Goal: Task Accomplishment & Management: Complete application form

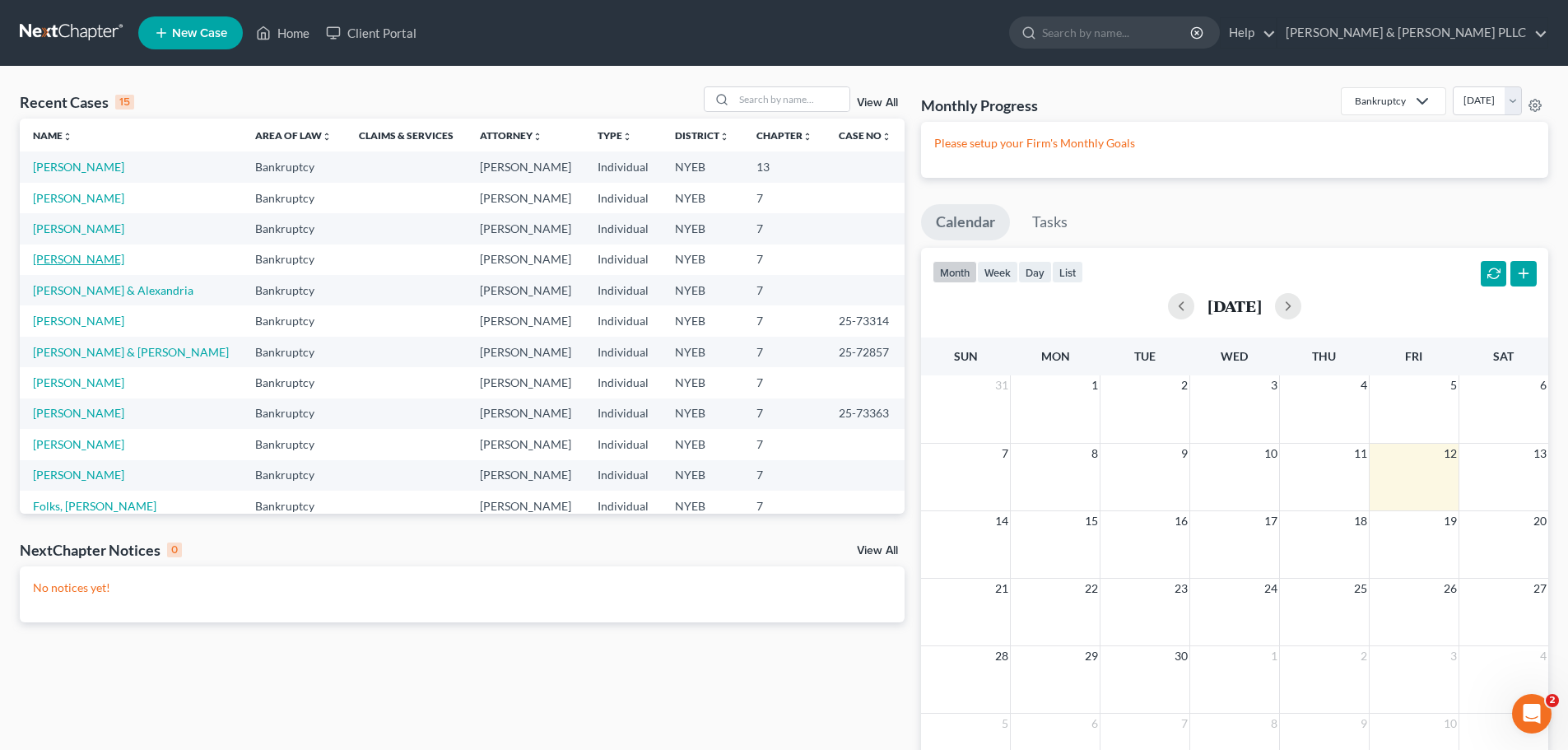
click at [100, 258] on link "[PERSON_NAME]" at bounding box center [79, 259] width 91 height 14
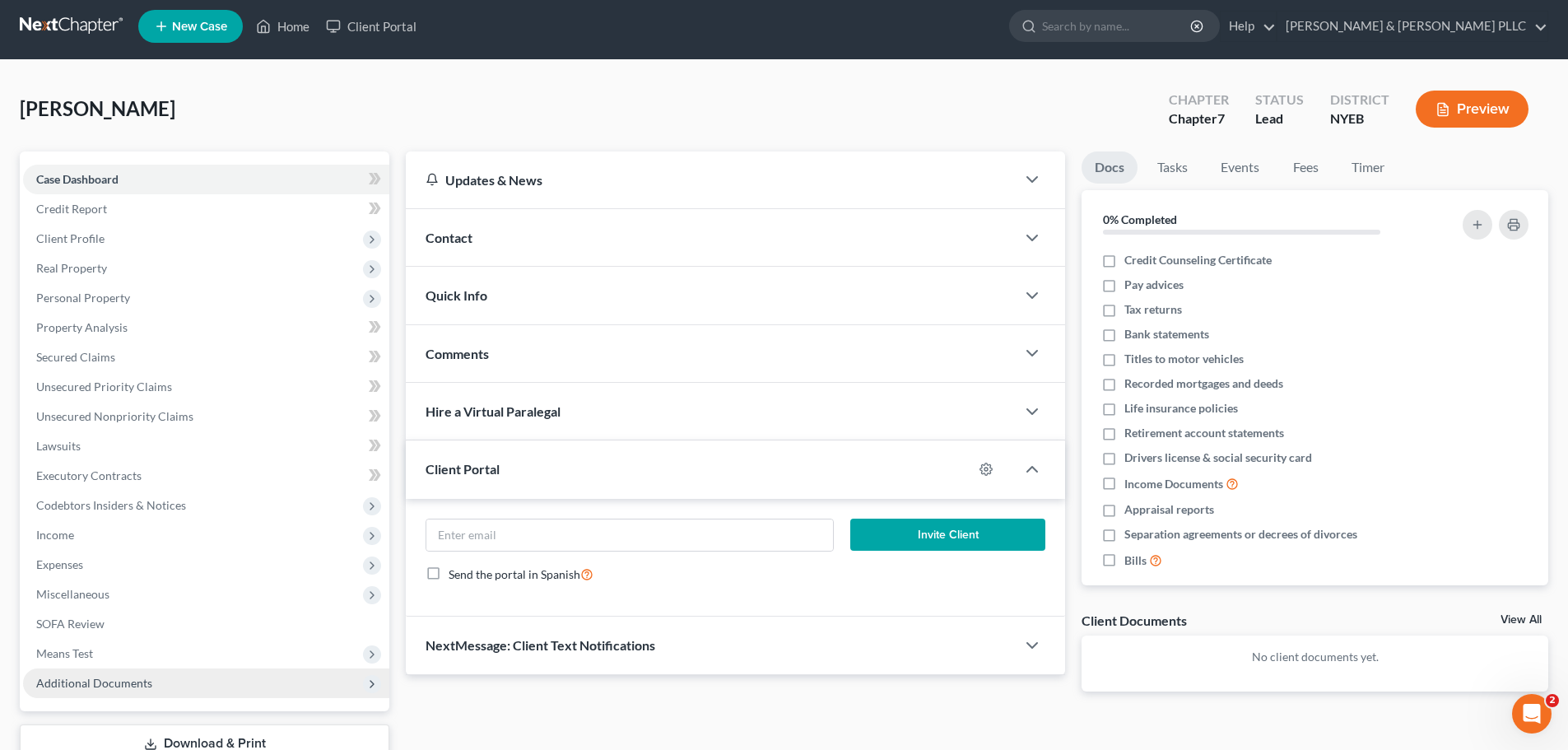
scroll to position [125, 0]
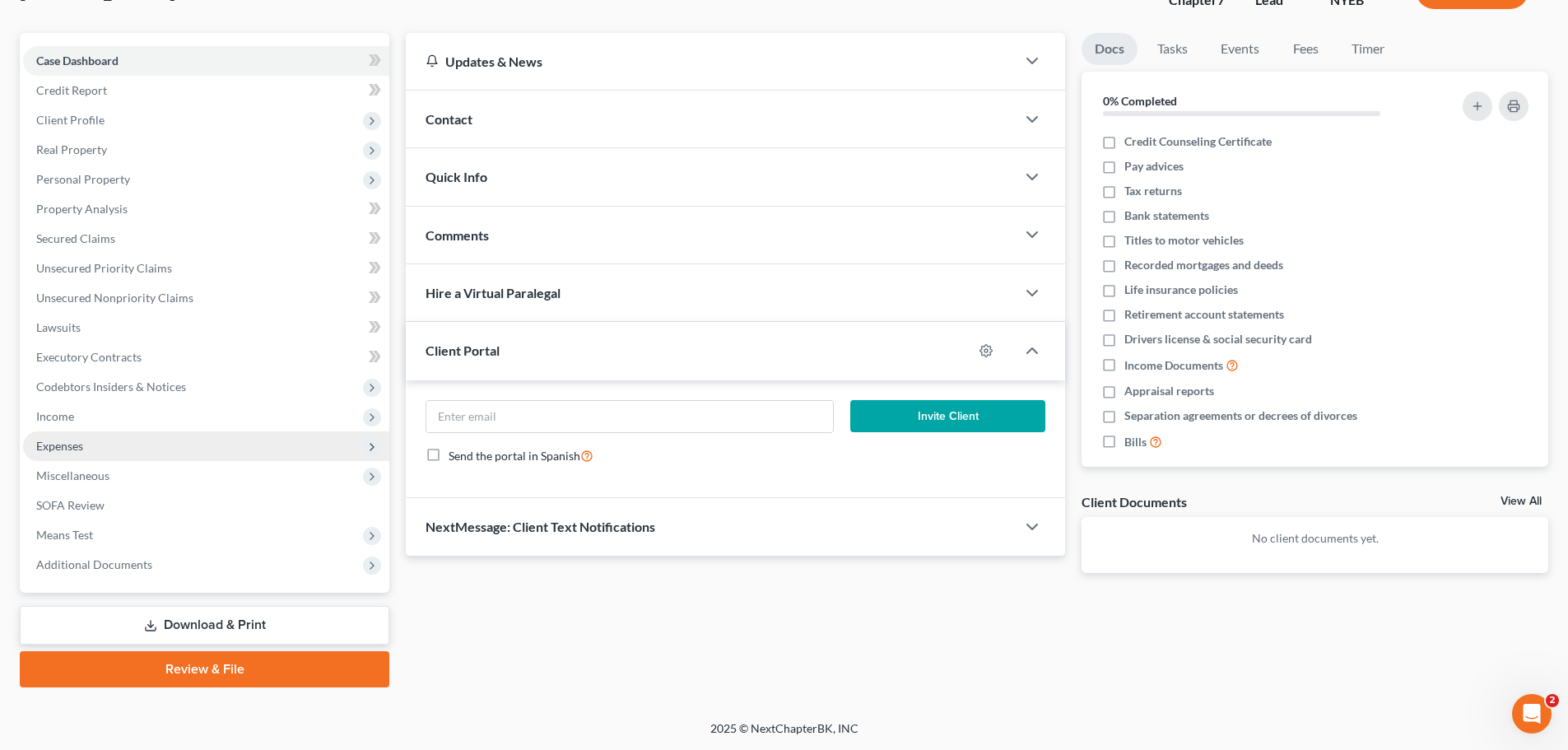
click at [125, 444] on span "Expenses" at bounding box center [205, 446] width 366 height 29
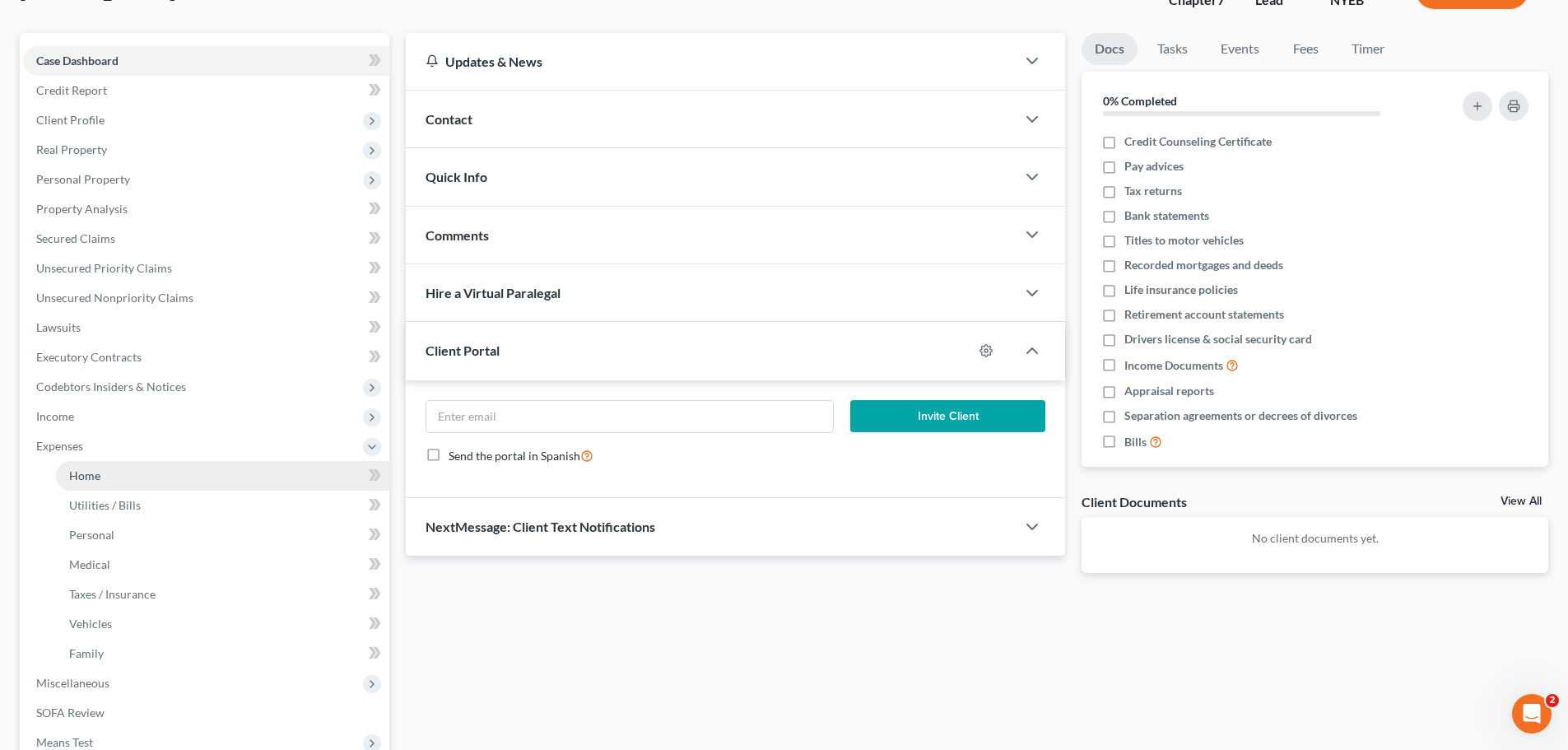
click at [137, 469] on link "Home" at bounding box center [222, 476] width 333 height 29
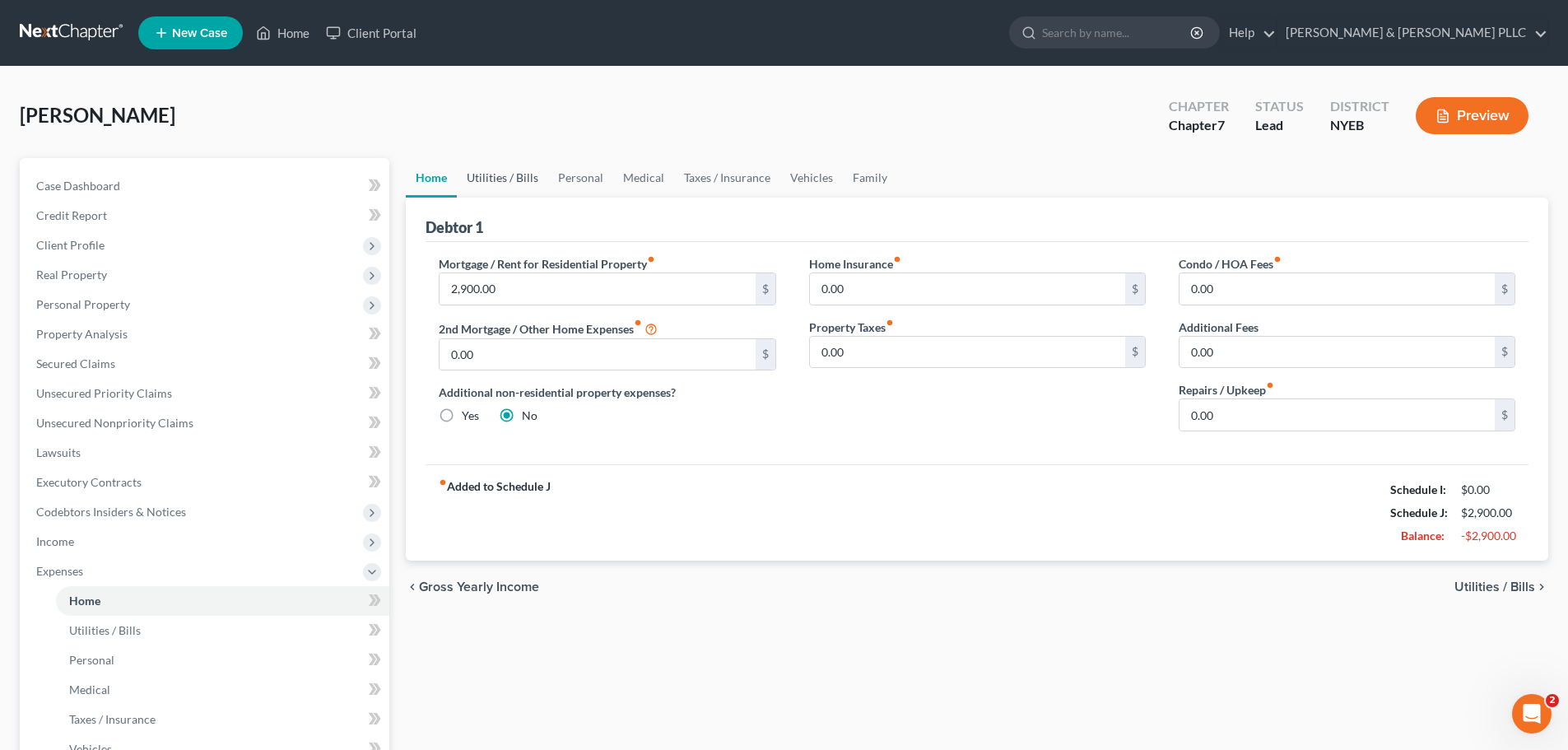
click at [527, 180] on link "Utilities / Bills" at bounding box center [502, 178] width 91 height 39
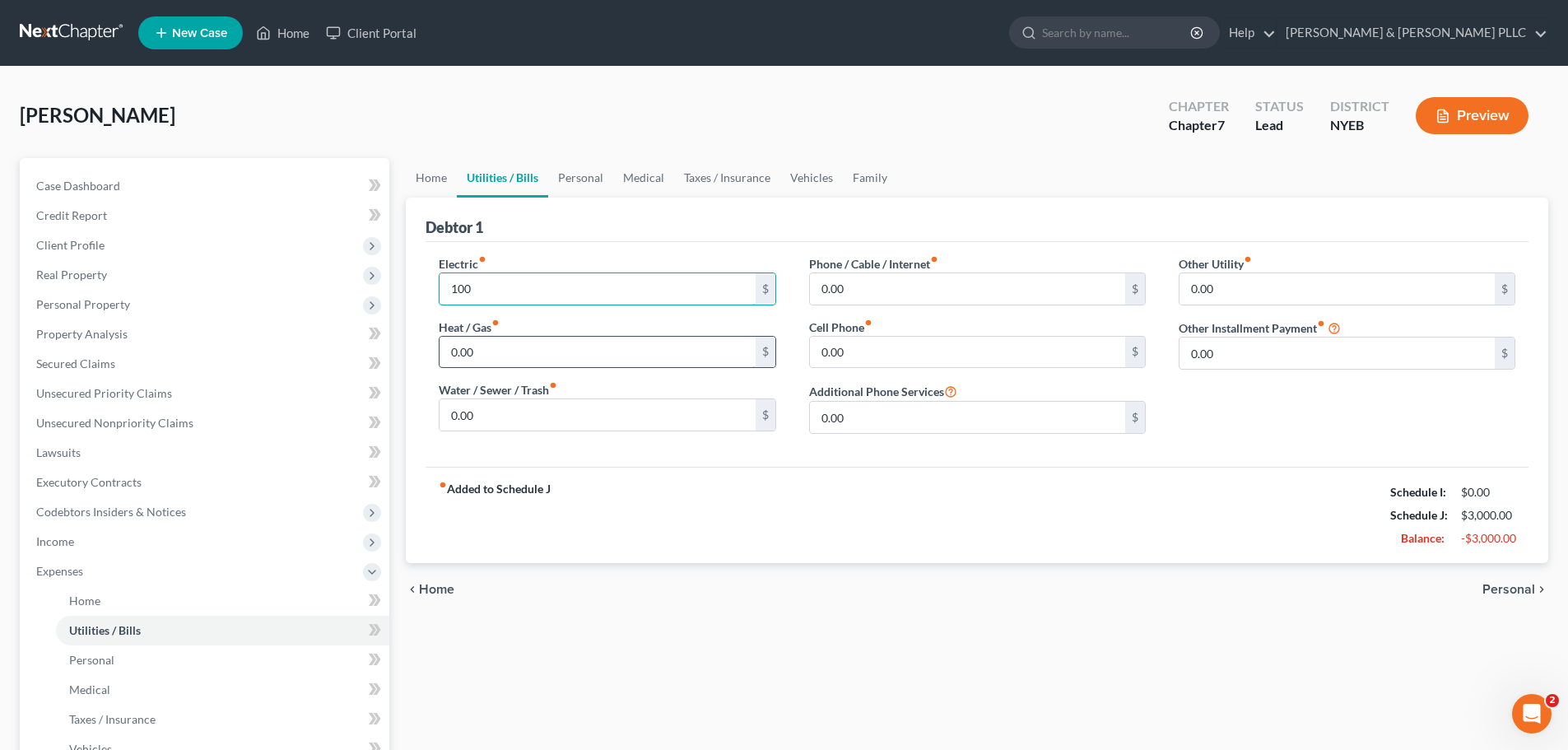
type input "100"
type input "250"
click at [1242, 287] on input "0.00" at bounding box center [1337, 289] width 315 height 31
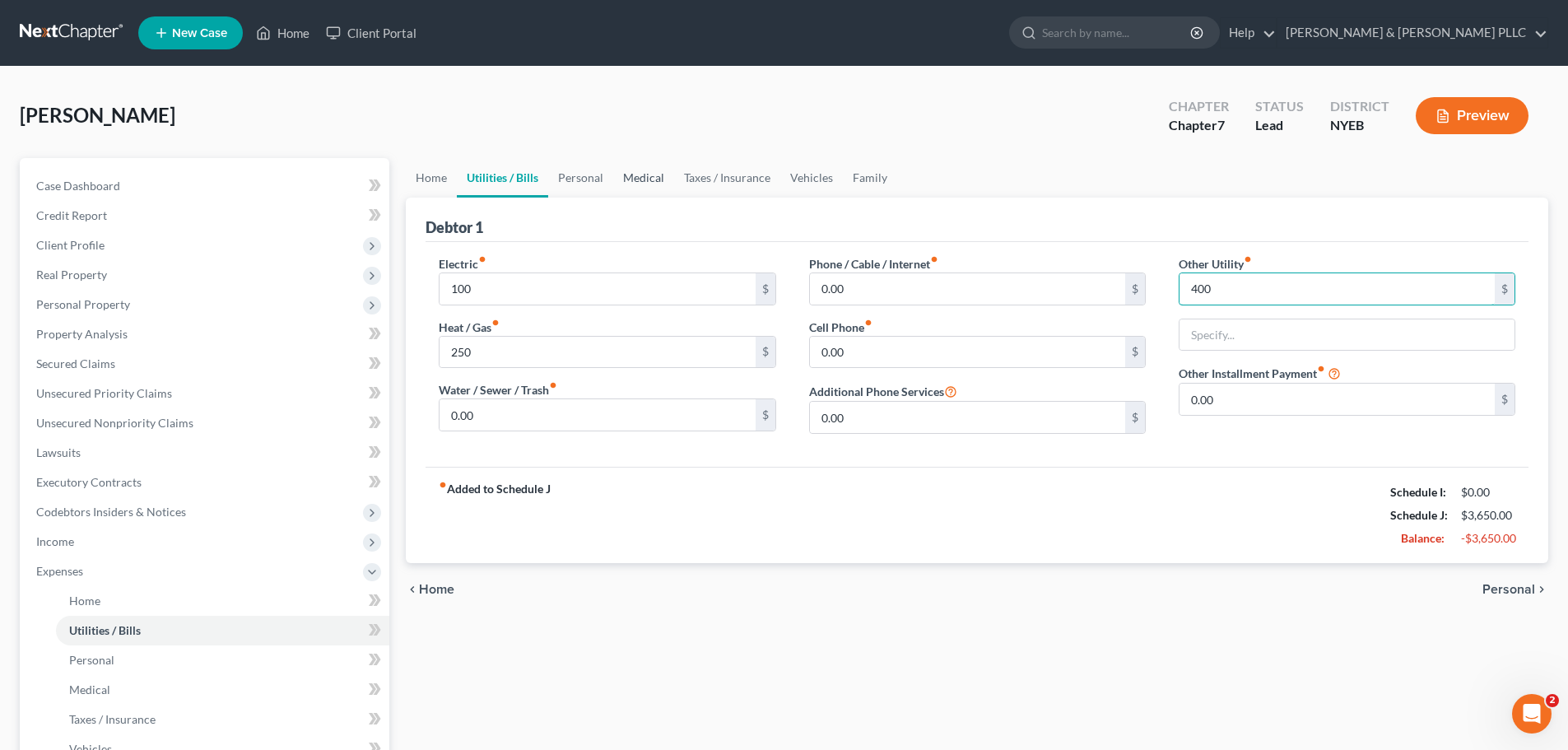
type input "400"
click at [581, 186] on link "Personal" at bounding box center [581, 178] width 65 height 39
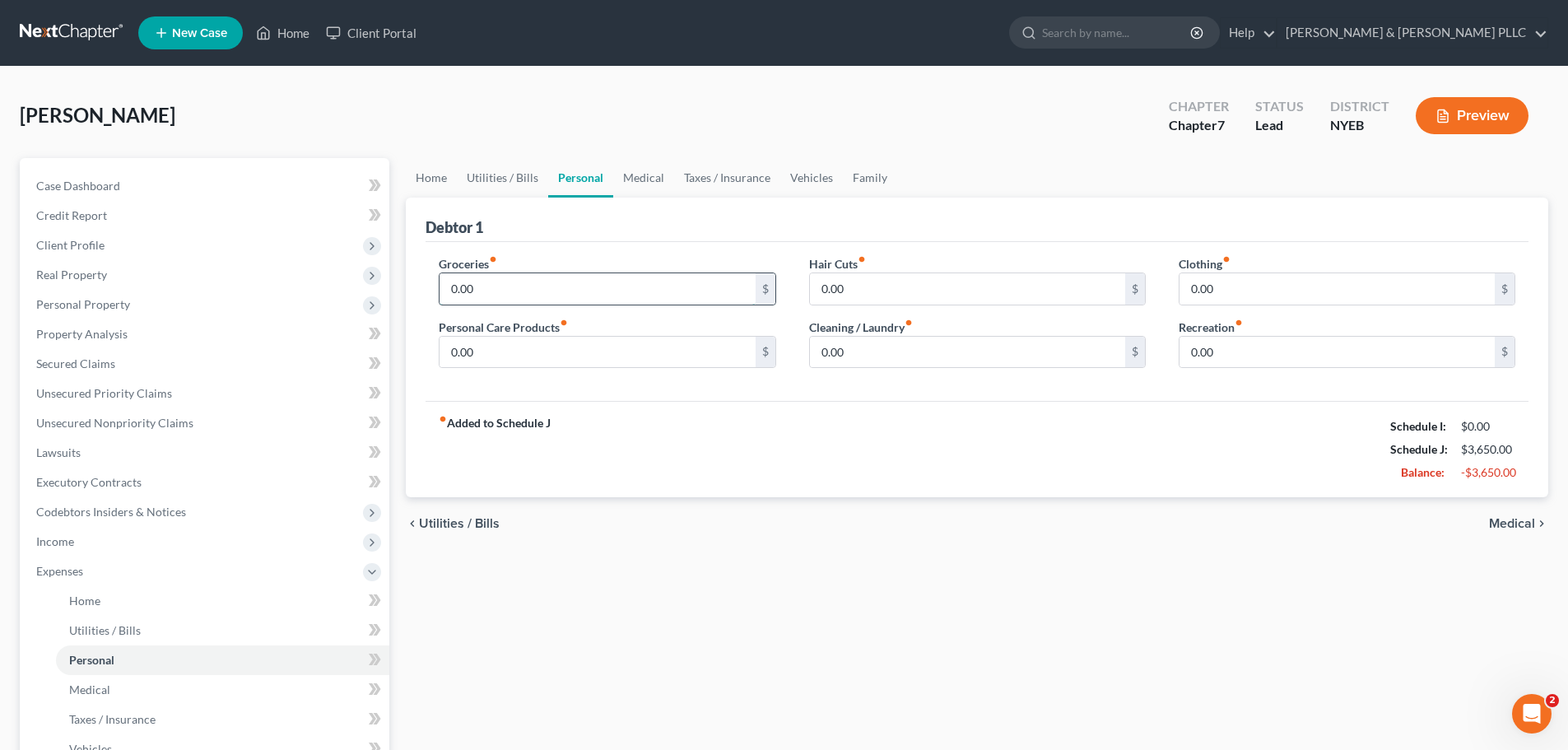
click at [582, 279] on input "0.00" at bounding box center [596, 289] width 315 height 31
type input "600"
click at [644, 192] on link "Medical" at bounding box center [644, 178] width 61 height 39
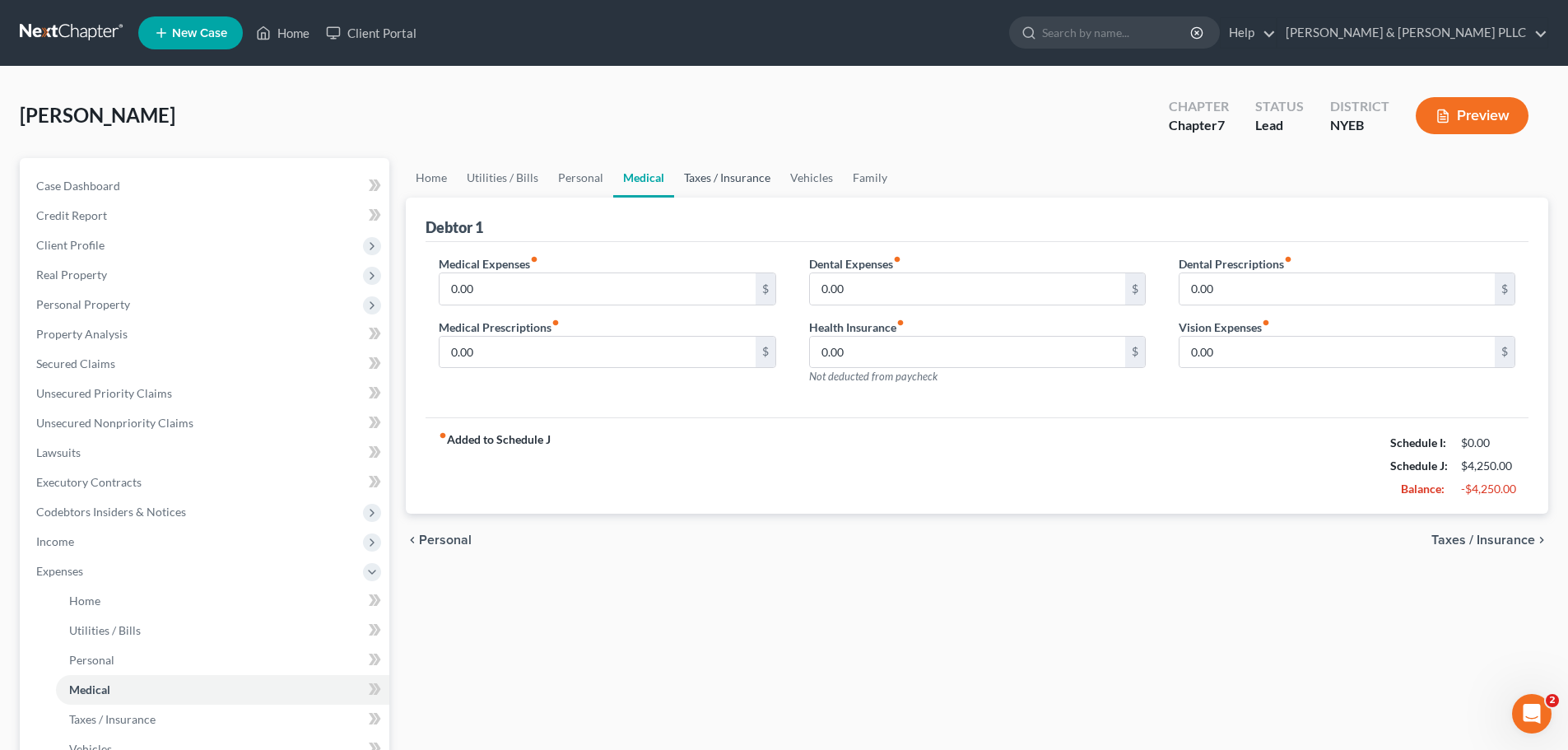
click at [734, 185] on link "Taxes / Insurance" at bounding box center [727, 178] width 106 height 39
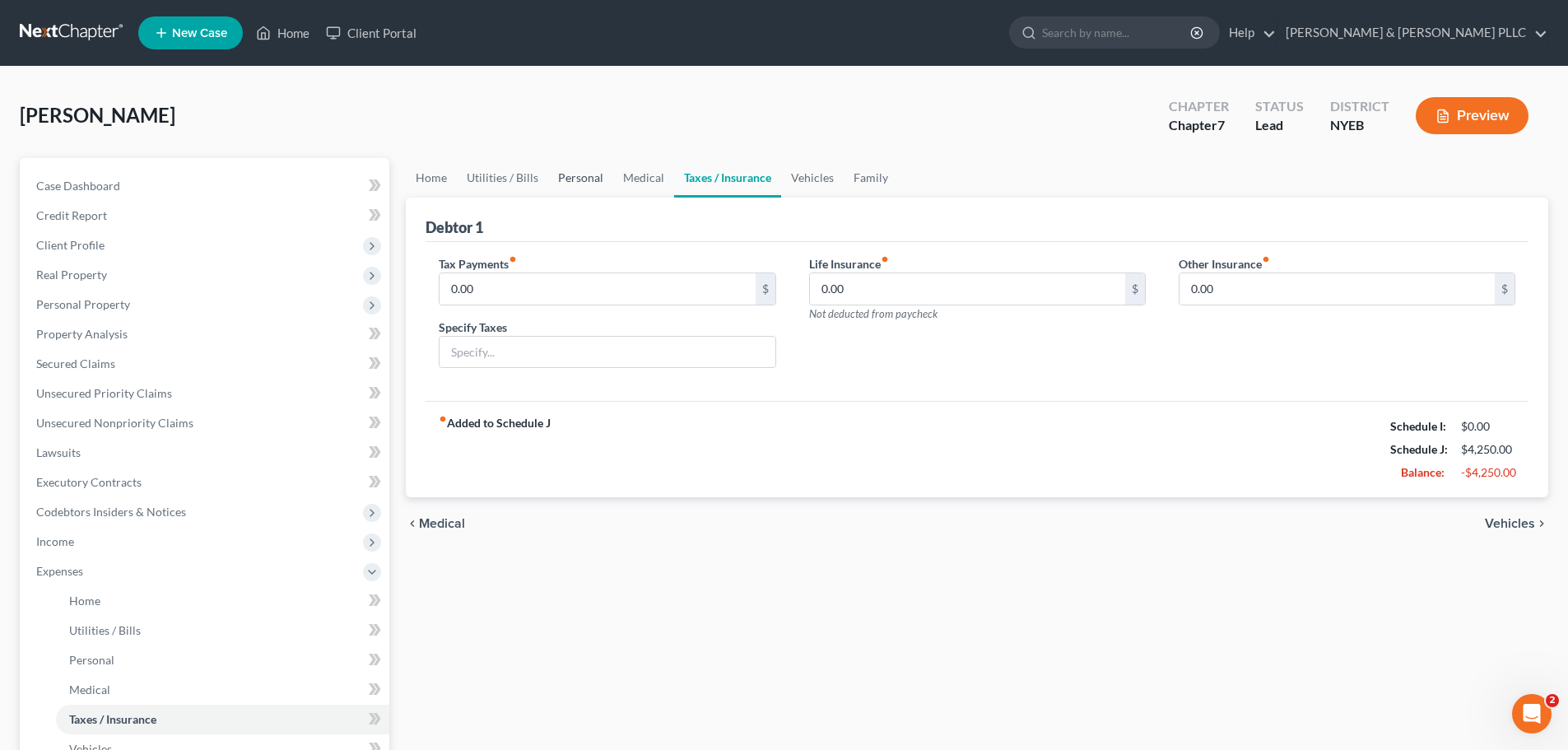
click at [584, 174] on link "Personal" at bounding box center [581, 178] width 65 height 39
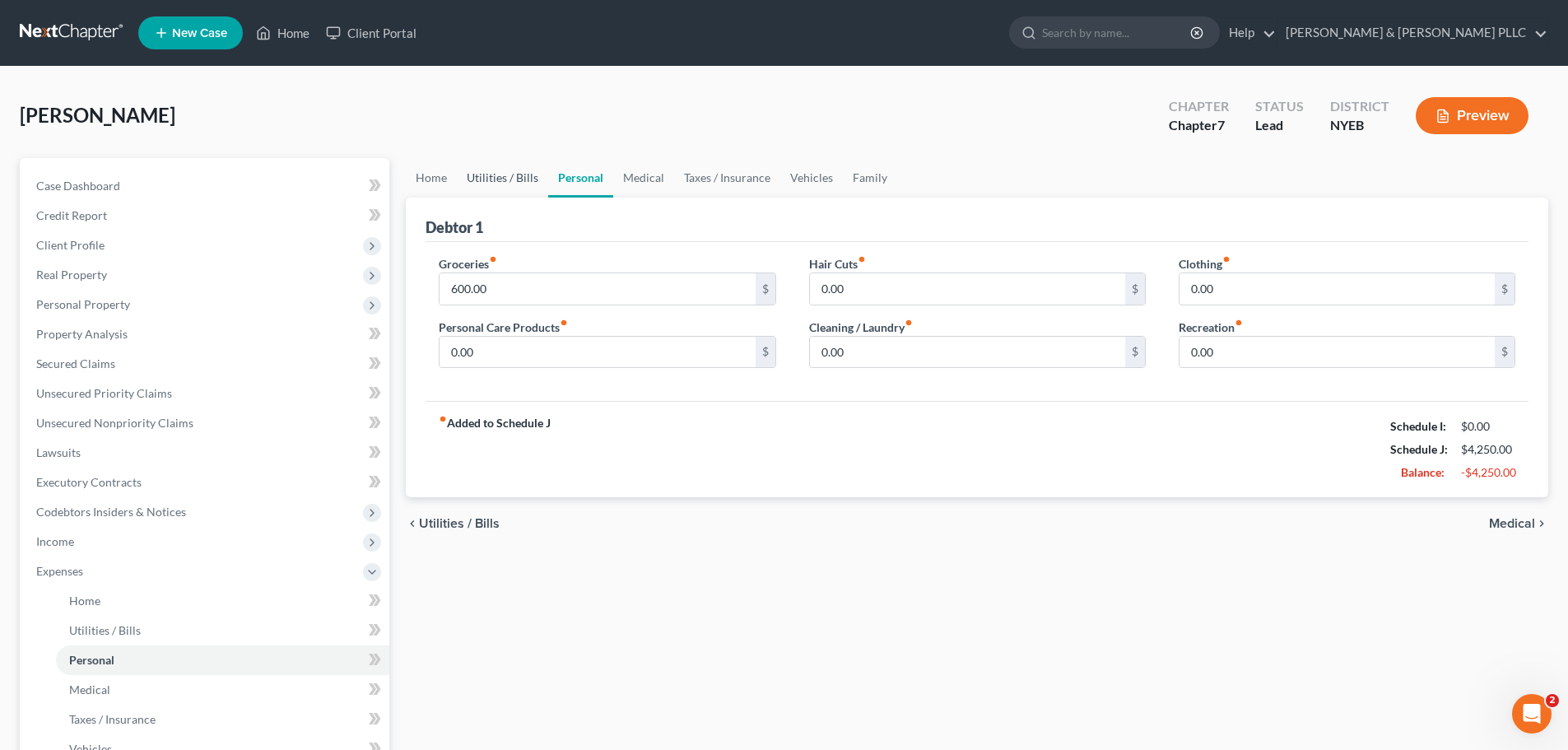
click at [506, 188] on link "Utilities / Bills" at bounding box center [502, 178] width 91 height 39
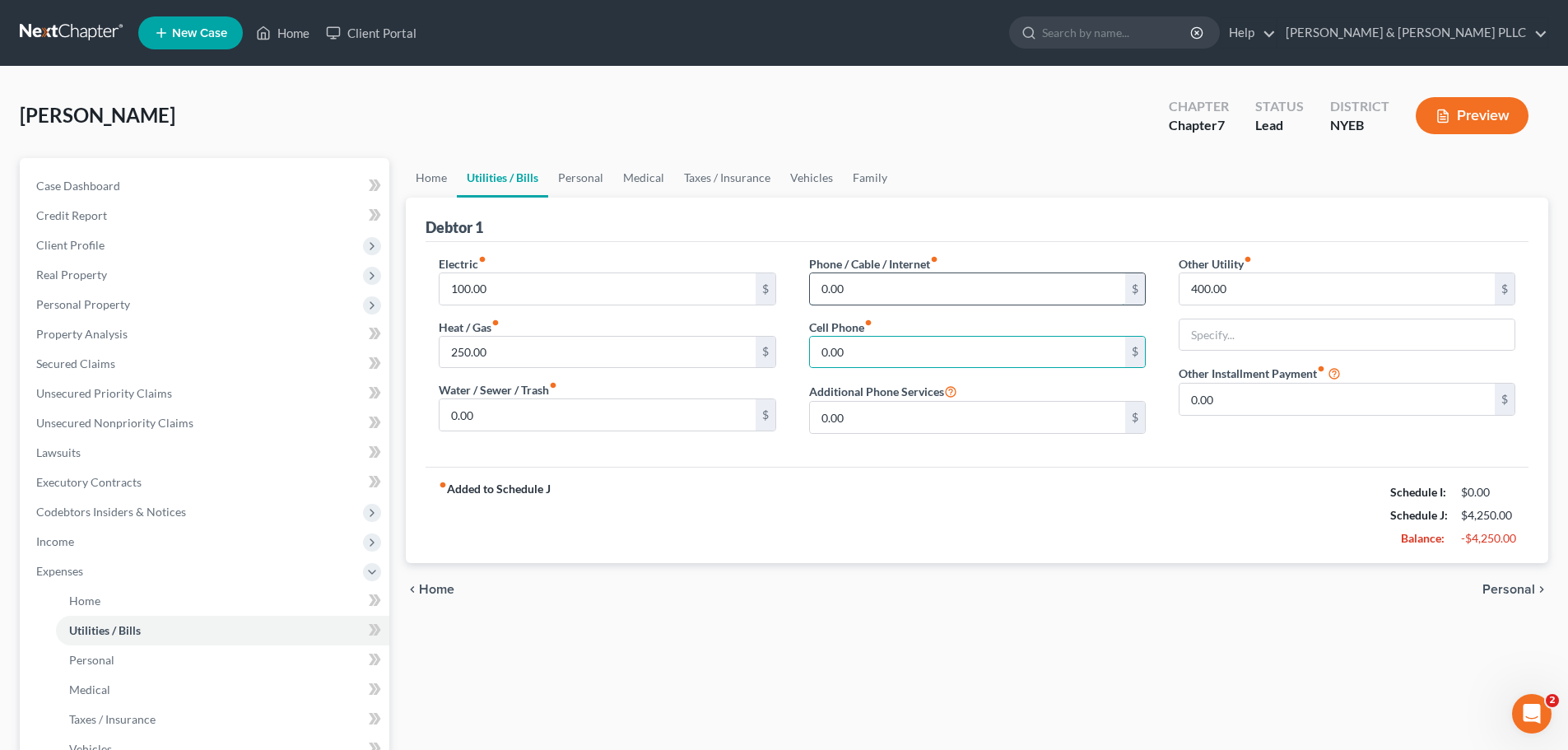
click at [861, 284] on input "0.00" at bounding box center [968, 289] width 315 height 31
type input "250"
click at [761, 181] on link "Taxes / Insurance" at bounding box center [727, 178] width 106 height 39
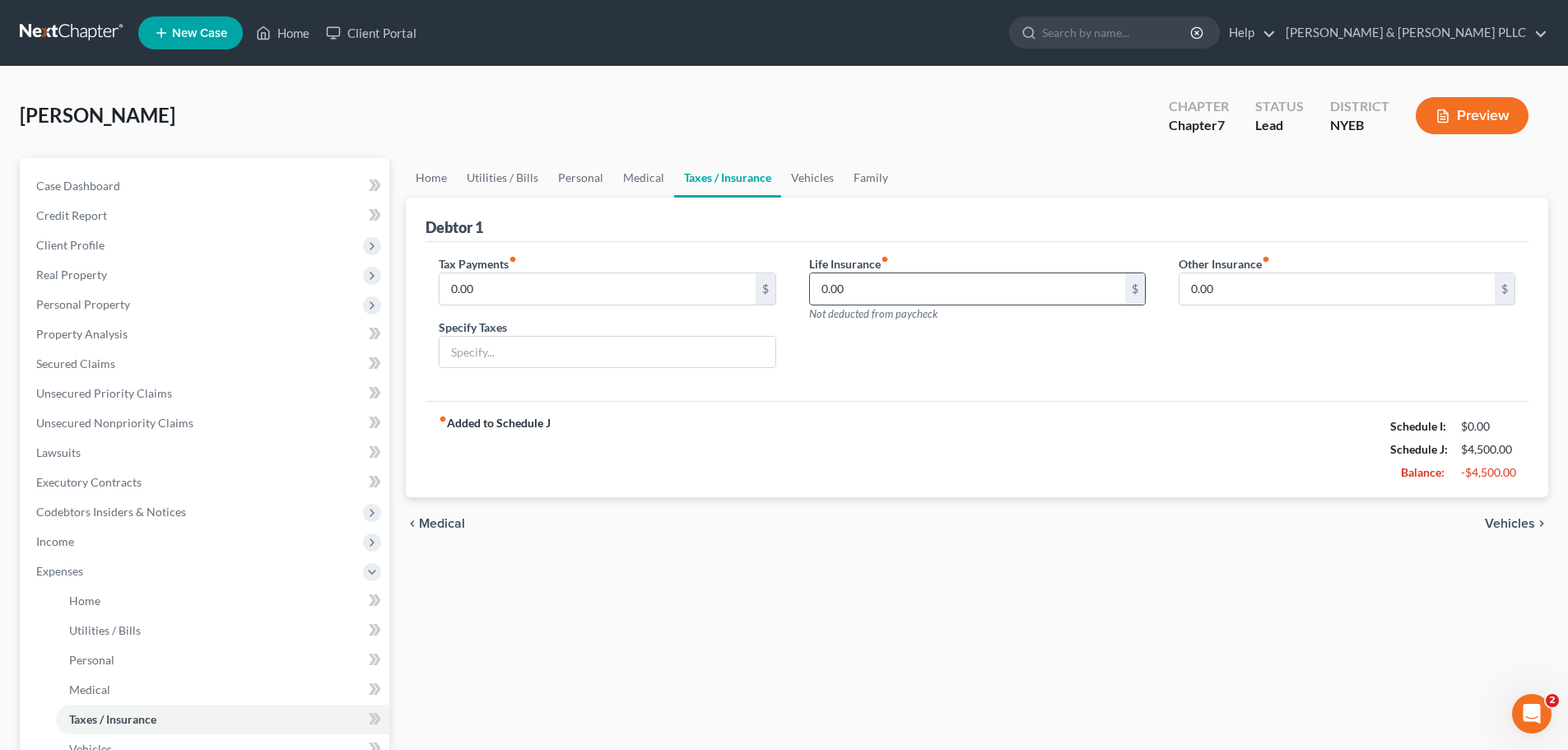
click at [868, 297] on input "0.00" at bounding box center [968, 289] width 315 height 31
type input "50"
click at [806, 172] on link "Vehicles" at bounding box center [812, 178] width 63 height 39
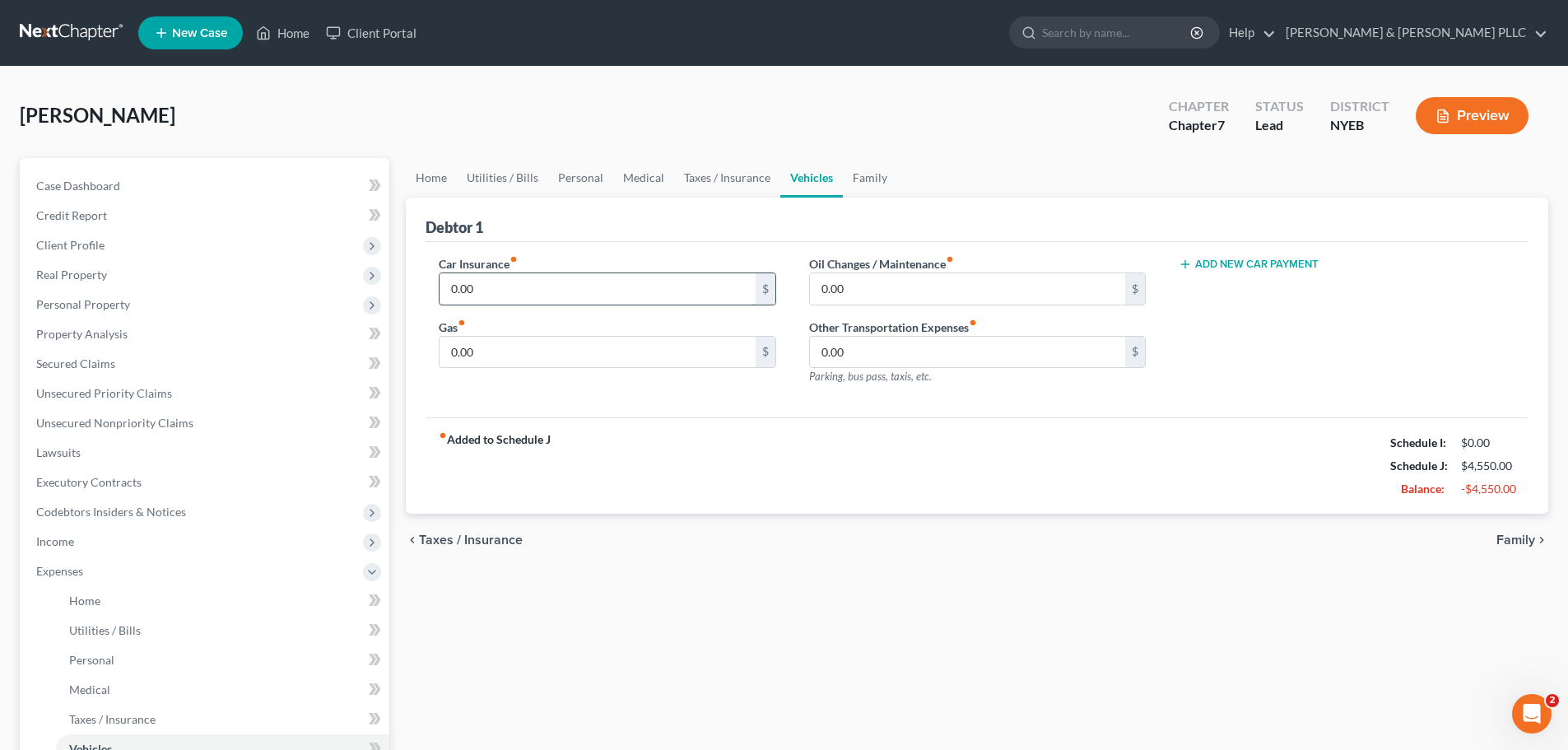
click at [558, 289] on input "0.00" at bounding box center [596, 289] width 315 height 31
type input "200"
click at [1266, 262] on button "Add New Car Payment" at bounding box center [1249, 263] width 140 height 13
click at [1217, 290] on input "text" at bounding box center [1322, 289] width 286 height 31
type input "667"
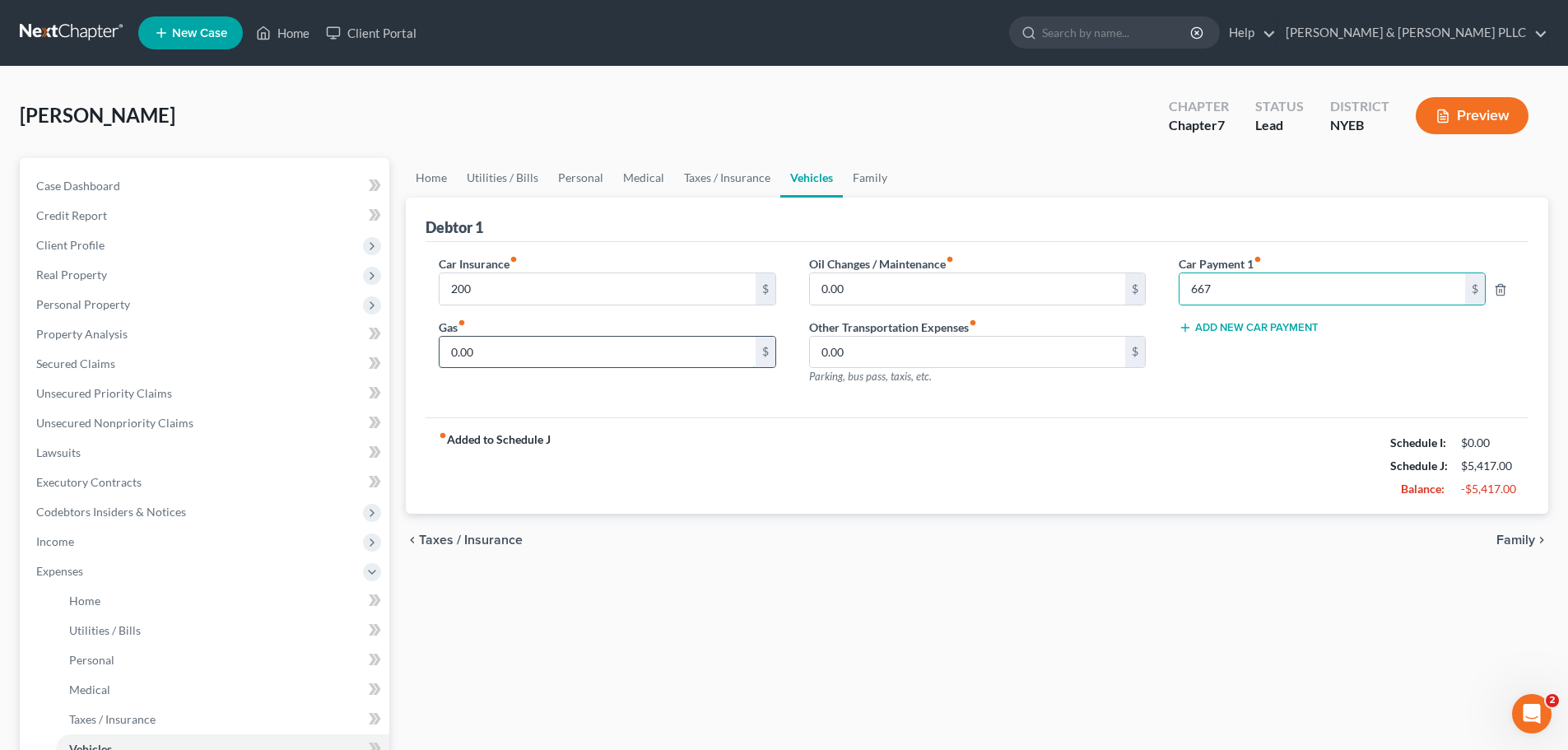
click at [637, 357] on input "0.00" at bounding box center [596, 353] width 315 height 31
type input "250"
click at [870, 187] on link "Family" at bounding box center [869, 178] width 54 height 39
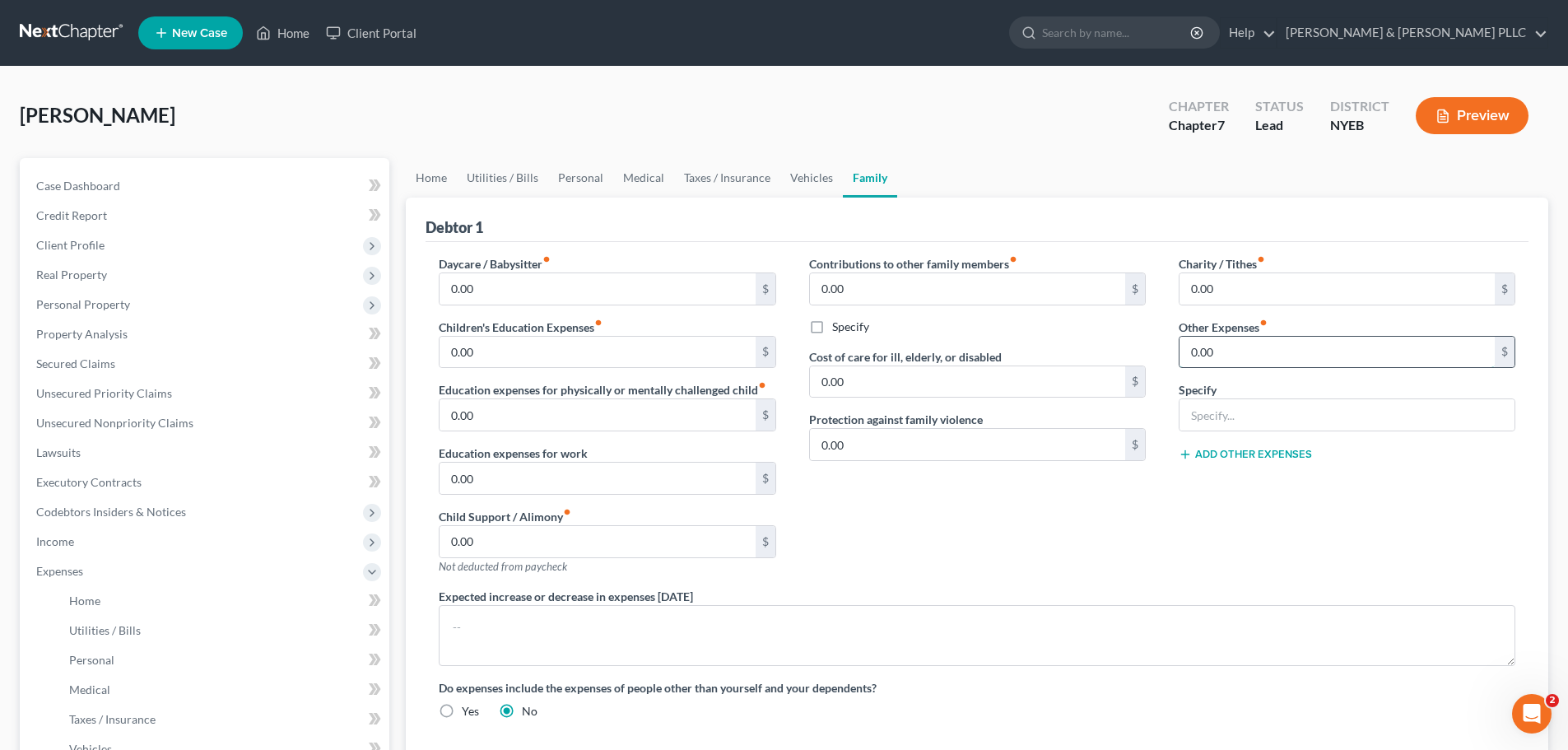
click at [1243, 350] on input "0.00" at bounding box center [1337, 353] width 315 height 31
type input "200"
click at [1343, 420] on input "text" at bounding box center [1347, 415] width 335 height 31
type input "School/Tuition"
click at [1084, 523] on div "Contributions to other family members fiber_manual_record 0.00 $ Specify Cost o…" at bounding box center [978, 422] width 369 height 333
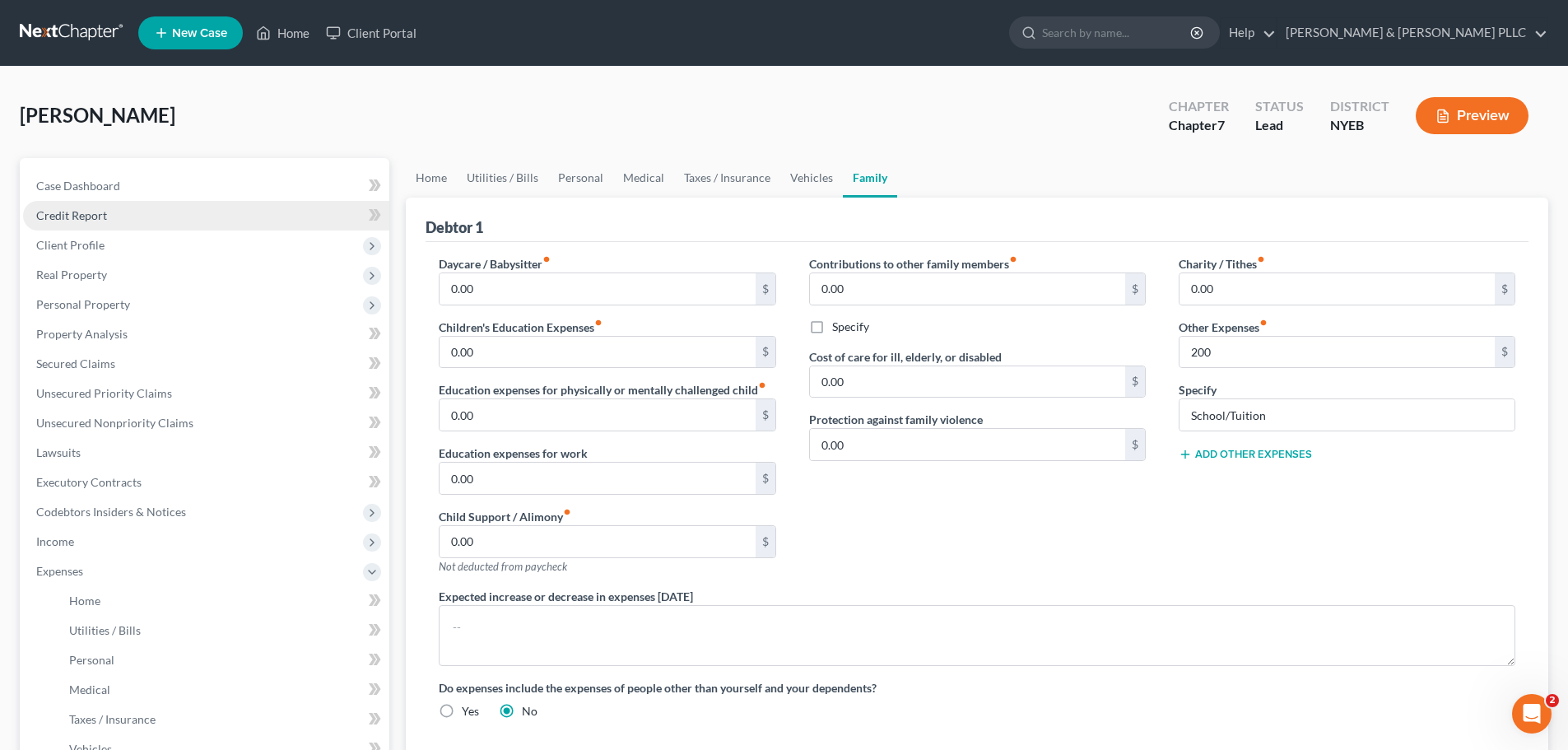
click at [181, 208] on link "Credit Report" at bounding box center [205, 215] width 366 height 29
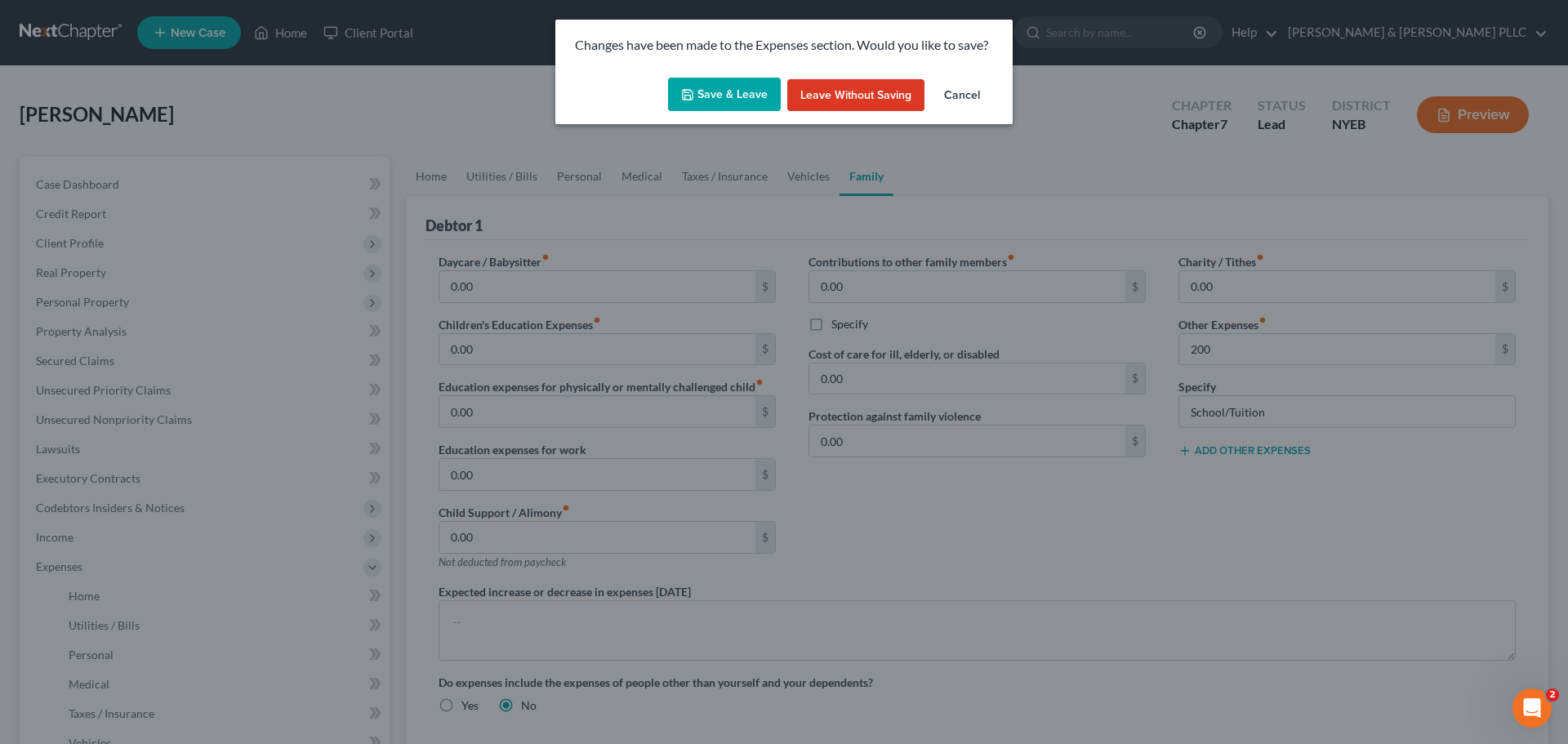
click at [744, 98] on button "Save & Leave" at bounding box center [724, 95] width 113 height 34
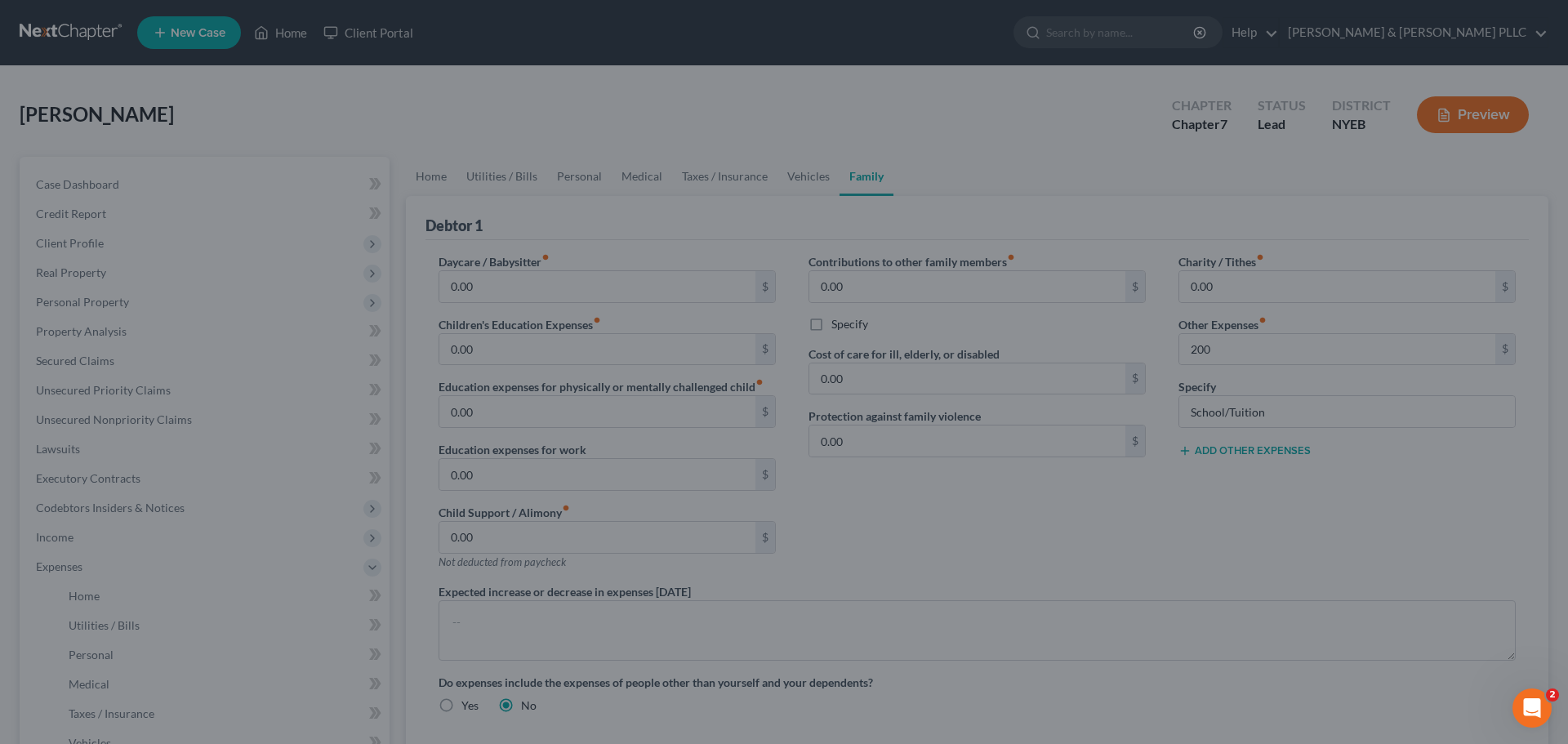
type input "200.00"
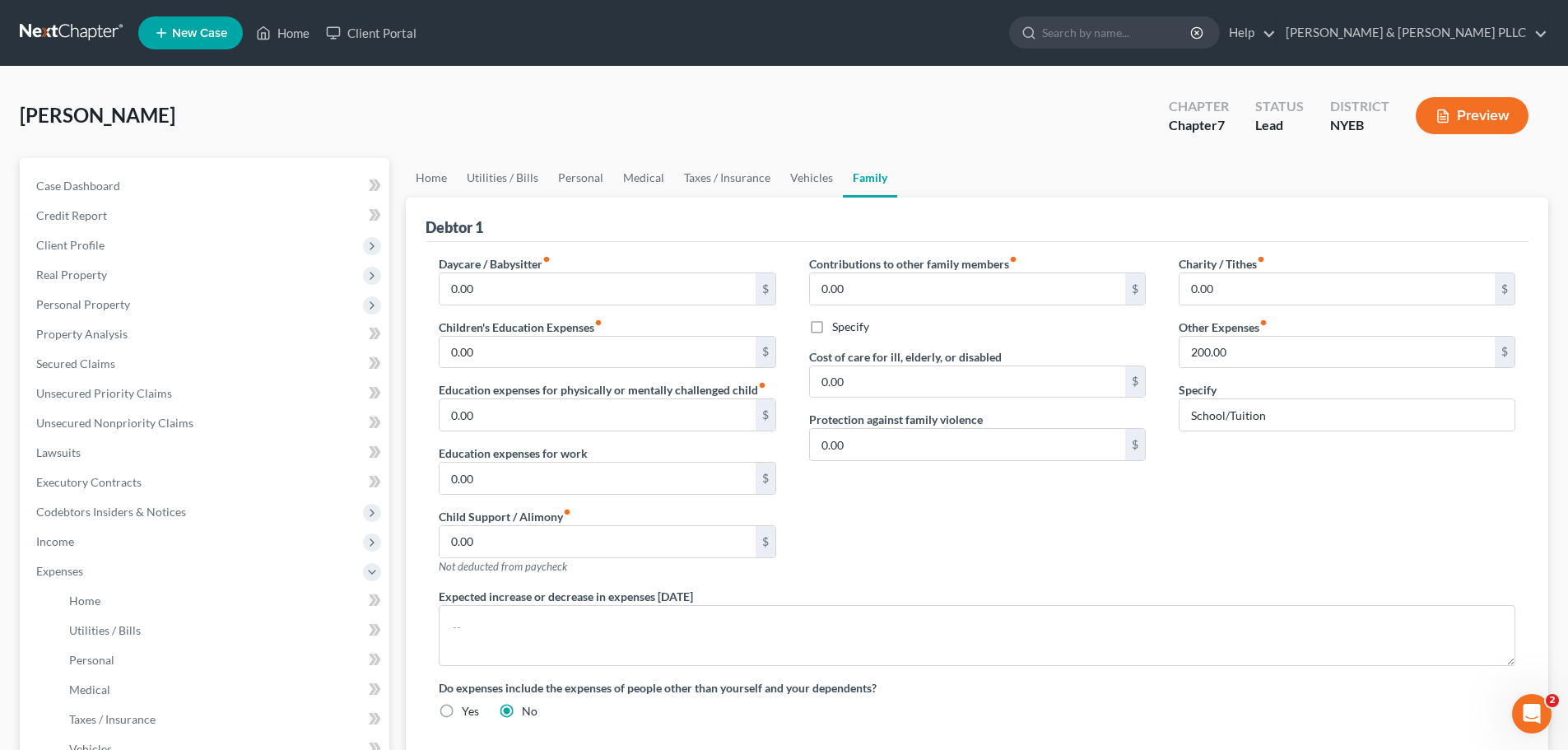
click at [56, 29] on link at bounding box center [72, 32] width 105 height 29
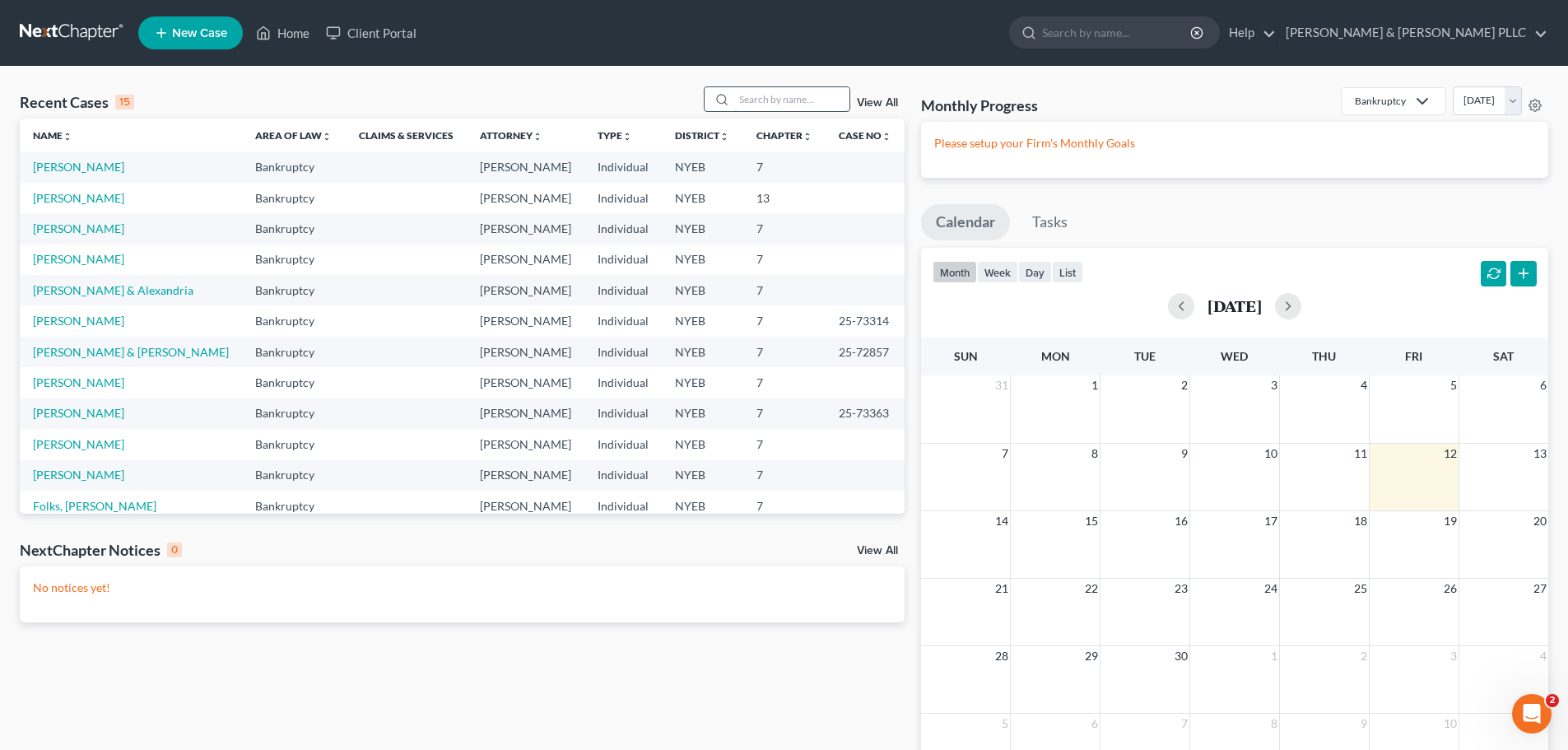
click at [824, 100] on input "search" at bounding box center [791, 99] width 115 height 24
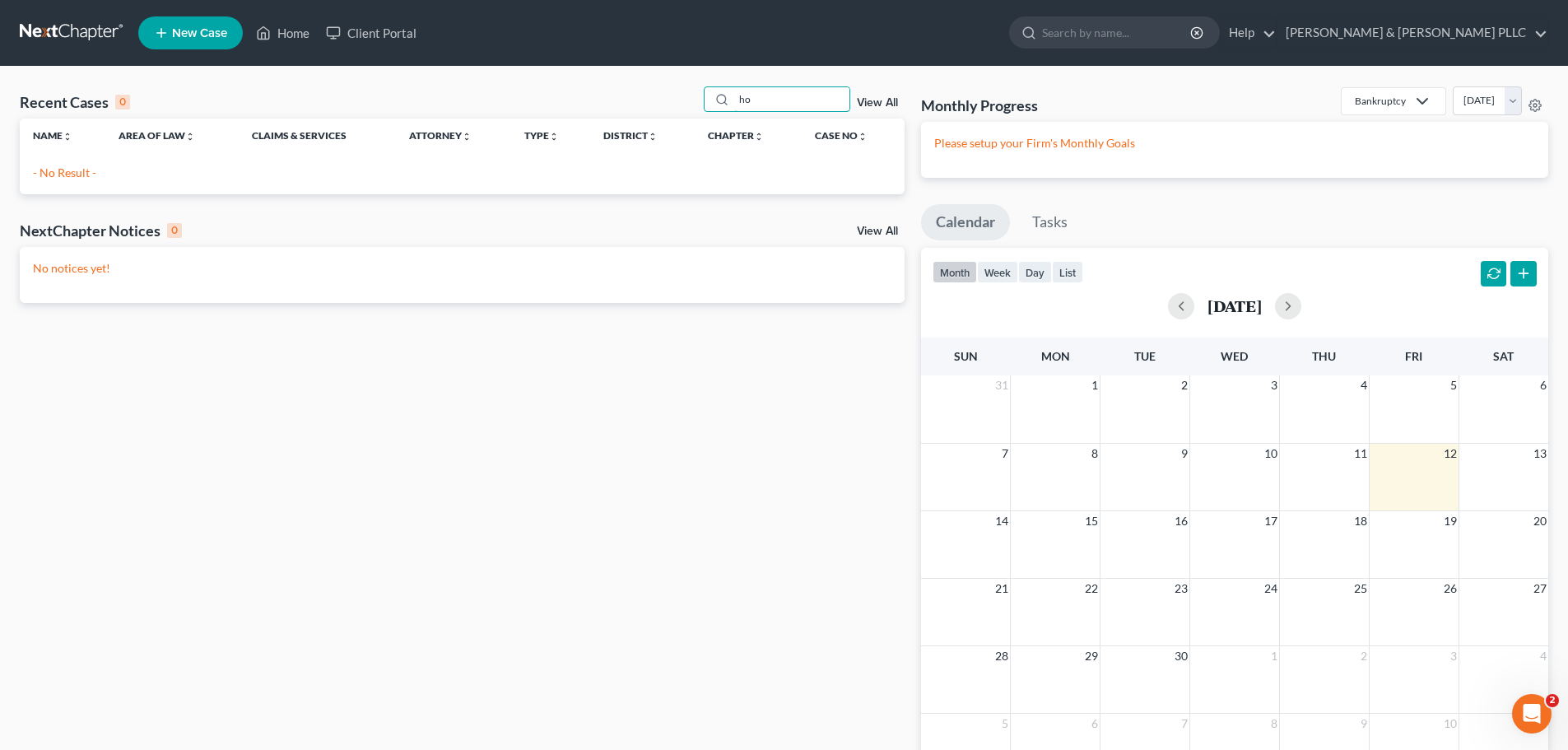
type input "h"
type input "[PERSON_NAME]"
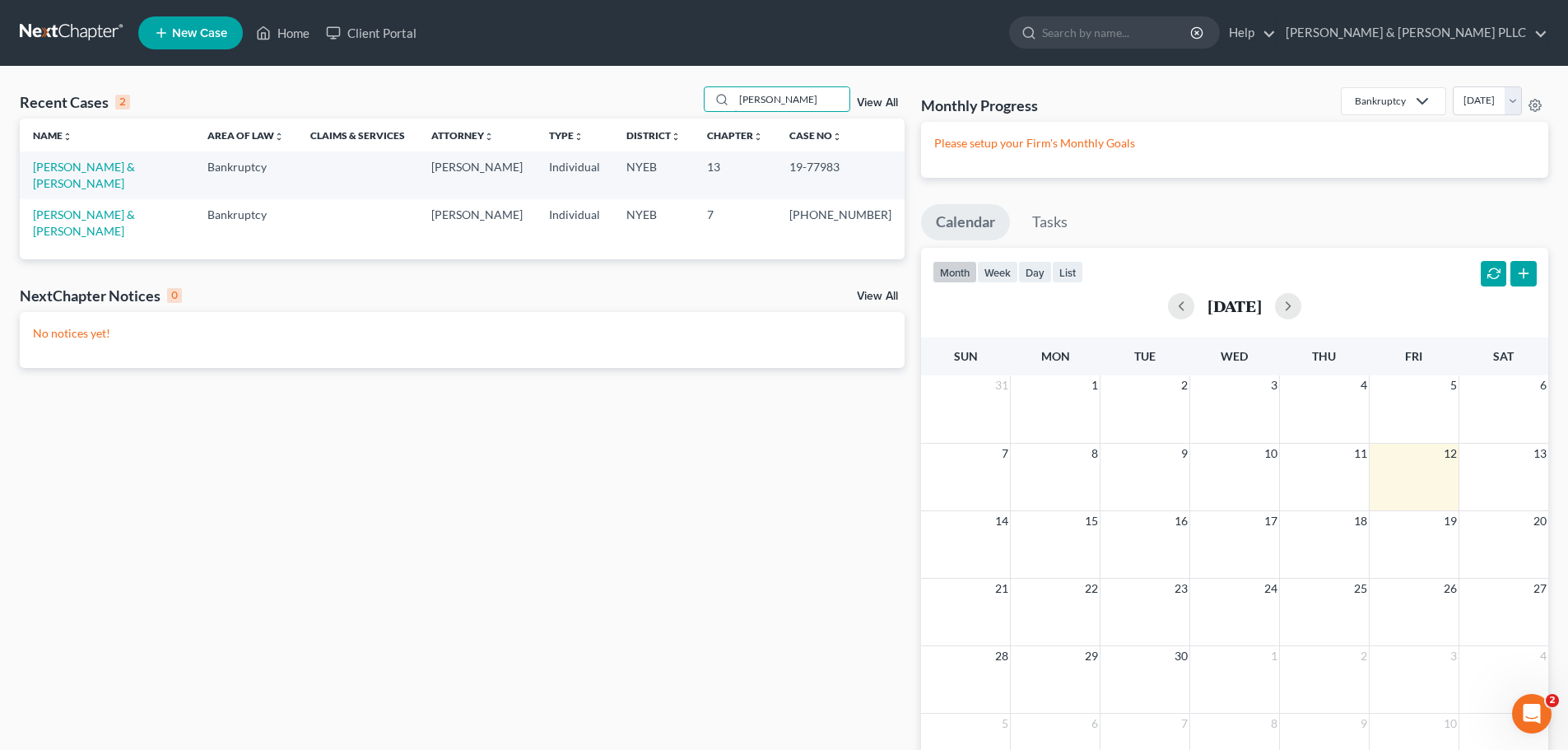
drag, startPoint x: 788, startPoint y: 99, endPoint x: 623, endPoint y: 73, distance: 167.0
click at [630, 76] on div "Recent Cases 2 [PERSON_NAME] View All Name unfold_more expand_more expand_less …" at bounding box center [784, 448] width 1568 height 763
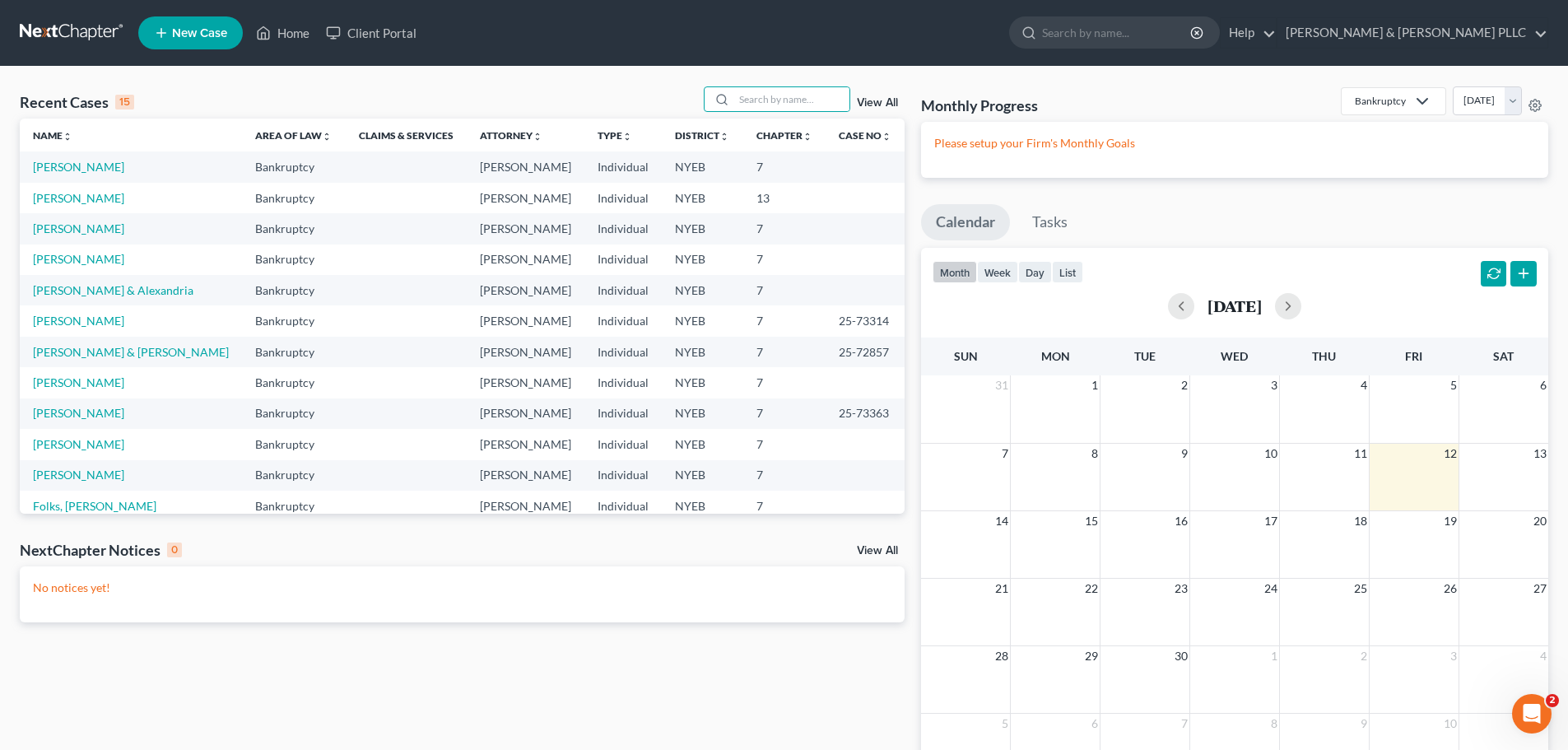
click at [197, 30] on span "New Case" at bounding box center [199, 33] width 55 height 13
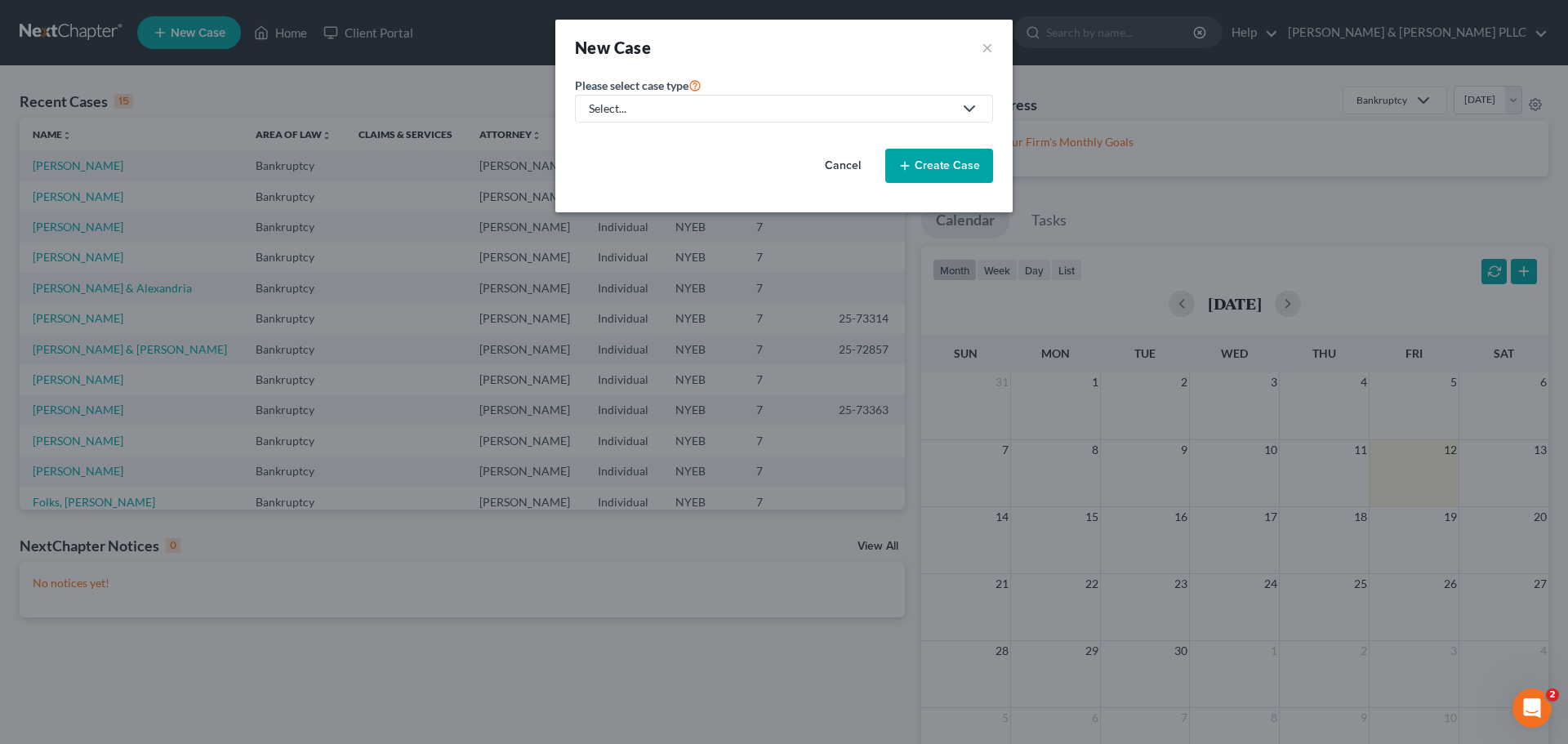
click at [728, 94] on div "Please select case type * Select... Bankruptcy Other" at bounding box center [784, 98] width 418 height 48
click at [718, 107] on div "Select..." at bounding box center [771, 108] width 364 height 17
click at [621, 140] on div "Bankruptcy" at bounding box center [620, 141] width 58 height 17
select select "53"
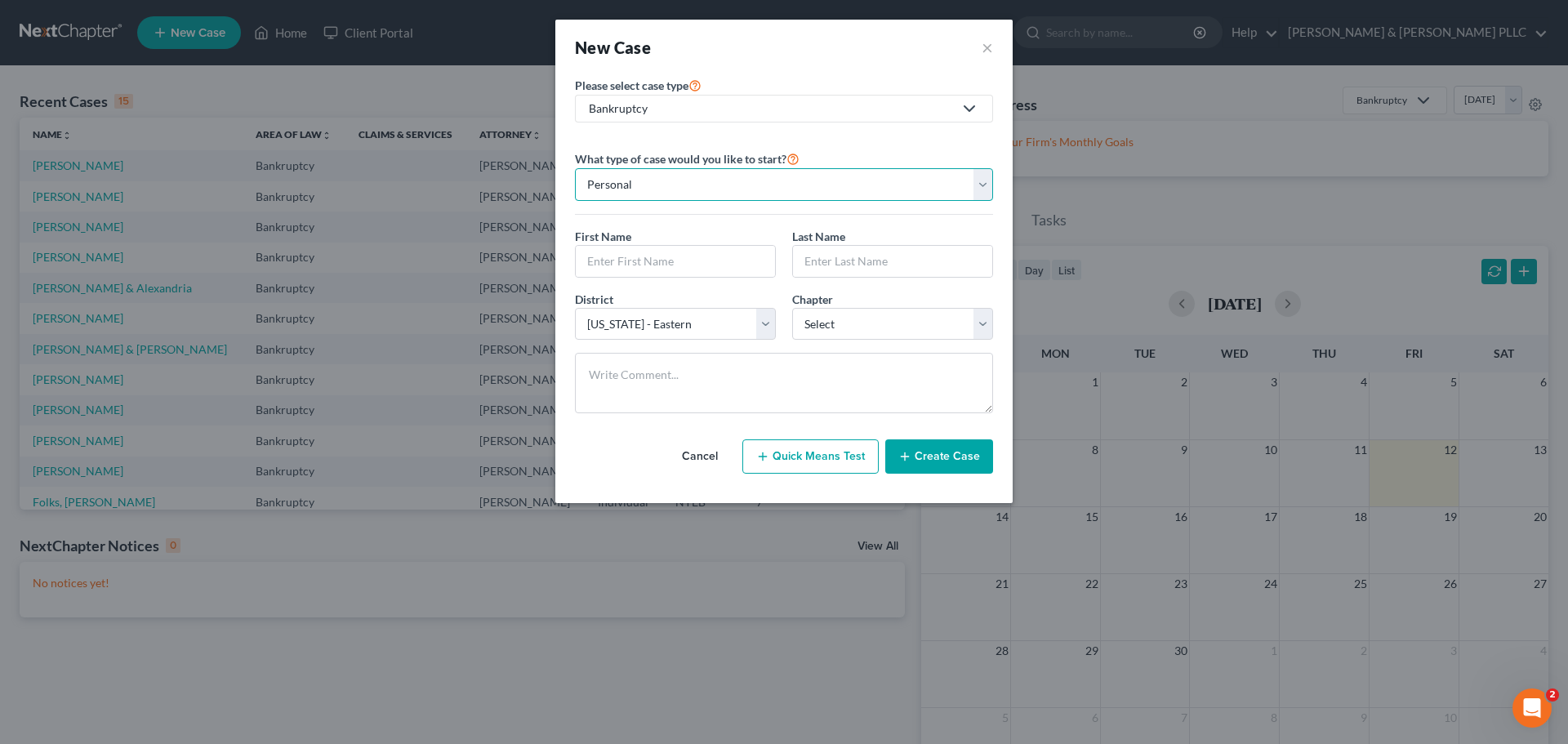
click at [784, 181] on select "Personal Business" at bounding box center [784, 185] width 418 height 33
click at [708, 285] on div "First Name * Last Name *" at bounding box center [784, 259] width 435 height 63
click at [708, 266] on input "text" at bounding box center [675, 261] width 199 height 31
click at [858, 308] on select "Select 7 11 12 13" at bounding box center [893, 325] width 201 height 33
select select "3"
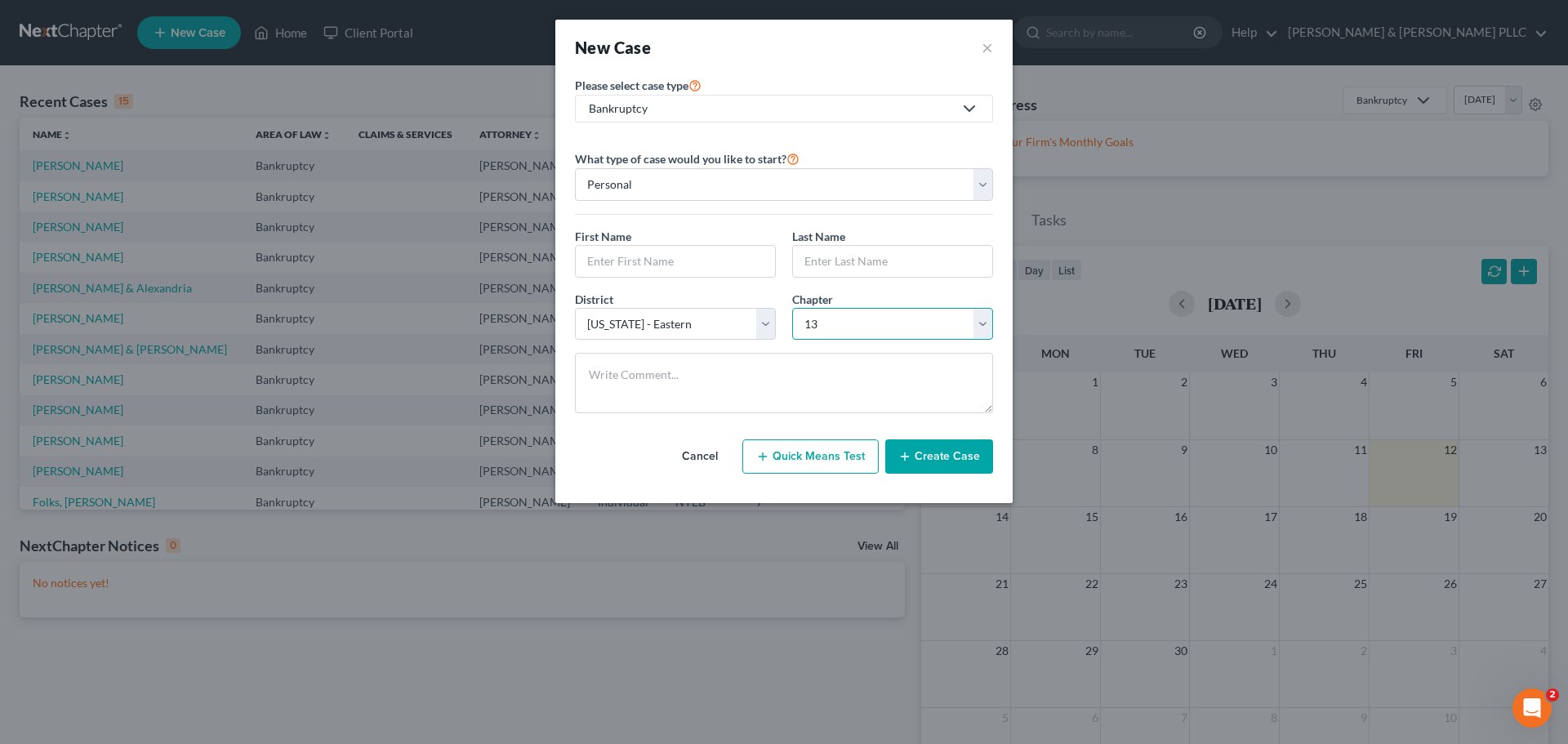
click at [792, 308] on select "Select 7 11 12 13" at bounding box center [893, 325] width 201 height 33
click at [689, 283] on div "First Name * Last Name *" at bounding box center [784, 259] width 435 height 63
click at [687, 270] on input "text" at bounding box center [675, 261] width 199 height 31
type input "[PERSON_NAME]"
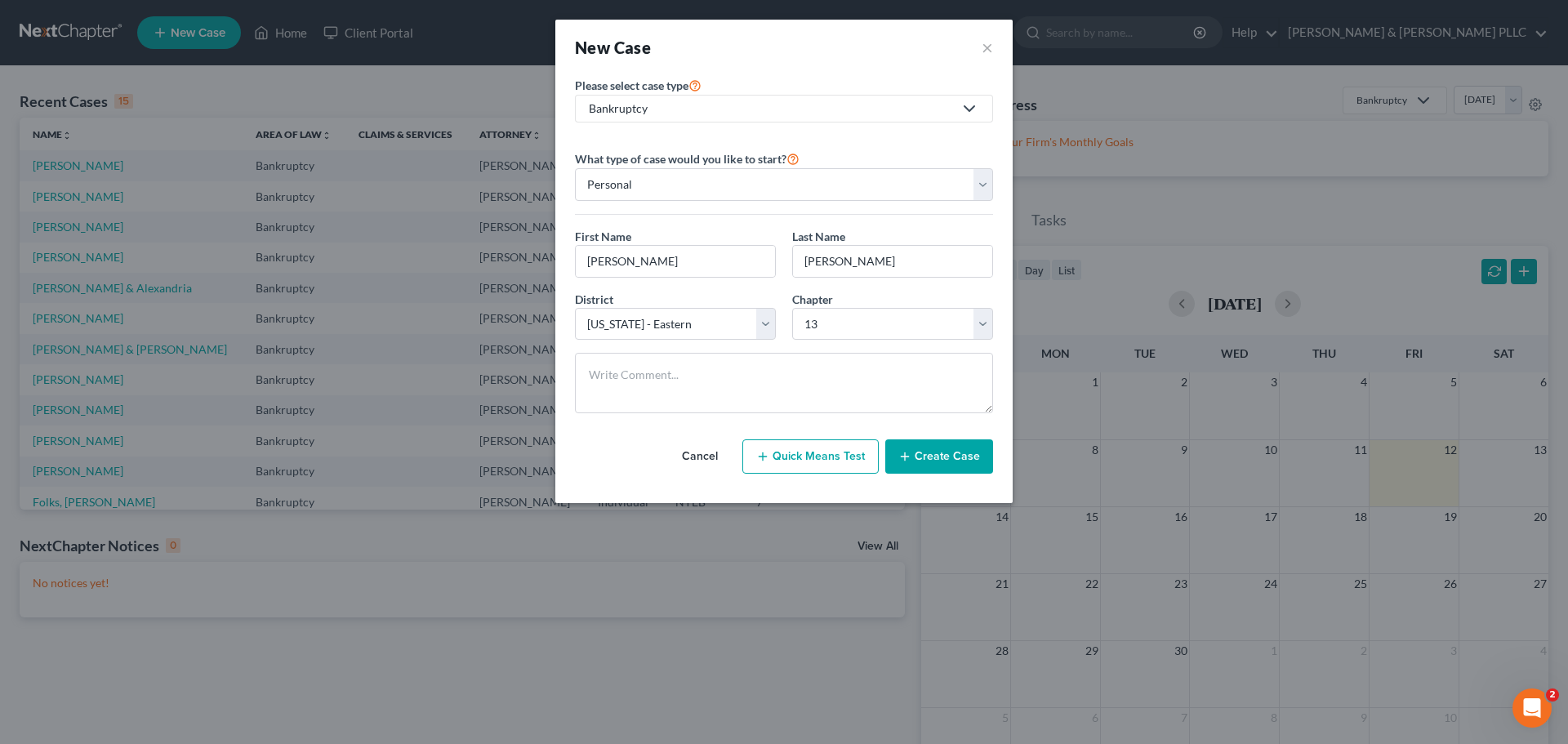
click at [945, 466] on button "Create Case" at bounding box center [938, 456] width 108 height 34
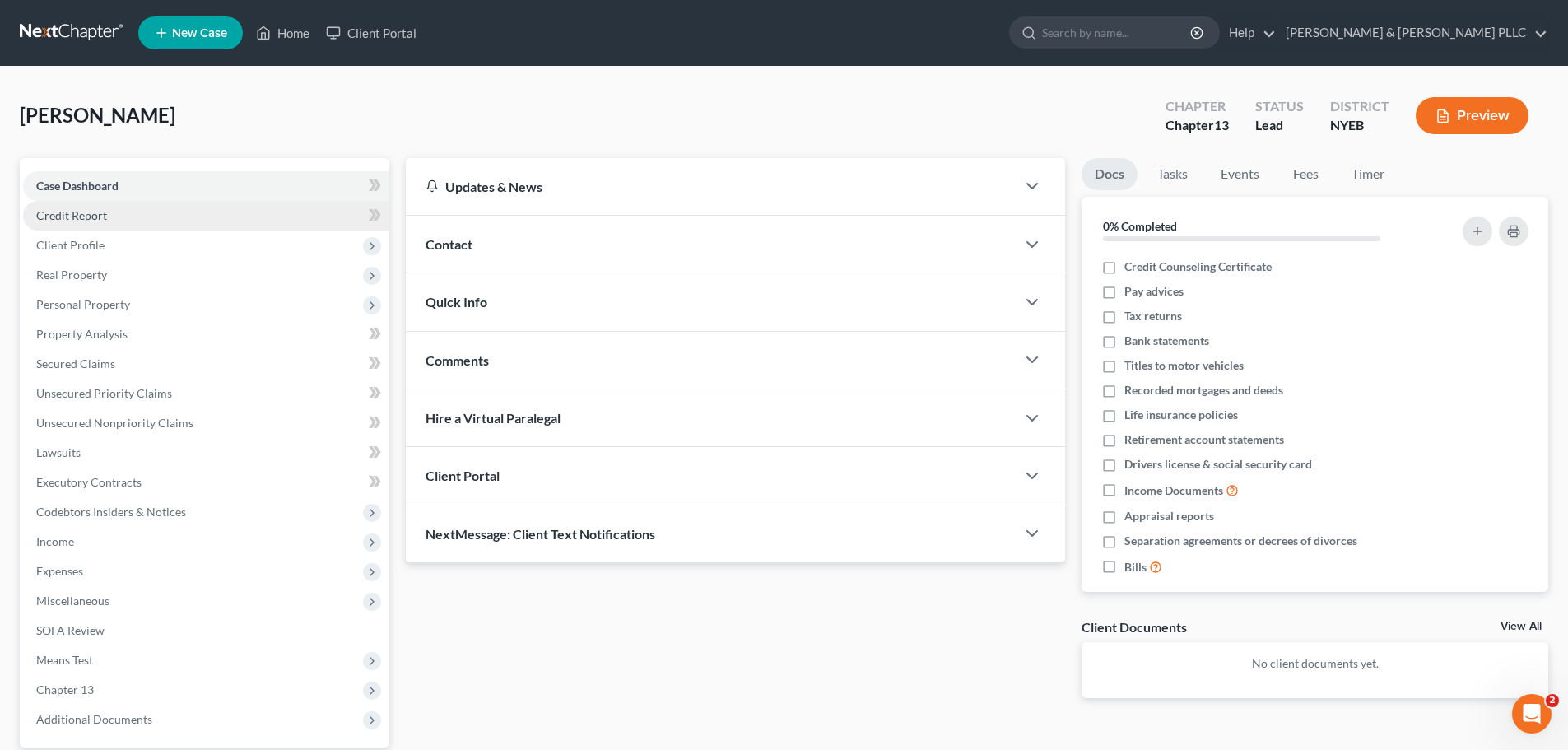
click at [165, 207] on link "Credit Report" at bounding box center [205, 215] width 366 height 29
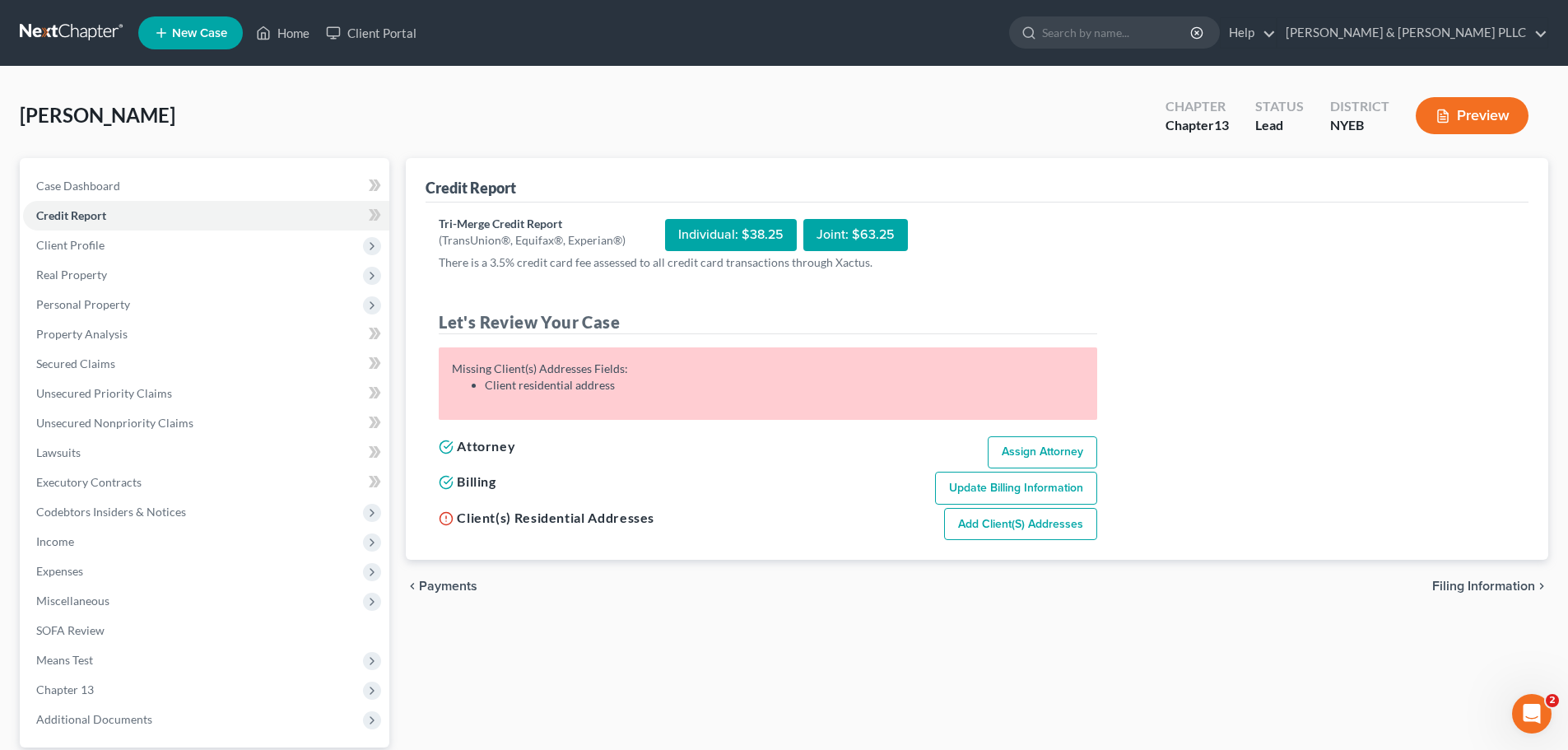
click at [759, 238] on div "Individual: $38.25" at bounding box center [731, 235] width 132 height 32
click at [1021, 449] on link "Assign Attorney" at bounding box center [1042, 453] width 109 height 33
select select "1"
select select "0"
select select "3"
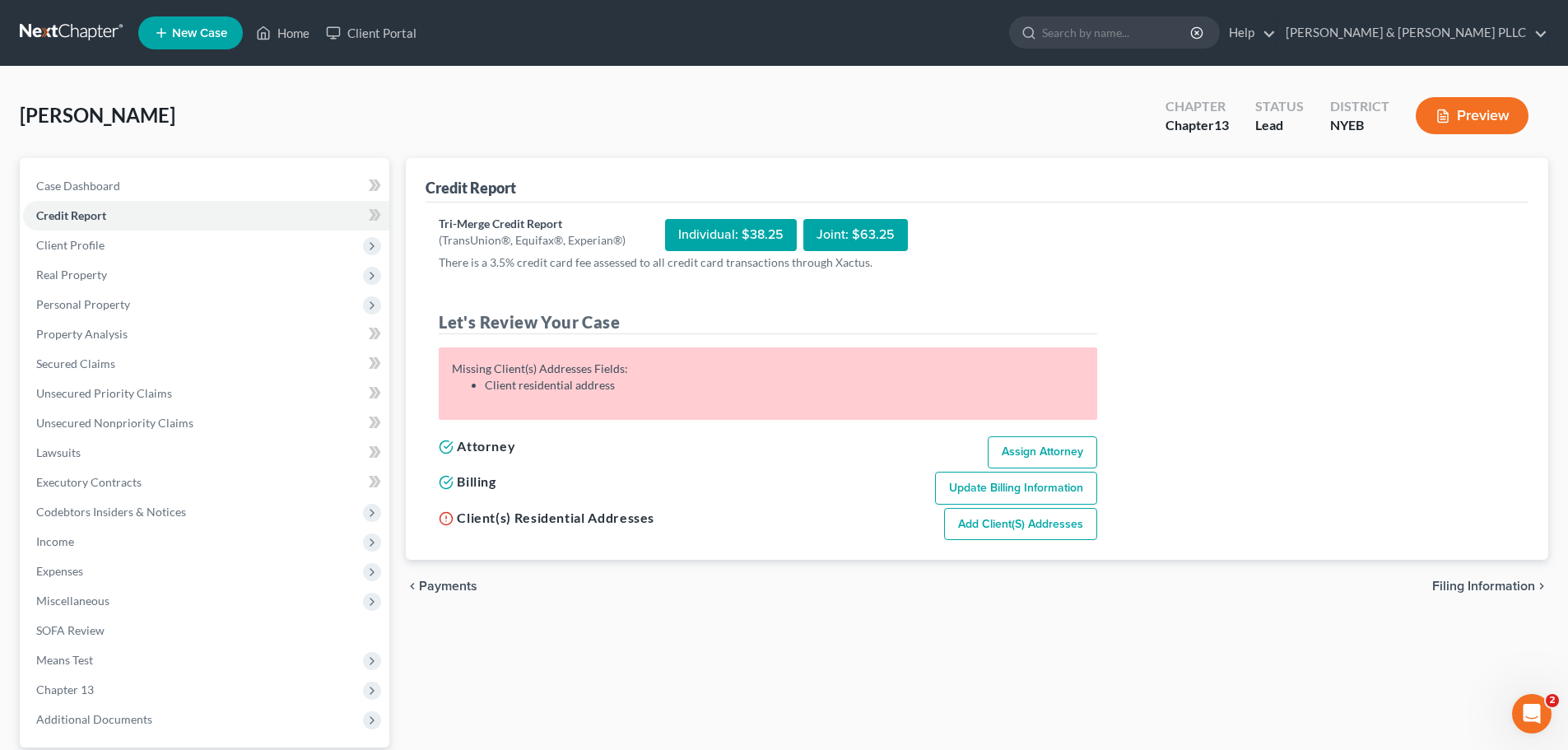
select select "53"
select select "35"
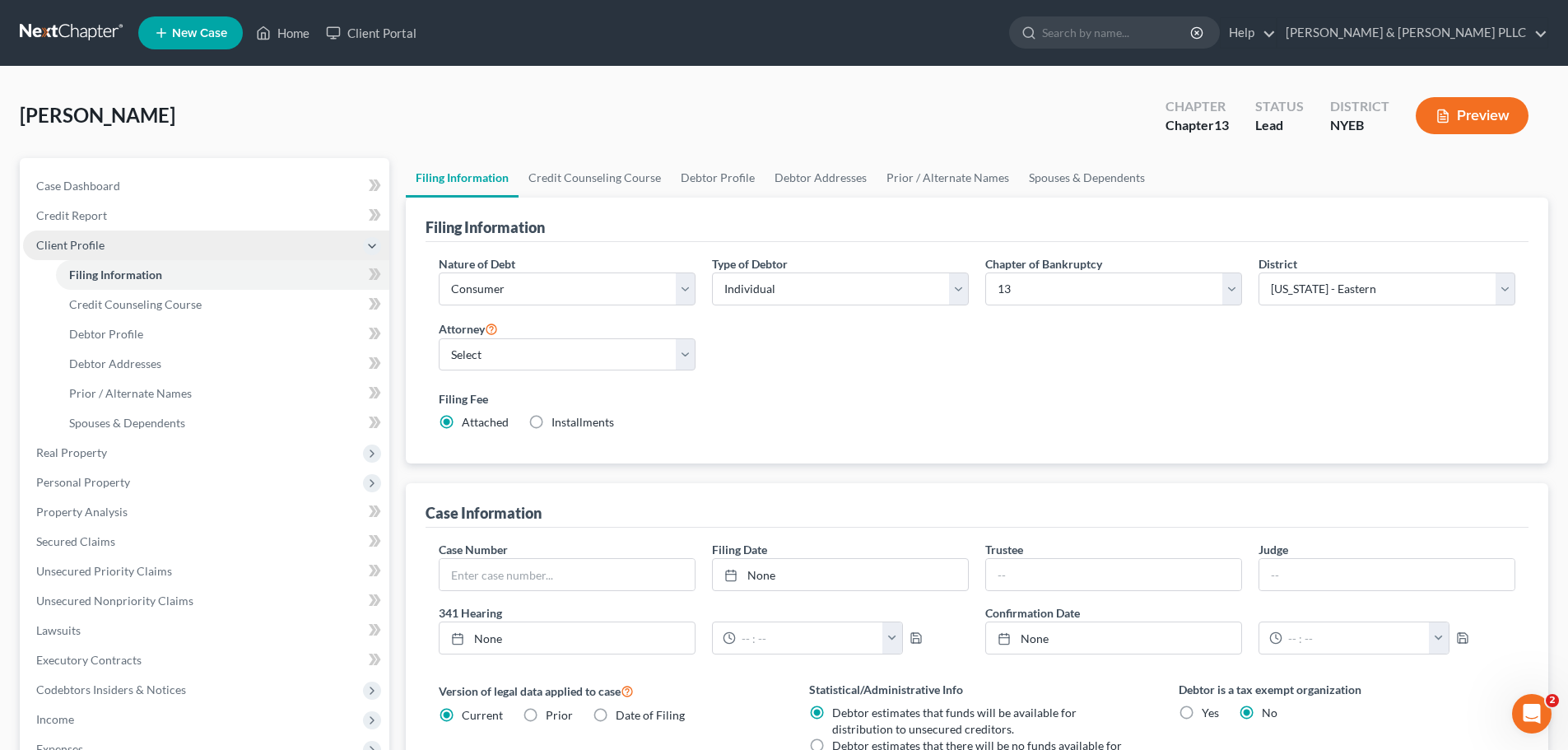
click at [211, 232] on span "Client Profile" at bounding box center [205, 246] width 366 height 29
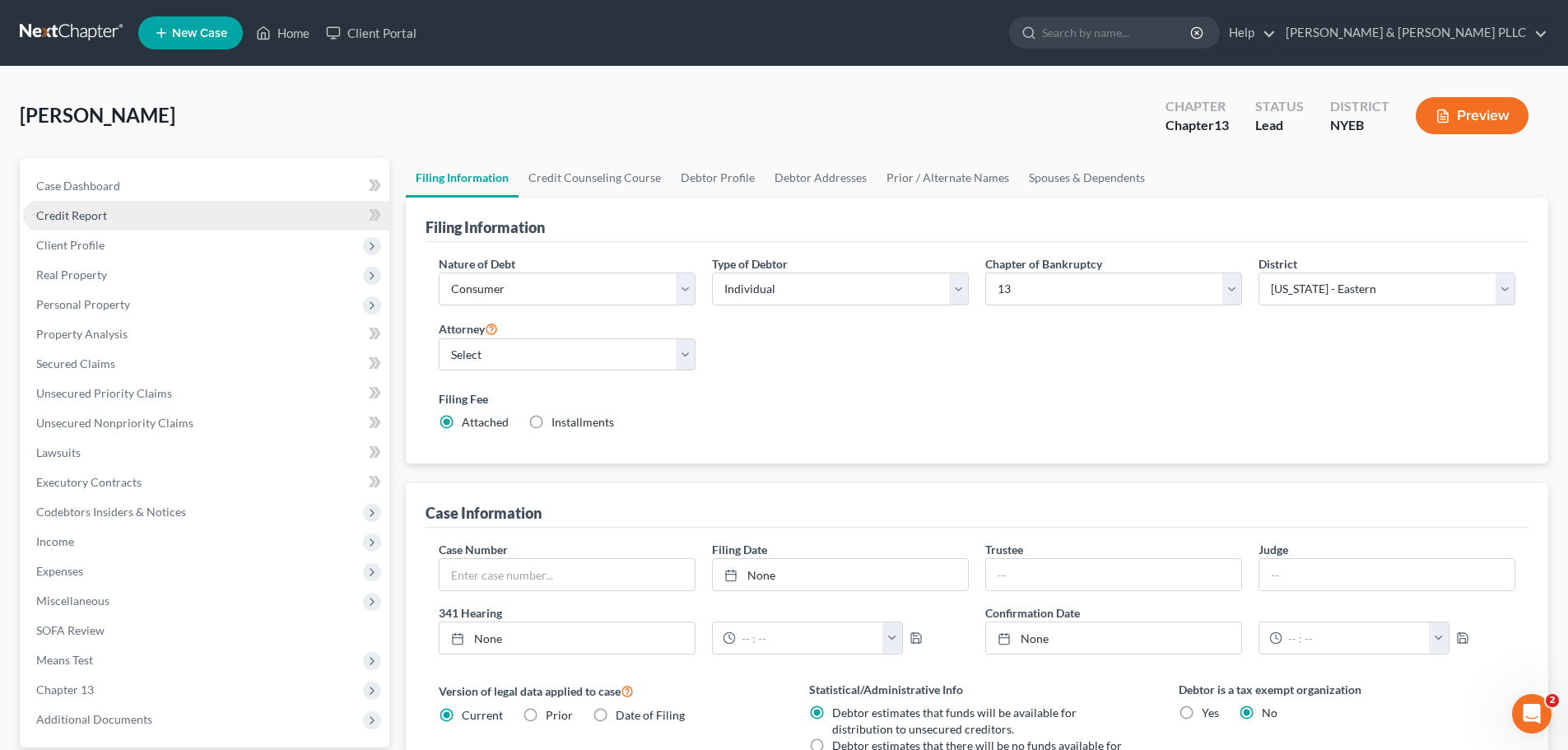
click at [217, 213] on link "Credit Report" at bounding box center [205, 215] width 366 height 29
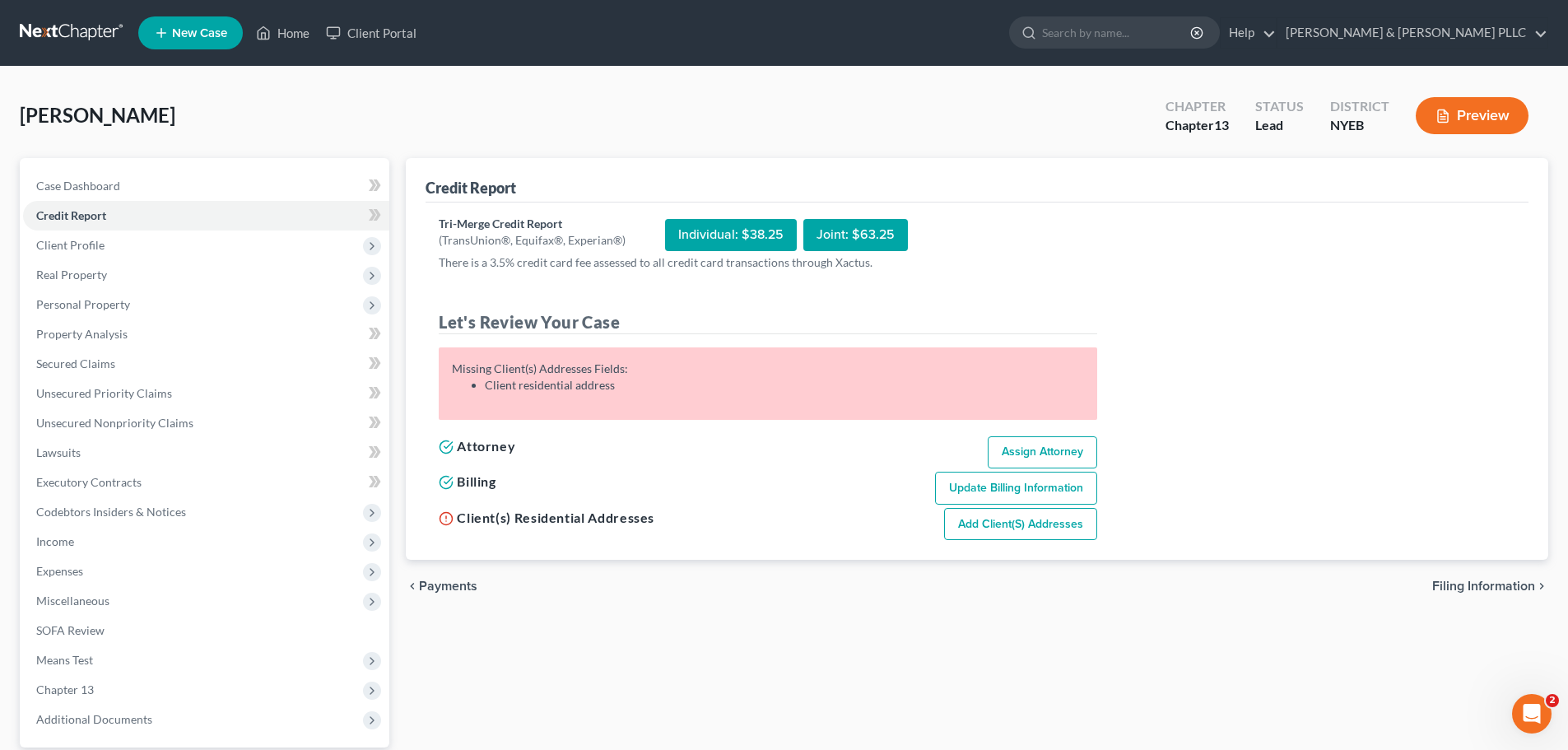
click at [1043, 481] on link "Update Billing Information" at bounding box center [1016, 489] width 162 height 33
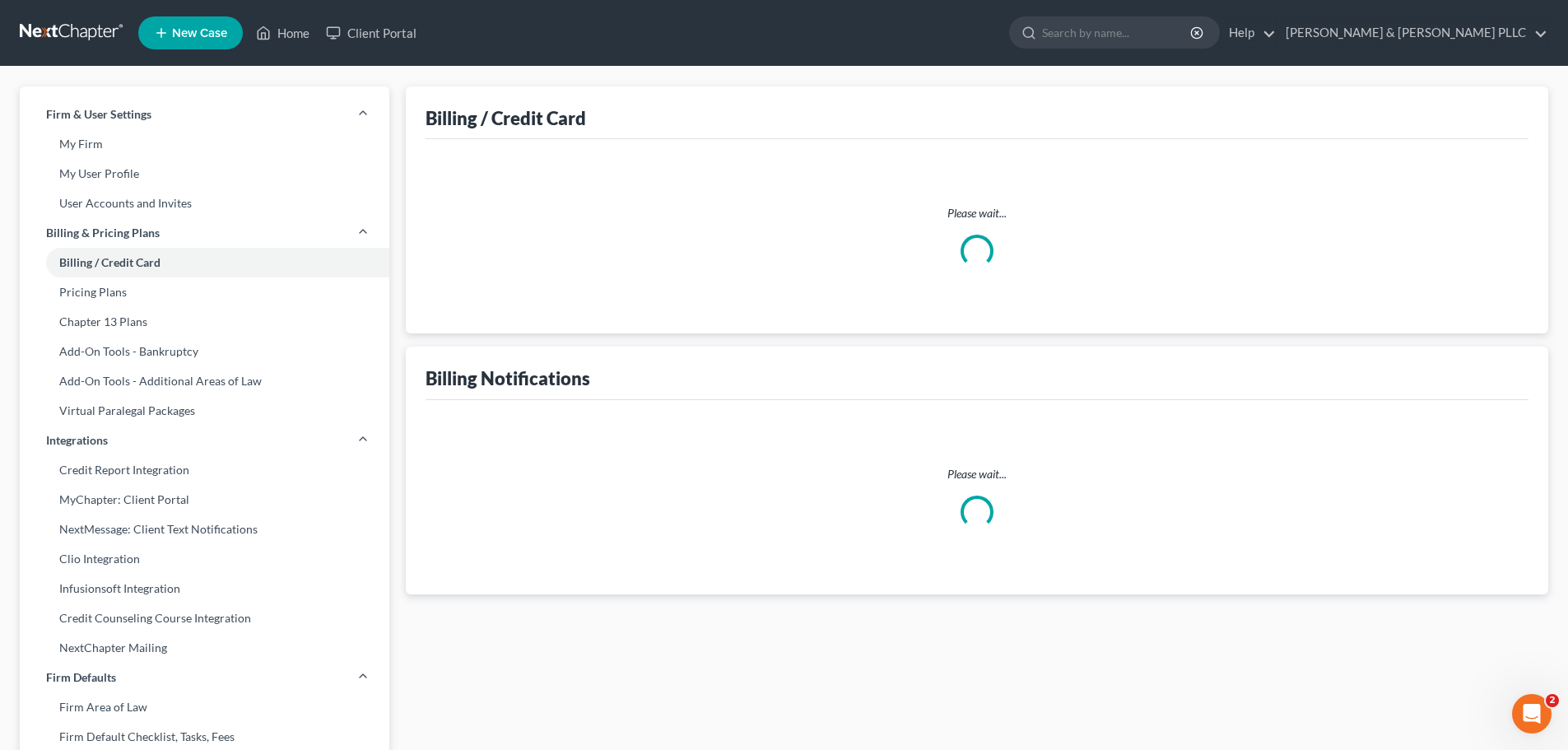
select select "35"
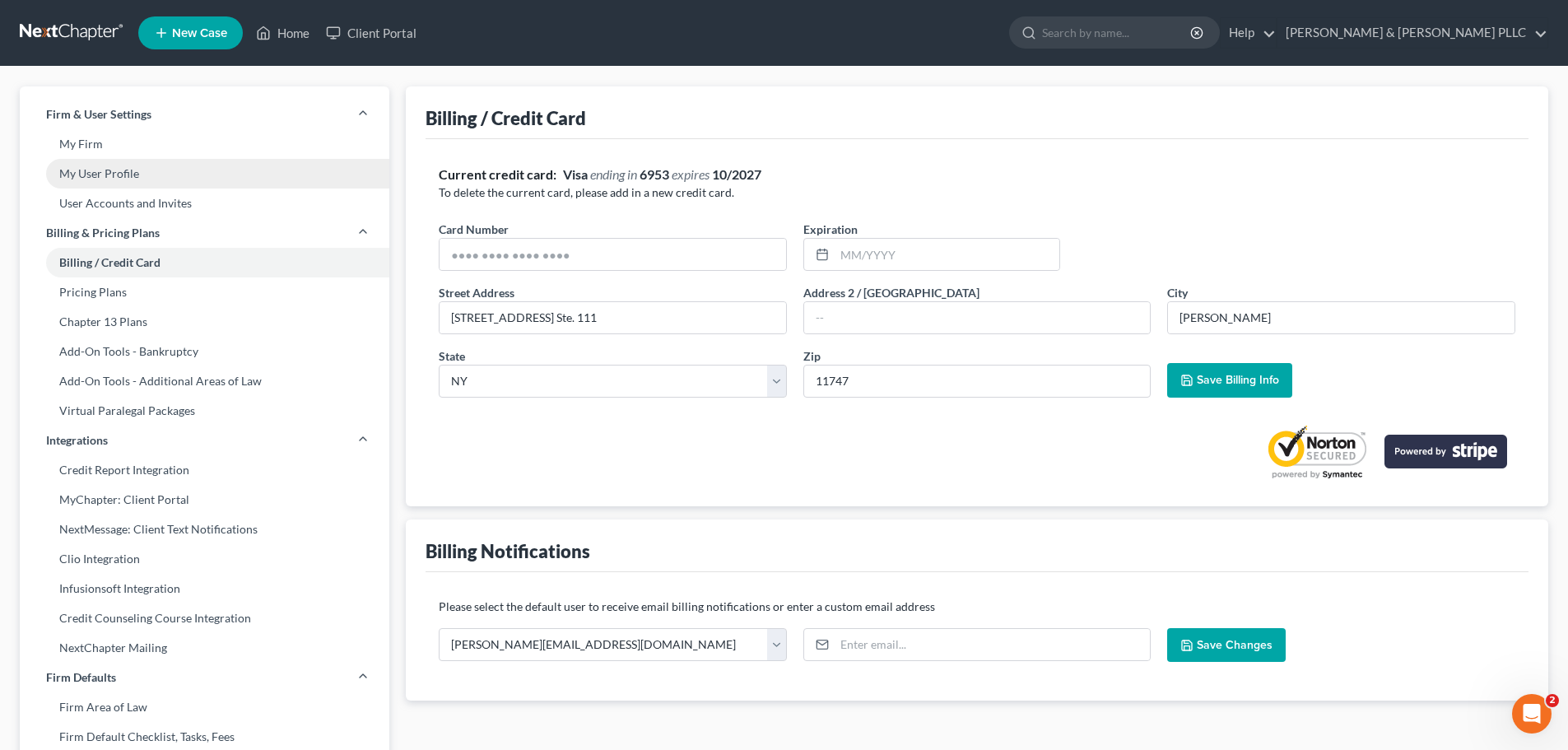
click at [168, 164] on link "My User Profile" at bounding box center [204, 174] width 369 height 29
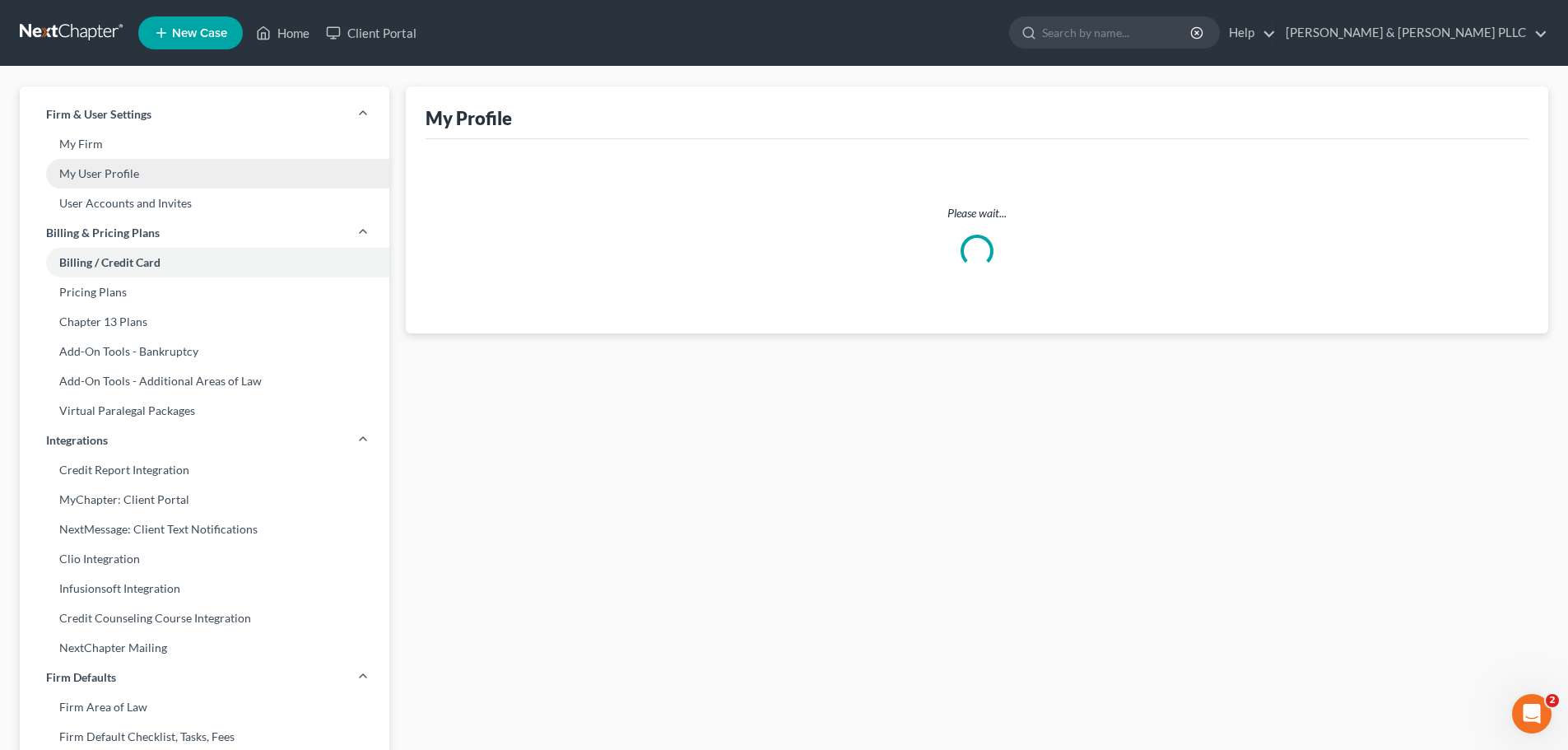
select select "35"
select select "paralegal"
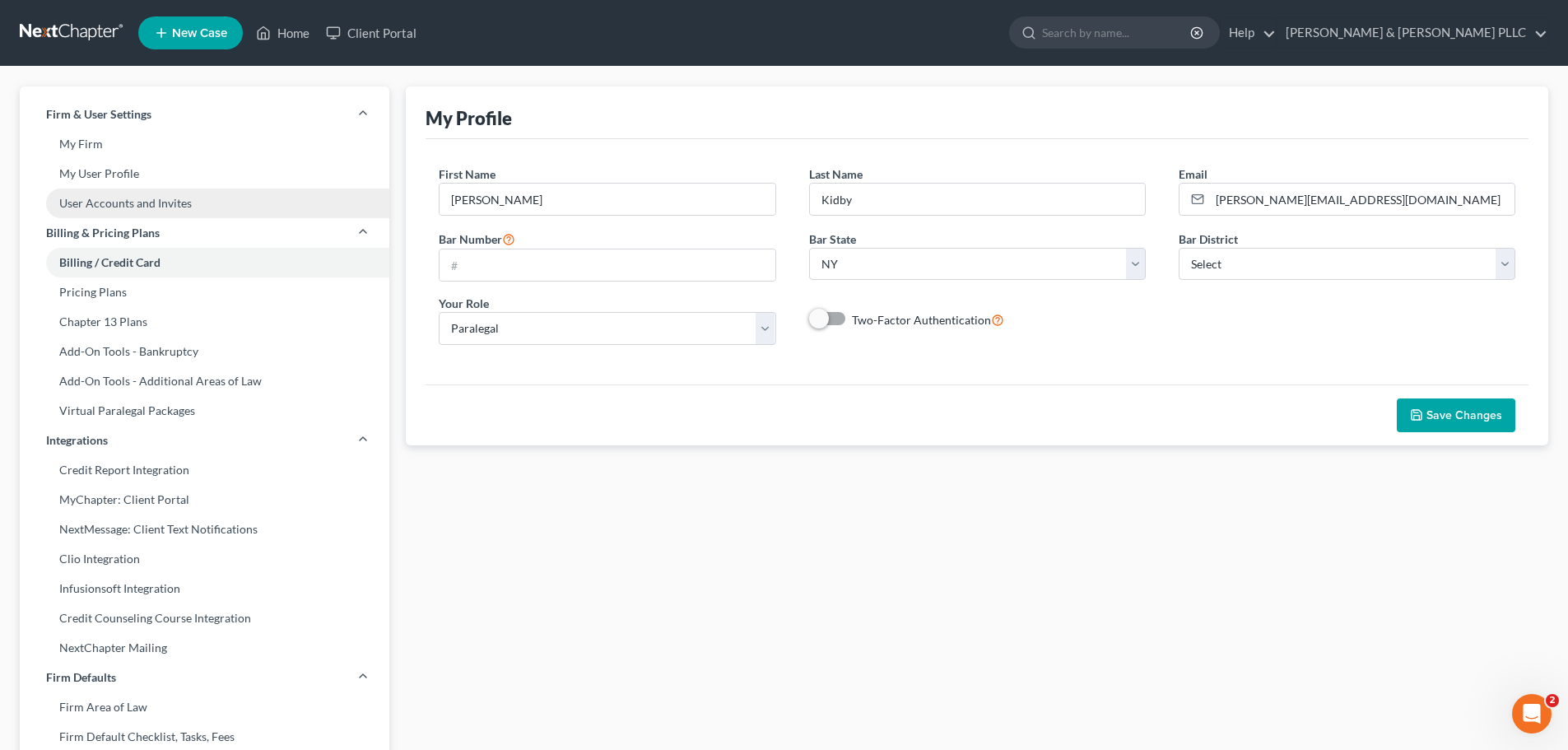
click at [181, 203] on link "User Accounts and Invites" at bounding box center [204, 203] width 369 height 29
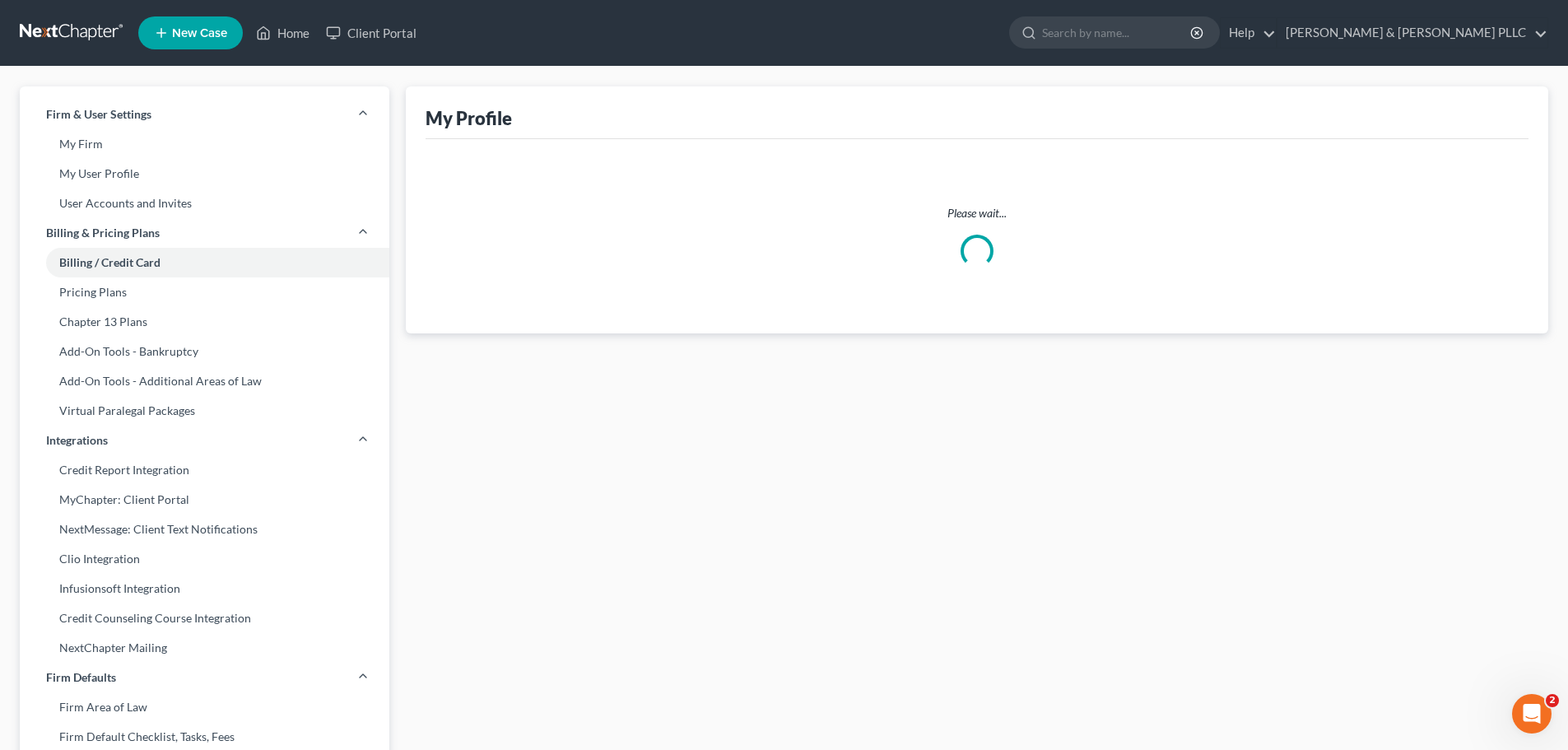
select select "35"
select select "paralegal"
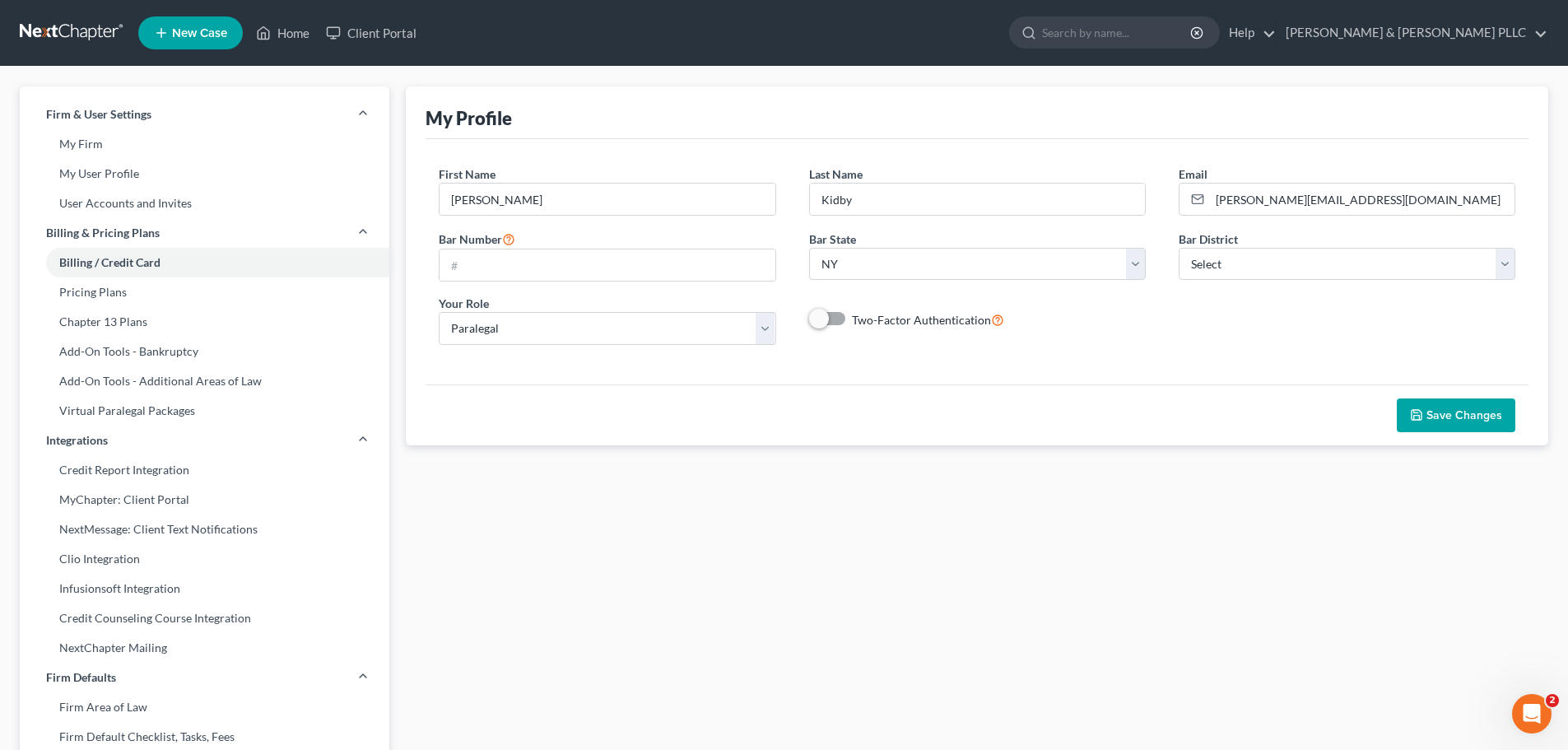
select select "35"
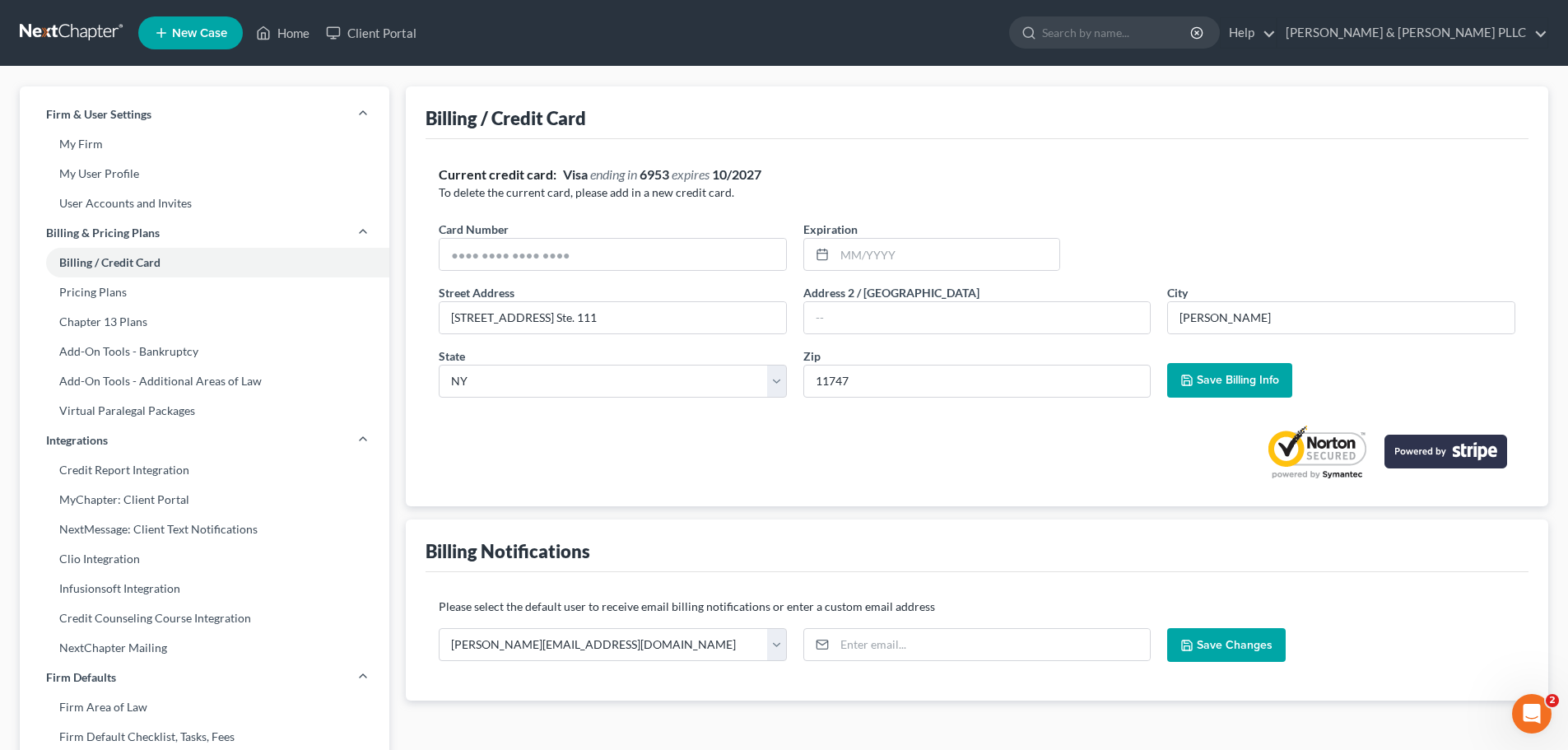
click at [1224, 380] on span "Save Billing Info" at bounding box center [1238, 380] width 83 height 14
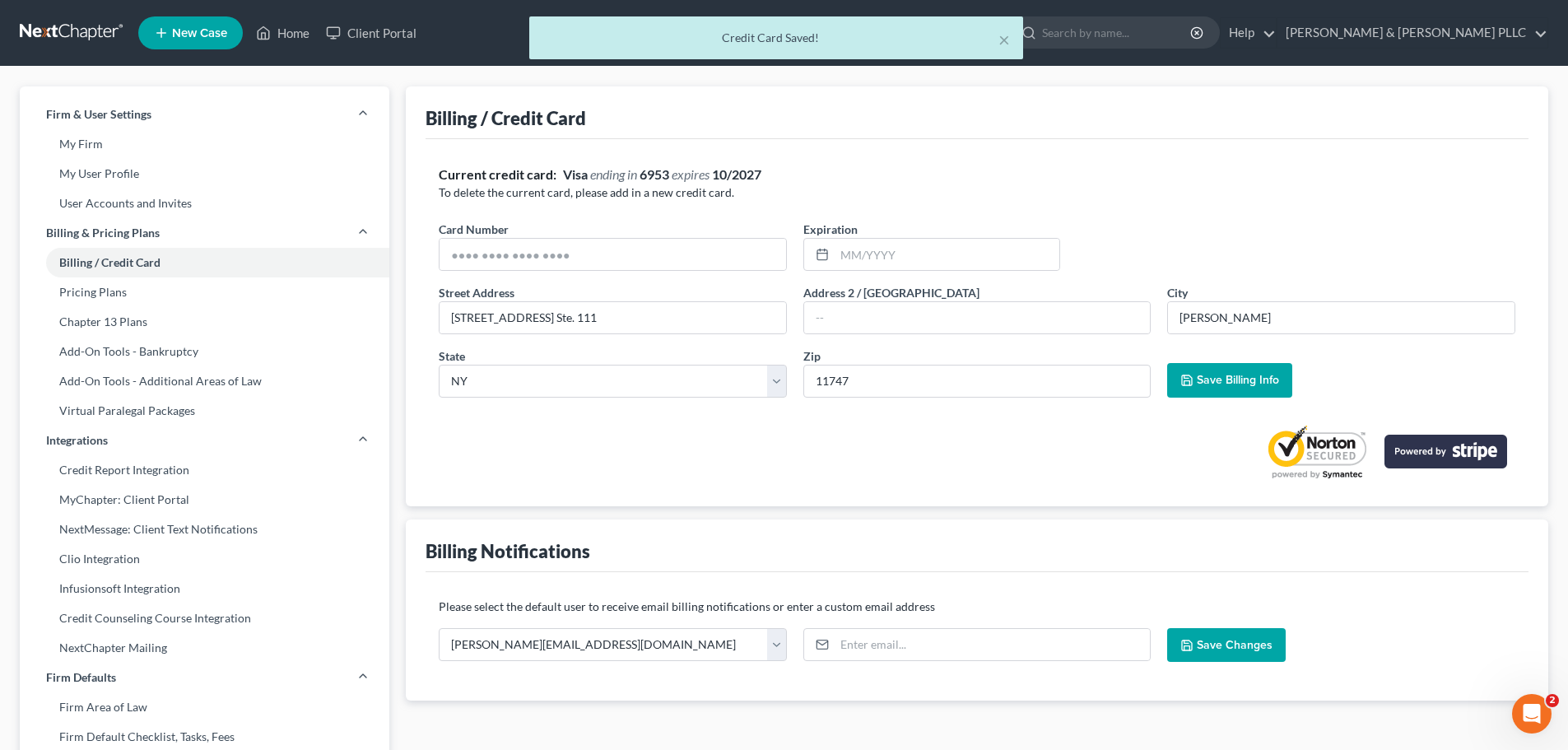
click at [64, 8] on nav "Home New Case Client Portal [PERSON_NAME] & [PERSON_NAME] PLLC [PERSON_NAME][EM…" at bounding box center [784, 32] width 1568 height 66
click at [61, 22] on div "× Credit Card Saved!" at bounding box center [776, 42] width 1568 height 51
click at [285, 38] on div "× Credit Card Saved!" at bounding box center [776, 42] width 1568 height 51
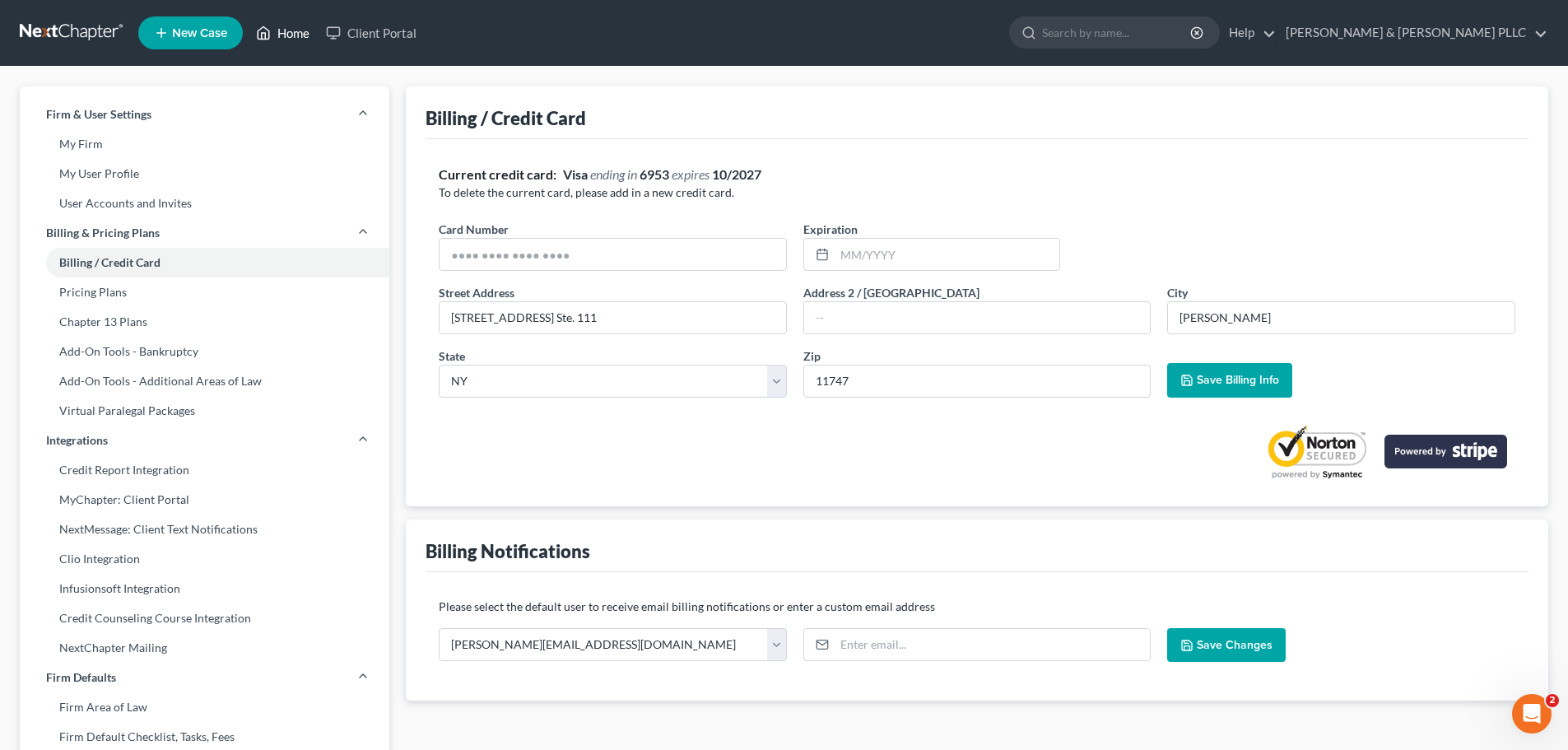
click at [272, 36] on link "Home" at bounding box center [282, 32] width 70 height 29
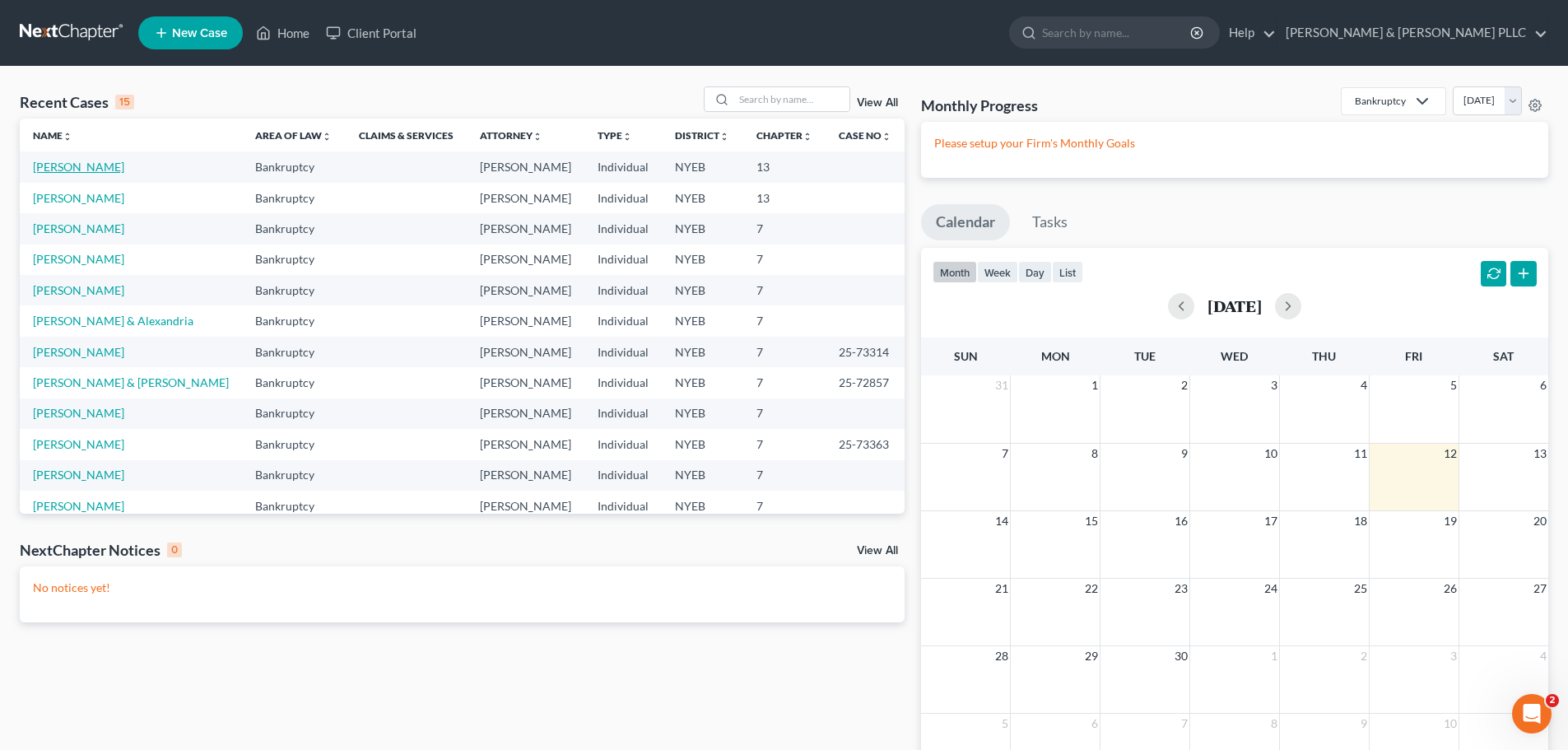
click at [69, 169] on link "[PERSON_NAME]" at bounding box center [79, 167] width 91 height 14
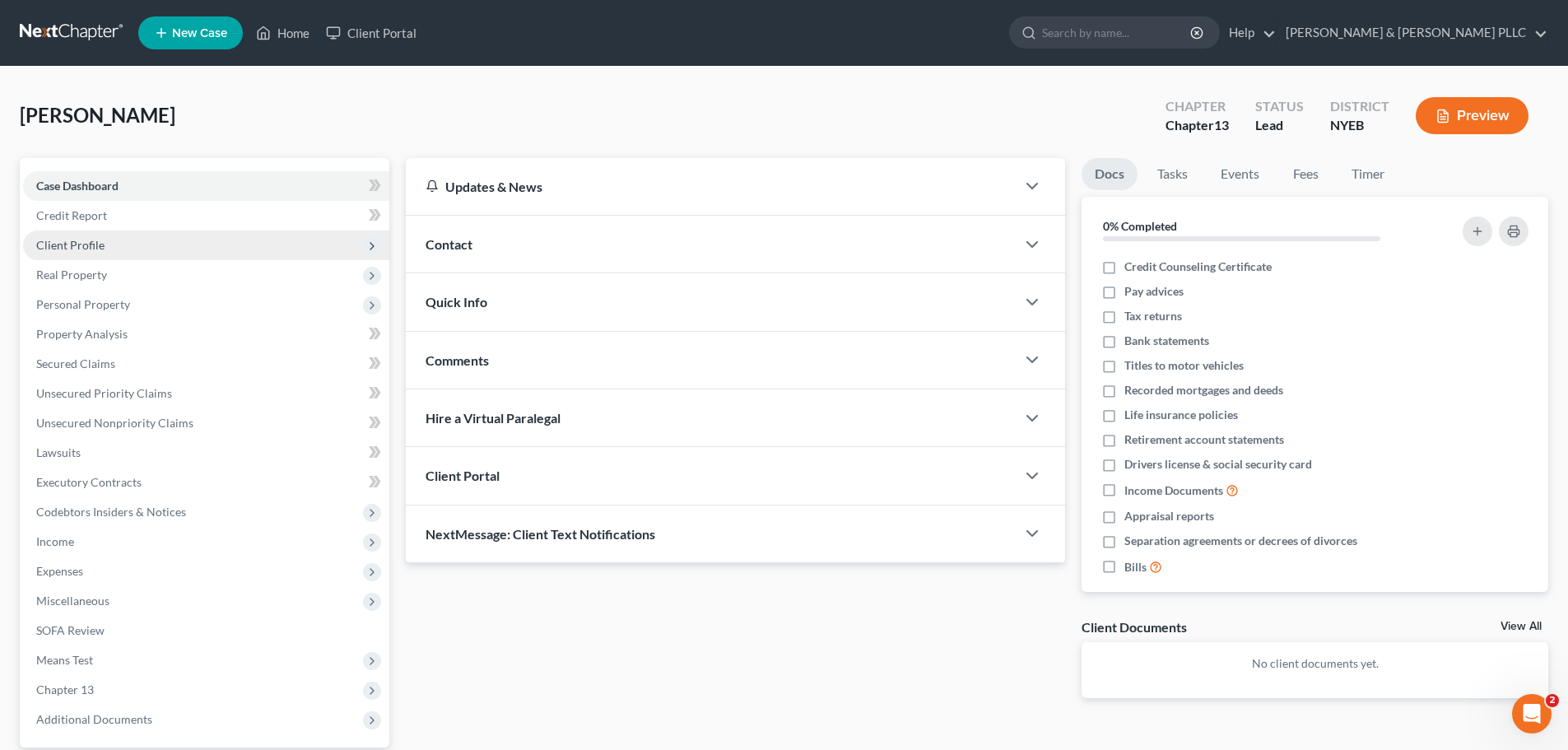
click at [158, 240] on span "Client Profile" at bounding box center [205, 246] width 366 height 29
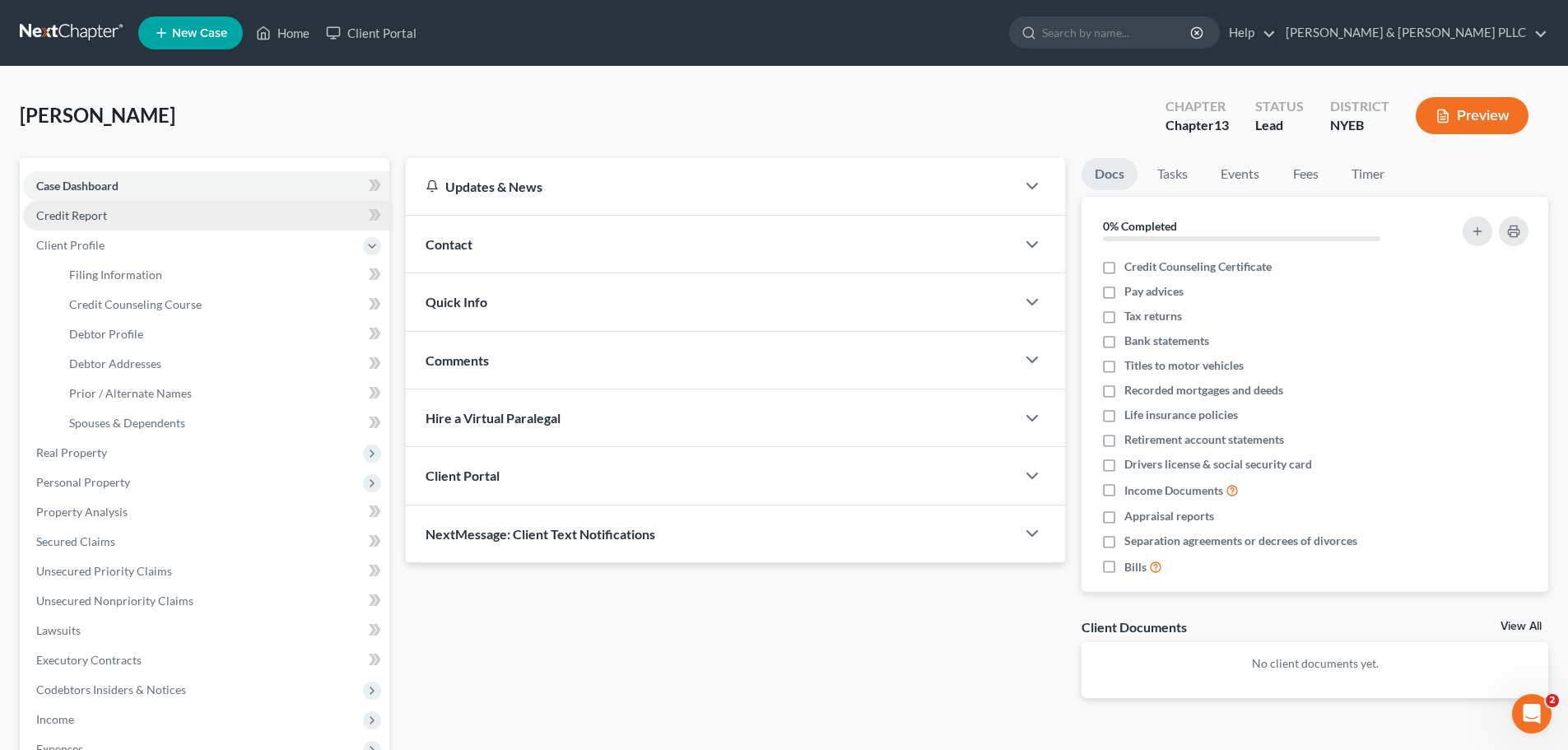
click at [158, 226] on link "Credit Report" at bounding box center [205, 215] width 366 height 29
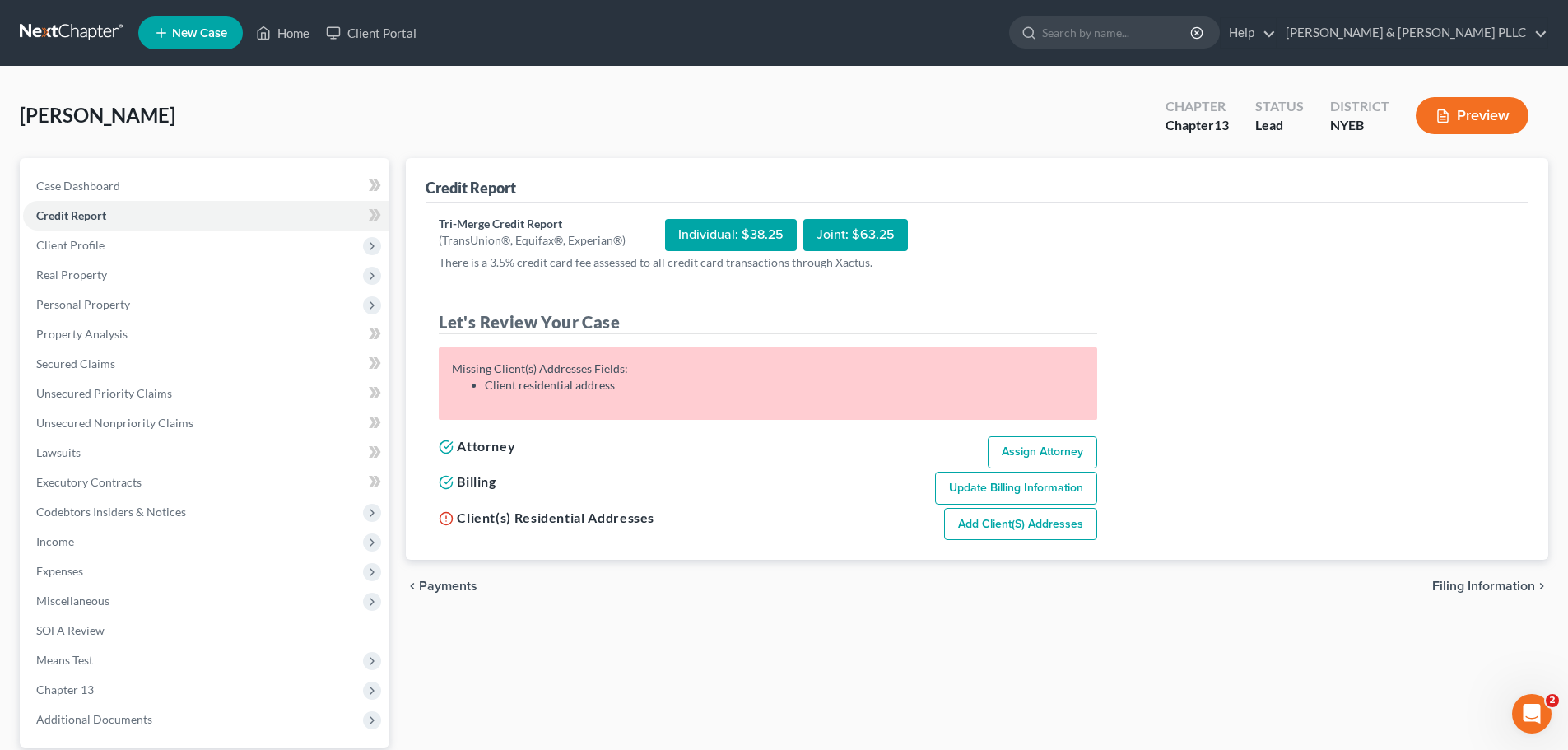
click at [1031, 518] on link "Add Client(s) Addresses" at bounding box center [1021, 525] width 153 height 33
select select "0"
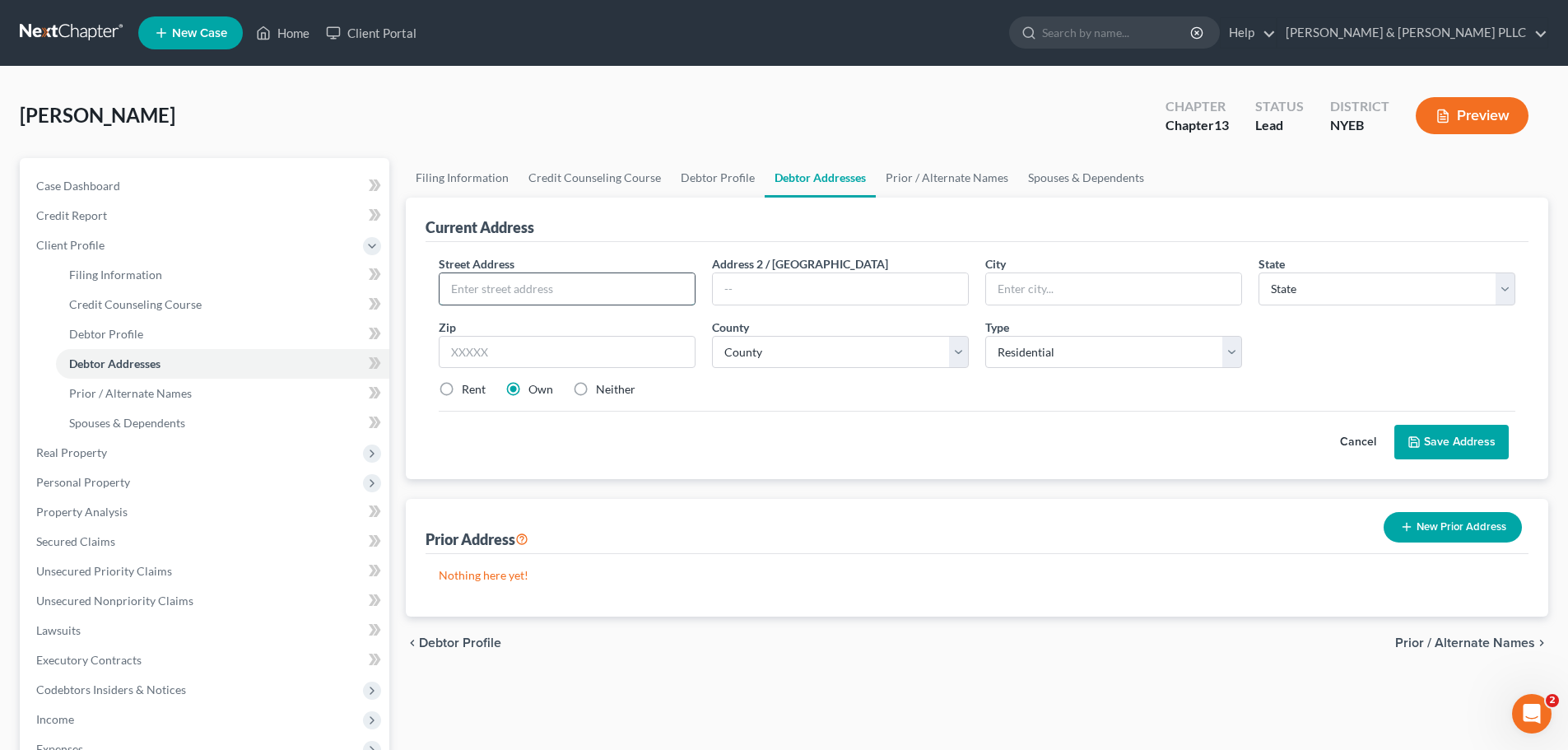
click at [564, 287] on input "text" at bounding box center [567, 289] width 255 height 31
click at [575, 284] on input "text" at bounding box center [567, 289] width 255 height 31
click at [839, 298] on input "text" at bounding box center [841, 289] width 255 height 31
click at [583, 278] on input "19" at bounding box center [567, 289] width 255 height 31
drag, startPoint x: 489, startPoint y: 287, endPoint x: 465, endPoint y: 290, distance: 24.2
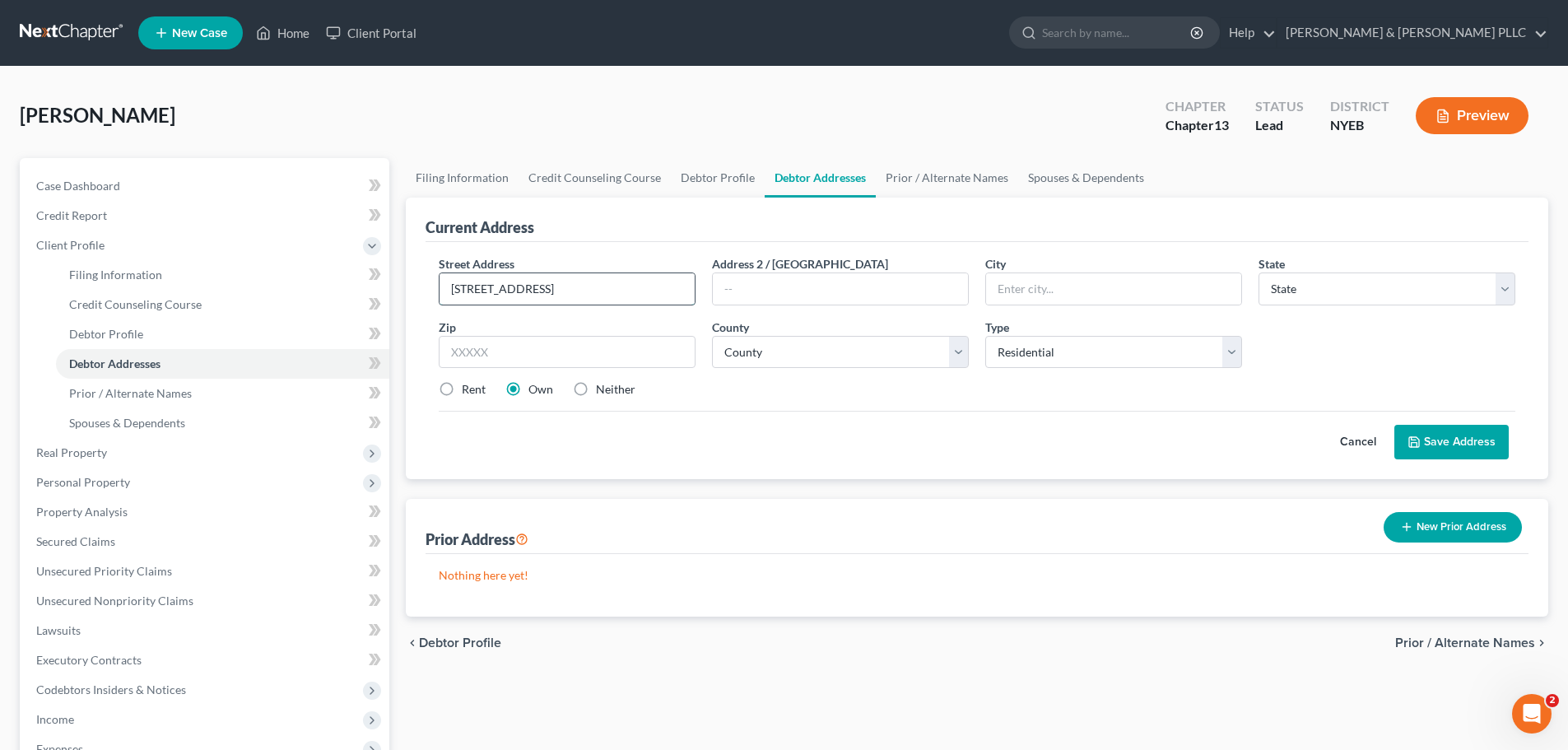
click at [465, 290] on input "[STREET_ADDRESS]" at bounding box center [567, 289] width 255 height 31
click at [476, 287] on input "[STREET_ADDRESS]" at bounding box center [567, 289] width 255 height 31
type input "[STREET_ADDRESS]"
click at [1028, 293] on input "text" at bounding box center [1114, 289] width 255 height 31
type input "Head of the Harbor"
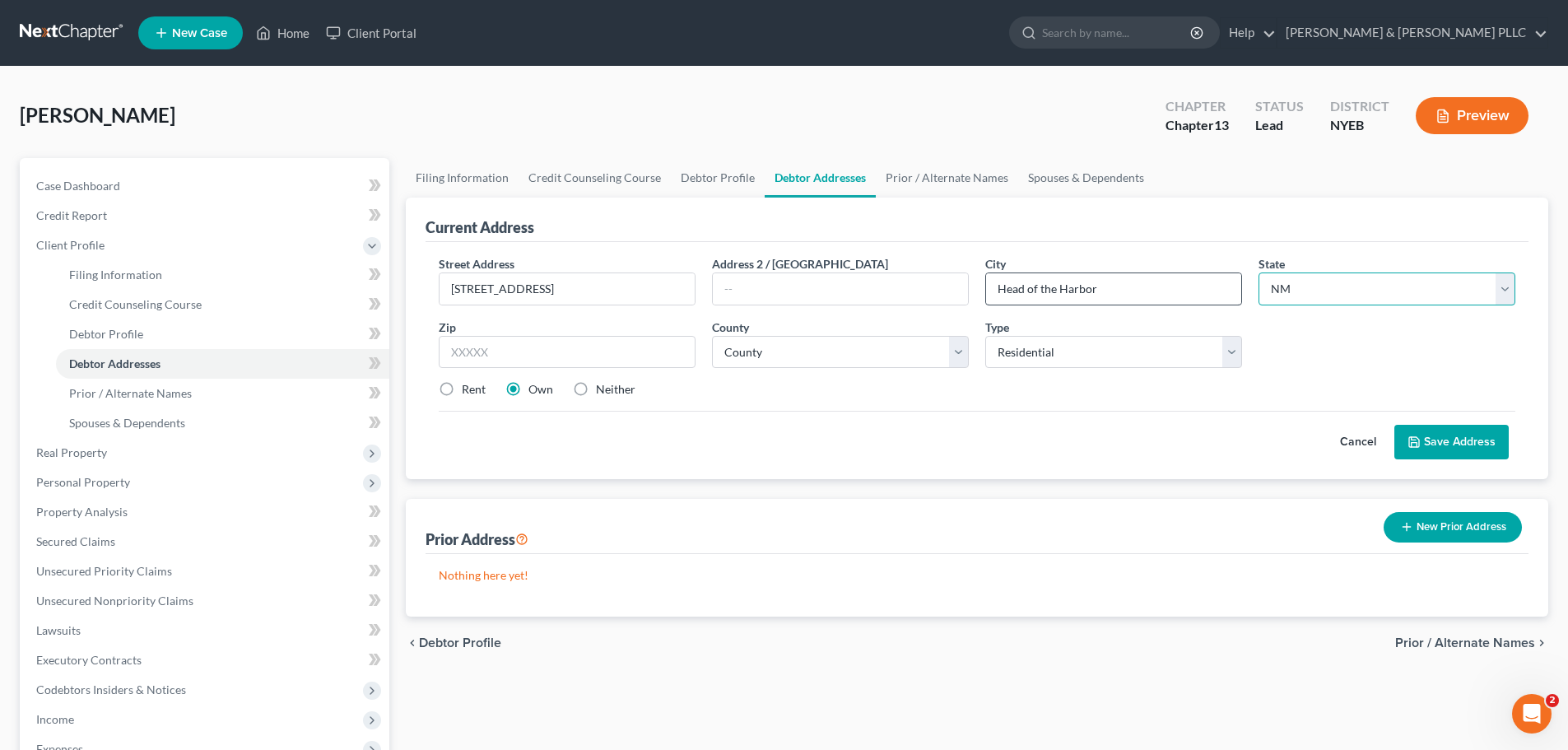
select select "35"
type input "11780"
type input "Saint [PERSON_NAME]"
click at [837, 374] on div "Street Address * [STREET_ADDRESS] Address 2 / [GEOGRAPHIC_DATA] * [GEOGRAPHIC_D…" at bounding box center [977, 333] width 1093 height 156
click at [834, 359] on select "County [GEOGRAPHIC_DATA] [GEOGRAPHIC_DATA] [GEOGRAPHIC_DATA] [GEOGRAPHIC_DATA] …" at bounding box center [840, 353] width 256 height 33
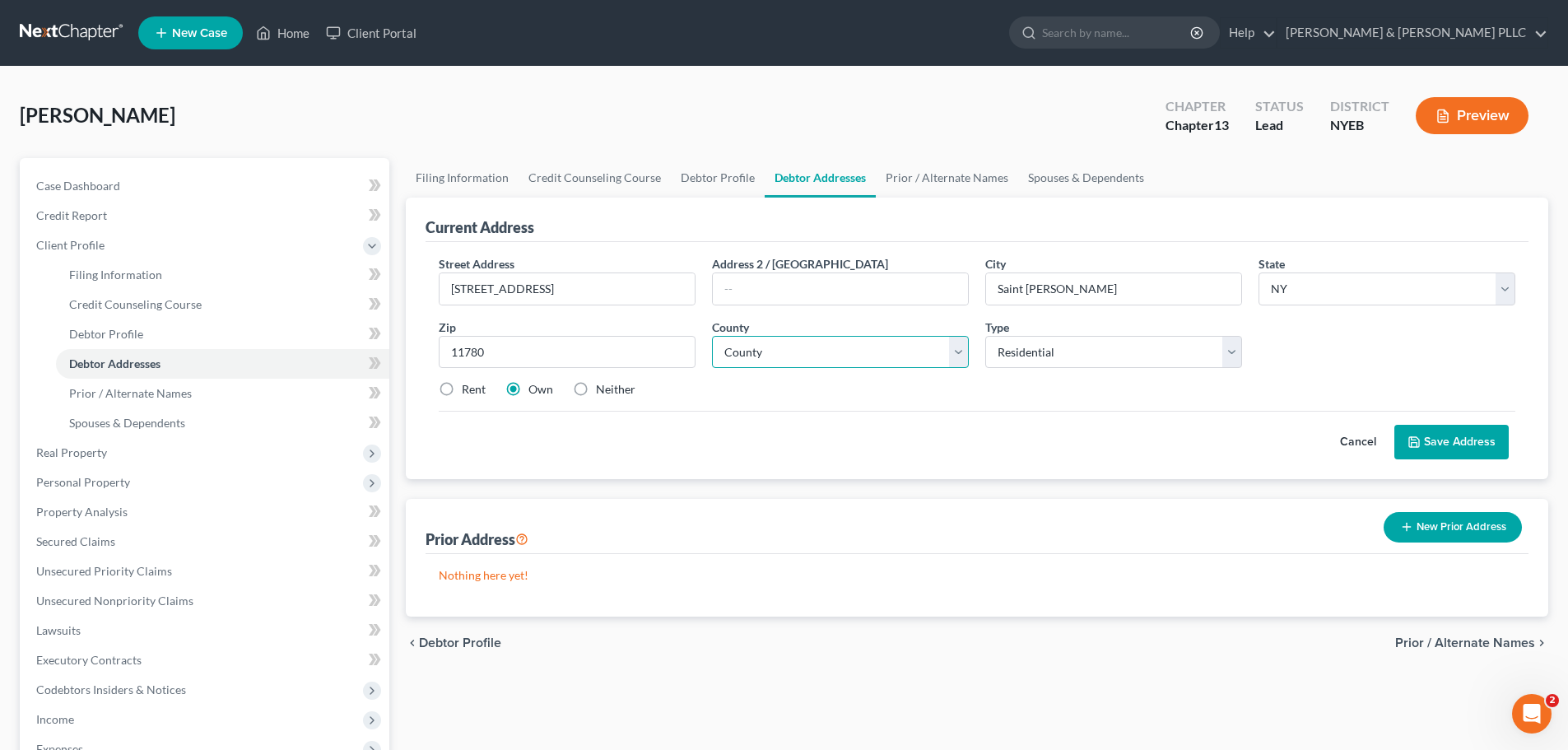
click at [918, 359] on select "County [GEOGRAPHIC_DATA] [GEOGRAPHIC_DATA] [GEOGRAPHIC_DATA] [GEOGRAPHIC_DATA] …" at bounding box center [840, 353] width 256 height 33
select select "51"
click at [712, 336] on select "County [GEOGRAPHIC_DATA] [GEOGRAPHIC_DATA] [GEOGRAPHIC_DATA] [GEOGRAPHIC_DATA] …" at bounding box center [840, 353] width 256 height 33
click at [1488, 447] on button "Save Address" at bounding box center [1452, 441] width 114 height 34
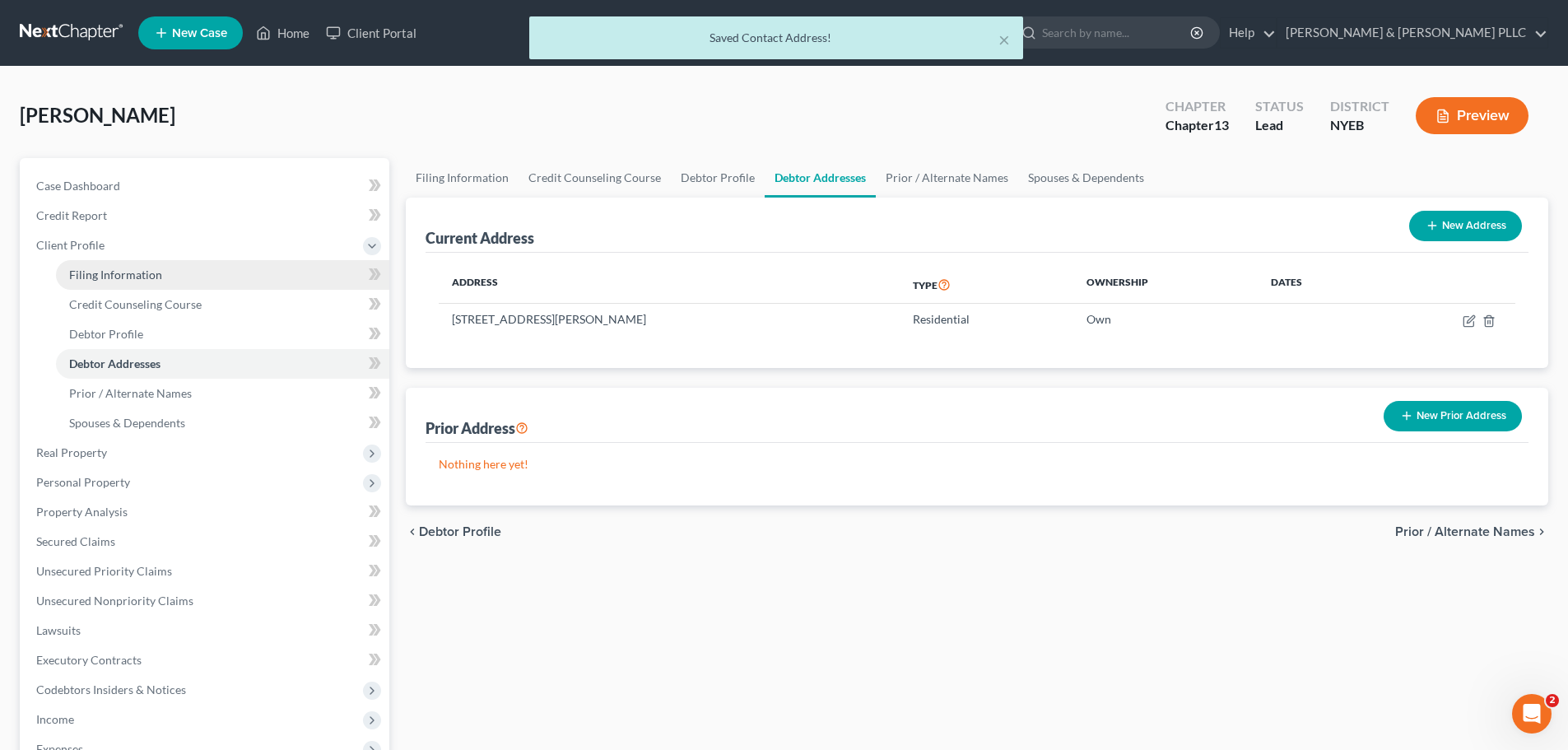
click at [204, 283] on link "Filing Information" at bounding box center [222, 275] width 333 height 29
select select "1"
select select "0"
select select "3"
select select "53"
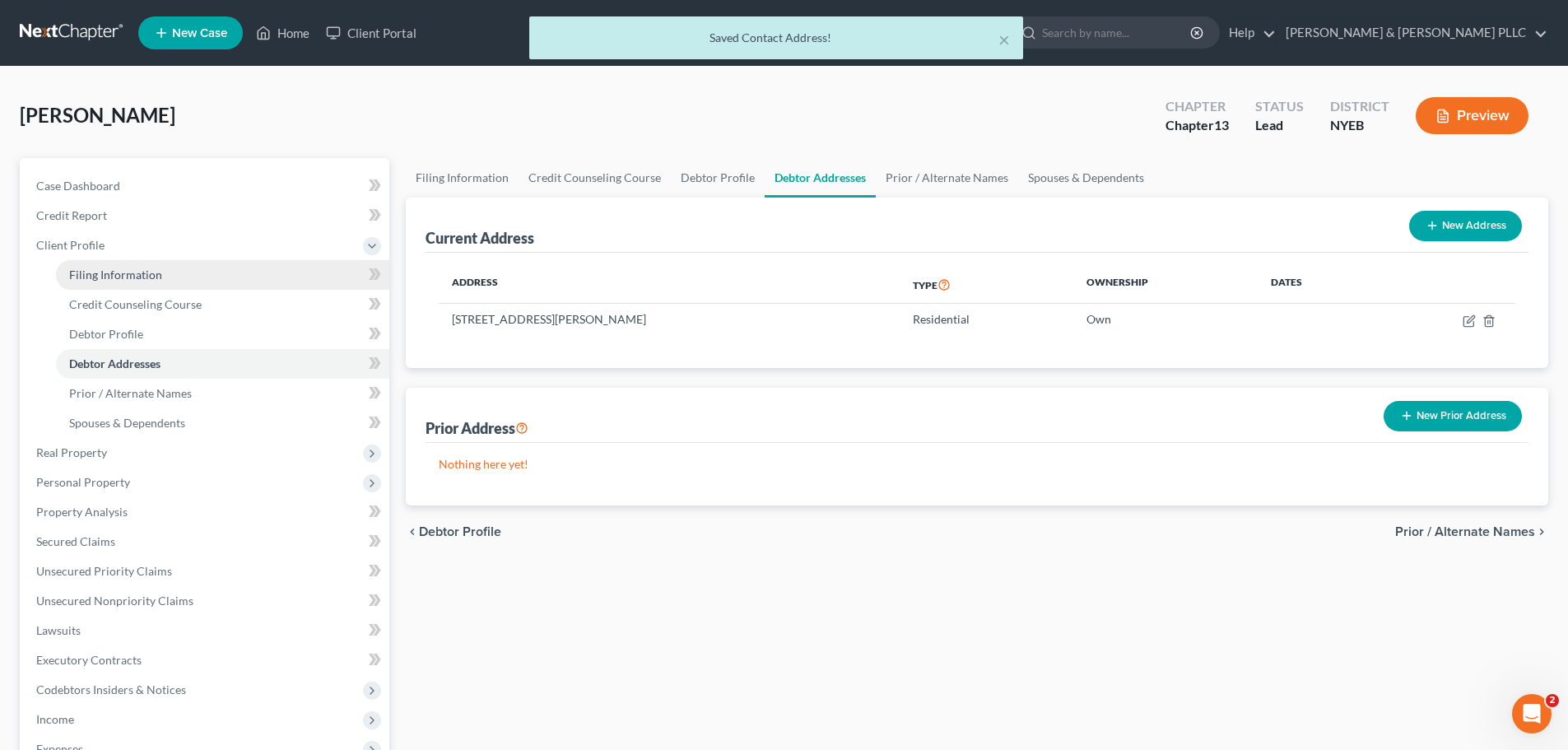
select select "0"
select select "35"
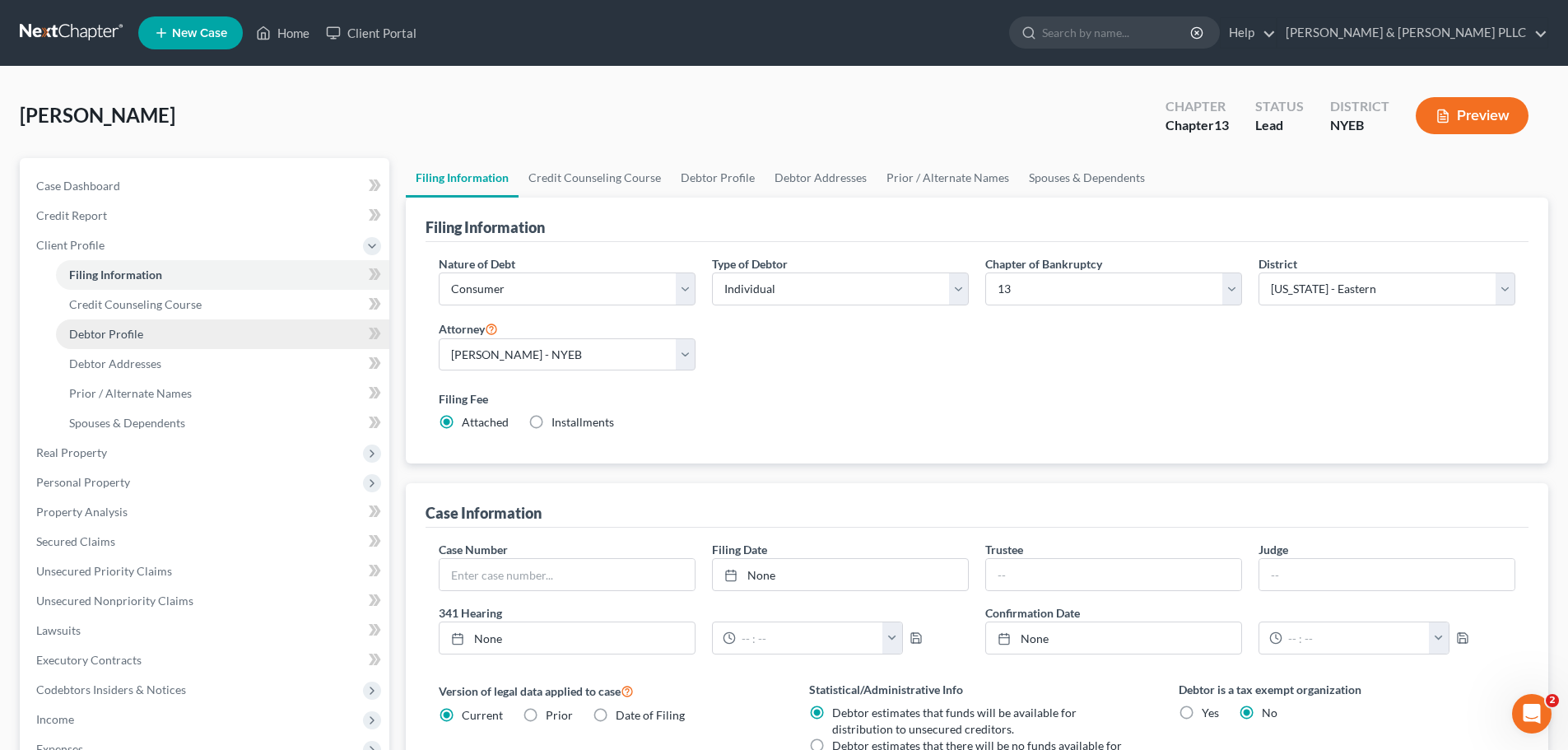
click at [160, 329] on link "Debtor Profile" at bounding box center [222, 334] width 333 height 29
select select "0"
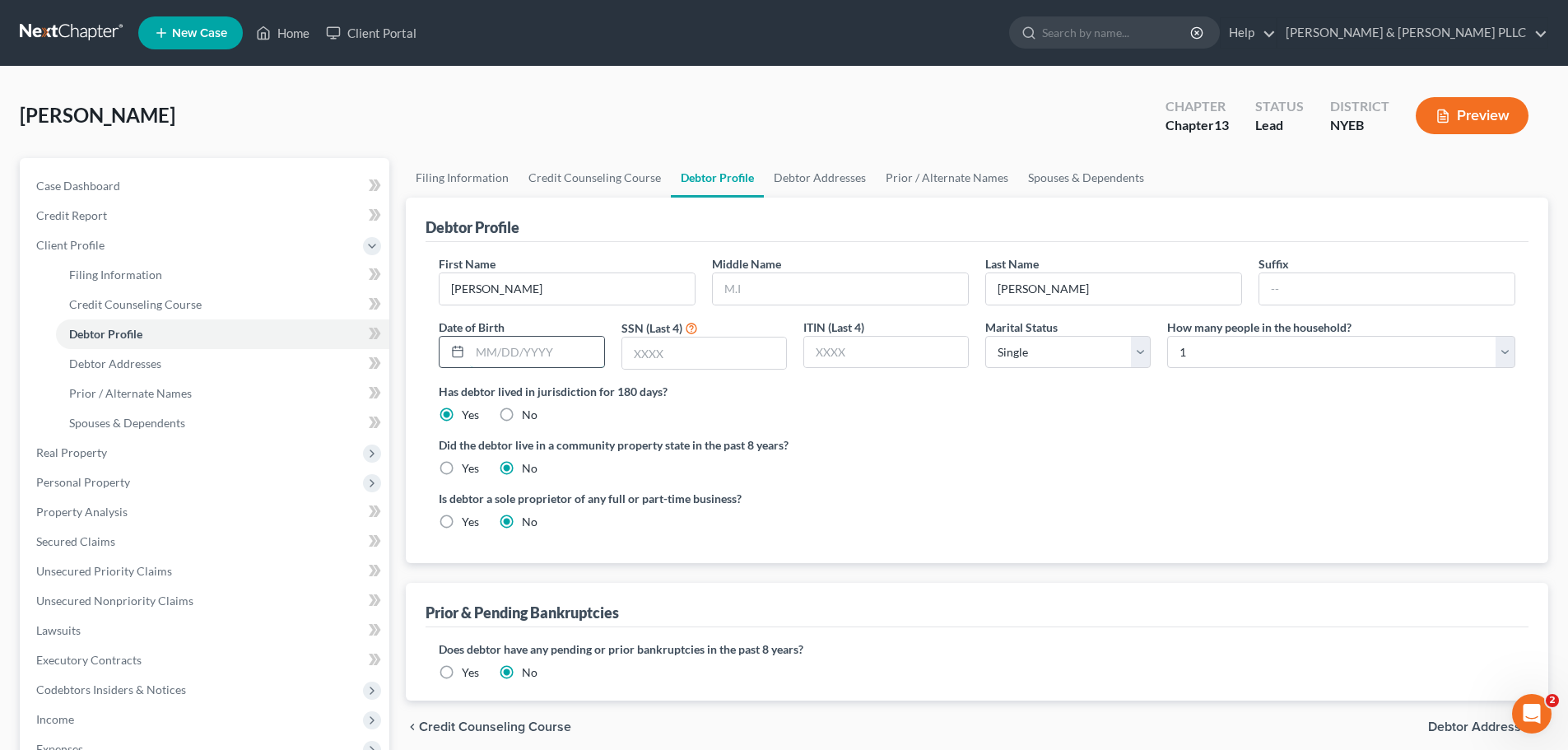
click at [527, 360] on input "text" at bounding box center [536, 353] width 134 height 31
click at [679, 350] on input "text" at bounding box center [704, 354] width 164 height 31
click at [662, 357] on input "text" at bounding box center [704, 354] width 164 height 31
type input "1377"
click at [291, 308] on link "Credit Counseling Course" at bounding box center [222, 305] width 333 height 29
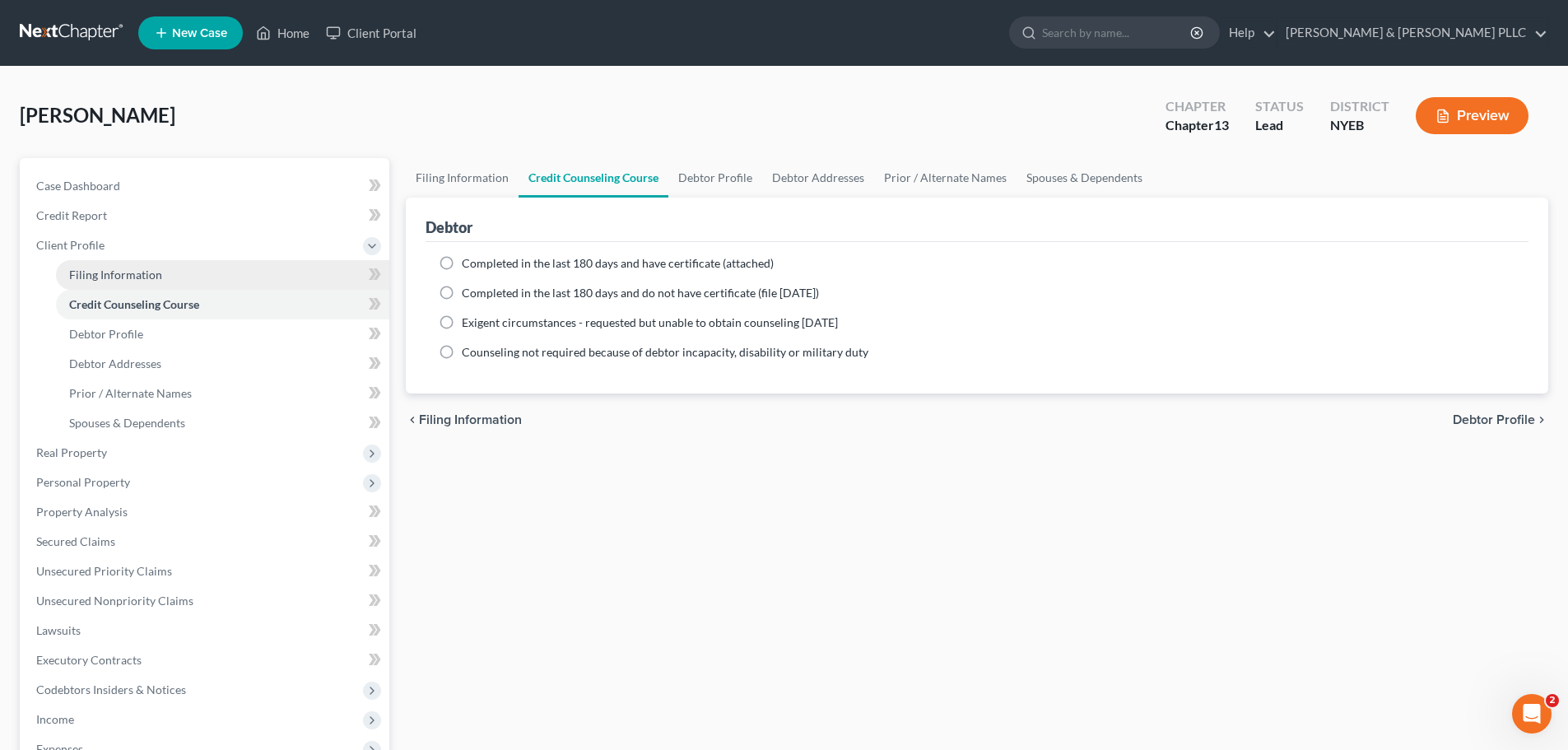
click at [269, 283] on link "Filing Information" at bounding box center [222, 275] width 333 height 29
select select "1"
select select "0"
select select "3"
select select "53"
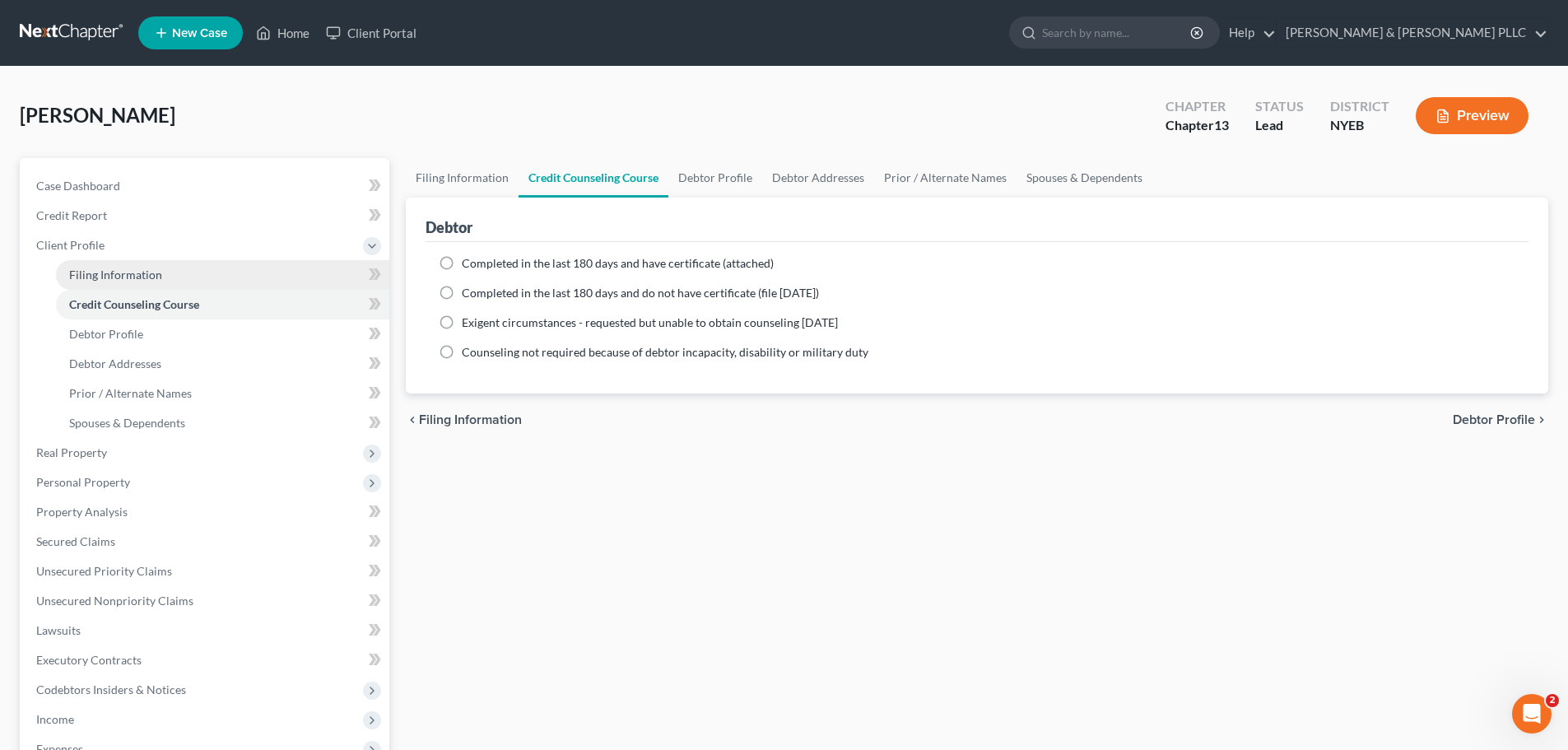
select select "0"
select select "35"
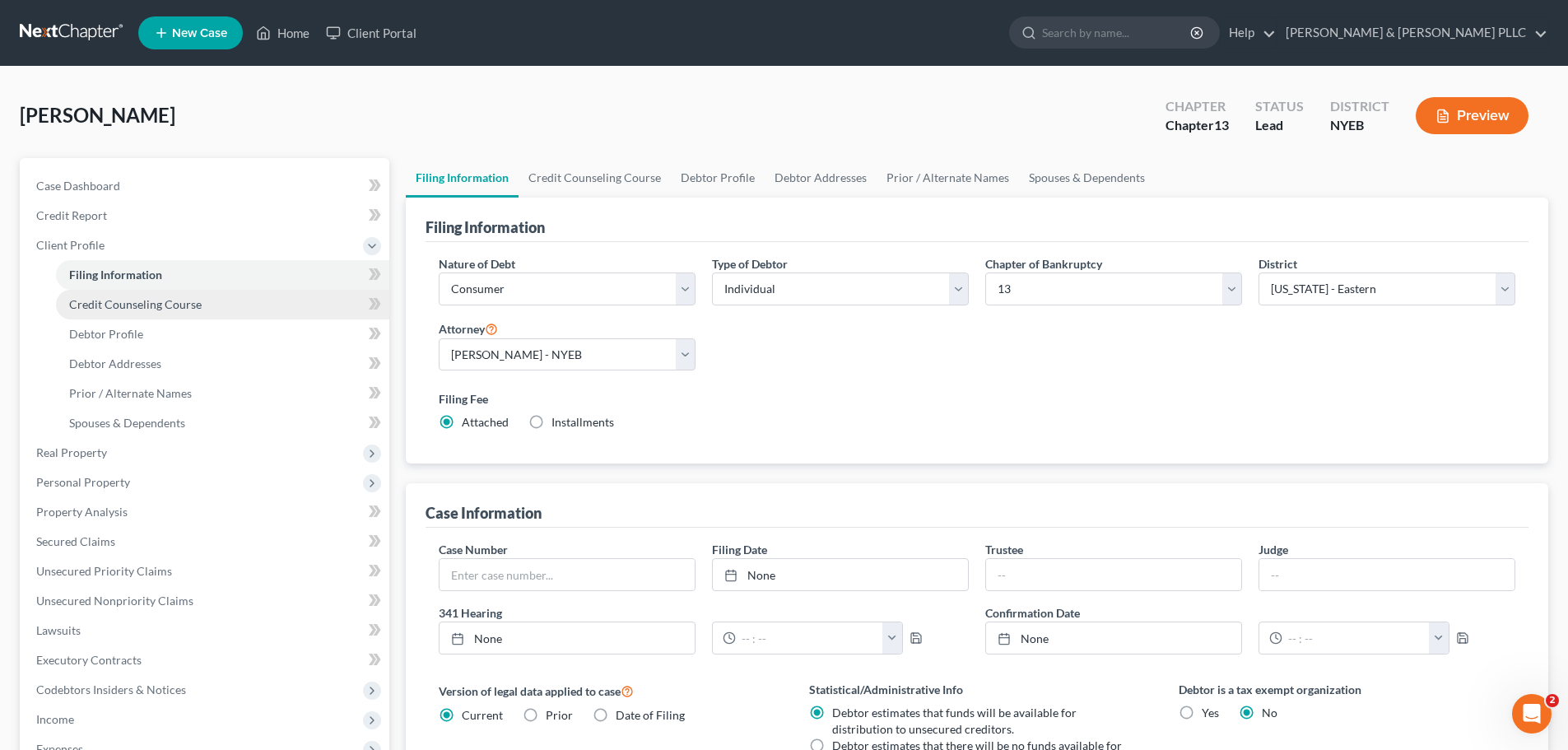
click at [273, 304] on link "Credit Counseling Course" at bounding box center [222, 305] width 333 height 29
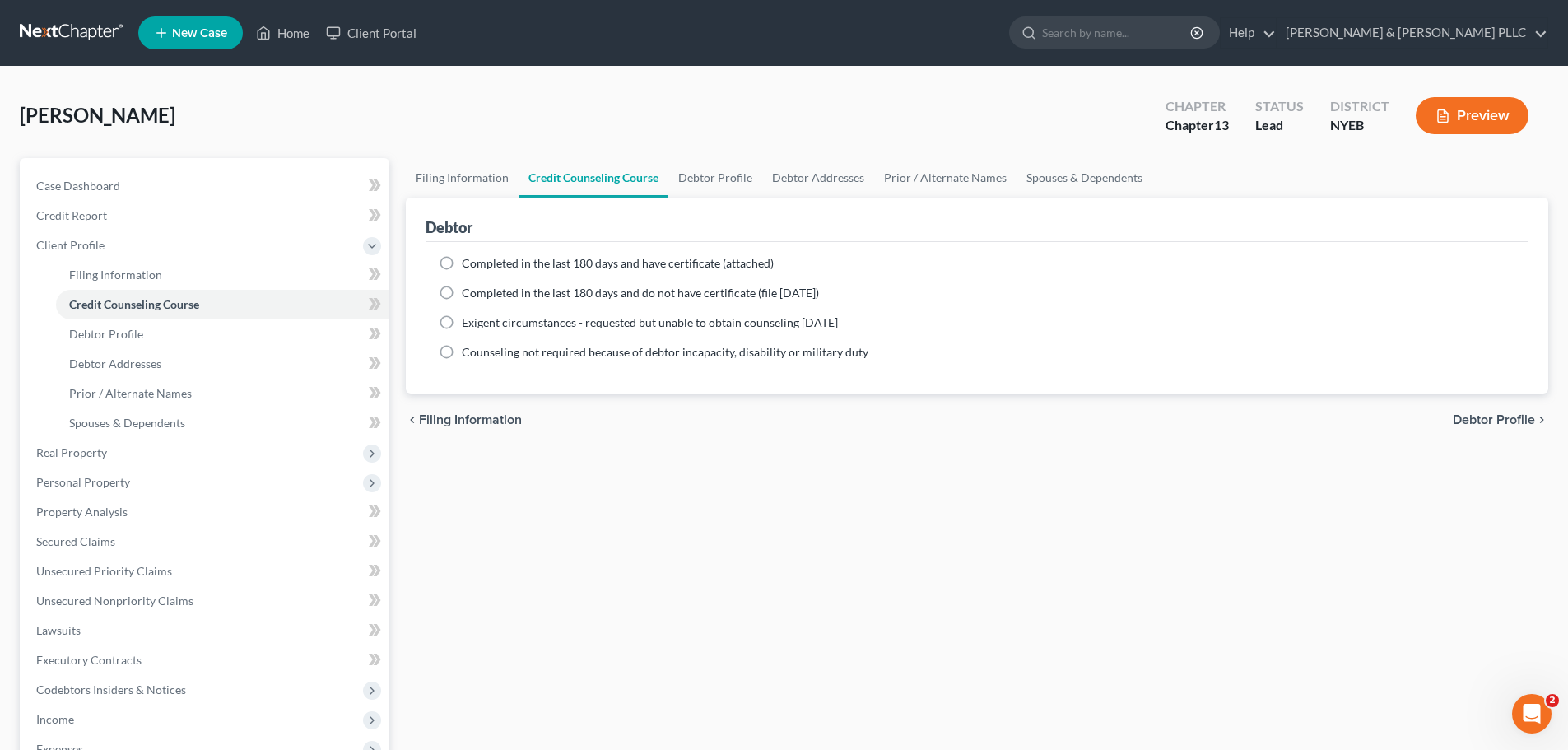
click at [465, 262] on span "Completed in the last 180 days and have certificate (attached)" at bounding box center [618, 263] width 312 height 14
click at [469, 262] on input "Completed in the last 180 days and have certificate (attached)" at bounding box center [474, 260] width 11 height 11
radio input "true"
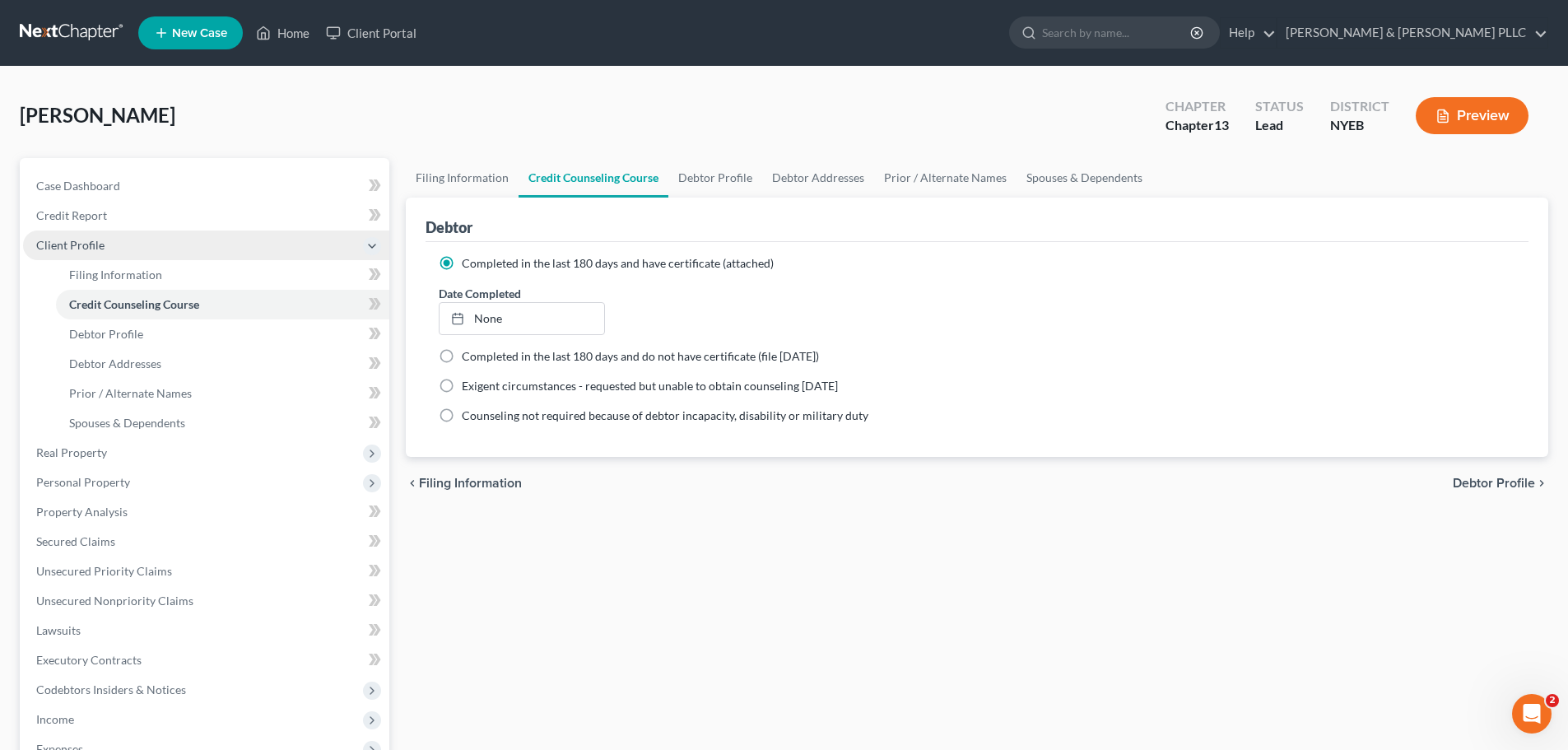
click at [271, 257] on span "Client Profile" at bounding box center [205, 246] width 366 height 29
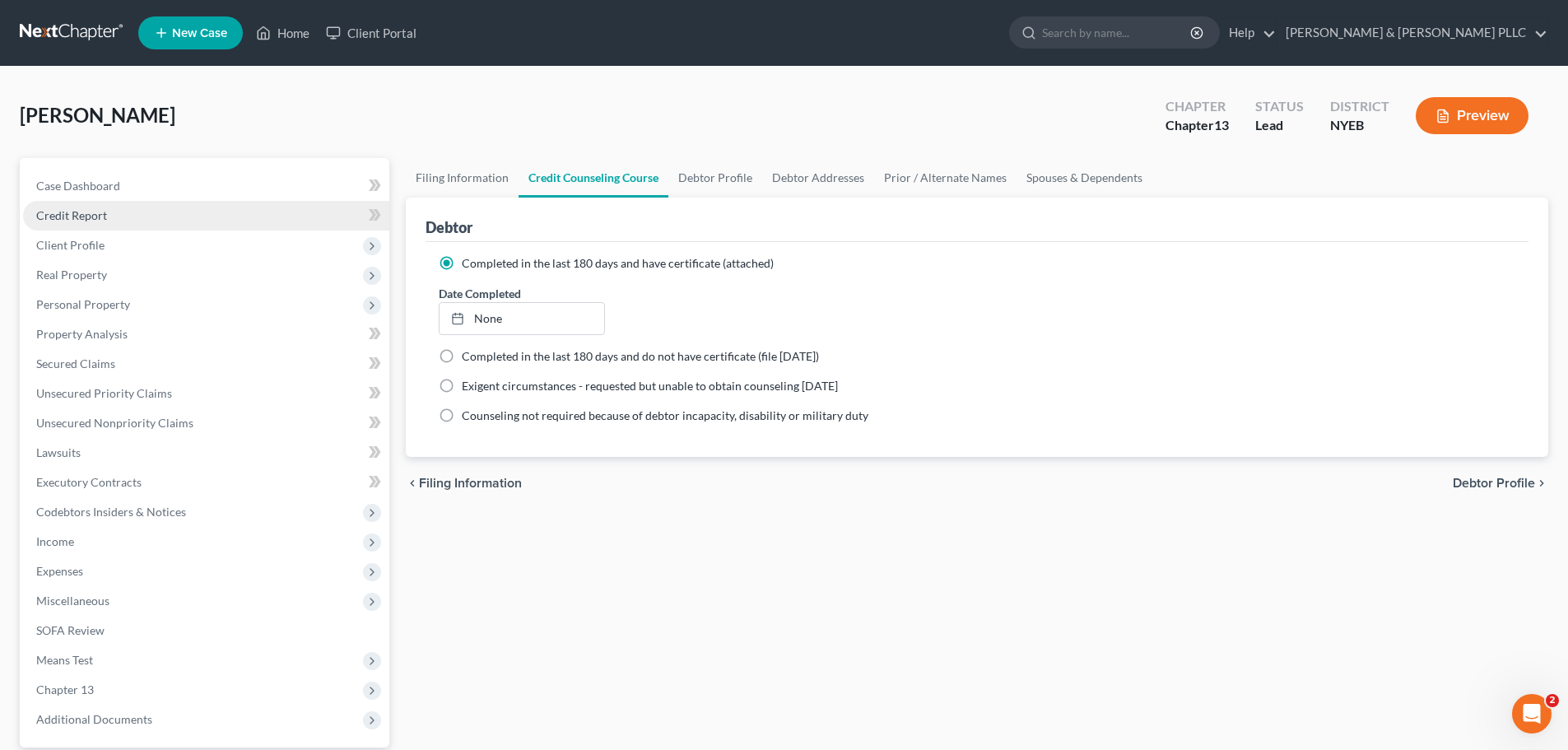
click at [270, 221] on link "Credit Report" at bounding box center [205, 215] width 366 height 29
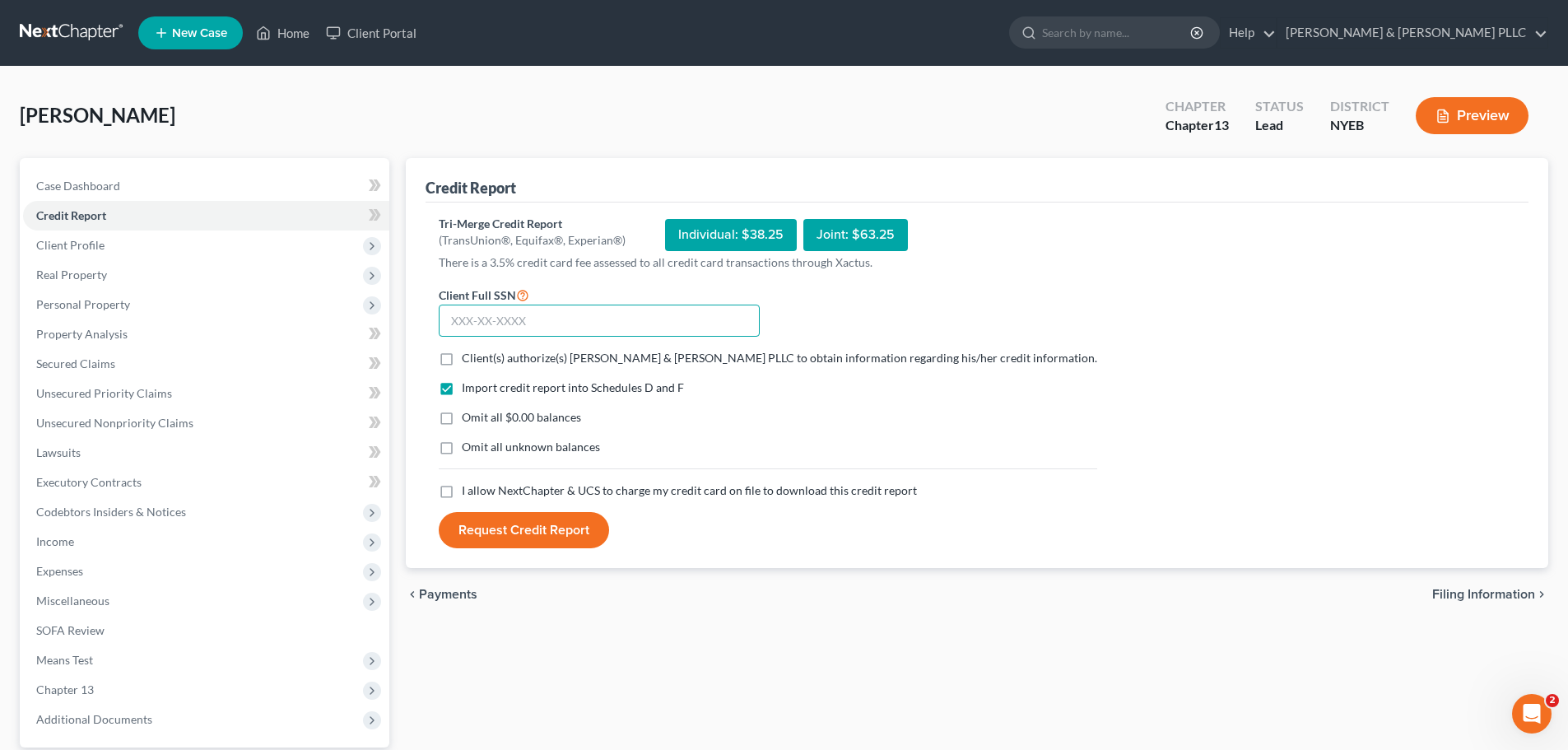
click at [556, 313] on input "text" at bounding box center [599, 321] width 321 height 33
type input "128-64-1377"
click at [477, 428] on div "Import credit report into Schedules D and F Omit all $0.00 balances Omit all un…" at bounding box center [767, 431] width 675 height 103
click at [485, 451] on span "Omit all unknown balances" at bounding box center [531, 446] width 139 height 14
click at [479, 450] on input "Omit all unknown balances" at bounding box center [474, 444] width 11 height 11
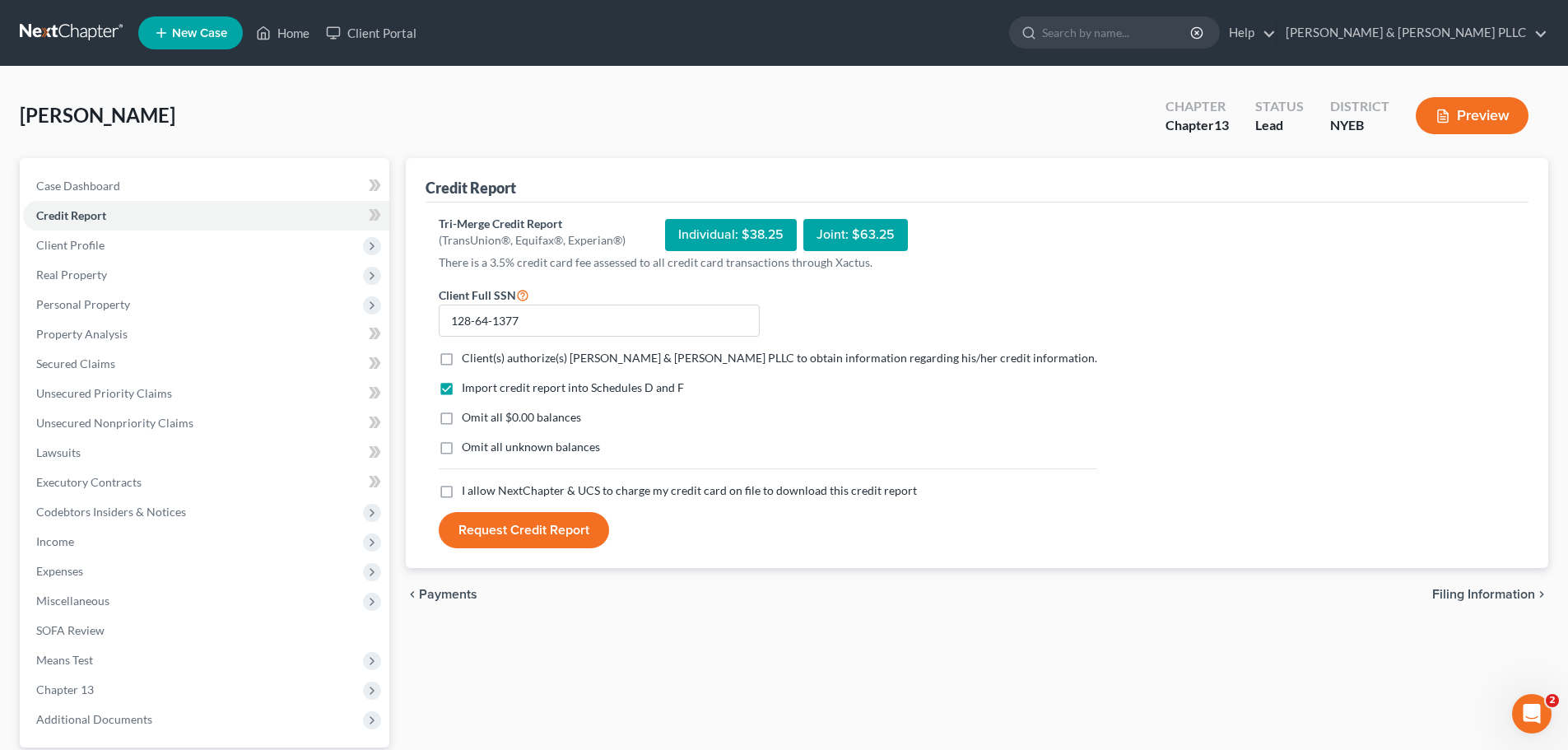
checkbox input "true"
click at [497, 411] on span "Omit all $0.00 balances" at bounding box center [522, 417] width 120 height 14
click at [479, 411] on input "Omit all $0.00 balances" at bounding box center [474, 414] width 11 height 11
checkbox input "true"
click at [504, 369] on form "Client Full SSN * 128-64-1377 Client(s) authorize(s) [PERSON_NAME] & [PERSON_NA…" at bounding box center [767, 417] width 675 height 264
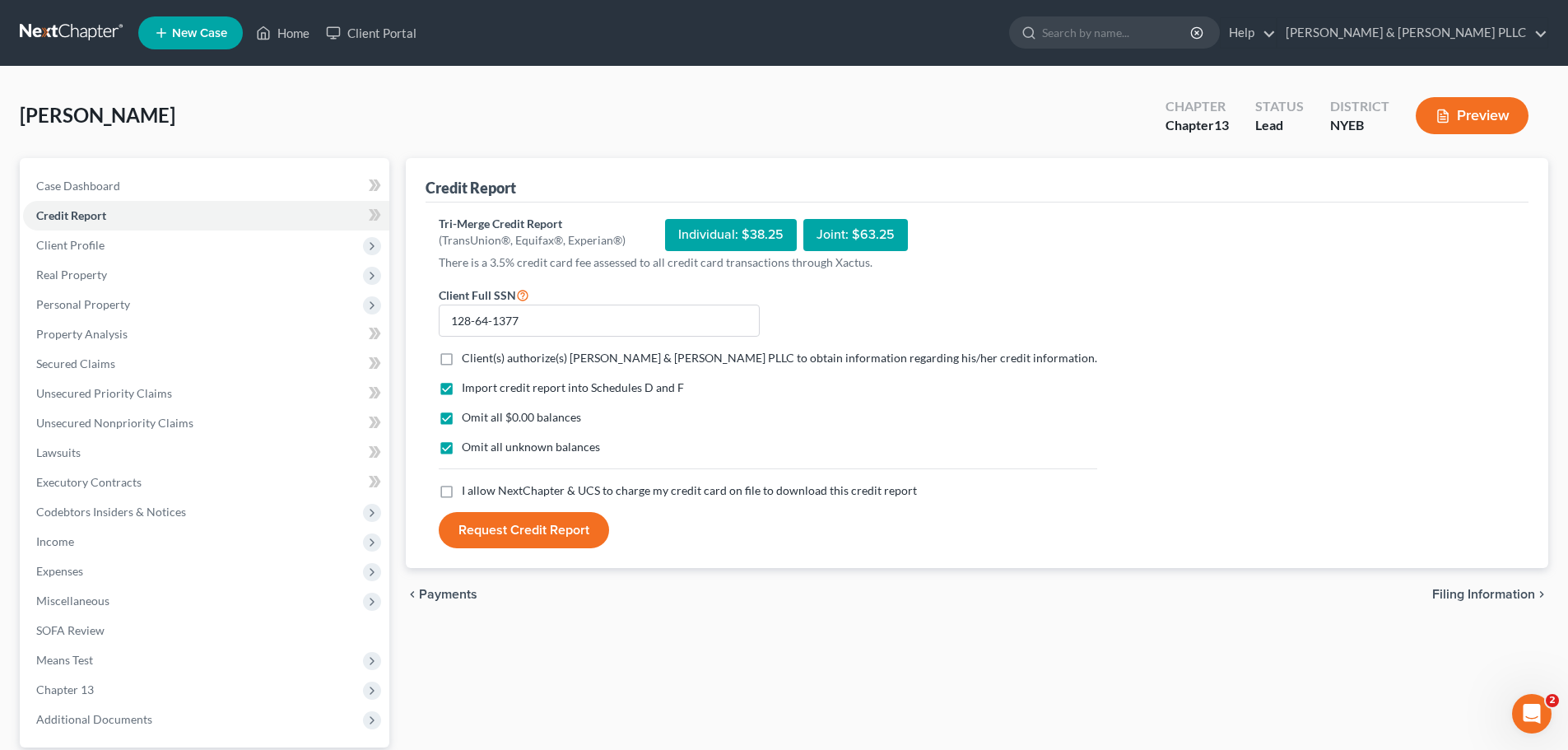
click at [516, 349] on form "Client Full SSN * 128-64-1377 Client(s) authorize(s) [PERSON_NAME] & [PERSON_NA…" at bounding box center [767, 417] width 675 height 264
drag, startPoint x: 494, startPoint y: 450, endPoint x: 488, endPoint y: 421, distance: 29.6
click at [493, 450] on span "Omit all unknown balances" at bounding box center [531, 446] width 139 height 14
click at [479, 450] on input "Omit all unknown balances" at bounding box center [474, 444] width 11 height 11
checkbox input "false"
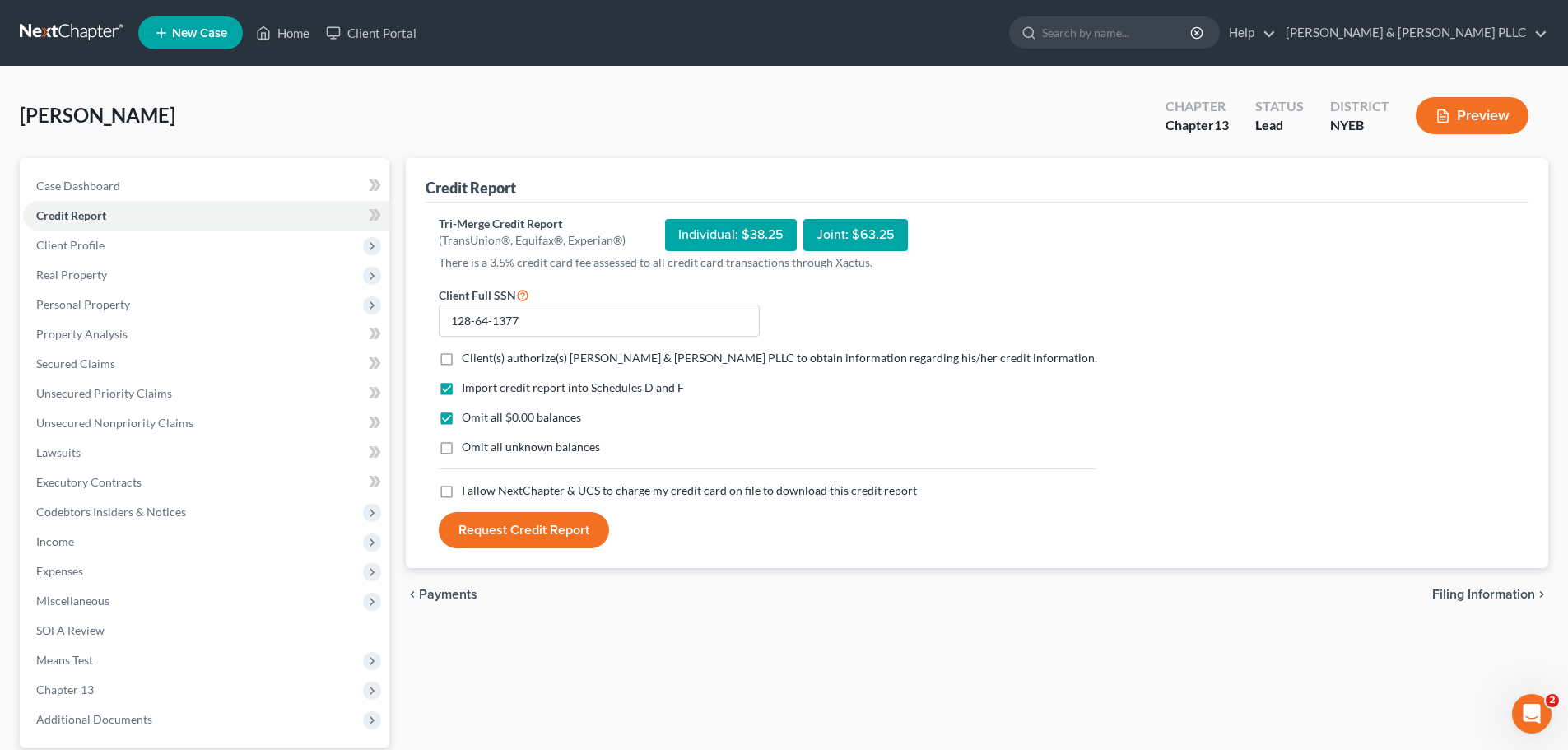
click at [495, 364] on span "Client(s) authorize(s) [PERSON_NAME] & [PERSON_NAME] PLLC to obtain information…" at bounding box center [779, 358] width 636 height 14
click at [479, 361] on input "Client(s) authorize(s) [PERSON_NAME] & [PERSON_NAME] PLLC to obtain information…" at bounding box center [474, 355] width 11 height 11
checkbox input "true"
click at [490, 492] on span "I allow NextChapter & UCS to charge my credit card on file to download this cre…" at bounding box center [689, 490] width 455 height 14
click at [479, 492] on input "I allow NextChapter & UCS to charge my credit card on file to download this cre…" at bounding box center [474, 488] width 11 height 11
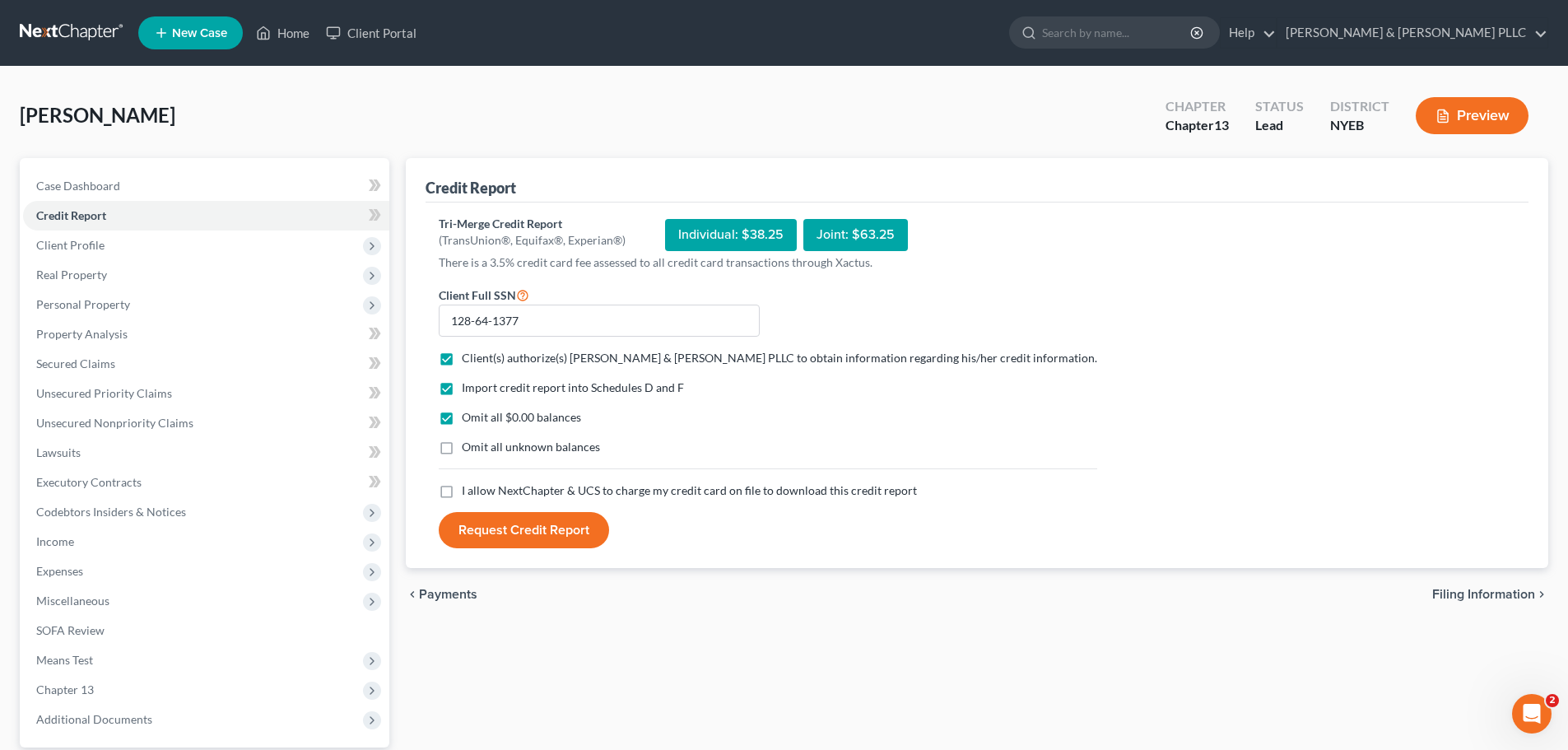
checkbox input "true"
click at [522, 530] on button "Request Credit Report" at bounding box center [524, 530] width 170 height 36
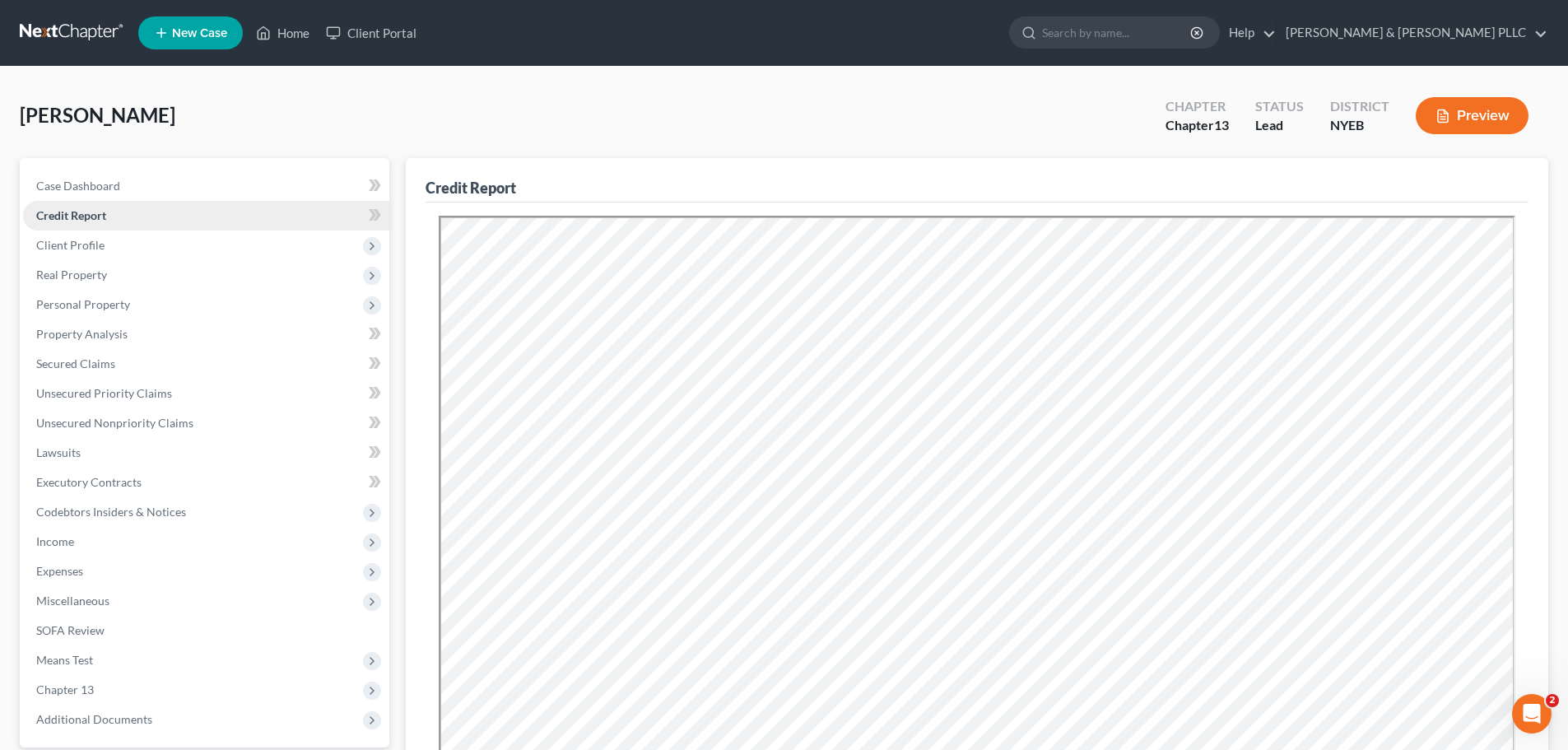
click at [141, 212] on link "Credit Report" at bounding box center [205, 215] width 366 height 29
click at [135, 247] on span "Client Profile" at bounding box center [205, 246] width 366 height 29
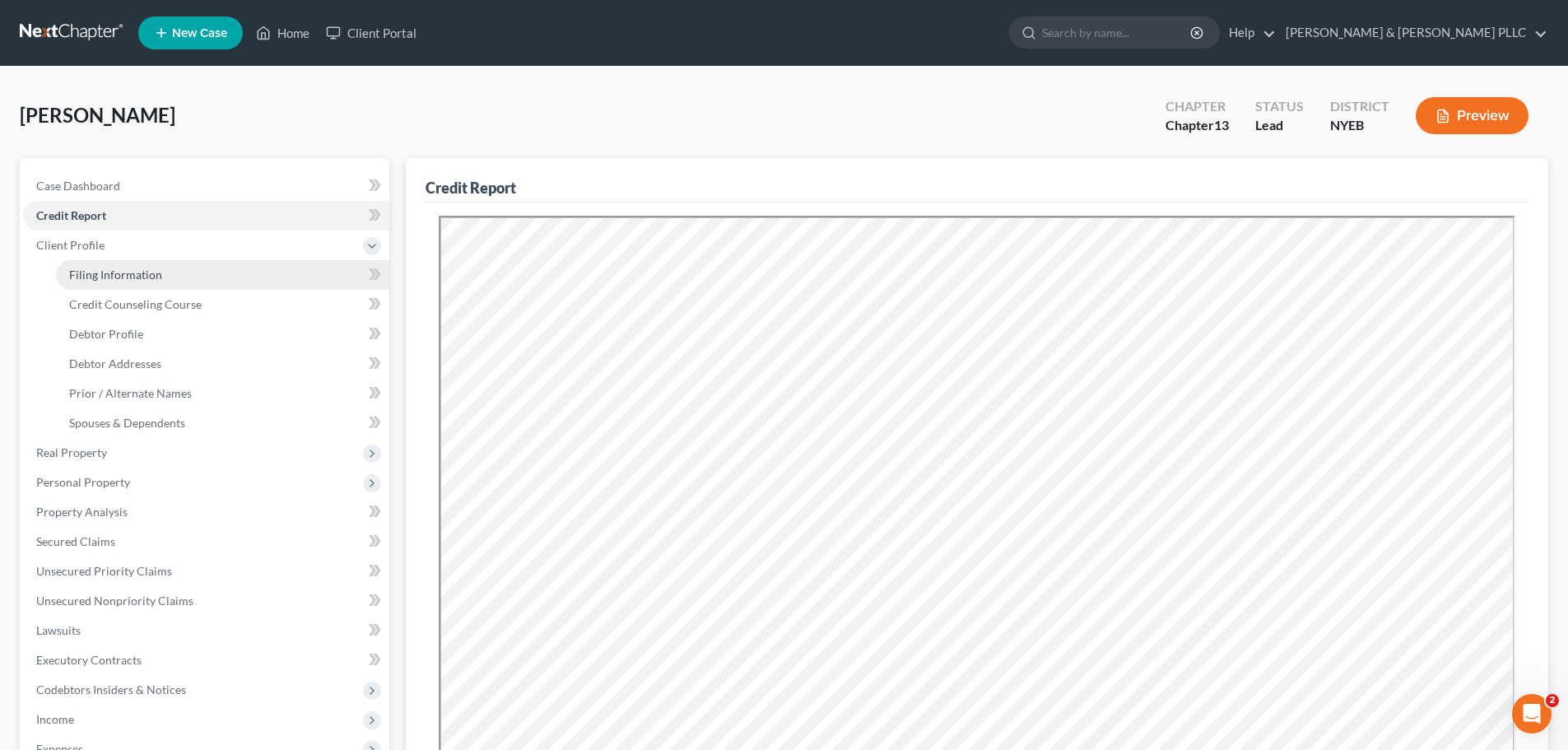
click at [140, 262] on link "Filing Information" at bounding box center [222, 275] width 333 height 29
select select "1"
select select "0"
select select "3"
select select "53"
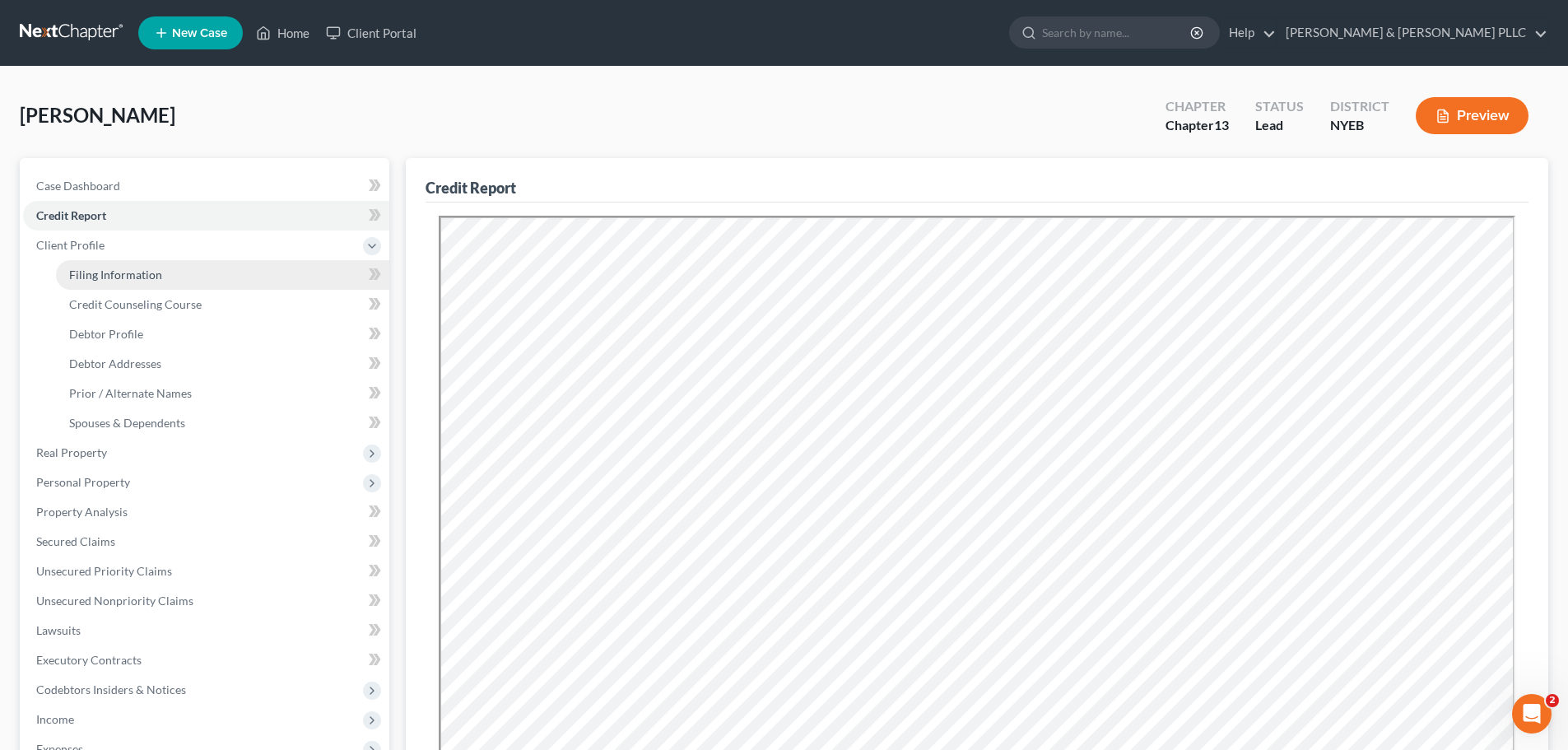
select select "0"
select select "35"
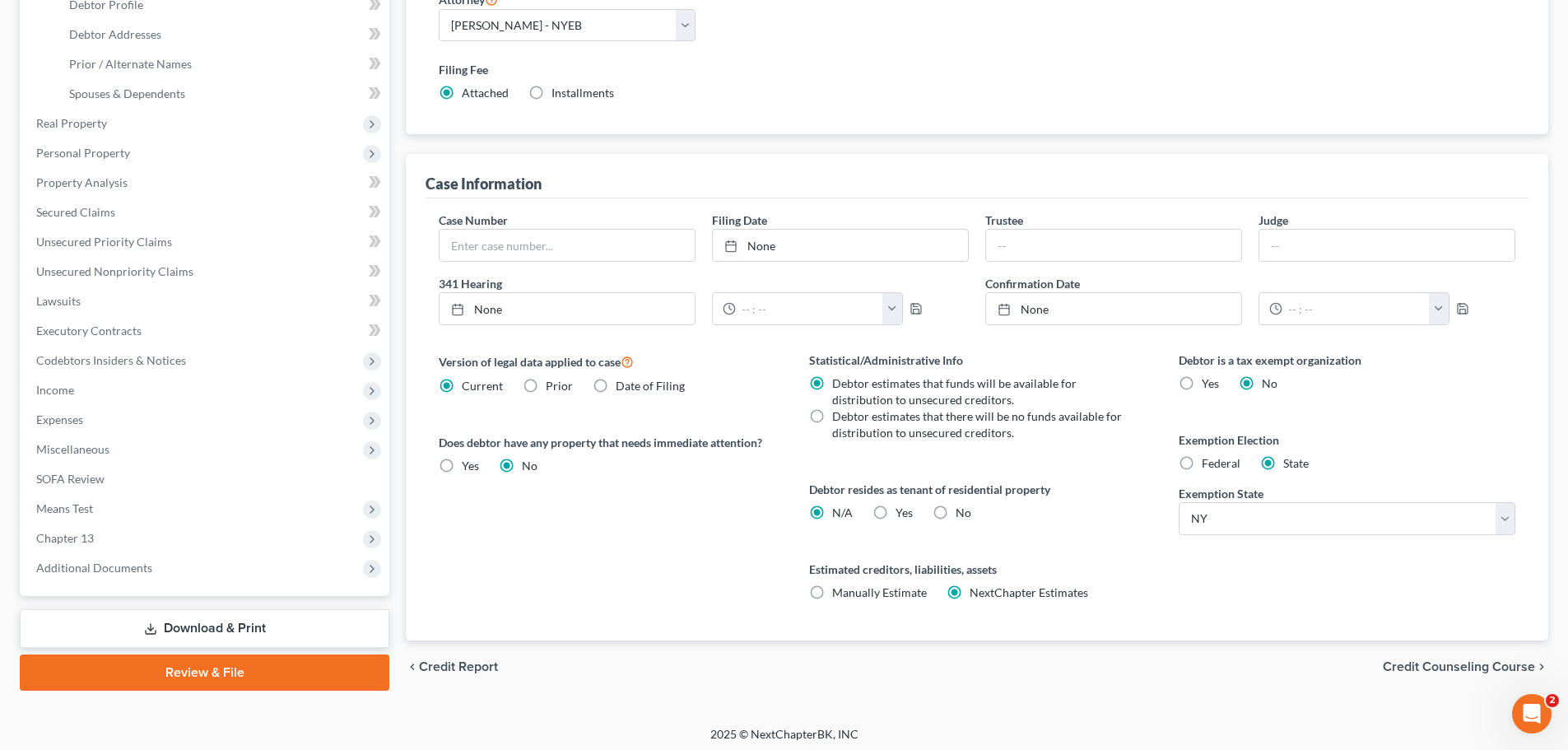
click at [1424, 663] on span "Credit Counseling Course" at bounding box center [1459, 666] width 152 height 13
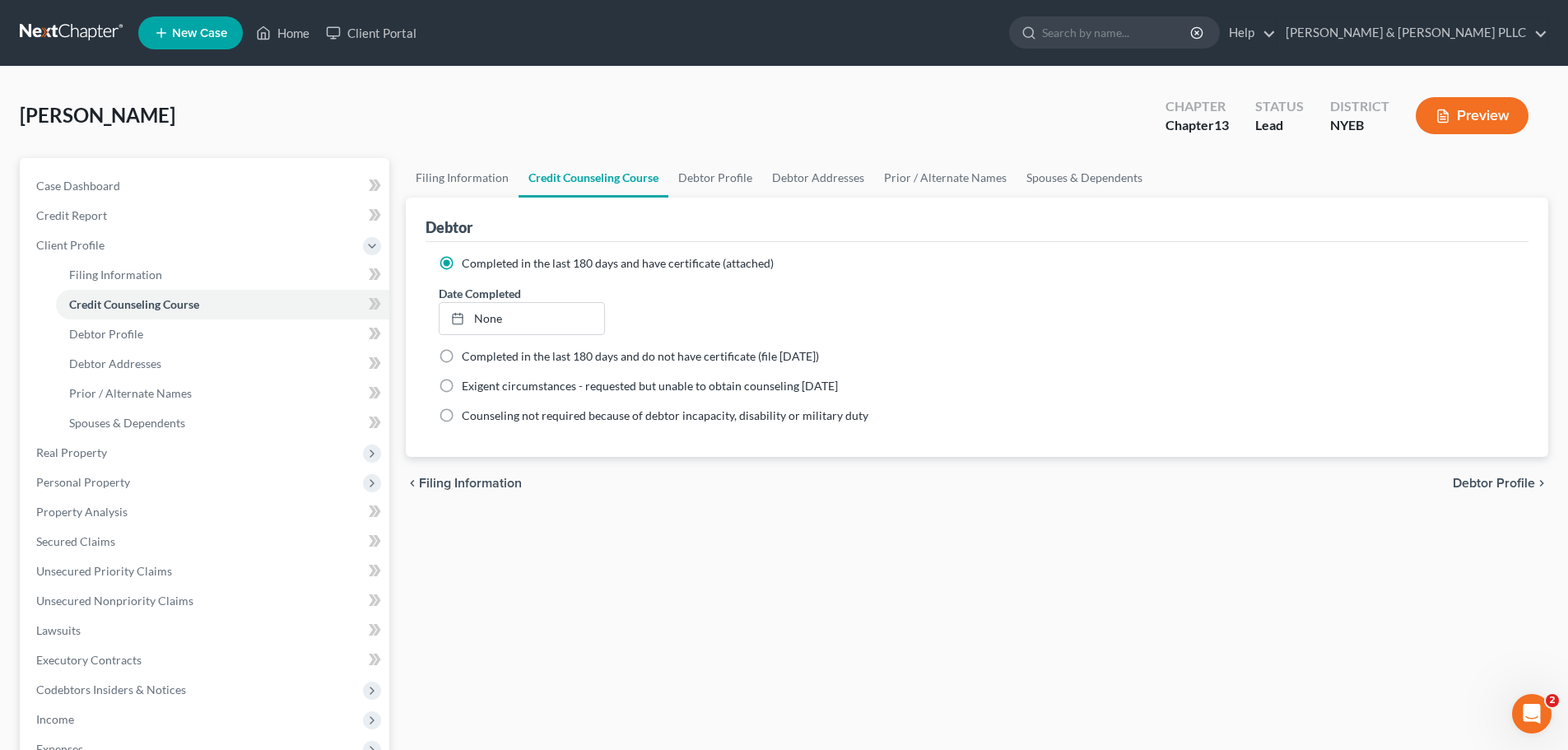
click at [1470, 491] on div "chevron_left Filing Information Debtor Profile chevron_right" at bounding box center [977, 484] width 1143 height 53
click at [1486, 478] on span "Debtor Profile" at bounding box center [1494, 483] width 83 height 13
select select "0"
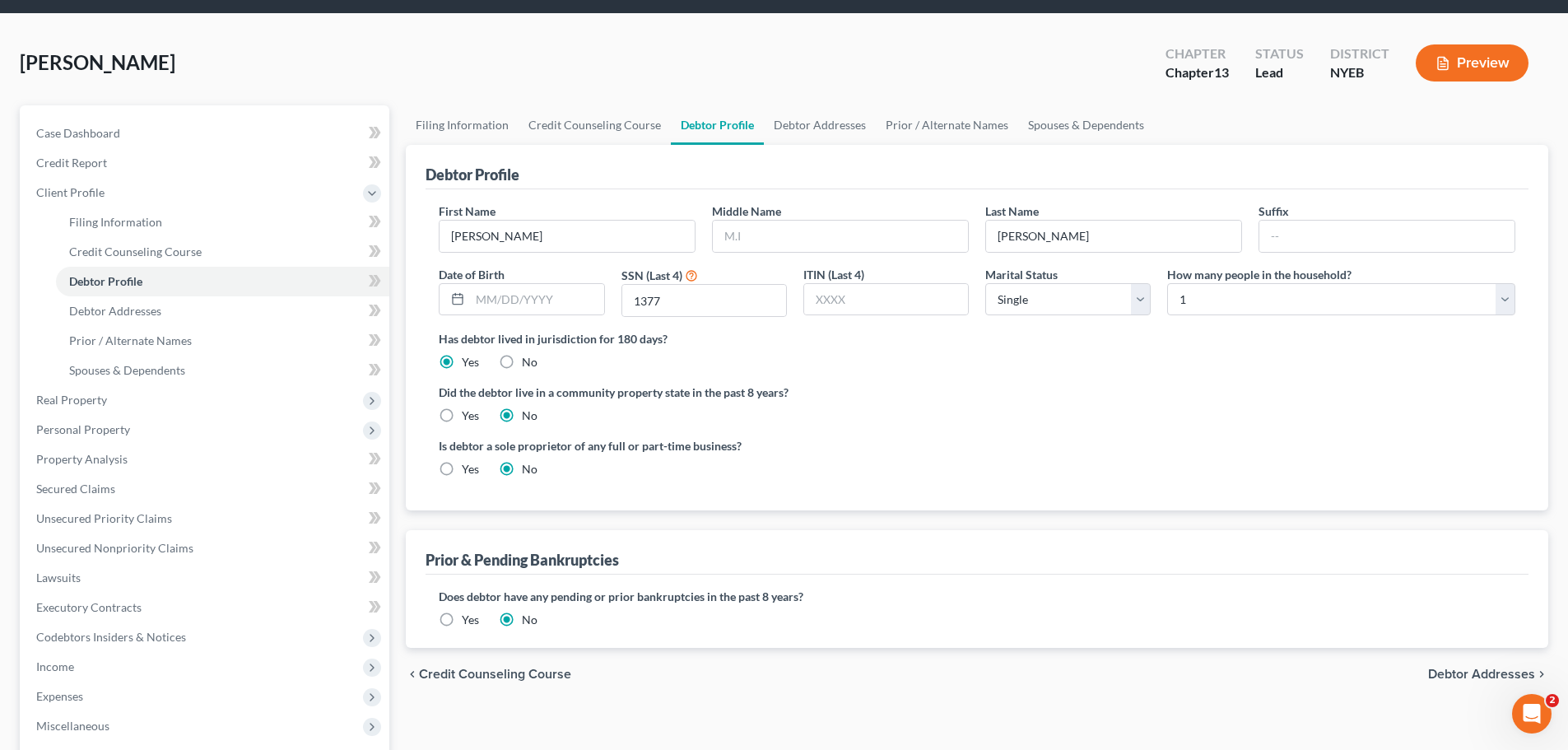
scroll to position [83, 0]
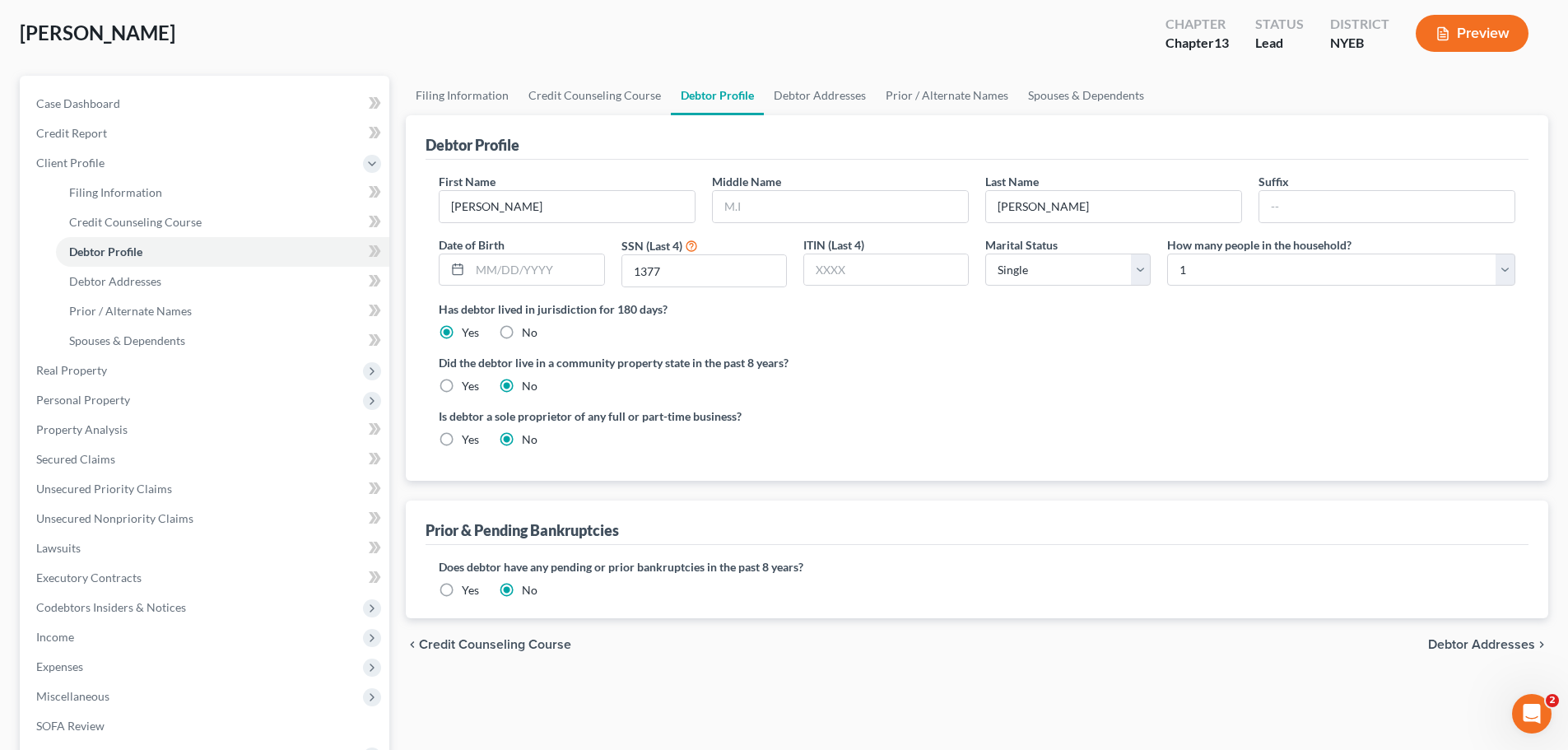
drag, startPoint x: 1427, startPoint y: 651, endPoint x: 1430, endPoint y: 642, distance: 9.5
click at [1427, 650] on div "chevron_left Credit Counseling Course Debtor Addresses chevron_right" at bounding box center [977, 645] width 1143 height 53
click at [1440, 631] on div "chevron_left Credit Counseling Course Debtor Addresses chevron_right" at bounding box center [977, 645] width 1143 height 53
click at [1440, 646] on span "Debtor Addresses" at bounding box center [1482, 644] width 107 height 13
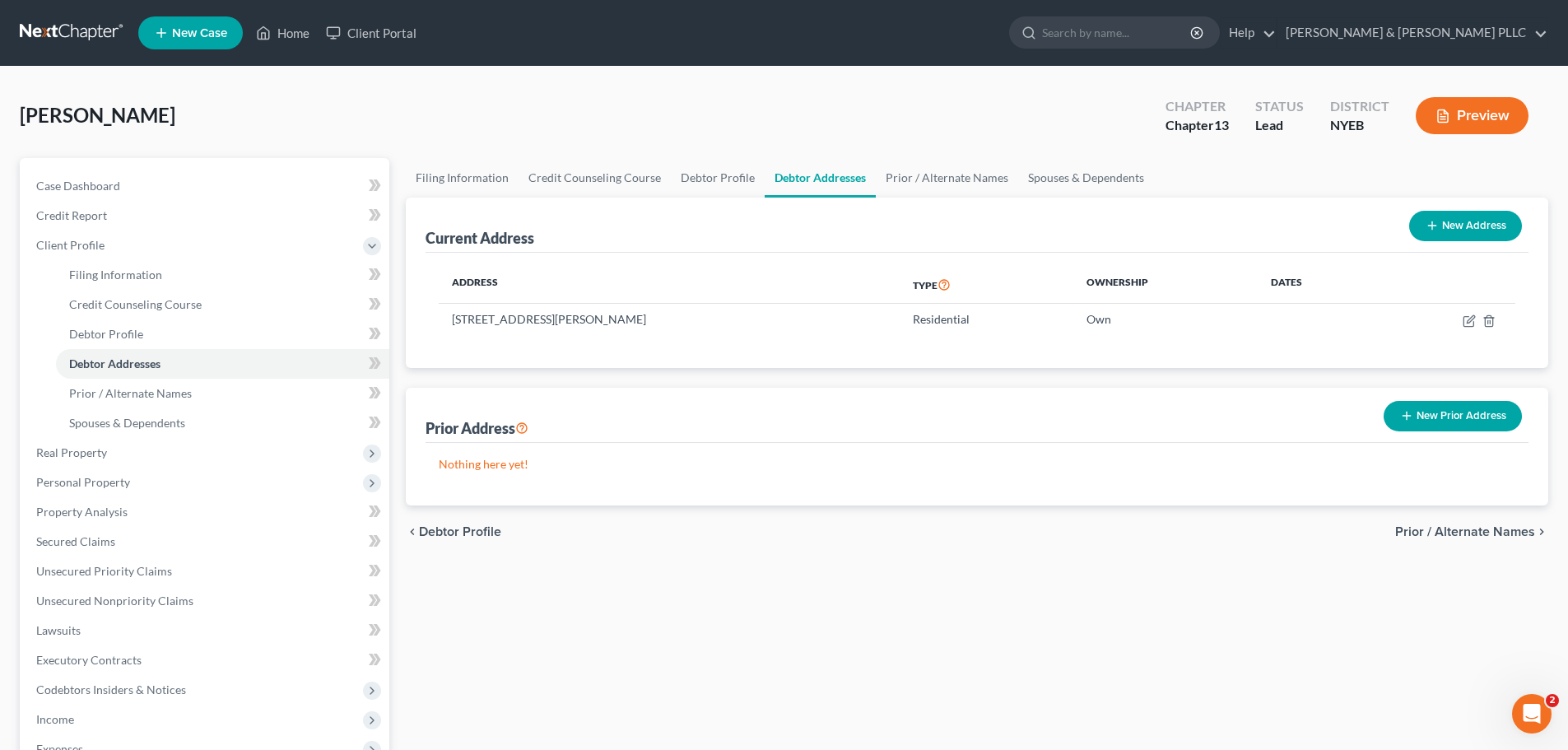
click at [1471, 526] on span "Prior / Alternate Names" at bounding box center [1465, 532] width 140 height 13
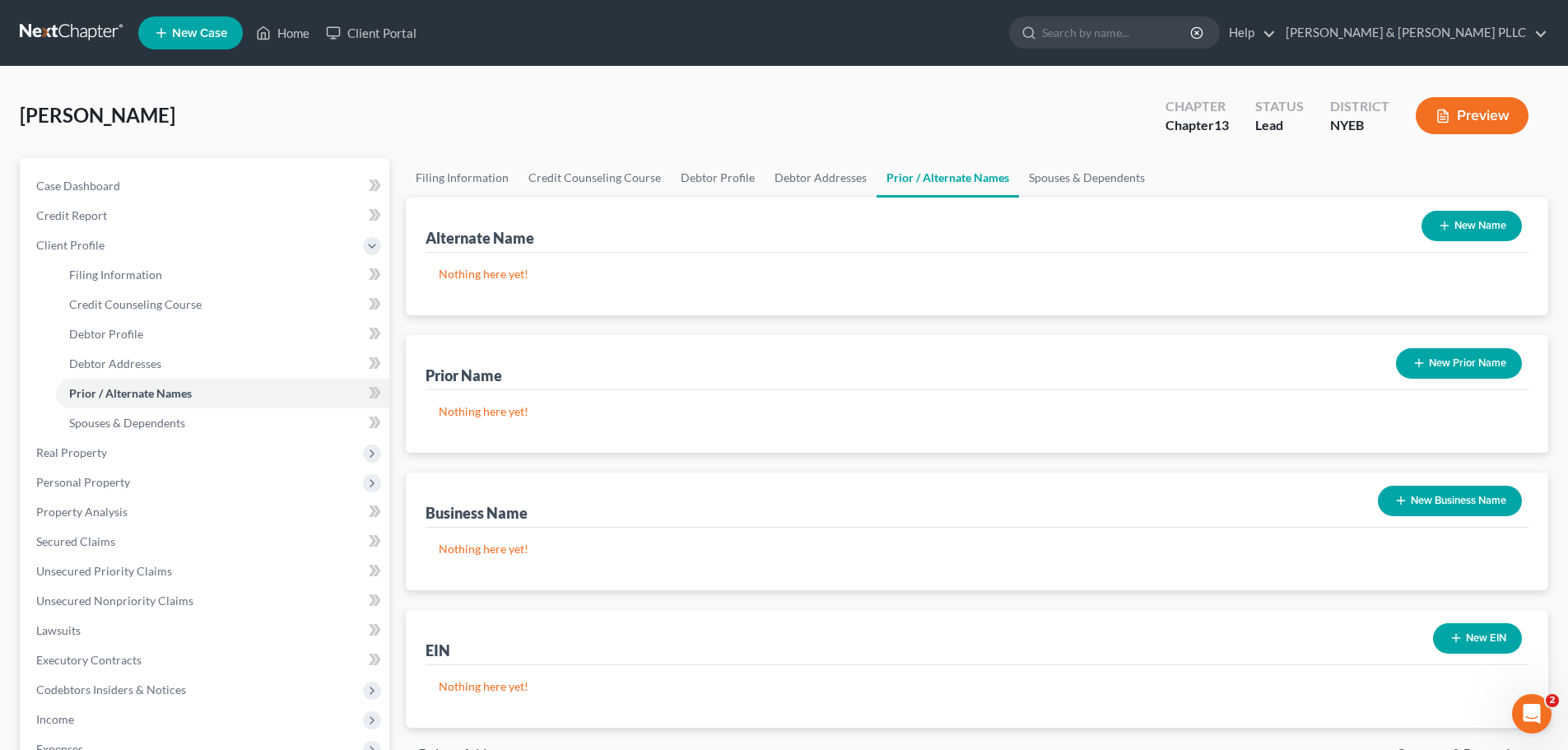
click at [1450, 248] on div "Alternate Name New Name" at bounding box center [977, 225] width 1103 height 55
click at [1446, 241] on button "New Name" at bounding box center [1472, 226] width 100 height 30
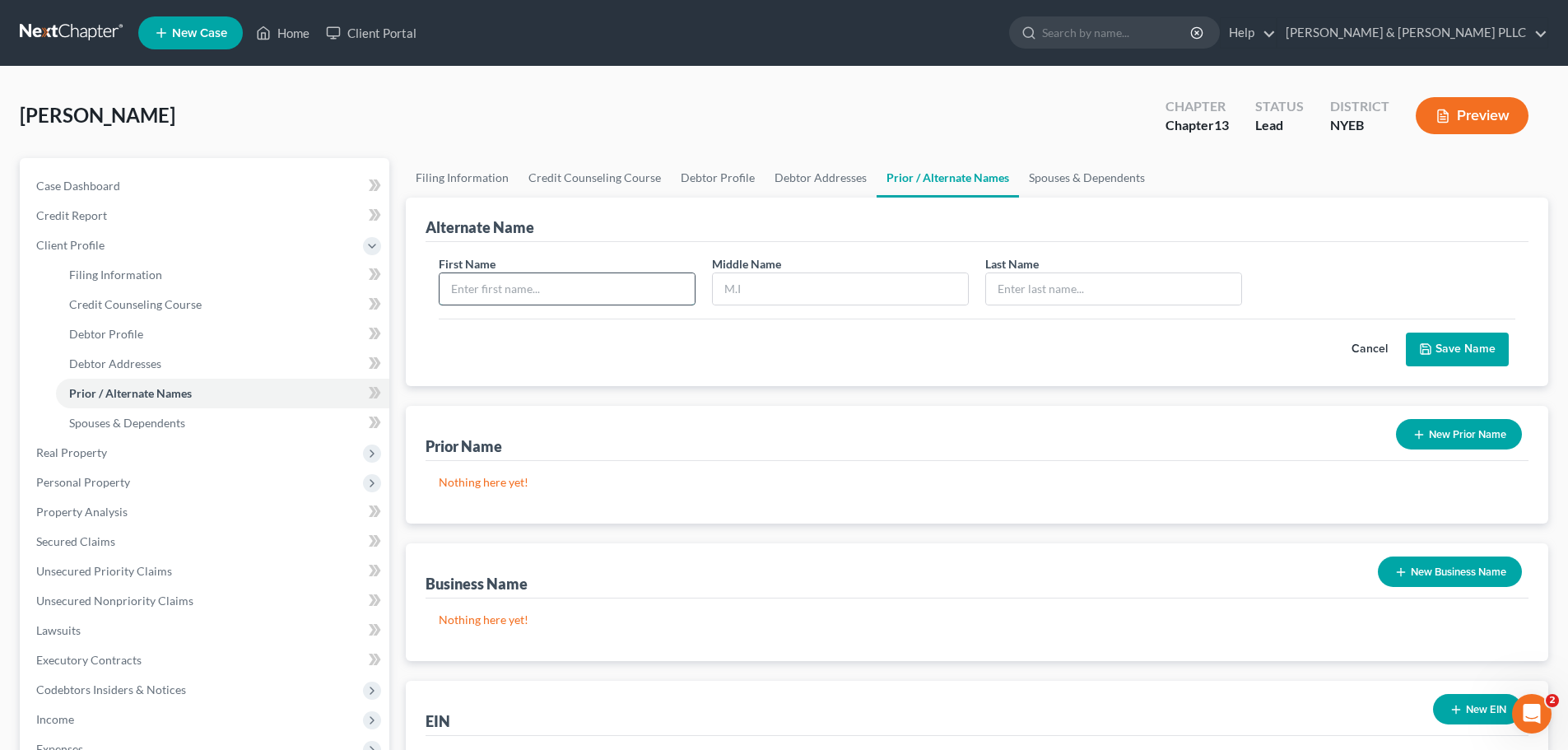
click at [633, 282] on input "text" at bounding box center [567, 289] width 255 height 31
click at [184, 266] on link "Filing Information" at bounding box center [222, 275] width 333 height 29
select select "1"
select select "0"
select select "3"
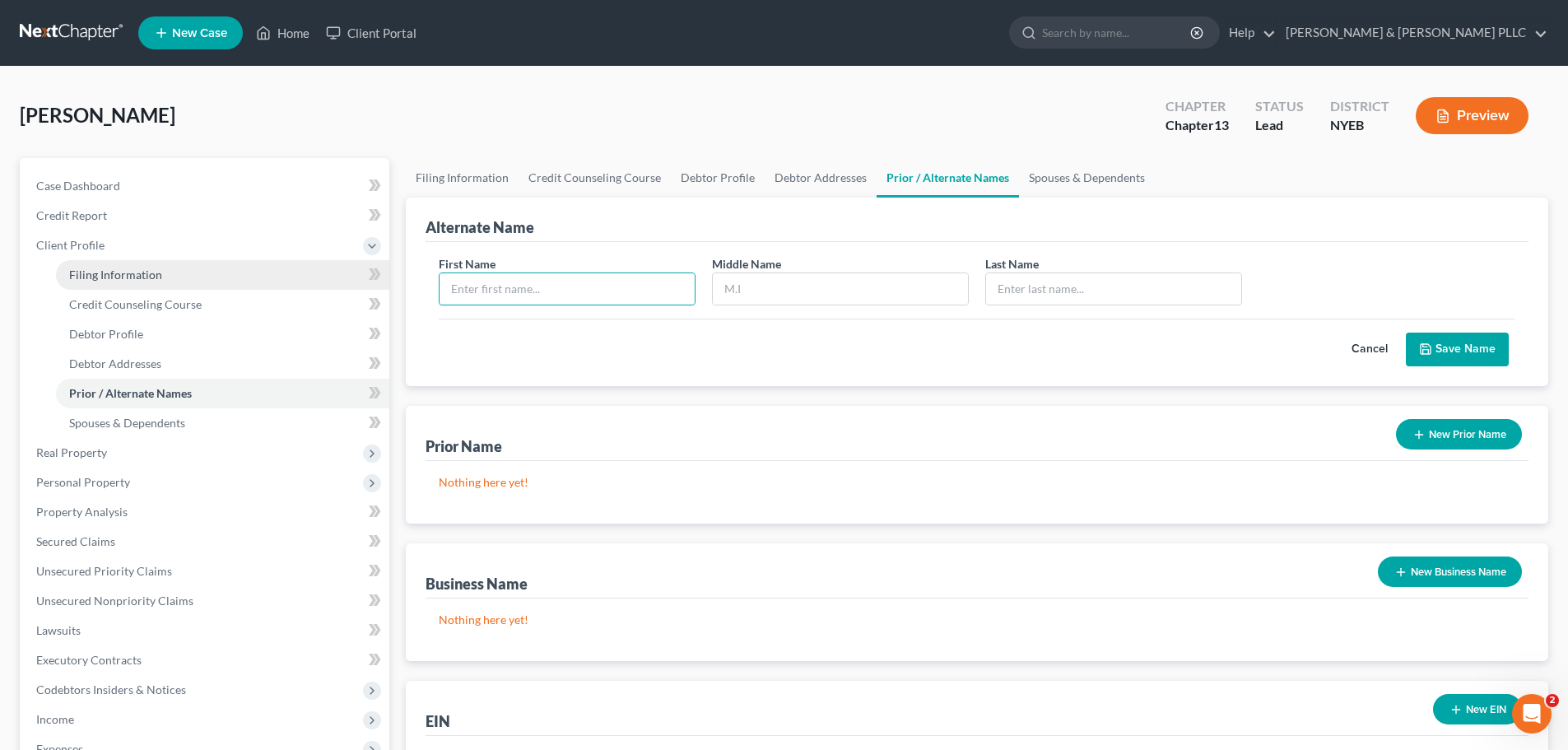
select select "53"
select select "0"
select select "35"
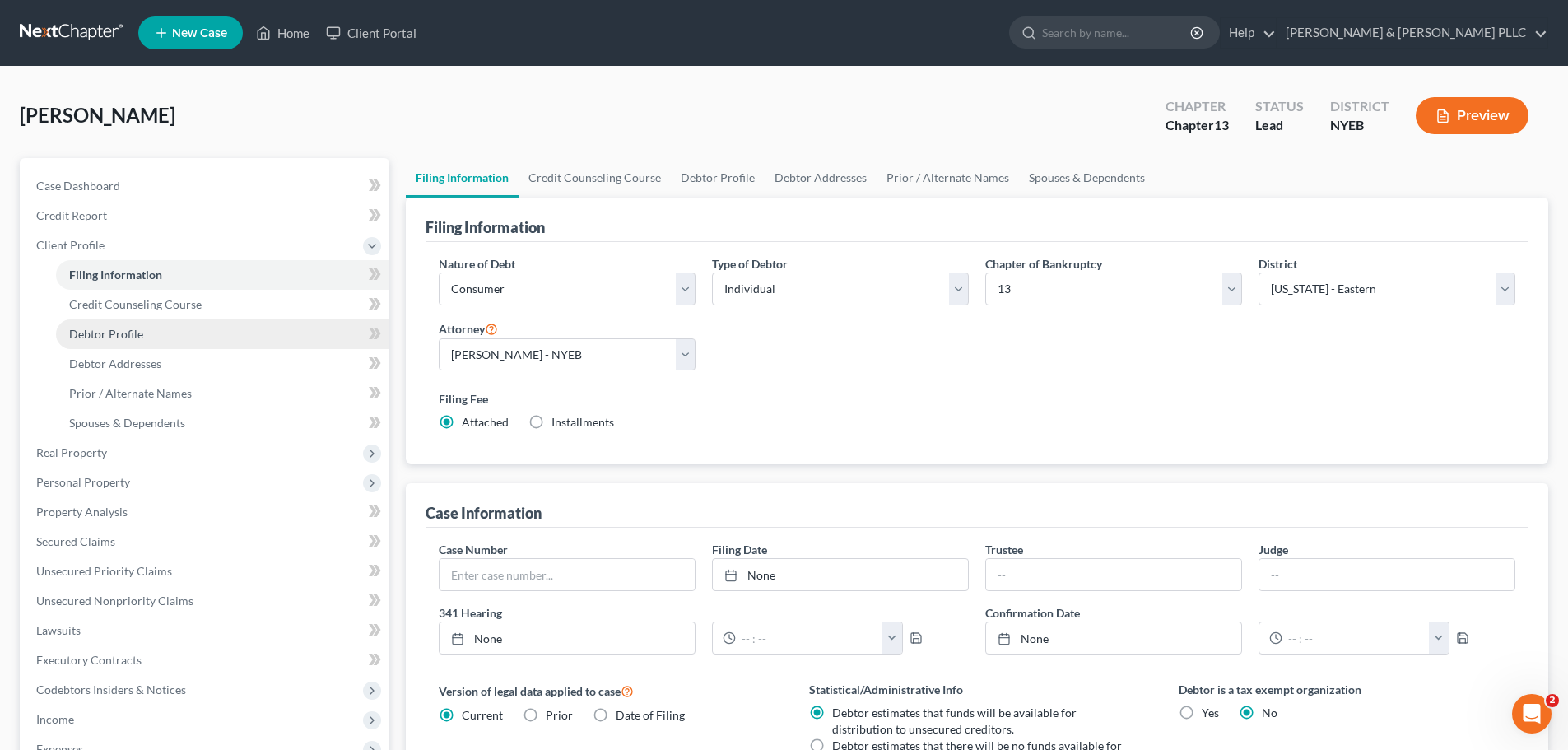
click at [206, 333] on link "Debtor Profile" at bounding box center [222, 334] width 333 height 29
select select "0"
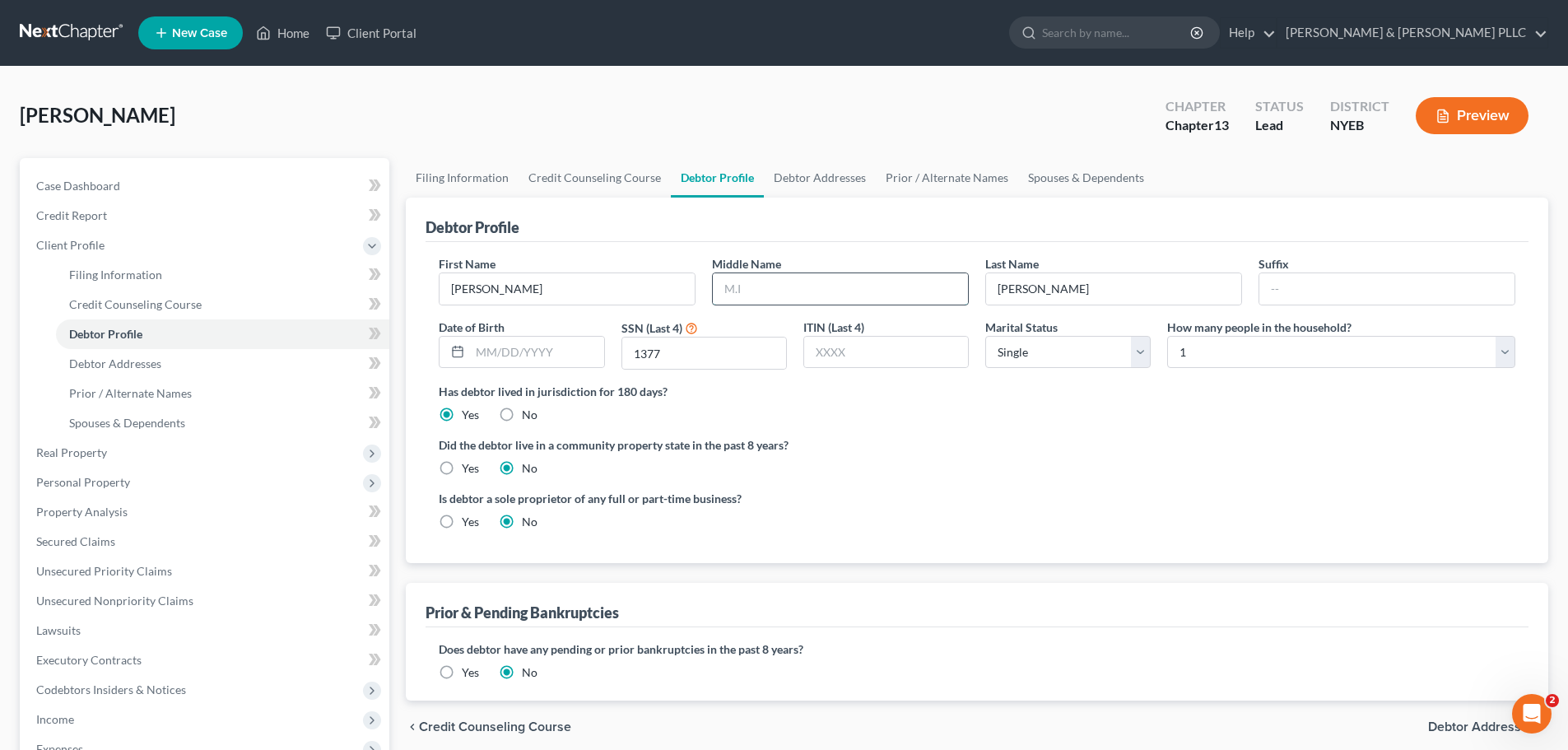
click at [744, 283] on input "text" at bounding box center [841, 289] width 255 height 31
type input "A"
drag, startPoint x: 160, startPoint y: 388, endPoint x: 168, endPoint y: 382, distance: 10.0
click at [160, 388] on span "Prior / Alternate Names" at bounding box center [130, 393] width 123 height 14
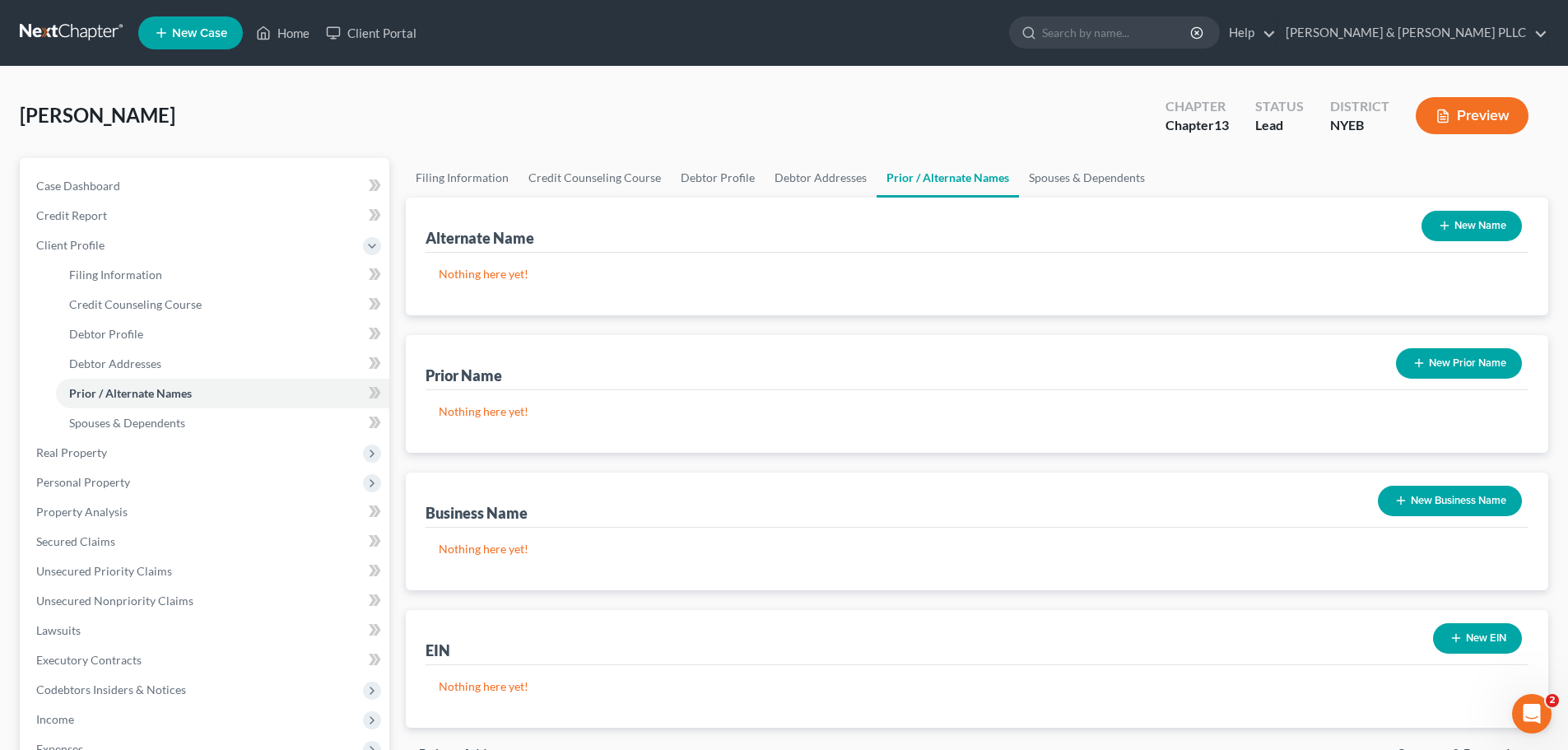
click at [1456, 215] on button "New Name" at bounding box center [1472, 226] width 100 height 30
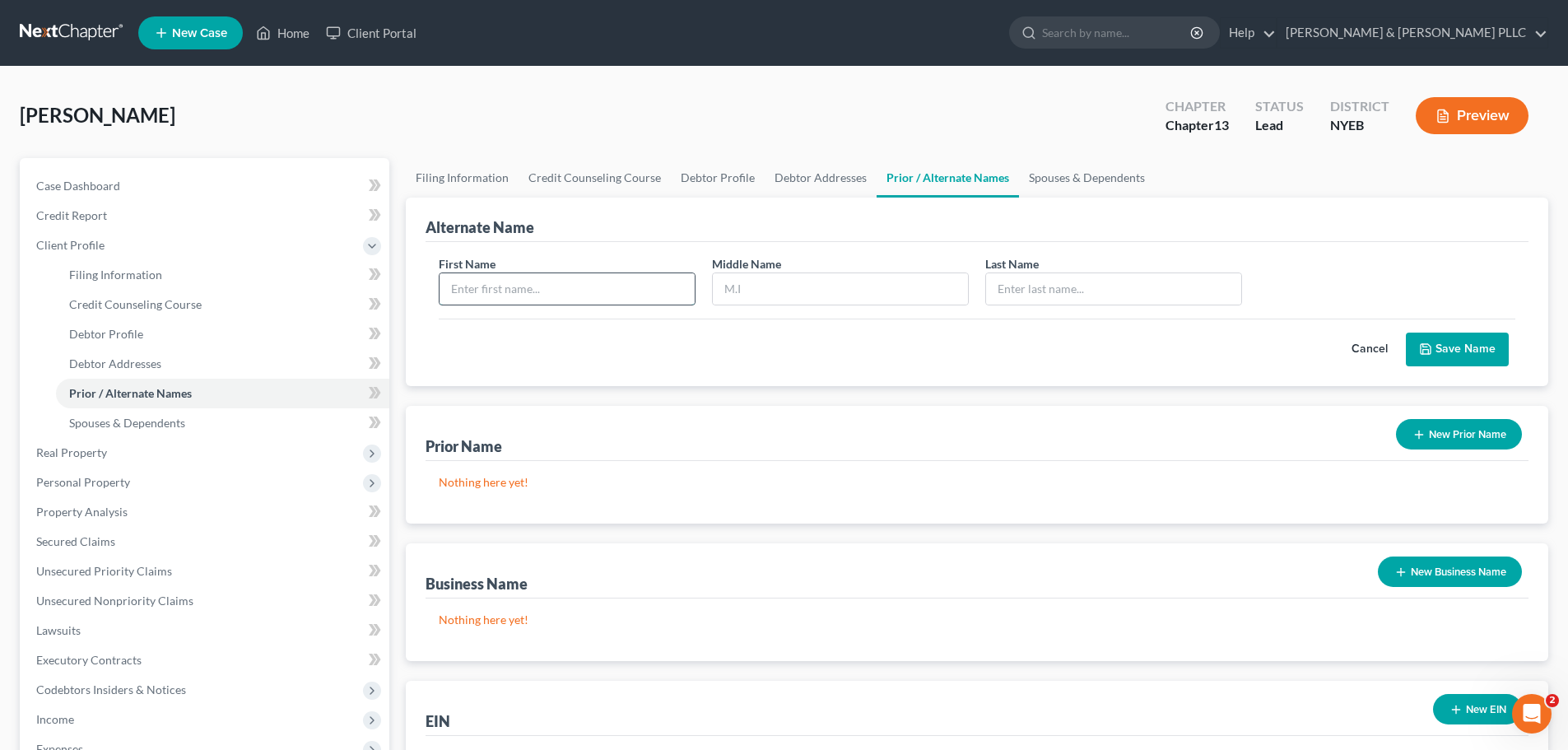
click at [612, 286] on input "text" at bounding box center [567, 289] width 255 height 31
type input "[PERSON_NAME]"
type input "A"
type input "[PERSON_NAME]"
click at [1469, 344] on button "Save Name" at bounding box center [1457, 350] width 103 height 34
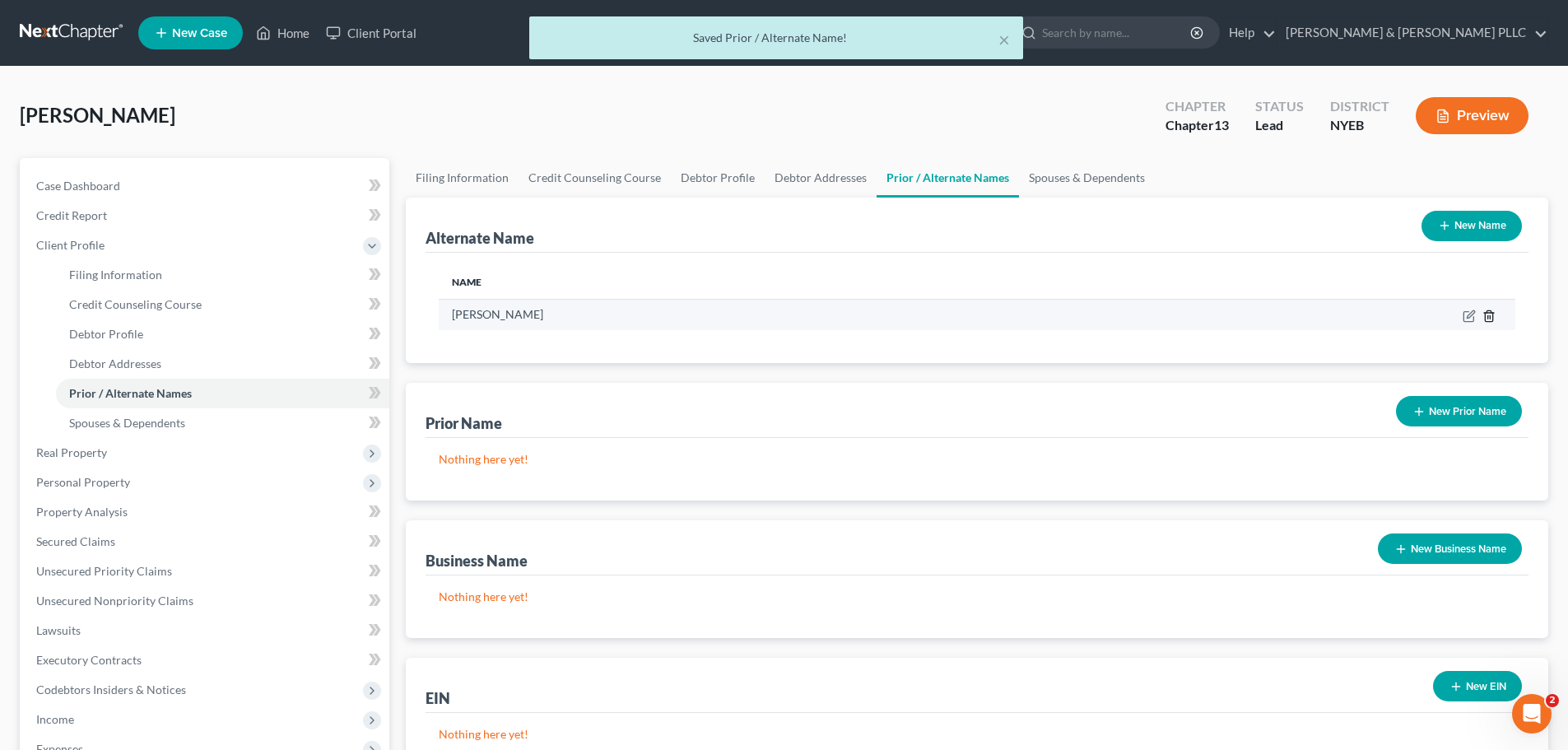
click at [1494, 311] on icon at bounding box center [1488, 316] width 13 height 13
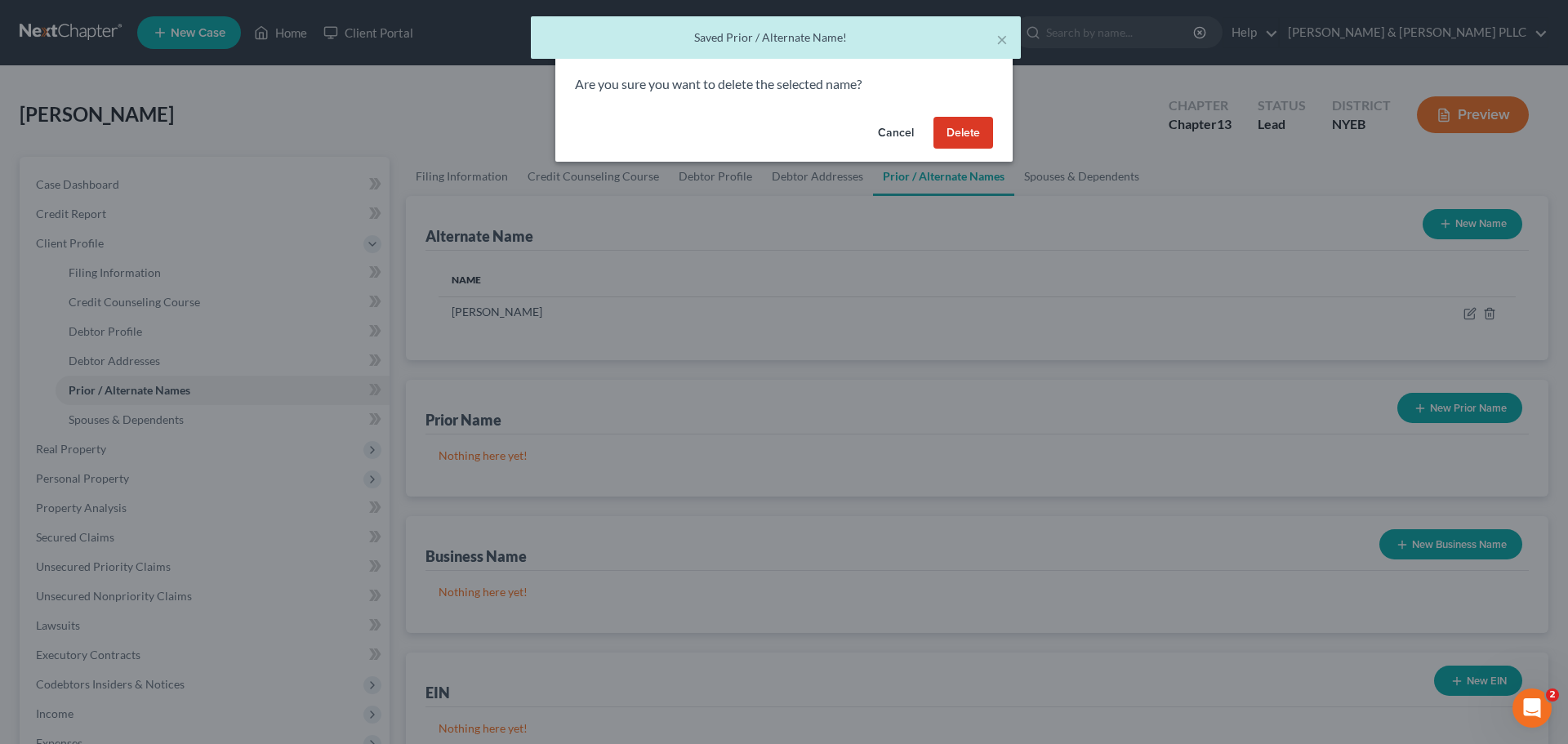
click at [976, 137] on button "Delete" at bounding box center [963, 134] width 59 height 33
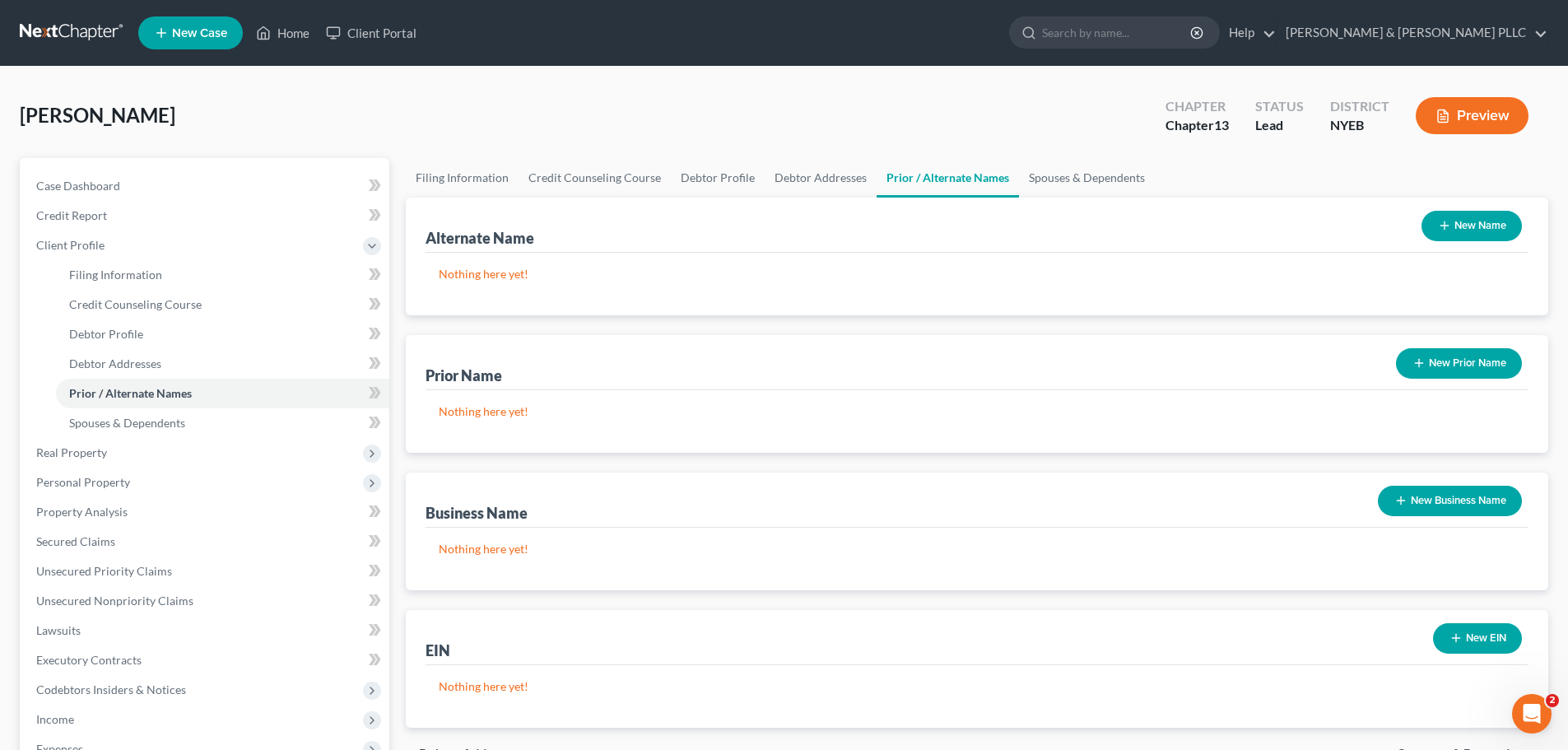
click at [1501, 237] on button "New Name" at bounding box center [1472, 226] width 100 height 30
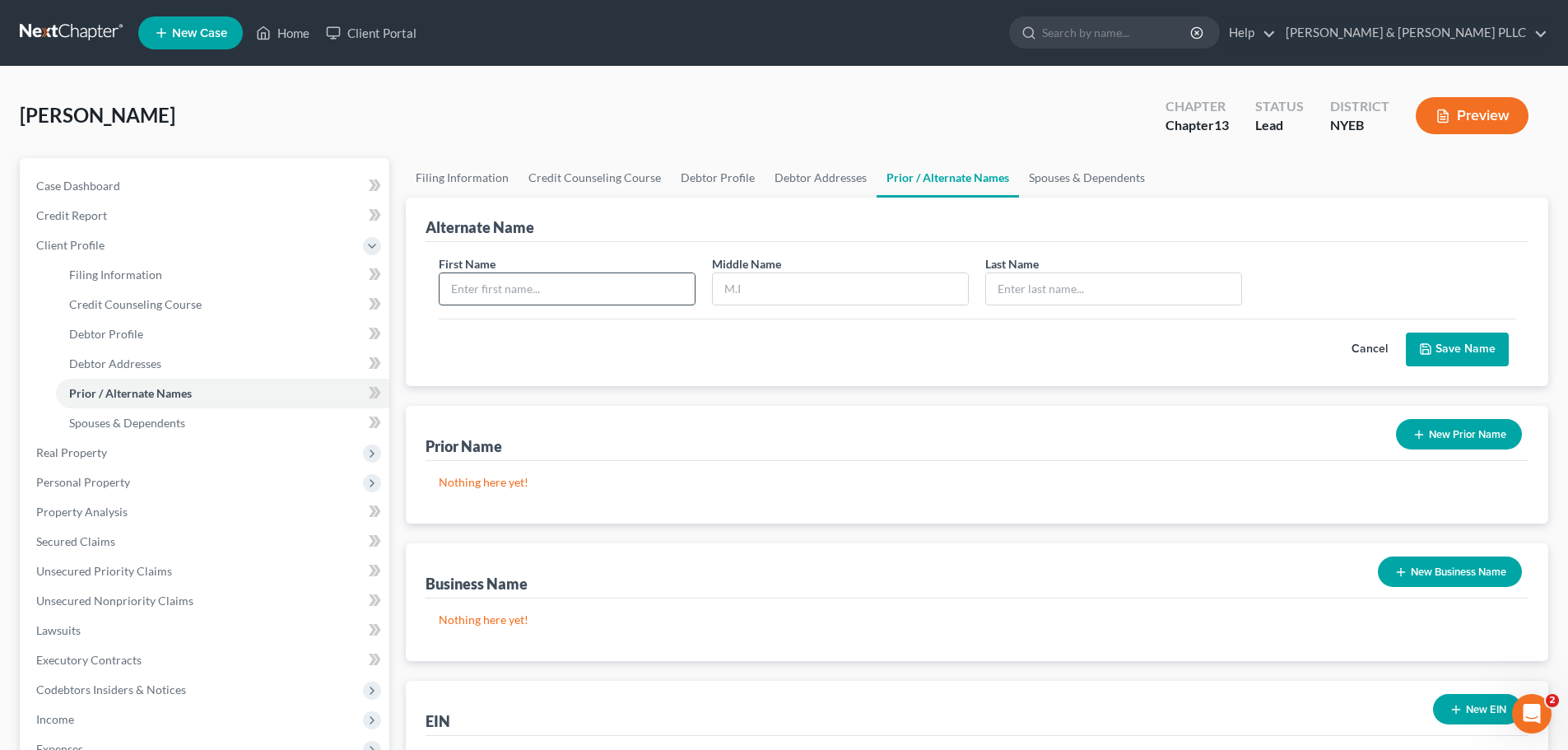
click at [614, 297] on input "text" at bounding box center [567, 289] width 255 height 31
type input "[PERSON_NAME]"
click at [883, 292] on input "text" at bounding box center [841, 289] width 255 height 31
type input "A"
click at [1057, 282] on input "text" at bounding box center [1114, 289] width 255 height 31
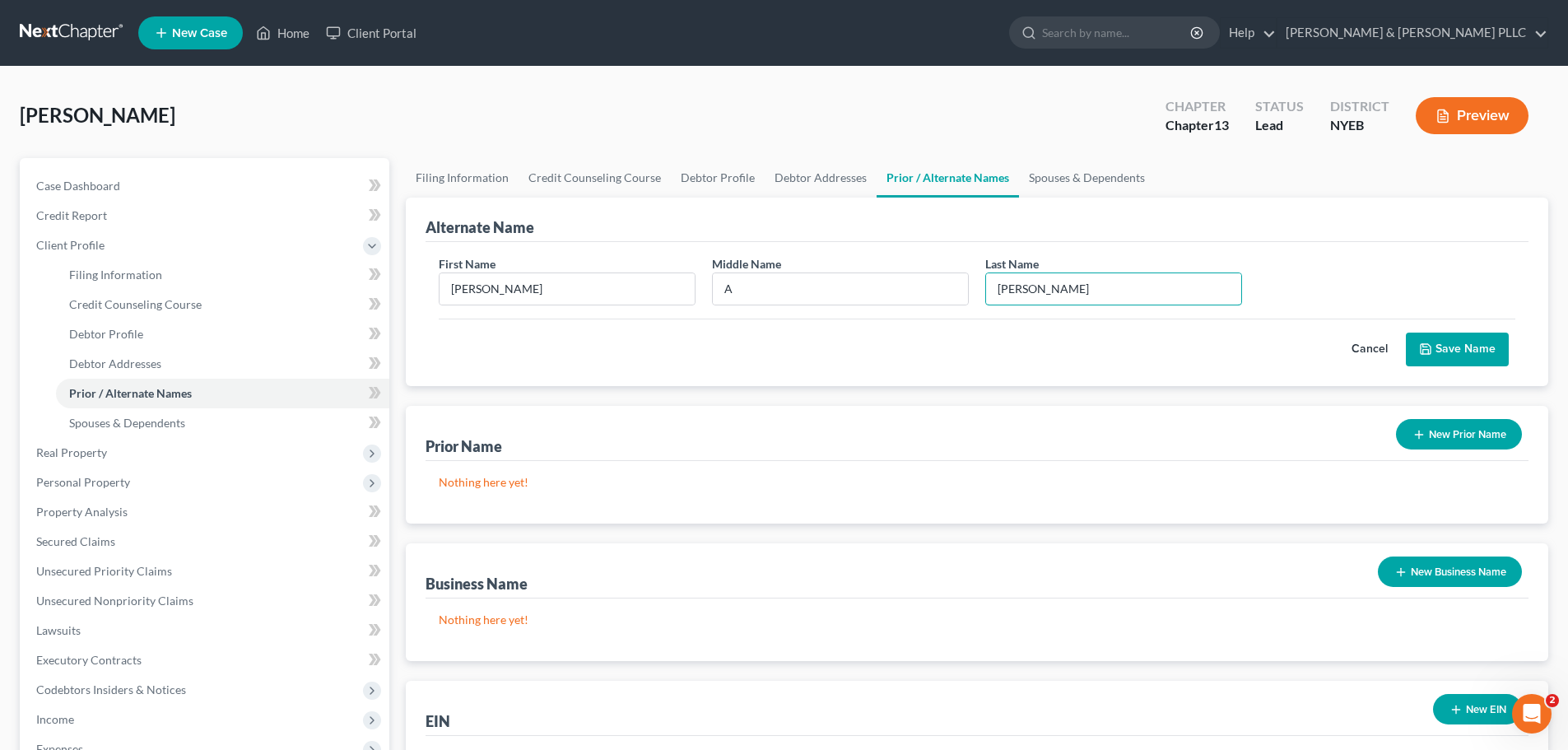
type input "[PERSON_NAME]"
click at [1438, 328] on div "Cancel Save Name" at bounding box center [978, 342] width 1077 height 48
click at [1440, 344] on button "Save Name" at bounding box center [1457, 350] width 103 height 34
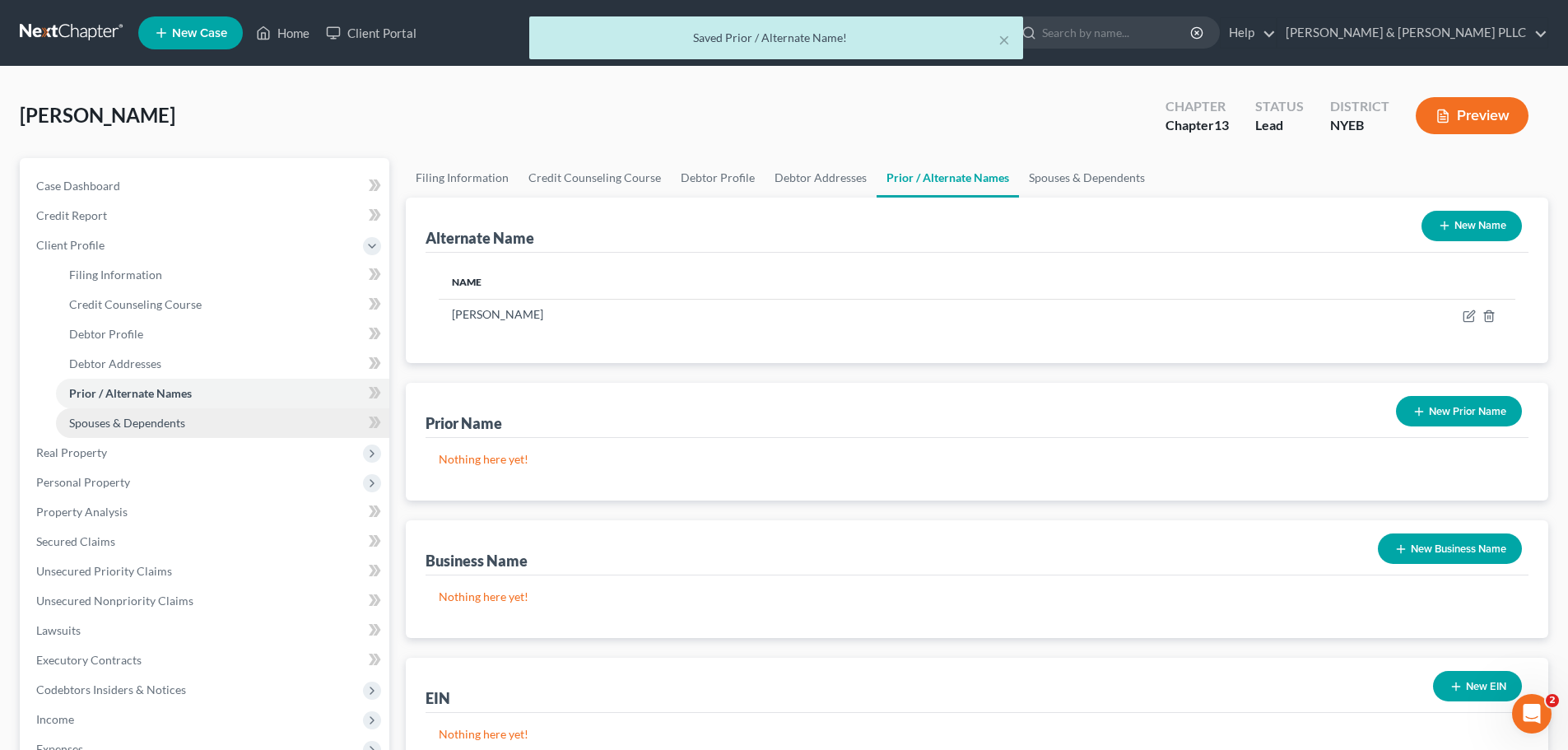
click at [267, 431] on link "Spouses & Dependents" at bounding box center [222, 424] width 333 height 29
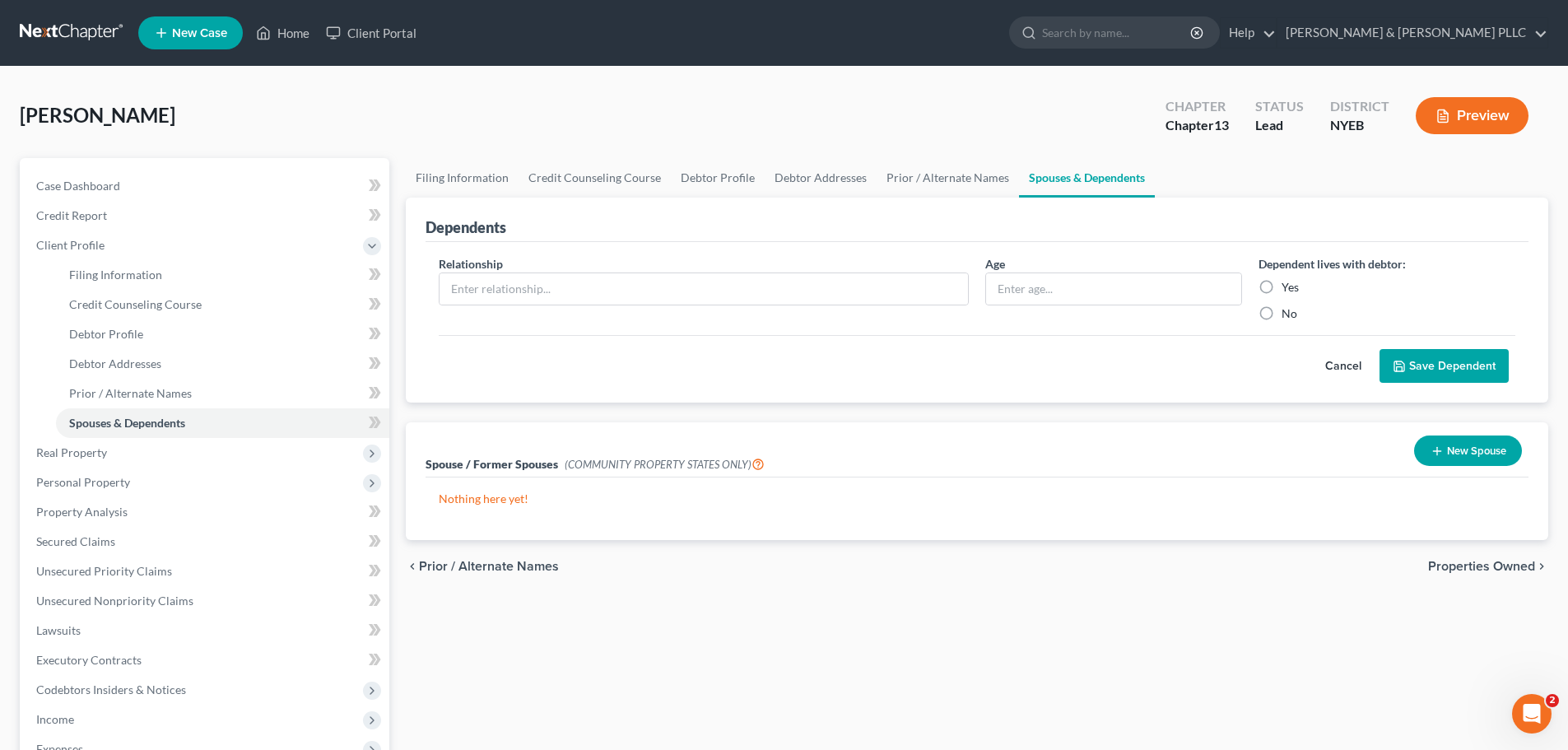
click at [1476, 567] on span "Properties Owned" at bounding box center [1482, 566] width 107 height 13
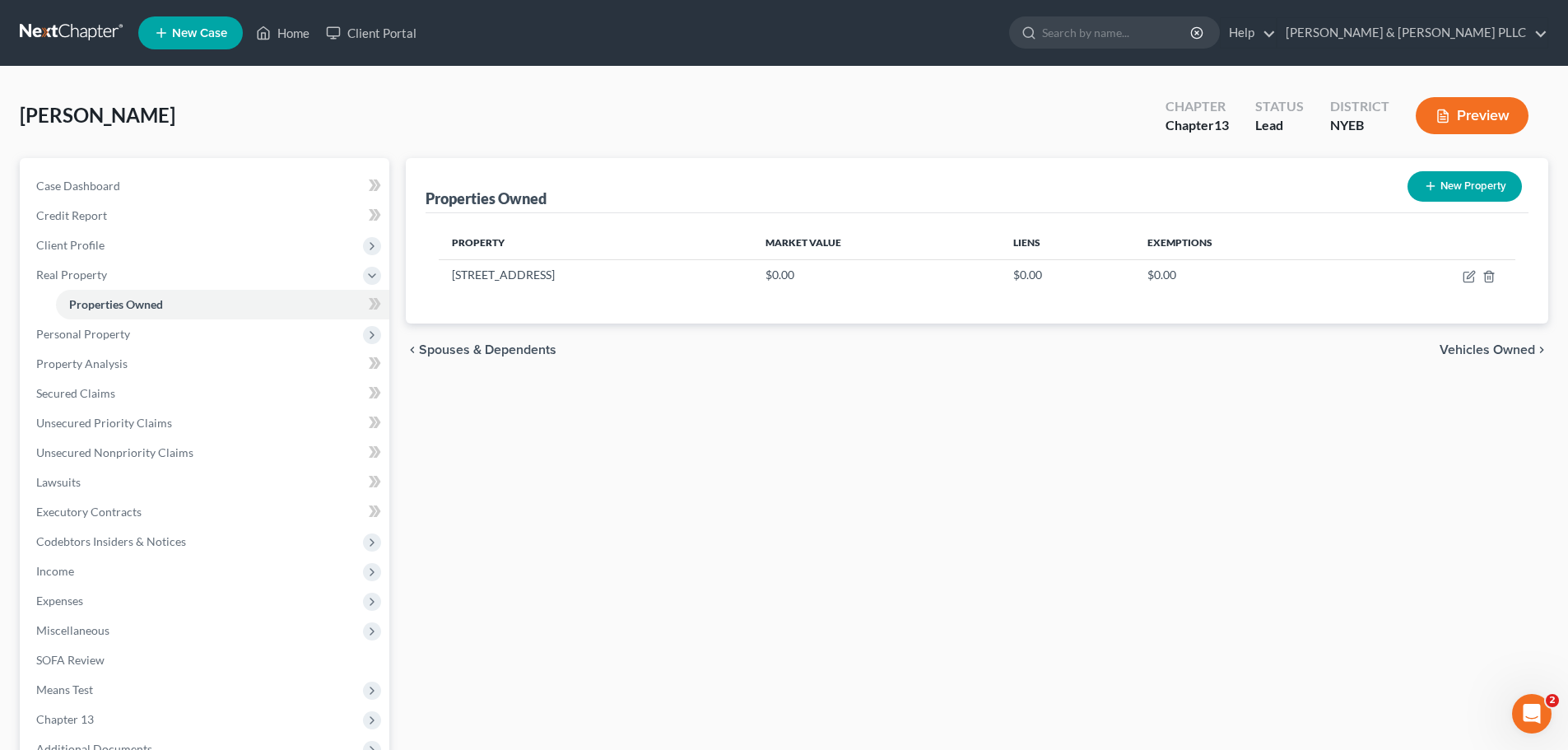
drag, startPoint x: 1478, startPoint y: 377, endPoint x: 1496, endPoint y: 358, distance: 26.2
click at [1483, 374] on div "Properties Owned New Property Property Market Value Liens Exemptions [STREET_AD…" at bounding box center [978, 515] width 1159 height 715
click at [1496, 357] on span "Vehicles Owned" at bounding box center [1487, 349] width 95 height 13
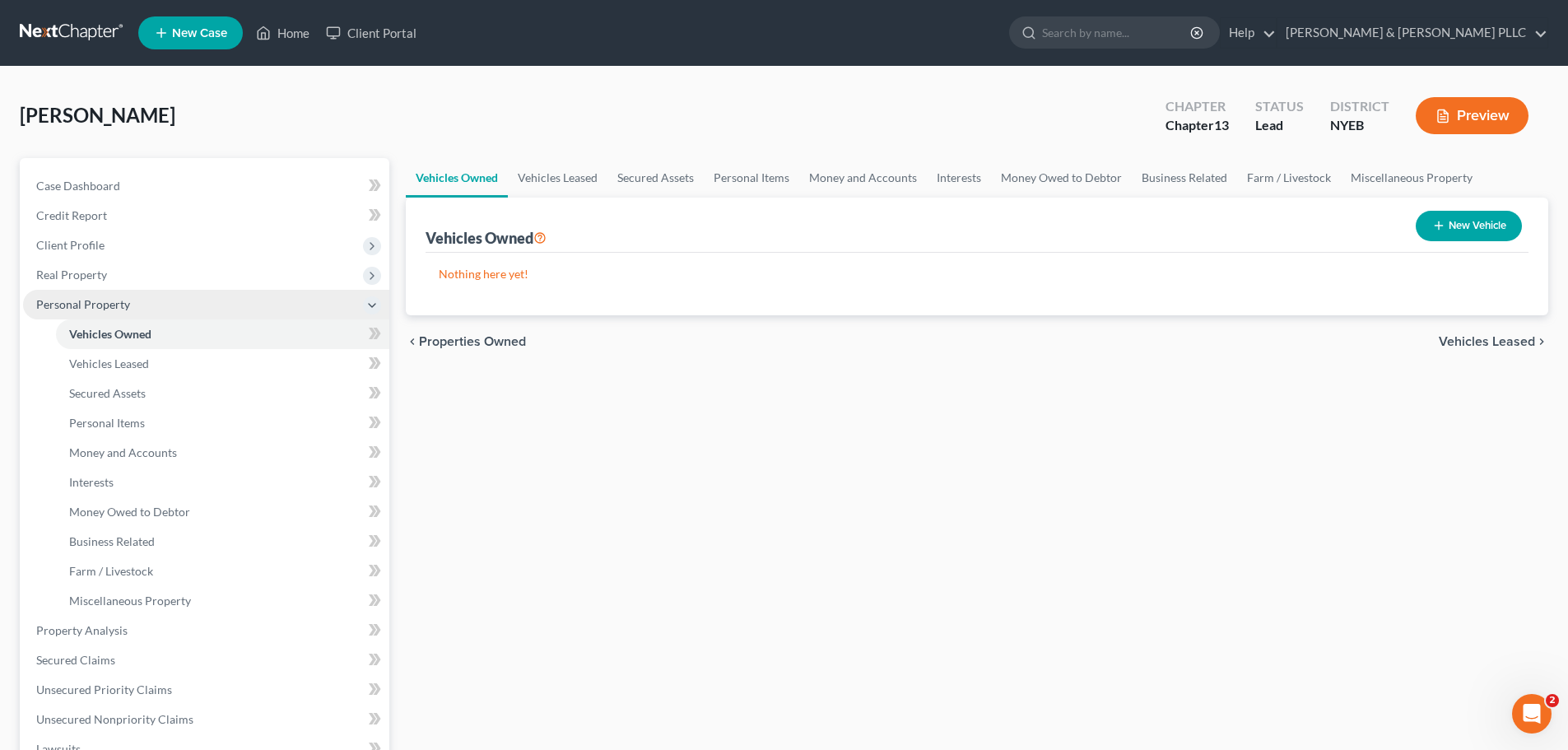
click at [146, 302] on span "Personal Property" at bounding box center [205, 305] width 366 height 29
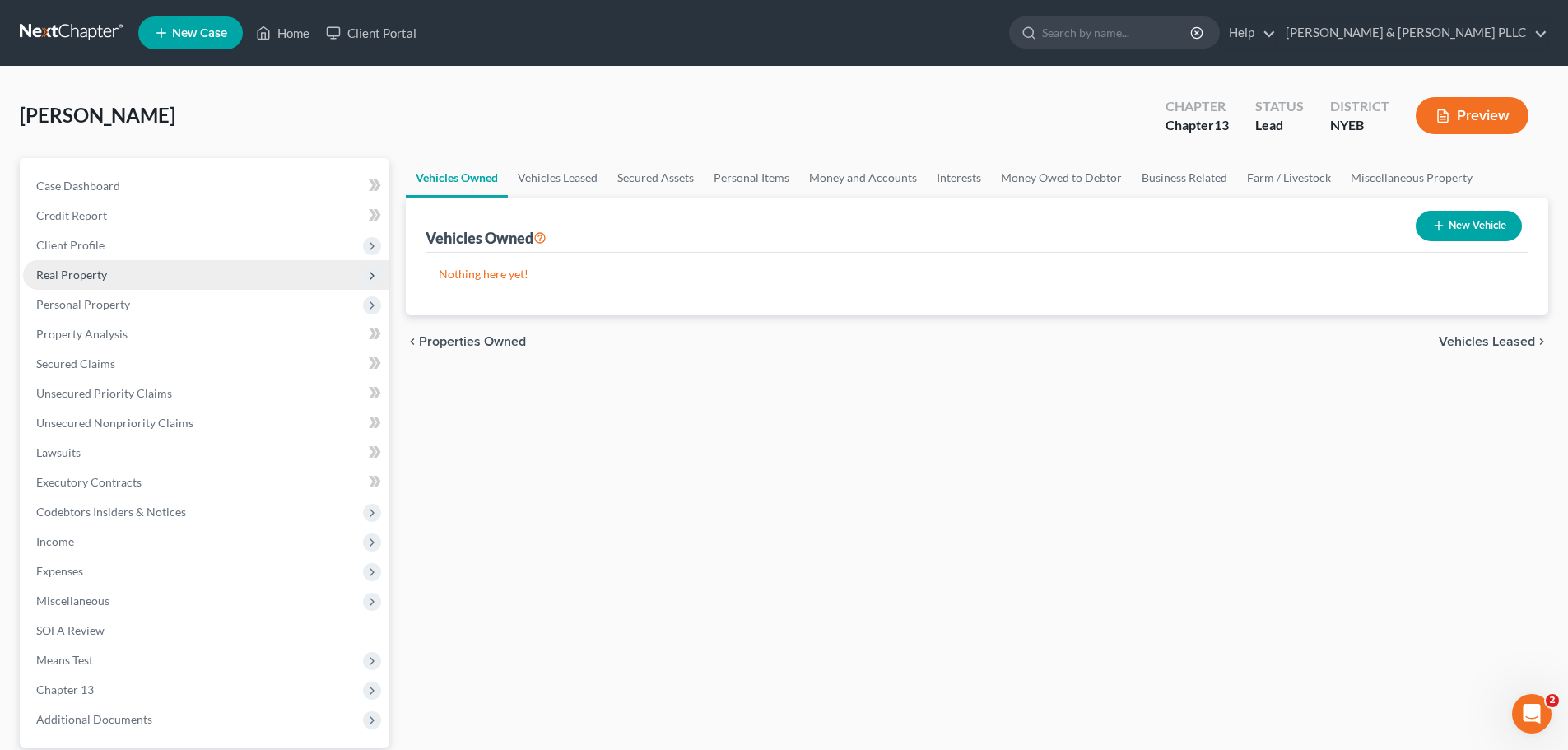
click at [140, 281] on span "Real Property" at bounding box center [205, 275] width 366 height 29
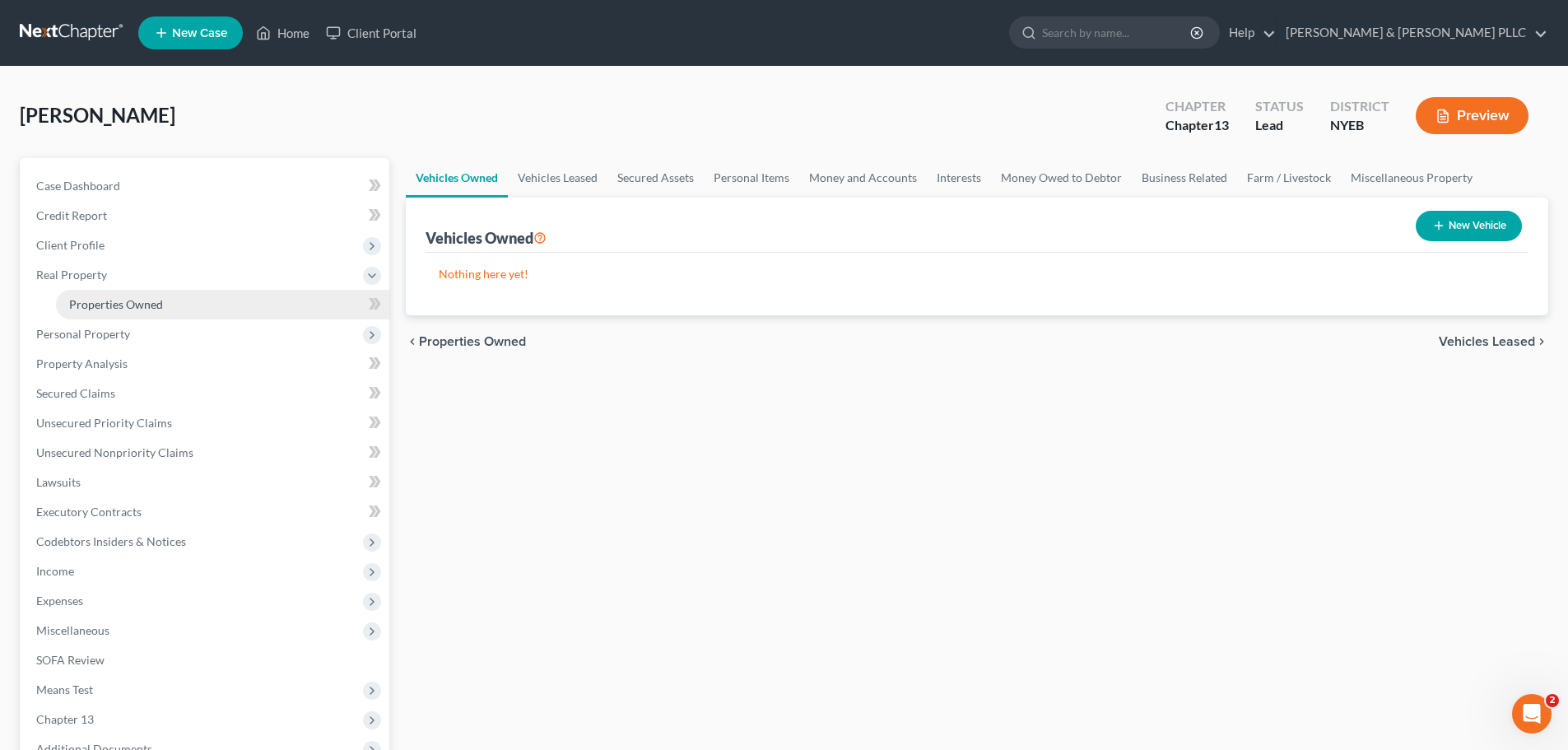
drag, startPoint x: 166, startPoint y: 305, endPoint x: 181, endPoint y: 306, distance: 15.0
click at [169, 306] on link "Properties Owned" at bounding box center [222, 305] width 333 height 29
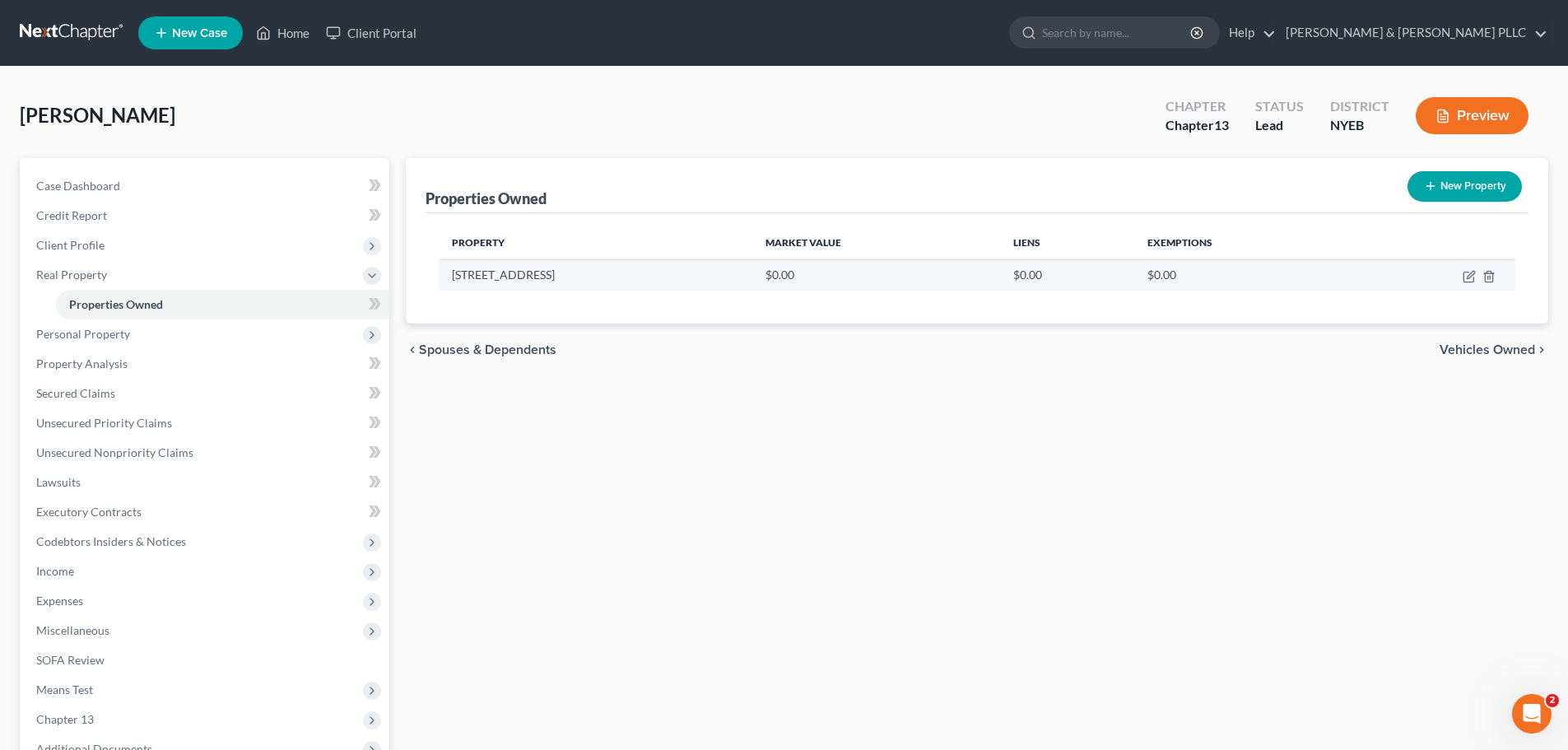
drag, startPoint x: 822, startPoint y: 266, endPoint x: 1237, endPoint y: 281, distance: 415.3
click at [831, 266] on td "$0.00" at bounding box center [876, 275] width 248 height 31
click at [1466, 276] on icon "button" at bounding box center [1469, 276] width 13 height 13
select select "35"
select select "51"
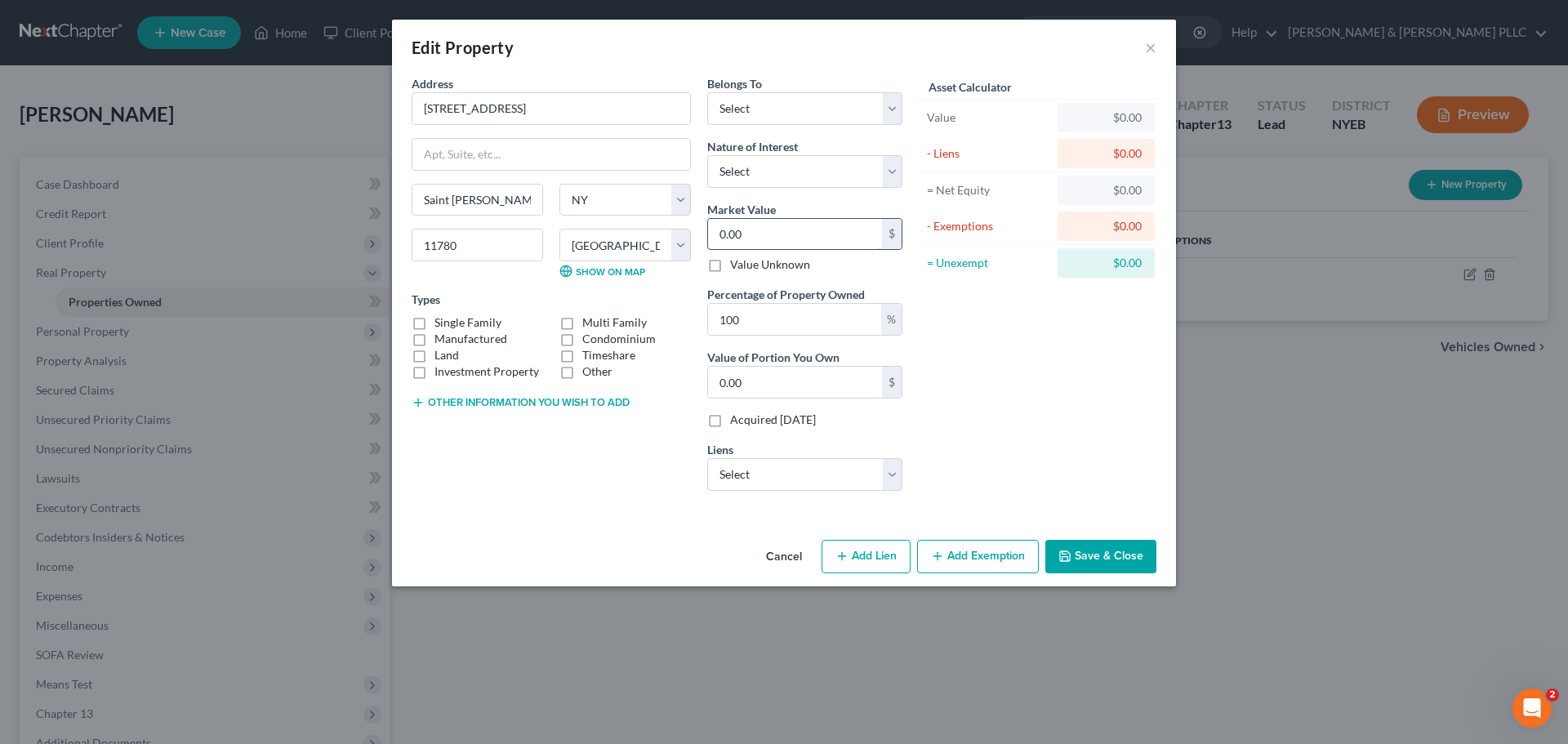
click at [783, 223] on input "0.00" at bounding box center [795, 235] width 173 height 31
type input "9"
type input "9.00"
type input "90"
type input "90.00"
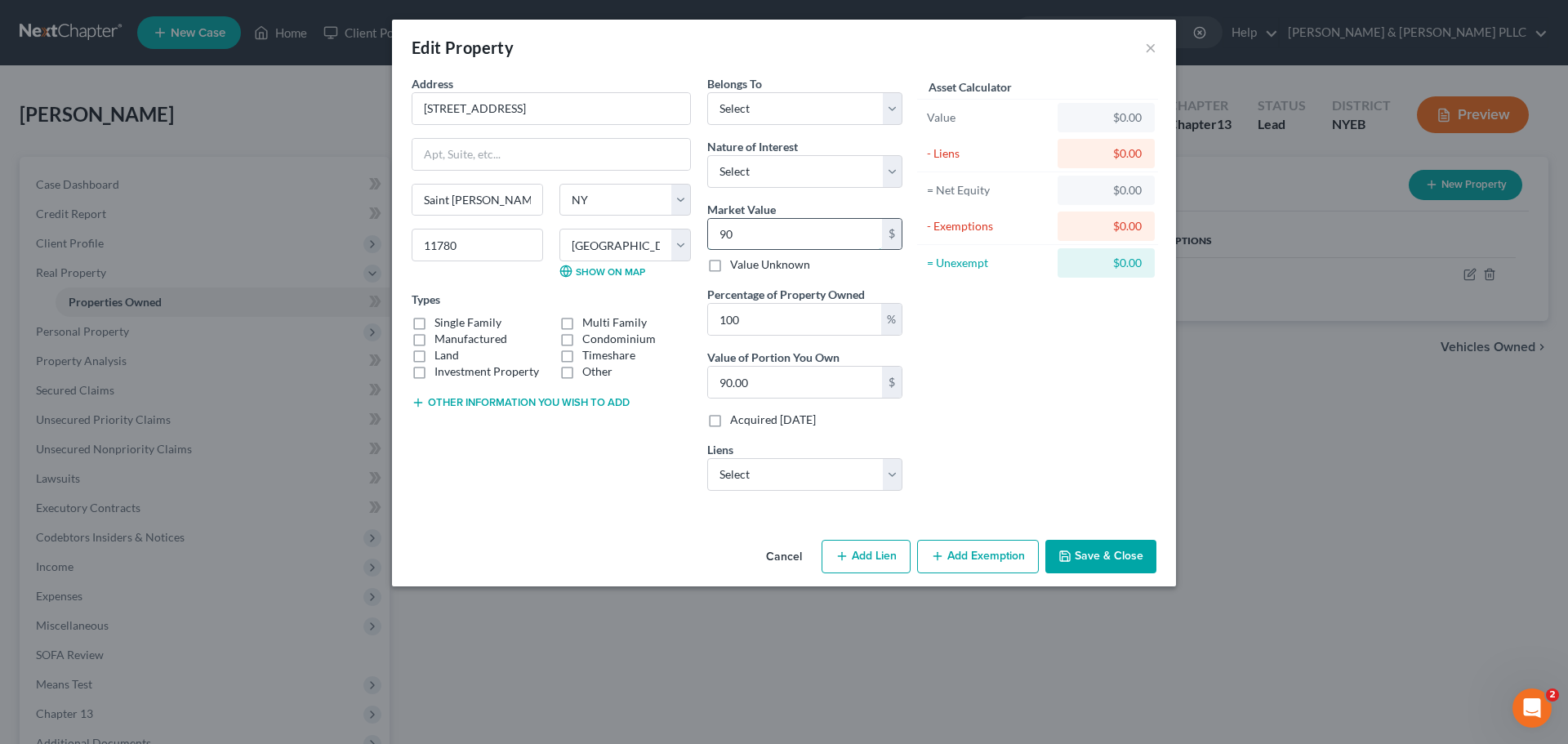
type input "900"
type input "900.00"
type input "9000"
type input "9,000.00"
type input "9,0000"
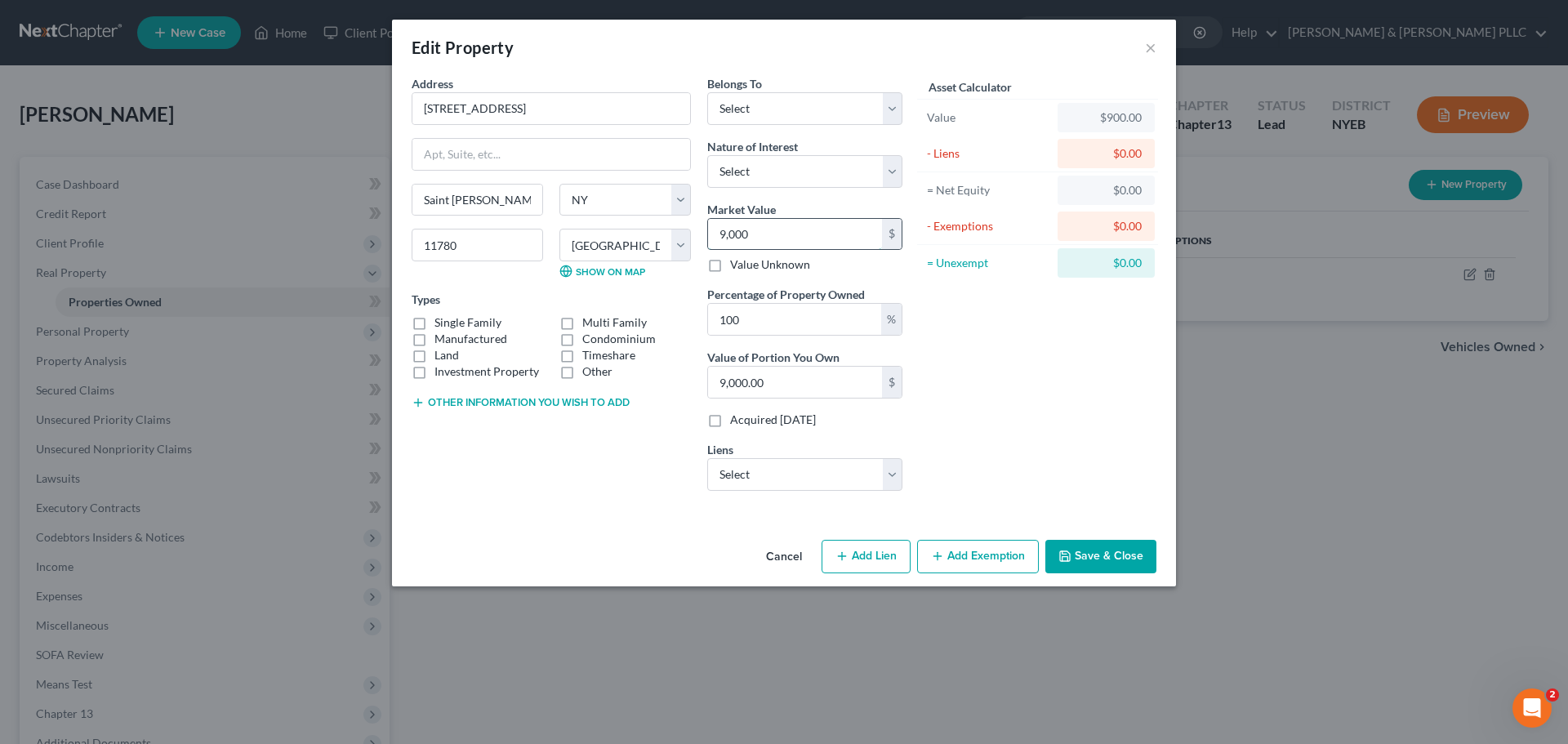
type input "90,000.00"
type input "90,0000"
type input "900,000.00"
type input "900,000"
click at [772, 109] on select "Select Debtor 1 Only Debtor 2 Only Debtor 1 And Debtor 2 Only At Least One Of T…" at bounding box center [805, 109] width 195 height 33
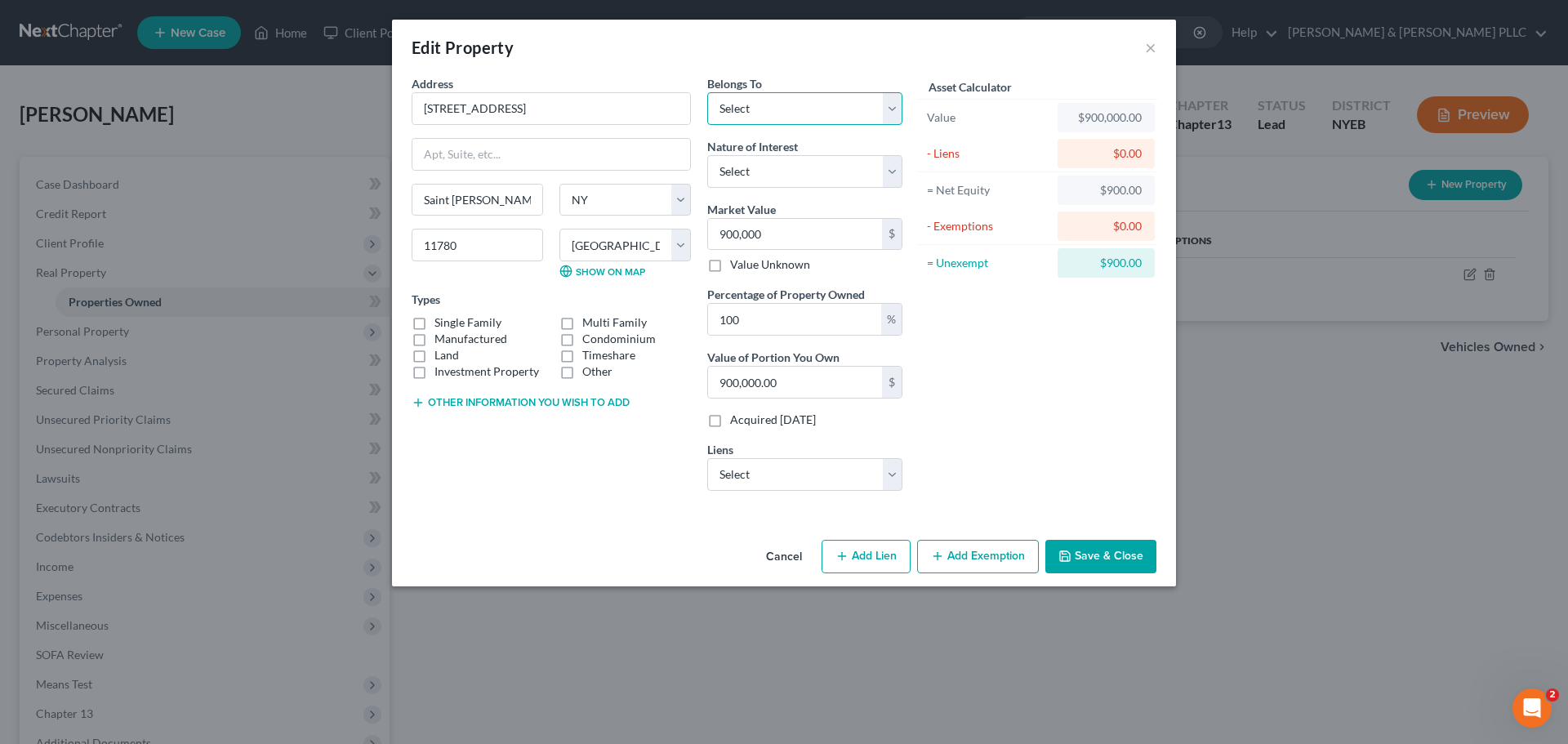
drag, startPoint x: 784, startPoint y: 110, endPoint x: 783, endPoint y: 128, distance: 18.0
click at [784, 110] on select "Select Debtor 1 Only Debtor 2 Only Debtor 1 And Debtor 2 Only At Least One Of T…" at bounding box center [805, 109] width 195 height 33
click at [780, 163] on select "Select Fee Simple Joint Tenant Life Estate Equitable Interest Future Interest T…" at bounding box center [805, 172] width 195 height 33
select select "0"
click at [708, 155] on select "Select Fee Simple Joint Tenant Life Estate Equitable Interest Future Interest T…" at bounding box center [805, 172] width 195 height 33
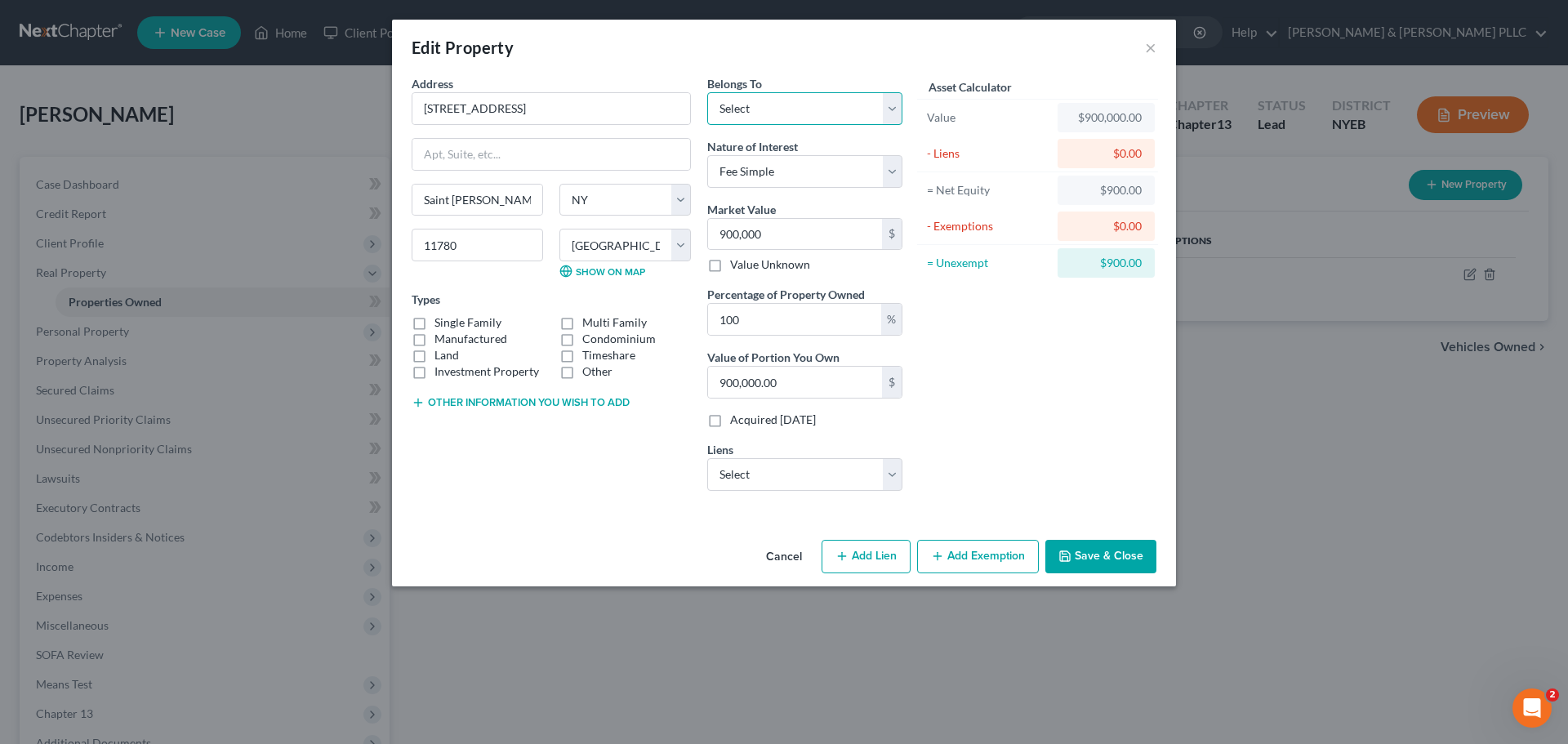
click at [806, 97] on select "Select Debtor 1 Only Debtor 2 Only Debtor 1 And Debtor 2 Only At Least One Of T…" at bounding box center [805, 109] width 195 height 33
select select "0"
click at [708, 93] on select "Select Debtor 1 Only Debtor 2 Only Debtor 1 And Debtor 2 Only At Least One Of T…" at bounding box center [805, 109] width 195 height 33
click at [1125, 552] on button "Save & Close" at bounding box center [1101, 557] width 111 height 34
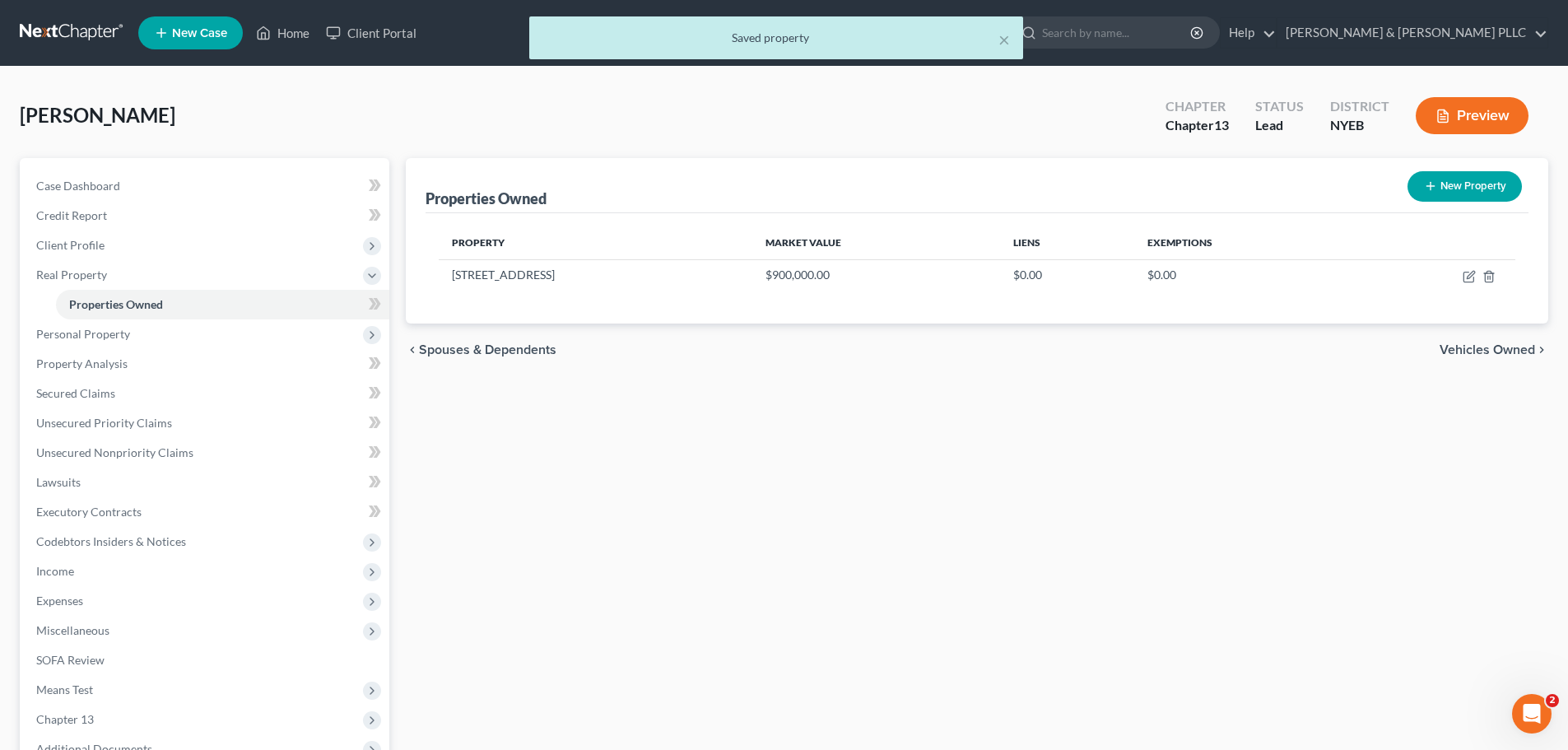
click at [1486, 357] on span "Vehicles Owned" at bounding box center [1487, 349] width 95 height 13
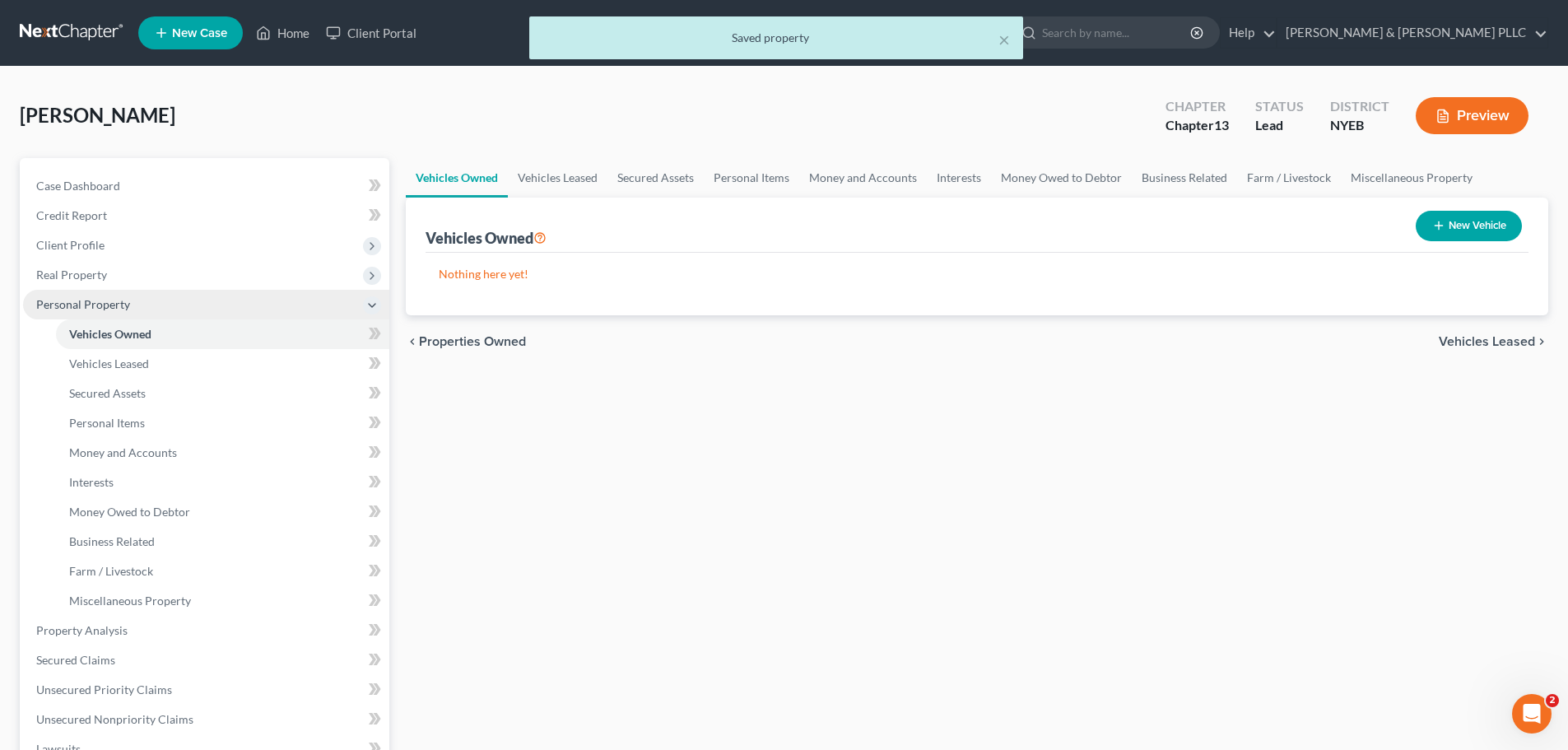
click at [150, 316] on span "Personal Property" at bounding box center [205, 305] width 366 height 29
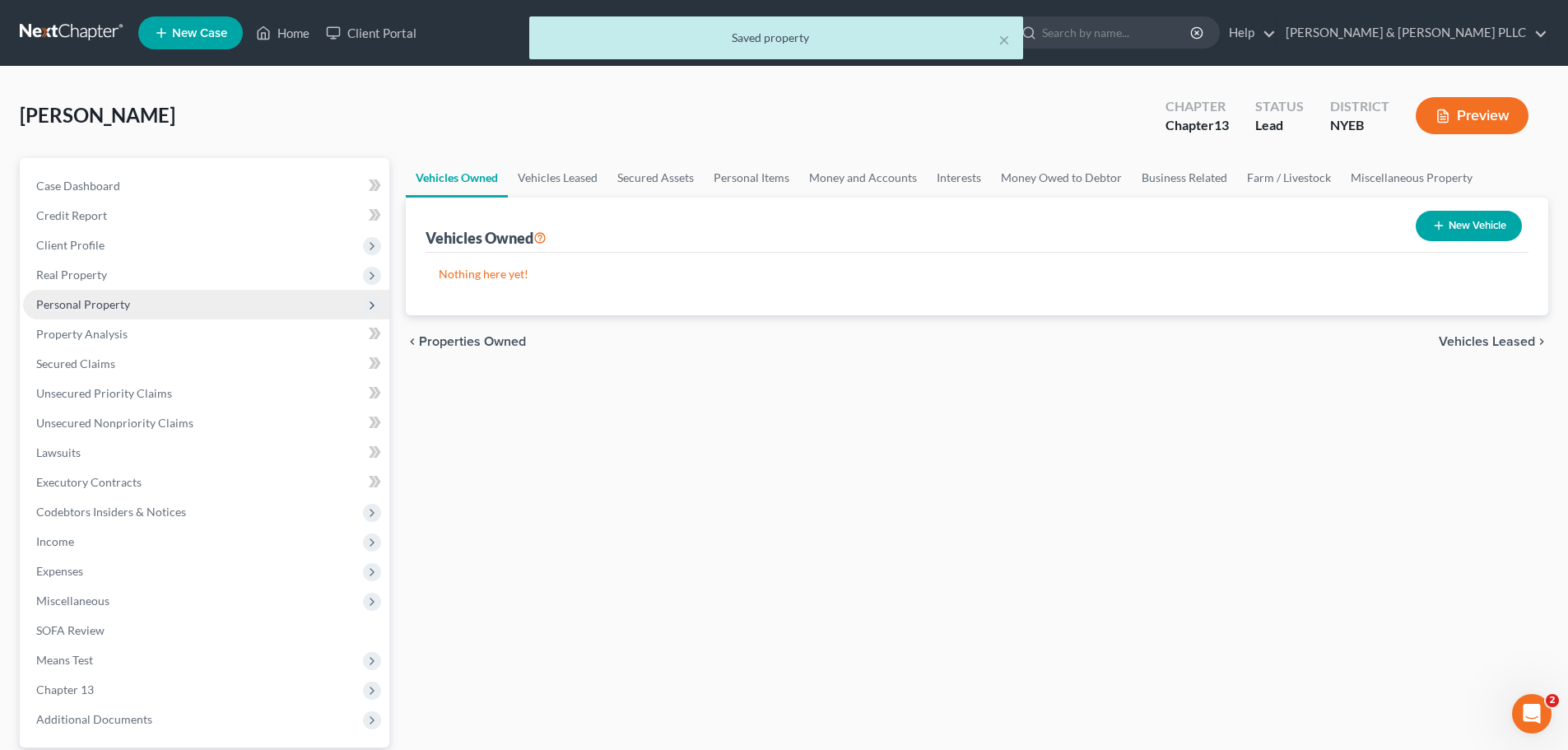
click at [175, 308] on span "Personal Property" at bounding box center [205, 305] width 366 height 29
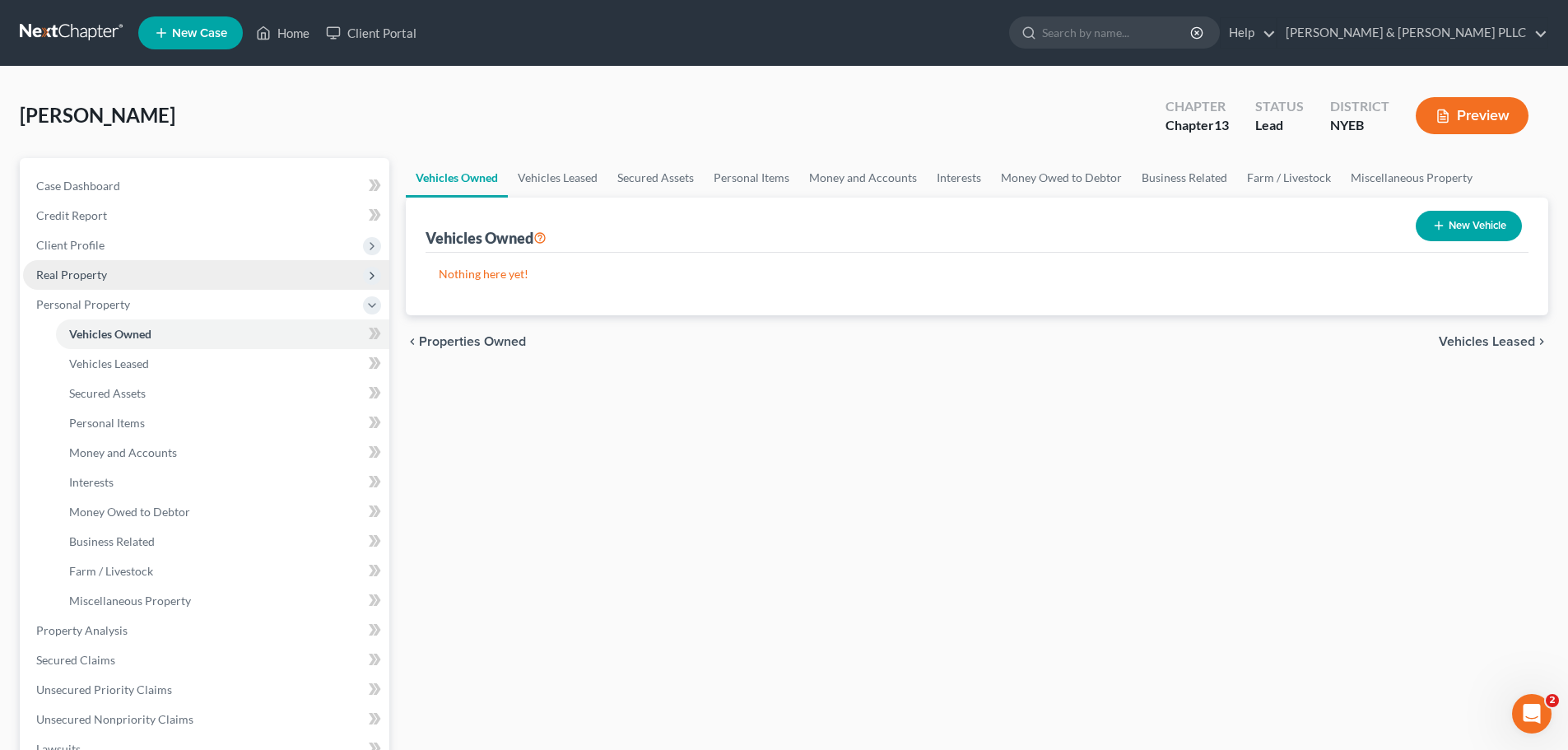
click at [176, 280] on span "Real Property" at bounding box center [205, 275] width 366 height 29
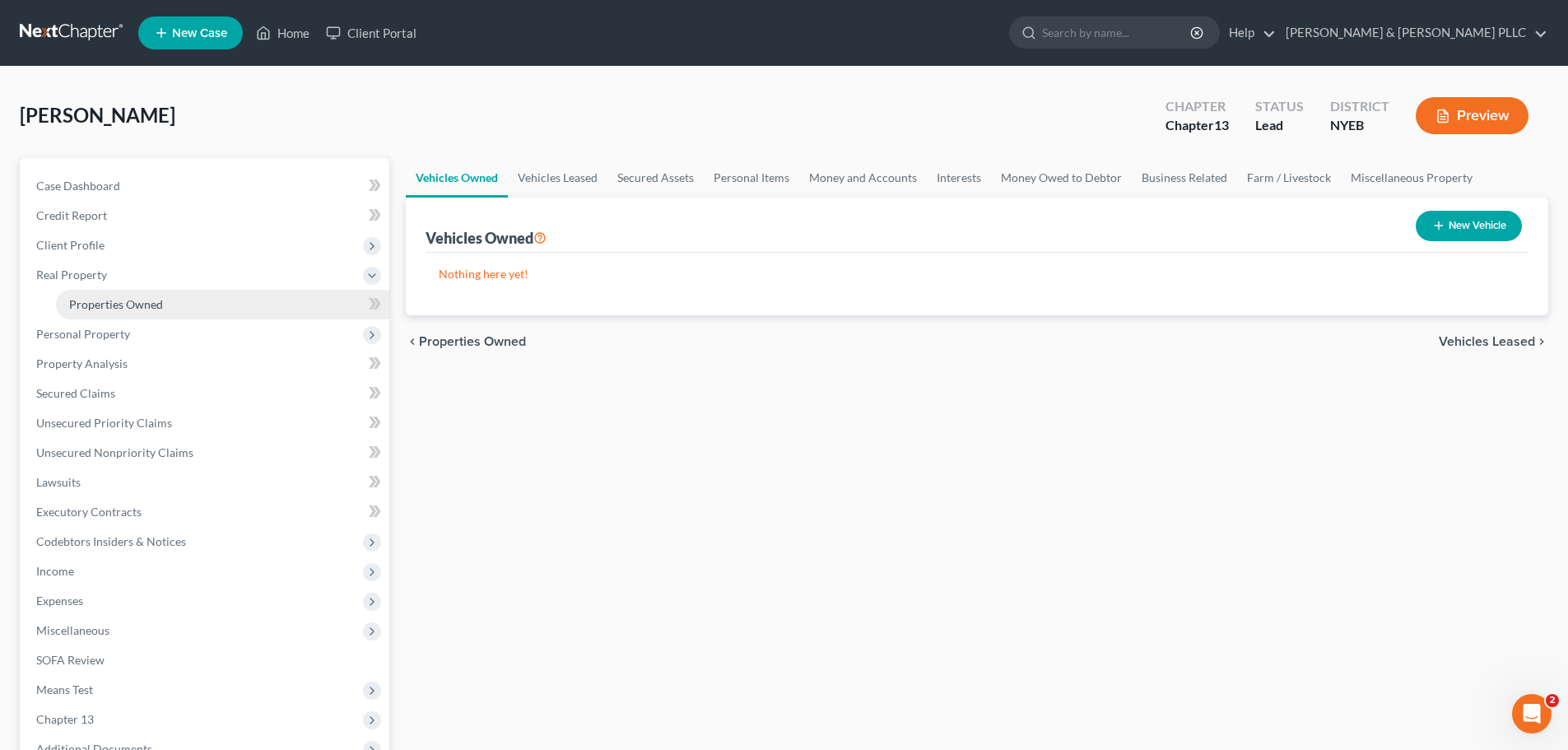
click at [178, 295] on link "Properties Owned" at bounding box center [222, 305] width 333 height 29
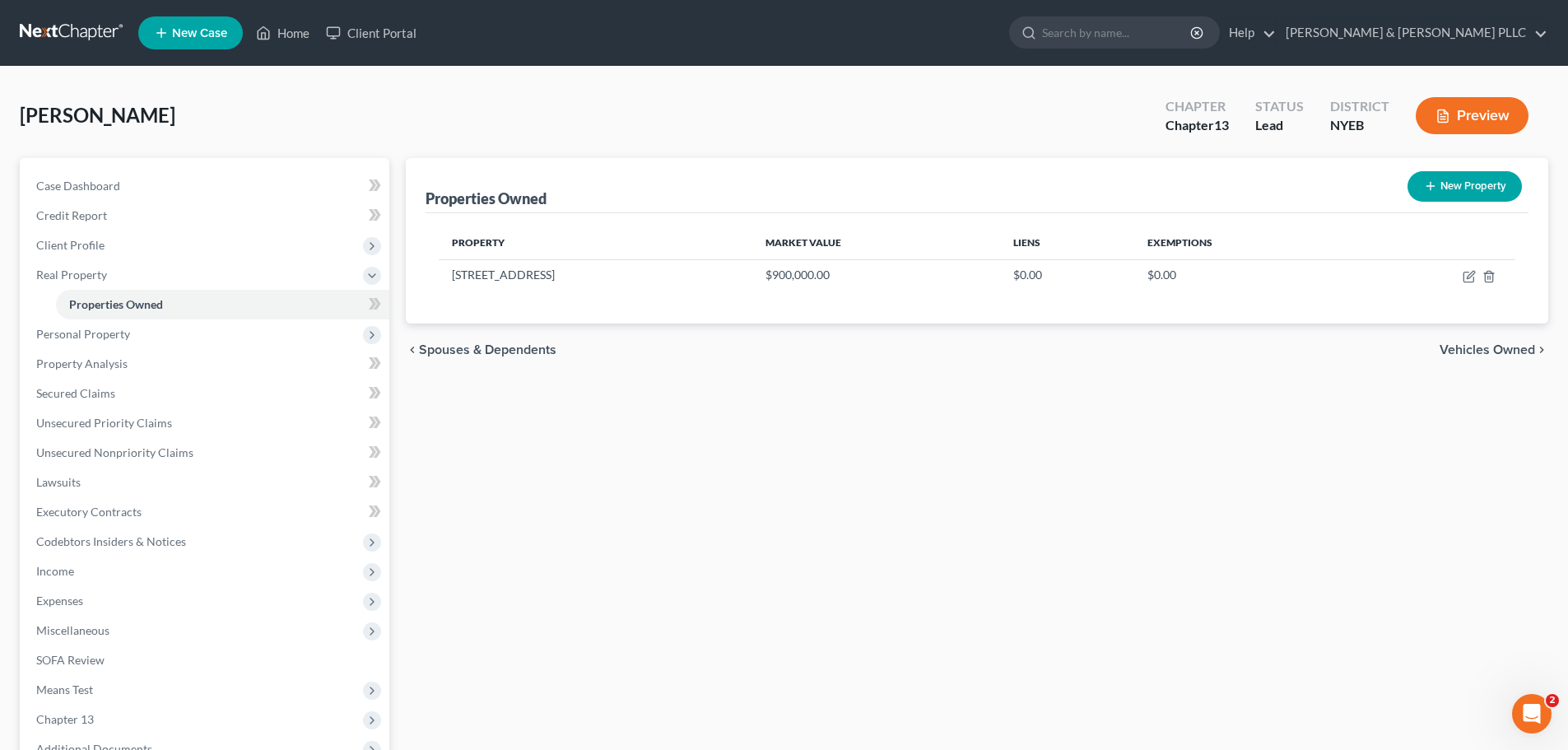
click at [1438, 176] on button "New Property" at bounding box center [1465, 186] width 114 height 30
select select "35"
select select "51"
select select "0"
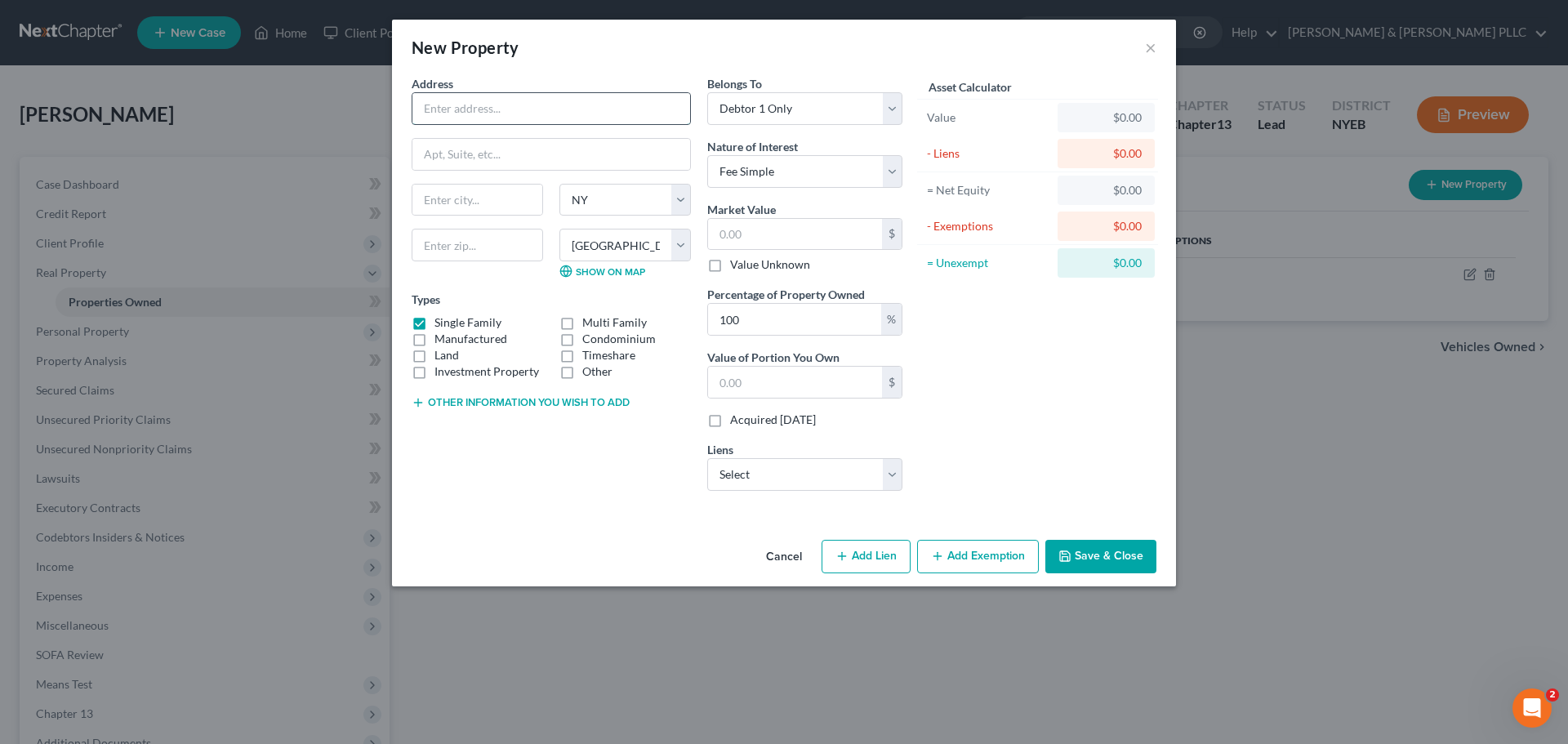
click at [521, 118] on input "text" at bounding box center [551, 109] width 278 height 31
type input "[STREET_ADDRESS]"
type input "[GEOGRAPHIC_DATA]"
type input "11703"
click at [811, 175] on select "Select Fee Simple Joint Tenant Life Estate Equitable Interest Future Interest T…" at bounding box center [805, 172] width 195 height 33
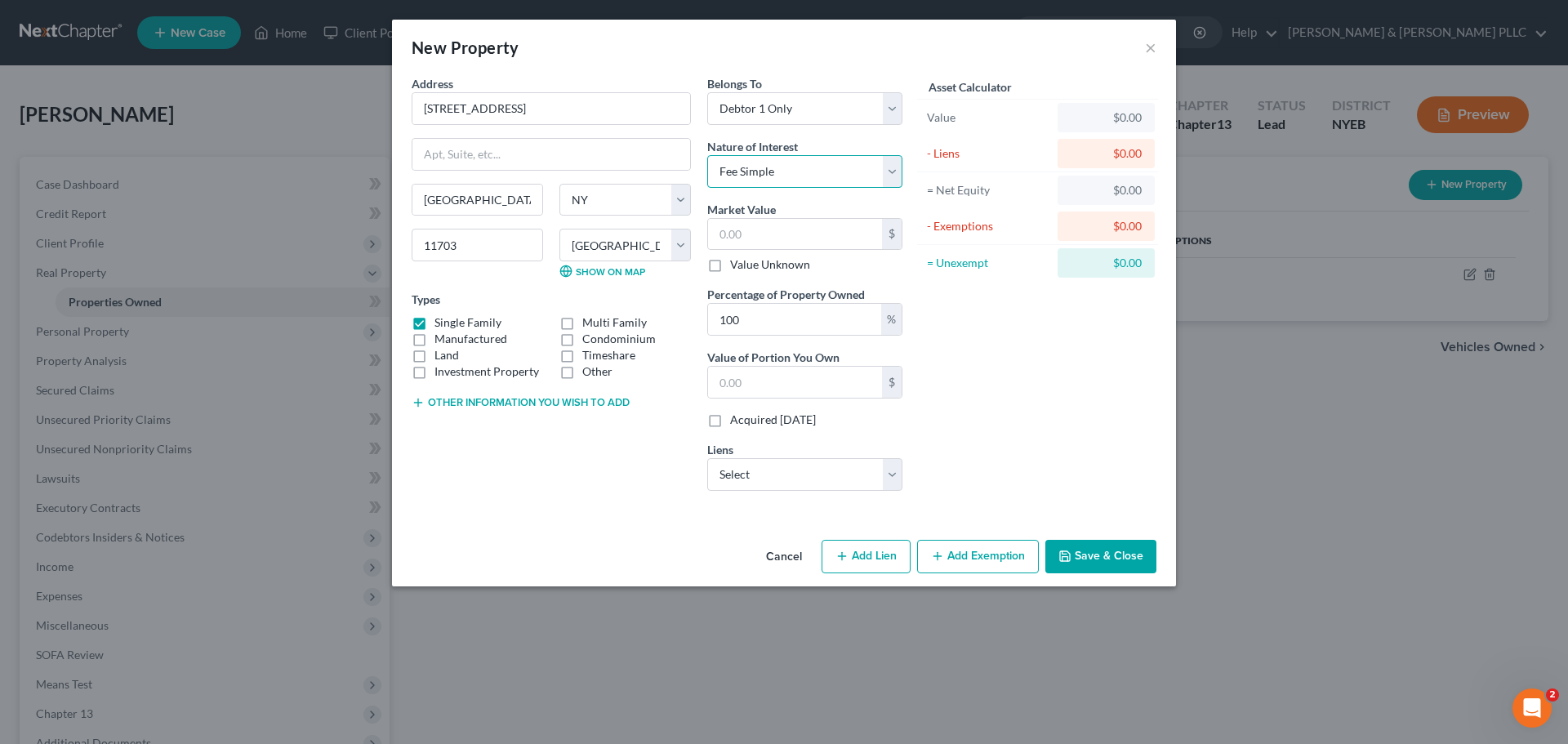
click at [809, 177] on select "Select Fee Simple Joint Tenant Life Estate Equitable Interest Future Interest T…" at bounding box center [805, 172] width 195 height 33
click at [792, 222] on input "text" at bounding box center [795, 235] width 173 height 31
type input "7"
type input "7.00"
type input "75"
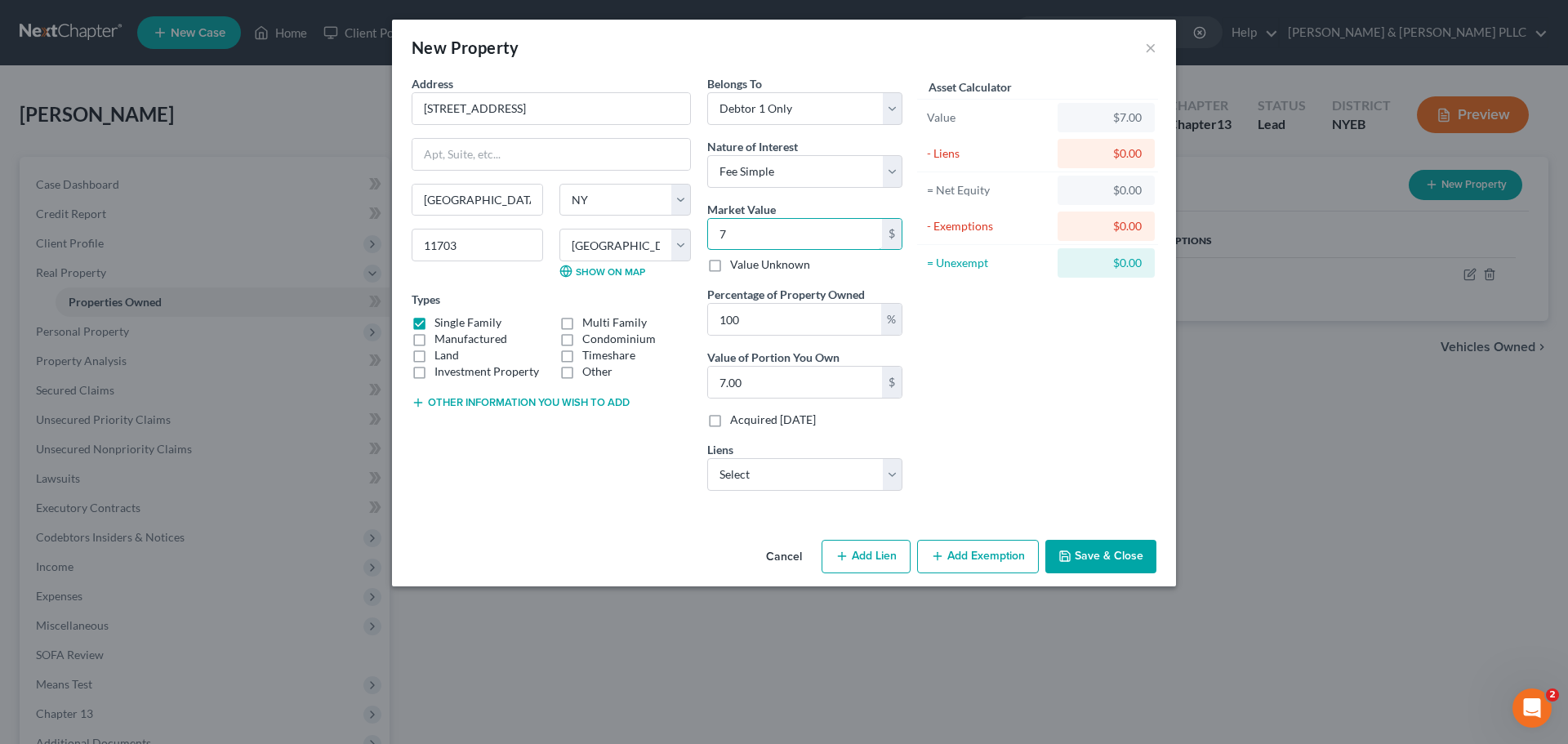
type input "75.00"
type input "750"
type input "750.00"
type input "7500"
type input "7,500.00"
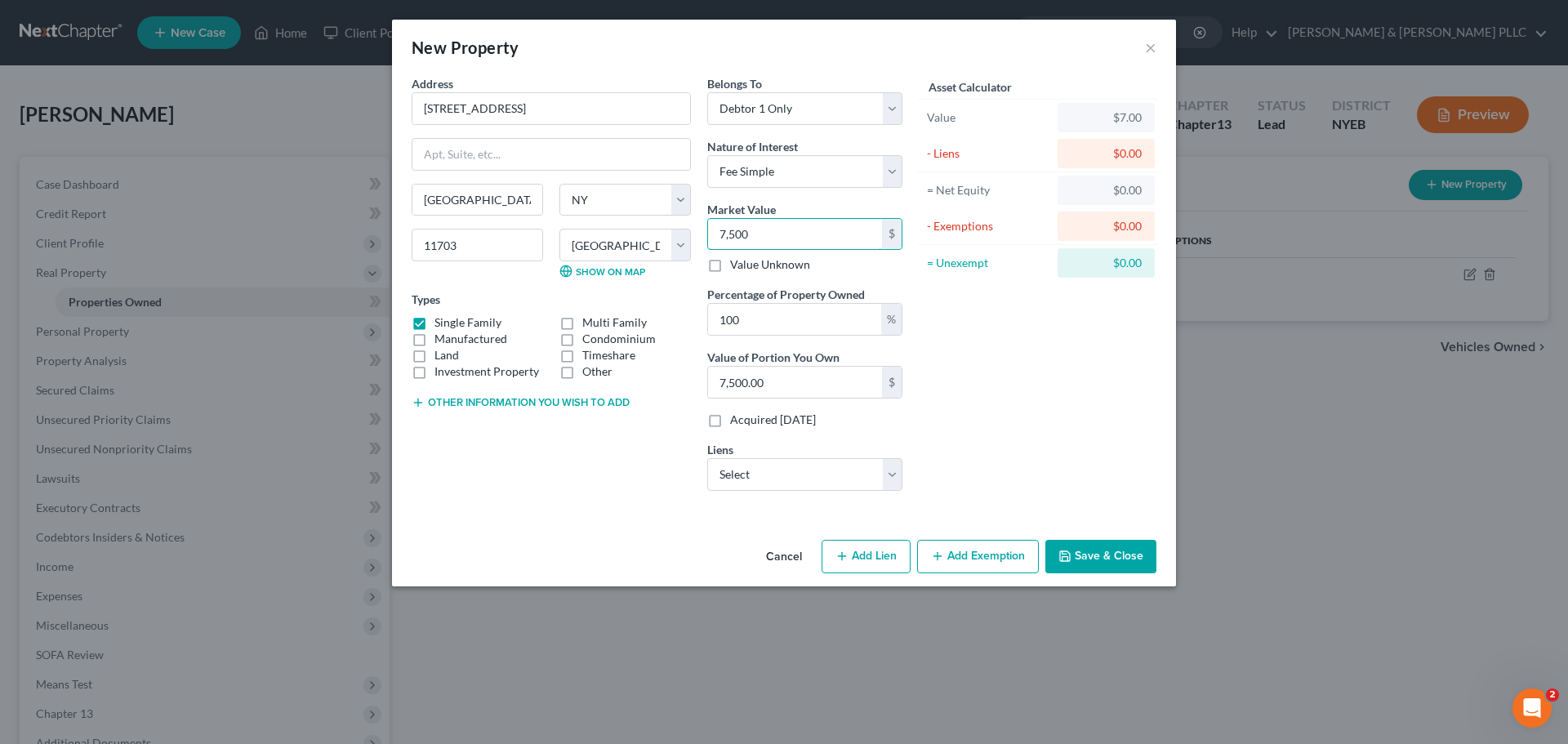
type input "7,5000"
type input "75,000.00"
type input "75,0000"
type input "750,000.00"
type input "750,000"
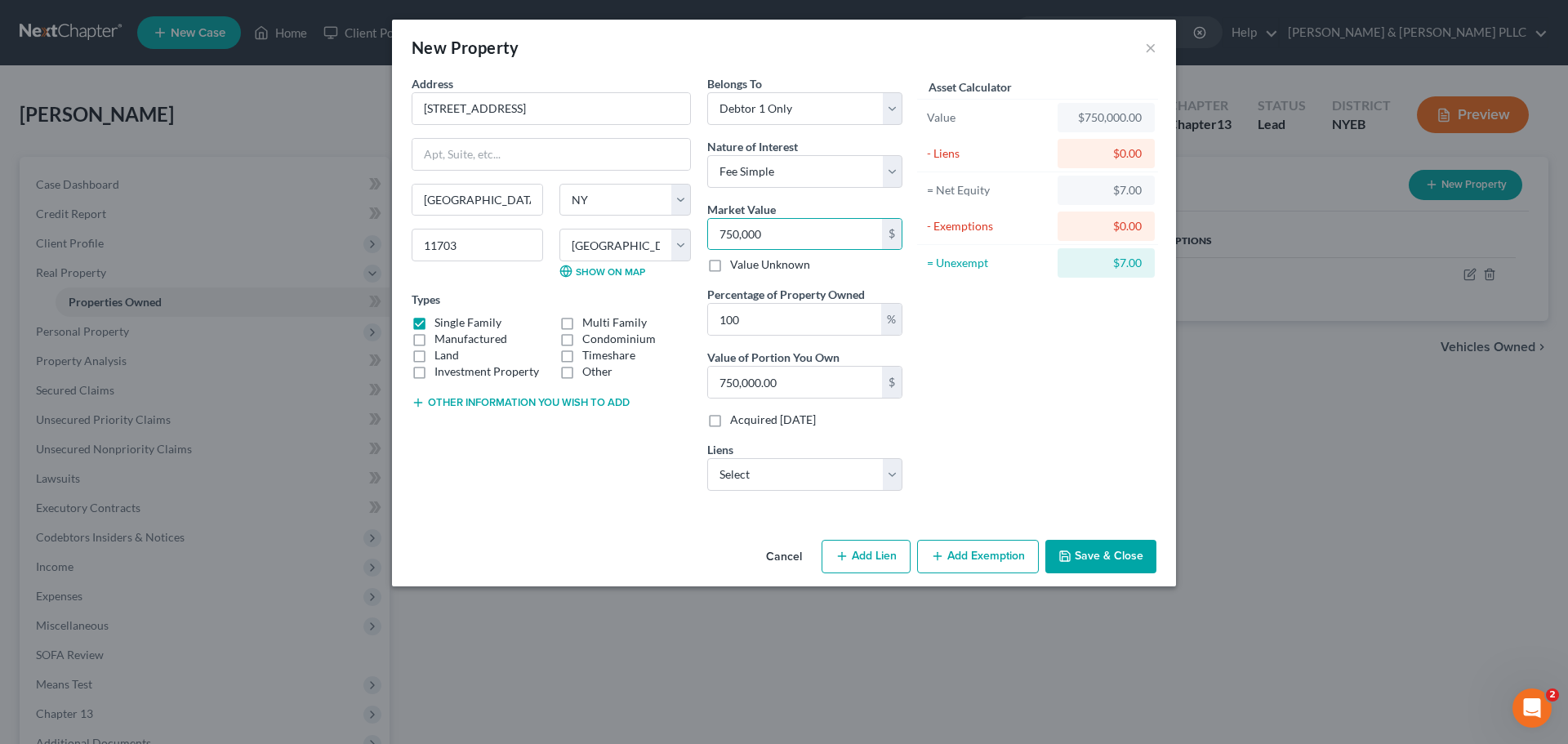
click at [1094, 550] on button "Save & Close" at bounding box center [1101, 557] width 111 height 34
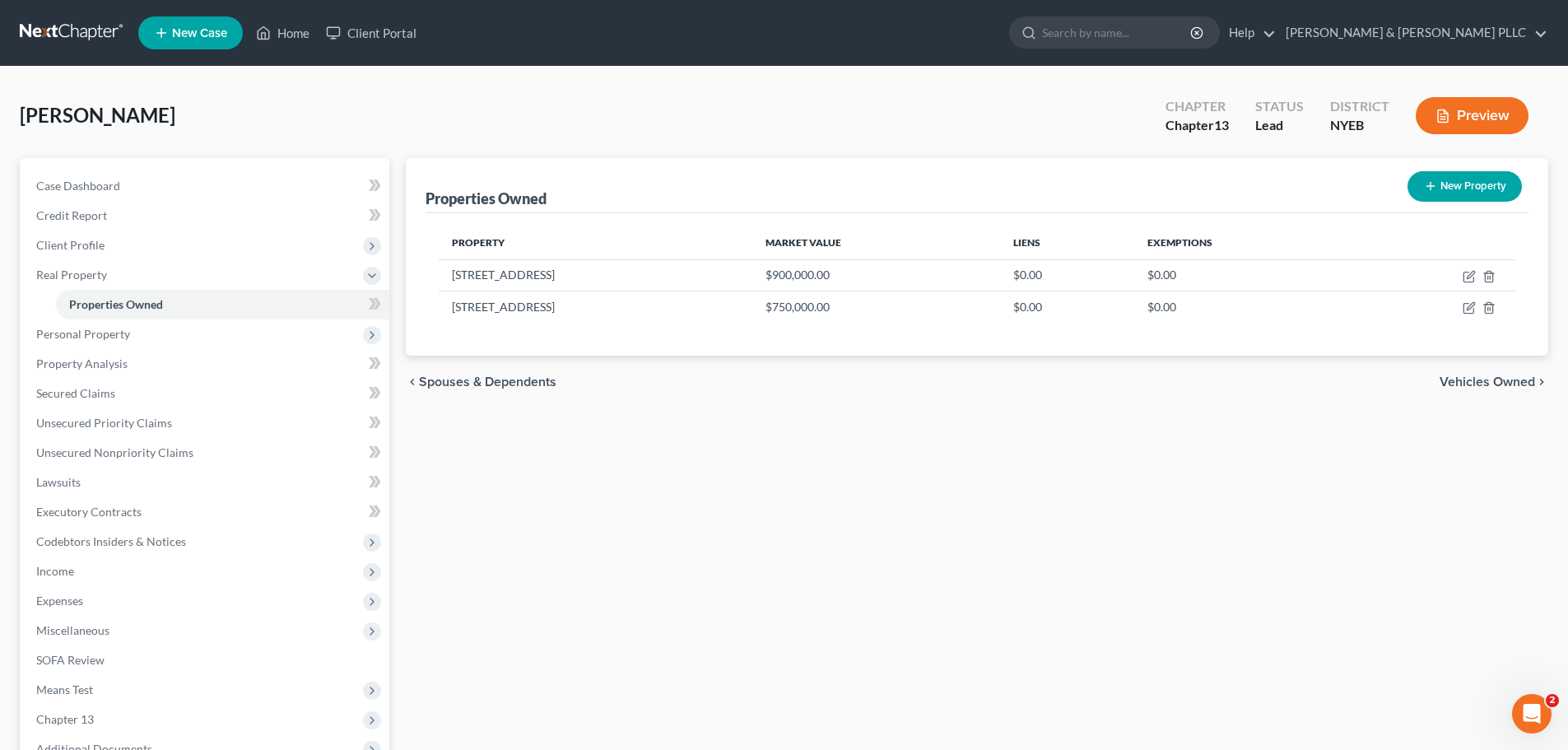
click at [1544, 384] on icon "chevron_right" at bounding box center [1541, 381] width 13 height 13
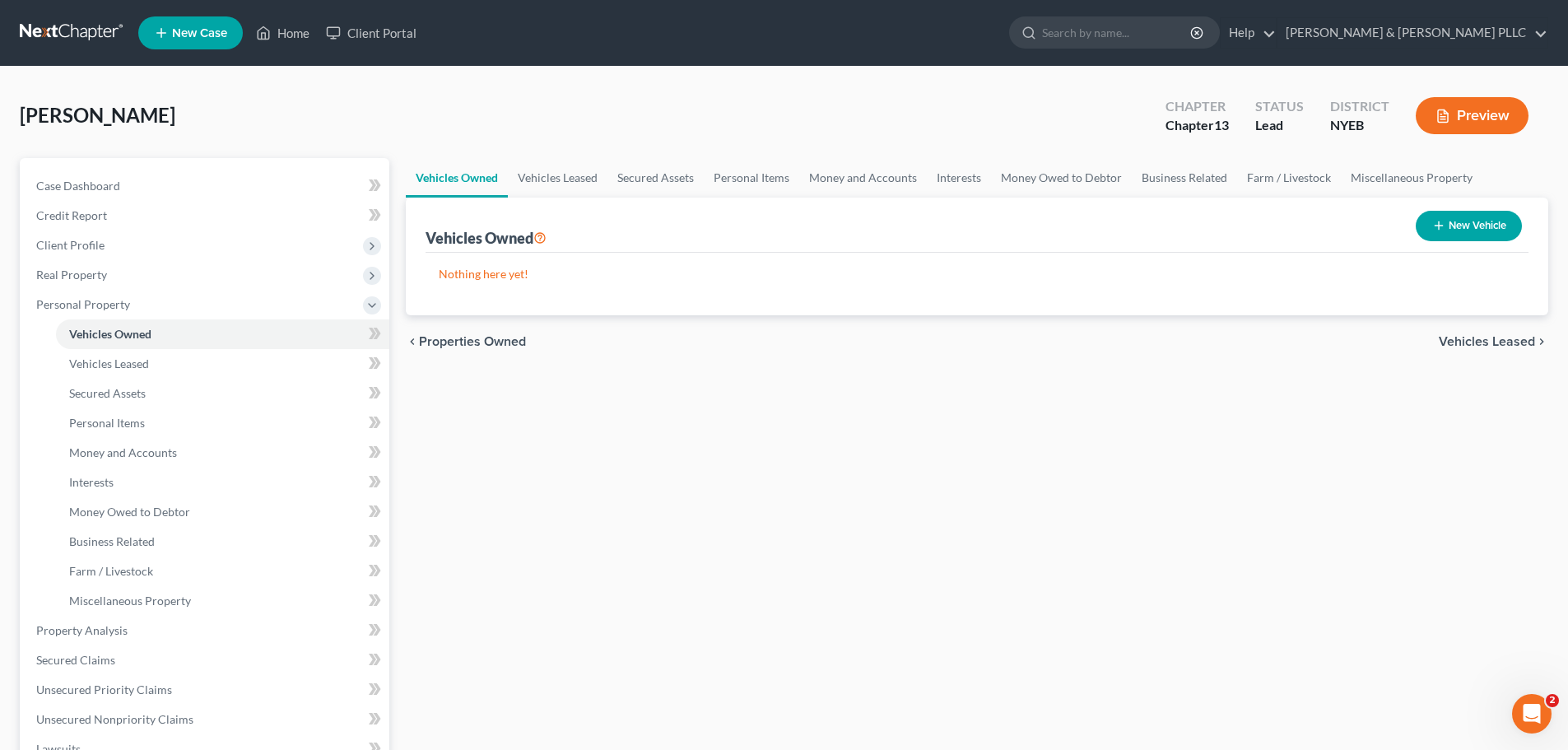
click at [1445, 237] on button "New Vehicle" at bounding box center [1469, 226] width 106 height 30
select select "0"
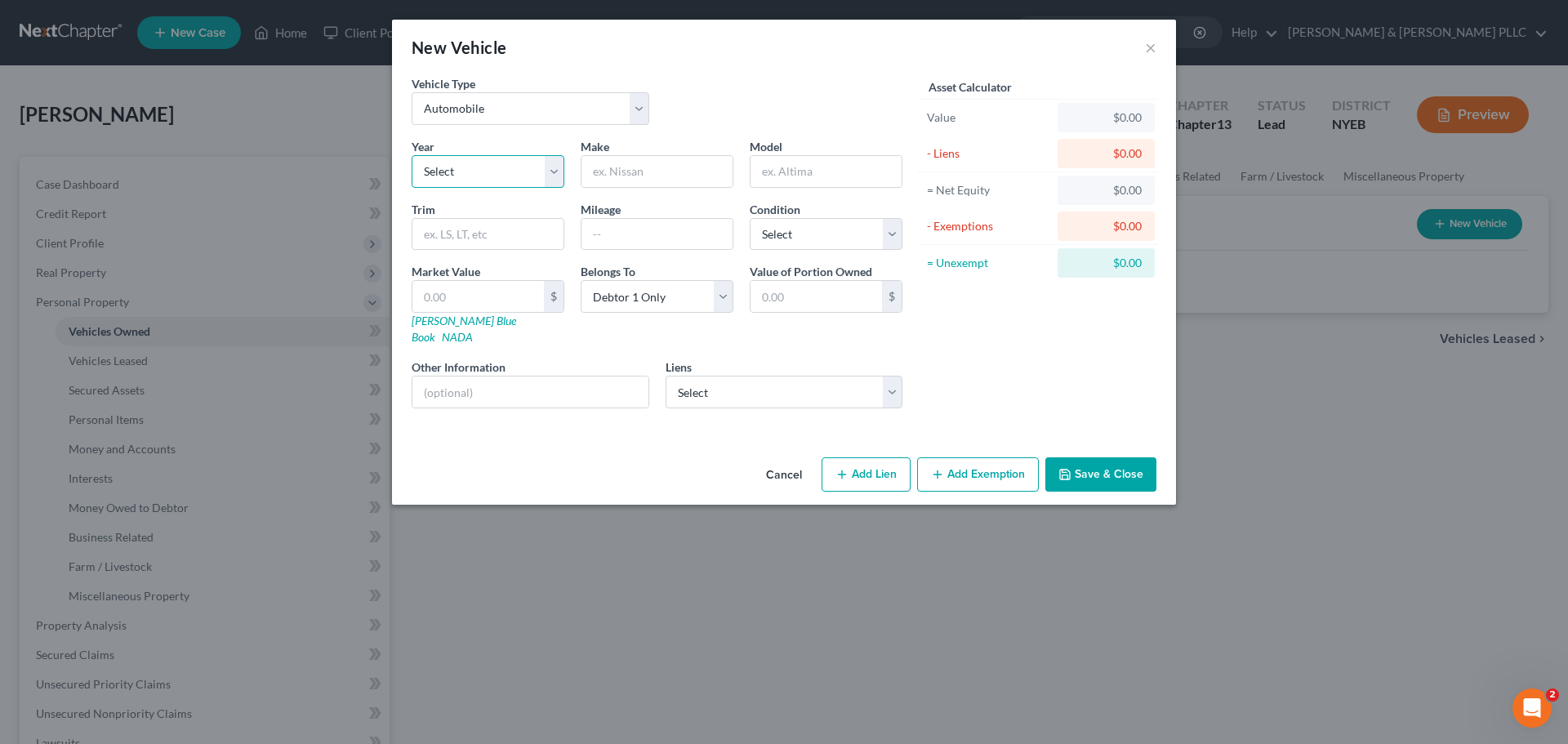
click at [464, 168] on select "Select 2026 2025 2024 2023 2022 2021 2020 2019 2018 2017 2016 2015 2014 2013 20…" at bounding box center [487, 172] width 153 height 33
select select "14"
click at [411, 155] on select "Select 2026 2025 2024 2023 2022 2021 2020 2019 2018 2017 2016 2015 2014 2013 20…" at bounding box center [487, 172] width 153 height 33
click at [647, 170] on input "text" at bounding box center [657, 172] width 151 height 31
type input "Ram"
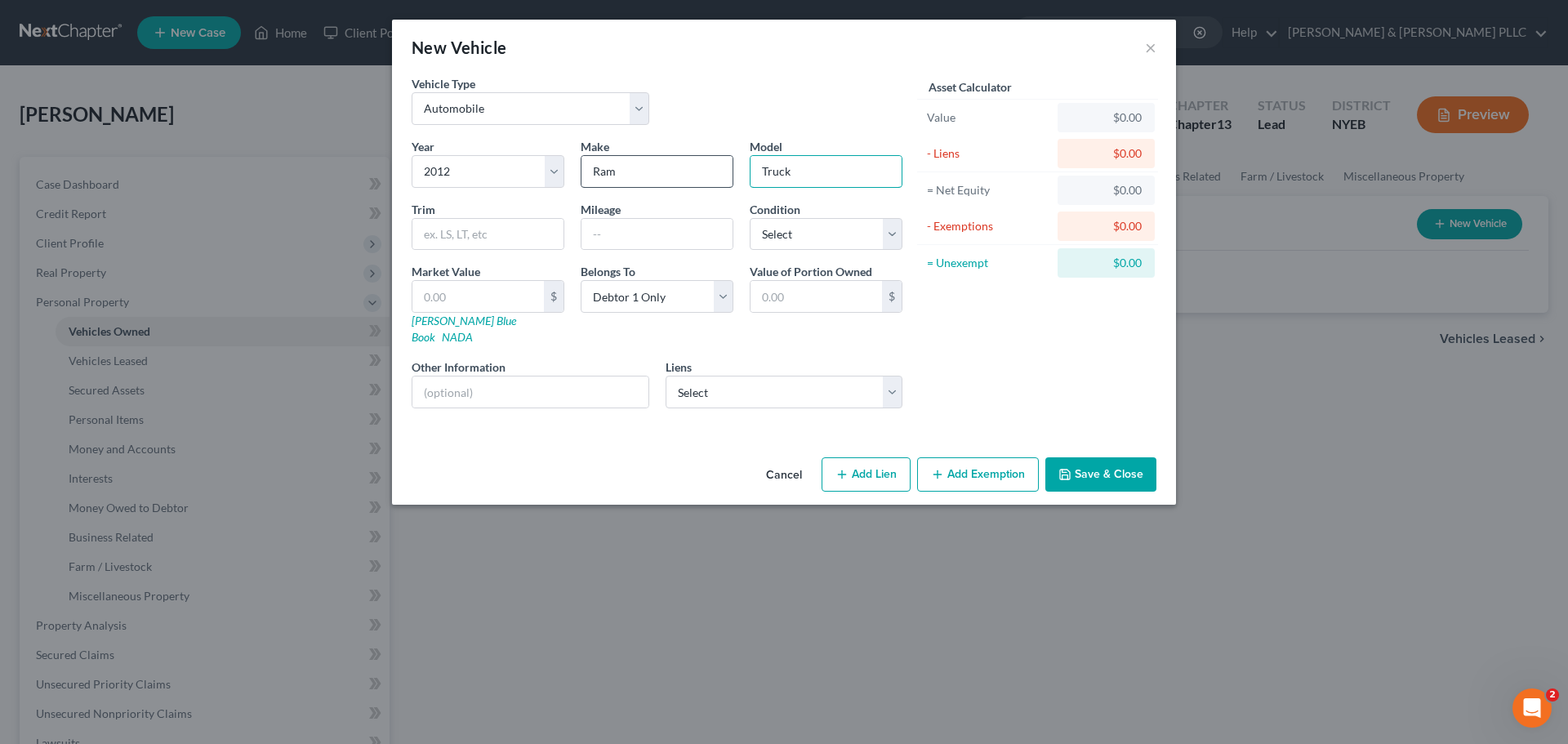
type input "Truck"
type input "80000"
click at [475, 305] on input "text" at bounding box center [478, 296] width 132 height 31
type input "2"
type input "2.00"
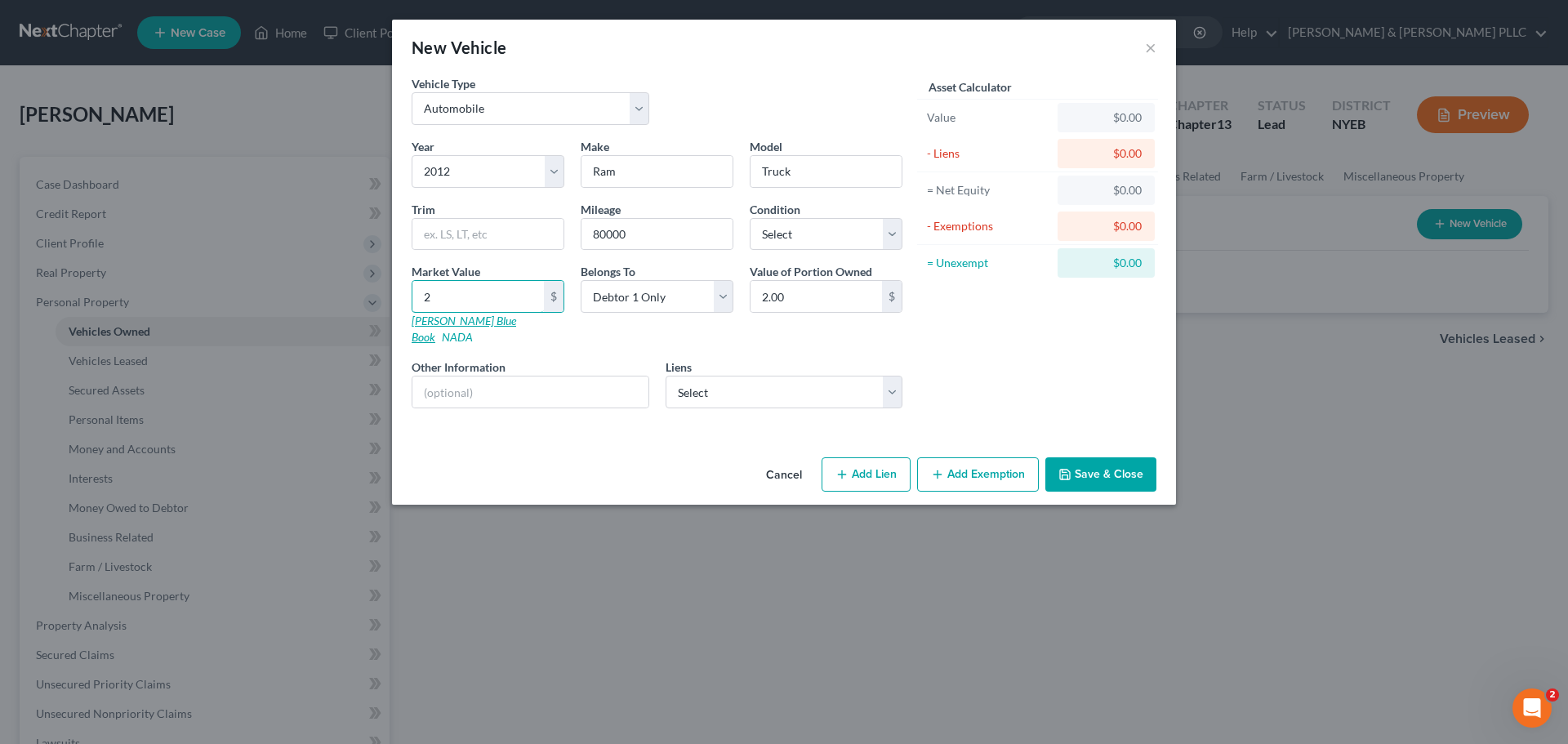
type input "22"
type input "22.00"
type input "220"
type input "220.00"
type input "2200"
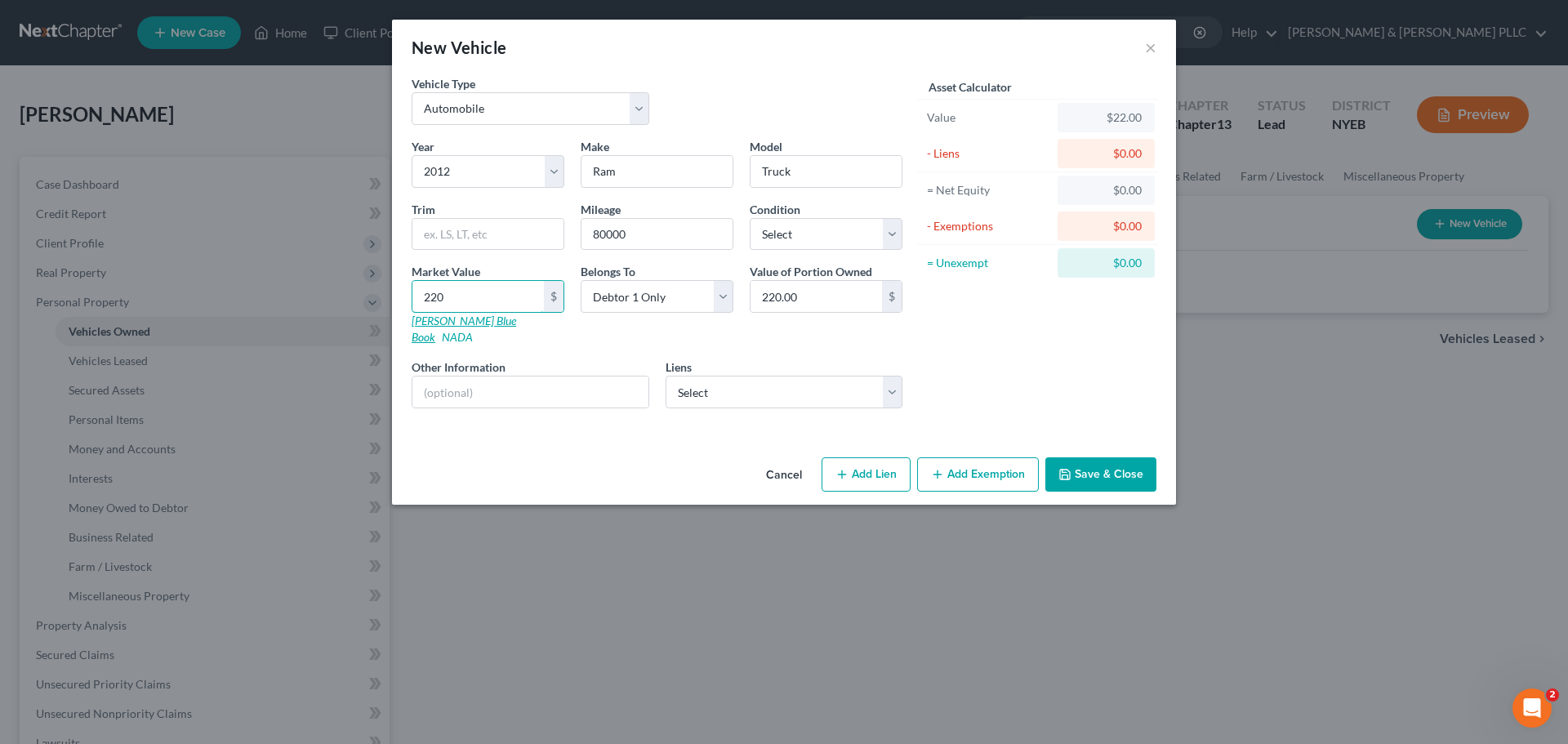
type input "2,200.00"
type input "2,2000"
type input "22,000.00"
type input "22,0000"
type input "220,000.00"
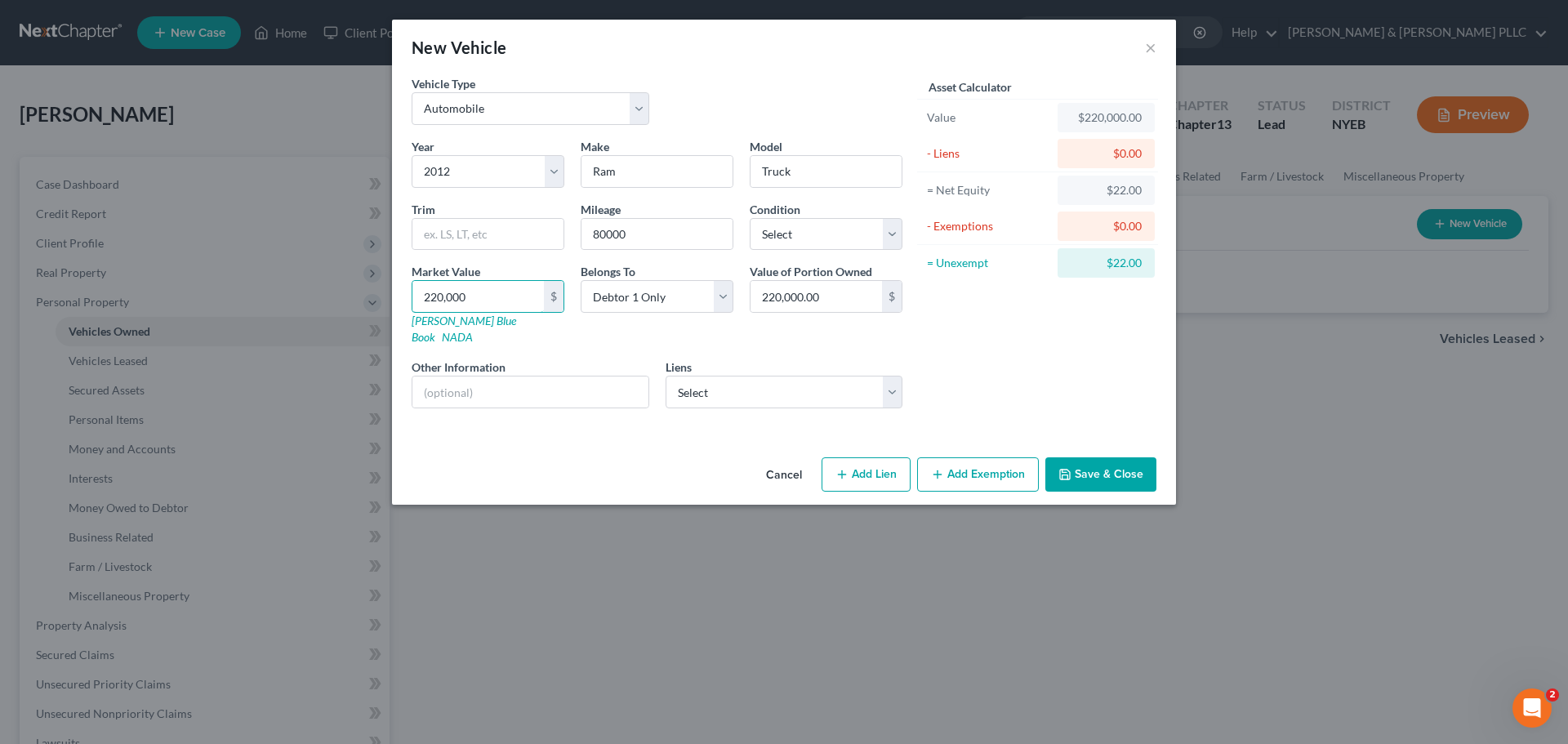
type input "220,000"
click at [1066, 468] on icon "button" at bounding box center [1064, 474] width 13 height 13
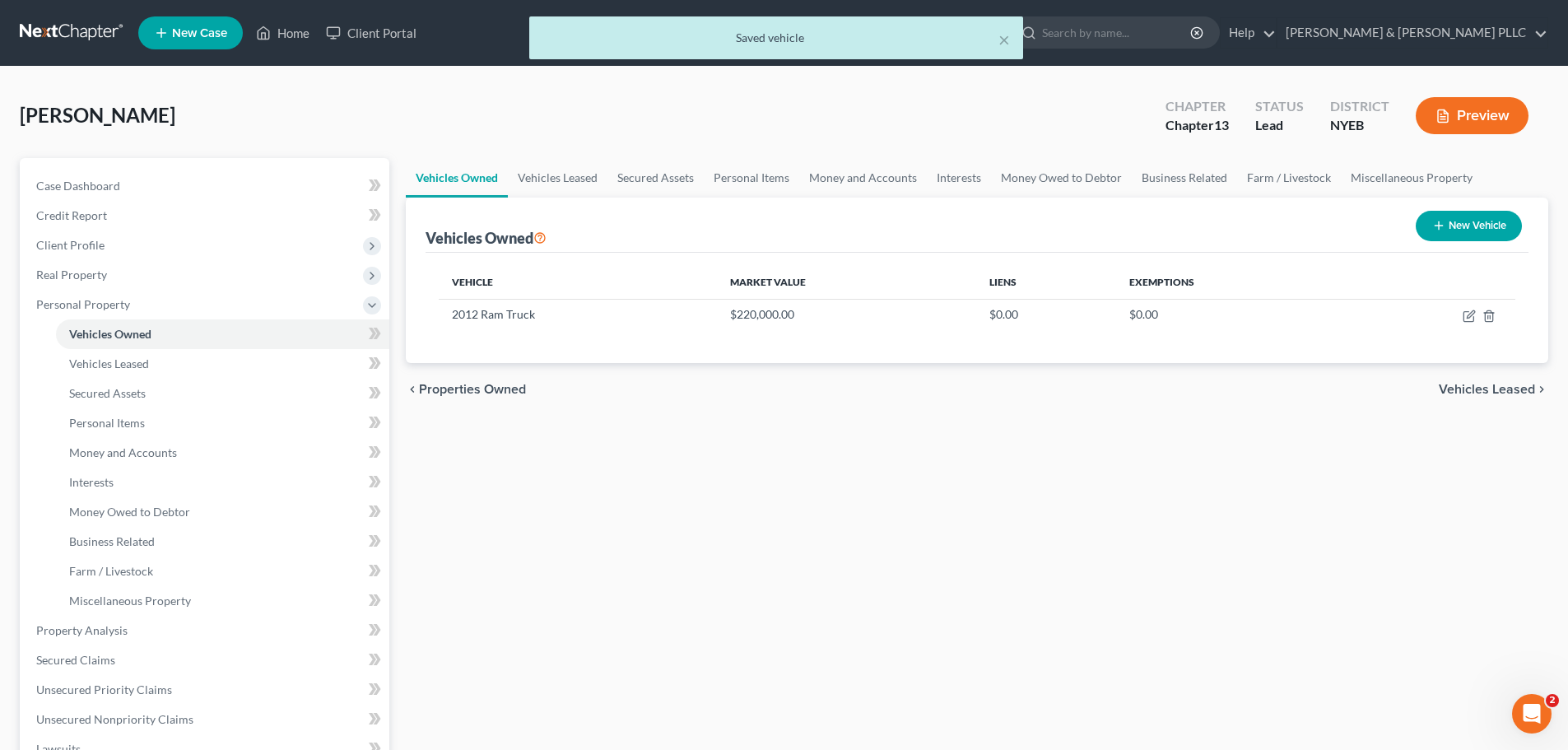
click at [1499, 226] on button "New Vehicle" at bounding box center [1469, 226] width 106 height 30
select select "0"
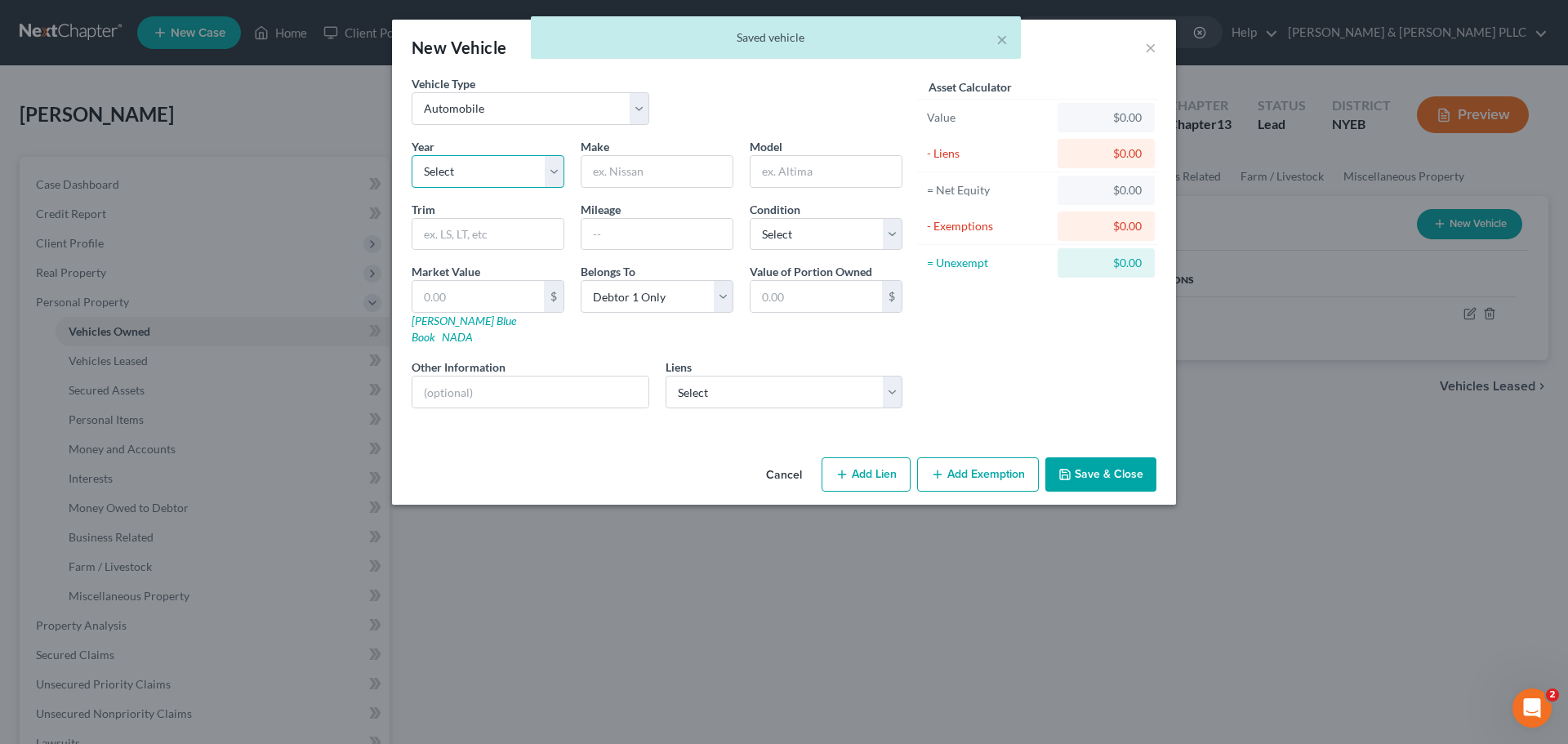
click at [486, 175] on select "Select 2026 2025 2024 2023 2022 2021 2020 2019 2018 2017 2016 2015 2014 2013 20…" at bounding box center [487, 172] width 153 height 33
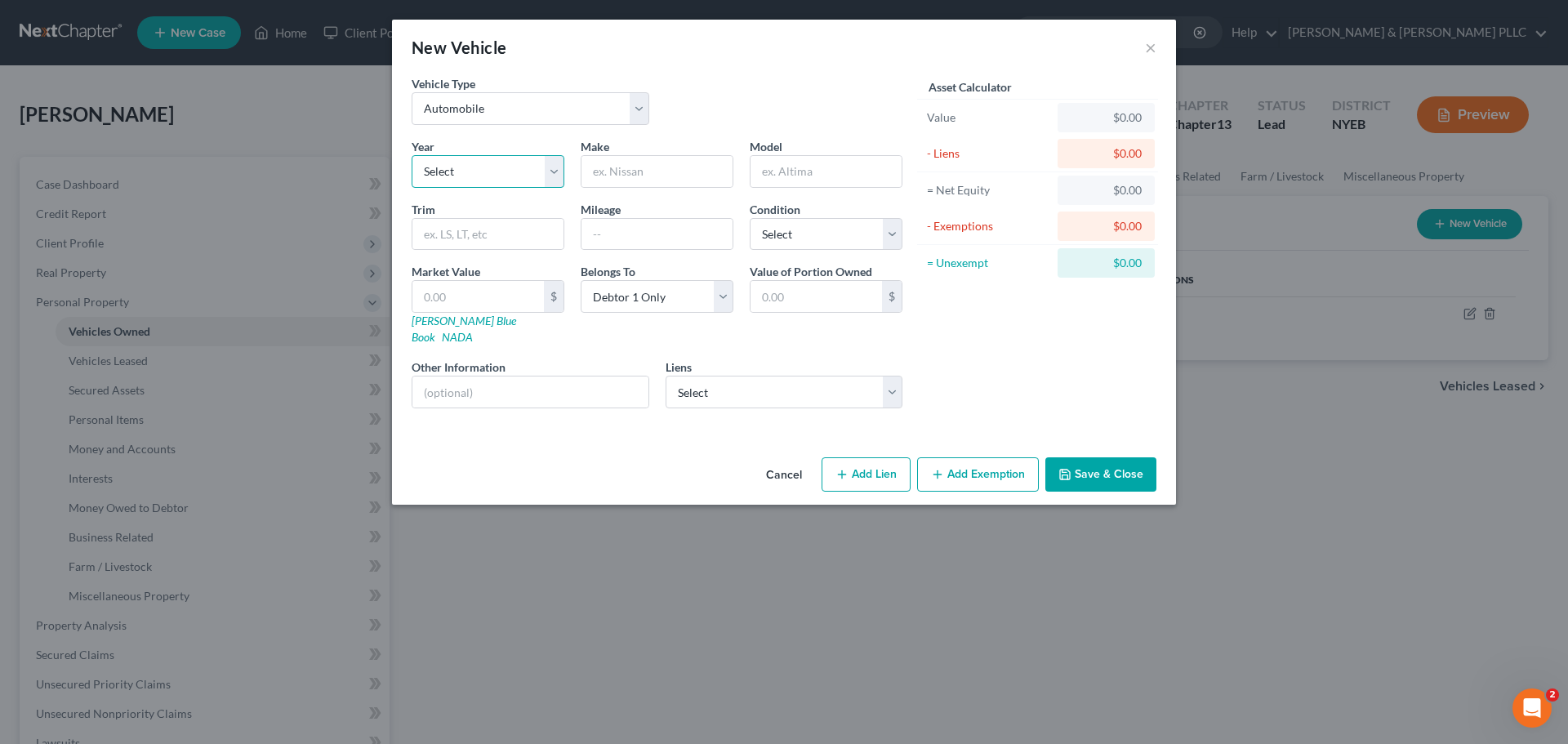
select select "12"
click at [411, 155] on select "Select 2026 2025 2024 2023 2022 2021 2020 2019 2018 2017 2016 2015 2014 2013 20…" at bounding box center [487, 172] width 153 height 33
click at [476, 239] on input "text" at bounding box center [487, 235] width 151 height 31
drag, startPoint x: 689, startPoint y: 137, endPoint x: 676, endPoint y: 184, distance: 48.8
click at [689, 138] on div "Make *" at bounding box center [656, 163] width 169 height 50
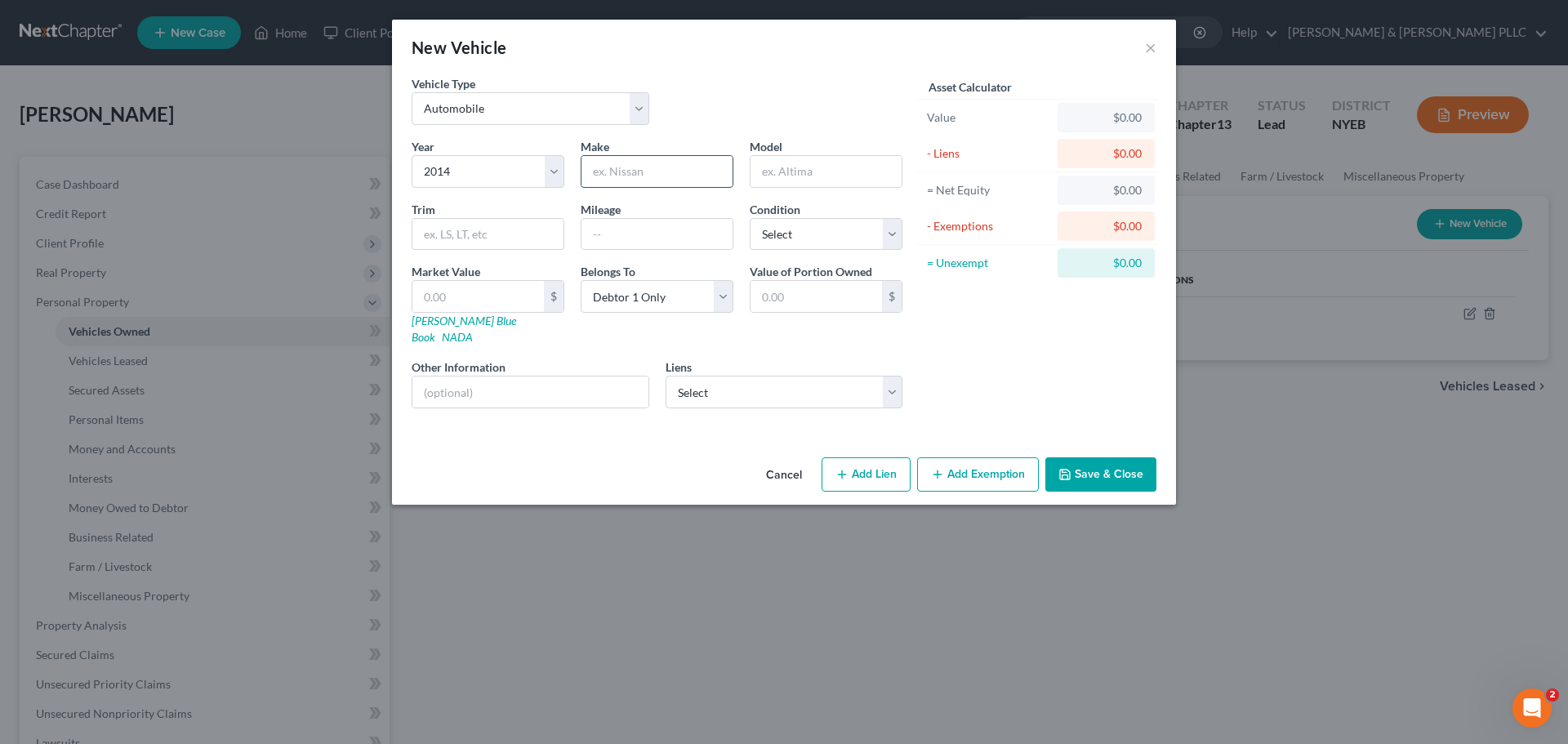
click at [676, 184] on input "text" at bounding box center [657, 172] width 151 height 31
type input "JEEP"
type input "o"
type input "pATRIOT"
click at [739, 171] on div "Make * JEEP" at bounding box center [656, 163] width 169 height 50
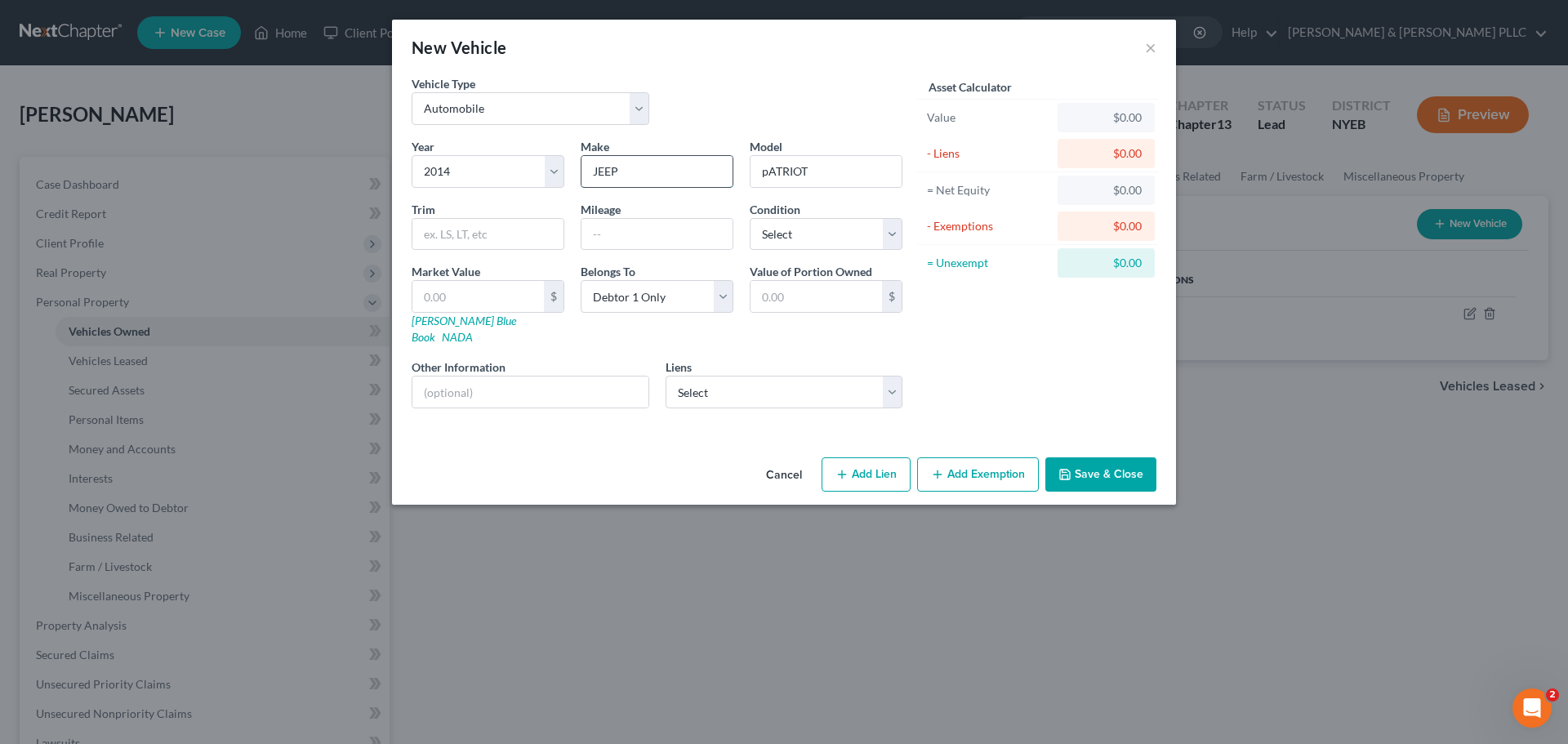
click at [673, 171] on input "JEEP" at bounding box center [657, 172] width 151 height 31
type input "J"
type input "K"
type input "Jeep"
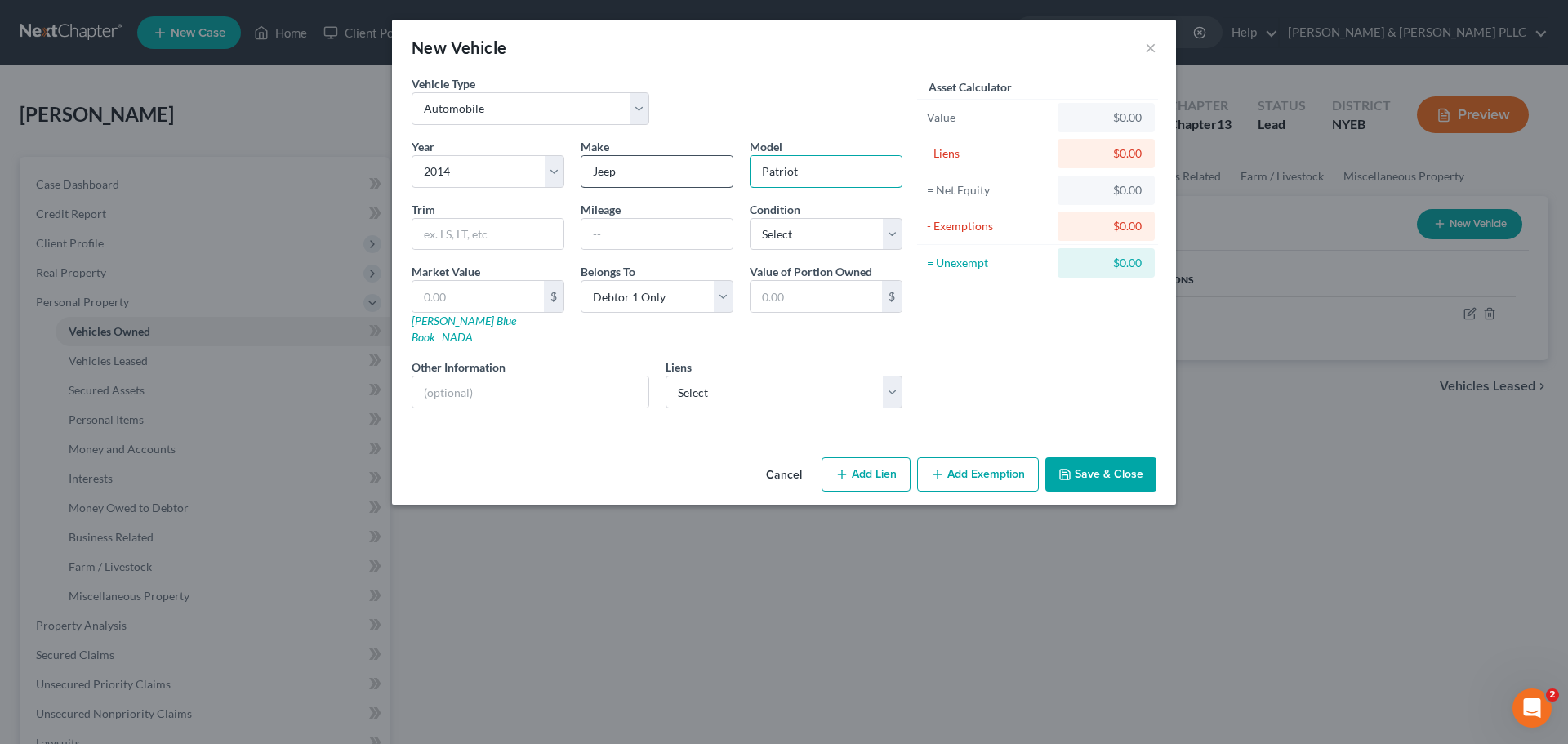
type input "Patriot"
type input "25000"
type input "1"
type input "1.00"
type input "11"
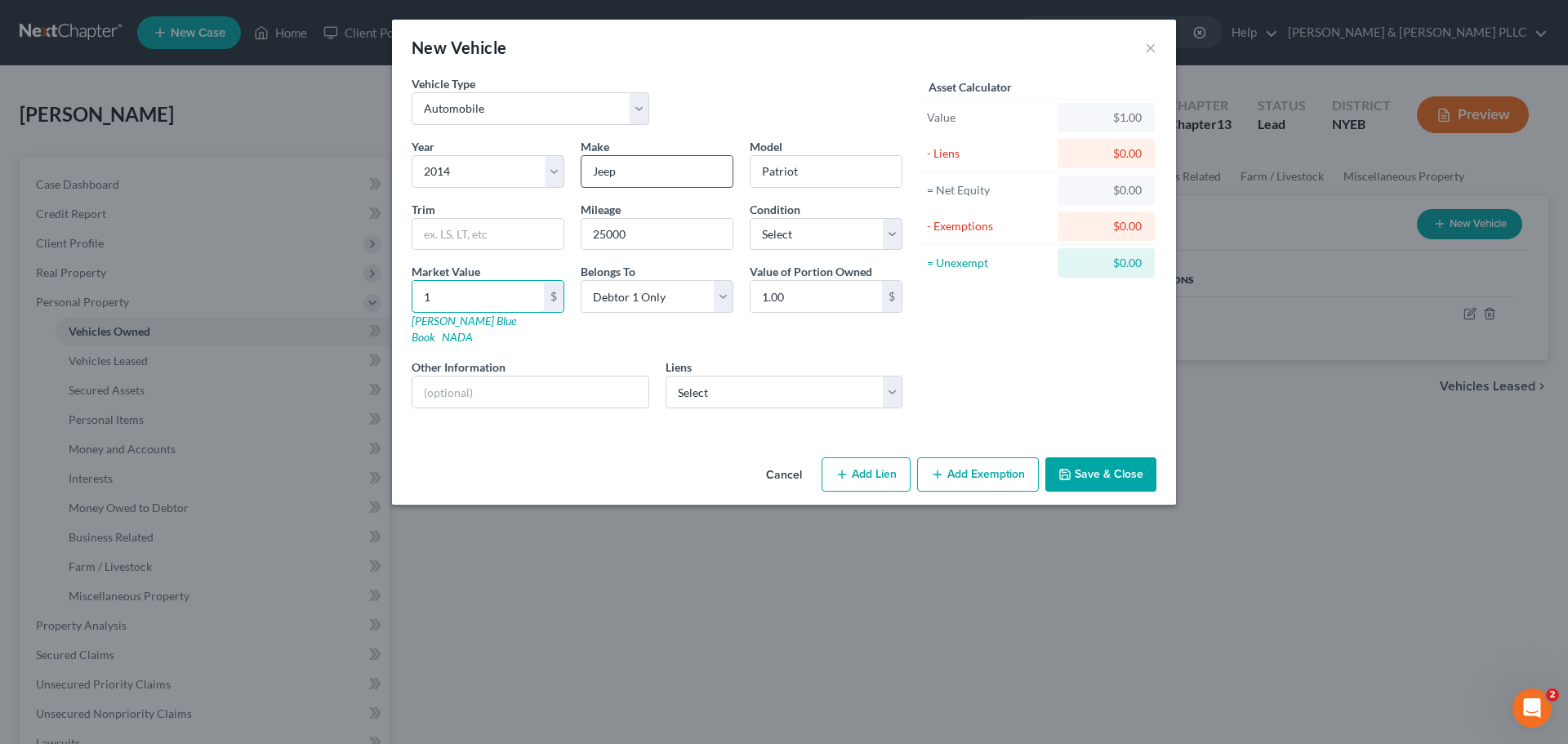
type input "11.00"
type input "110"
type input "110.00"
type input "1100"
type input "1,100.00"
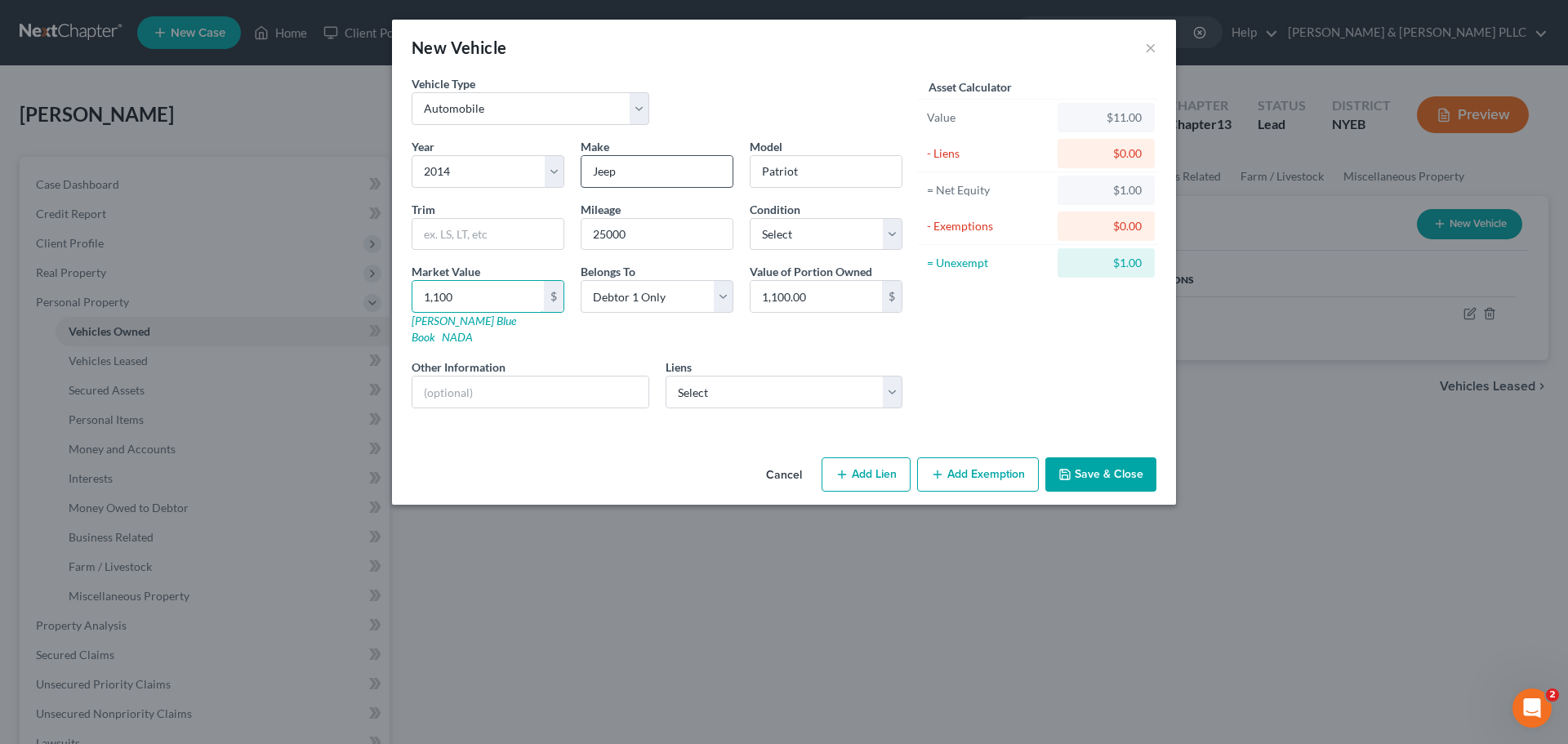
type input "1,1000"
type input "11,000.00"
type input "11,000"
drag, startPoint x: 860, startPoint y: 235, endPoint x: 857, endPoint y: 247, distance: 12.4
click at [860, 235] on select "Select Excellent Very Good Good Fair Poor" at bounding box center [825, 235] width 153 height 33
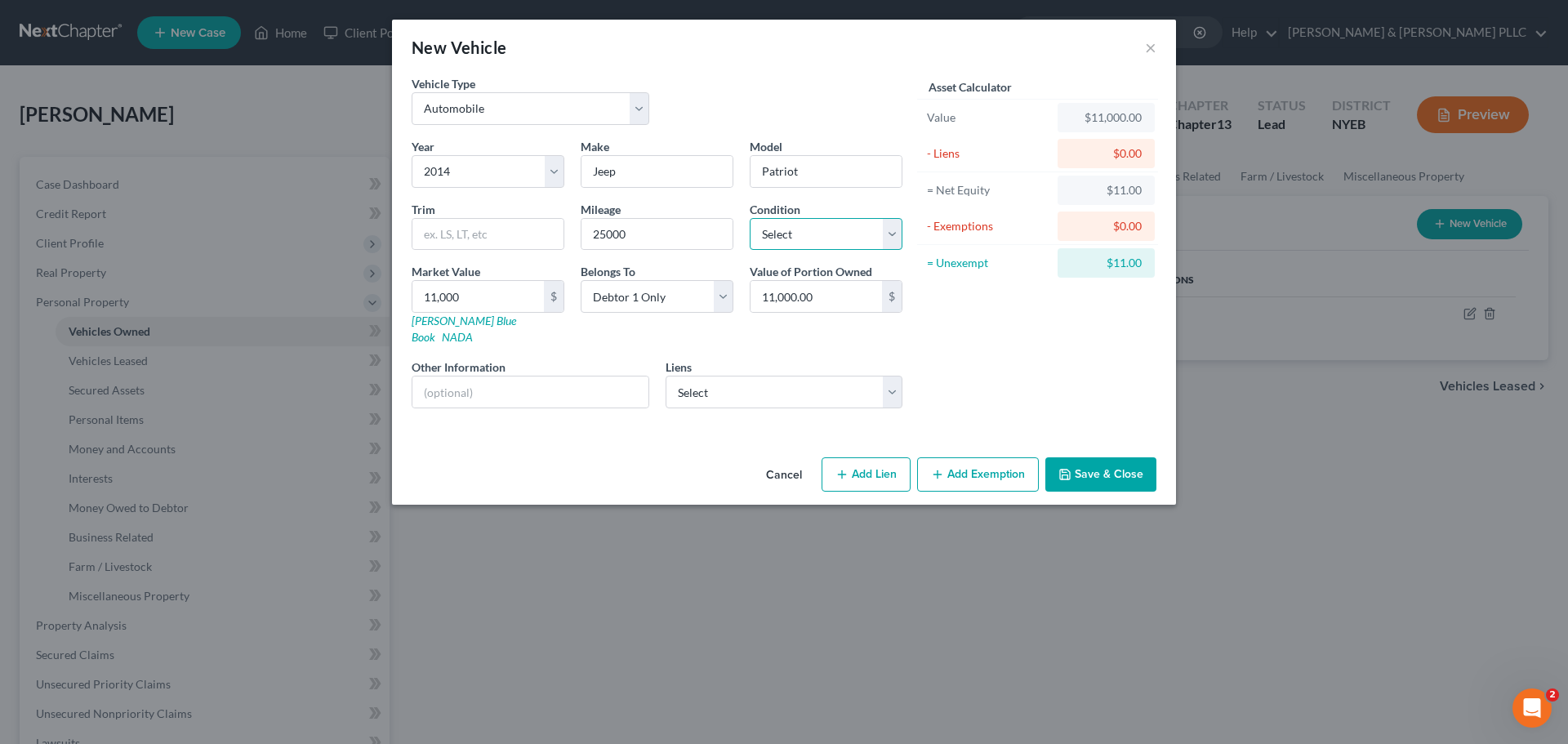
select select "2"
click at [749, 218] on select "Select Excellent Very Good Good Fair Poor" at bounding box center [825, 235] width 153 height 33
click at [1094, 457] on button "Save & Close" at bounding box center [1101, 474] width 111 height 34
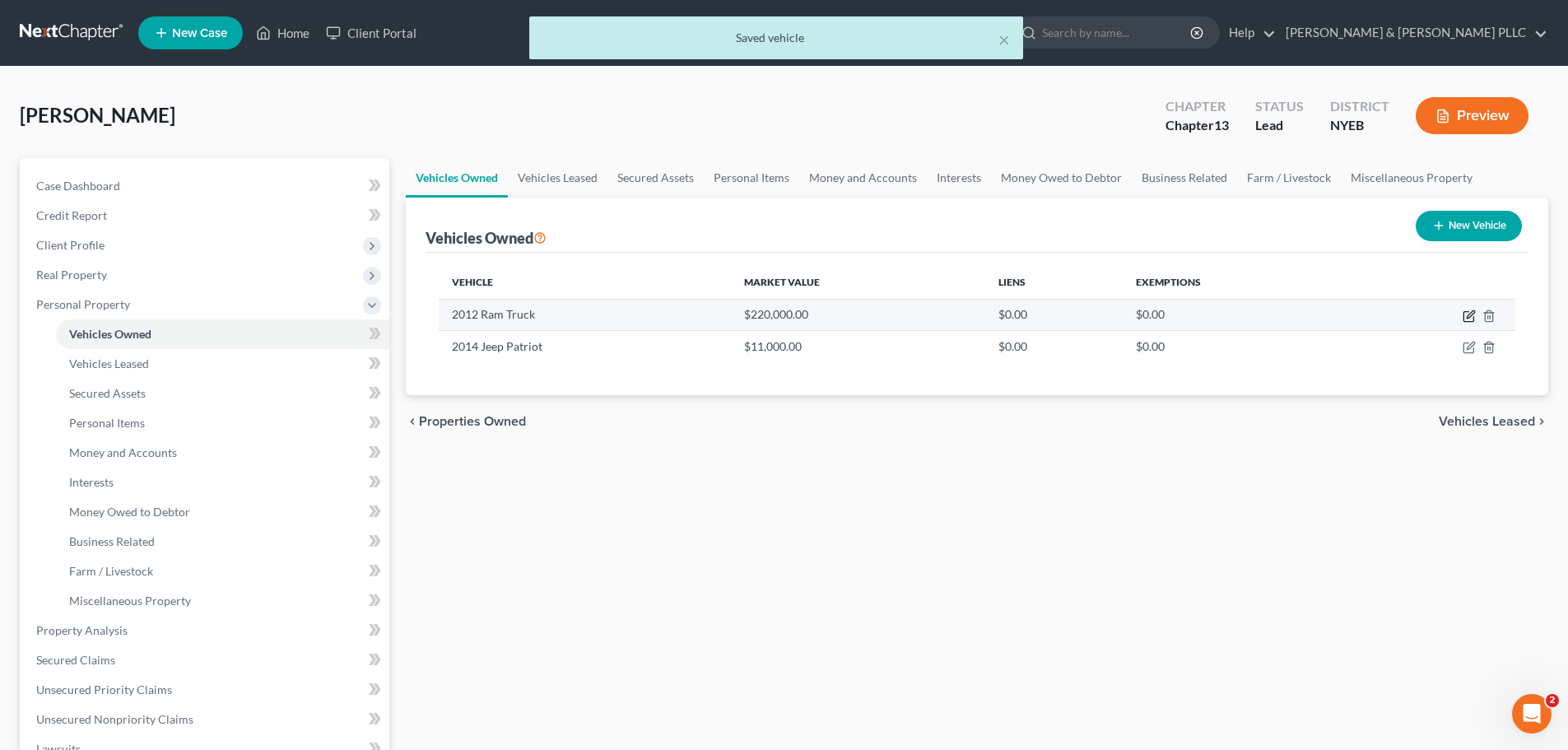
click at [1475, 313] on icon "button" at bounding box center [1471, 315] width 8 height 8
select select "0"
select select "14"
select select "0"
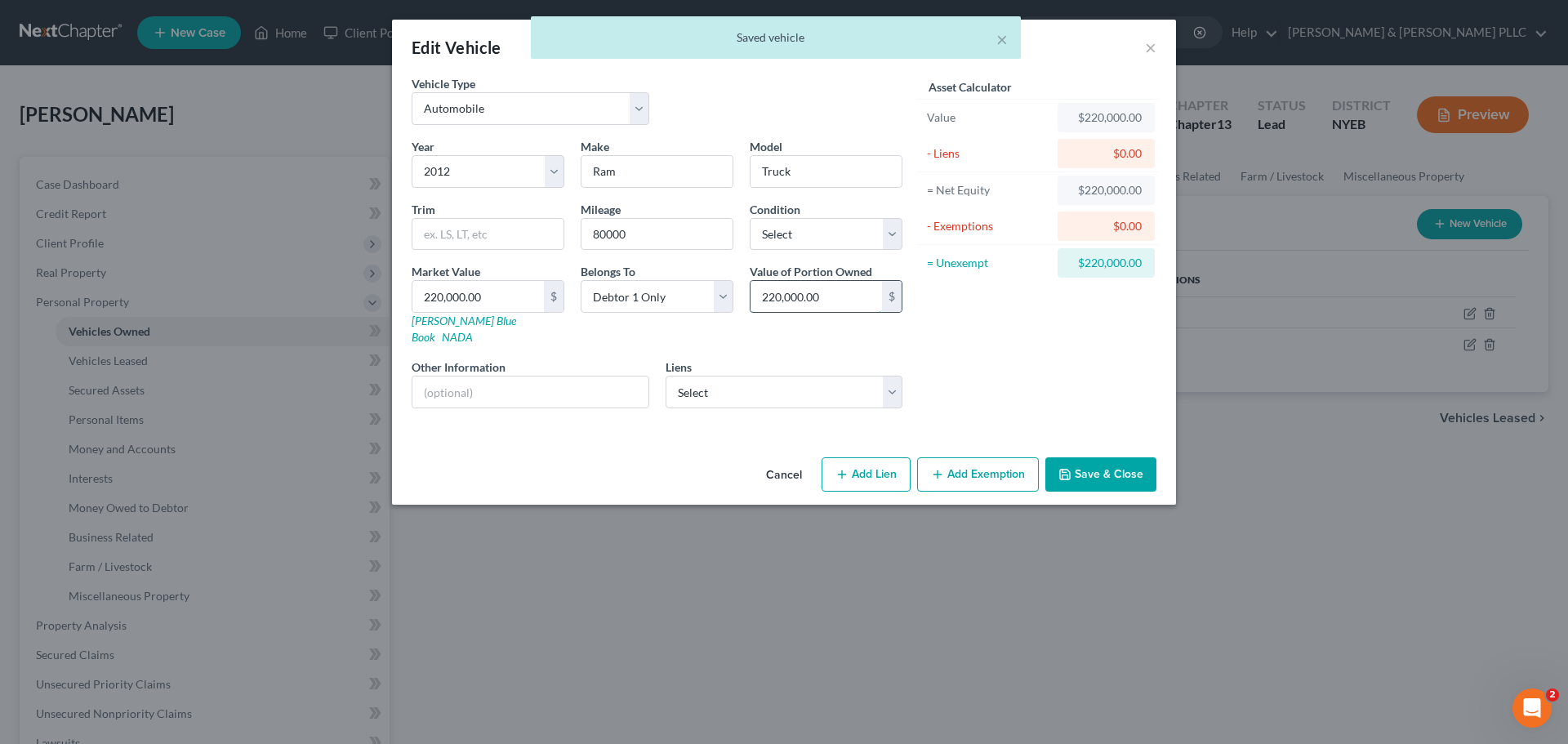
click at [826, 297] on input "220,000.00" at bounding box center [816, 296] width 132 height 31
click at [794, 292] on input "220,000.00" at bounding box center [816, 296] width 132 height 31
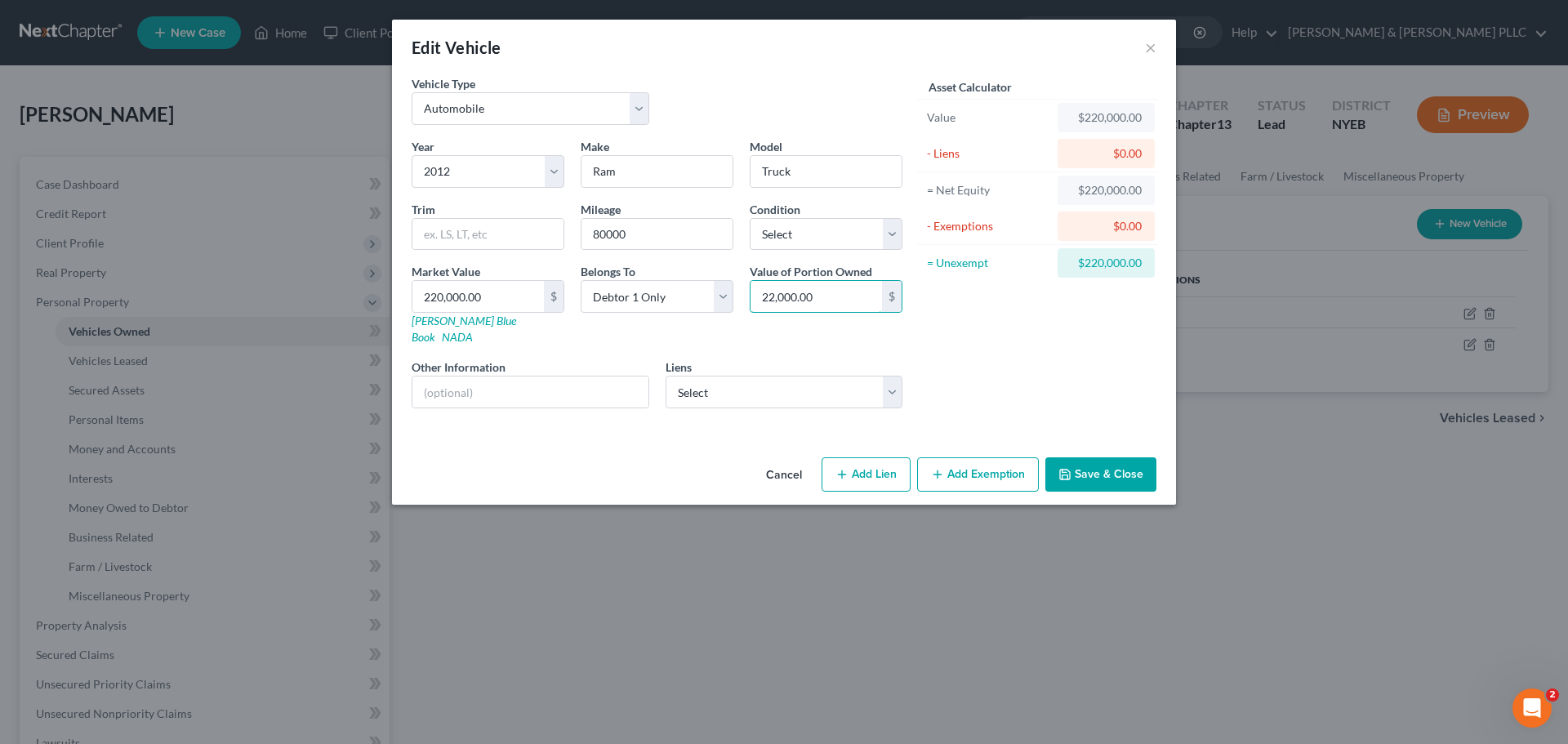
type input "22,000.00"
click at [1108, 461] on button "Save & Close" at bounding box center [1101, 474] width 111 height 34
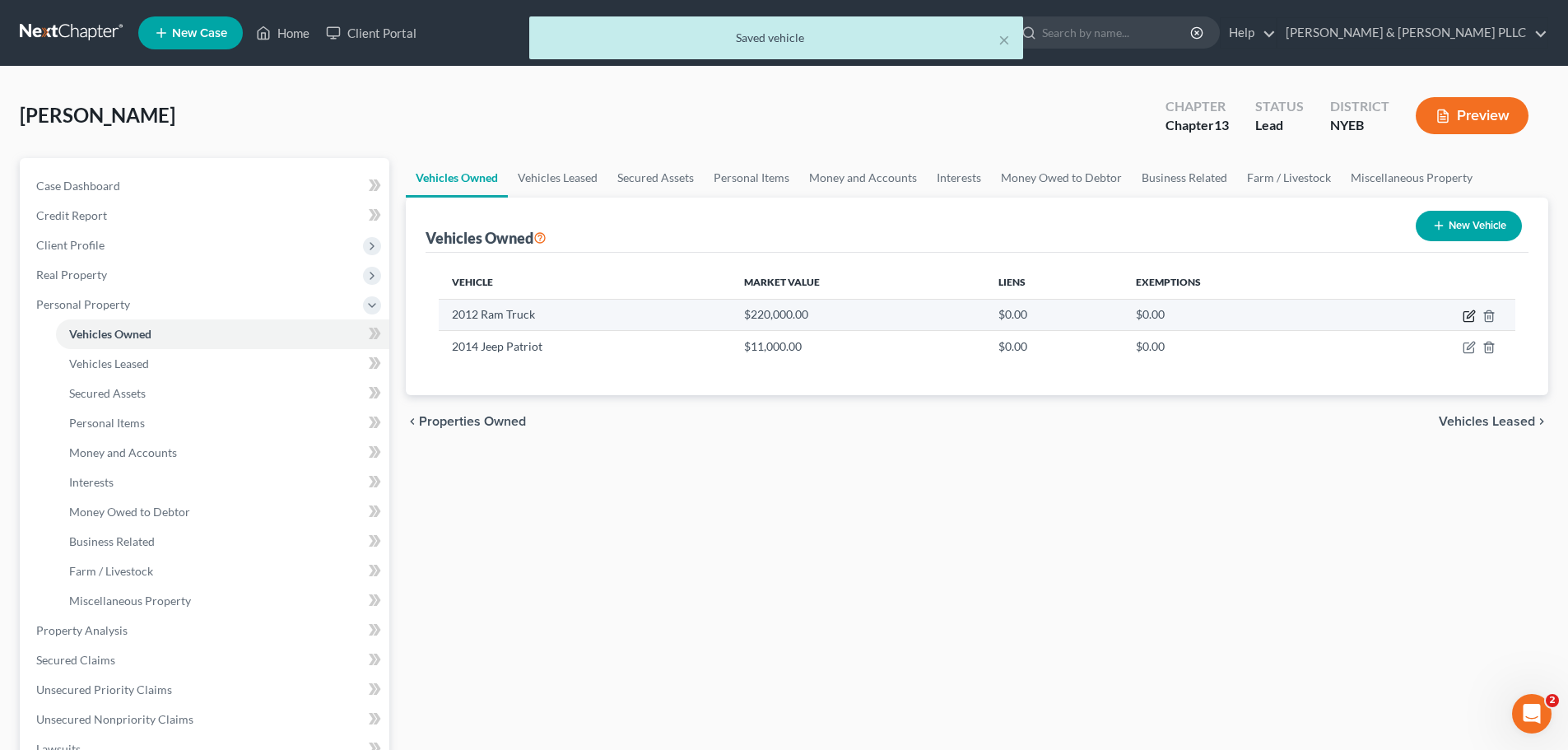
click at [1471, 316] on icon "button" at bounding box center [1471, 315] width 8 height 8
select select "0"
select select "14"
select select "0"
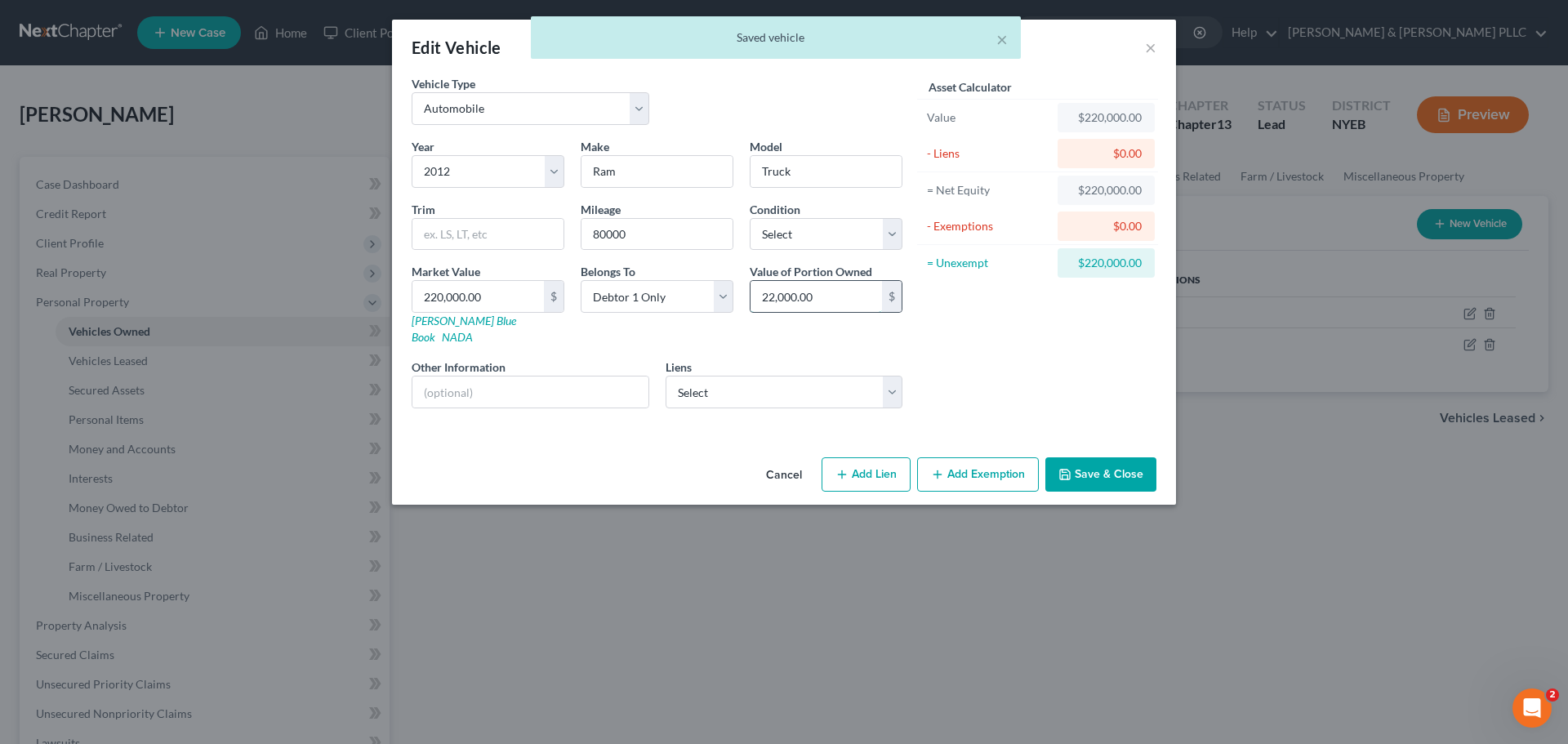
click at [784, 293] on input "22,000.00" at bounding box center [816, 296] width 132 height 31
click at [1090, 457] on button "Save & Close" at bounding box center [1101, 474] width 111 height 34
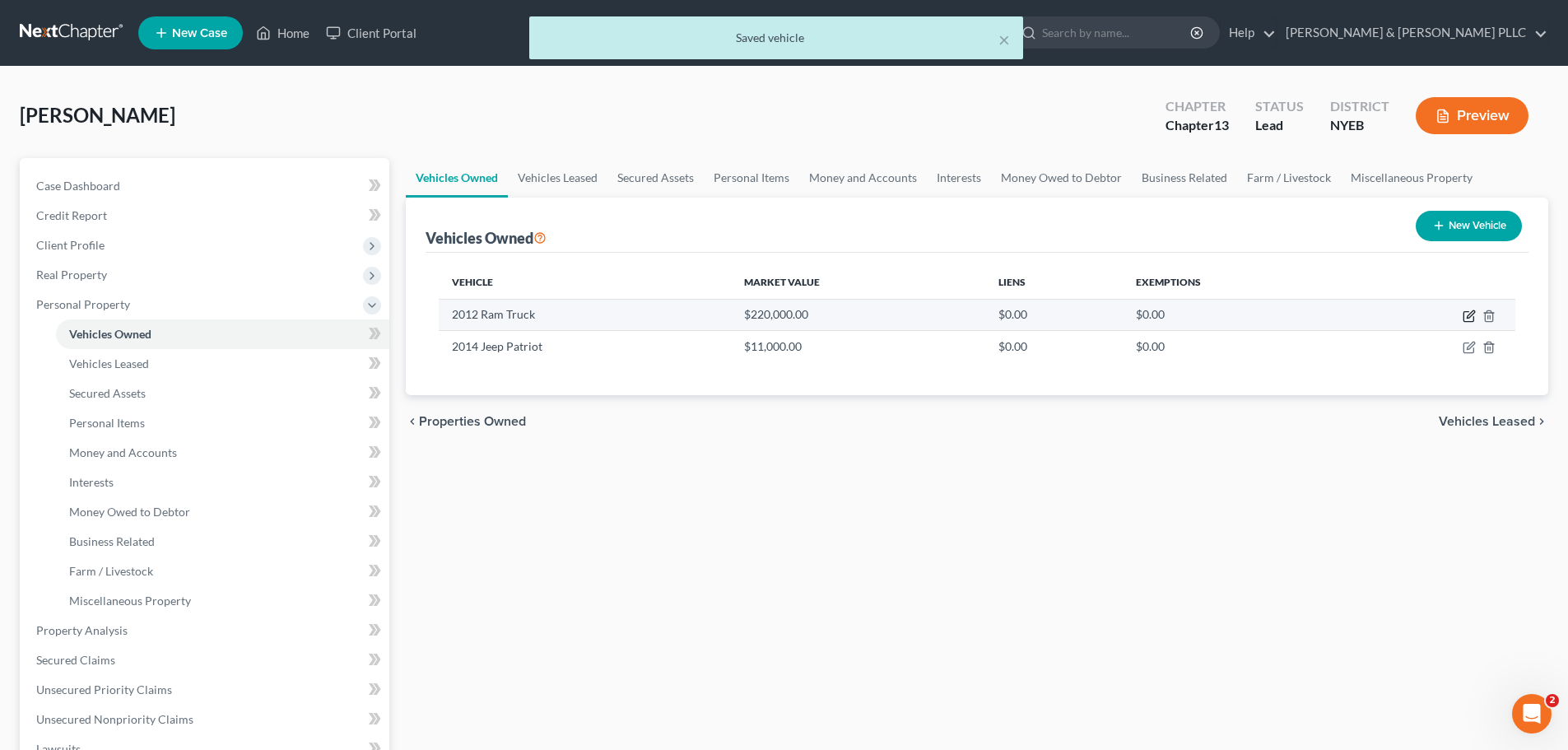
drag, startPoint x: 1457, startPoint y: 317, endPoint x: 1468, endPoint y: 316, distance: 11.0
click at [1464, 316] on td at bounding box center [1433, 315] width 165 height 31
click at [1468, 316] on icon "button" at bounding box center [1471, 315] width 8 height 8
select select "0"
select select "14"
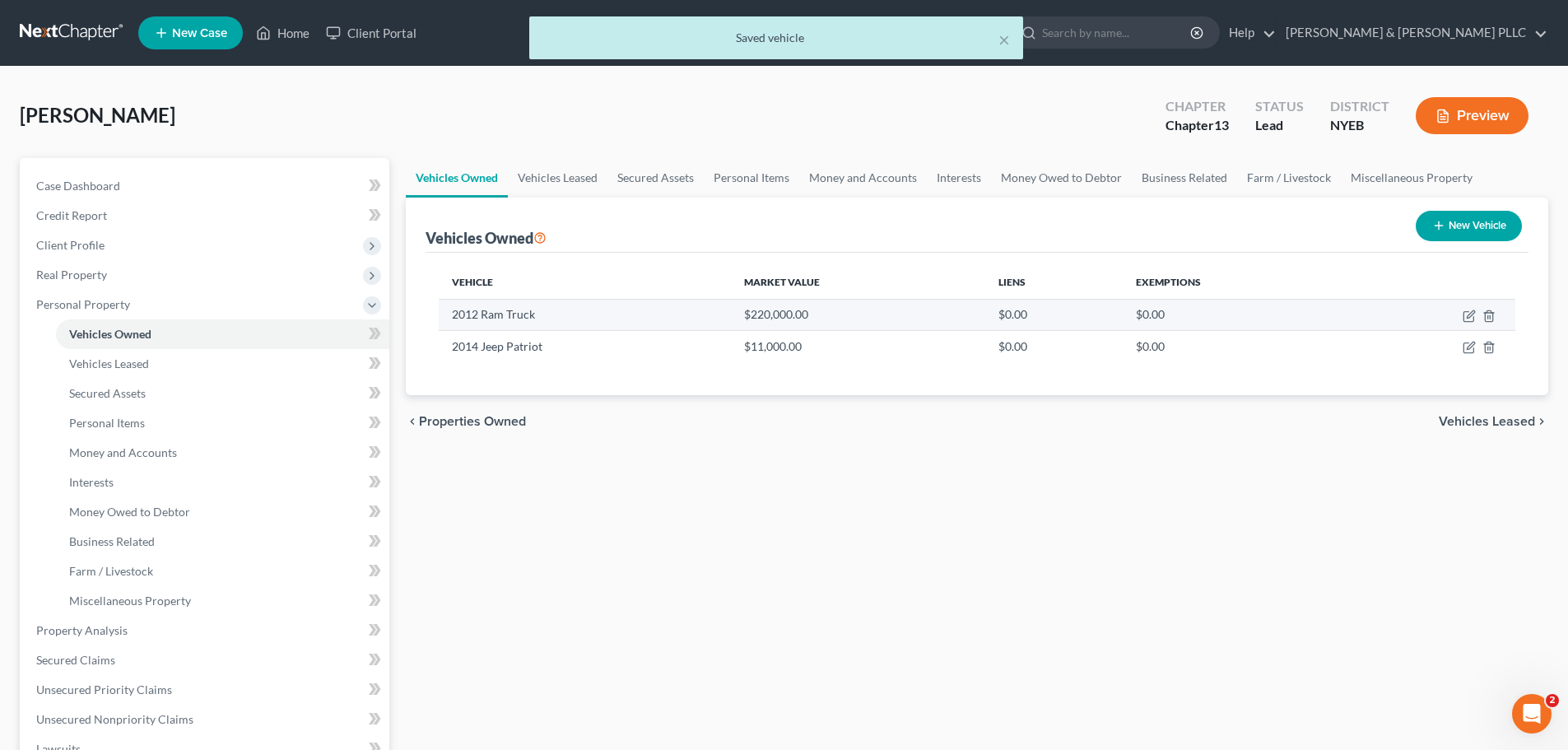
select select "0"
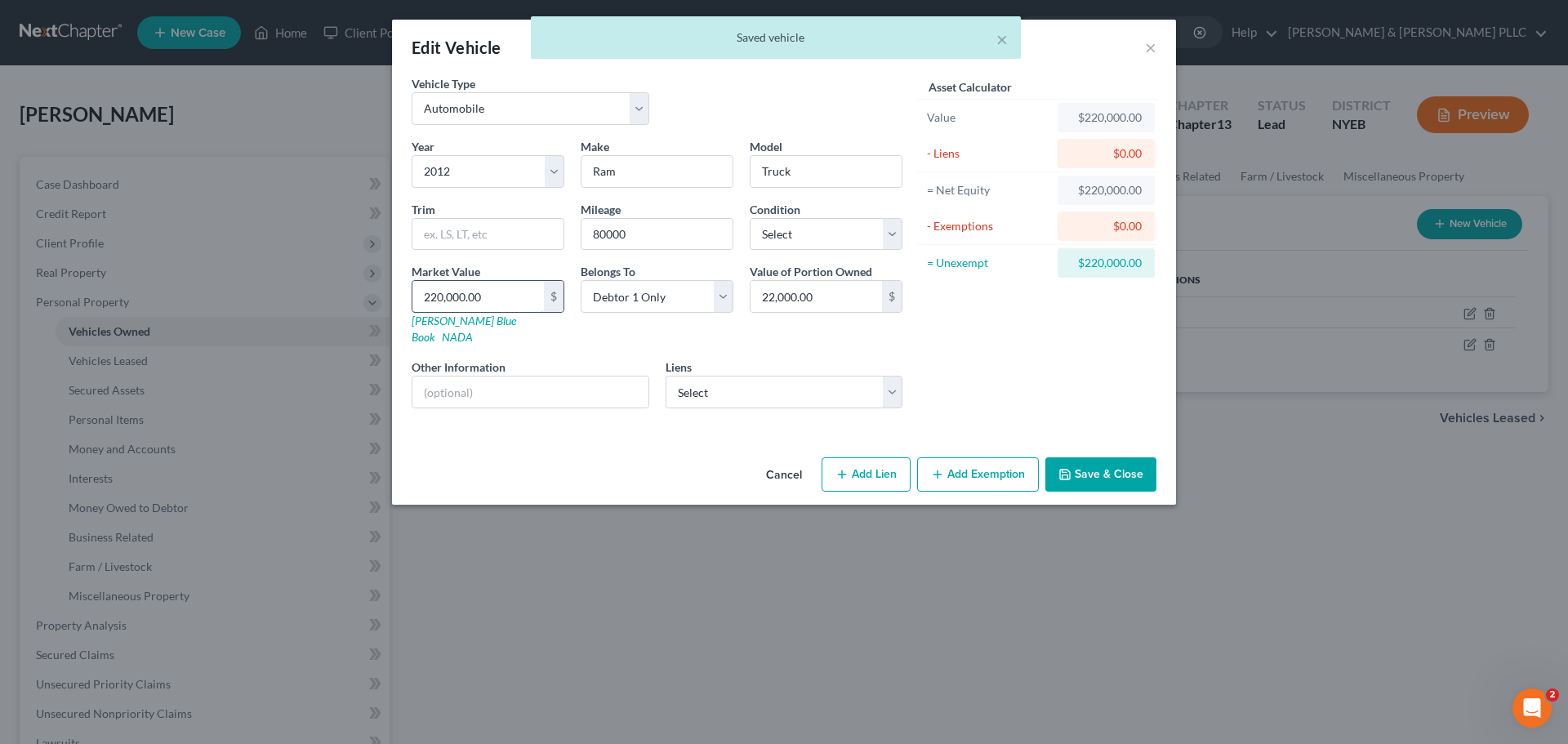
click at [439, 295] on input "220,000.00" at bounding box center [478, 296] width 132 height 31
click at [456, 295] on input "220,000.00" at bounding box center [478, 296] width 132 height 31
type input "220,00]0.00"
type input "220,000.00"
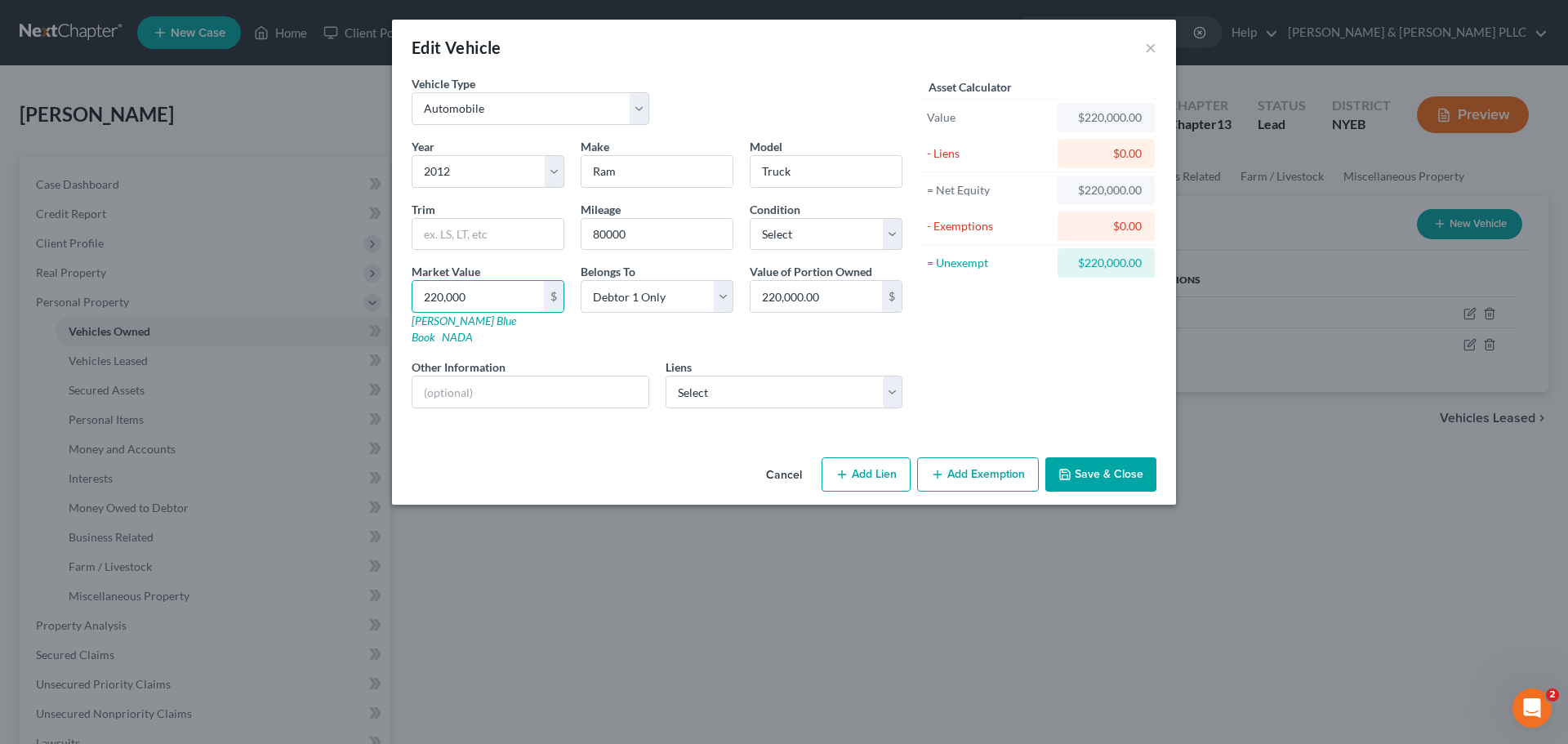
type input "220,00"
type input "22,000.00"
type input "22,000"
click at [1099, 458] on button "Save & Close" at bounding box center [1101, 474] width 111 height 34
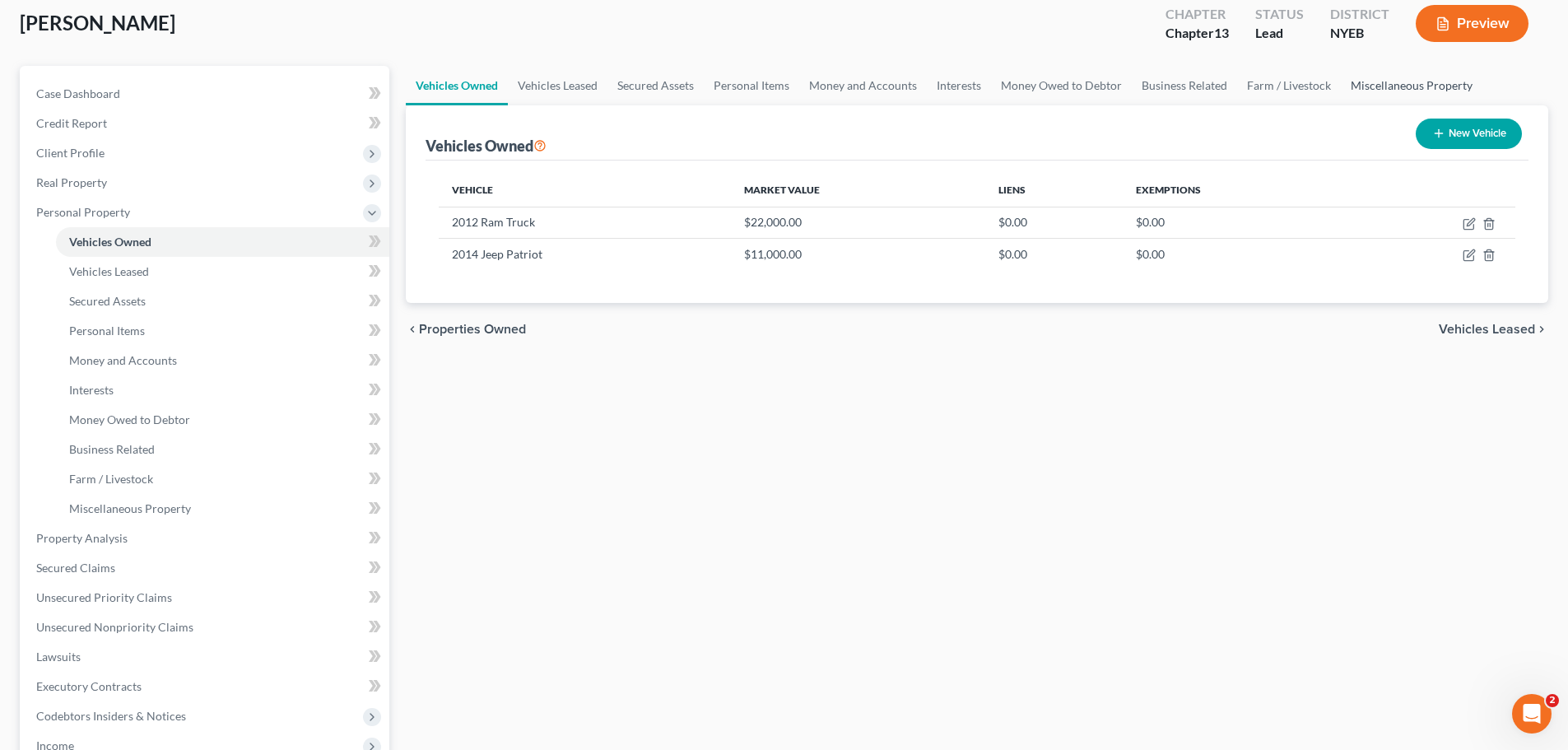
scroll to position [83, 0]
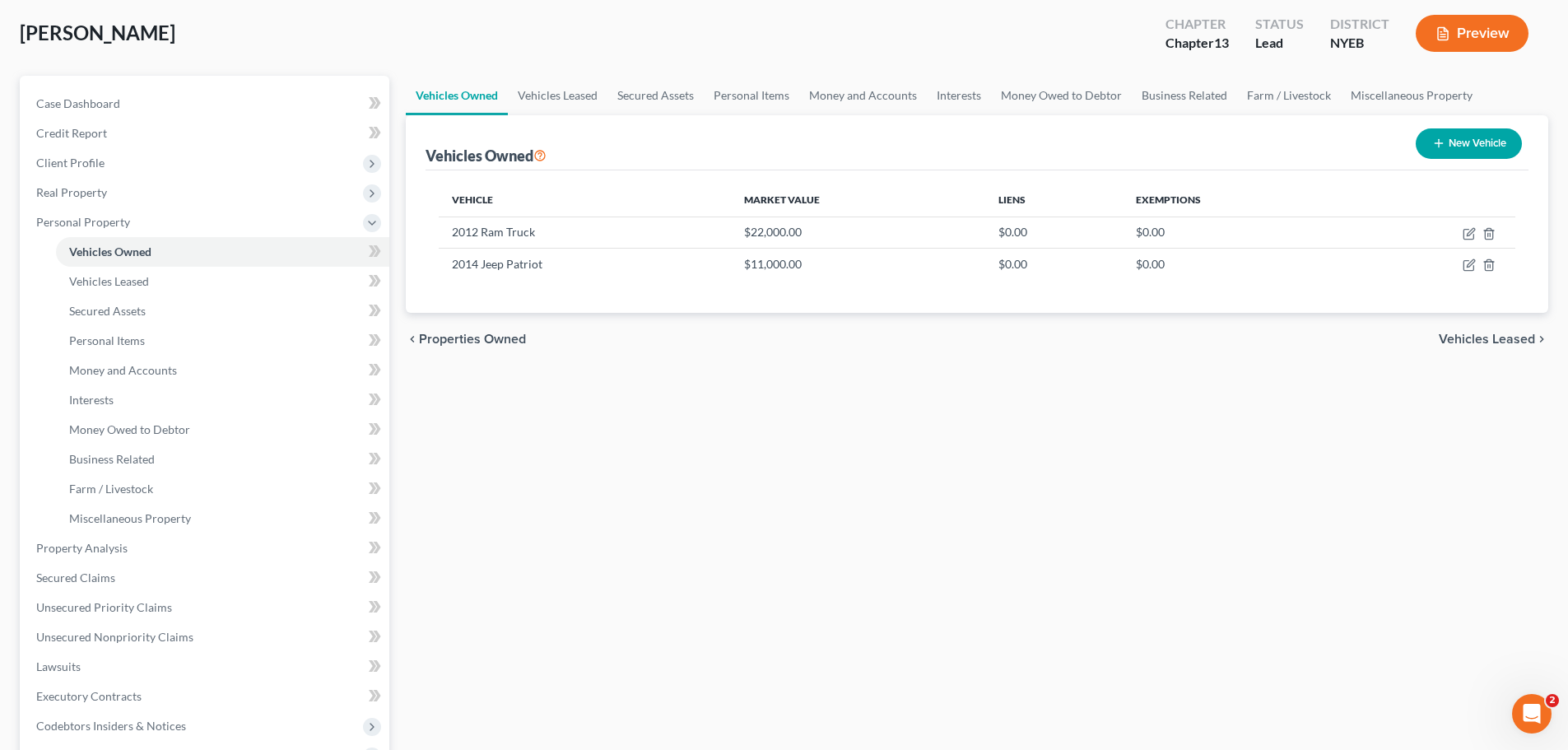
click at [1465, 140] on button "New Vehicle" at bounding box center [1469, 144] width 106 height 30
select select "0"
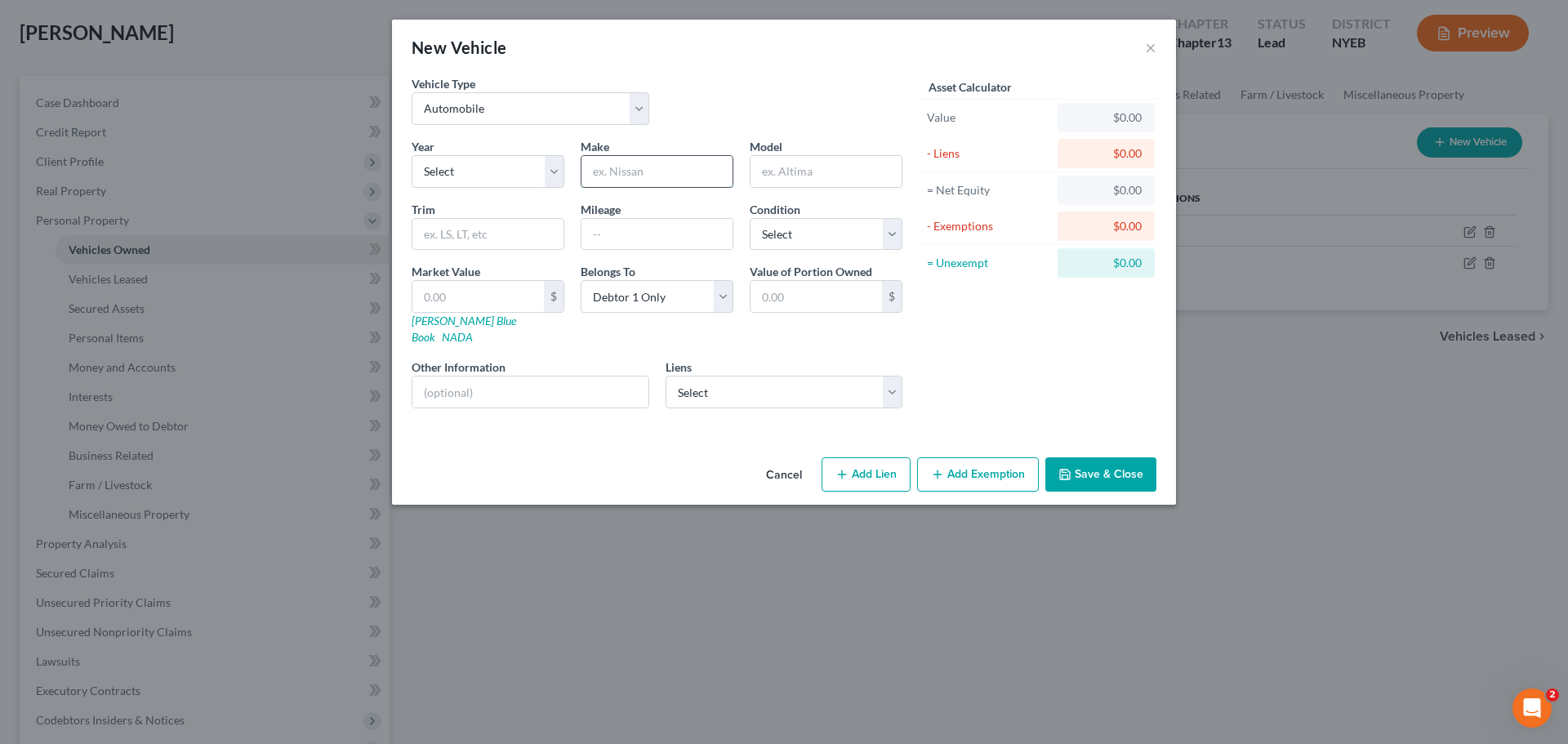
click at [611, 177] on input "text" at bounding box center [657, 172] width 151 height 31
type input "Jeep"
type input "Cherokee"
type input "25000"
click at [795, 243] on select "Select Excellent Very Good Good Fair Poor" at bounding box center [825, 235] width 153 height 33
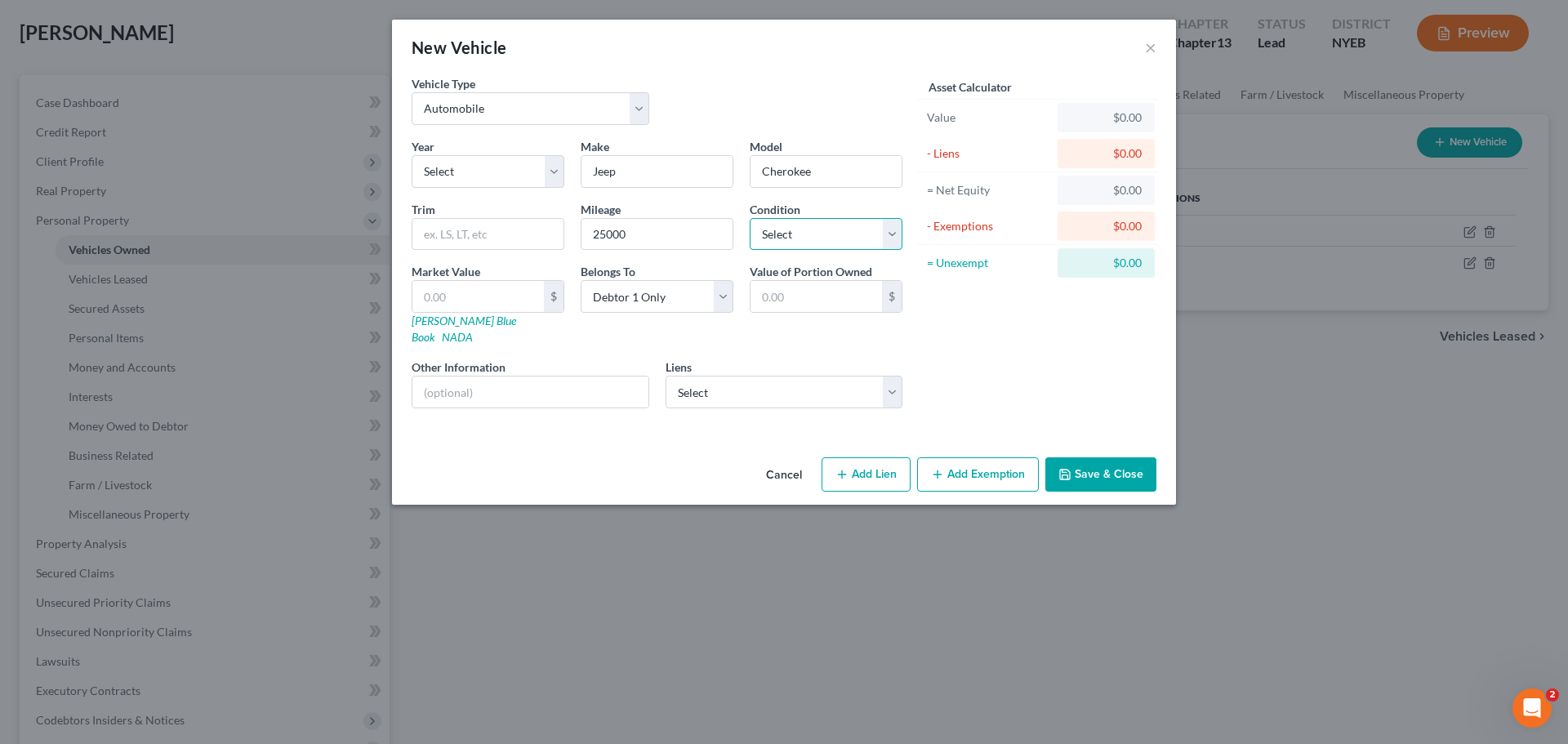
select select "2"
click at [749, 218] on select "Select Excellent Very Good Good Fair Poor" at bounding box center [825, 235] width 153 height 33
click at [787, 290] on input "text" at bounding box center [816, 296] width 132 height 31
click at [458, 298] on input "text" at bounding box center [478, 296] width 132 height 31
type input "2"
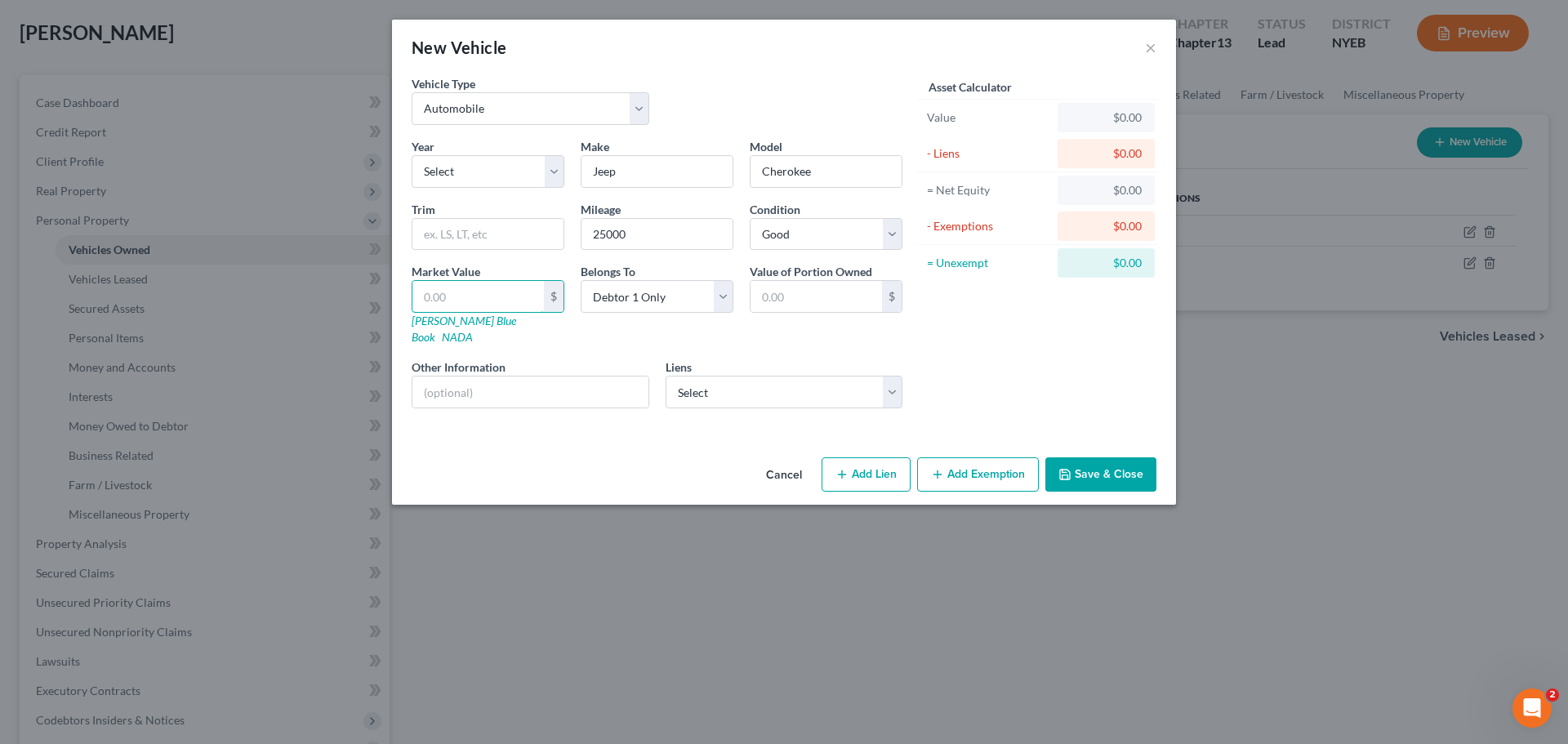
type input "2.00"
type input "20"
type input "20.00"
type input "200"
type input "200.00"
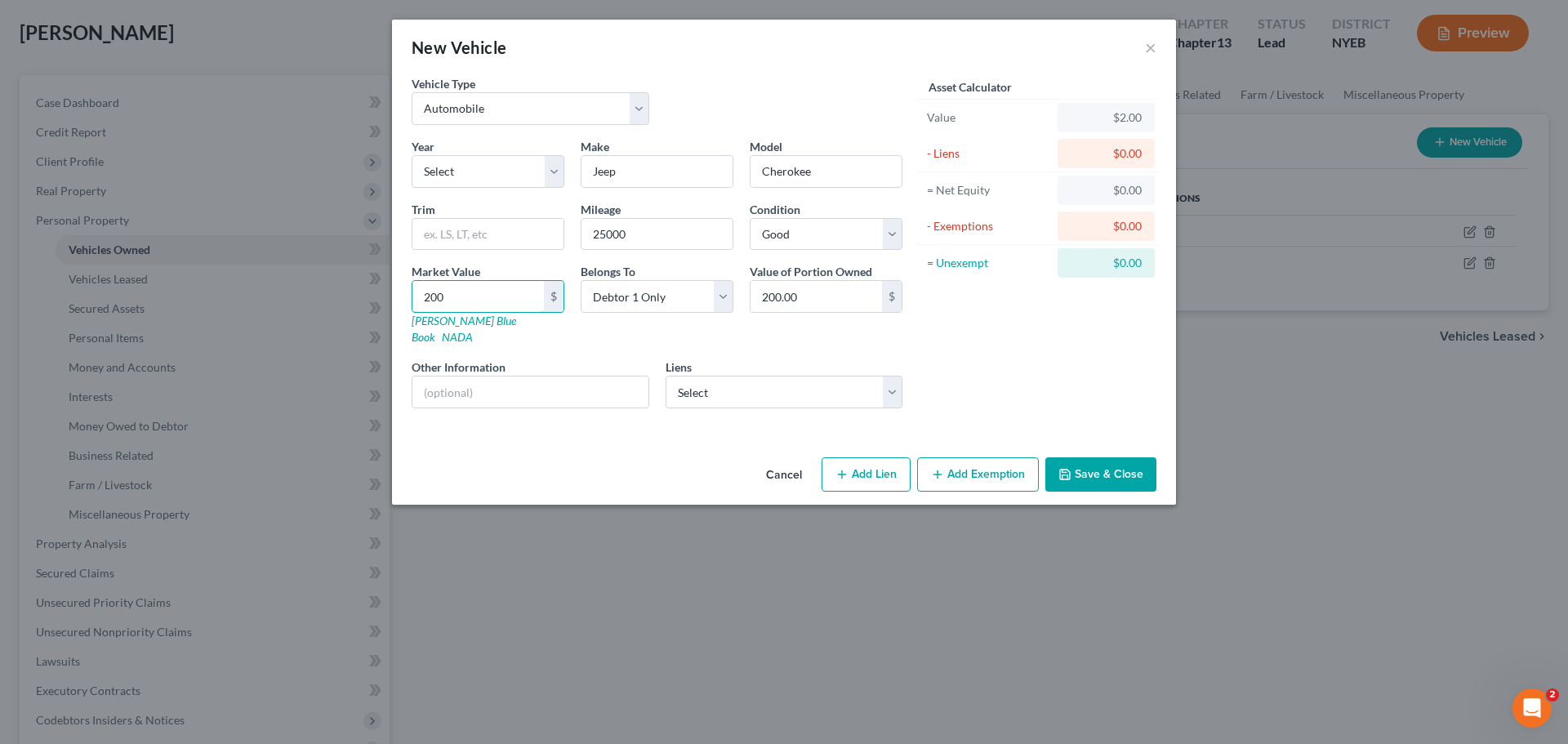
type input "2000"
type input "2,000.00"
type input "2,0000"
type input "20,000.00"
type input "20,000"
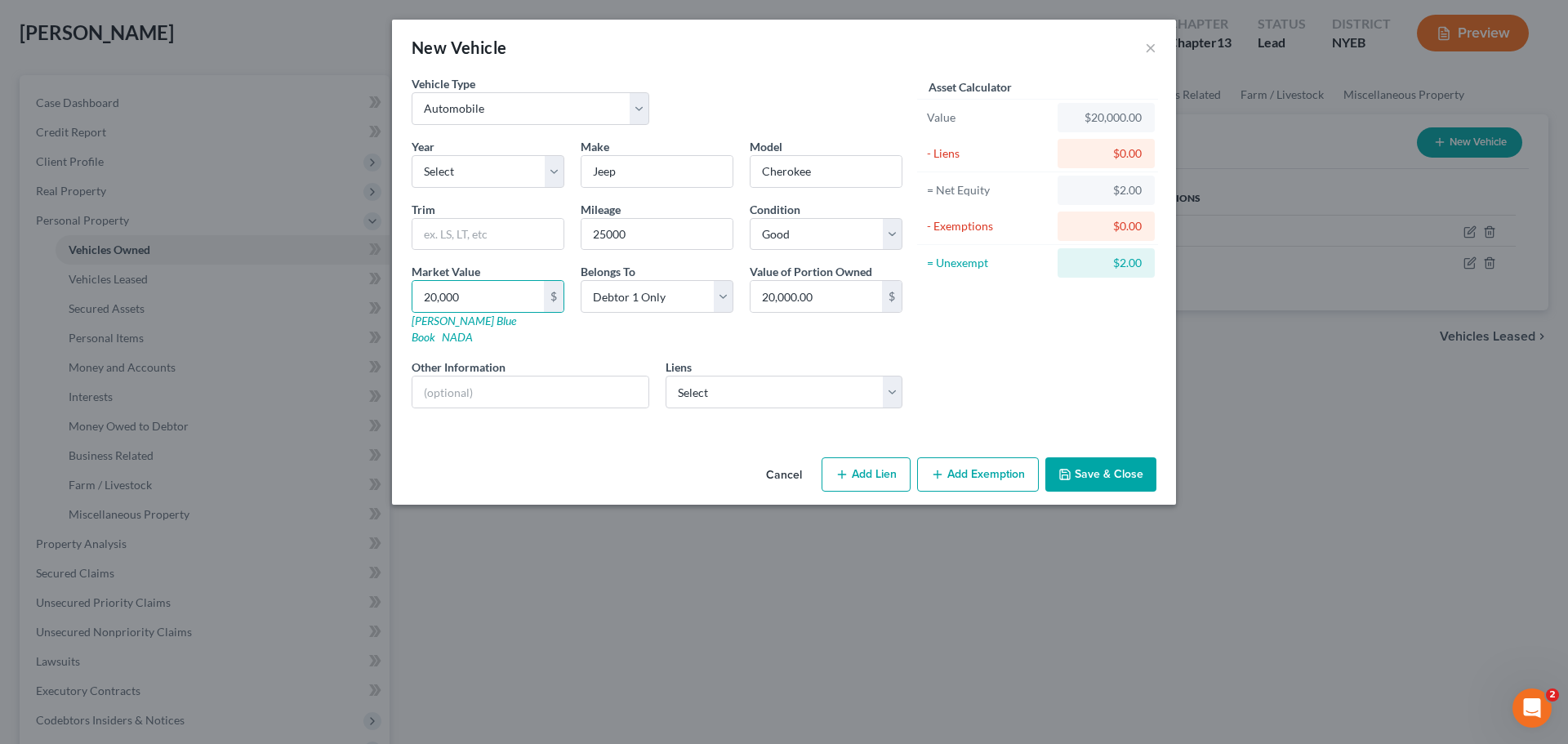
click at [1126, 466] on button "Save & Close" at bounding box center [1101, 474] width 111 height 34
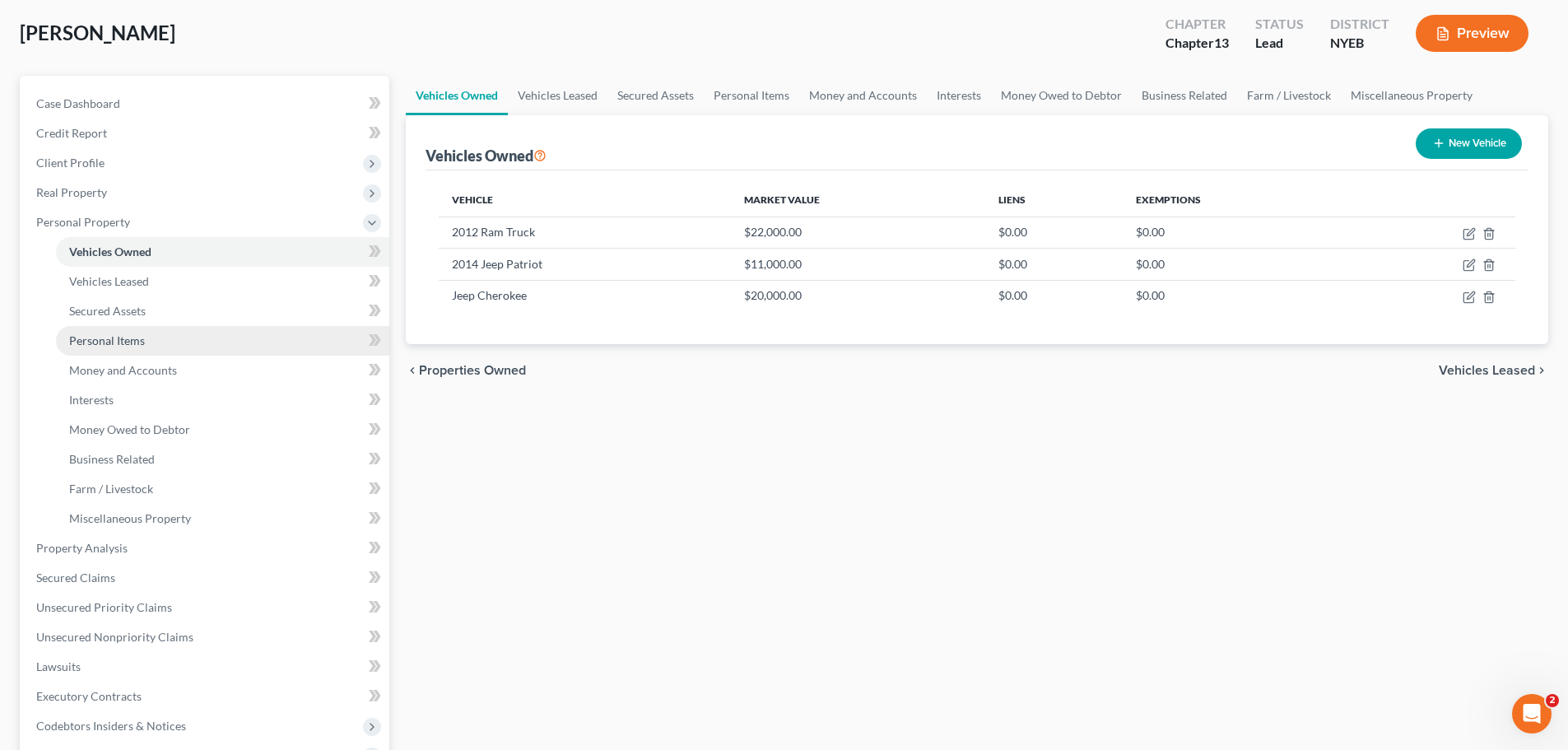
click at [153, 328] on link "Personal Items" at bounding box center [222, 341] width 333 height 29
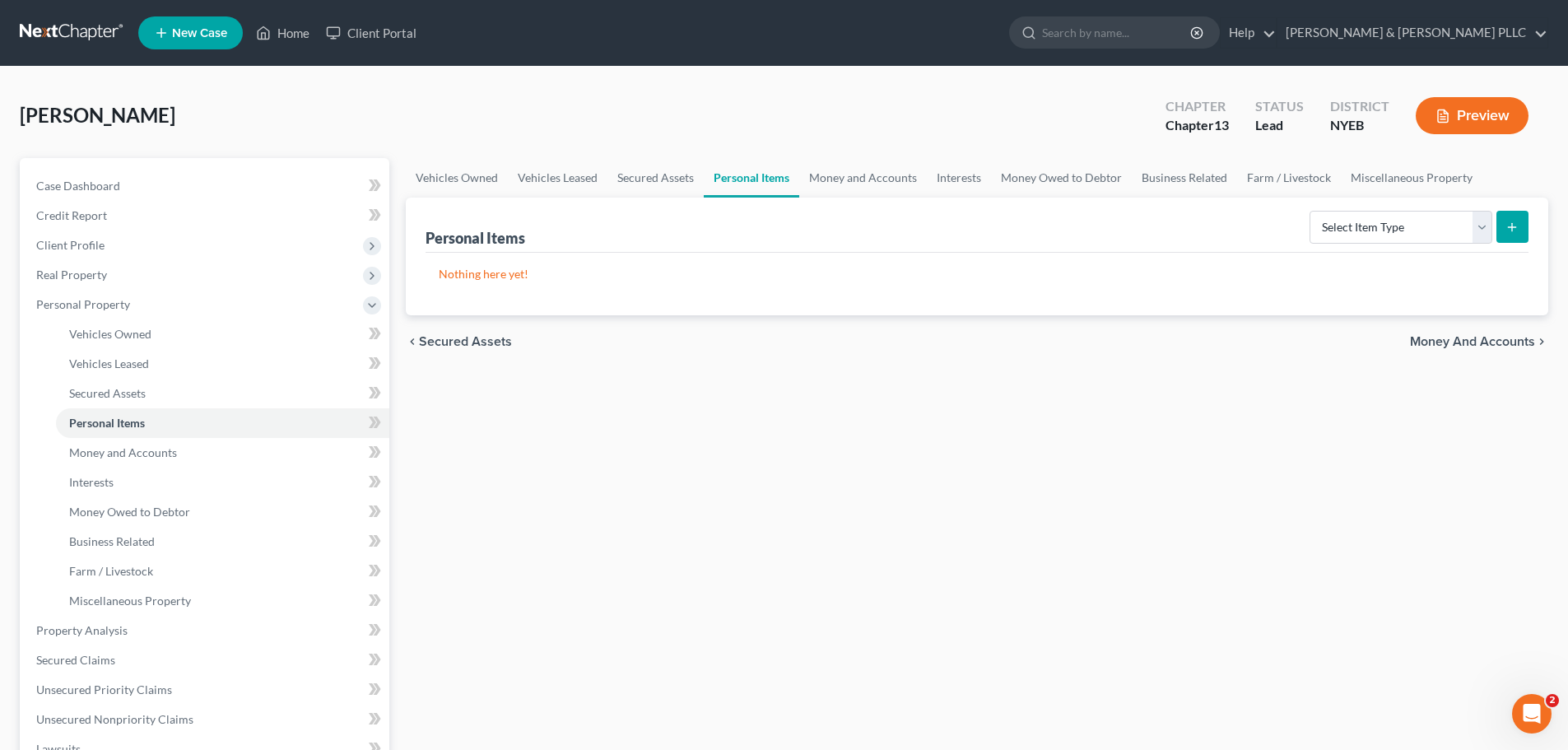
click at [1498, 259] on div "Nothing here yet!" at bounding box center [977, 284] width 1103 height 63
click at [1466, 244] on form "Select Item Type Clothing Collectibles Of Value Electronics Firearms Household …" at bounding box center [1419, 228] width 219 height 33
drag, startPoint x: 1436, startPoint y: 232, endPoint x: 1435, endPoint y: 242, distance: 10.0
click at [1436, 232] on select "Select Item Type Clothing Collectibles Of Value Electronics Firearms Household …" at bounding box center [1401, 228] width 183 height 33
select select "household_goods"
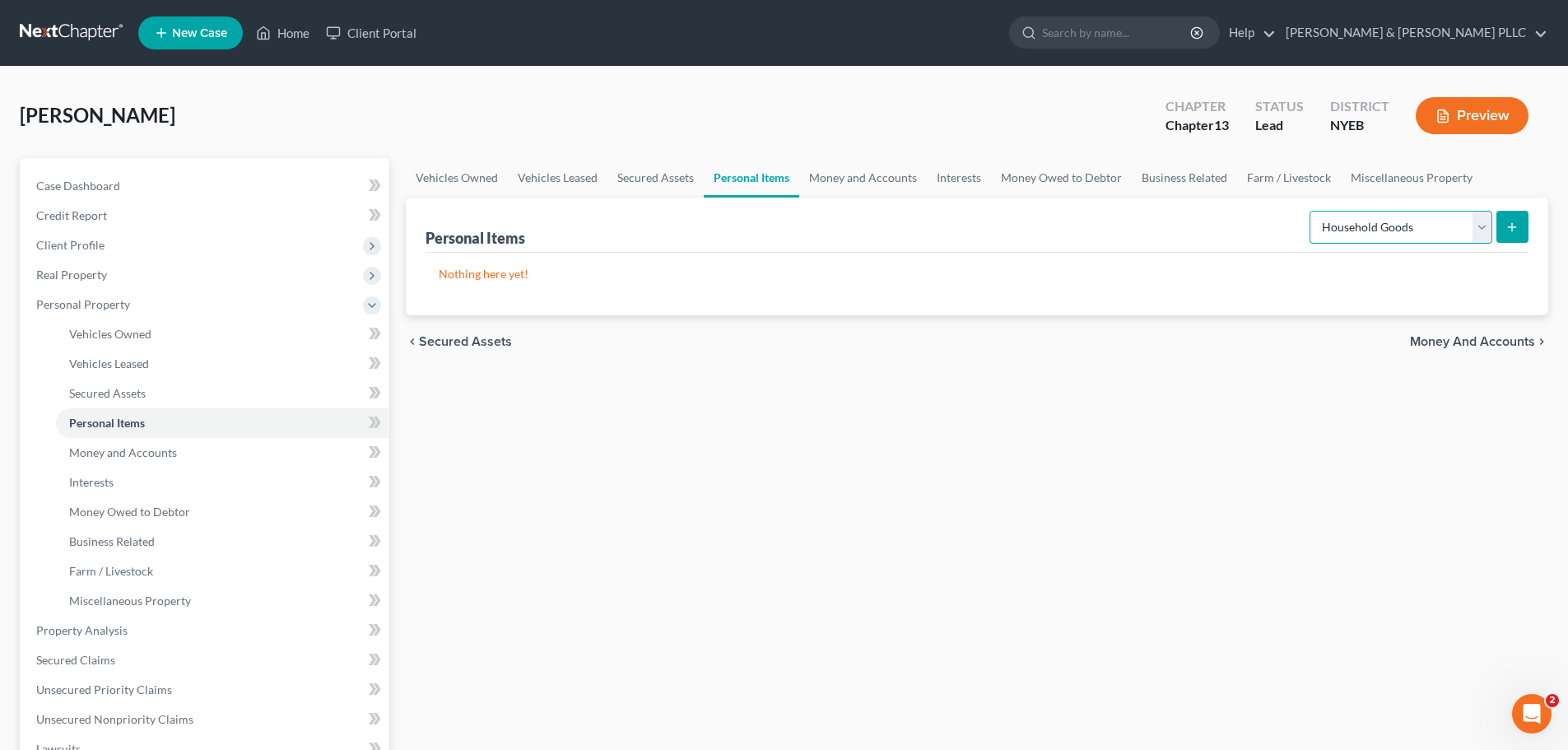
click at [1312, 211] on select "Select Item Type Clothing Collectibles Of Value Electronics Firearms Household …" at bounding box center [1401, 228] width 183 height 33
click at [1527, 226] on button "submit" at bounding box center [1512, 227] width 32 height 32
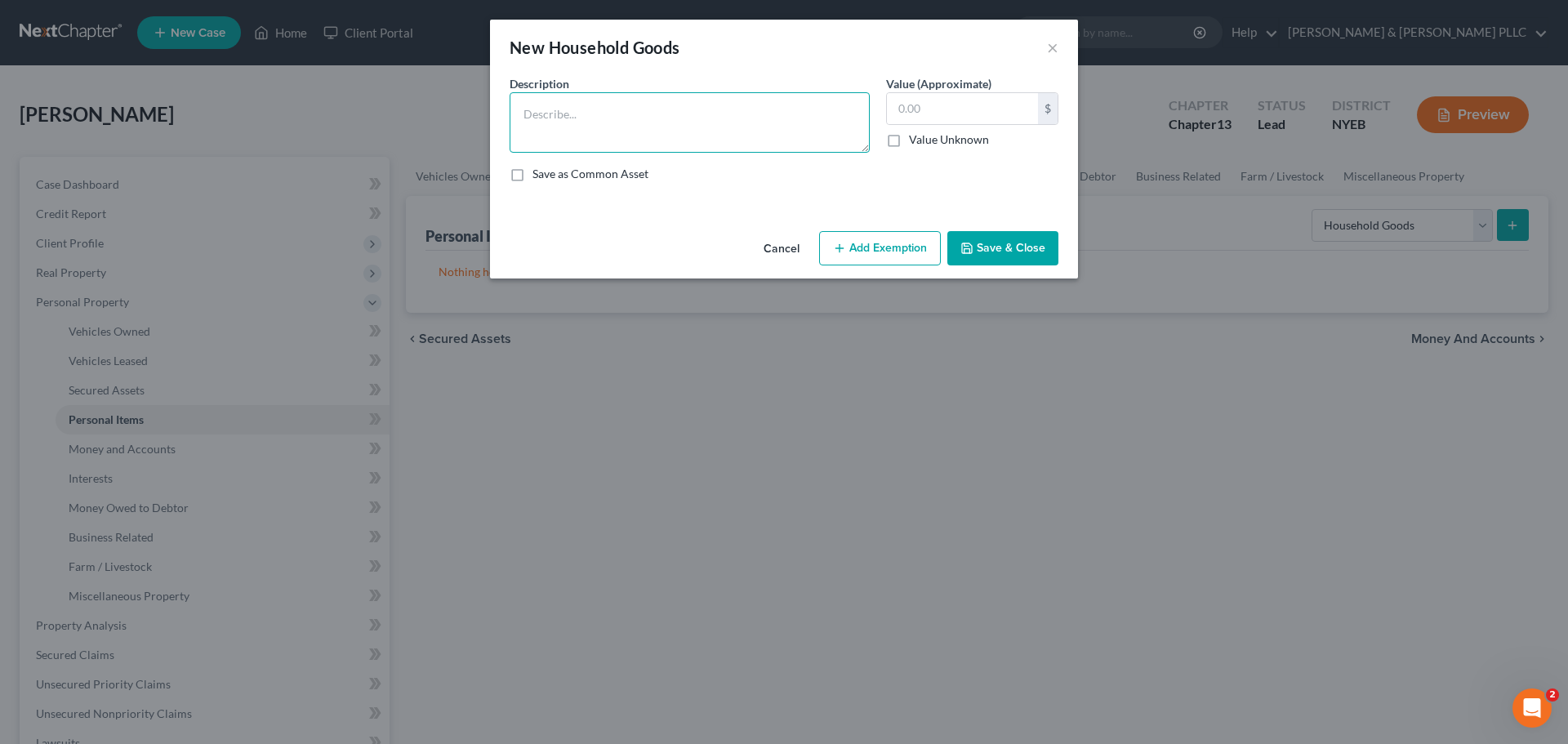
click at [619, 112] on textarea at bounding box center [690, 123] width 361 height 60
drag, startPoint x: 619, startPoint y: 112, endPoint x: 583, endPoint y: 116, distance: 36.2
click at [583, 116] on textarea at bounding box center [690, 123] width 361 height 60
type textarea "Household furnishings"
click at [963, 103] on input "text" at bounding box center [962, 109] width 151 height 31
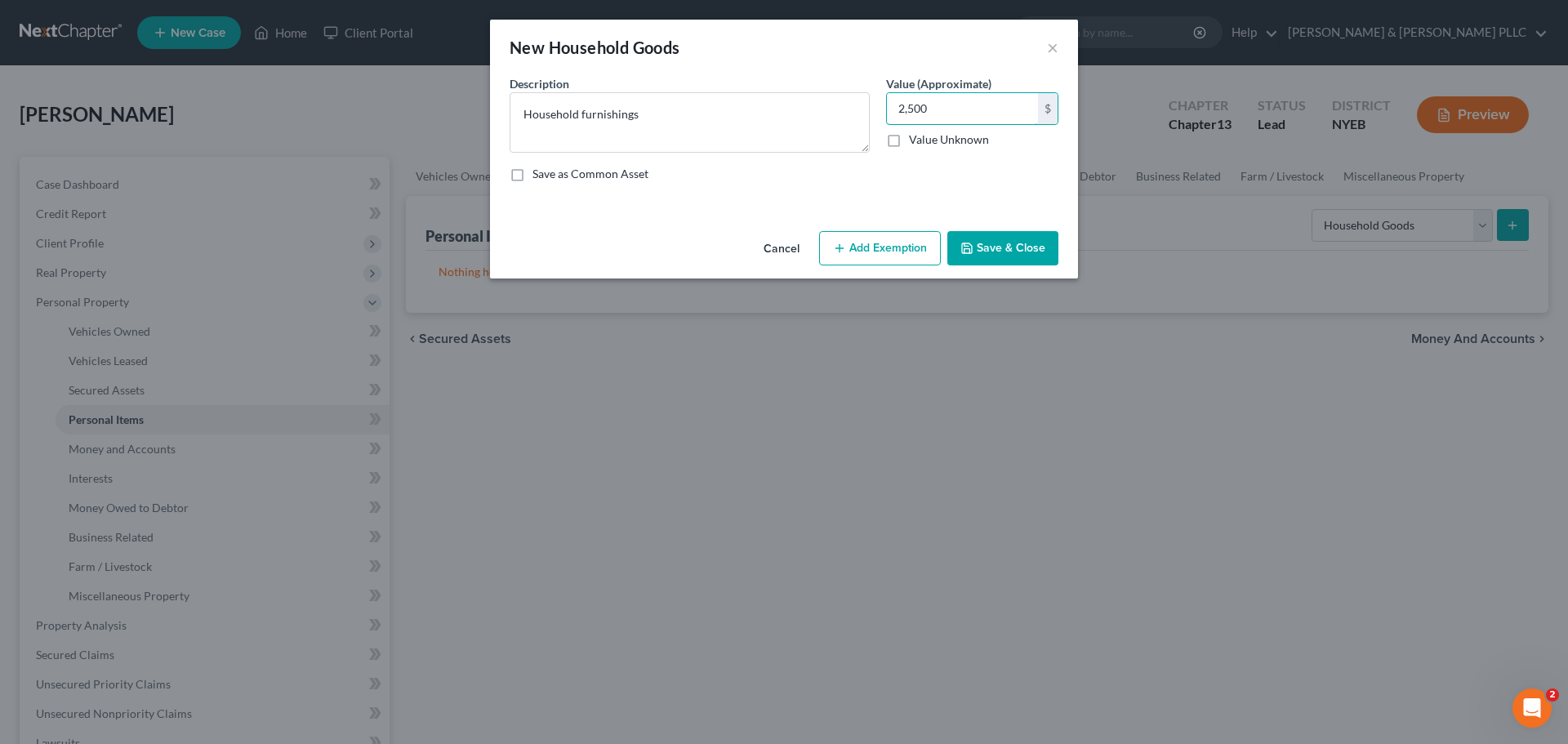
type input "2,500"
click at [1001, 250] on button "Save & Close" at bounding box center [1003, 248] width 111 height 34
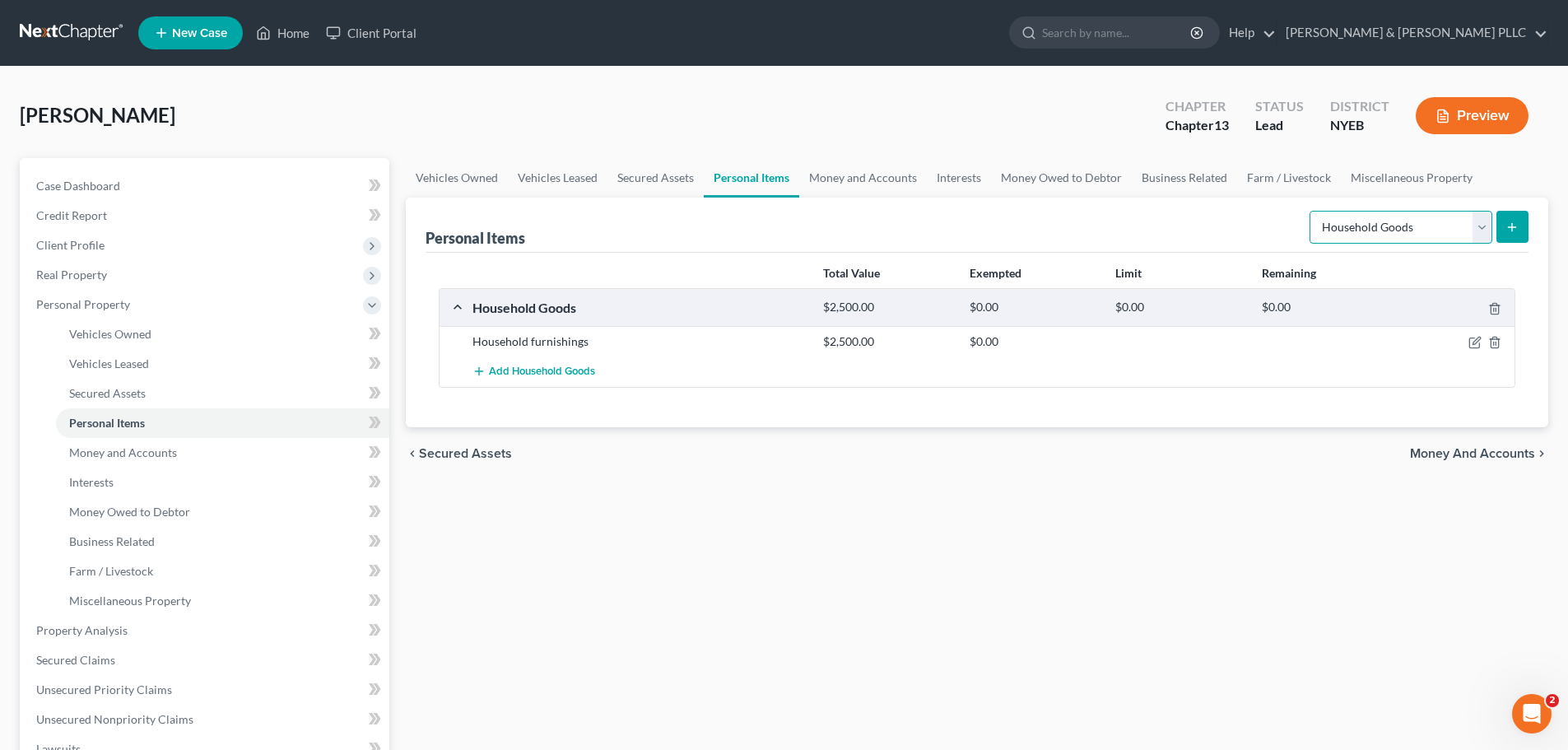
drag, startPoint x: 1475, startPoint y: 226, endPoint x: 1466, endPoint y: 237, distance: 14.2
click at [1475, 226] on select "Select Item Type Clothing Collectibles Of Value Electronics Firearms Household …" at bounding box center [1401, 228] width 183 height 33
select select "electronics"
click at [1312, 211] on select "Select Item Type Clothing Collectibles Of Value Electronics Firearms Household …" at bounding box center [1401, 228] width 183 height 33
click at [1519, 231] on icon "submit" at bounding box center [1512, 227] width 13 height 13
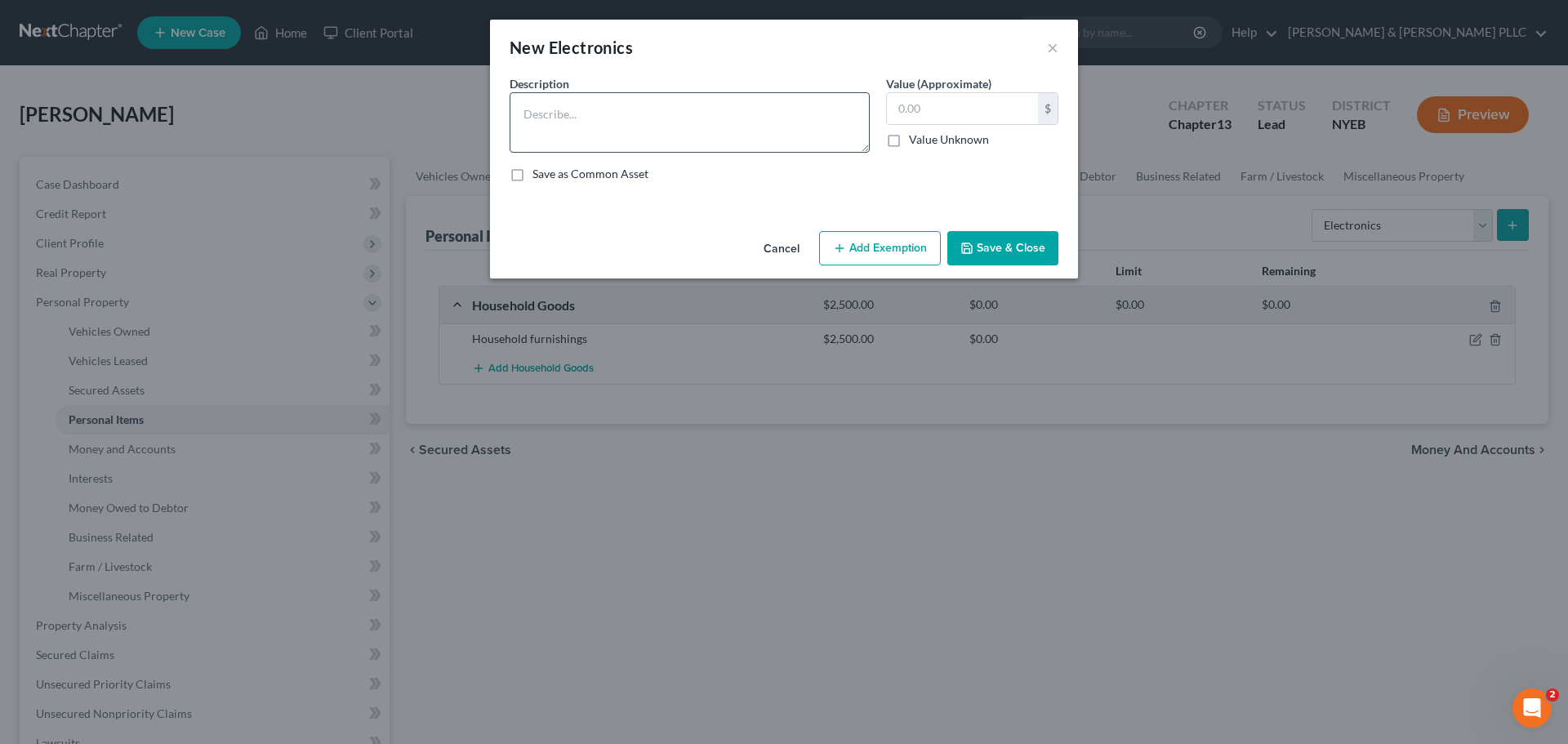
click at [614, 157] on div "Description * Value (Approximate) $ Value Unknown Balance Undetermined $ Value …" at bounding box center [784, 135] width 565 height 120
click at [610, 135] on textarea at bounding box center [690, 123] width 361 height 60
type textarea "TV, Laptop, and Cell phone"
click at [948, 110] on input "text" at bounding box center [962, 109] width 151 height 31
type input "400"
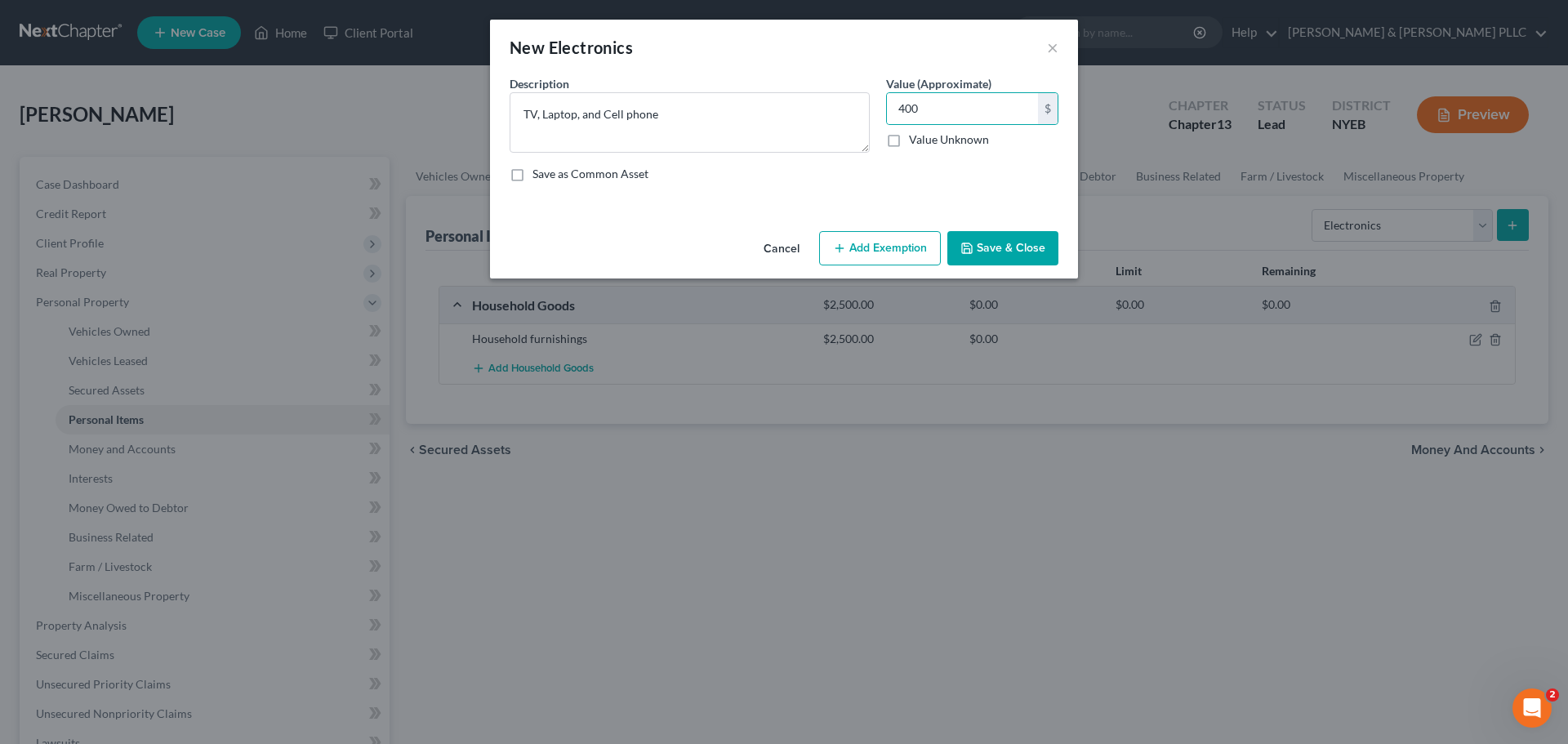
click at [988, 237] on button "Save & Close" at bounding box center [1003, 248] width 111 height 34
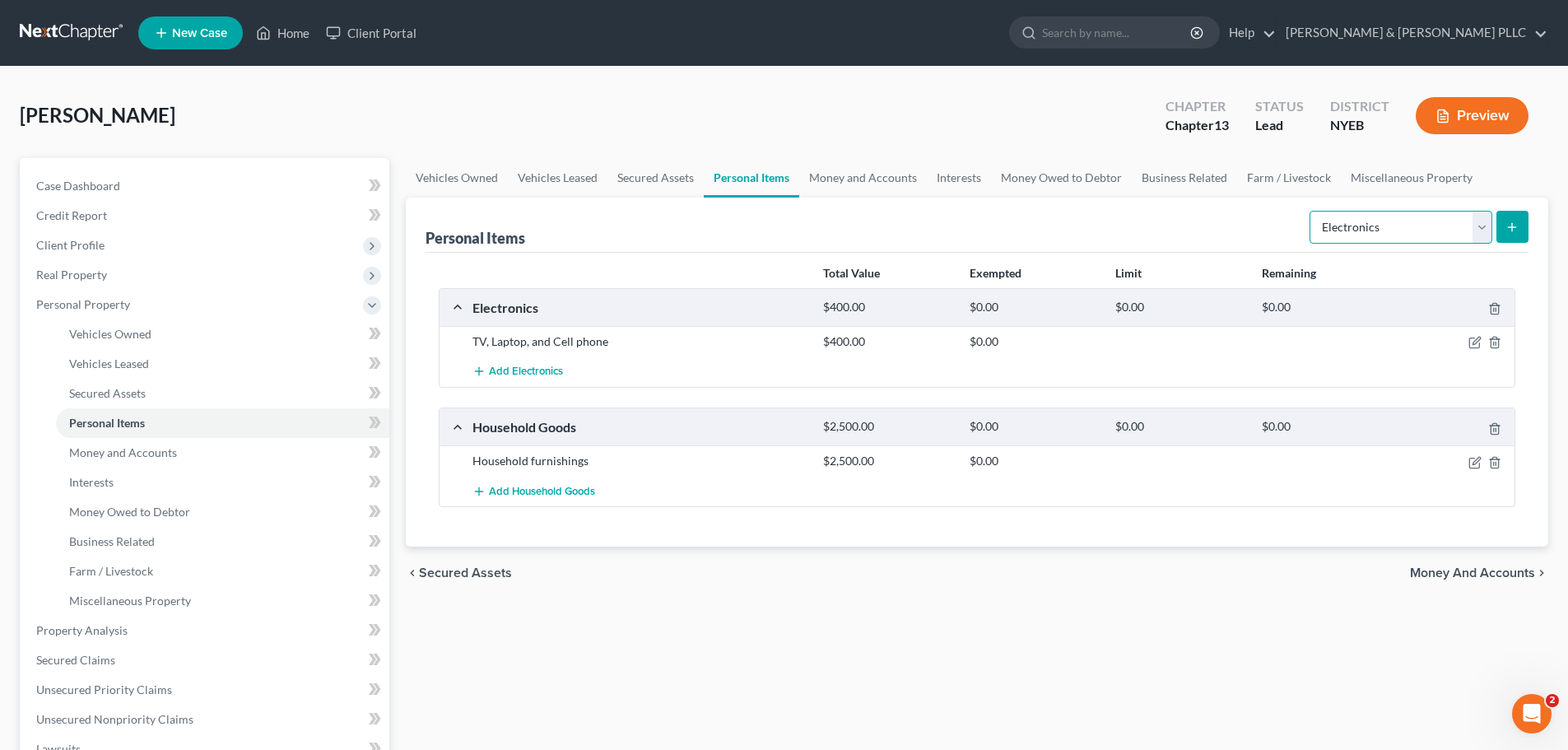
drag, startPoint x: 1426, startPoint y: 216, endPoint x: 1419, endPoint y: 222, distance: 9.2
click at [1426, 216] on select "Select Item Type Clothing Collectibles Of Value Electronics Firearms Household …" at bounding box center [1401, 228] width 183 height 33
select select "clothing"
click at [1312, 211] on select "Select Item Type Clothing Collectibles Of Value Electronics Firearms Household …" at bounding box center [1401, 228] width 183 height 33
click at [1501, 216] on button "submit" at bounding box center [1512, 227] width 32 height 32
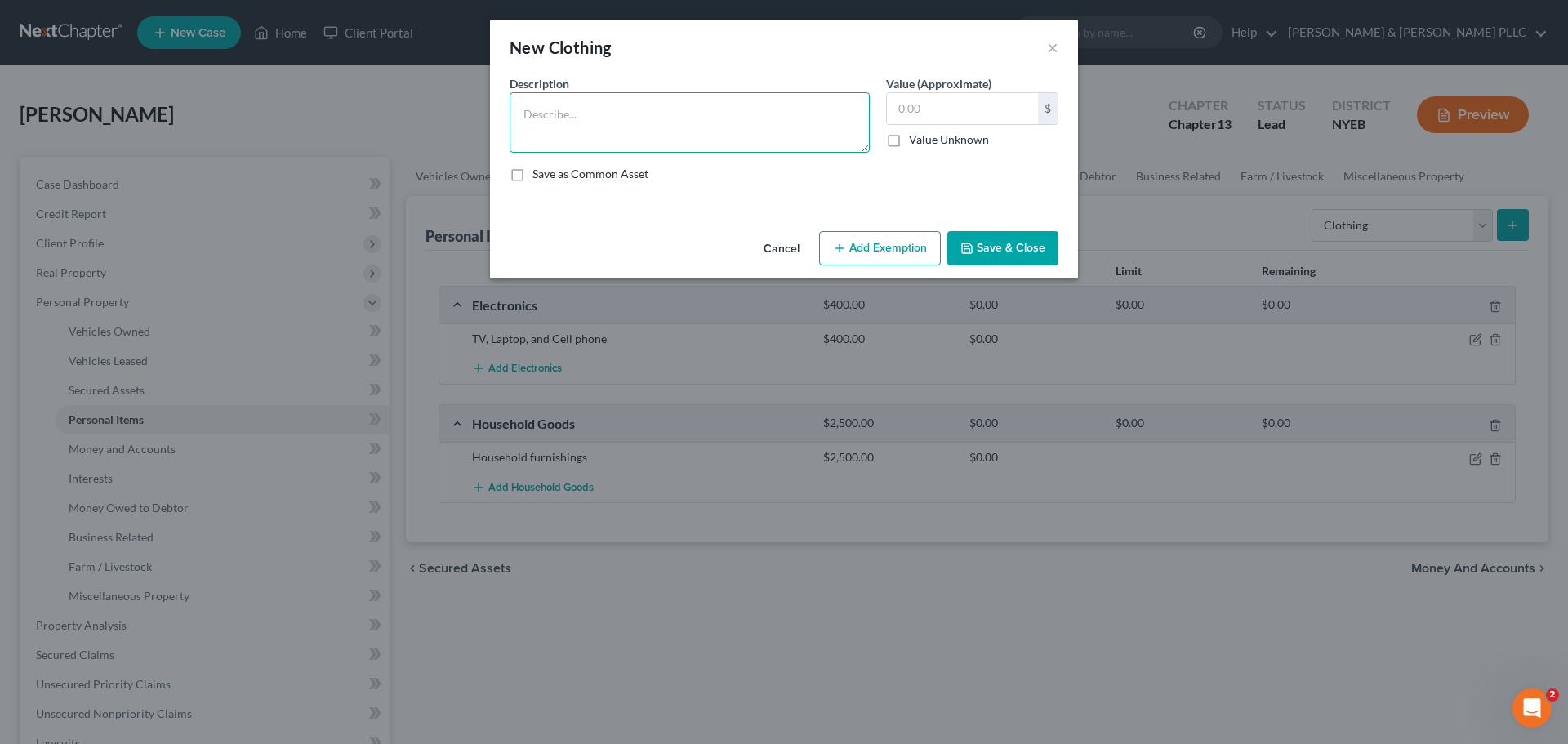
click at [688, 143] on textarea at bounding box center [690, 123] width 361 height 60
type textarea "Clothes"
click at [972, 108] on input "text" at bounding box center [962, 109] width 151 height 31
type input "300"
click at [989, 242] on button "Save & Close" at bounding box center [1003, 248] width 111 height 34
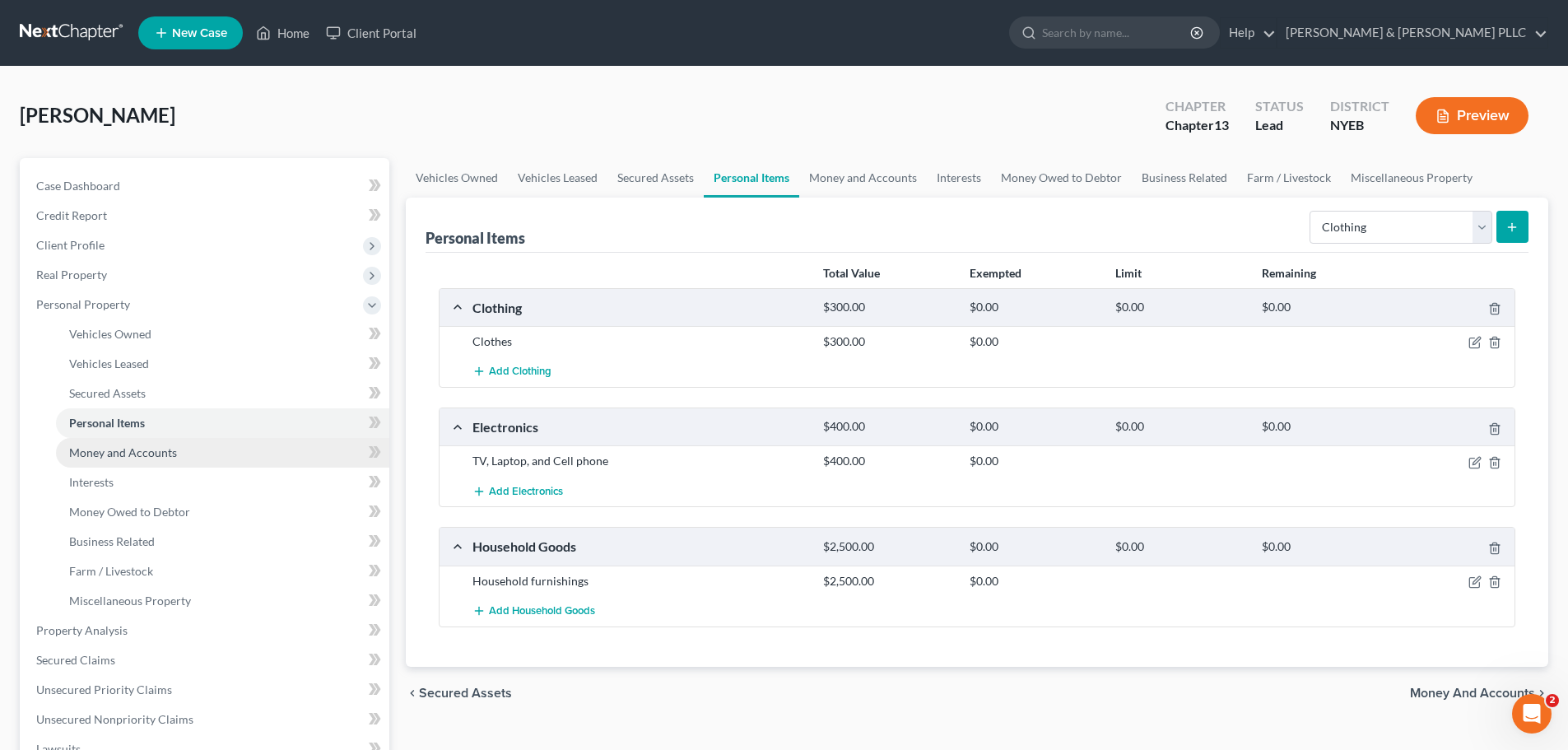
click at [208, 450] on link "Money and Accounts" at bounding box center [222, 453] width 333 height 29
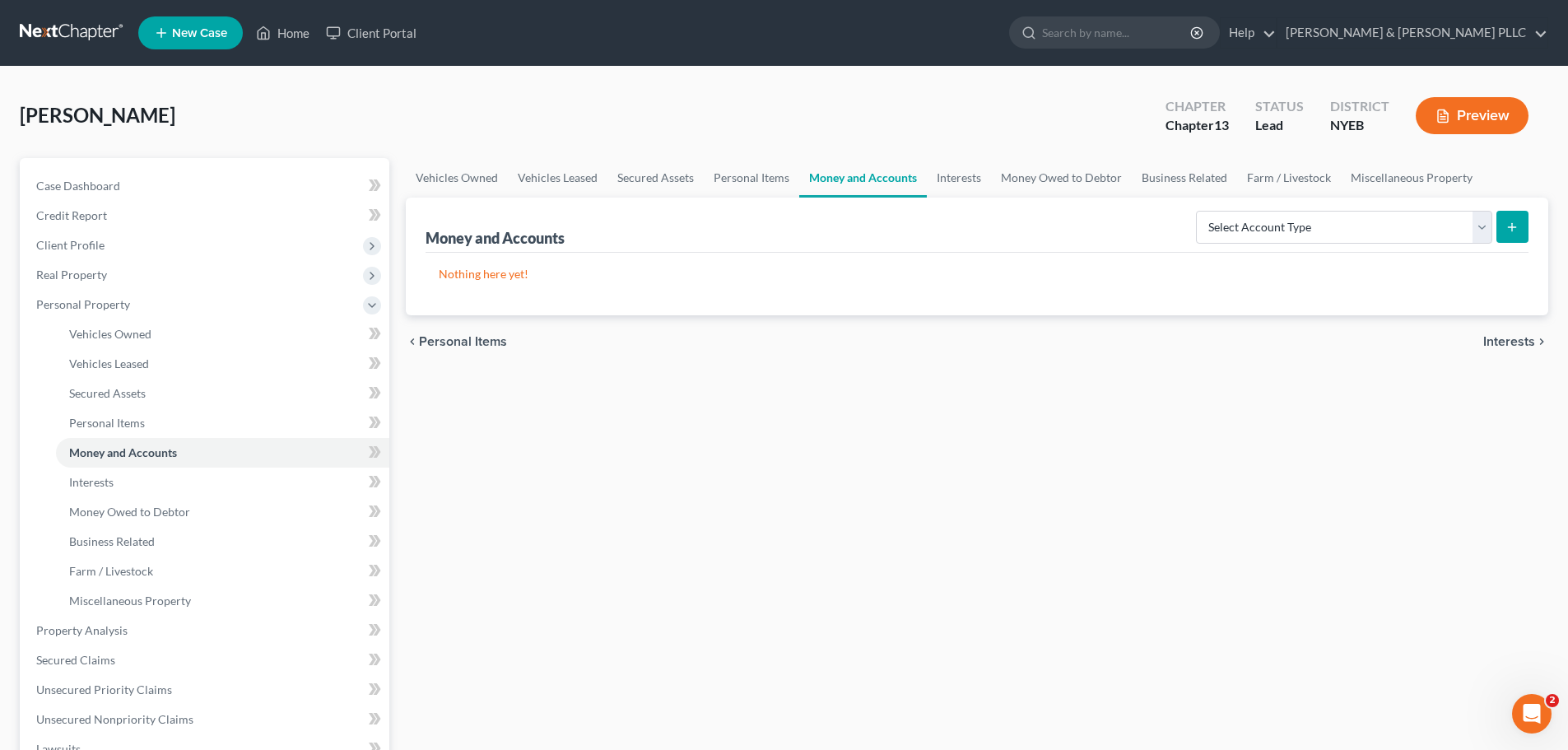
click at [1504, 227] on button "submit" at bounding box center [1512, 227] width 32 height 32
click at [1329, 220] on select "Select Account Type Brokerage Cash on Hand Certificates of Deposit Checking Acc…" at bounding box center [1345, 228] width 297 height 33
select select "checking"
click at [1200, 211] on select "Select Account Type Brokerage Cash on Hand Certificates of Deposit Checking Acc…" at bounding box center [1345, 228] width 297 height 33
click at [1530, 225] on div "Money and Accounts Select Account Type Brokerage Cash on Hand Certificates of D…" at bounding box center [977, 257] width 1143 height 118
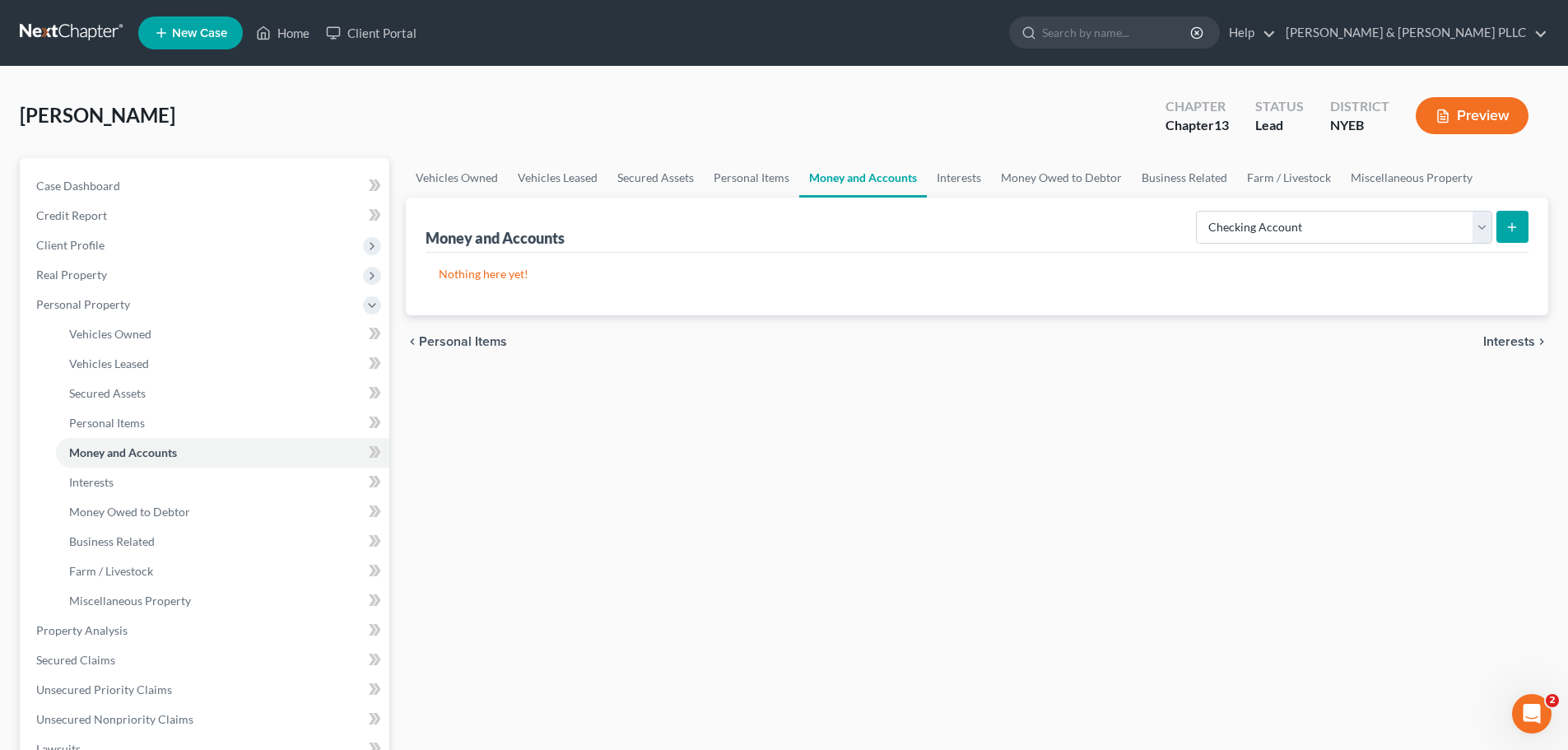
click at [1521, 226] on button "submit" at bounding box center [1512, 227] width 32 height 32
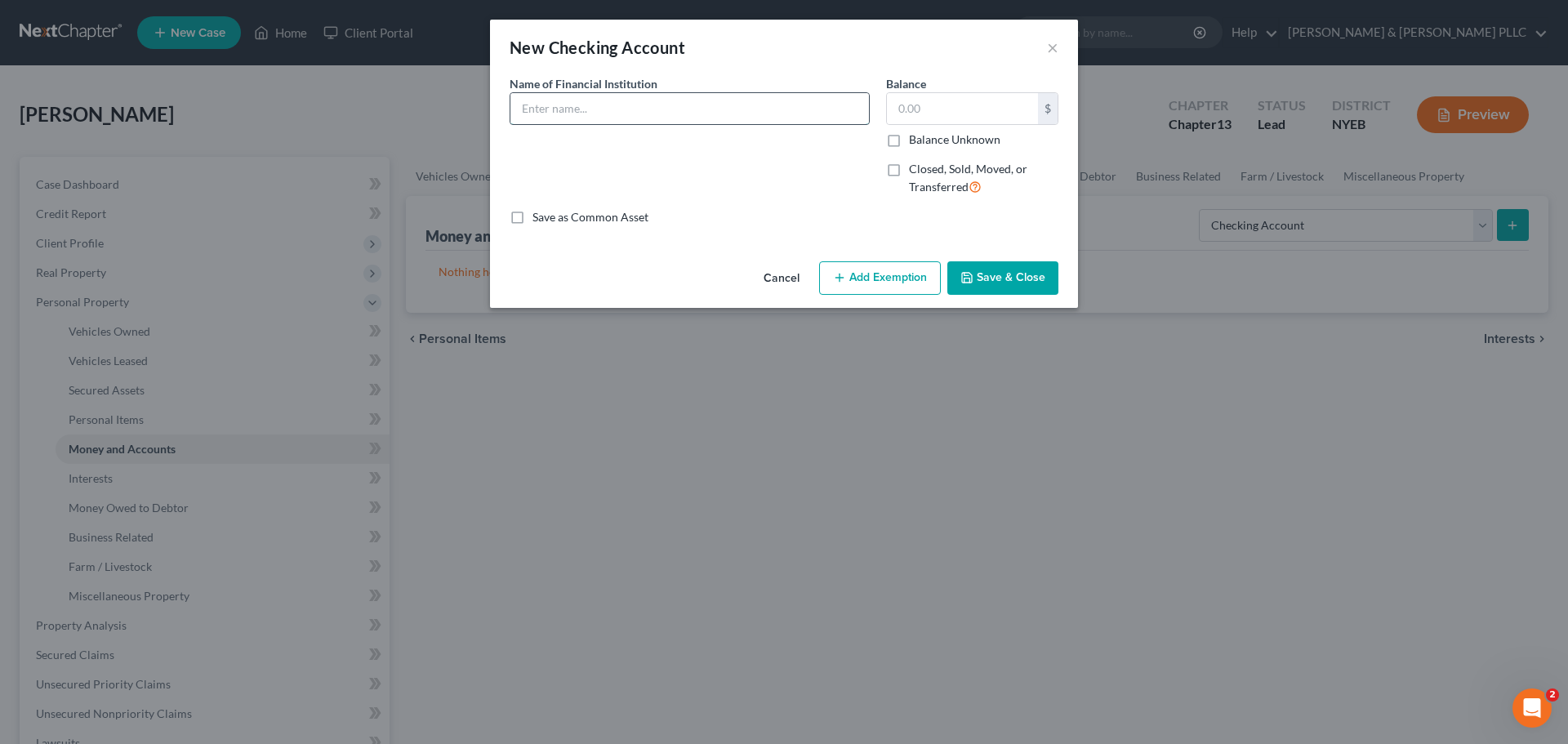
click at [641, 114] on input "text" at bounding box center [690, 109] width 359 height 31
click at [672, 171] on div "Name of Financial Institution * Ca" at bounding box center [690, 141] width 376 height 134
click at [567, 101] on input "Ca" at bounding box center [690, 109] width 359 height 31
type input "Capital One Bank"
click at [978, 114] on input "text" at bounding box center [962, 109] width 151 height 31
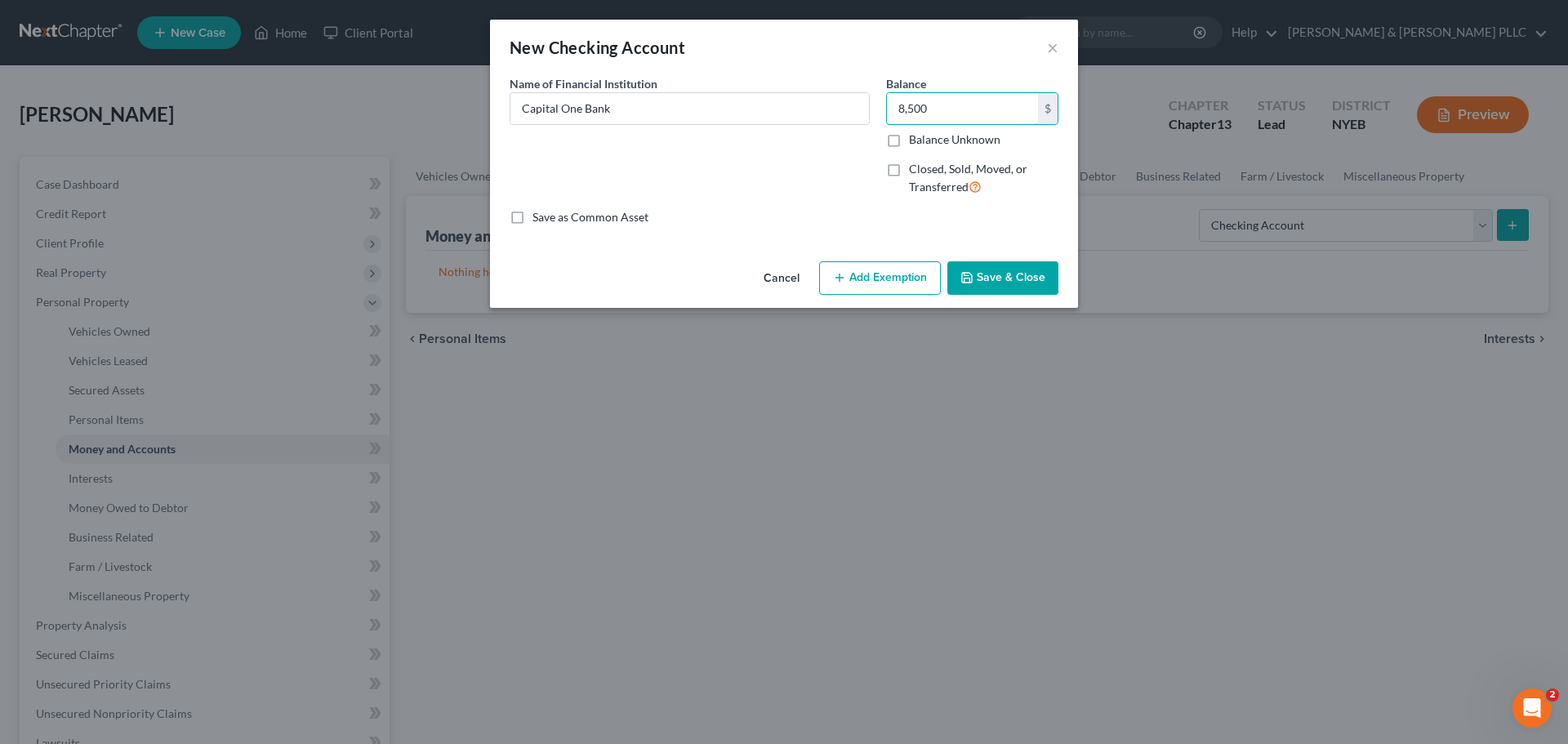
type input "8,500"
drag, startPoint x: 1019, startPoint y: 272, endPoint x: 895, endPoint y: 280, distance: 124.3
click at [1018, 273] on button "Save & Close" at bounding box center [1003, 278] width 111 height 34
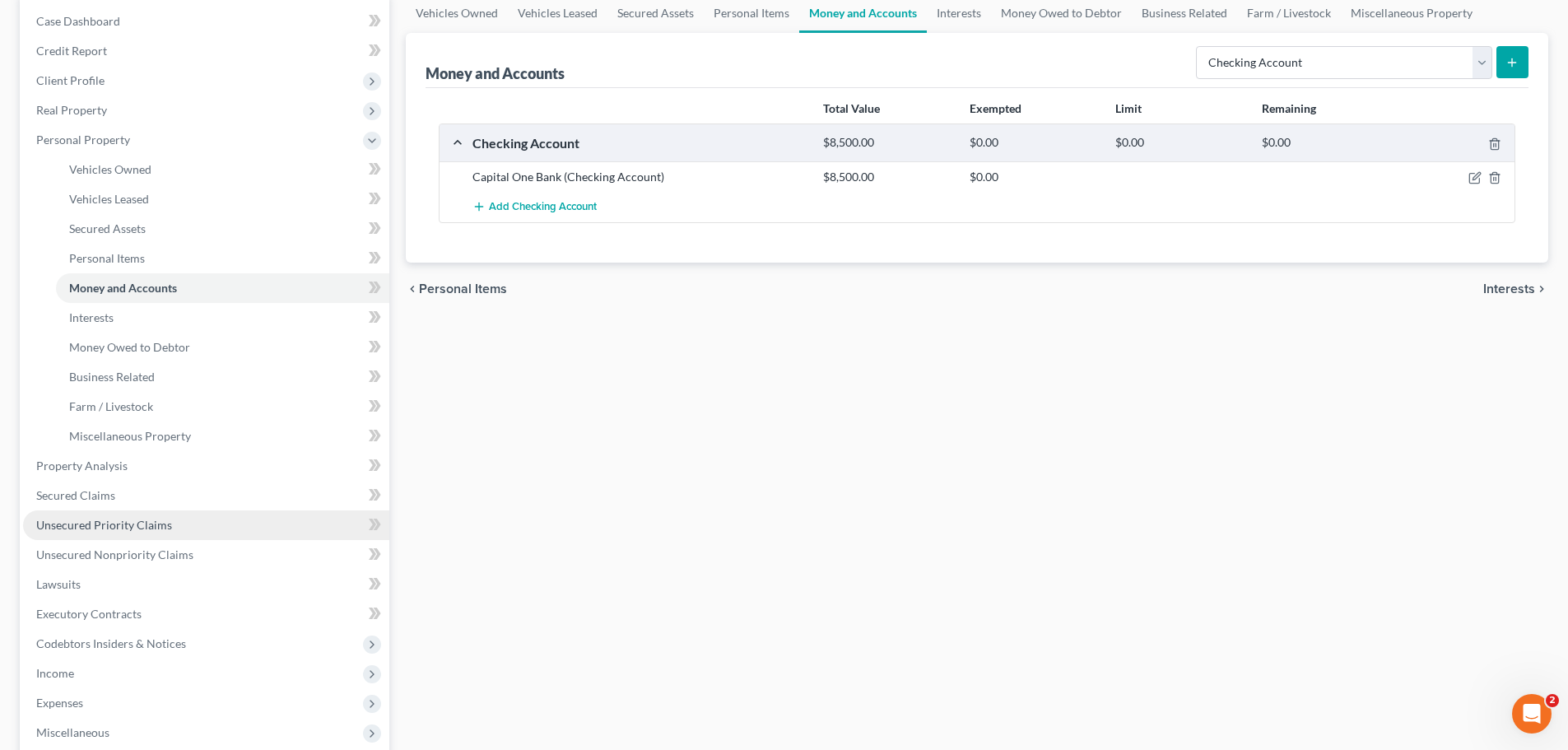
click at [195, 533] on link "Unsecured Priority Claims" at bounding box center [205, 526] width 366 height 29
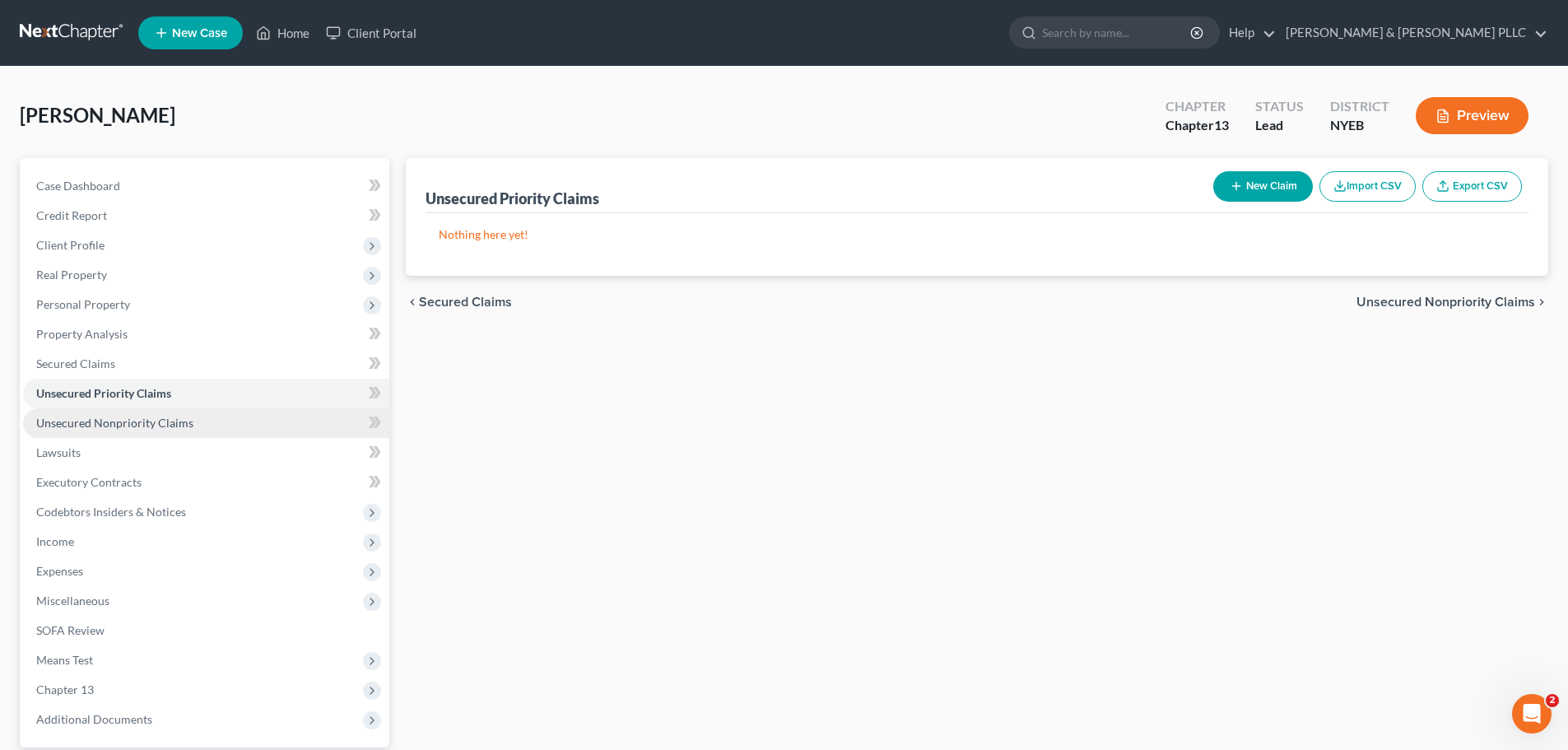
click at [191, 420] on link "Unsecured Nonpriority Claims" at bounding box center [205, 424] width 366 height 29
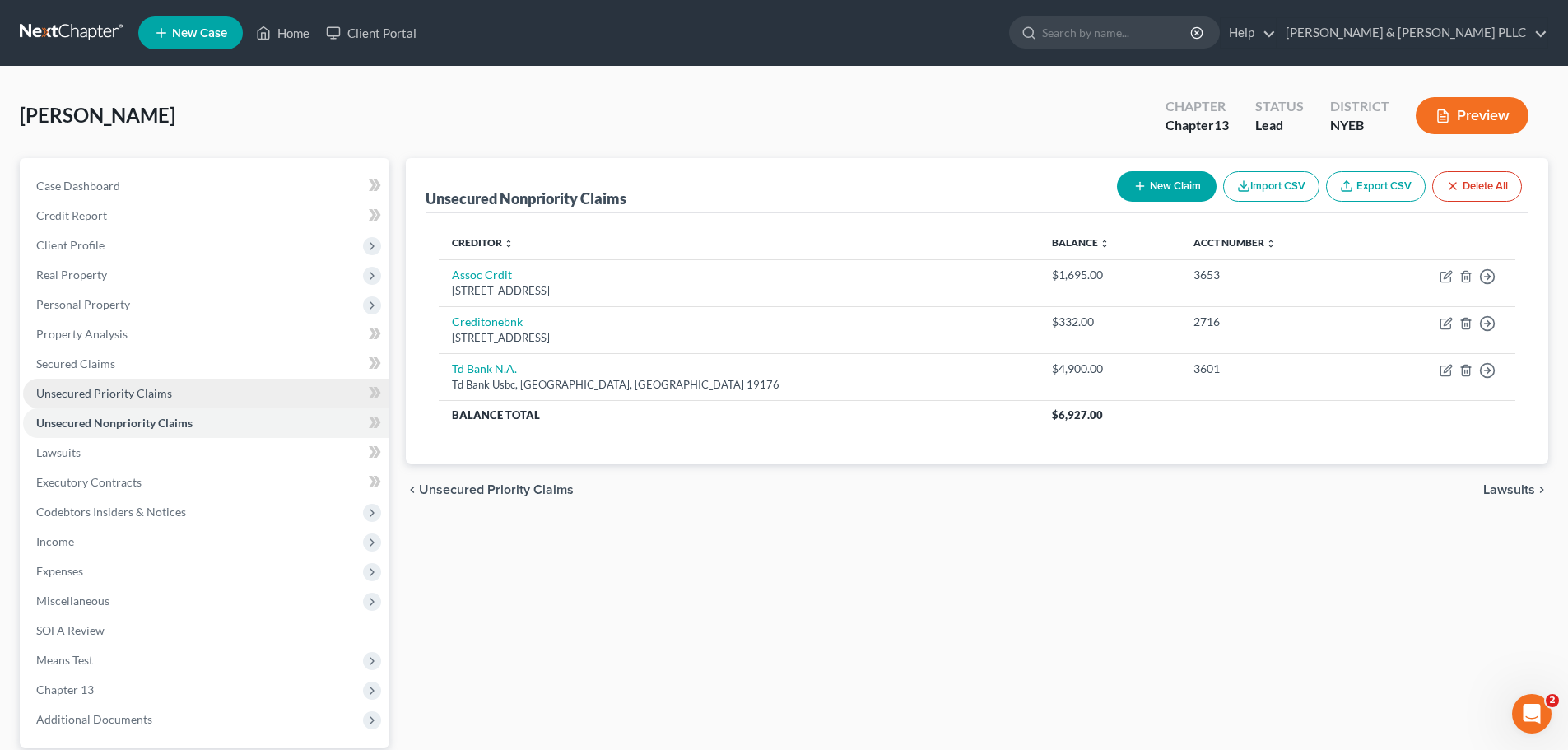
click at [150, 394] on span "Unsecured Priority Claims" at bounding box center [104, 393] width 136 height 14
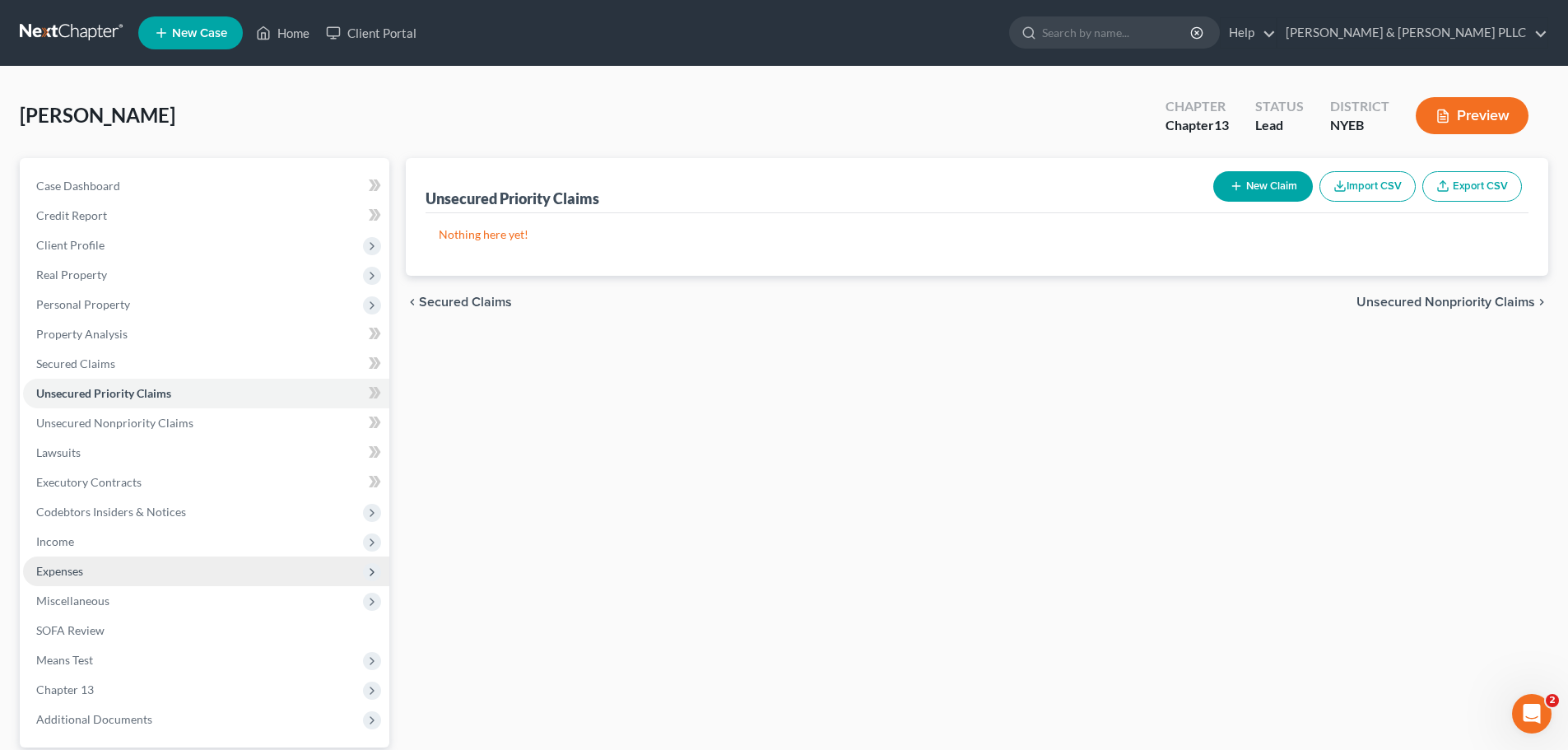
click at [194, 568] on span "Expenses" at bounding box center [205, 571] width 366 height 29
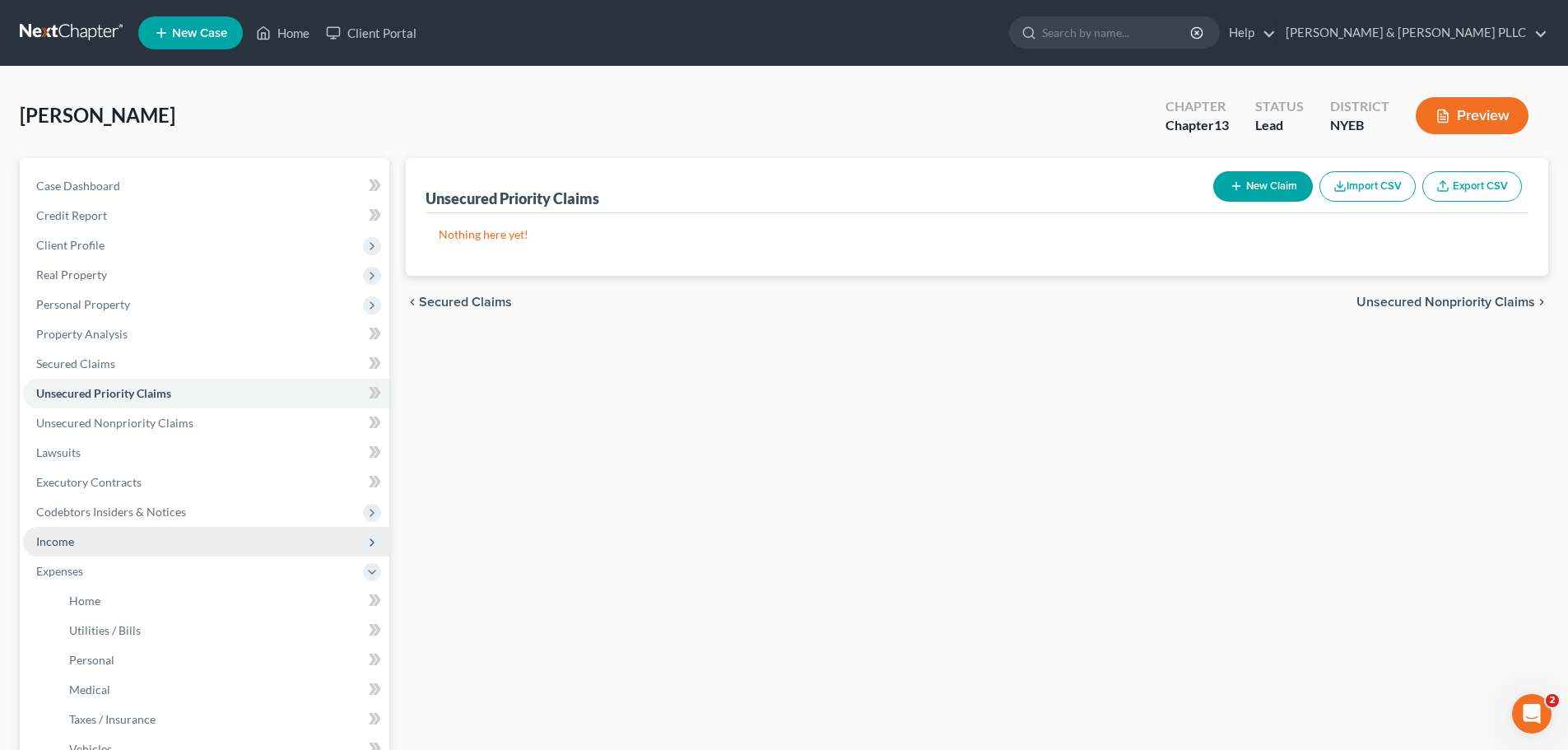
click at [170, 547] on span "Income" at bounding box center [205, 542] width 366 height 29
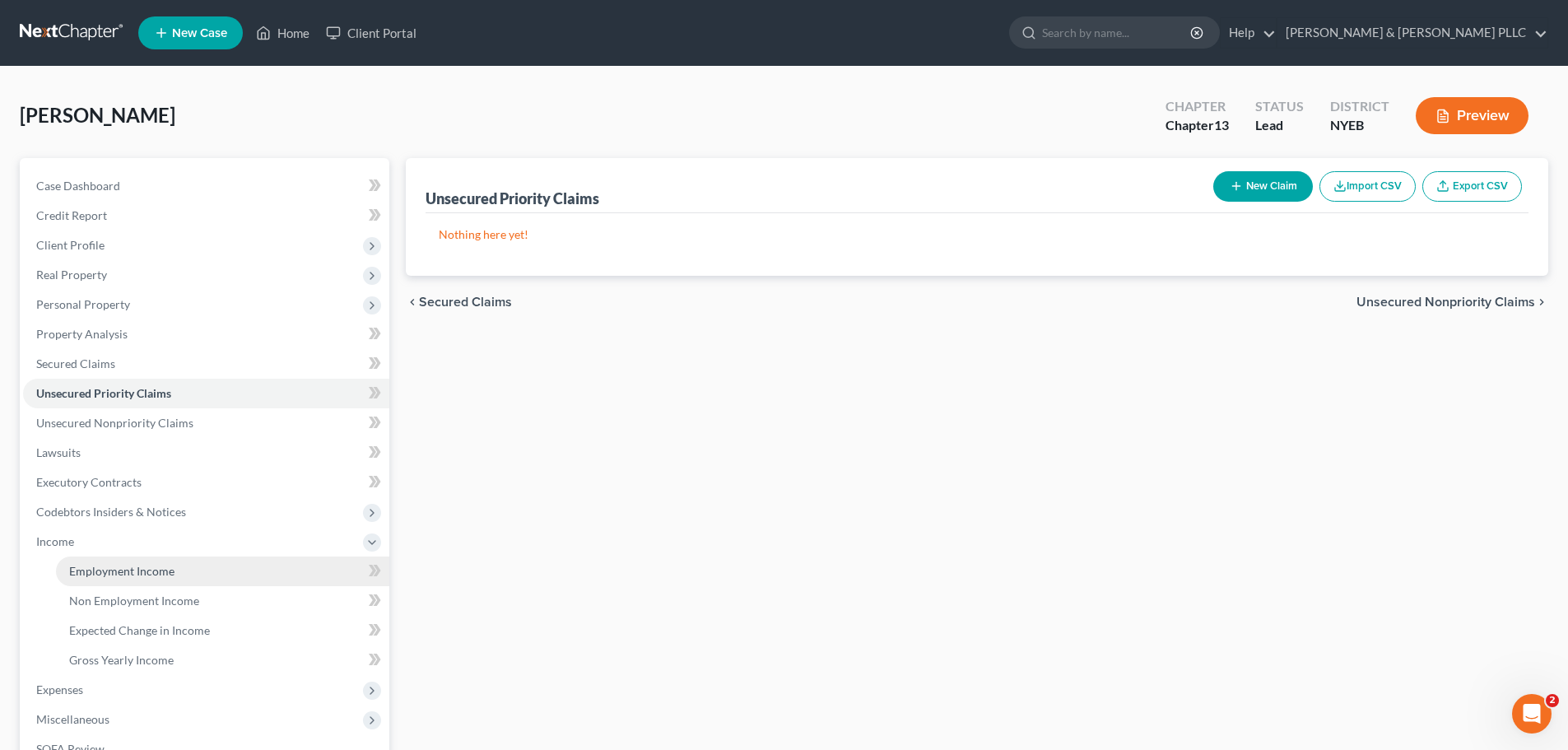
click at [171, 569] on span "Employment Income" at bounding box center [121, 571] width 105 height 14
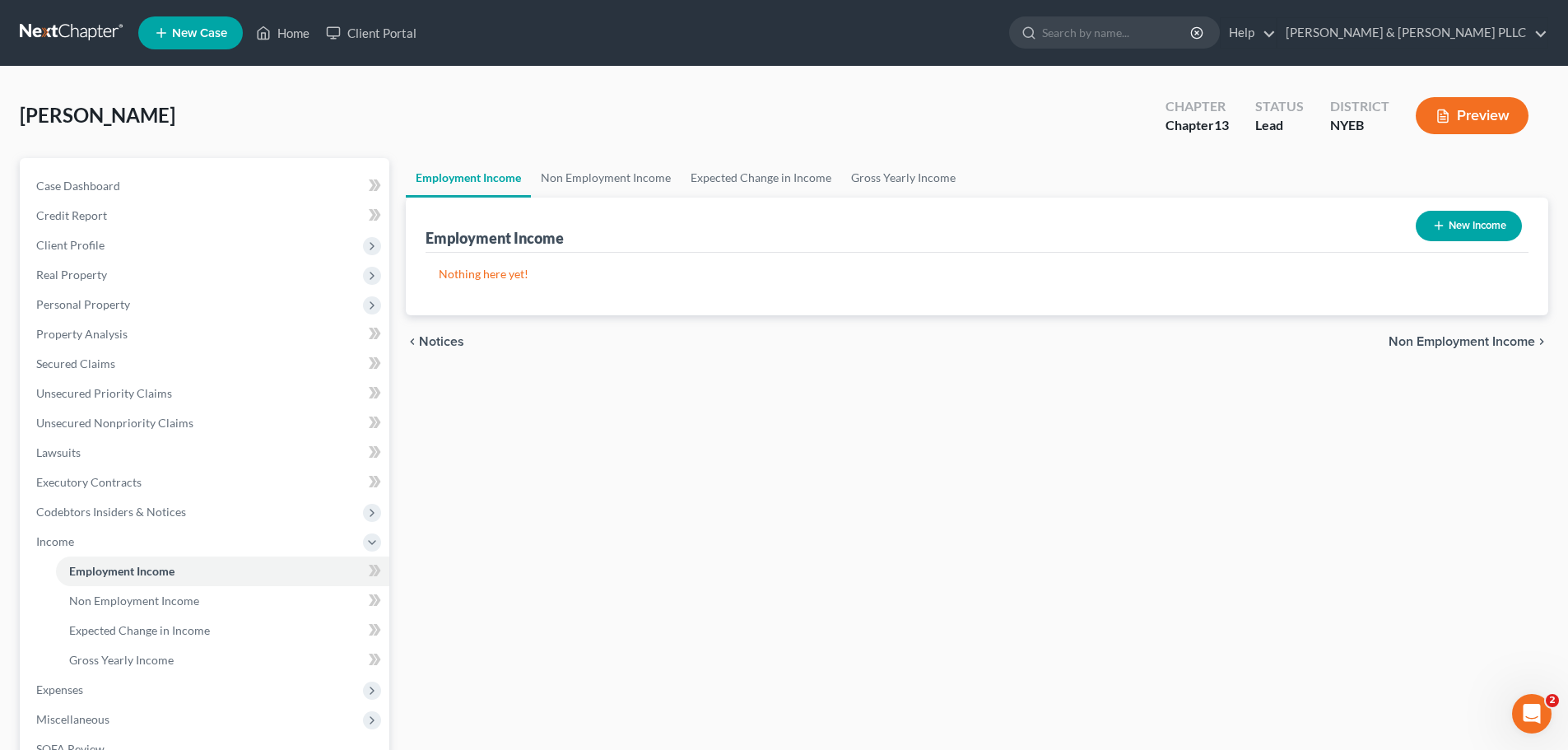
click at [1486, 219] on button "New Income" at bounding box center [1469, 226] width 106 height 30
select select "0"
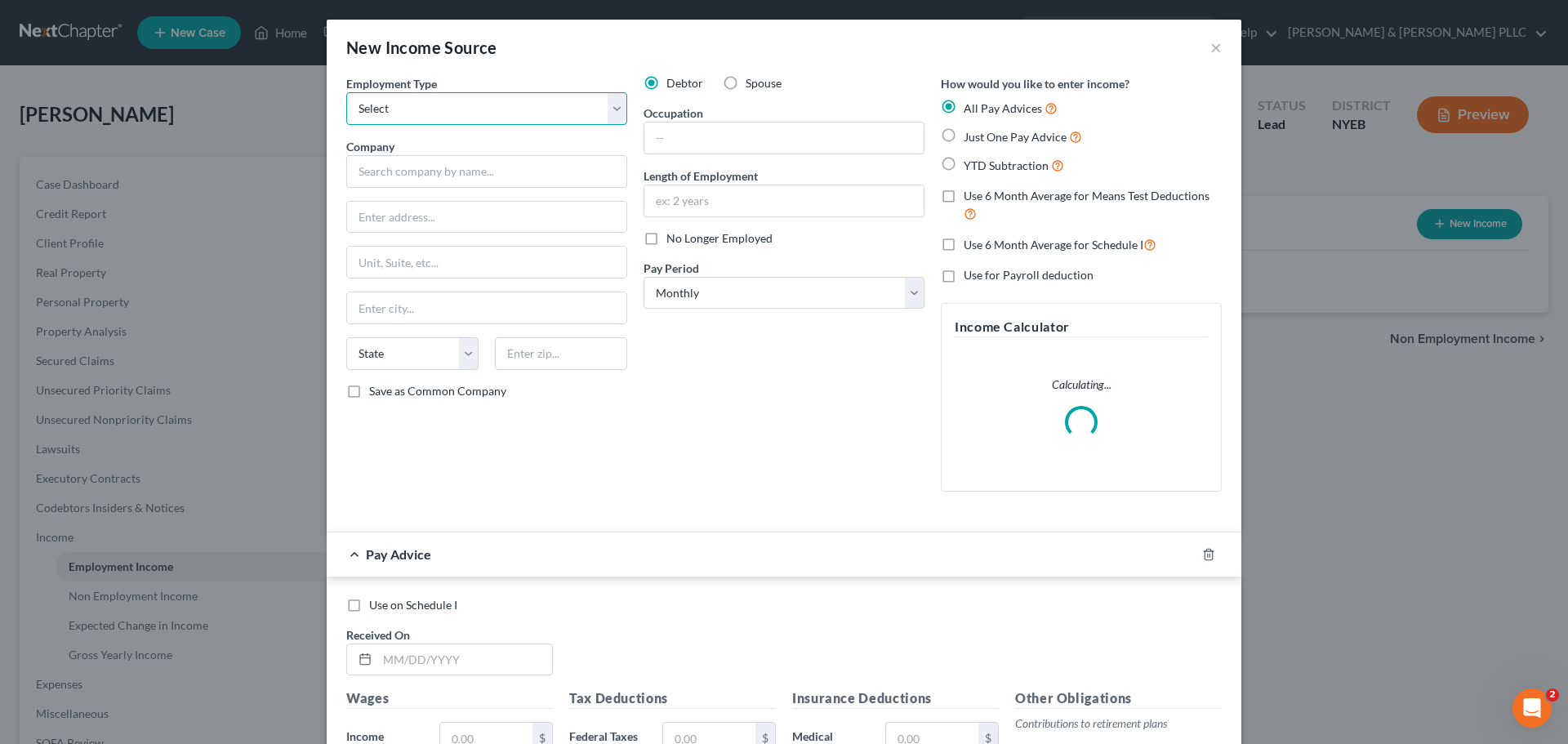
click at [393, 117] on select "Select Full or [DEMOGRAPHIC_DATA] Employment Self Employment" at bounding box center [486, 109] width 281 height 33
select select "0"
click at [346, 93] on select "Select Full or [DEMOGRAPHIC_DATA] Employment Self Employment" at bounding box center [486, 109] width 281 height 33
click at [556, 179] on input "text" at bounding box center [486, 172] width 281 height 33
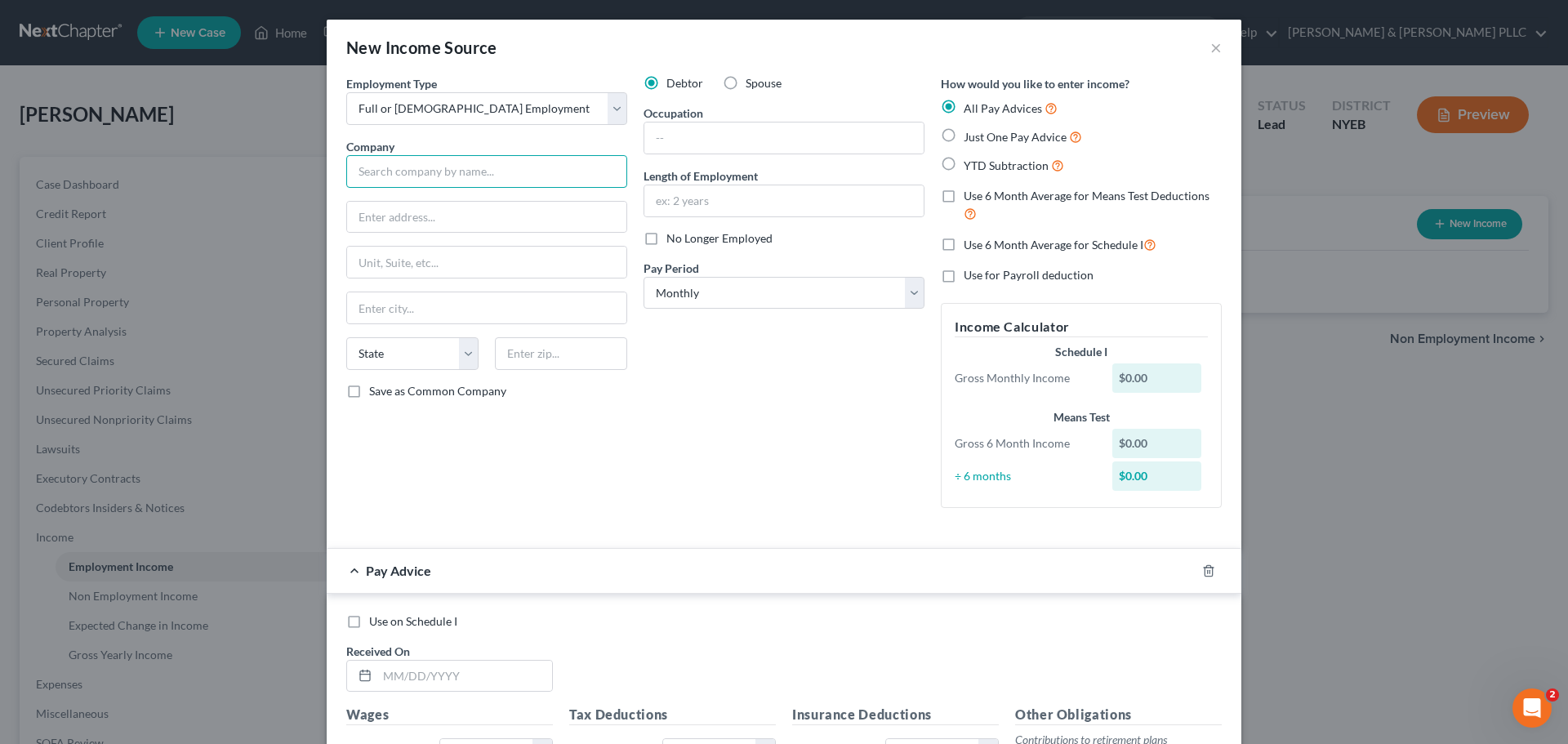
drag, startPoint x: 390, startPoint y: 183, endPoint x: 391, endPoint y: 175, distance: 8.1
click at [390, 183] on input "text" at bounding box center [486, 172] width 281 height 33
drag, startPoint x: 391, startPoint y: 175, endPoint x: 713, endPoint y: 138, distance: 324.1
click at [713, 138] on input "text" at bounding box center [784, 138] width 280 height 31
paste input "RE Broker and General Contractor"
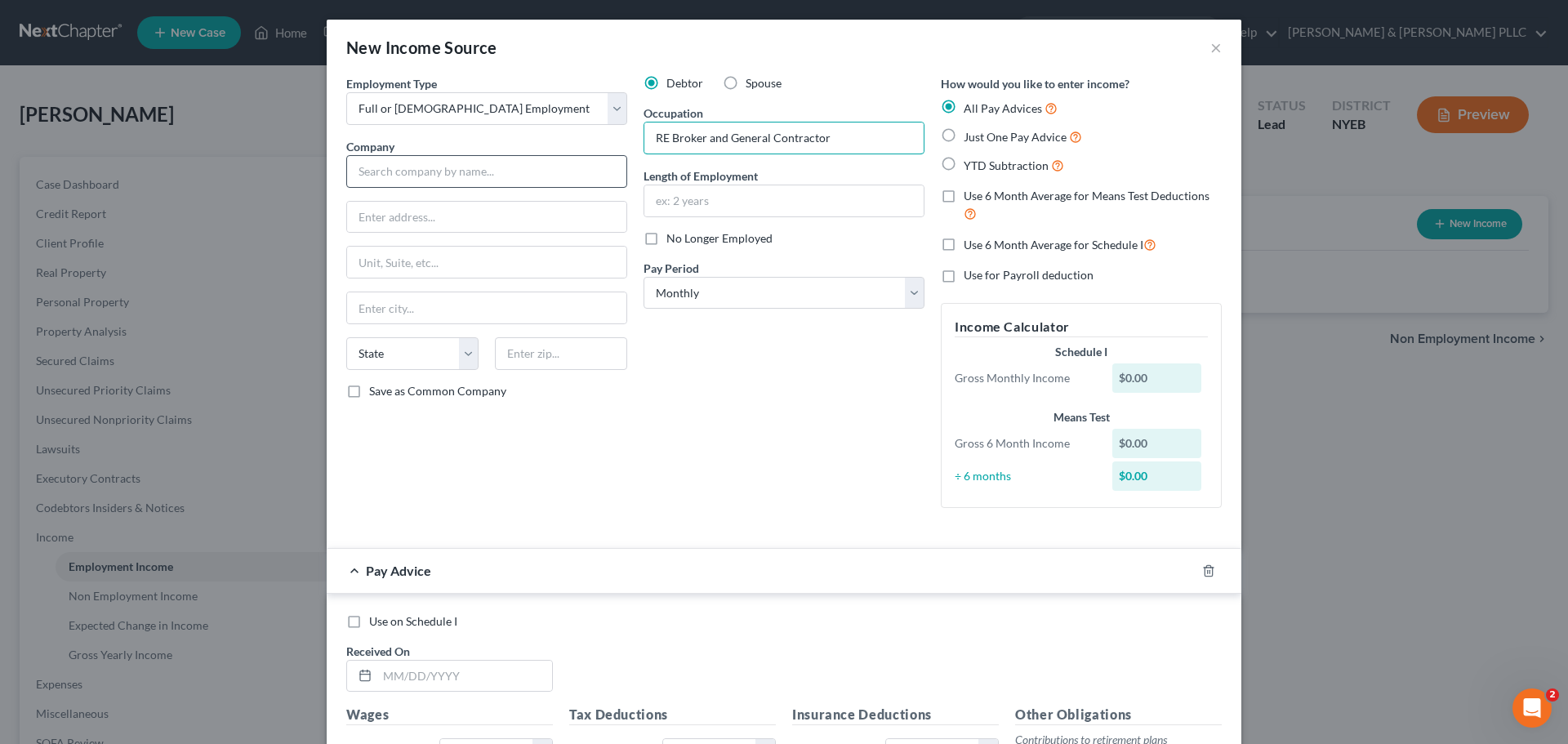
type input "RE Broker and General Contractor"
click at [366, 165] on input "text" at bounding box center [486, 172] width 281 height 33
type input "Self Employed"
click at [360, 194] on div "Employment Type * Select Full or [DEMOGRAPHIC_DATA] Employment Self Employment …" at bounding box center [486, 298] width 297 height 447
click at [401, 229] on input "text" at bounding box center [486, 217] width 280 height 31
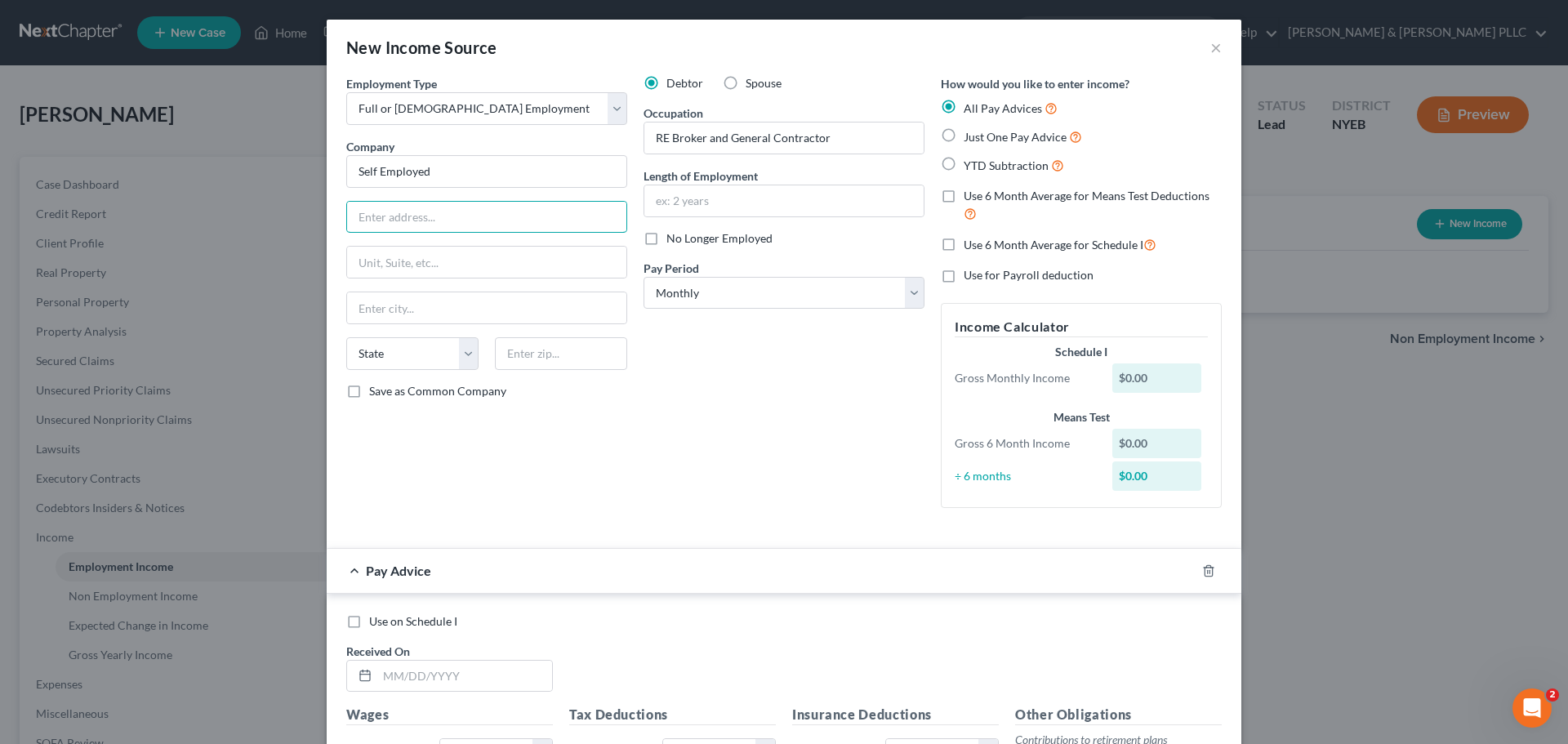
paste input "[STREET_ADDRESS]"
type input "[STREET_ADDRESS]"
drag, startPoint x: 390, startPoint y: 310, endPoint x: 381, endPoint y: 315, distance: 10.3
click at [390, 310] on input "text" at bounding box center [486, 308] width 280 height 31
type input "[GEOGRAPHIC_DATA]"
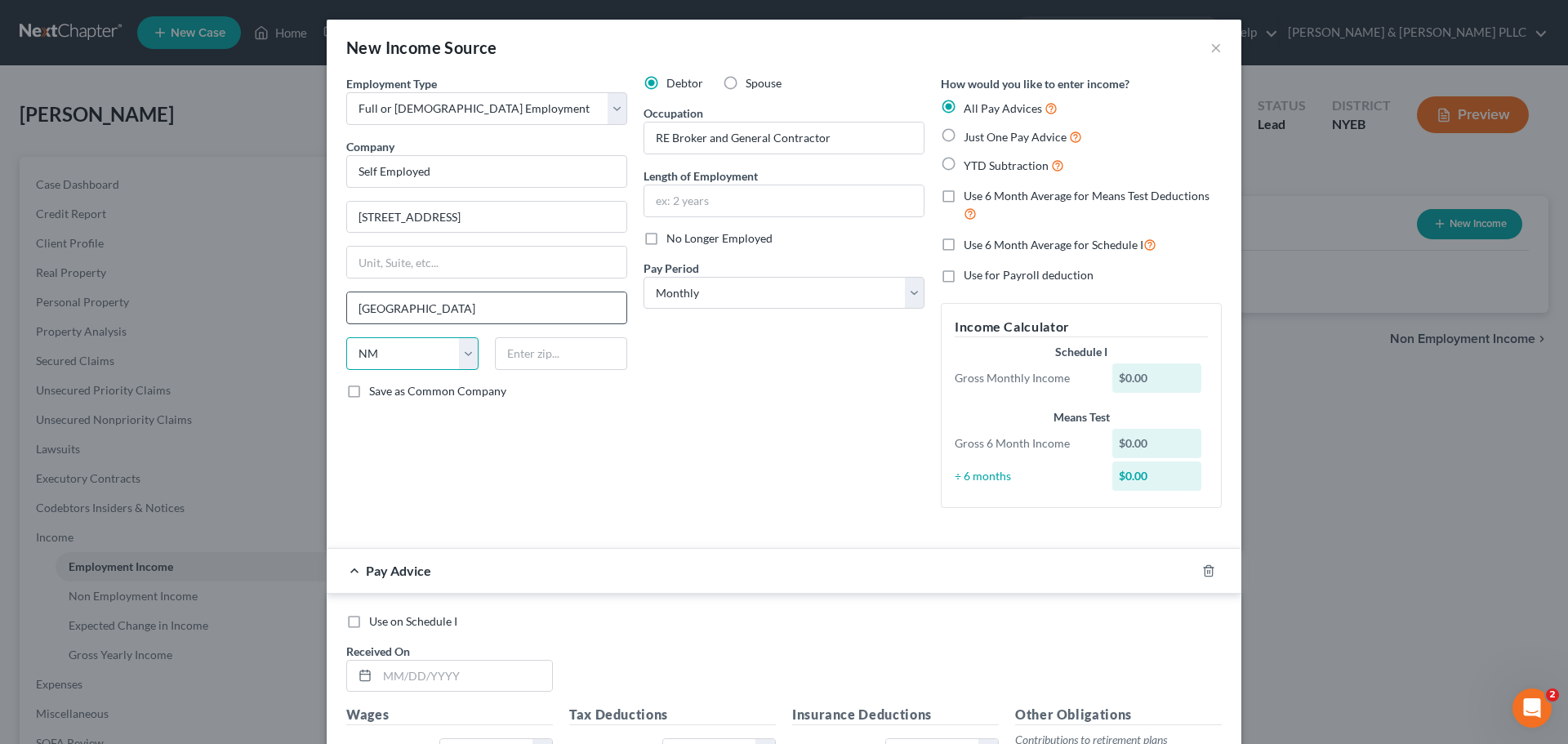
select select "35"
click at [713, 200] on input "text" at bounding box center [784, 201] width 280 height 31
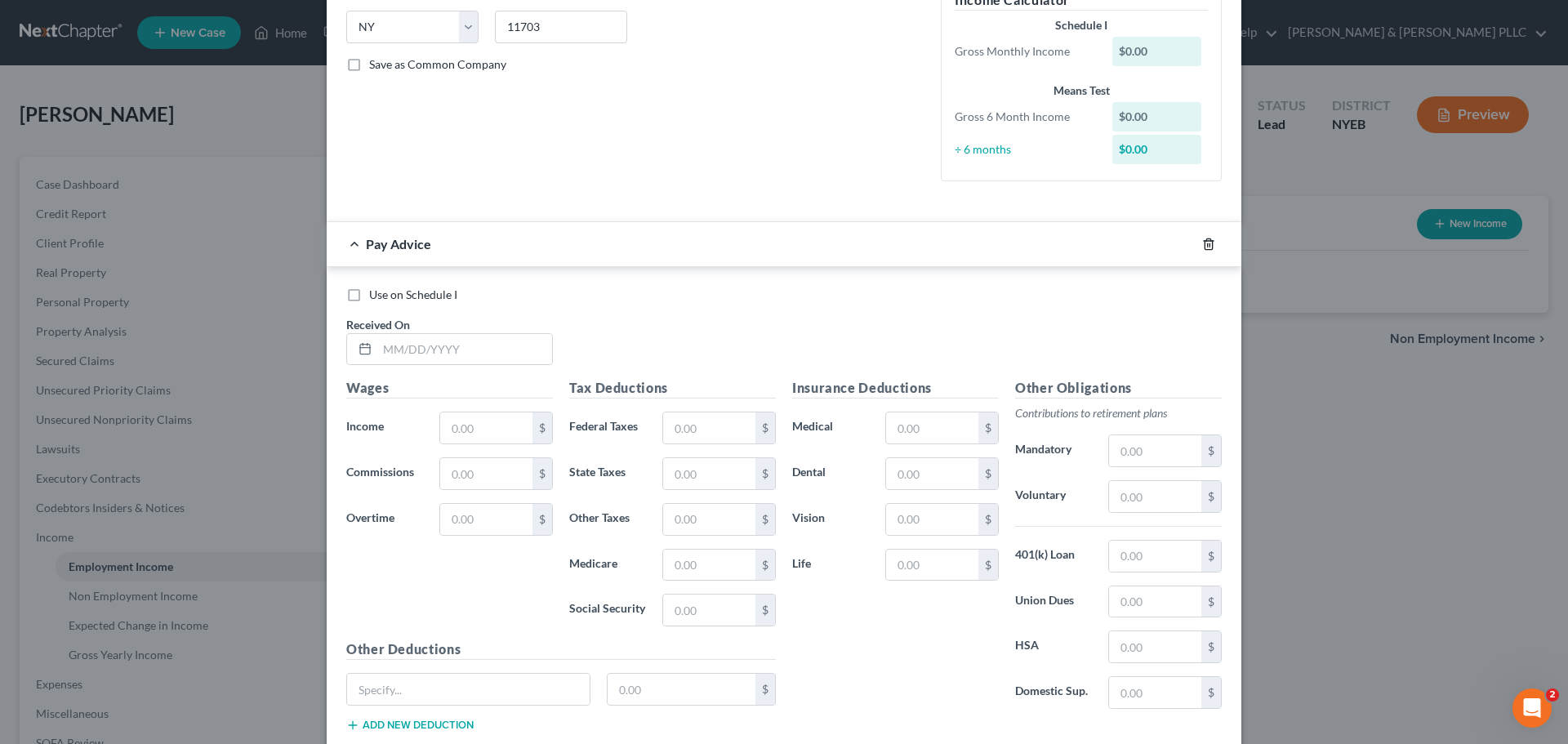
click at [1203, 238] on icon "button" at bounding box center [1208, 244] width 13 height 13
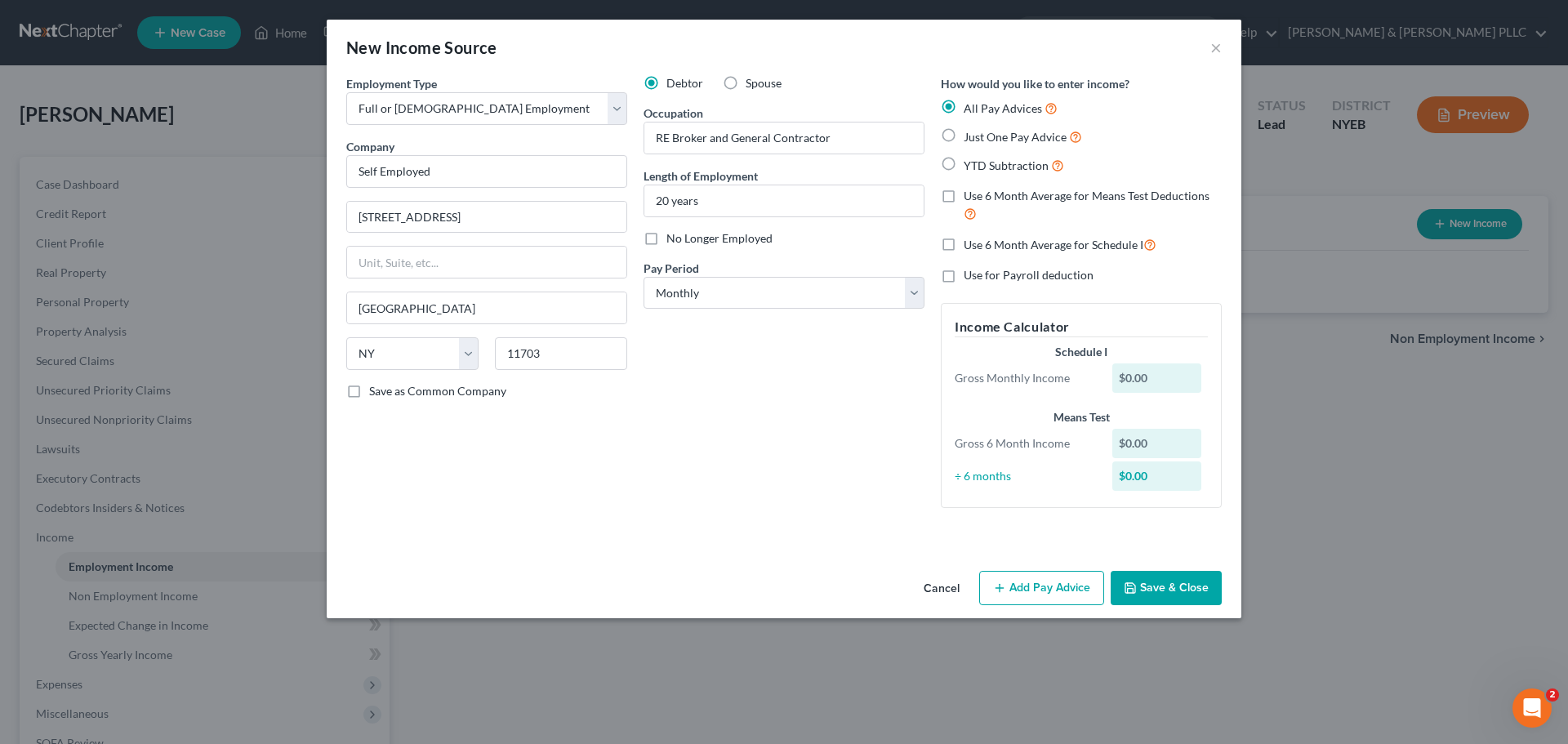
scroll to position [0, 0]
click at [1153, 580] on button "Save & Close" at bounding box center [1166, 588] width 111 height 34
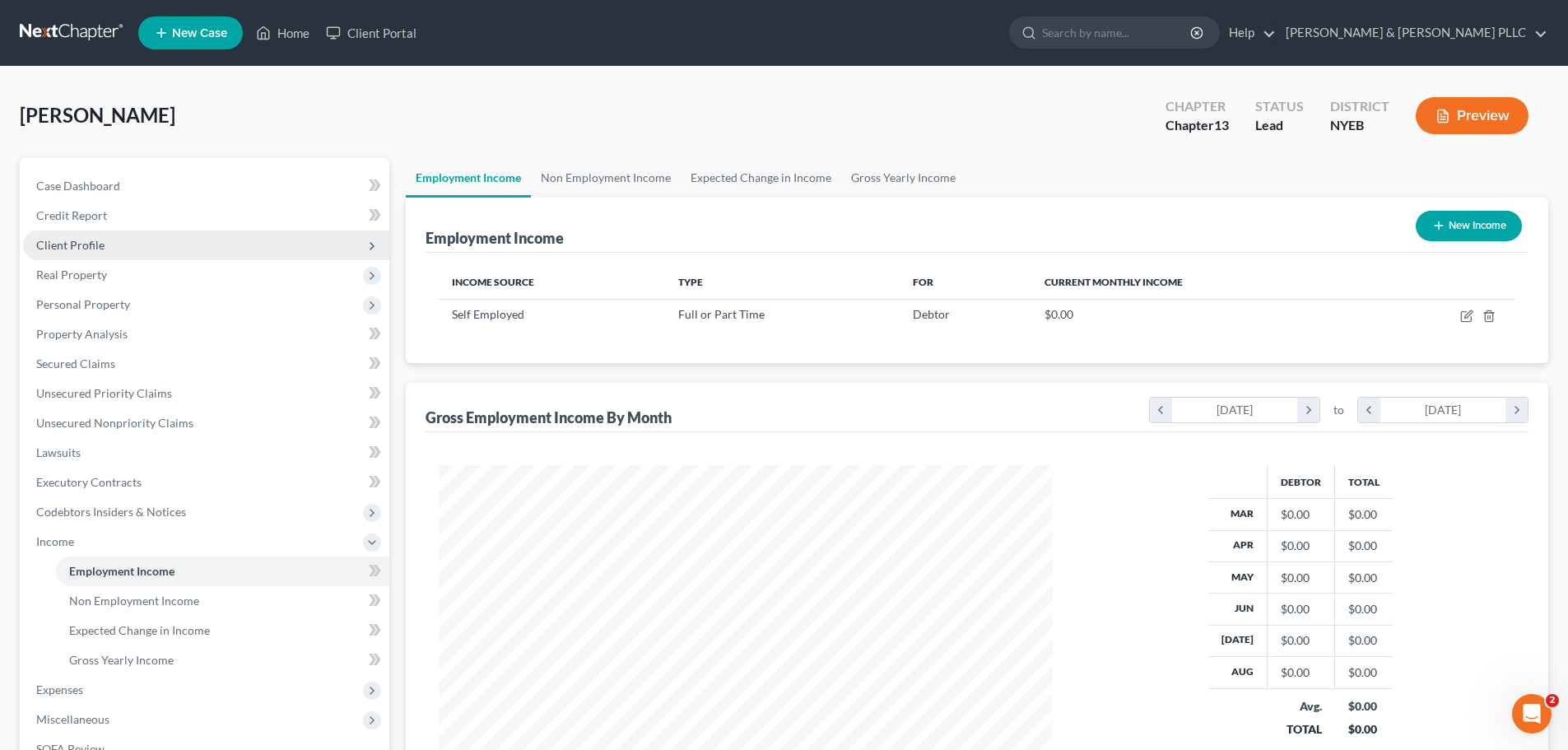
click at [159, 231] on span "Client Profile" at bounding box center [205, 246] width 366 height 29
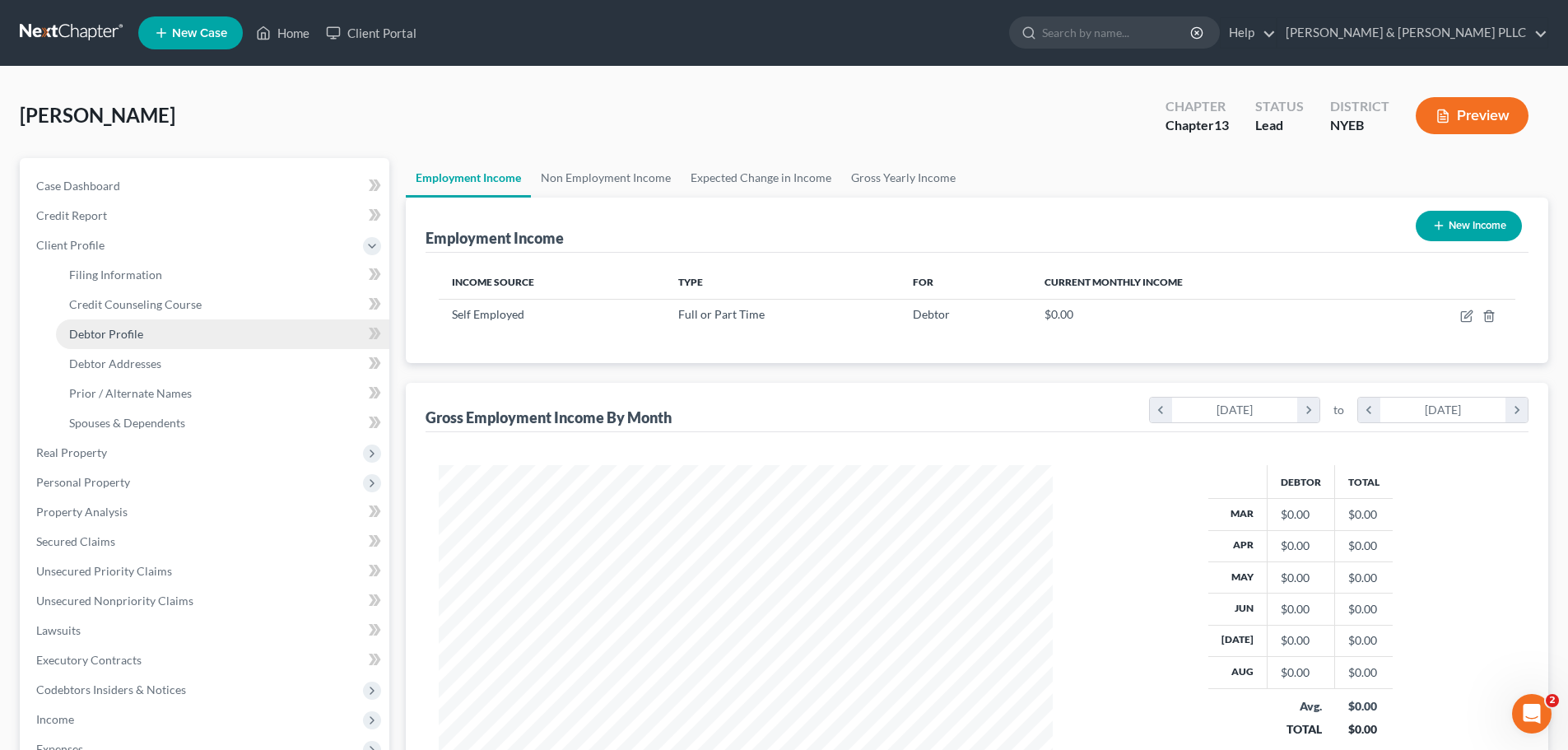
click at [178, 346] on link "Debtor Profile" at bounding box center [222, 334] width 333 height 29
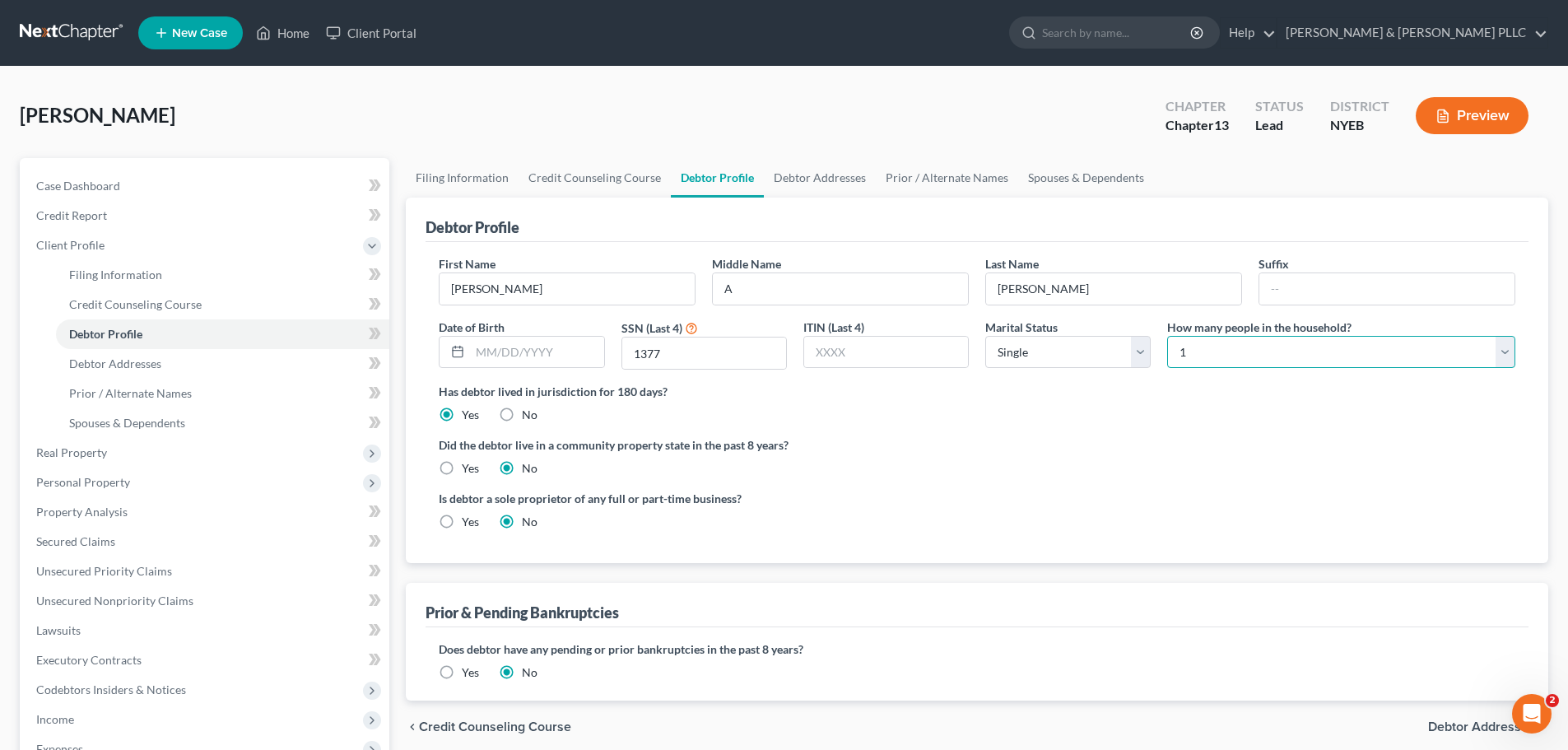
click at [1216, 359] on select "Select 1 2 3 4 5 6 7 8 9 10 11 12 13 14 15 16 17 18 19 20" at bounding box center [1341, 353] width 348 height 33
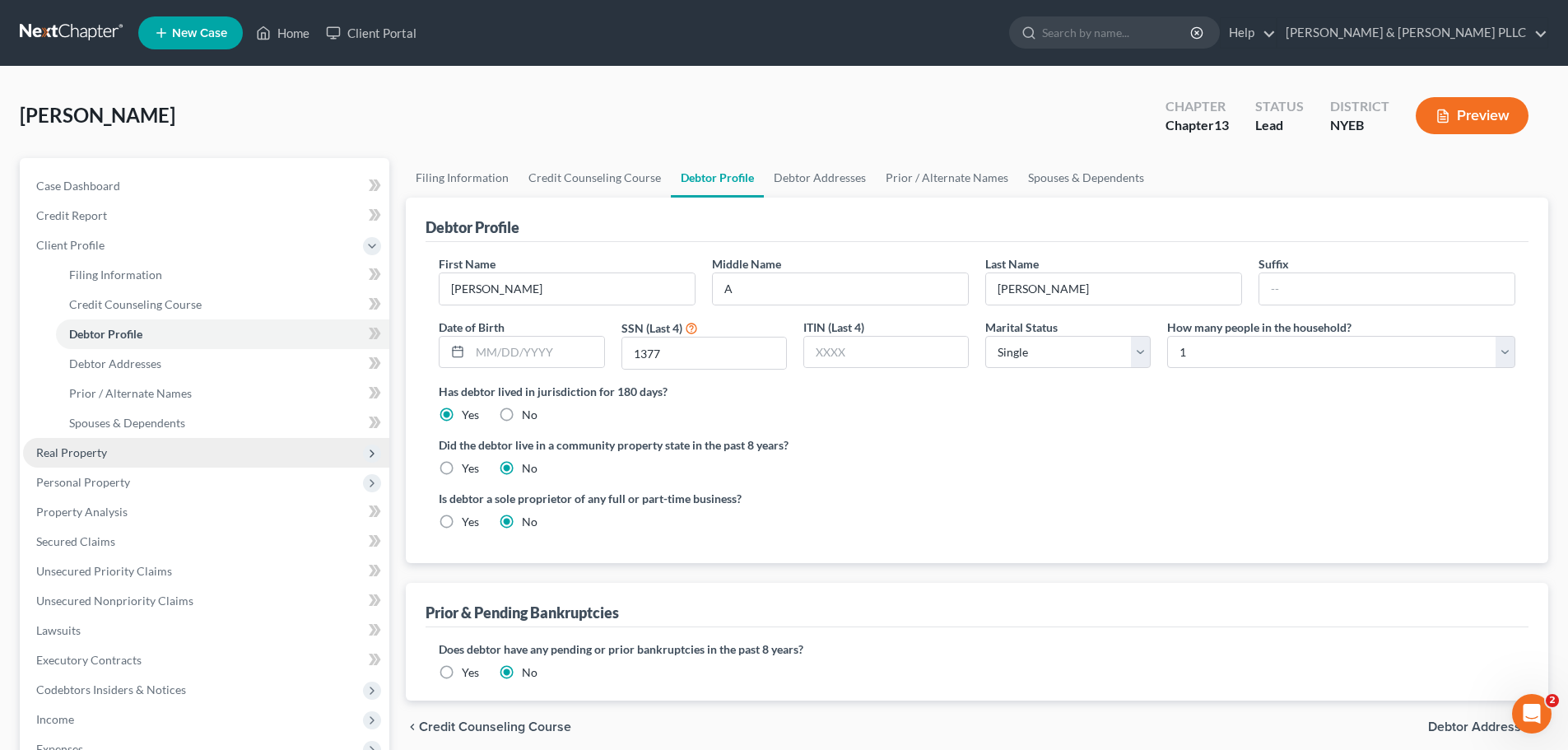
click at [193, 450] on span "Real Property" at bounding box center [205, 453] width 366 height 29
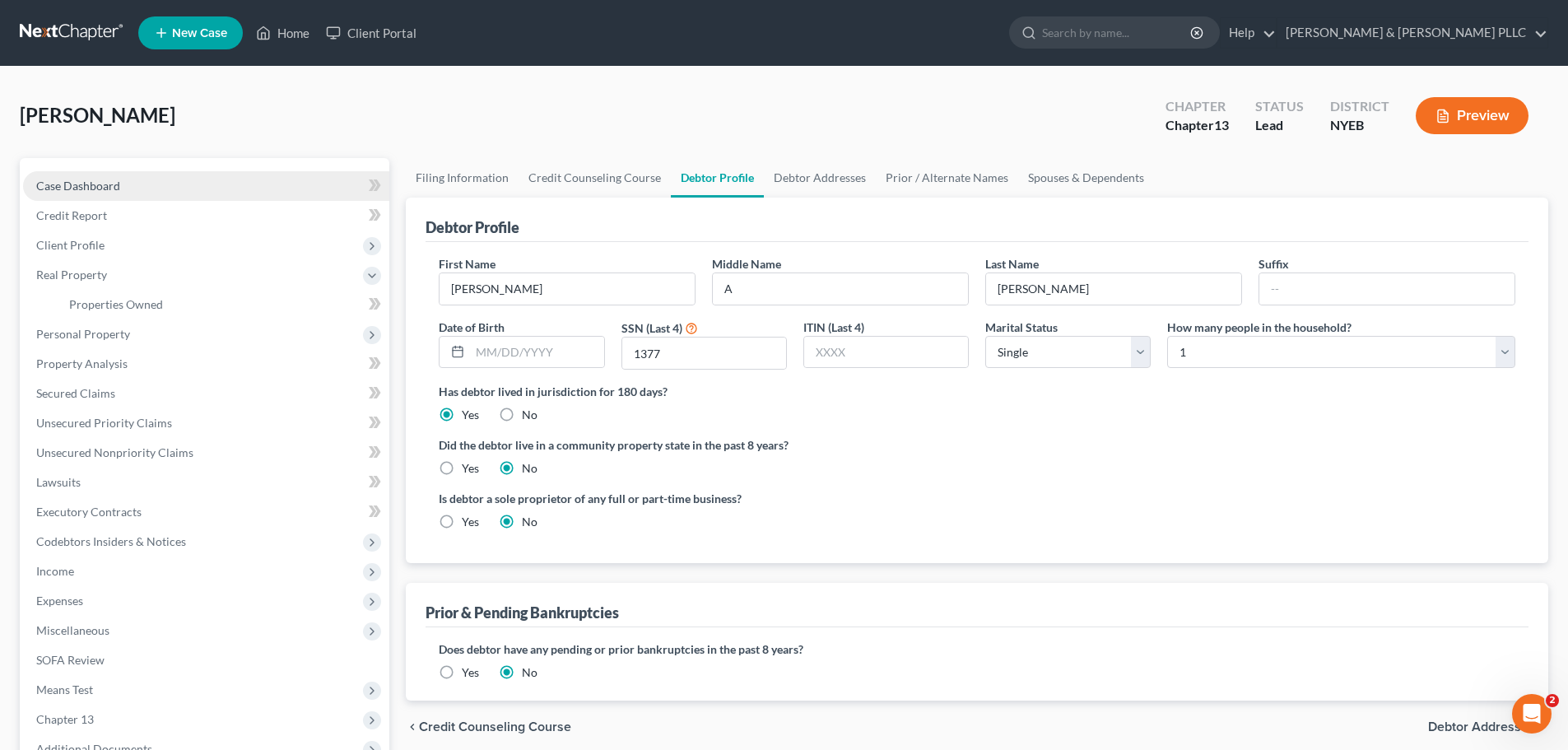
click at [152, 200] on link "Case Dashboard" at bounding box center [205, 186] width 366 height 29
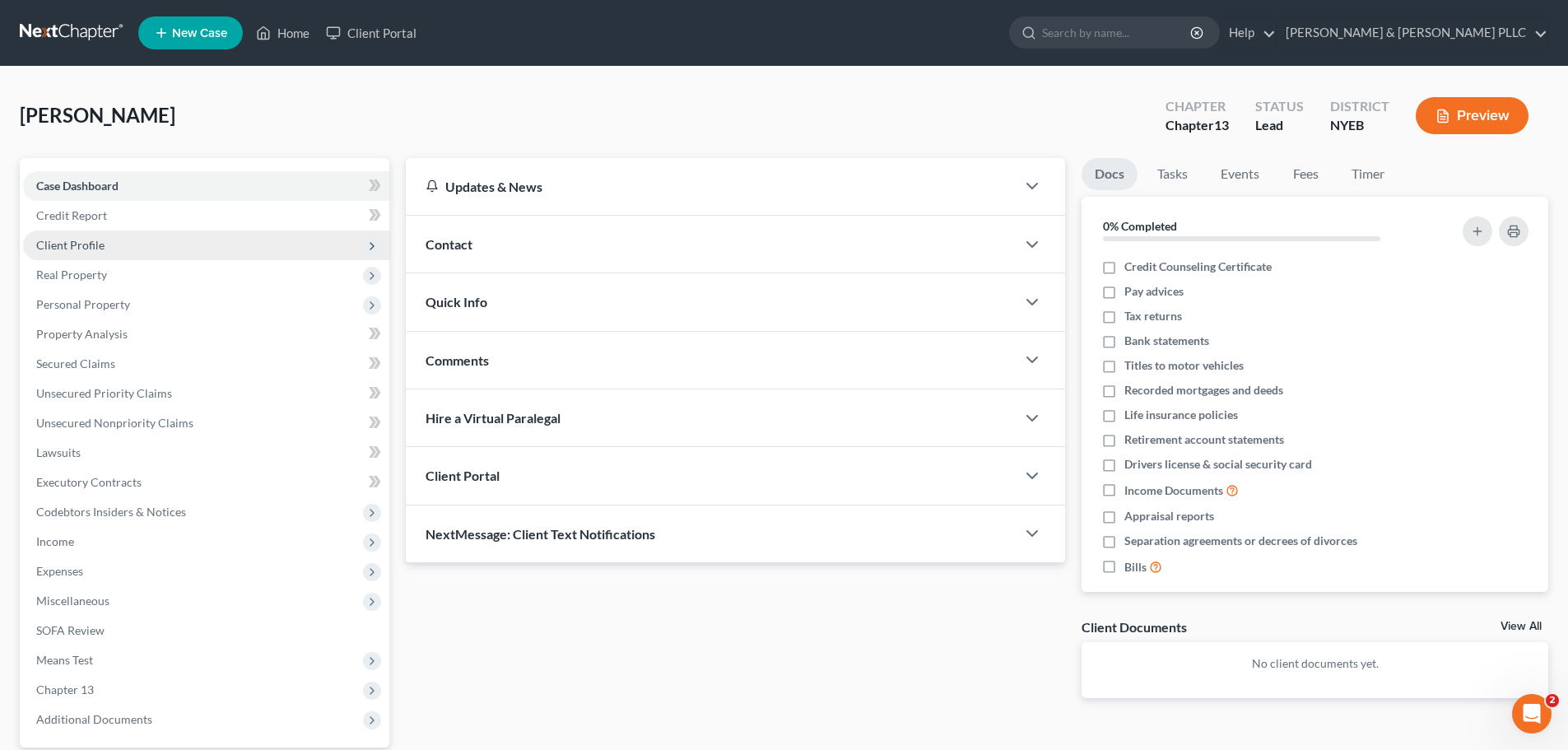
click at [151, 247] on span "Client Profile" at bounding box center [205, 246] width 366 height 29
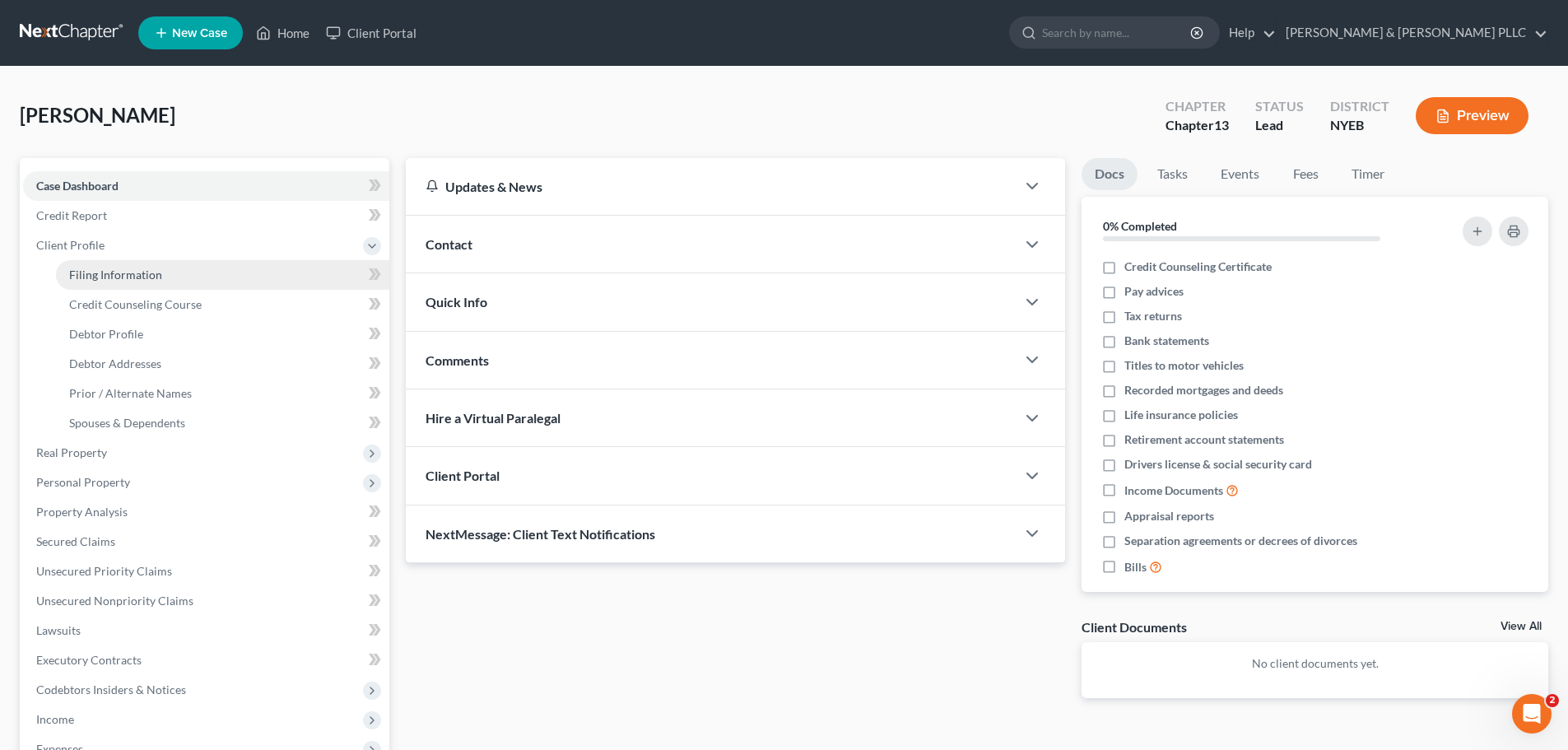
click at [166, 276] on link "Filing Information" at bounding box center [222, 275] width 333 height 29
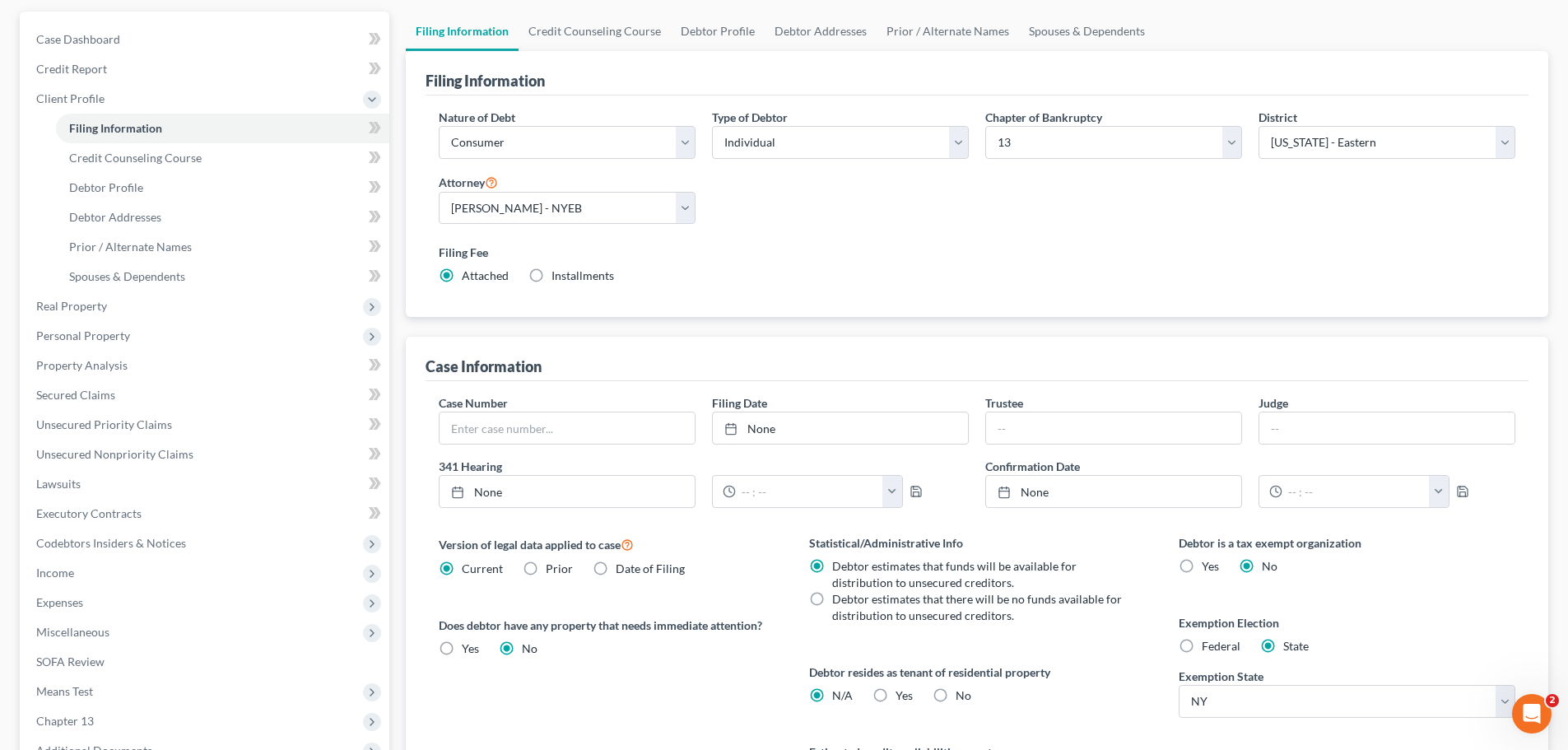
scroll to position [329, 0]
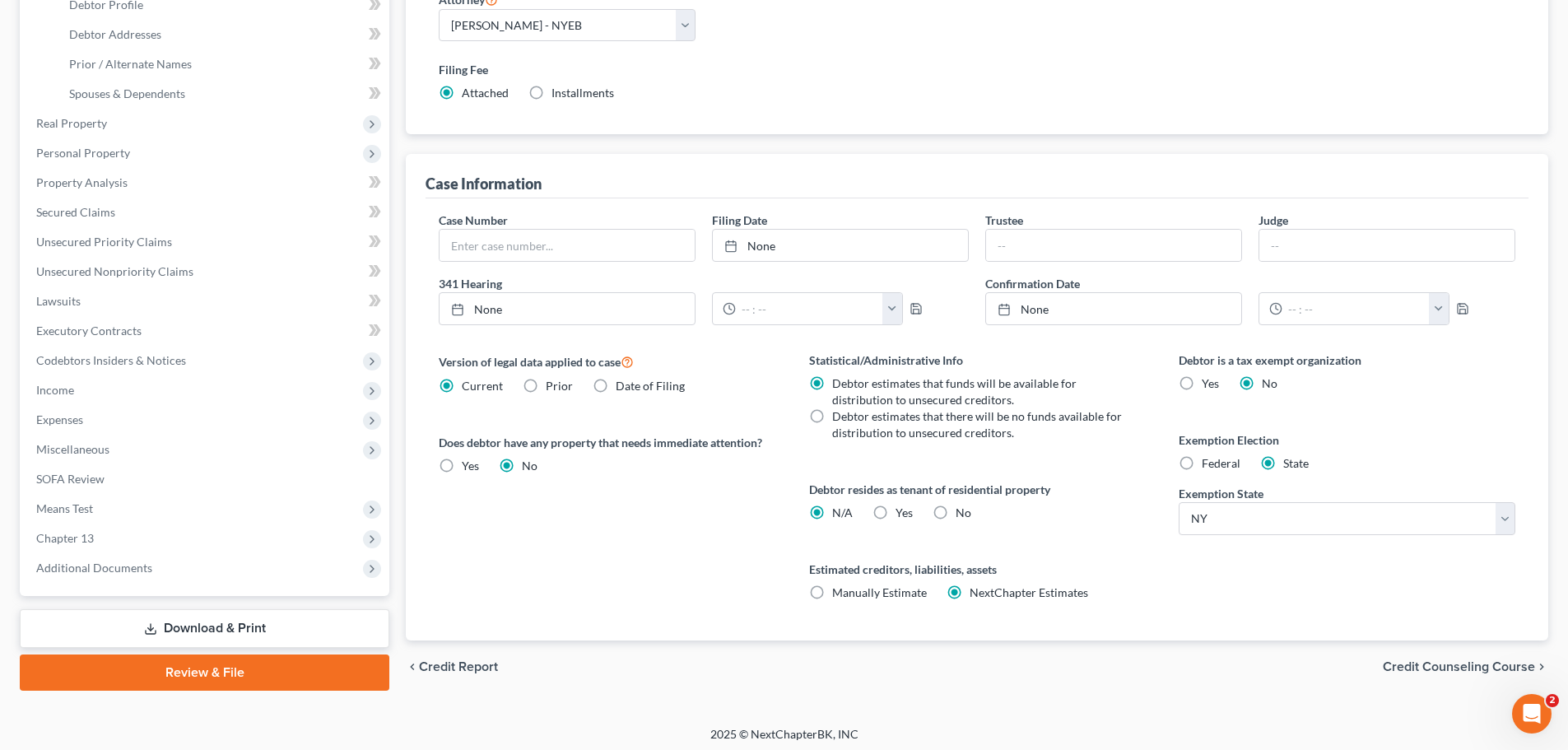
click at [1450, 676] on div "chevron_left Credit Report Credit Counseling Course chevron_right" at bounding box center [977, 667] width 1143 height 53
click at [1450, 673] on span "Credit Counseling Course" at bounding box center [1459, 666] width 152 height 13
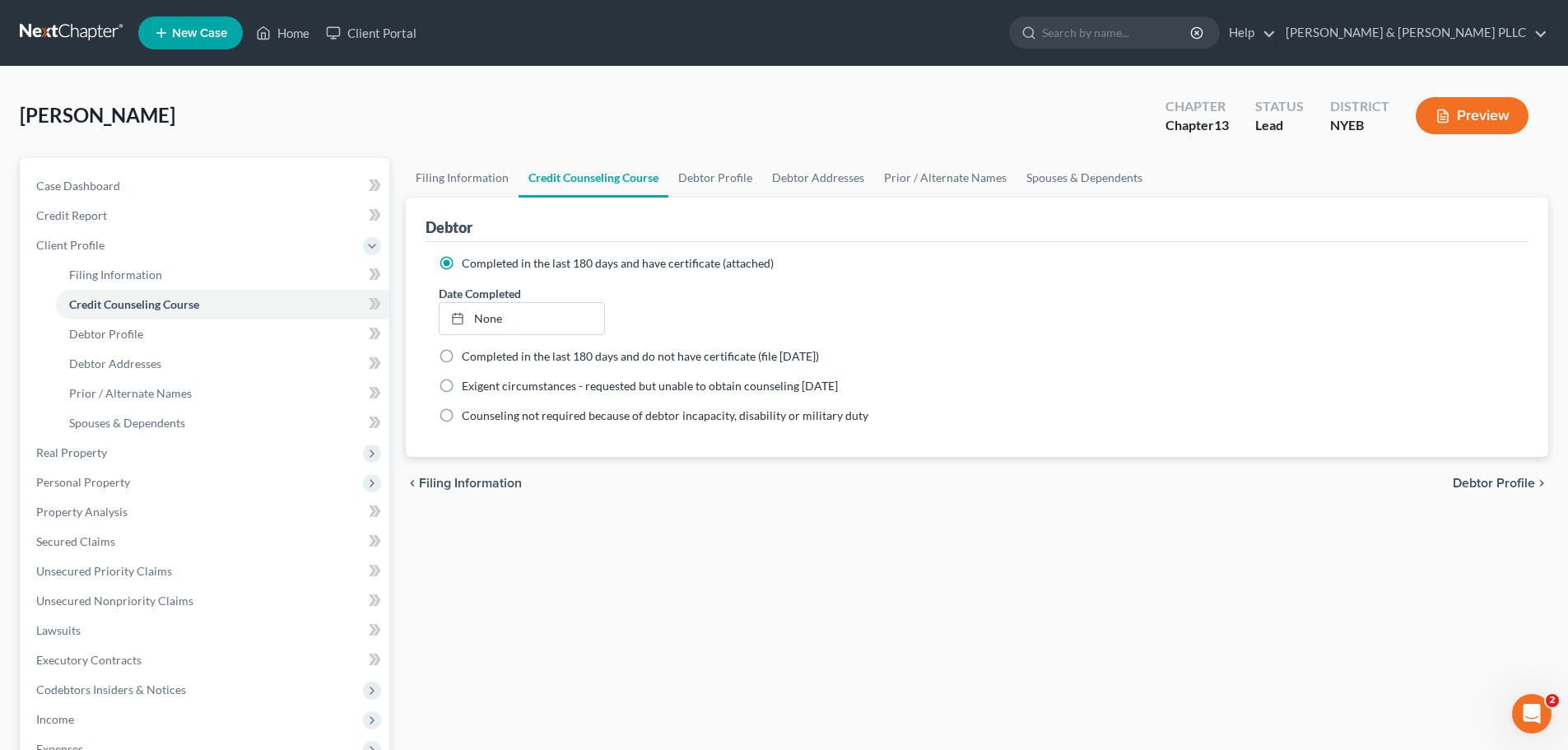
click at [1474, 495] on div "chevron_left Filing Information Debtor Profile chevron_right" at bounding box center [977, 484] width 1143 height 53
click at [1477, 481] on span "Debtor Profile" at bounding box center [1494, 483] width 83 height 13
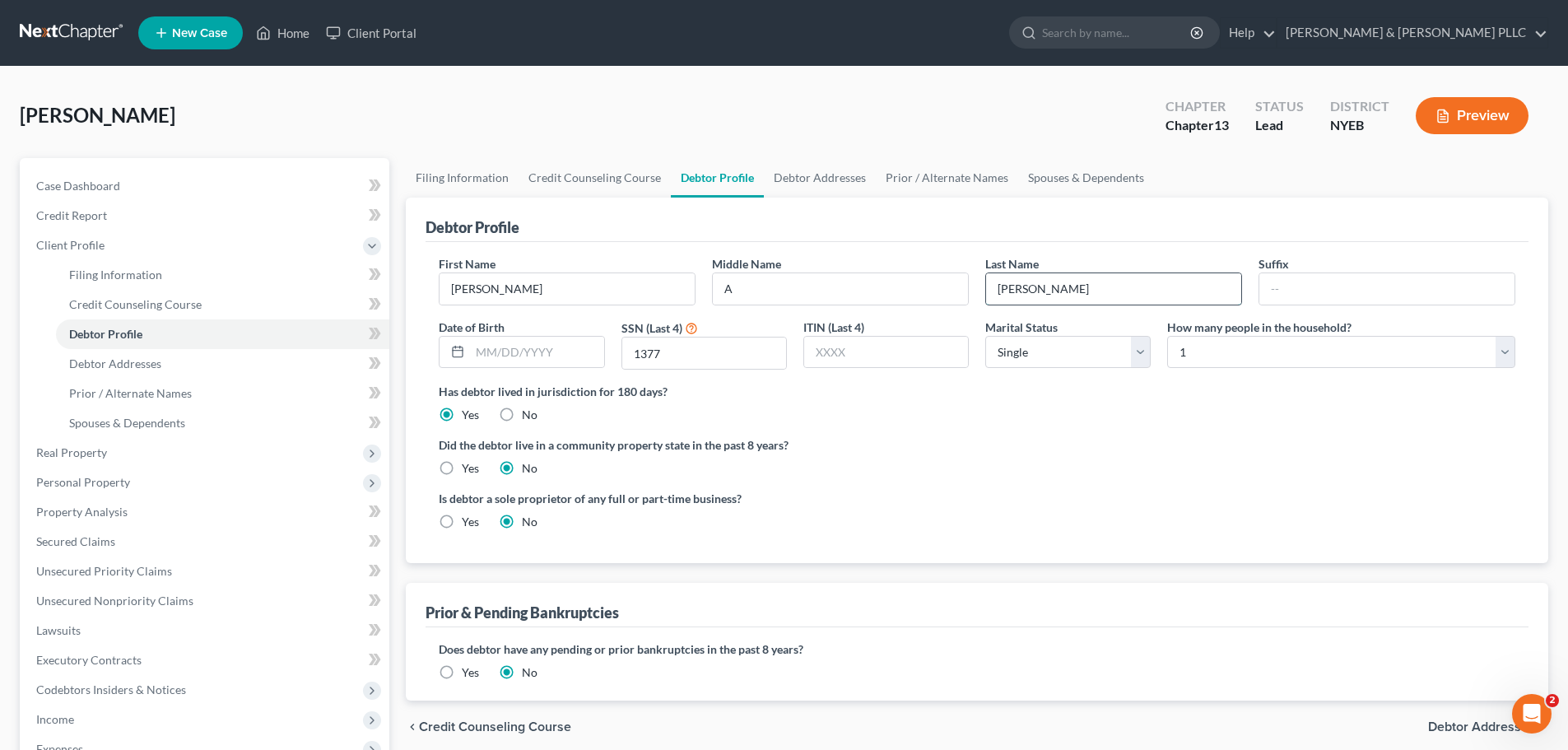
drag, startPoint x: 1142, startPoint y: 293, endPoint x: 1175, endPoint y: 321, distance: 43.3
click at [1141, 293] on input "[PERSON_NAME]" at bounding box center [1114, 289] width 255 height 31
drag, startPoint x: 1230, startPoint y: 347, endPoint x: 1237, endPoint y: 351, distance: 8.1
click at [1230, 347] on select "Select 1 2 3 4 5 6 7 8 9 10 11 12 13 14 15 16 17 18 19 20" at bounding box center [1341, 353] width 348 height 33
click at [1167, 336] on select "Select 1 2 3 4 5 6 7 8 9 10 11 12 13 14 15 16 17 18 19 20" at bounding box center [1341, 353] width 348 height 33
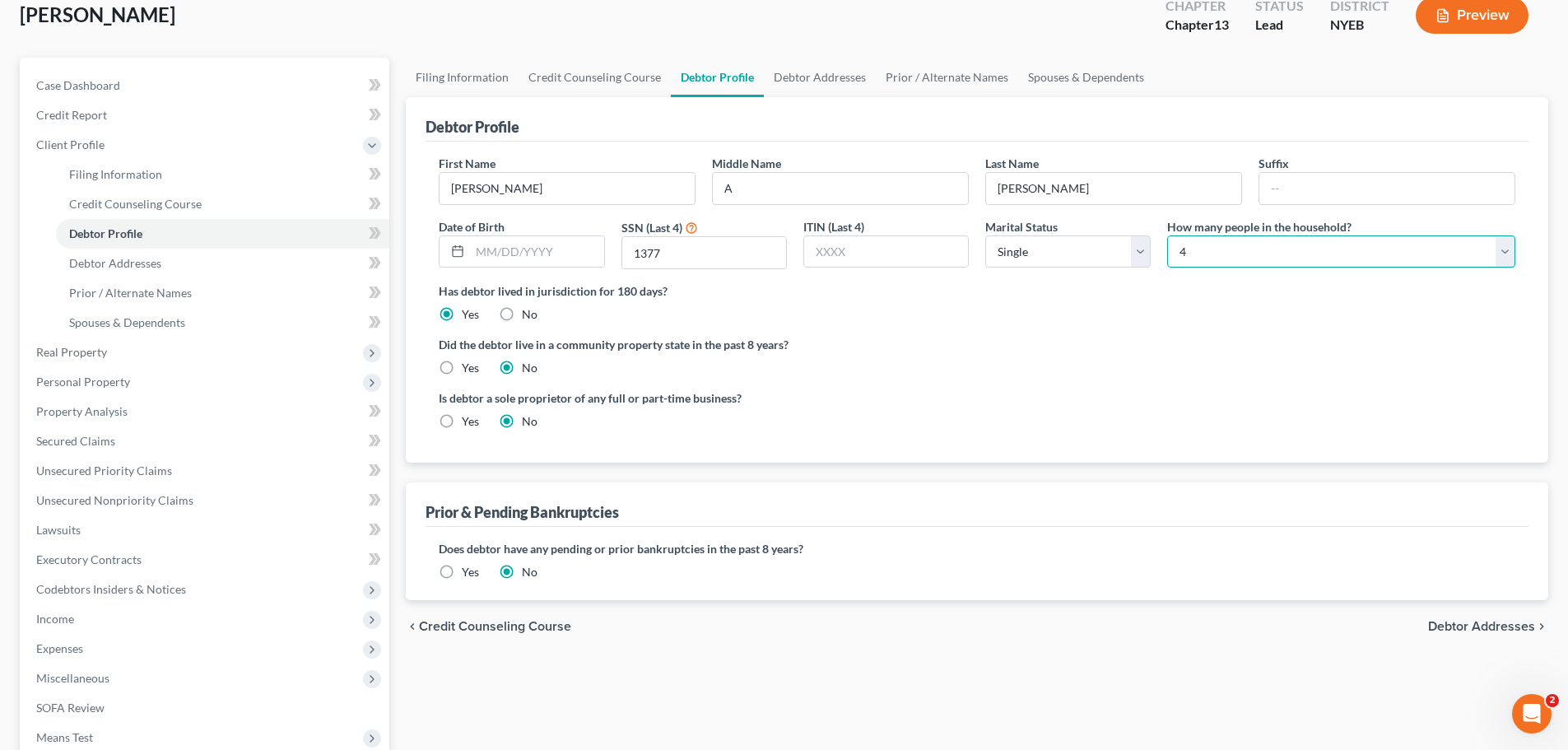
scroll to position [329, 0]
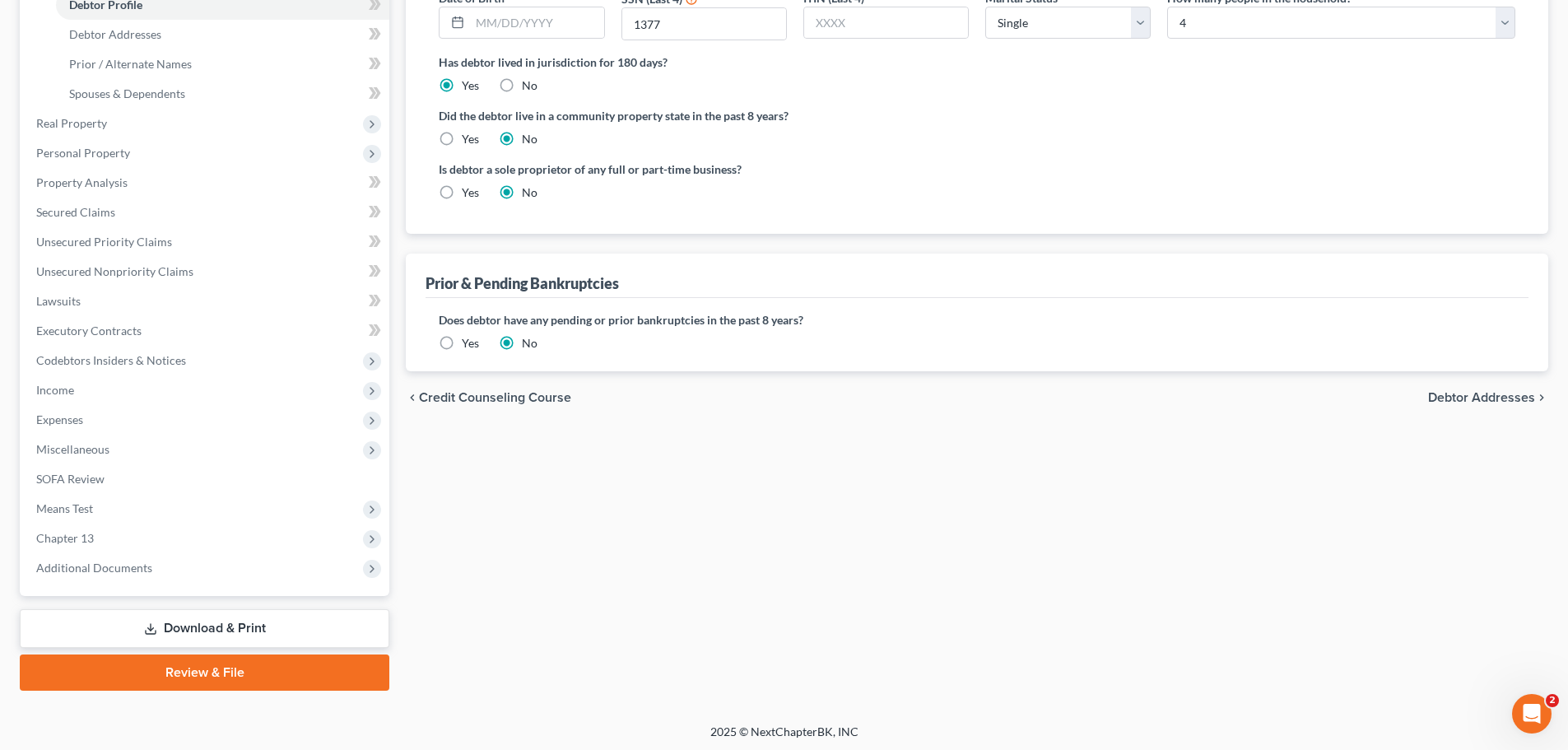
click at [1481, 404] on span "Debtor Addresses" at bounding box center [1482, 397] width 107 height 13
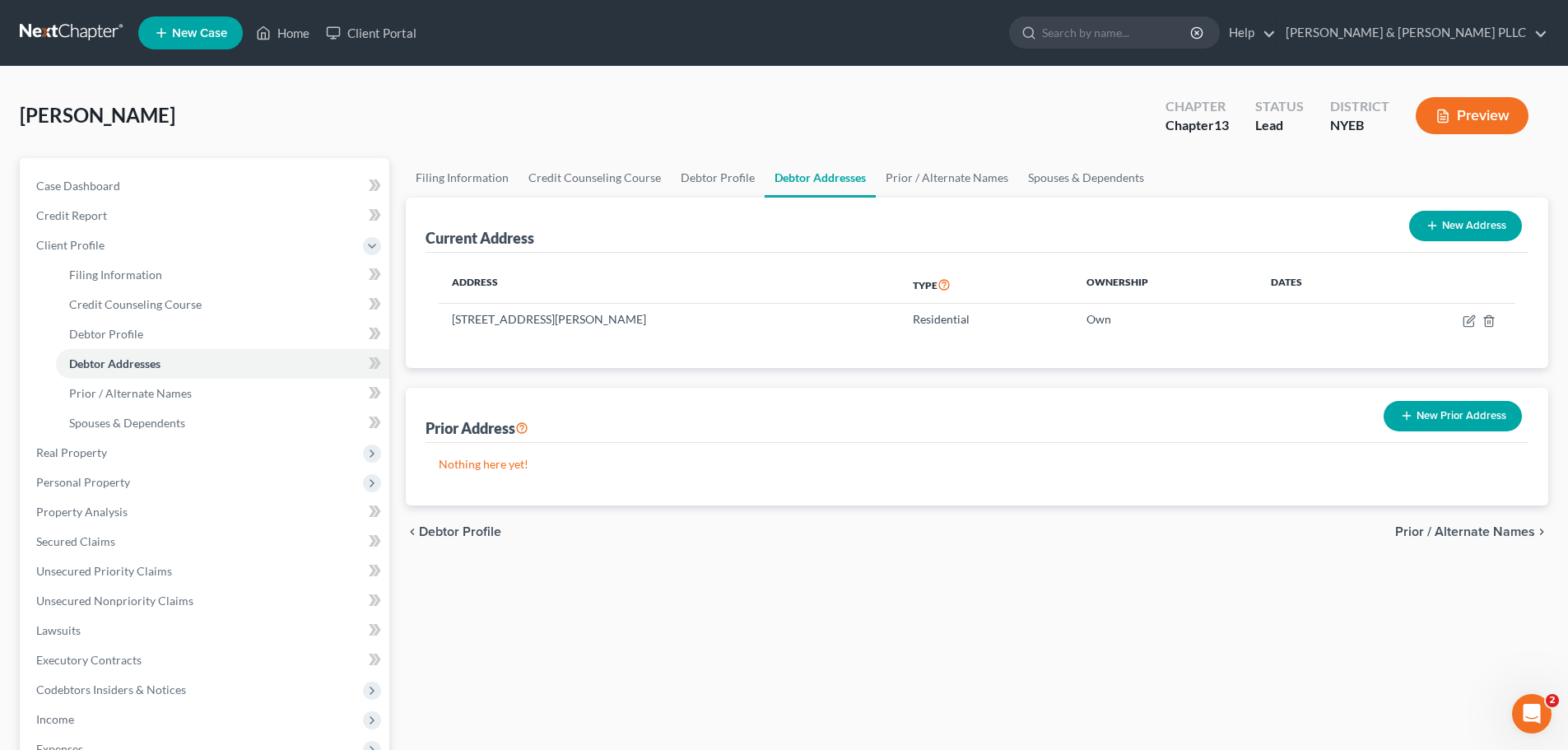
click at [1477, 535] on span "Prior / Alternate Names" at bounding box center [1465, 532] width 140 height 13
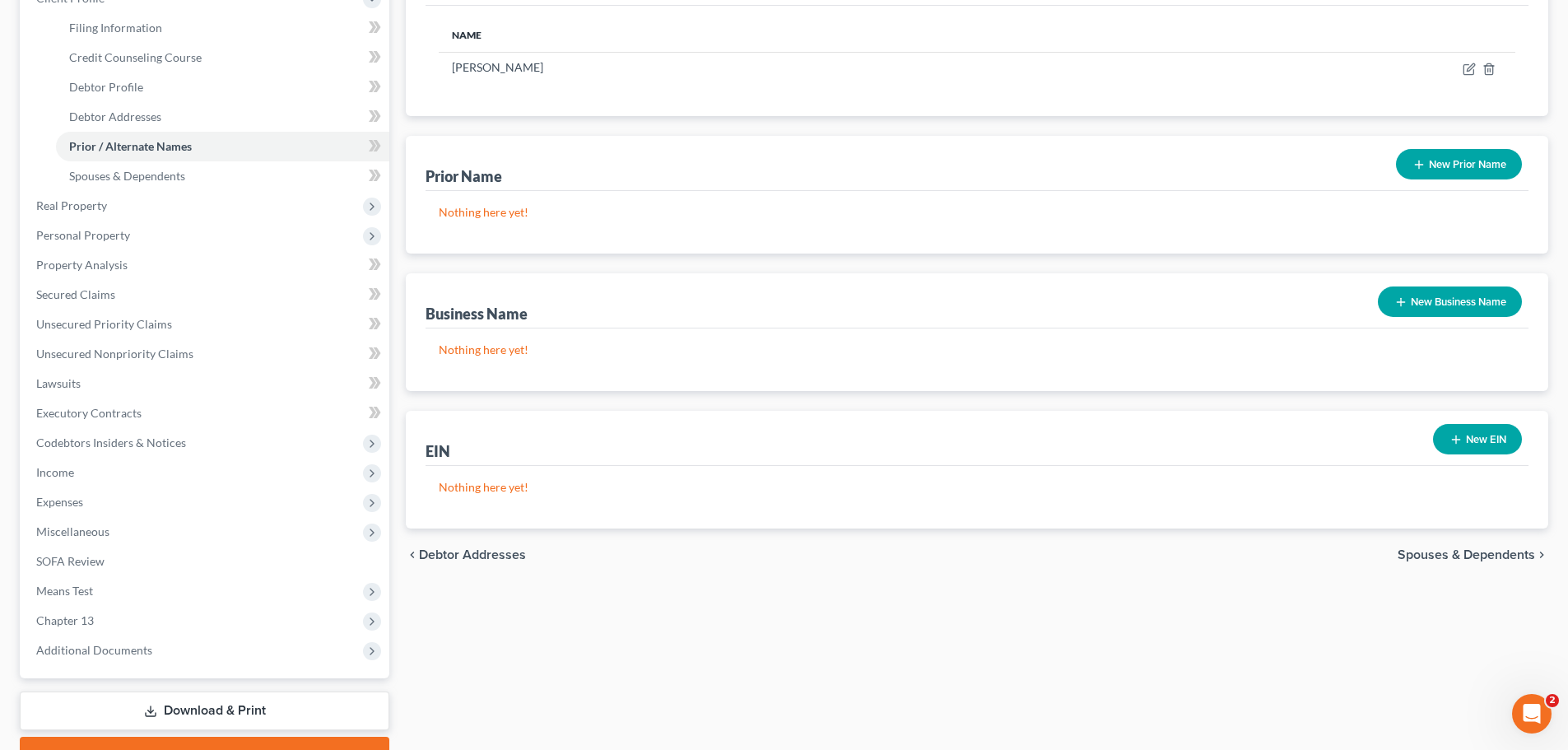
click at [1480, 561] on span "Spouses & Dependents" at bounding box center [1467, 554] width 138 height 13
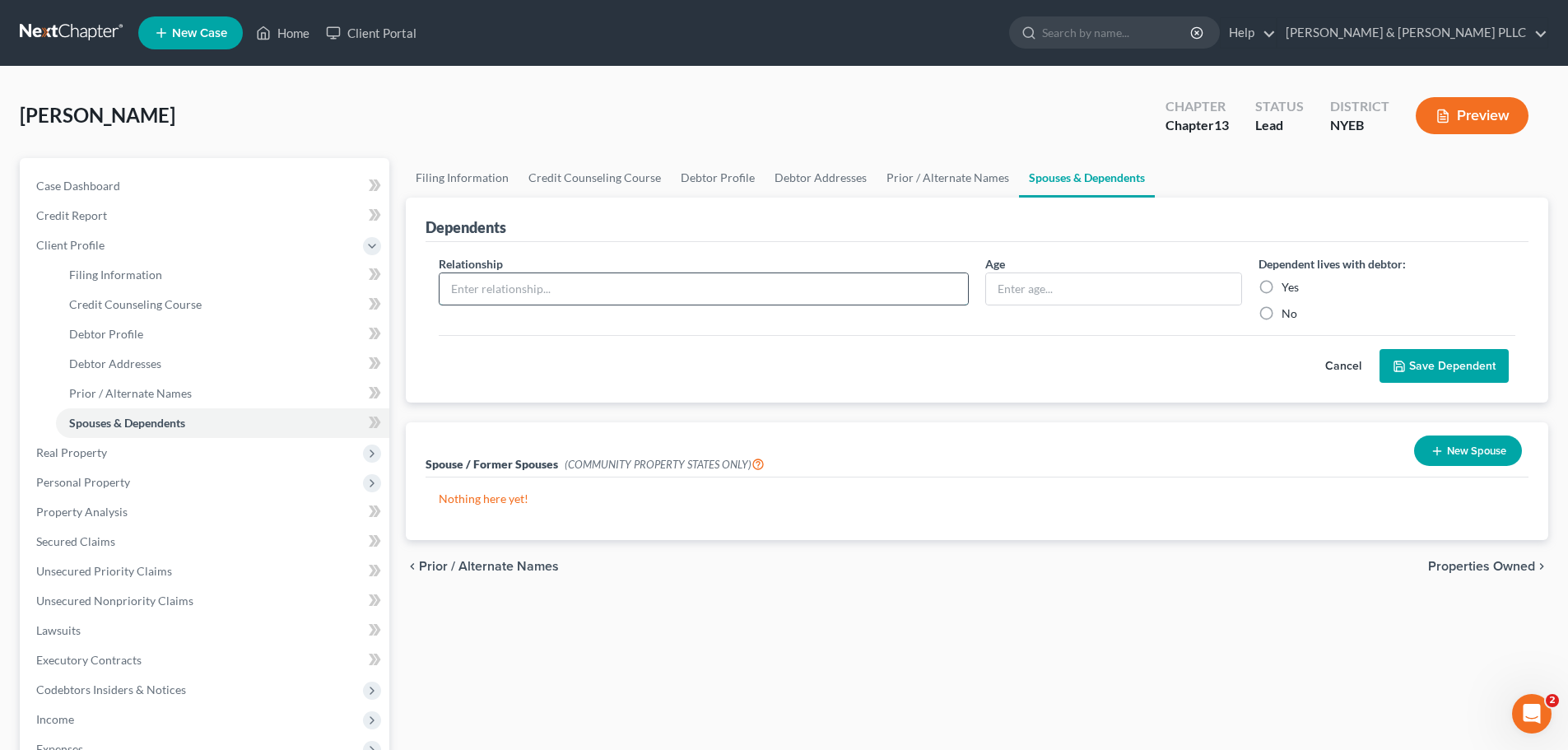
click at [875, 290] on input "text" at bounding box center [703, 289] width 529 height 31
click at [1282, 291] on label "Yes" at bounding box center [1291, 287] width 18 height 17
click at [1288, 290] on input "Yes" at bounding box center [1293, 284] width 11 height 11
click at [1454, 372] on button "Save Dependent" at bounding box center [1444, 366] width 130 height 34
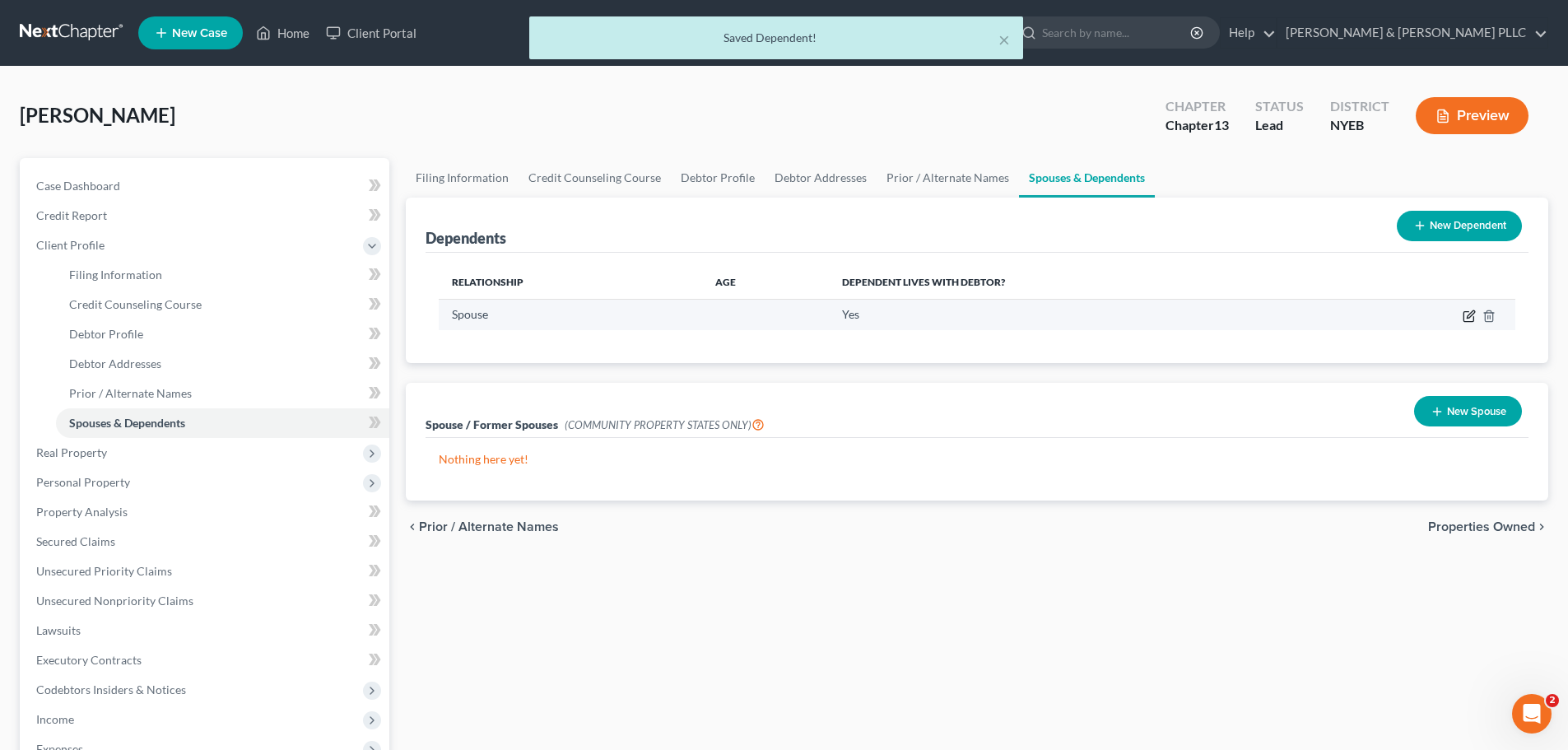
click at [1465, 317] on icon "button" at bounding box center [1469, 317] width 10 height 10
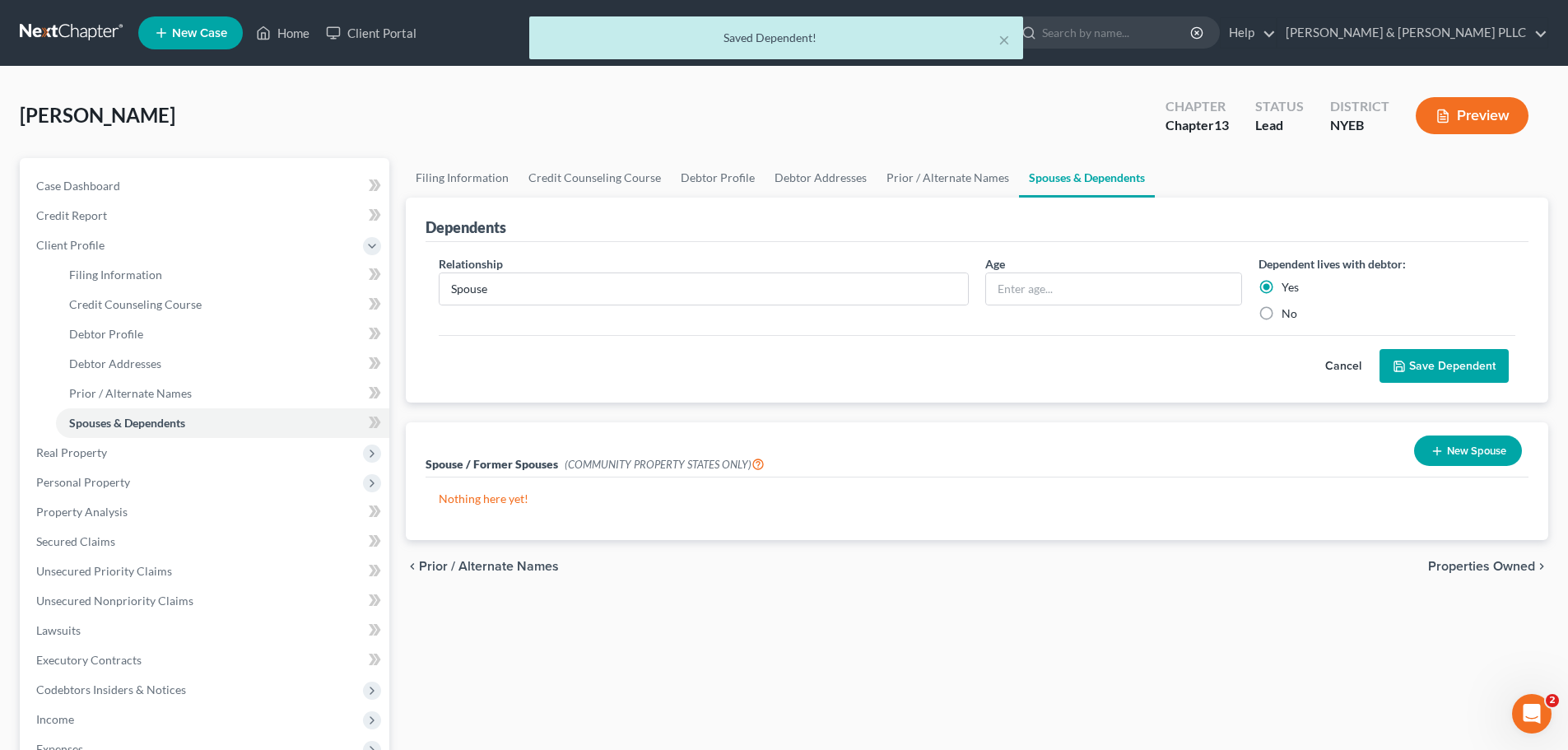
click at [1397, 363] on polyline "submit" at bounding box center [1399, 363] width 4 height 3
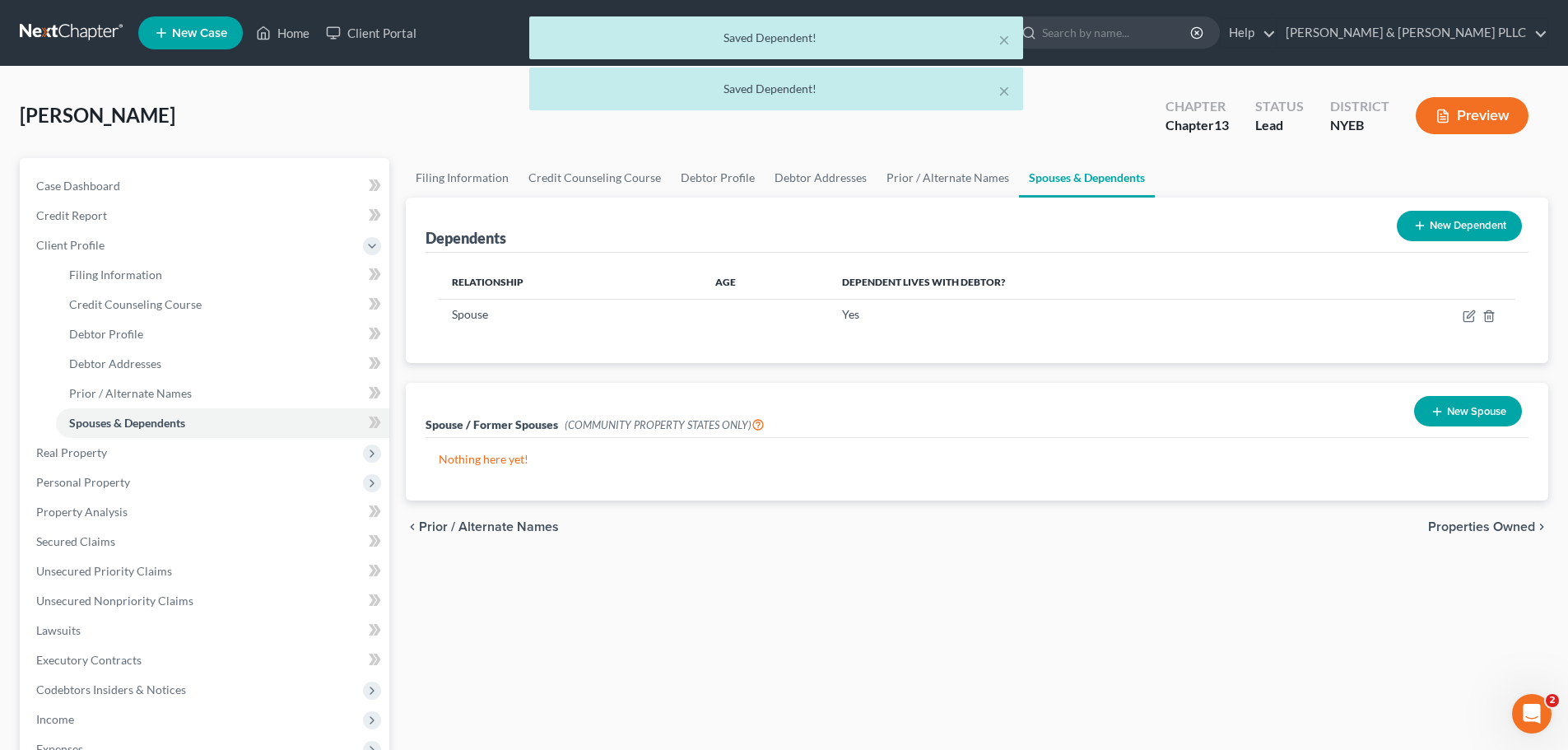
drag, startPoint x: 1455, startPoint y: 234, endPoint x: 1394, endPoint y: 254, distance: 64.2
click at [1451, 234] on button "New Dependent" at bounding box center [1459, 226] width 125 height 30
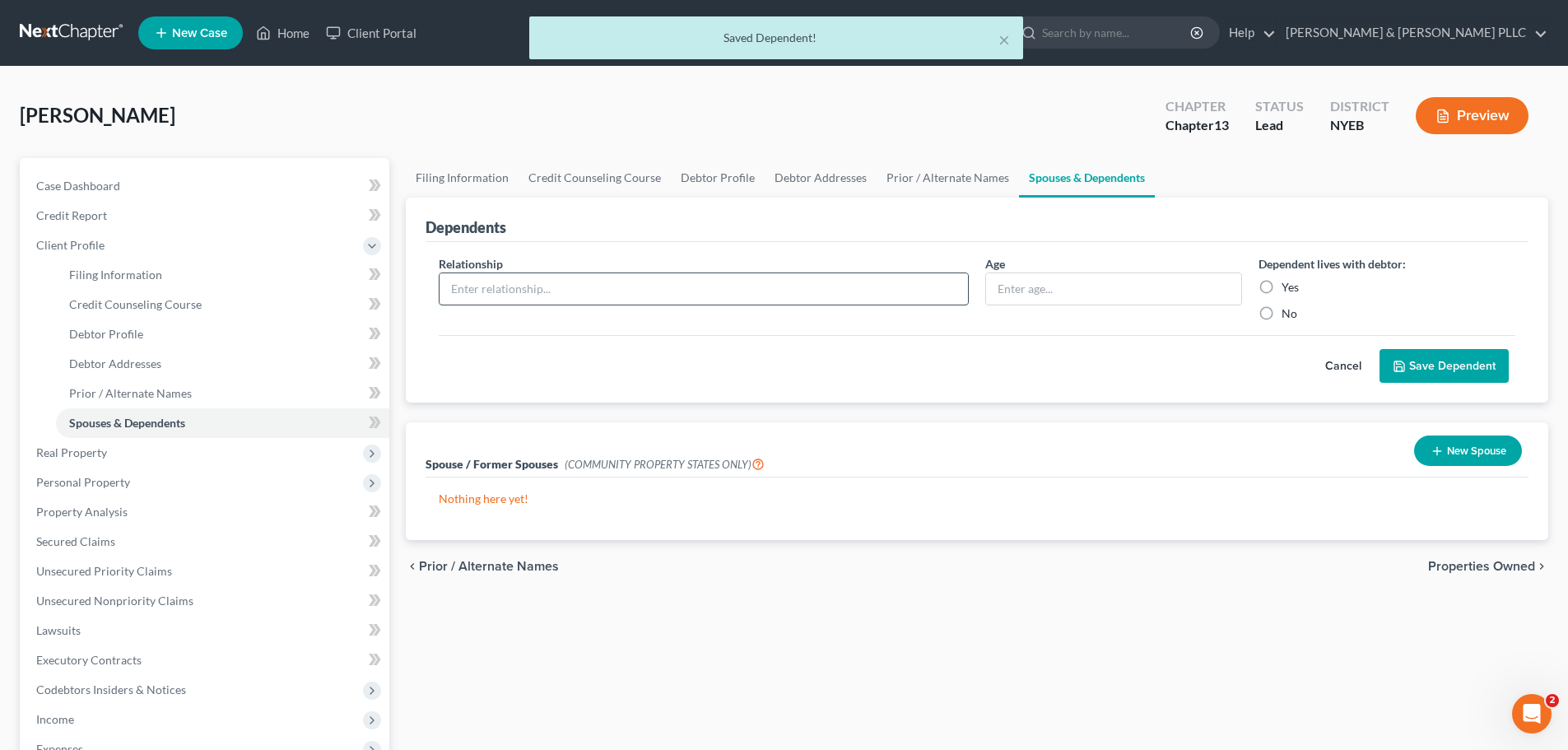
click at [594, 292] on input "text" at bounding box center [703, 289] width 529 height 31
click at [1054, 290] on input "text" at bounding box center [1114, 289] width 255 height 31
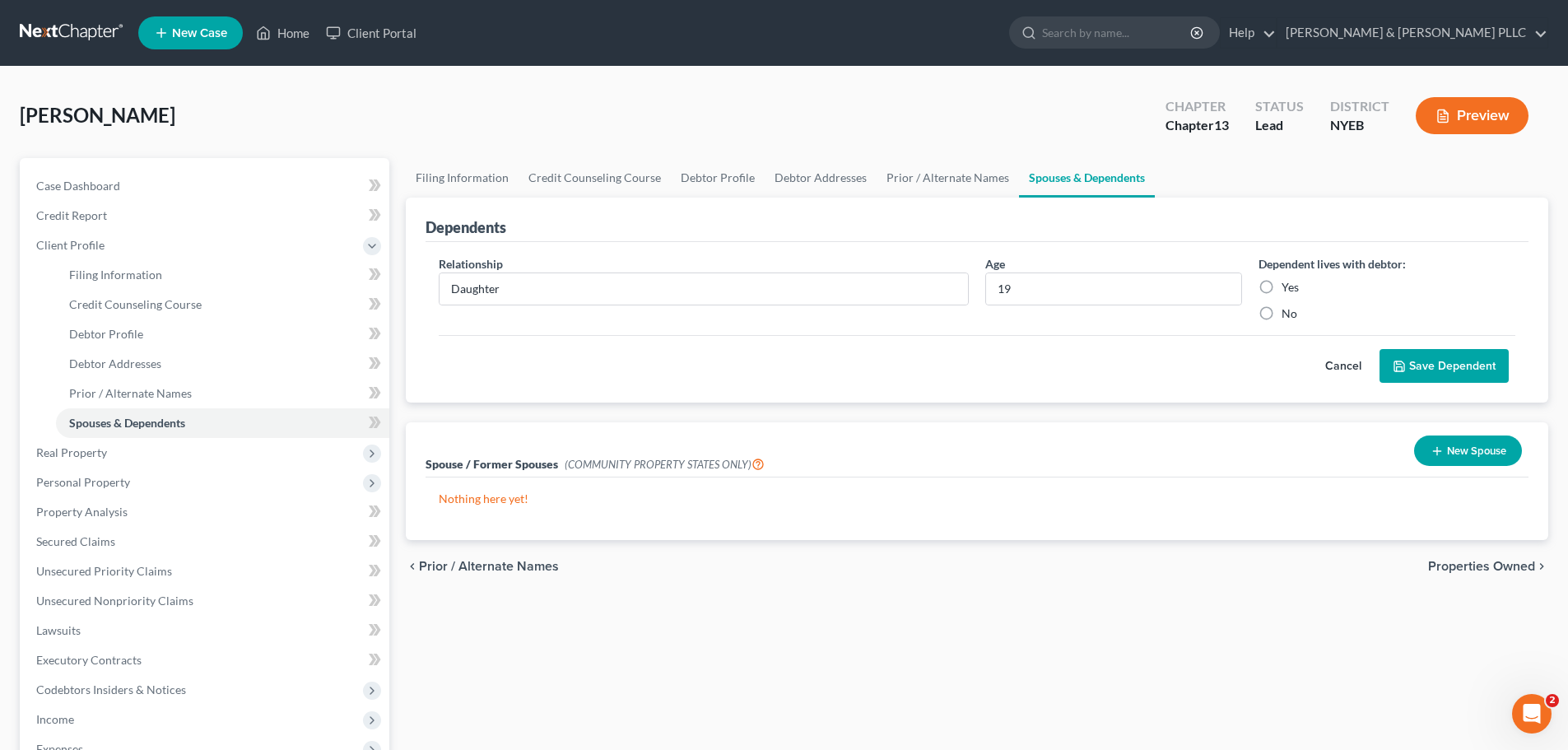
click at [1282, 288] on label "Yes" at bounding box center [1291, 287] width 18 height 17
click at [1288, 288] on input "Yes" at bounding box center [1293, 284] width 11 height 11
click at [1465, 374] on button "Save Dependent" at bounding box center [1444, 366] width 130 height 34
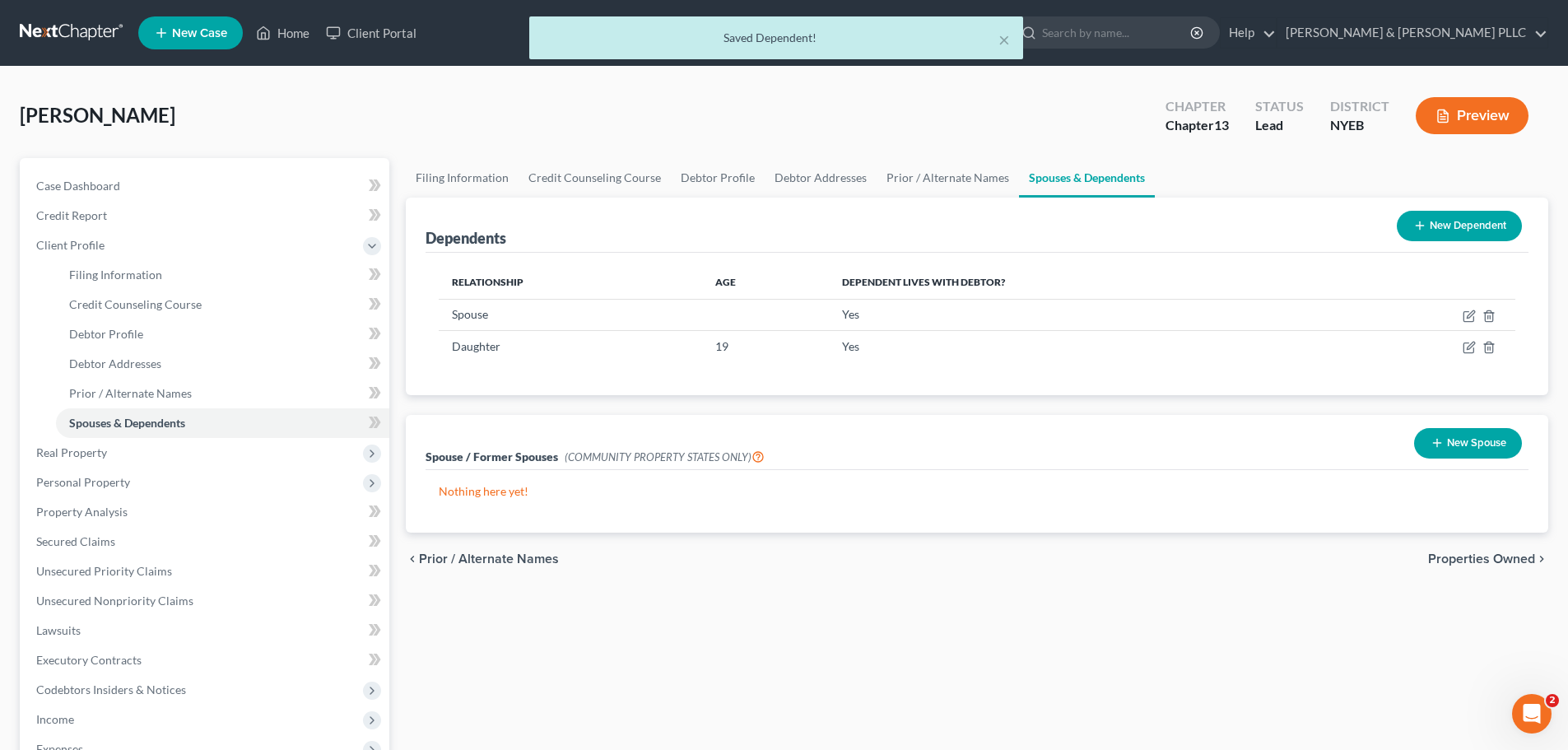
click at [1420, 226] on line at bounding box center [1420, 226] width 8 height 0
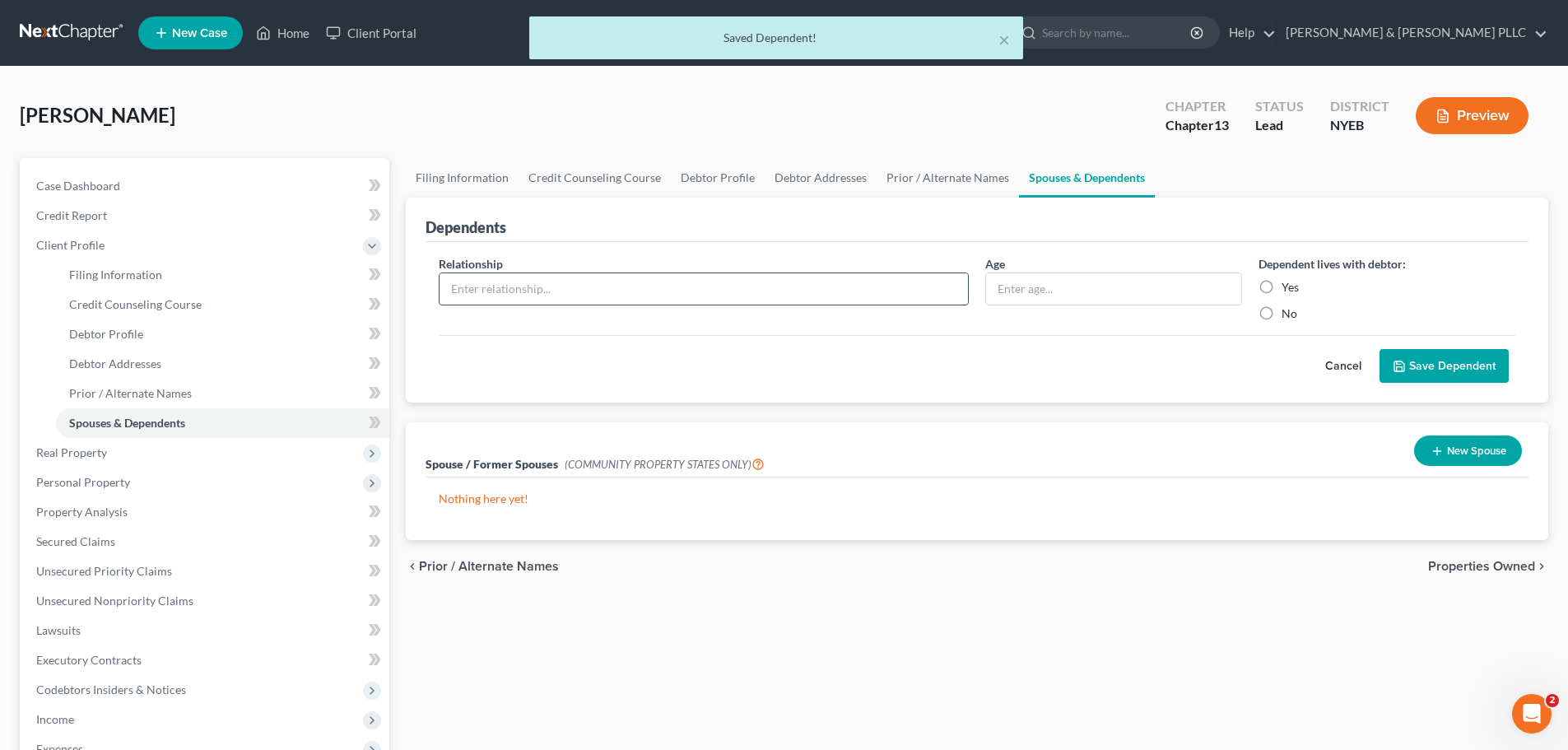
click at [591, 295] on input "text" at bounding box center [703, 289] width 529 height 31
click at [1095, 287] on input "text" at bounding box center [1114, 289] width 255 height 31
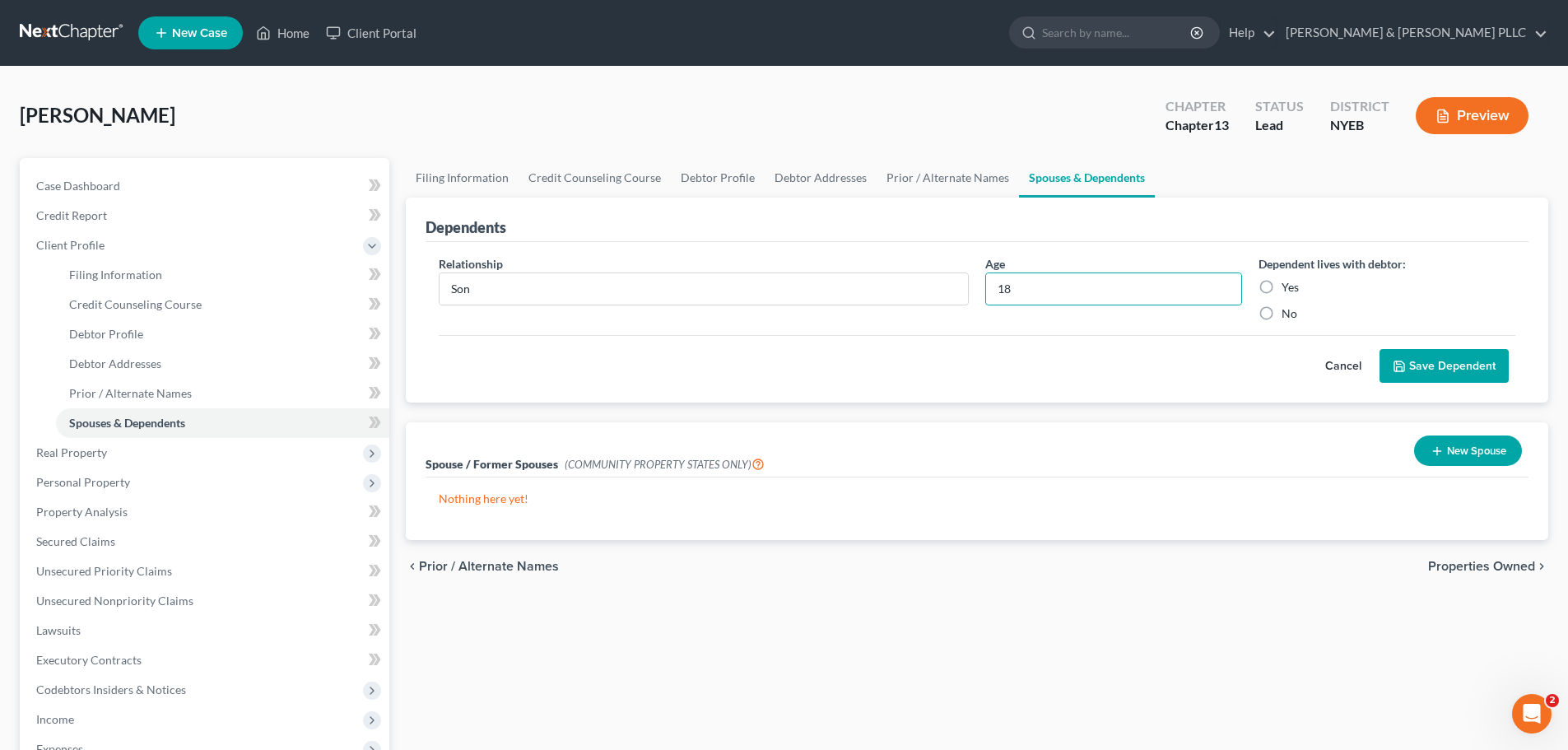
click at [1285, 287] on label "Yes" at bounding box center [1291, 287] width 18 height 17
click at [1288, 287] on input "Yes" at bounding box center [1293, 284] width 11 height 11
click at [1426, 356] on button "Save Dependent" at bounding box center [1444, 366] width 130 height 34
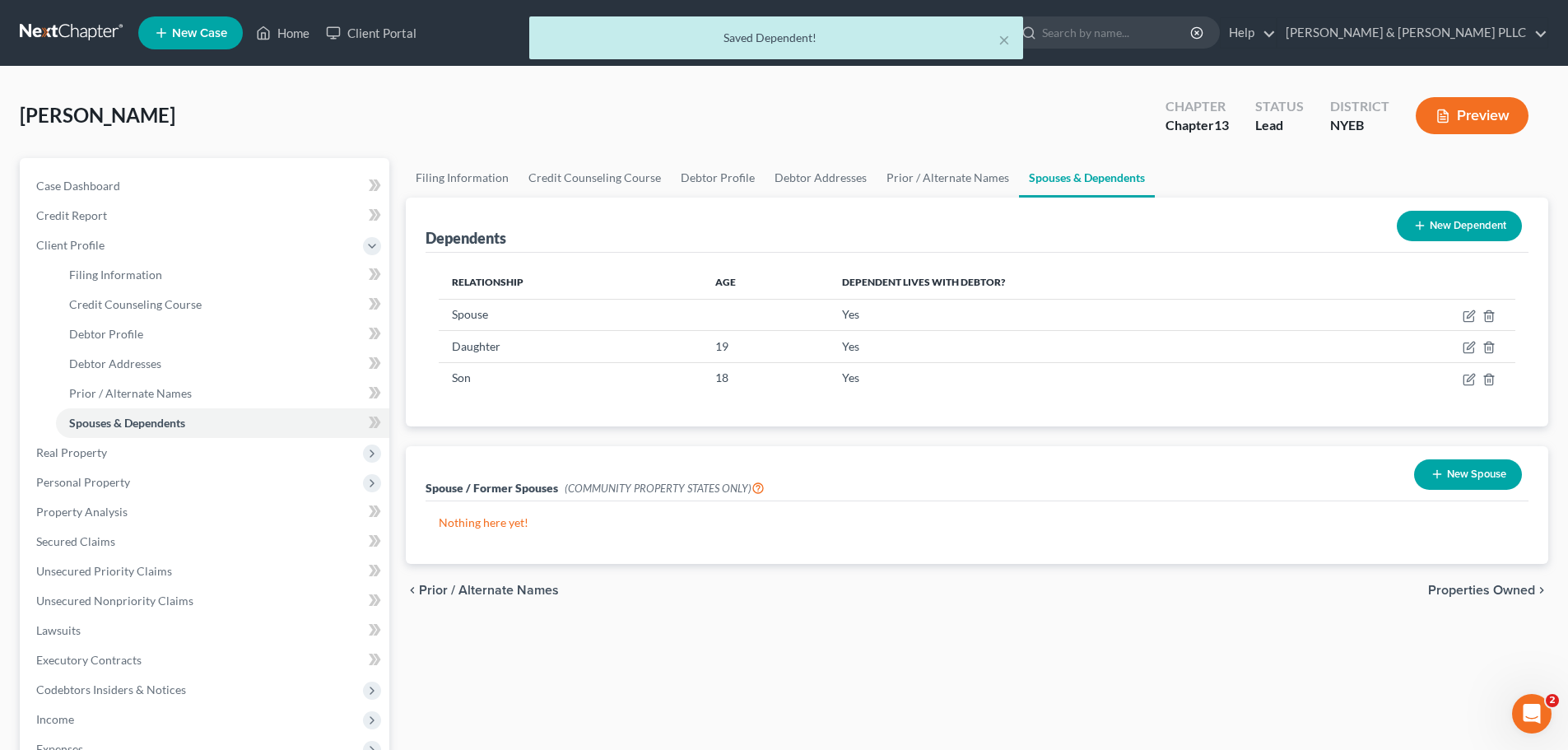
click at [1467, 229] on button "New Dependent" at bounding box center [1459, 226] width 125 height 30
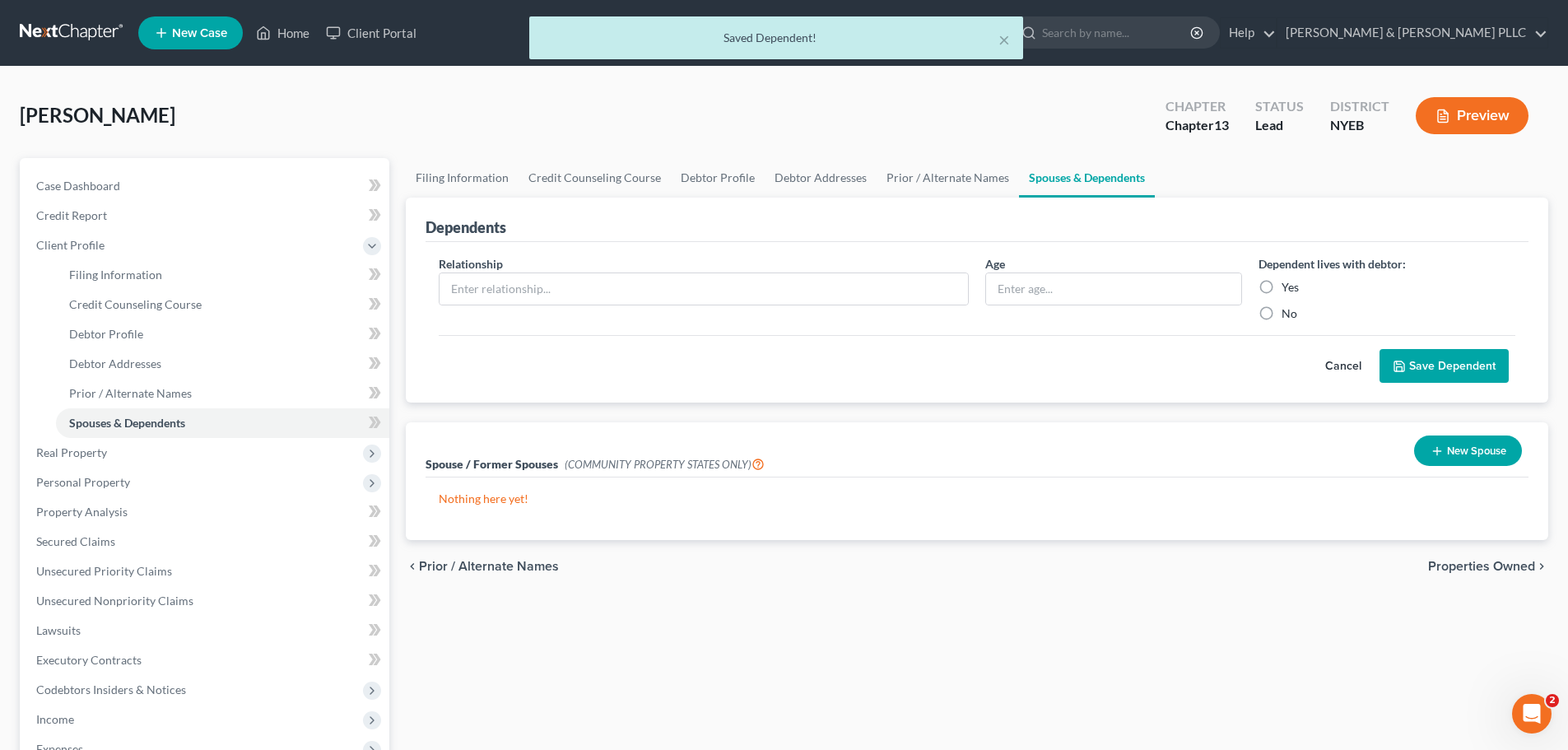
click at [669, 267] on div "Relationship *" at bounding box center [703, 289] width 546 height 67
click at [661, 283] on input "text" at bounding box center [703, 289] width 529 height 31
click at [1115, 311] on div "Age" at bounding box center [1114, 289] width 273 height 67
click at [1098, 293] on input "text" at bounding box center [1114, 289] width 255 height 31
drag, startPoint x: 1272, startPoint y: 286, endPoint x: 1381, endPoint y: 321, distance: 114.5
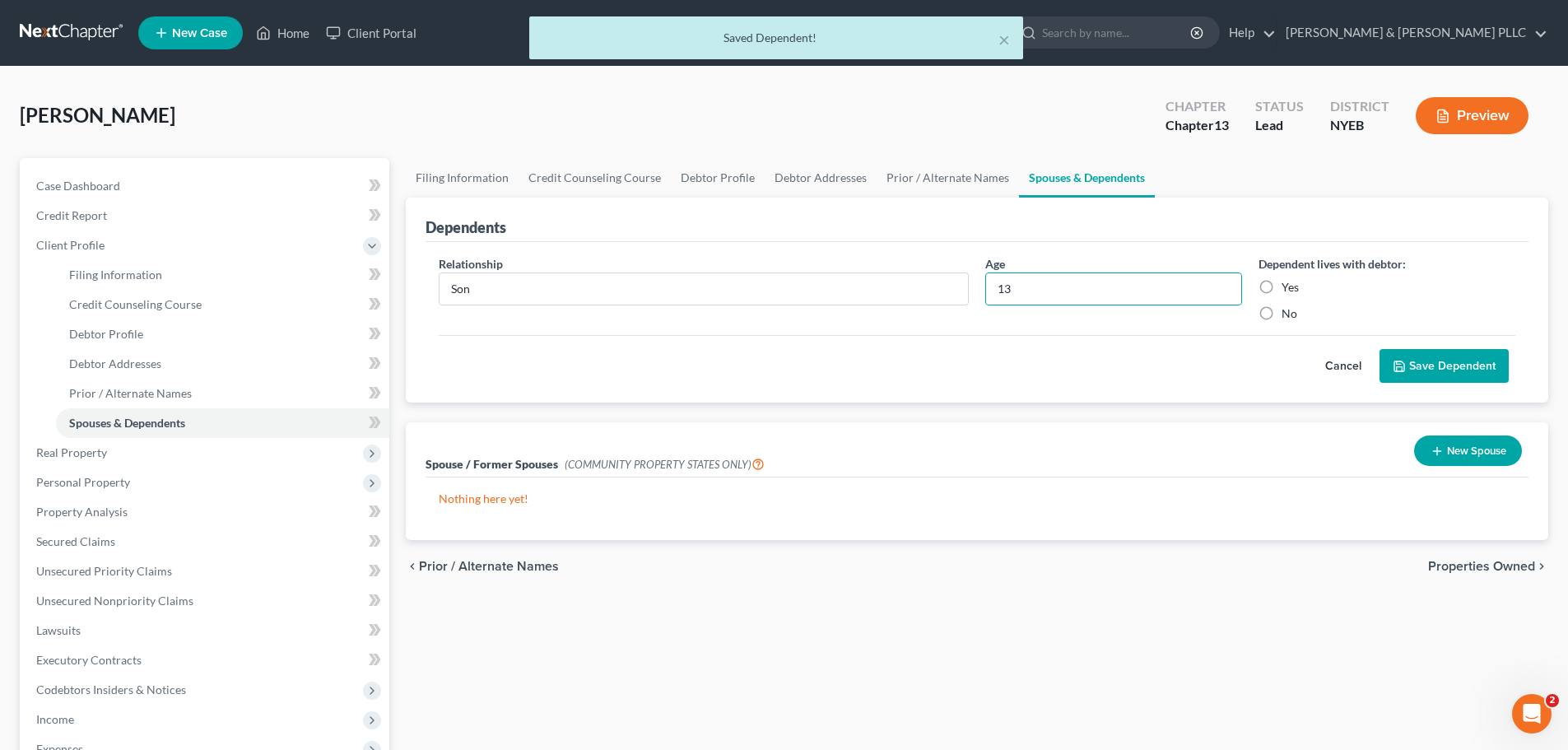
click at [1282, 286] on label "Yes" at bounding box center [1291, 287] width 18 height 17
click at [1288, 286] on input "Yes" at bounding box center [1293, 284] width 11 height 11
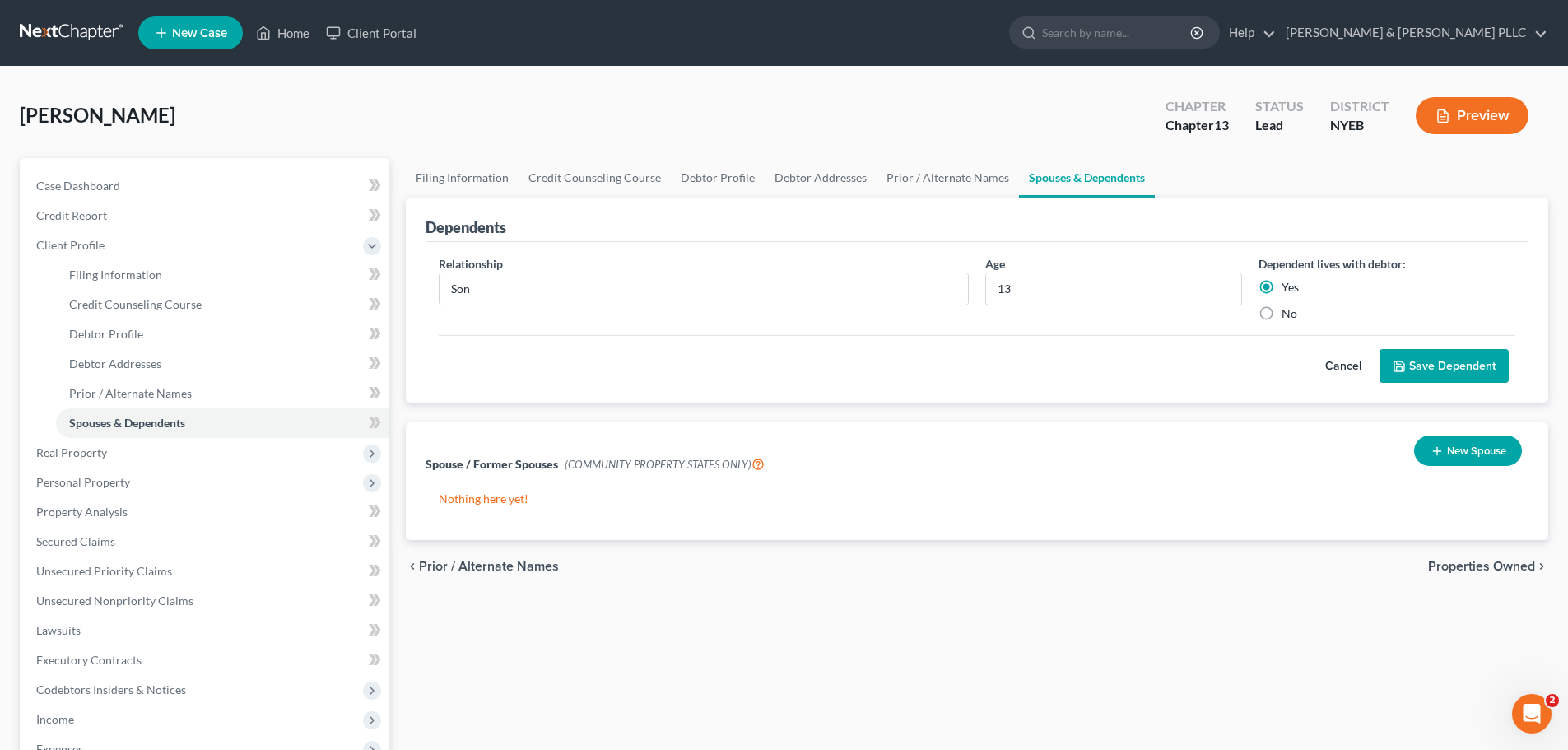
click at [1424, 362] on button "Save Dependent" at bounding box center [1444, 366] width 130 height 34
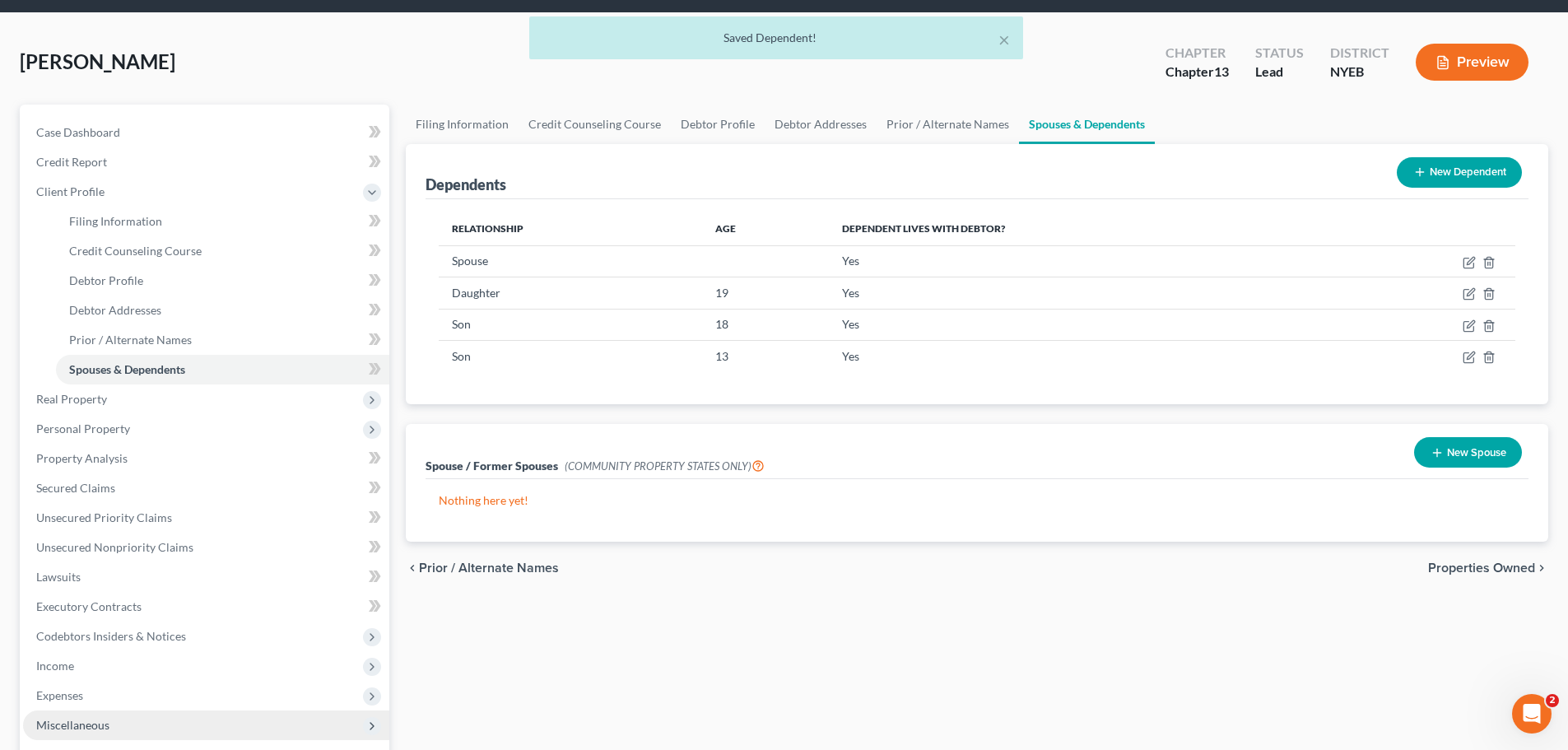
scroll to position [83, 0]
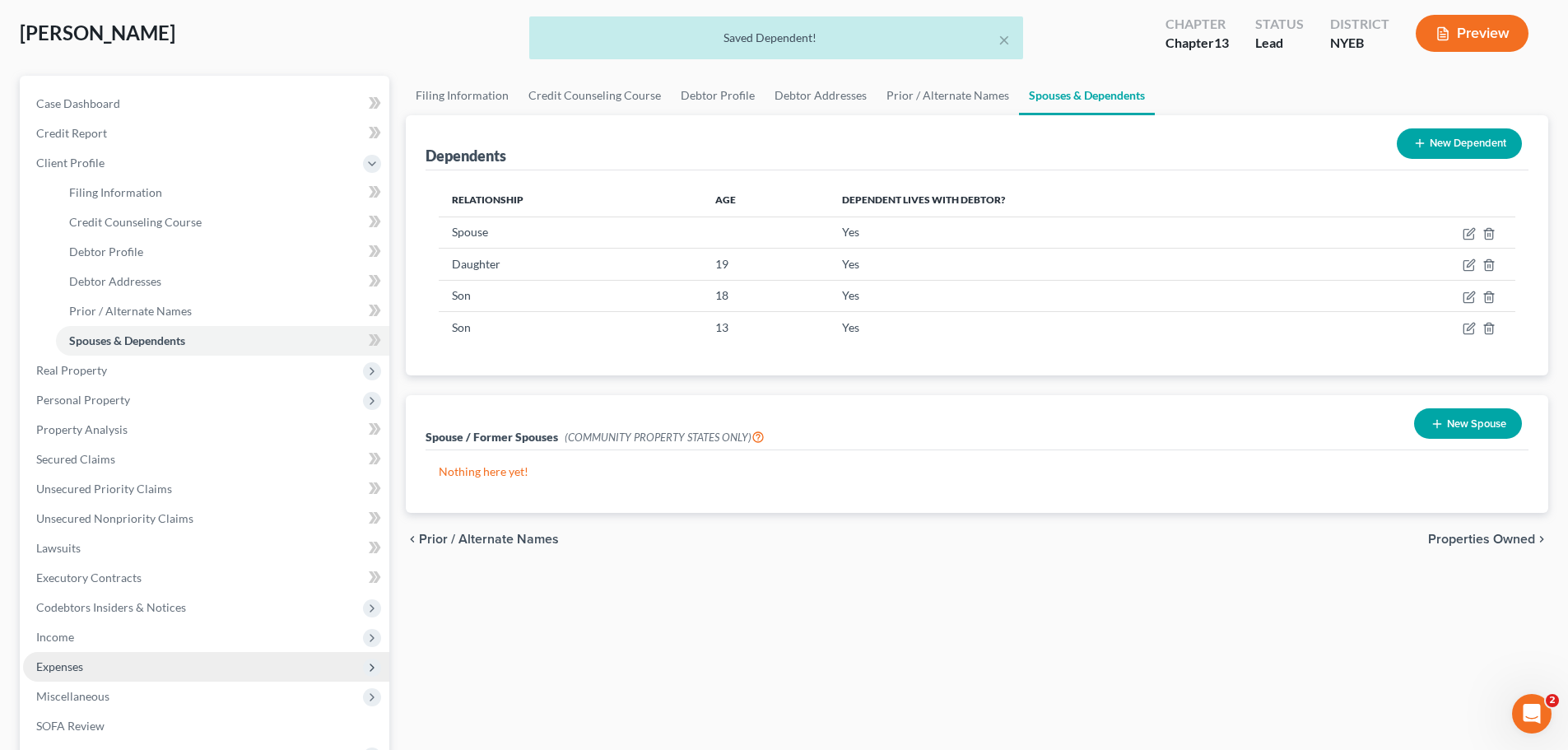
click at [113, 668] on span "Expenses" at bounding box center [205, 667] width 366 height 29
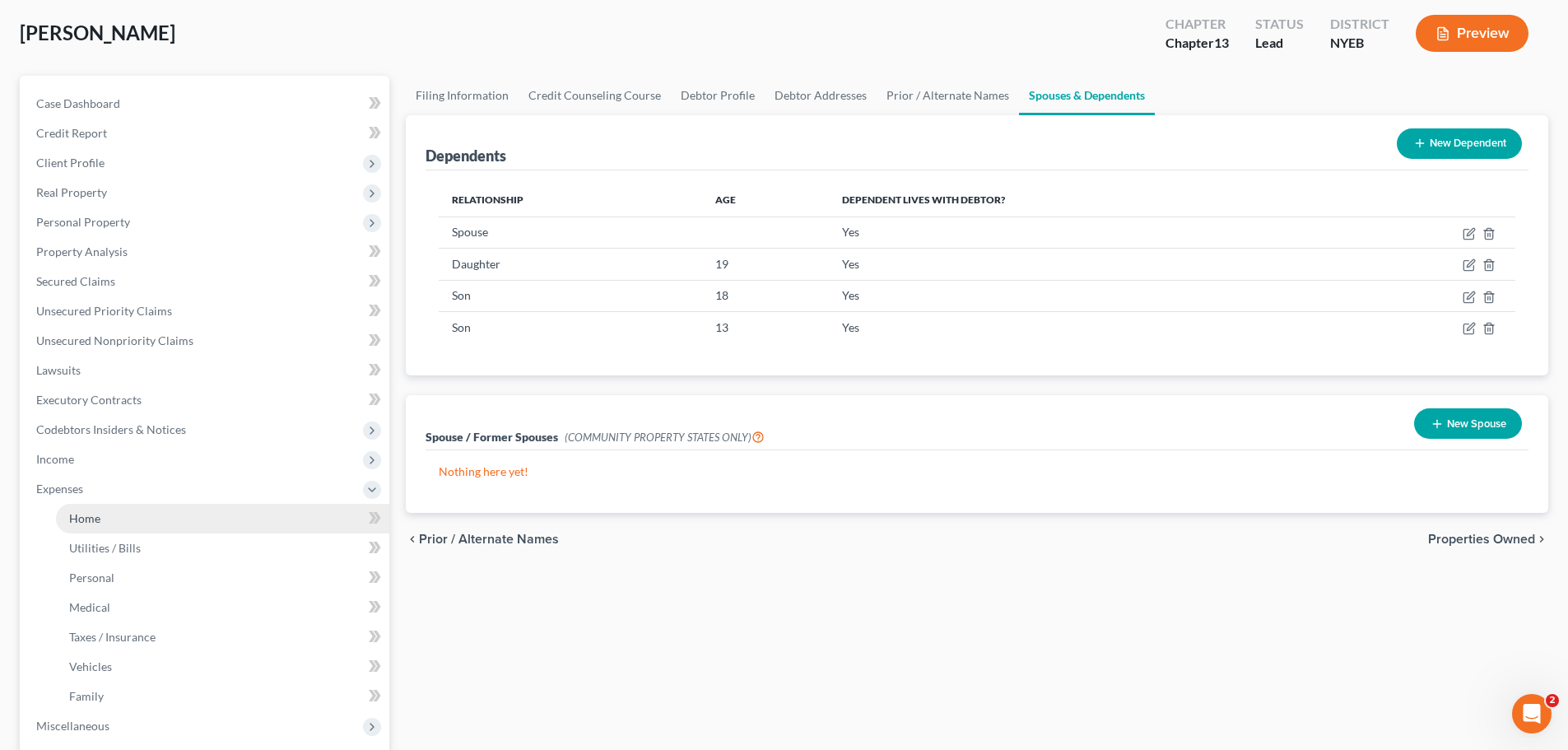
click at [156, 520] on link "Home" at bounding box center [222, 519] width 333 height 29
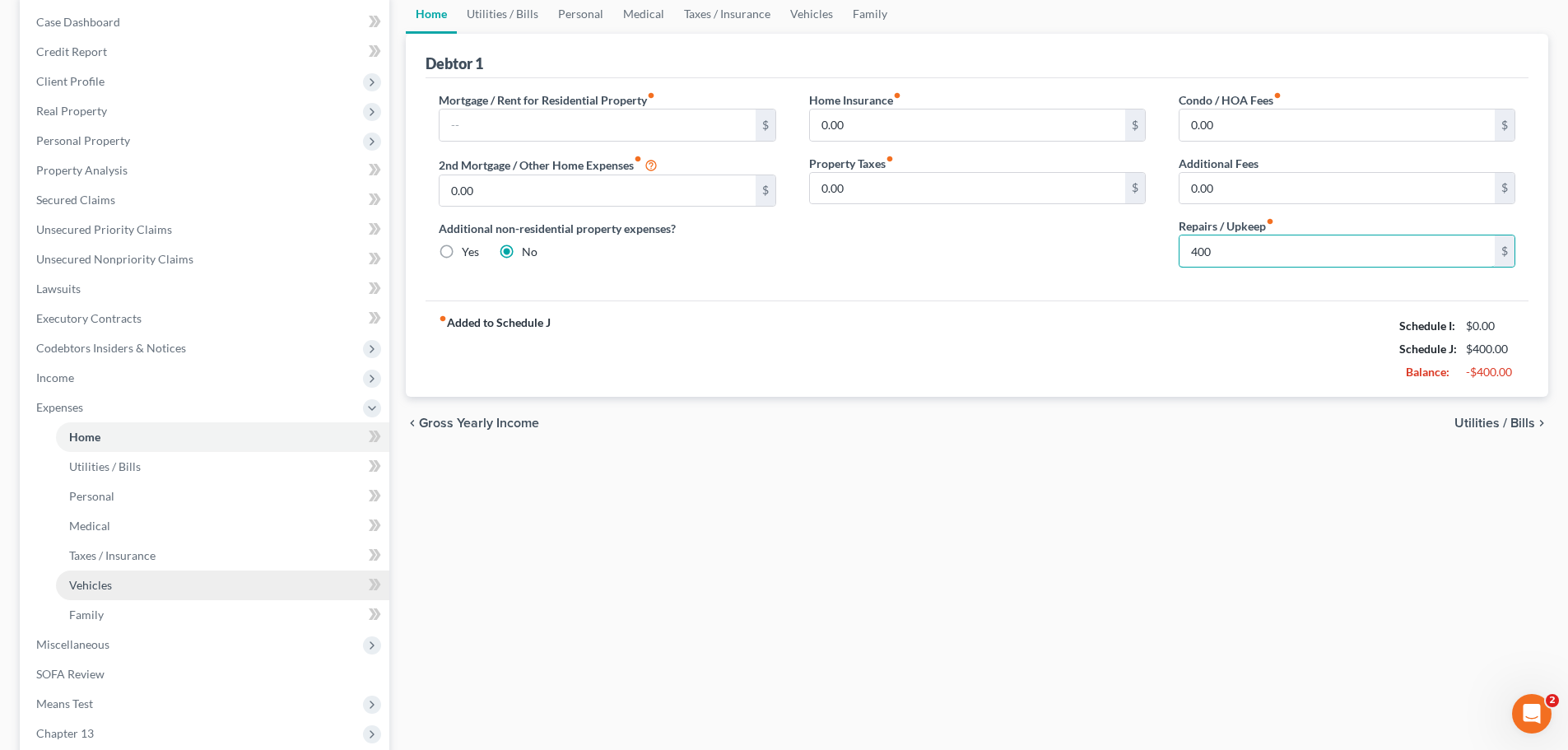
scroll to position [165, 0]
click at [500, 17] on link "Utilities / Bills" at bounding box center [502, 13] width 91 height 39
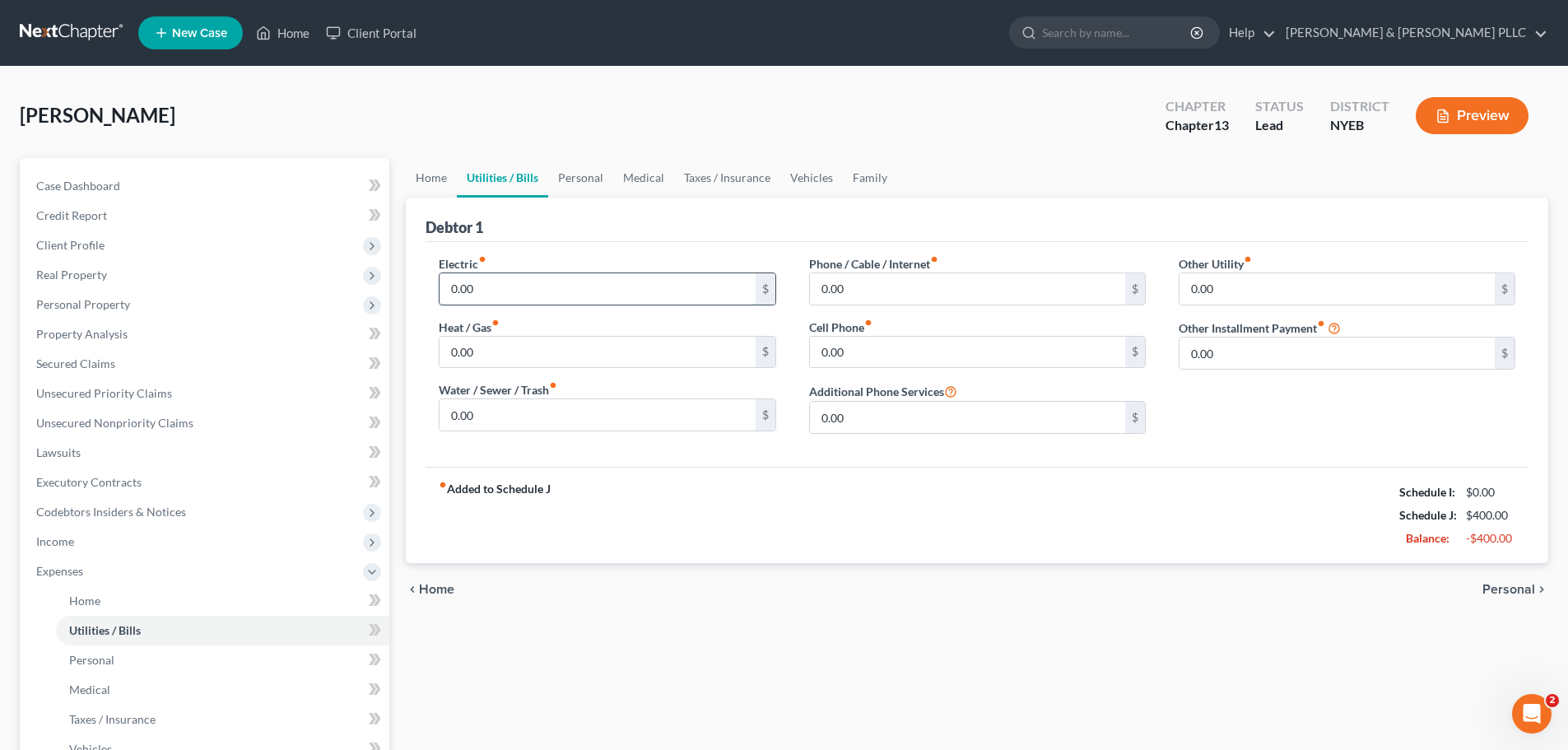
click at [591, 294] on input "0.00" at bounding box center [596, 289] width 315 height 31
click at [974, 286] on input "text" at bounding box center [968, 289] width 315 height 31
click at [1258, 348] on input "0.00" at bounding box center [1337, 354] width 315 height 31
click at [1502, 588] on span "Personal" at bounding box center [1509, 589] width 53 height 13
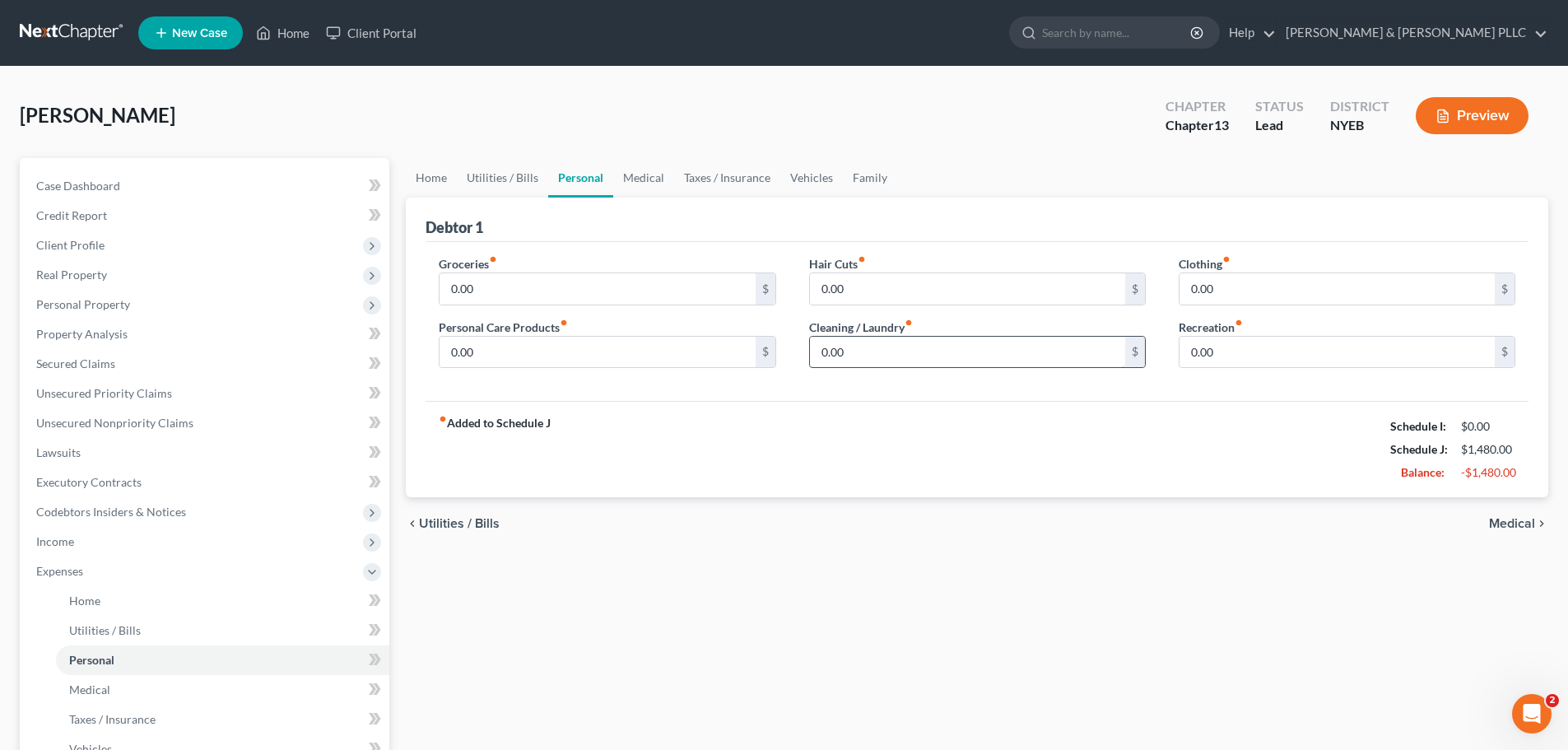
click at [962, 354] on input "0.00" at bounding box center [968, 353] width 315 height 31
click at [632, 181] on link "Medical" at bounding box center [644, 178] width 61 height 39
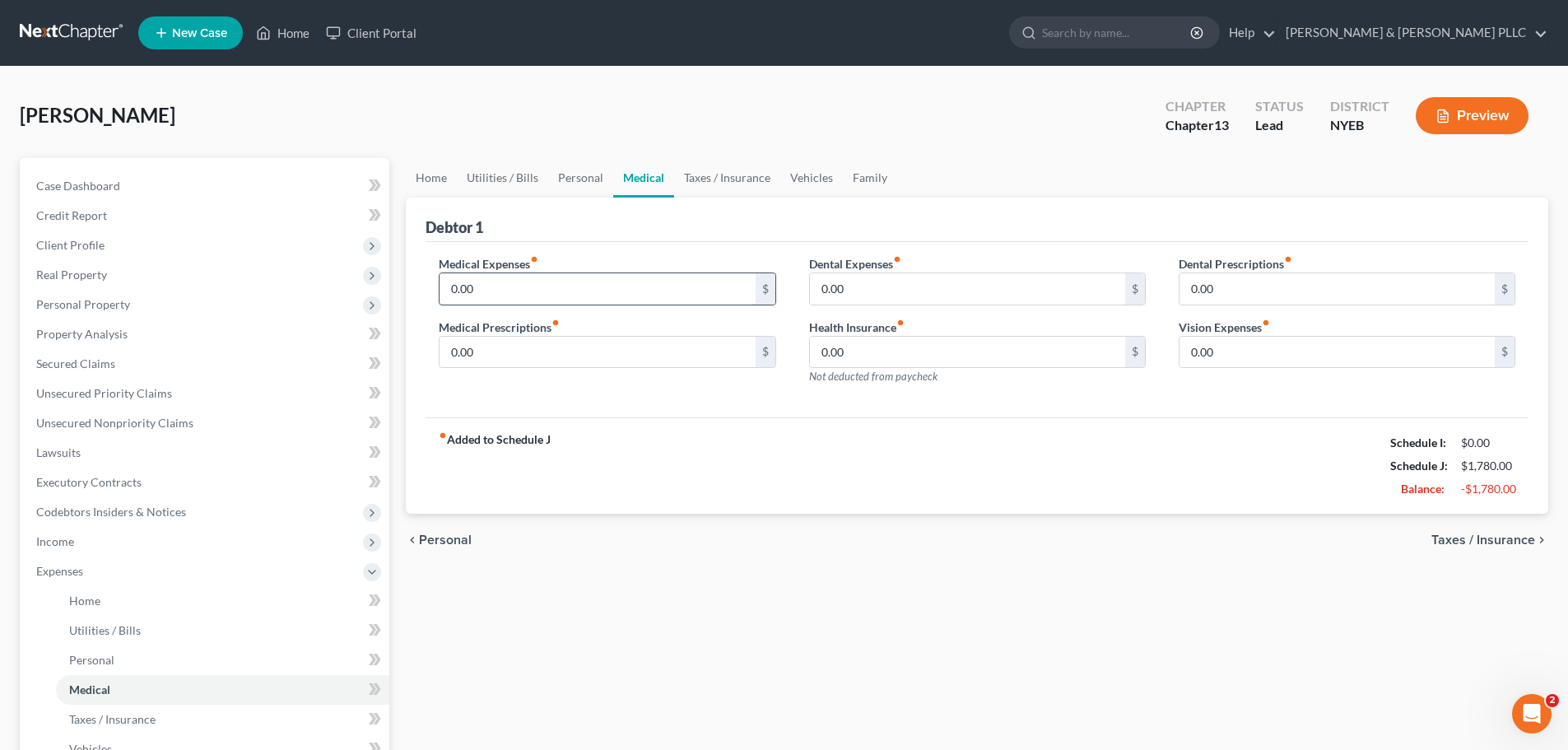
click at [536, 298] on input "0.00" at bounding box center [596, 289] width 315 height 31
click at [586, 194] on link "Personal" at bounding box center [581, 178] width 65 height 39
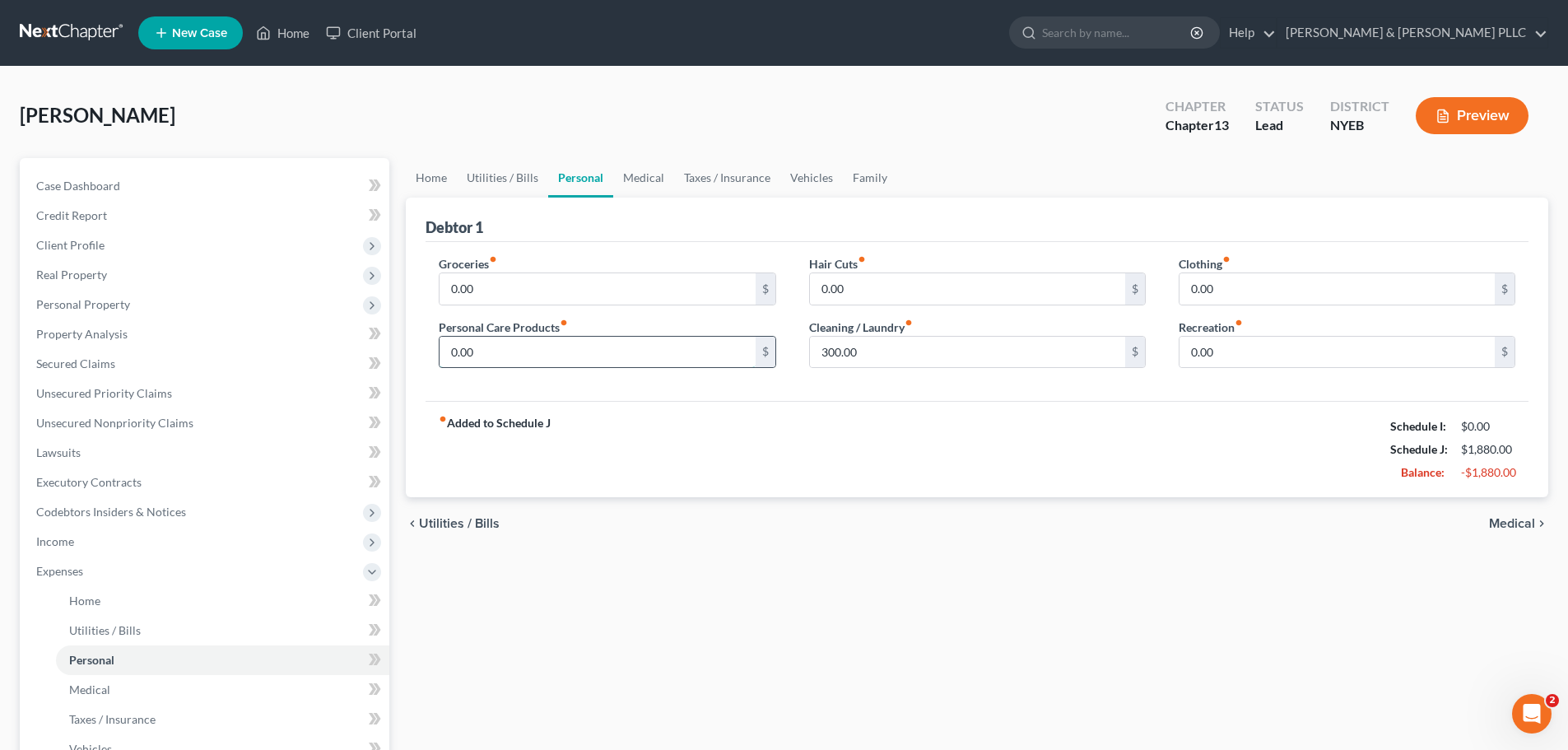
click at [643, 359] on input "0.00" at bounding box center [596, 353] width 315 height 31
click at [693, 182] on link "Taxes / Insurance" at bounding box center [727, 178] width 106 height 39
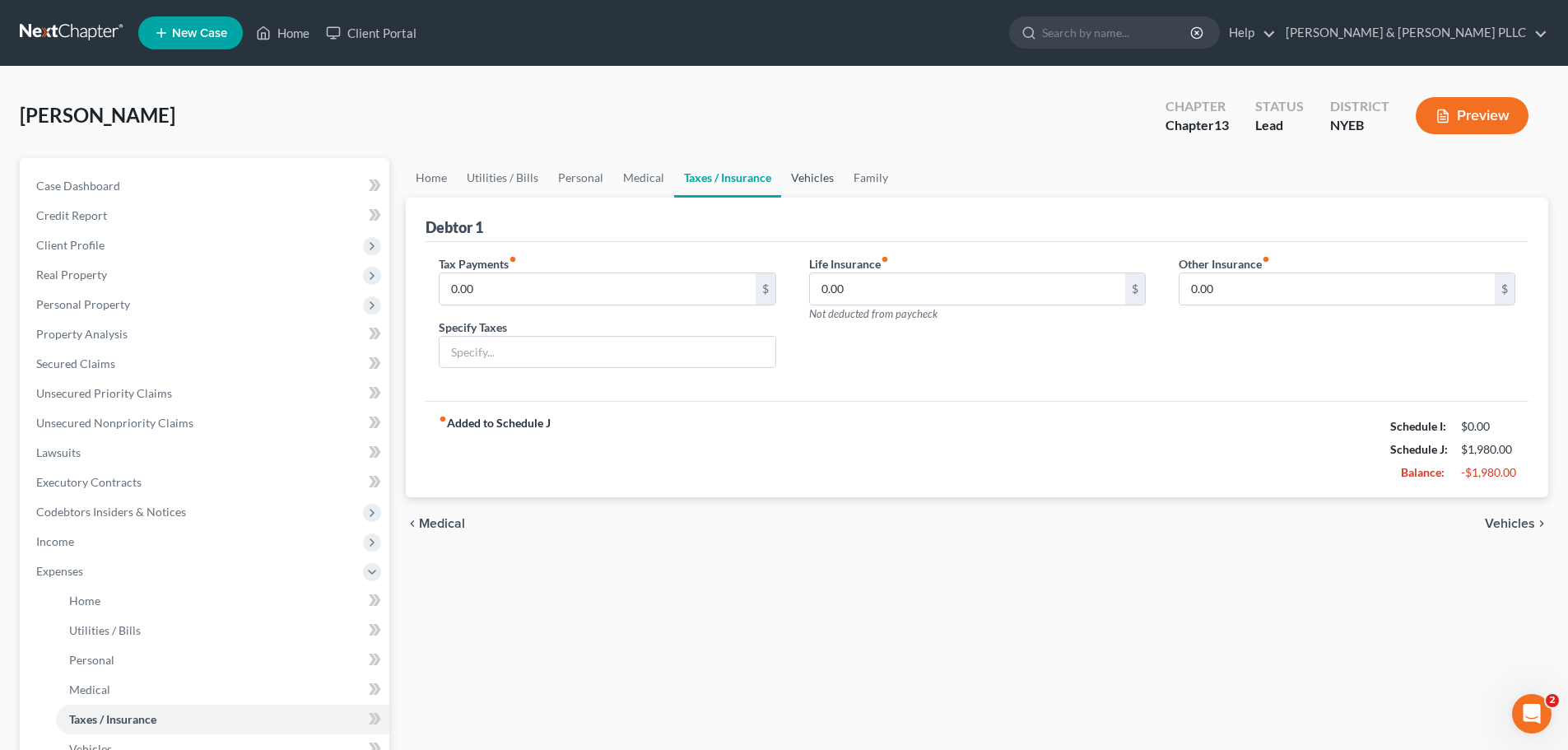
click at [795, 181] on link "Vehicles" at bounding box center [812, 178] width 63 height 39
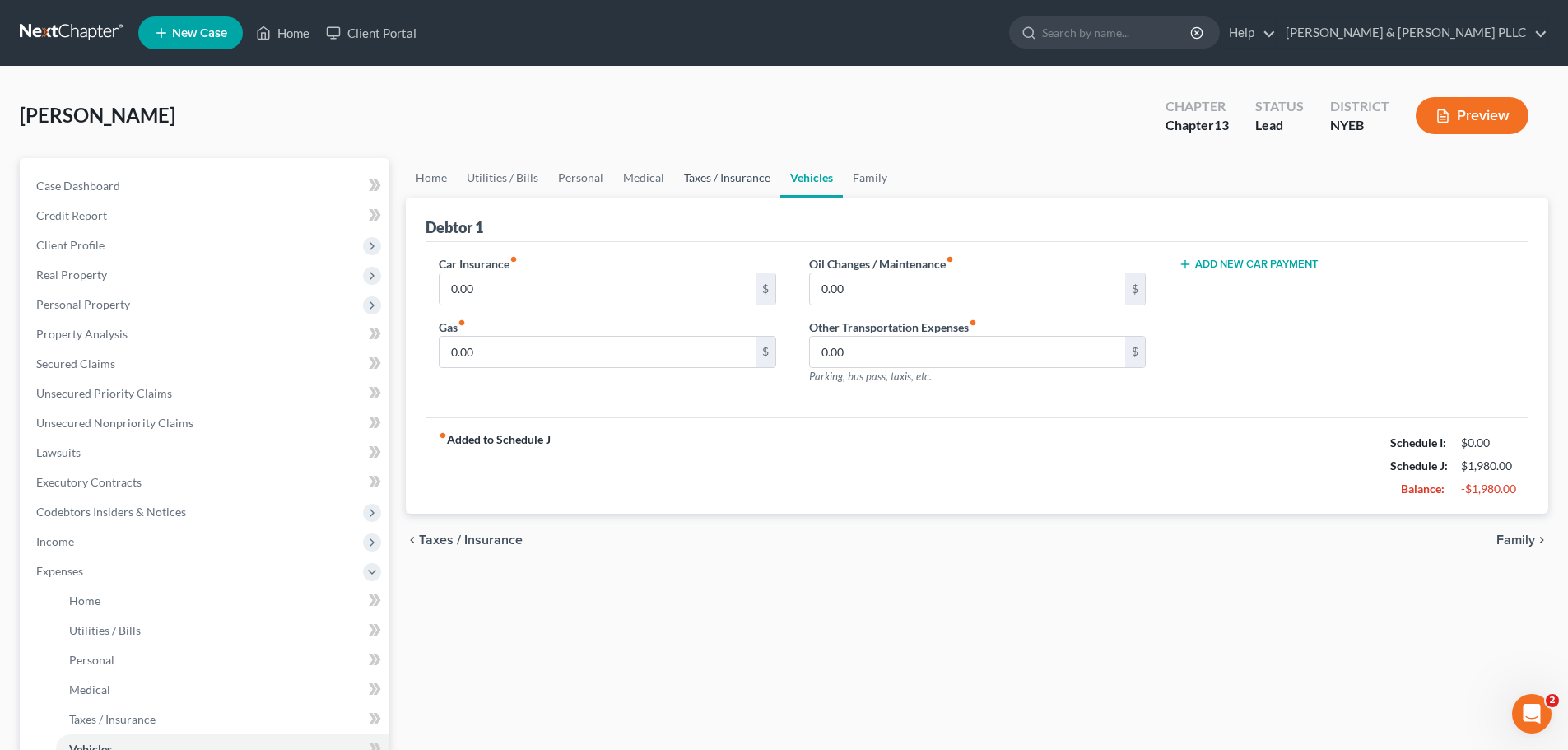
click at [688, 177] on link "Taxes / Insurance" at bounding box center [727, 178] width 106 height 39
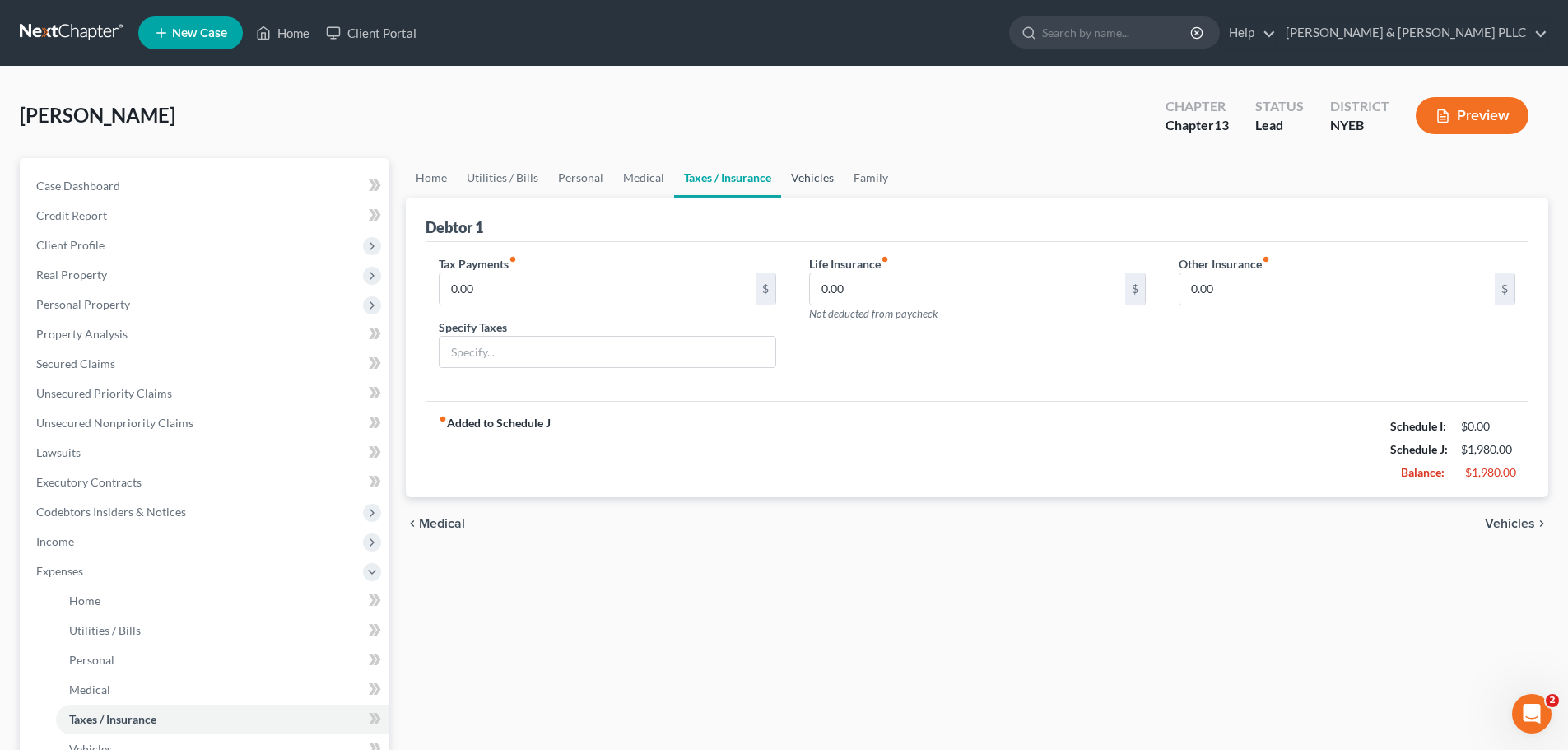
click at [781, 177] on link "Vehicles" at bounding box center [812, 178] width 63 height 39
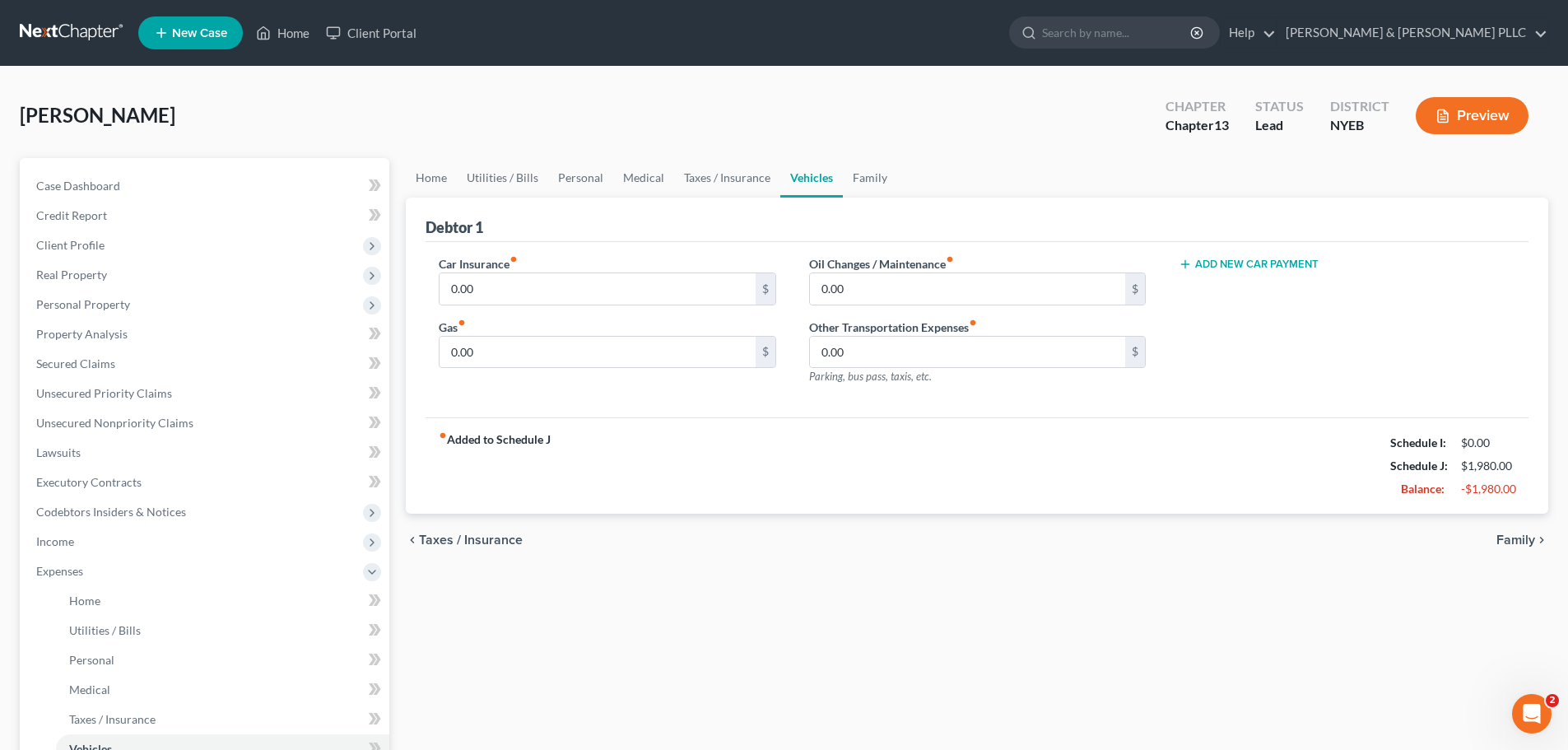
click at [857, 333] on label "Other Transportation Expenses fiber_manual_record" at bounding box center [893, 327] width 168 height 18
click at [857, 348] on input "0.00" at bounding box center [968, 353] width 315 height 31
click at [866, 183] on link "Family" at bounding box center [869, 178] width 54 height 39
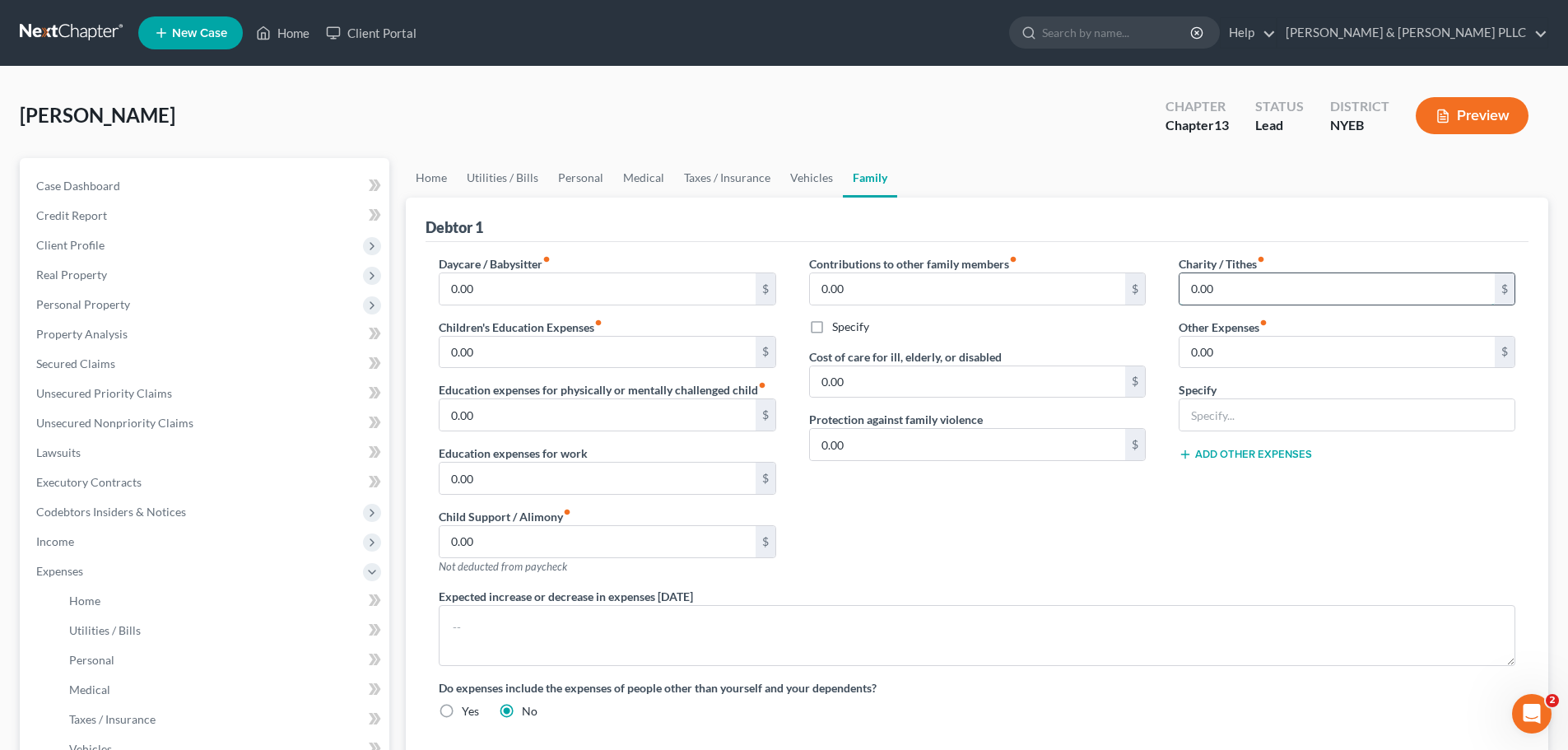
click at [1264, 294] on input "0.00" at bounding box center [1337, 289] width 315 height 31
drag, startPoint x: 556, startPoint y: 176, endPoint x: 580, endPoint y: 189, distance: 27.3
click at [556, 176] on link "Personal" at bounding box center [581, 178] width 65 height 39
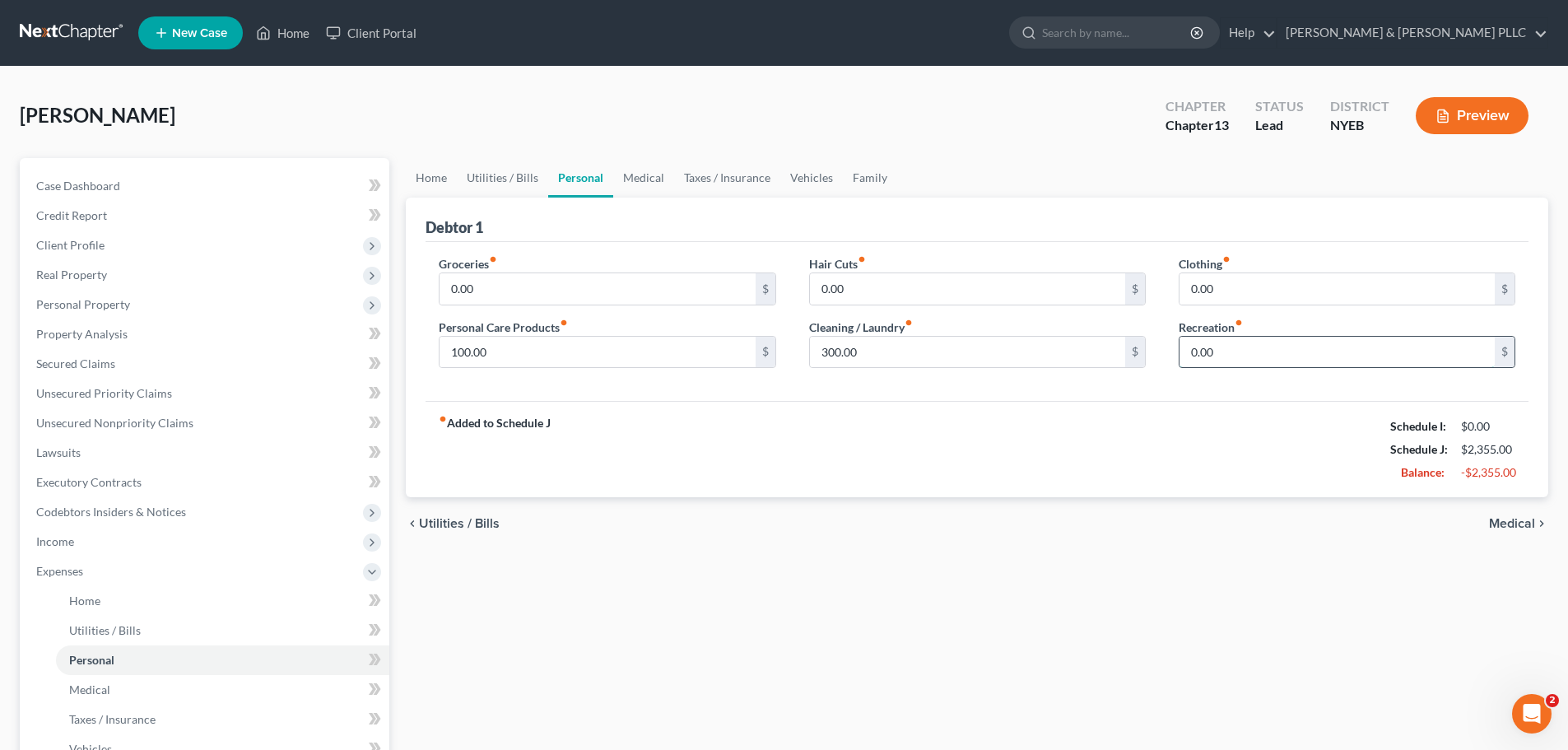
click at [1252, 359] on input "0.00" at bounding box center [1337, 353] width 315 height 31
click at [802, 167] on link "Vehicles" at bounding box center [812, 178] width 63 height 39
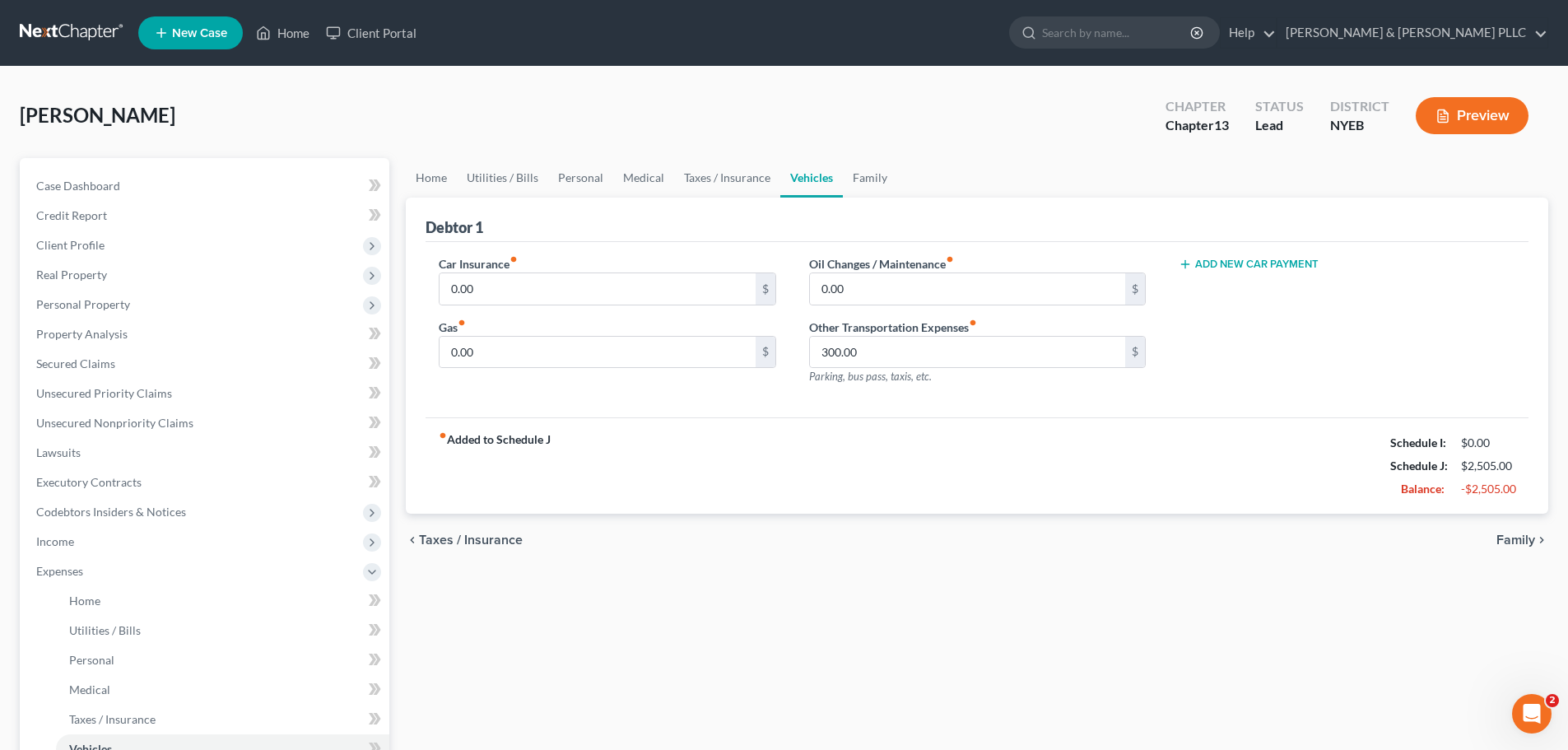
click at [1239, 263] on button "Add New Car Payment" at bounding box center [1249, 263] width 140 height 13
click at [1220, 302] on input "text" at bounding box center [1322, 289] width 286 height 31
click at [434, 182] on link "Home" at bounding box center [431, 178] width 51 height 39
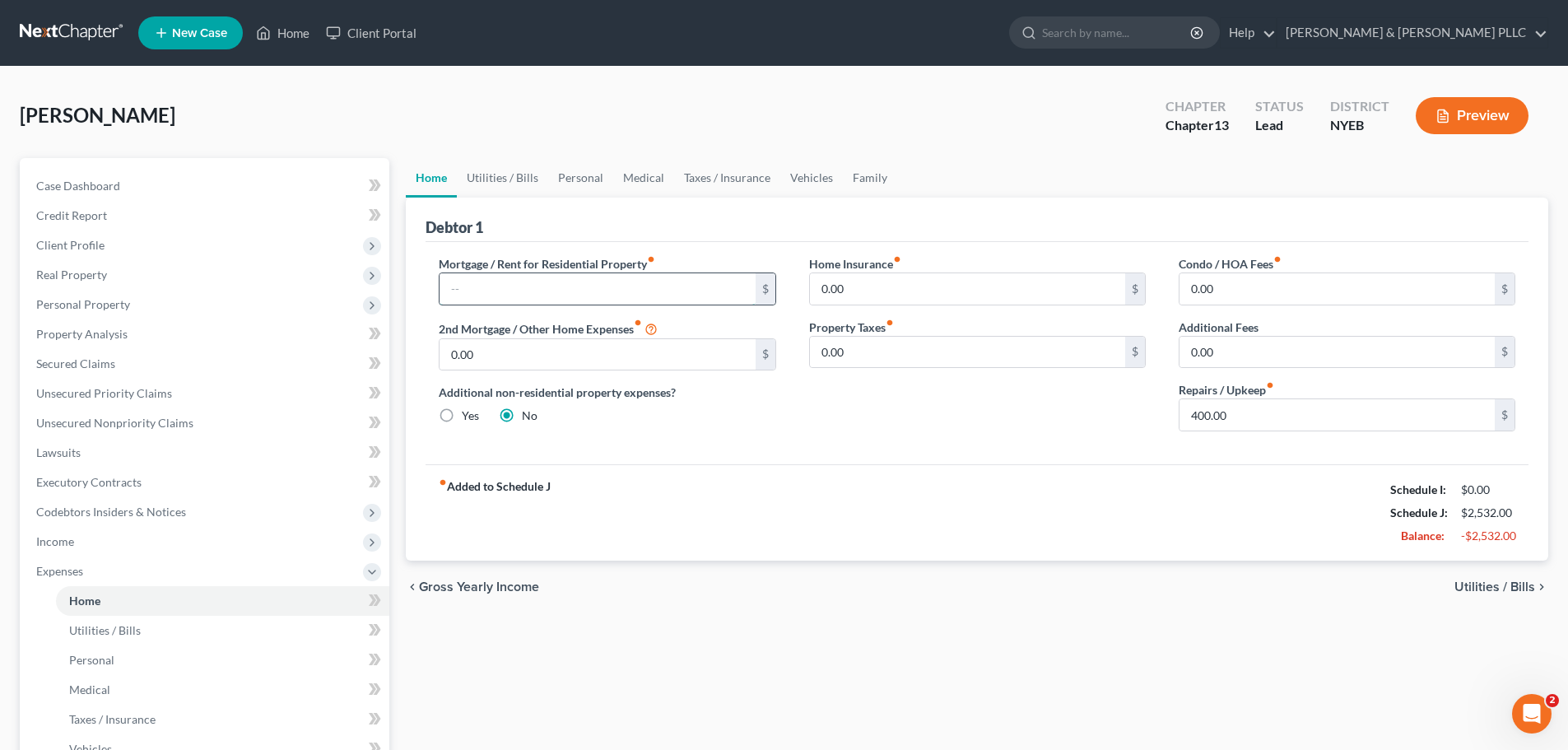
click at [574, 292] on input "text" at bounding box center [596, 289] width 315 height 31
click at [851, 168] on link "Family" at bounding box center [869, 178] width 54 height 39
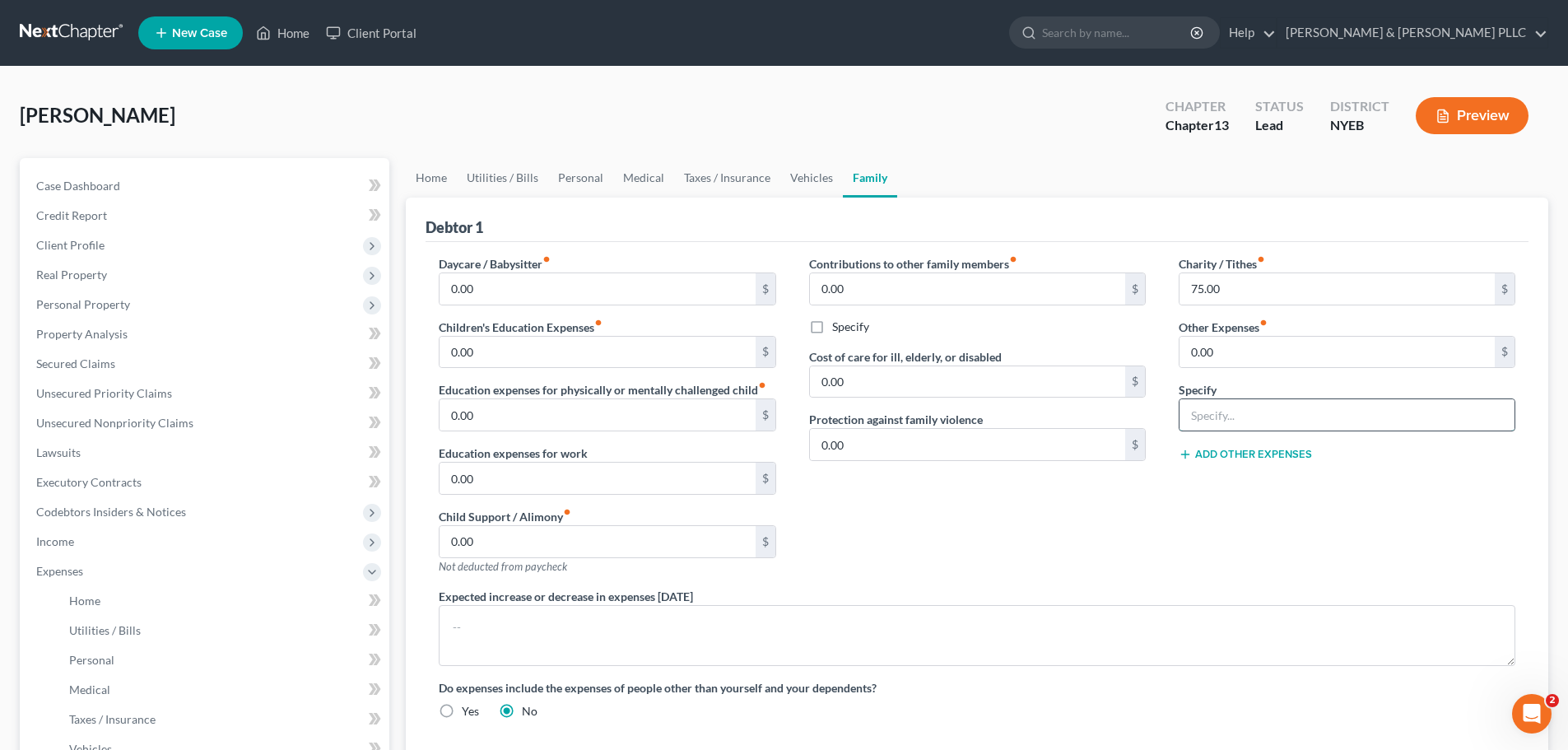
click at [1236, 410] on input "text" at bounding box center [1347, 415] width 335 height 31
click at [1228, 358] on input "0.00" at bounding box center [1337, 353] width 315 height 31
drag, startPoint x: 1230, startPoint y: 413, endPoint x: 1228, endPoint y: 399, distance: 14.1
click at [1230, 408] on input "text" at bounding box center [1347, 415] width 335 height 31
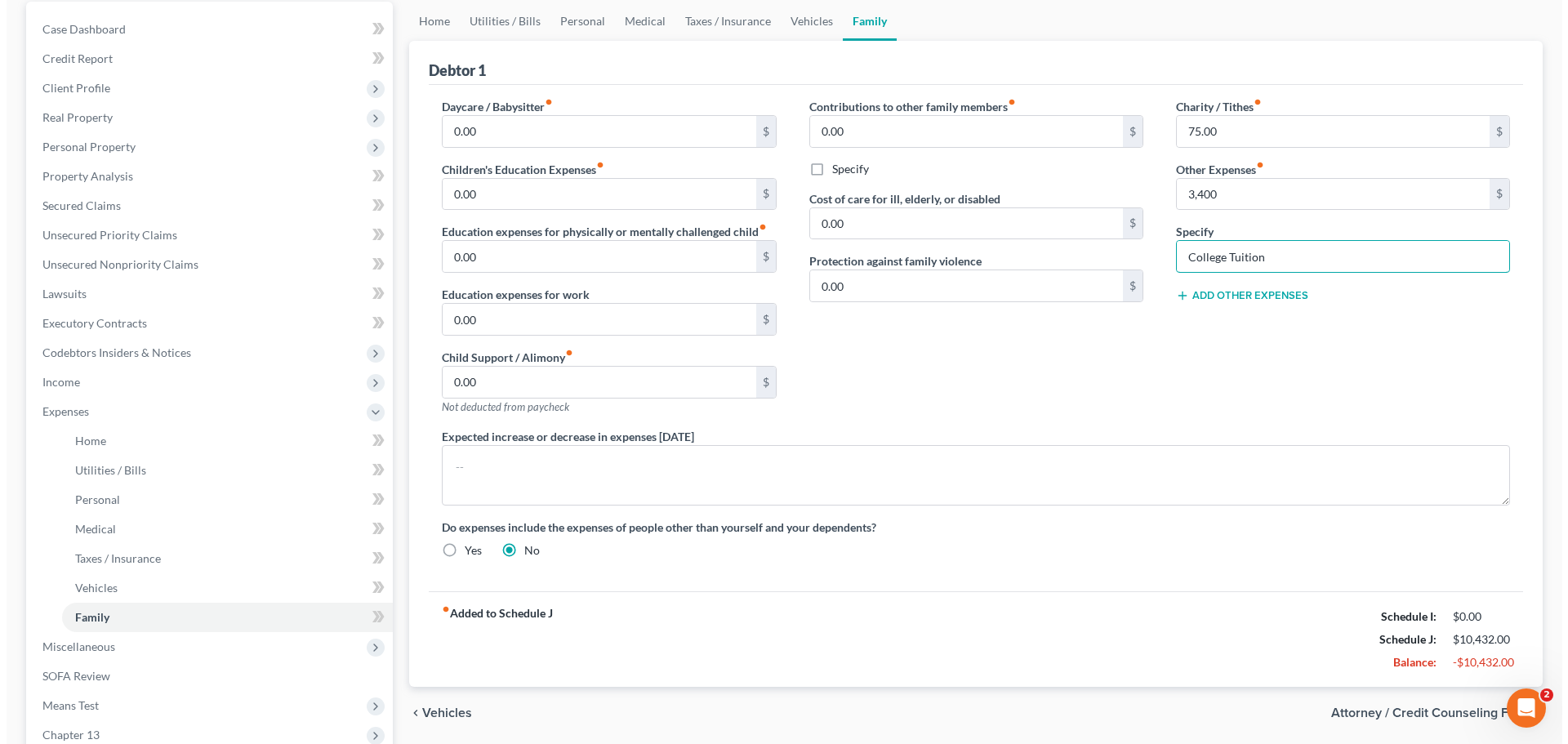
scroll to position [327, 0]
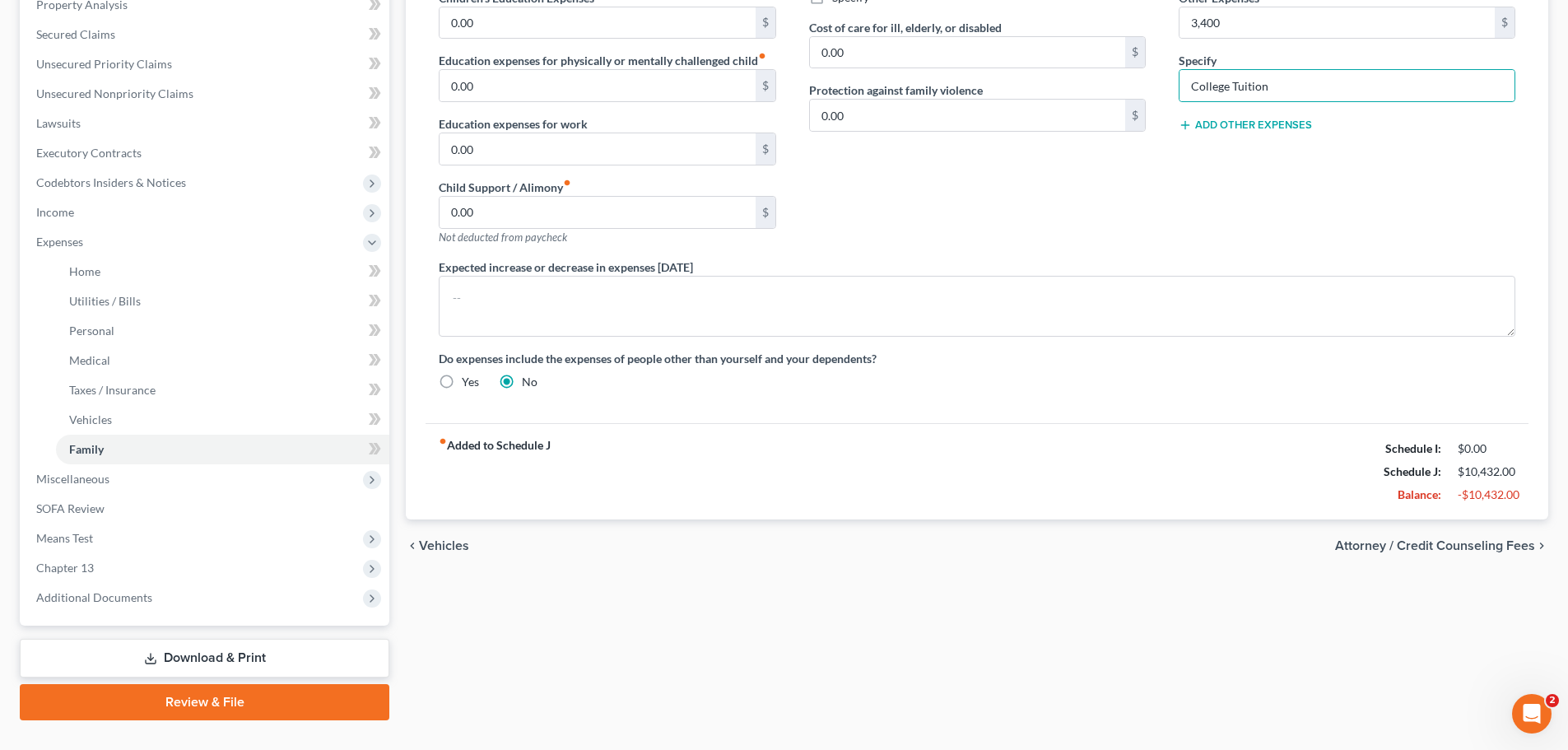
click at [1369, 547] on span "Attorney / Credit Counseling Fees" at bounding box center [1435, 546] width 200 height 13
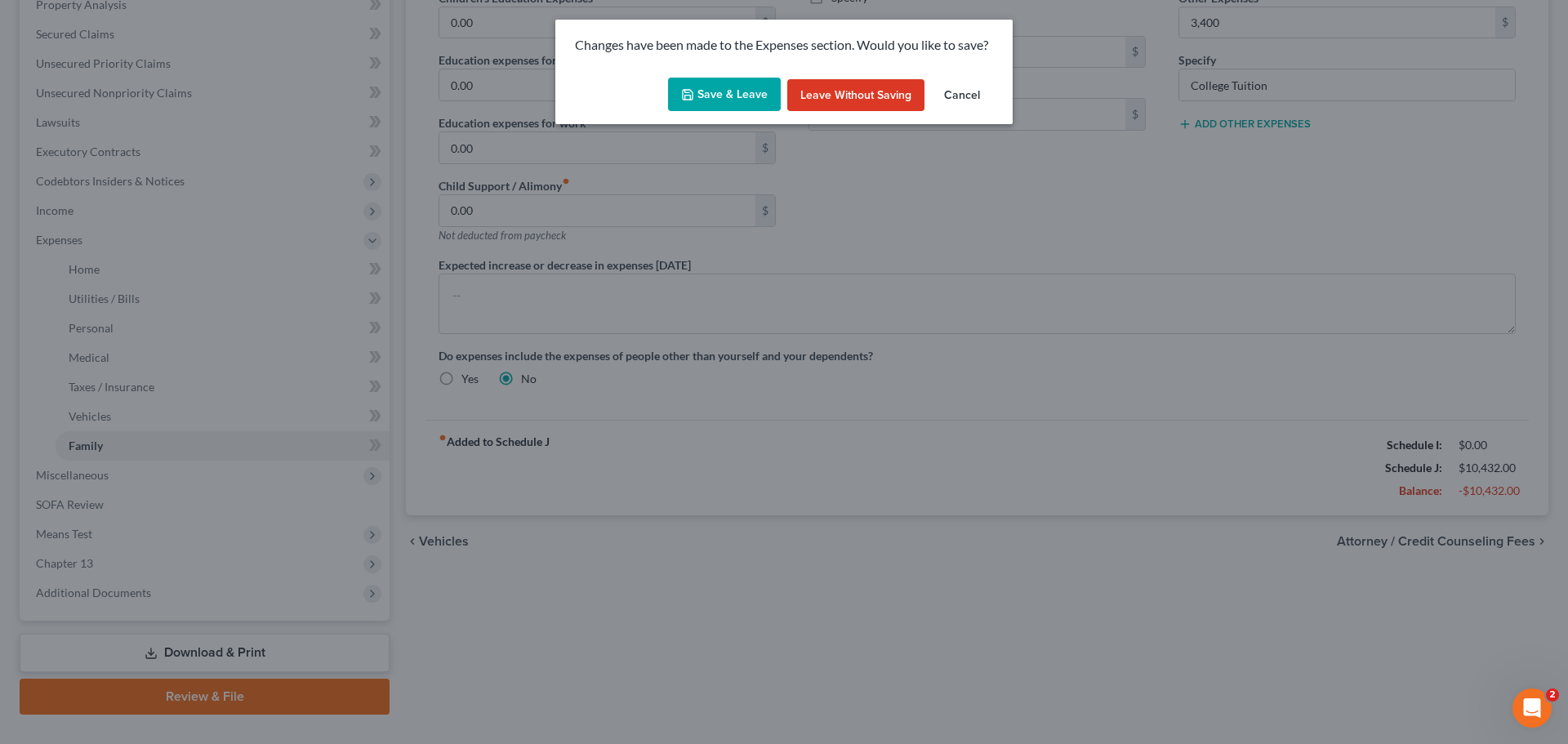
click at [759, 97] on button "Save & Leave" at bounding box center [724, 95] width 113 height 34
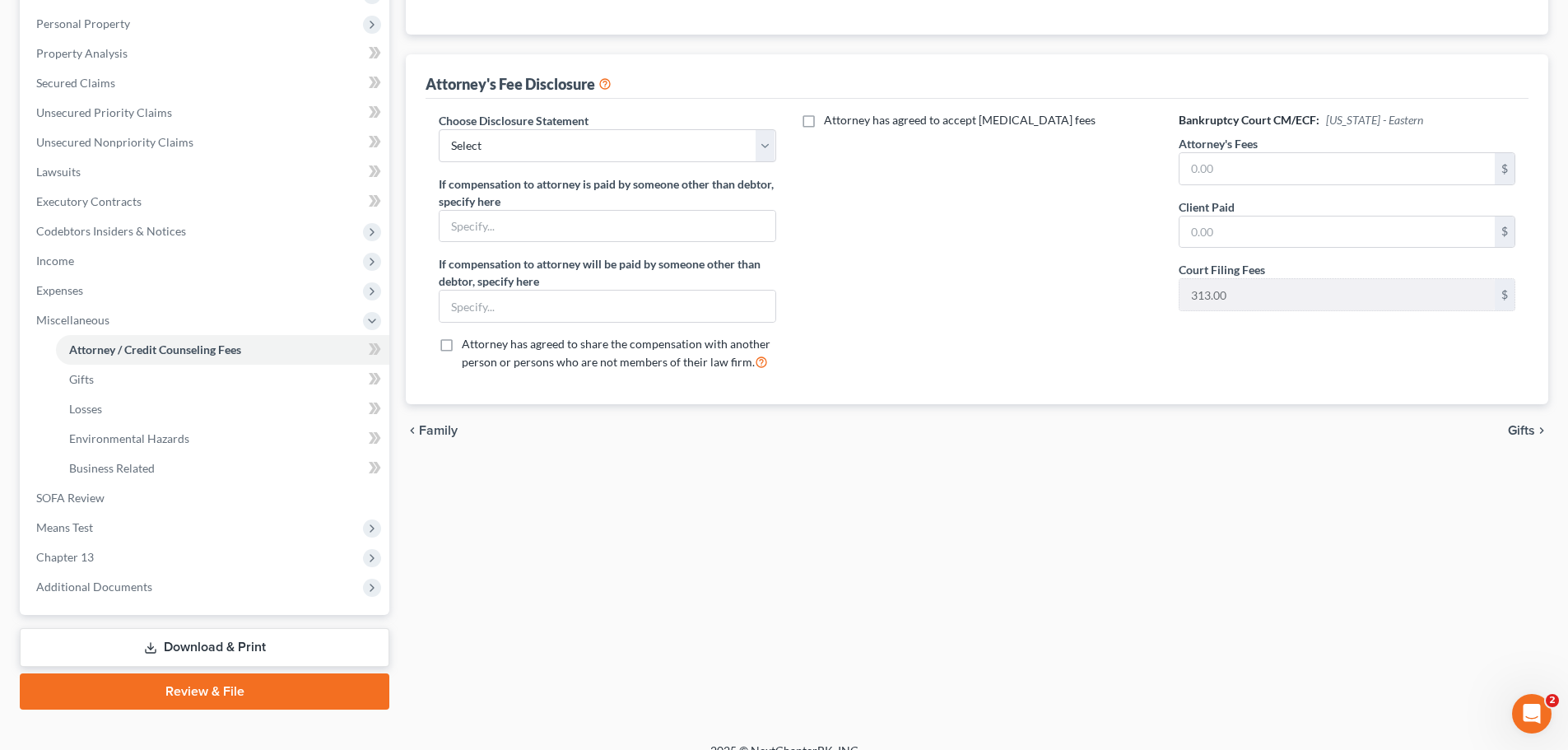
scroll to position [303, 0]
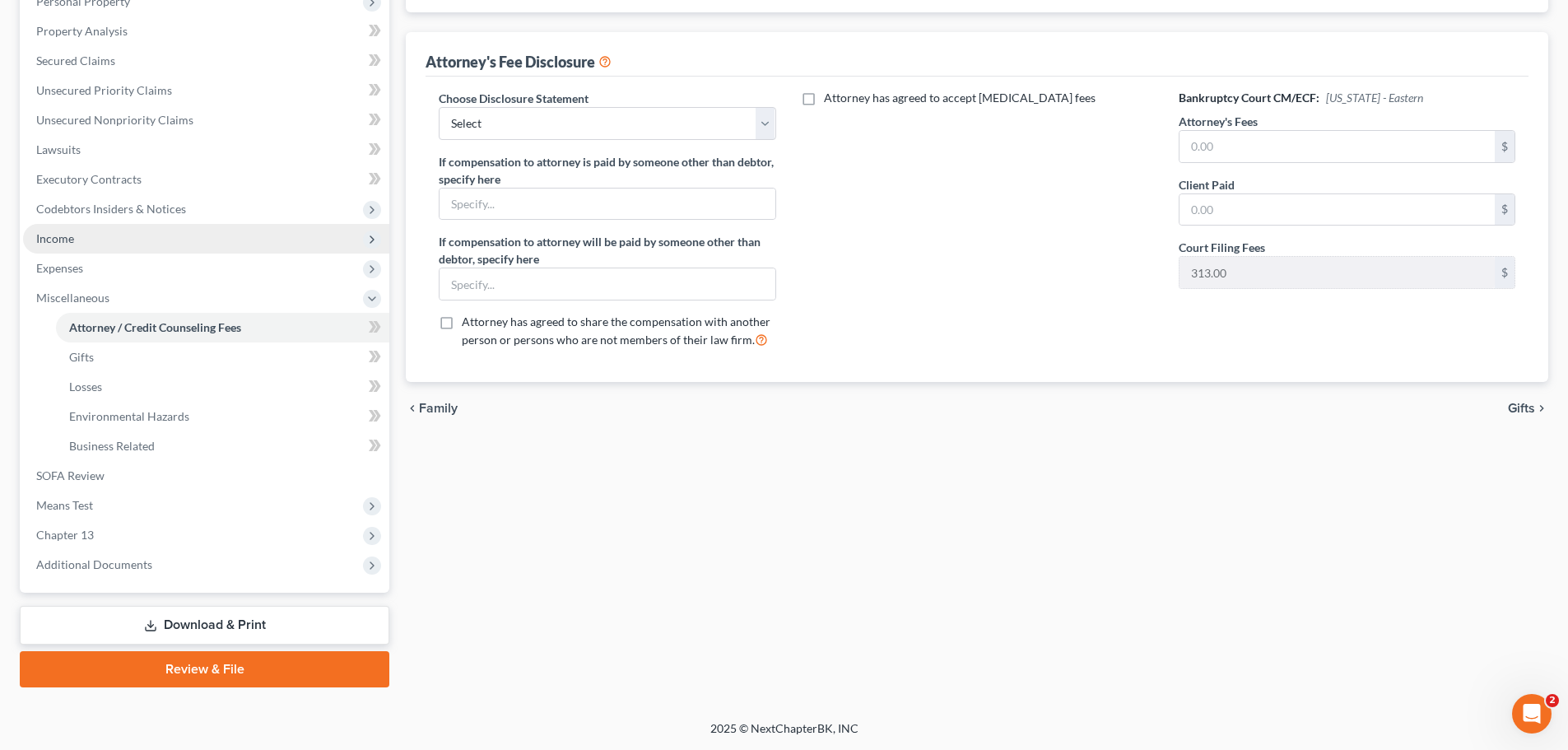
drag, startPoint x: 109, startPoint y: 244, endPoint x: 122, endPoint y: 245, distance: 13.0
click at [109, 244] on span "Income" at bounding box center [205, 239] width 366 height 29
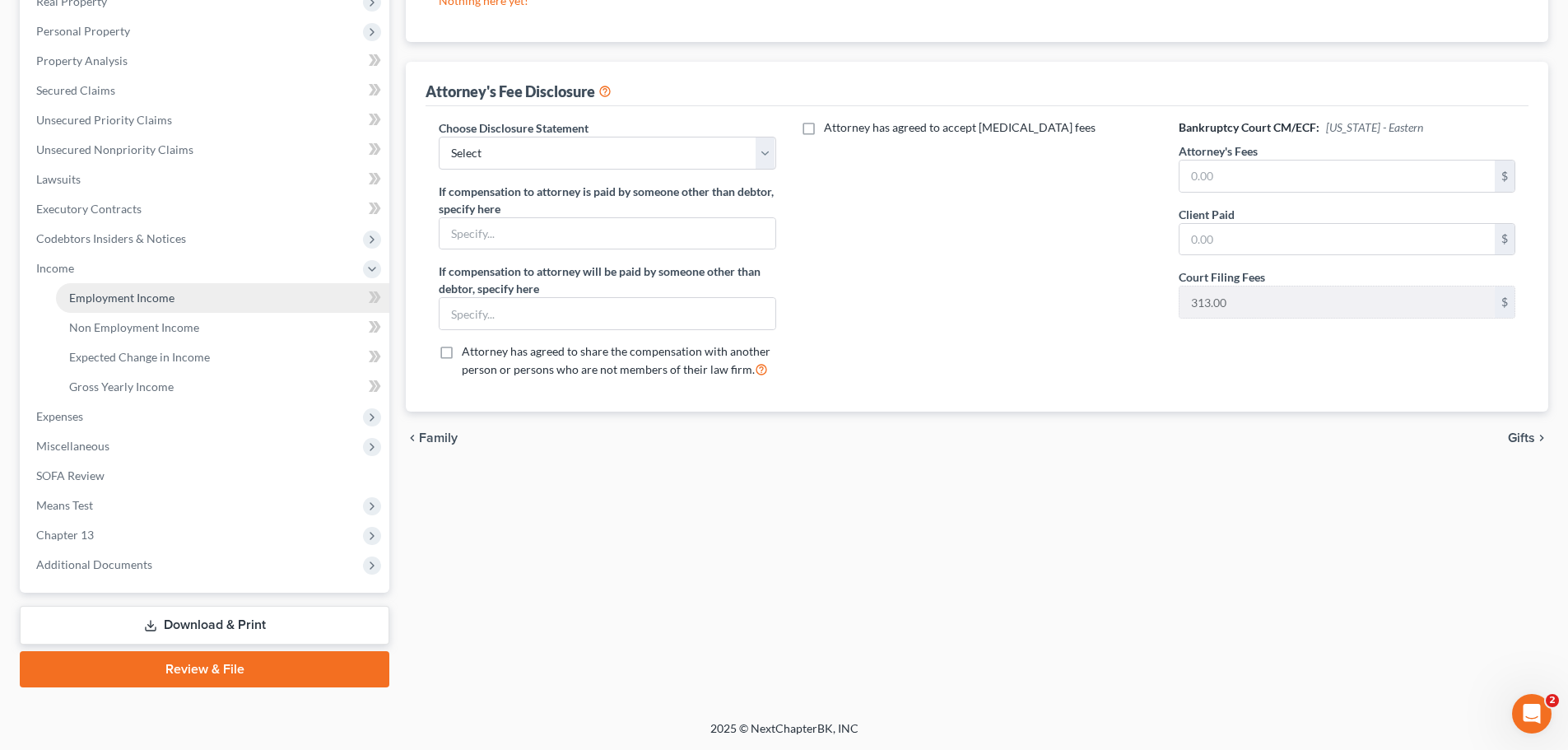
click at [282, 286] on link "Employment Income" at bounding box center [222, 298] width 333 height 29
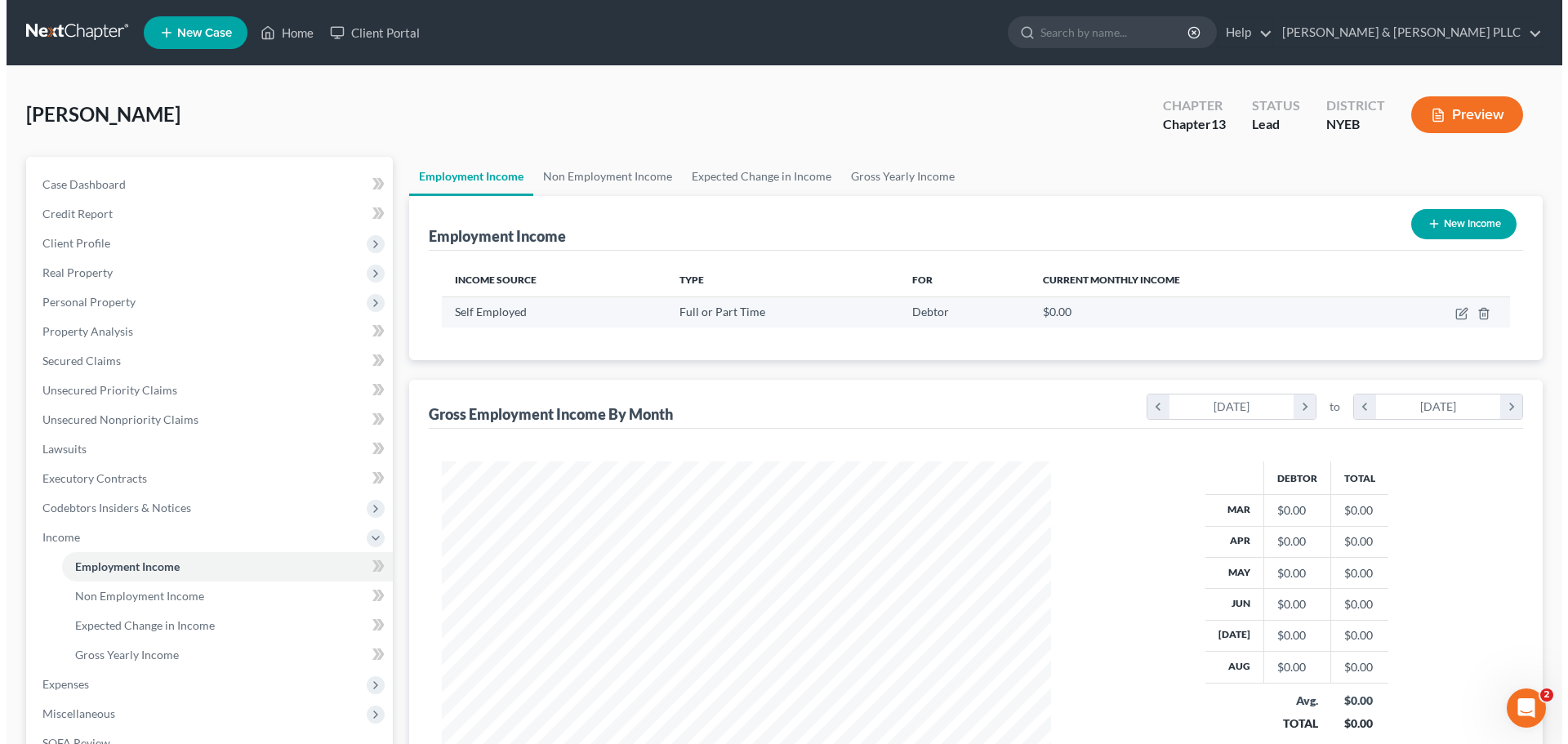
scroll to position [305, 642]
click at [1452, 314] on icon "button" at bounding box center [1455, 313] width 13 height 13
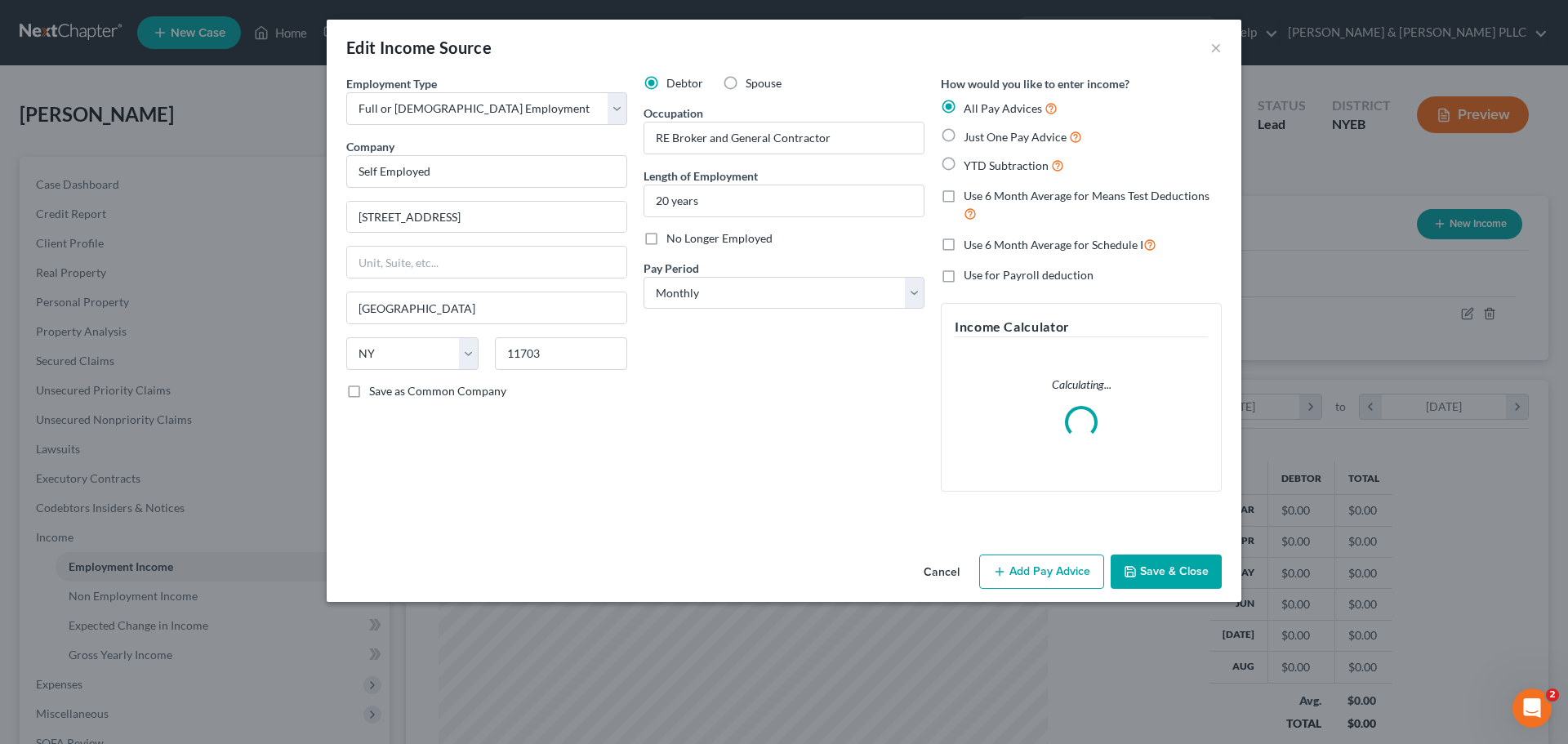
scroll to position [307, 648]
click at [1041, 577] on button "Add Pay Advice" at bounding box center [1042, 571] width 125 height 34
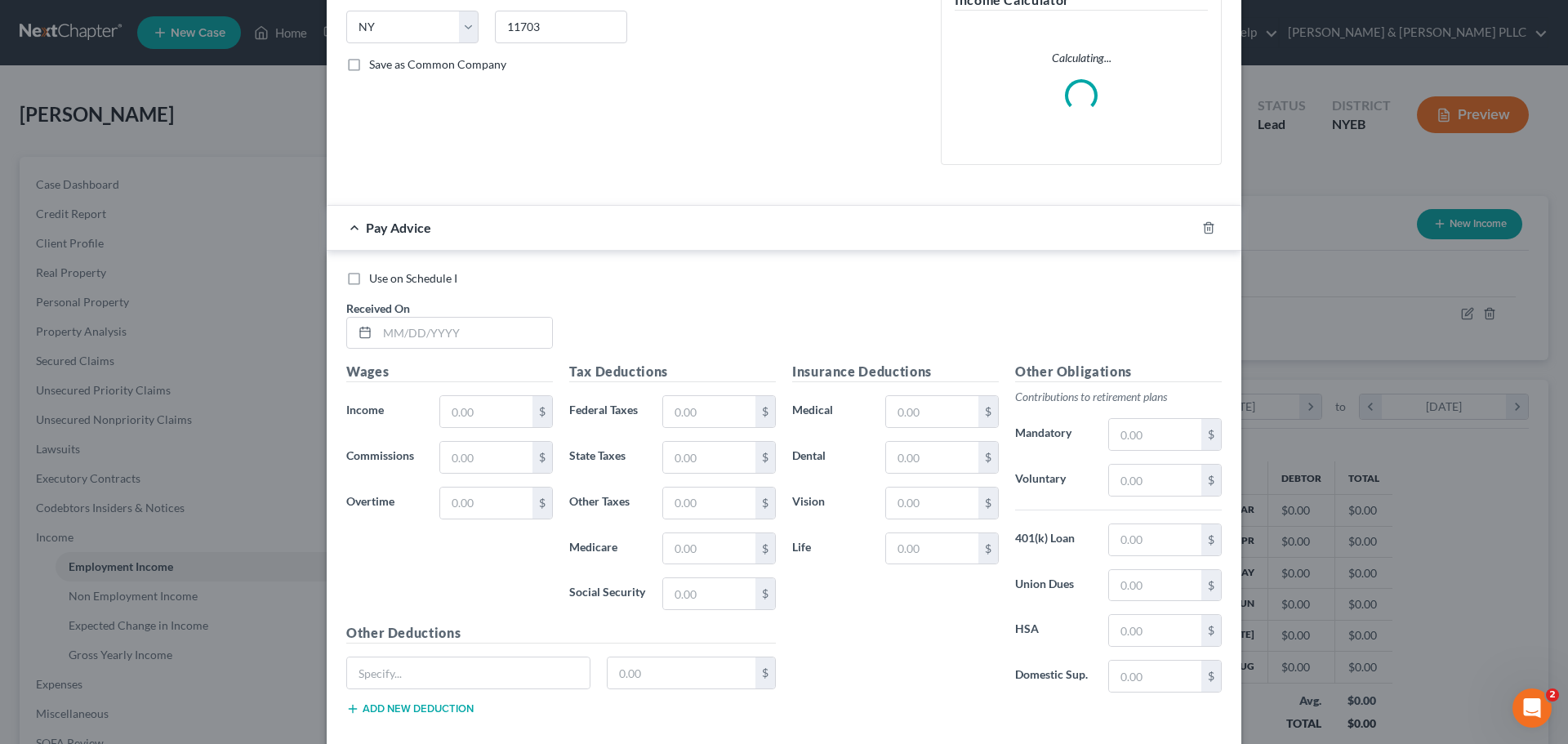
scroll to position [414, 0]
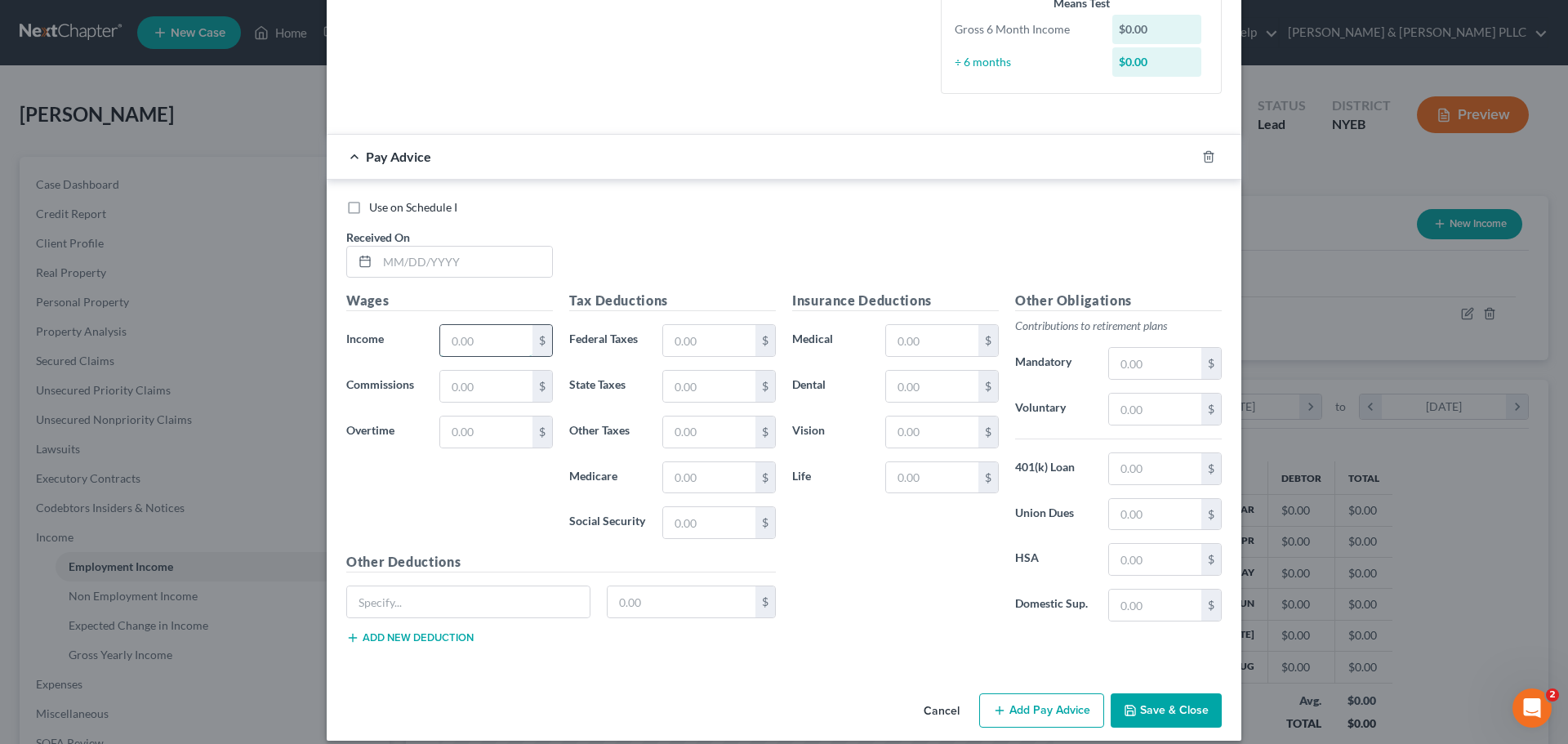
click at [461, 348] on input "text" at bounding box center [486, 341] width 93 height 31
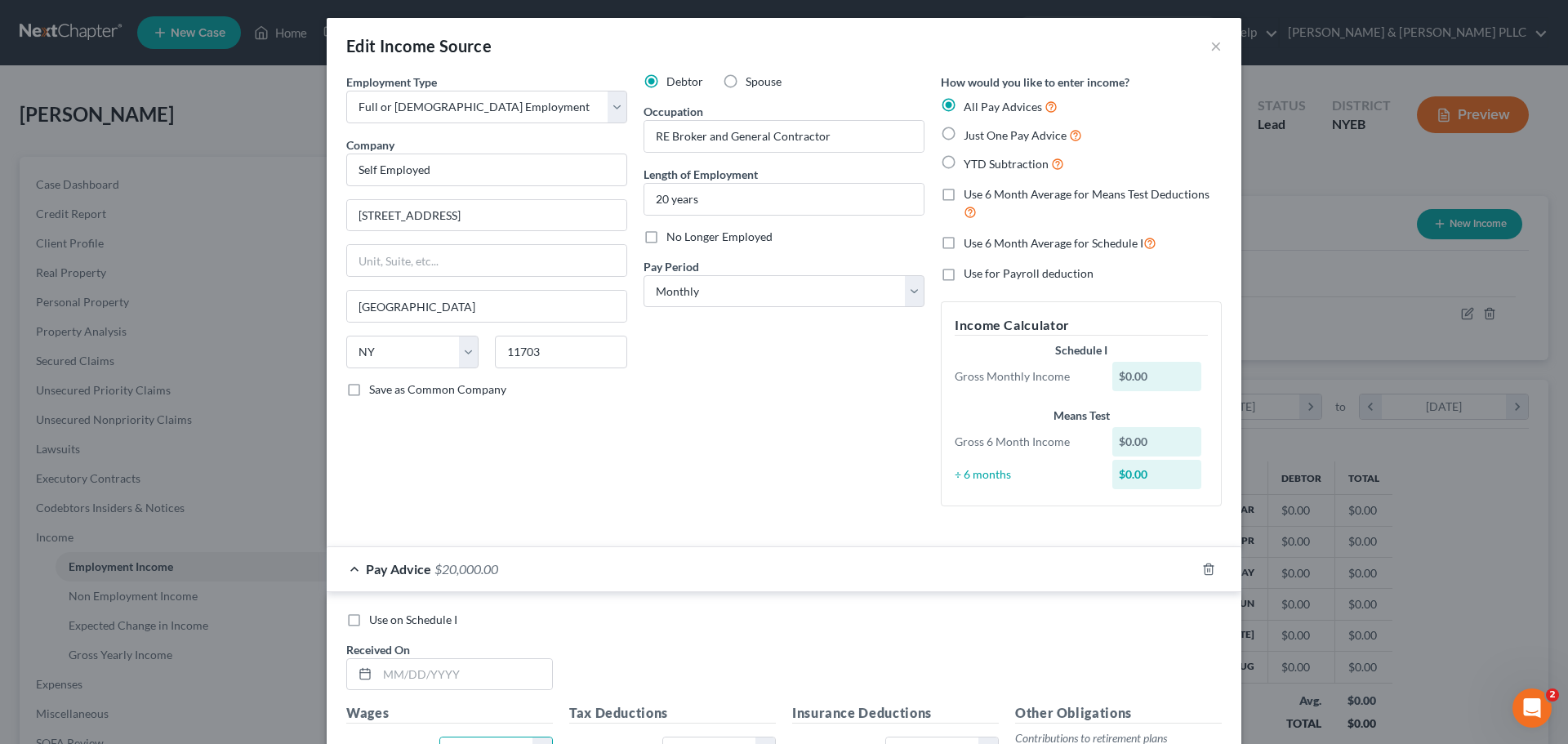
scroll to position [0, 0]
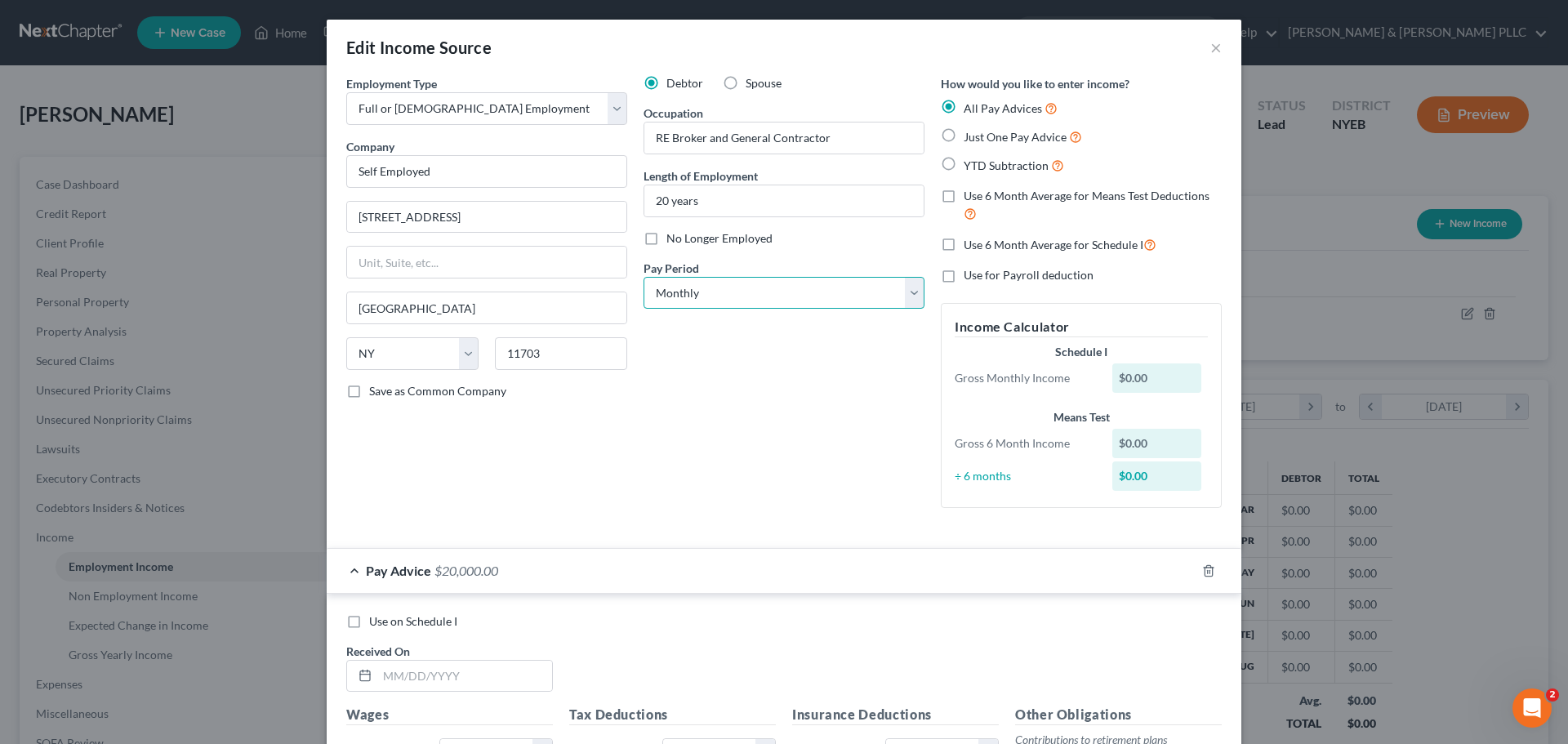
click at [778, 304] on select "Select Monthly Twice Monthly Every Other Week Weekly" at bounding box center [784, 294] width 281 height 33
click at [643, 277] on select "Select Monthly Twice Monthly Every Other Week Weekly" at bounding box center [784, 294] width 281 height 33
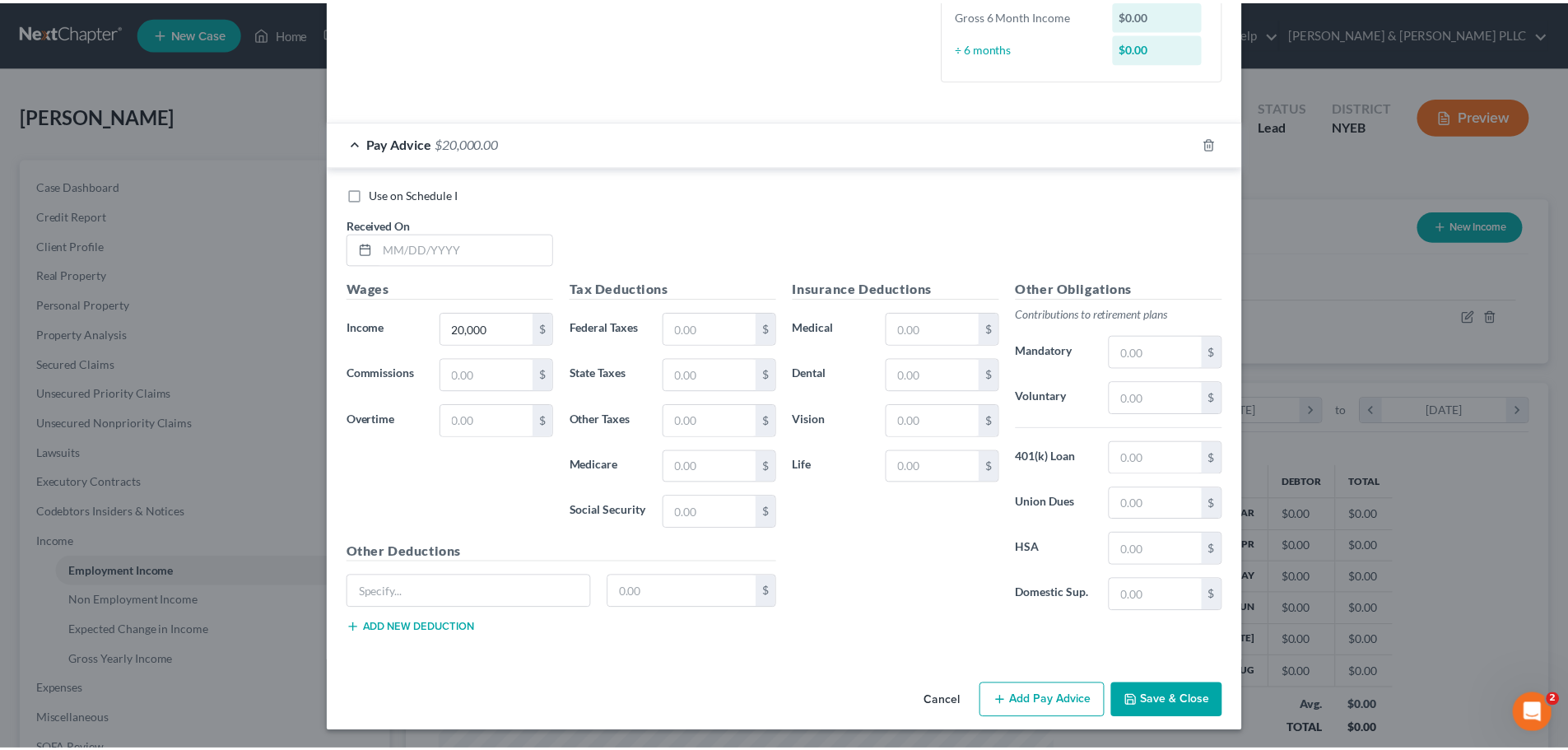
scroll to position [434, 0]
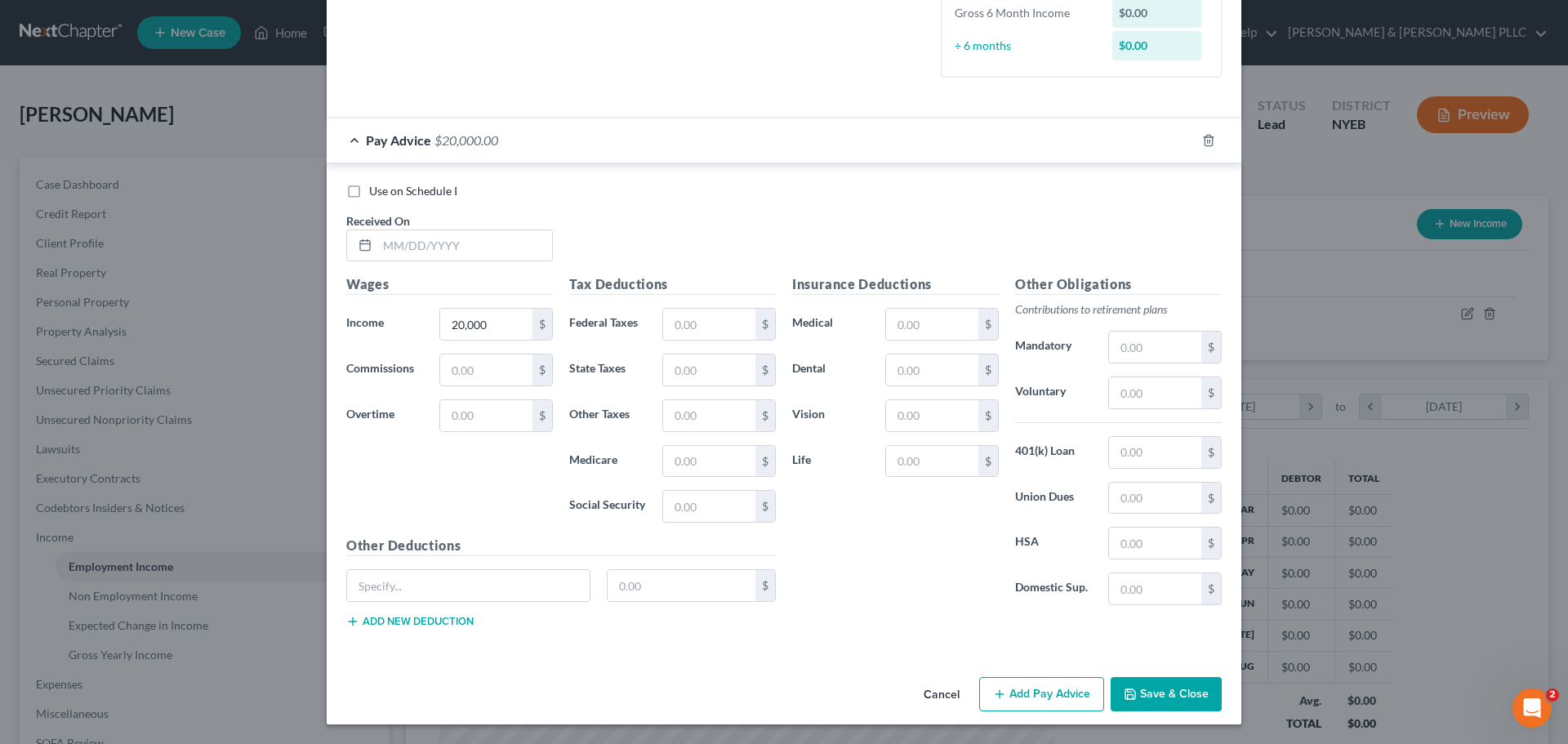
click at [1166, 700] on button "Save & Close" at bounding box center [1166, 694] width 111 height 34
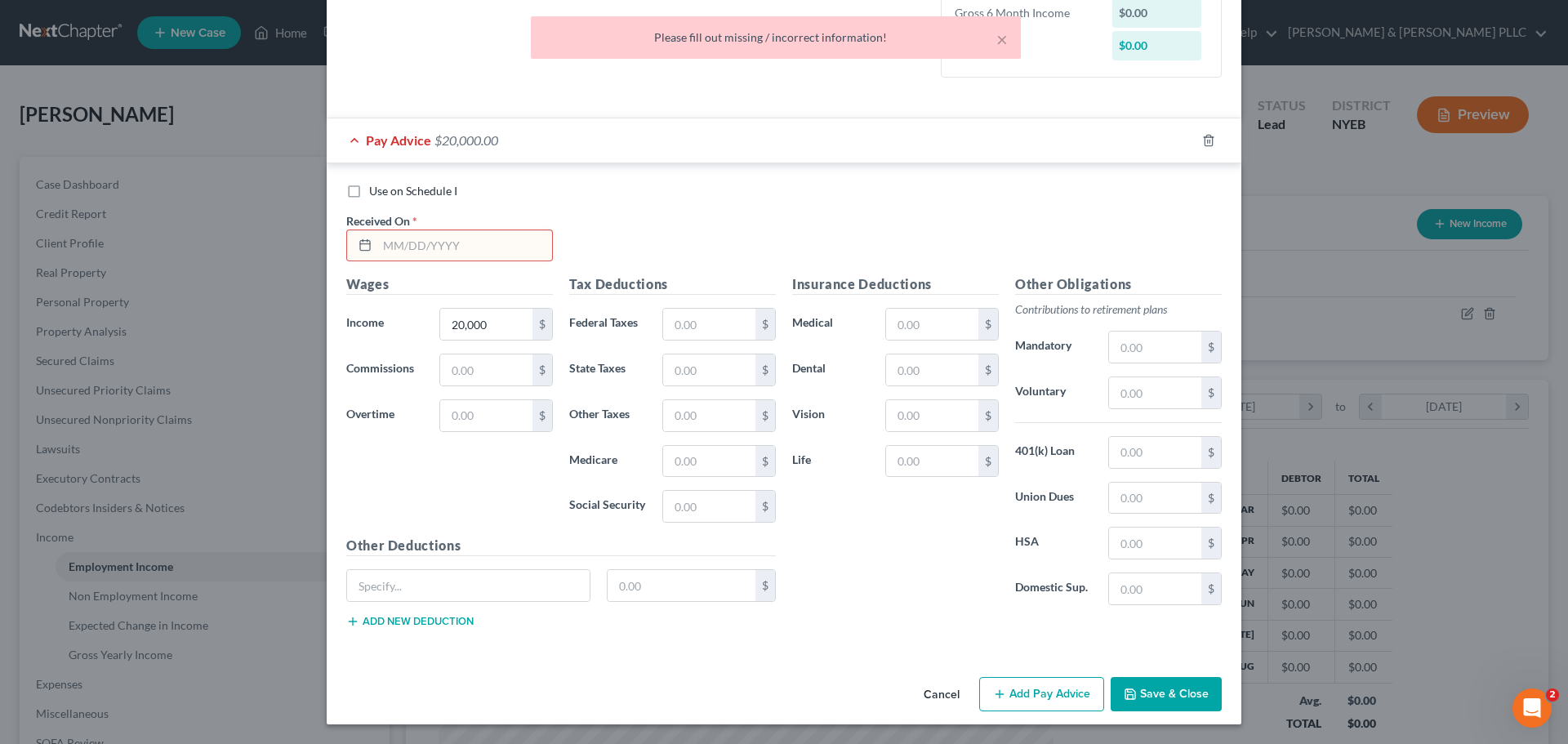
click at [478, 247] on input "text" at bounding box center [464, 246] width 174 height 31
click at [1131, 686] on button "Save & Close" at bounding box center [1166, 694] width 111 height 34
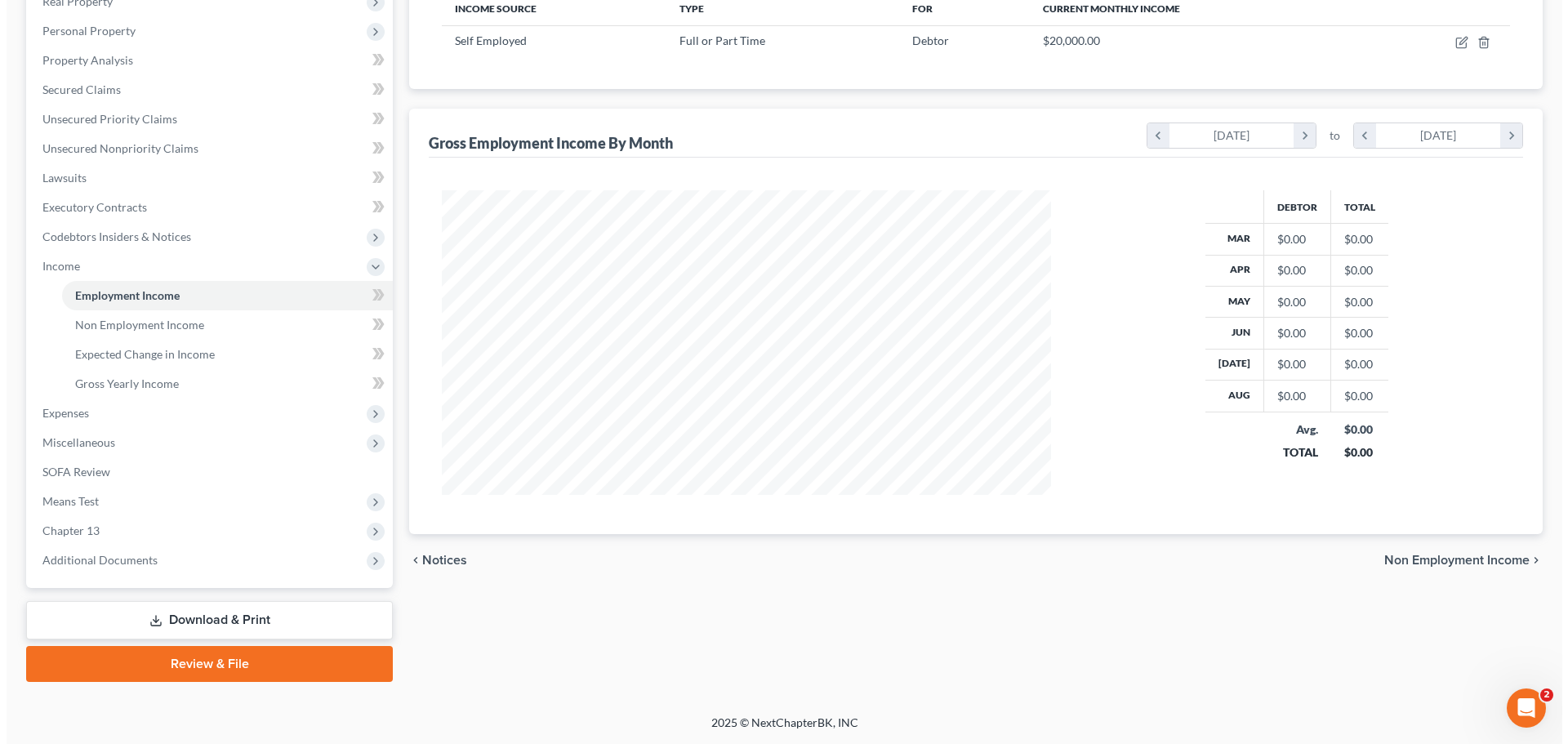
scroll to position [108, 0]
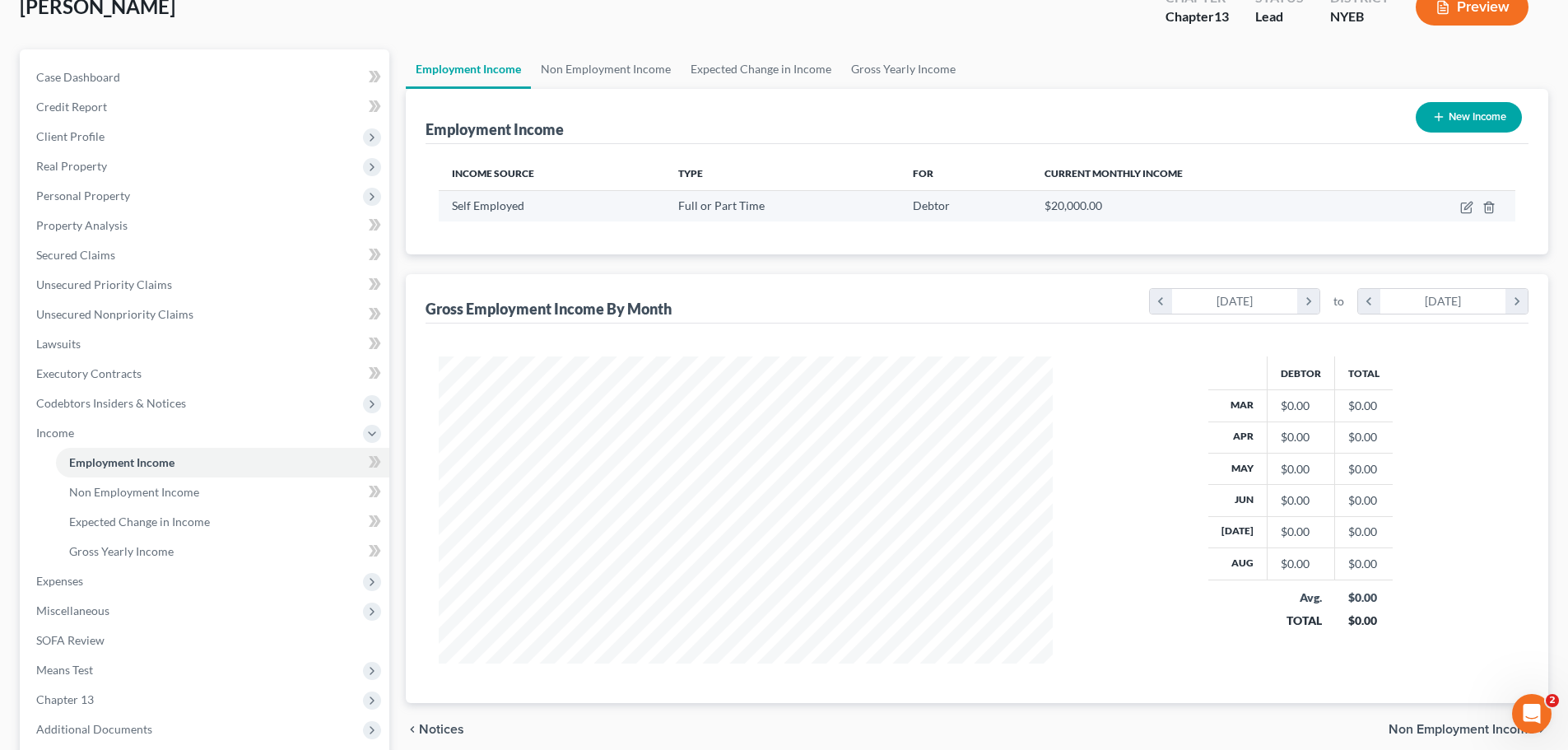
click at [1477, 211] on td at bounding box center [1444, 206] width 142 height 31
click at [1467, 214] on td at bounding box center [1444, 206] width 142 height 31
click at [1461, 204] on icon "button" at bounding box center [1467, 206] width 13 height 13
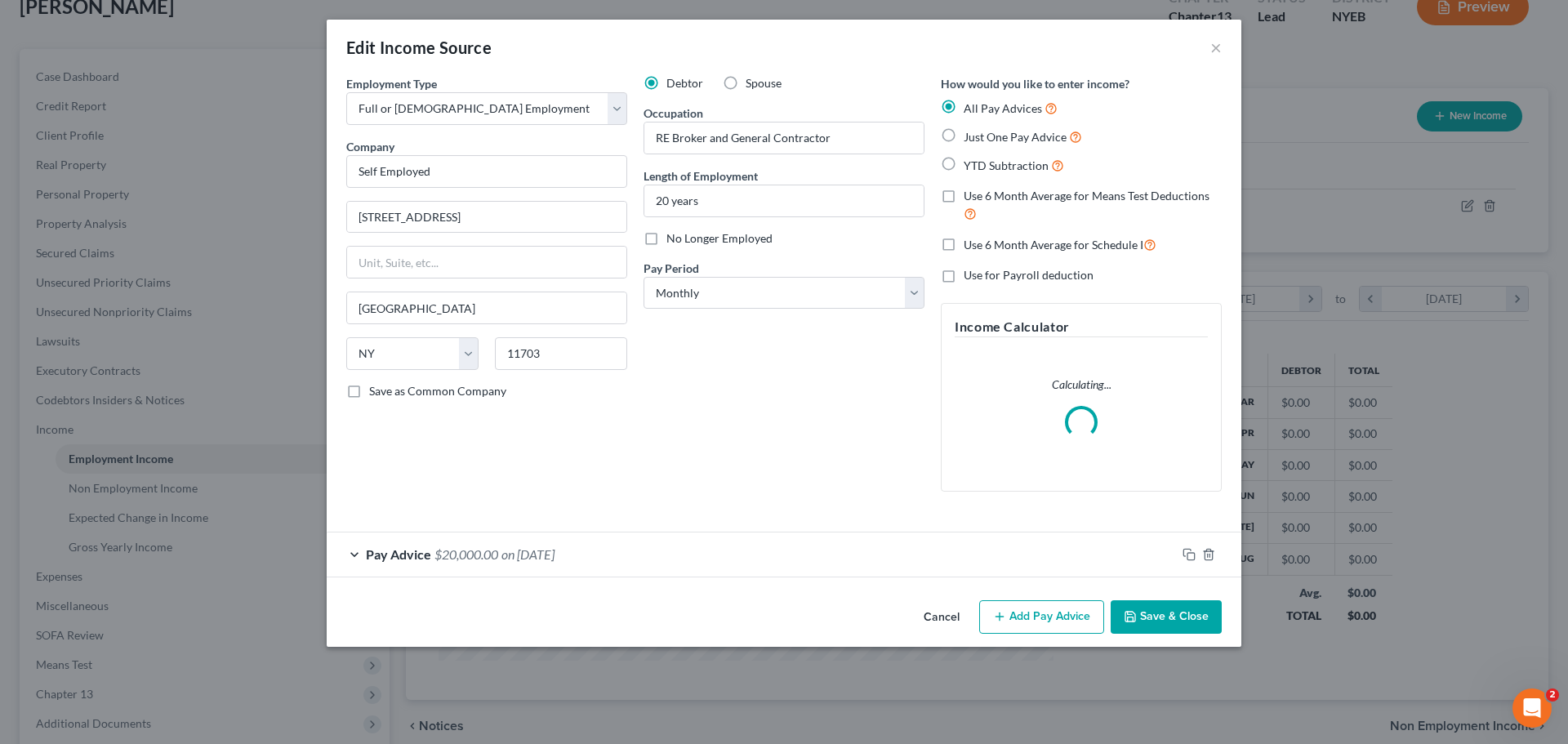
scroll to position [307, 648]
click at [975, 564] on div "Pay Advice $20,000.00 on [DATE]" at bounding box center [751, 554] width 850 height 43
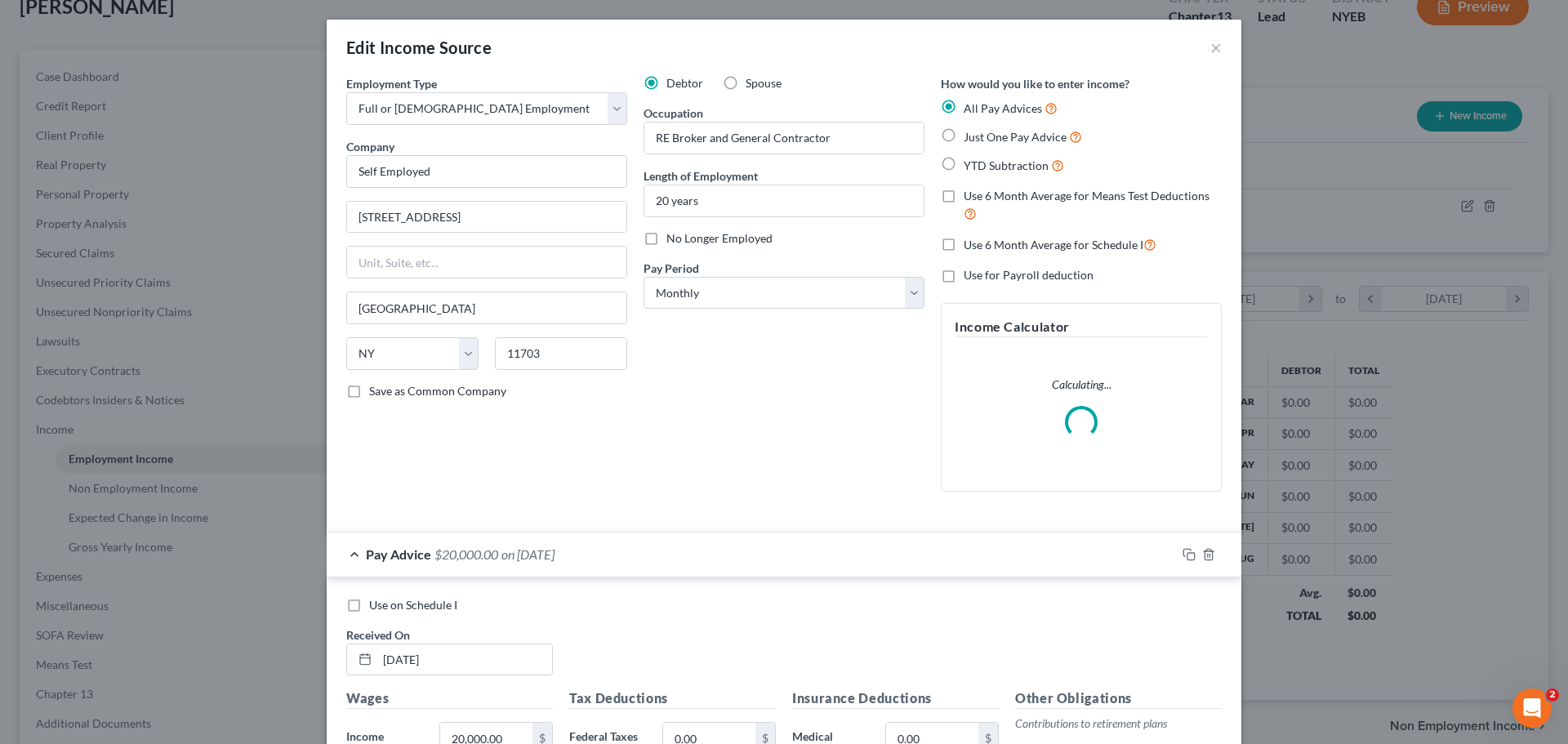
scroll to position [164, 0]
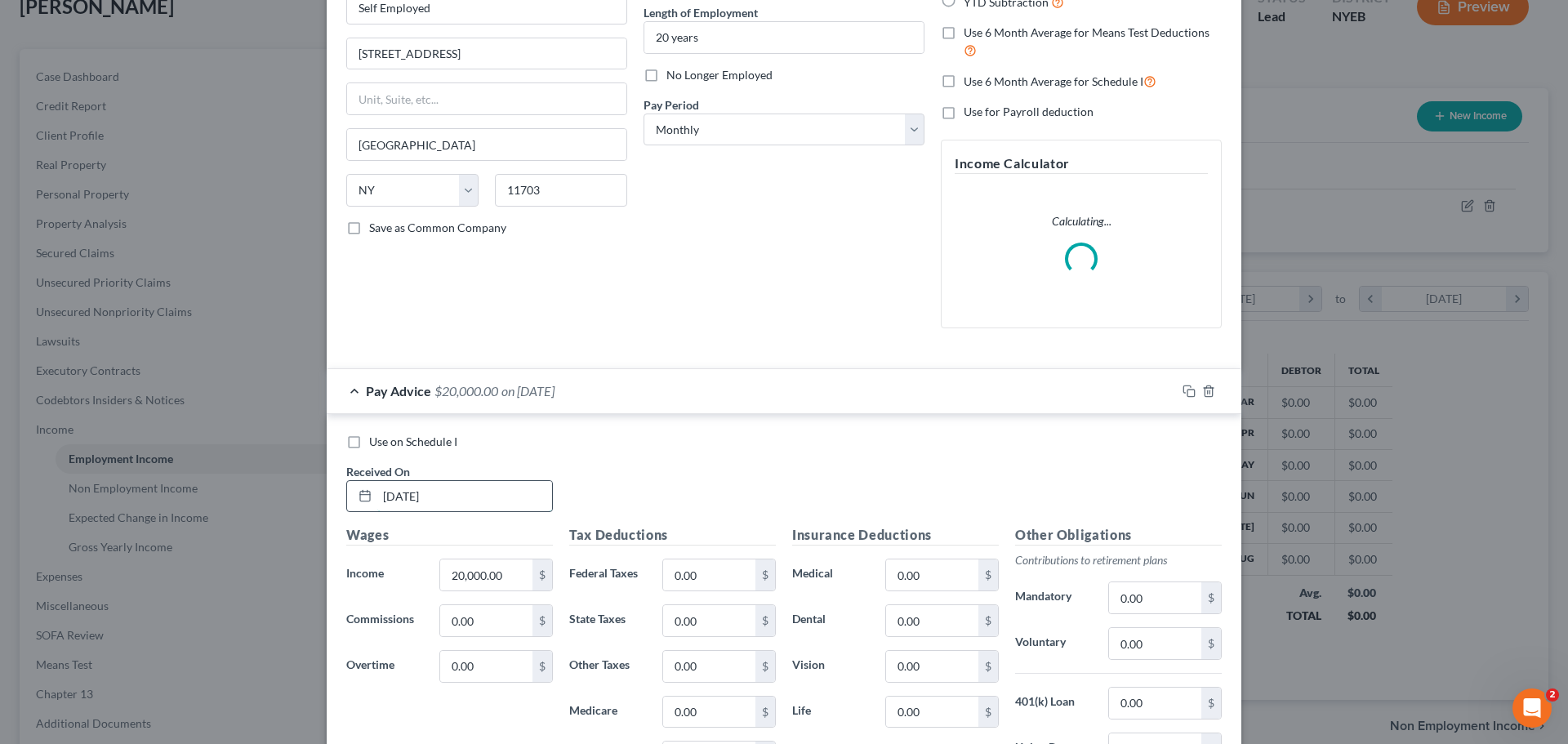
click at [406, 496] on input "[DATE]" at bounding box center [464, 497] width 174 height 31
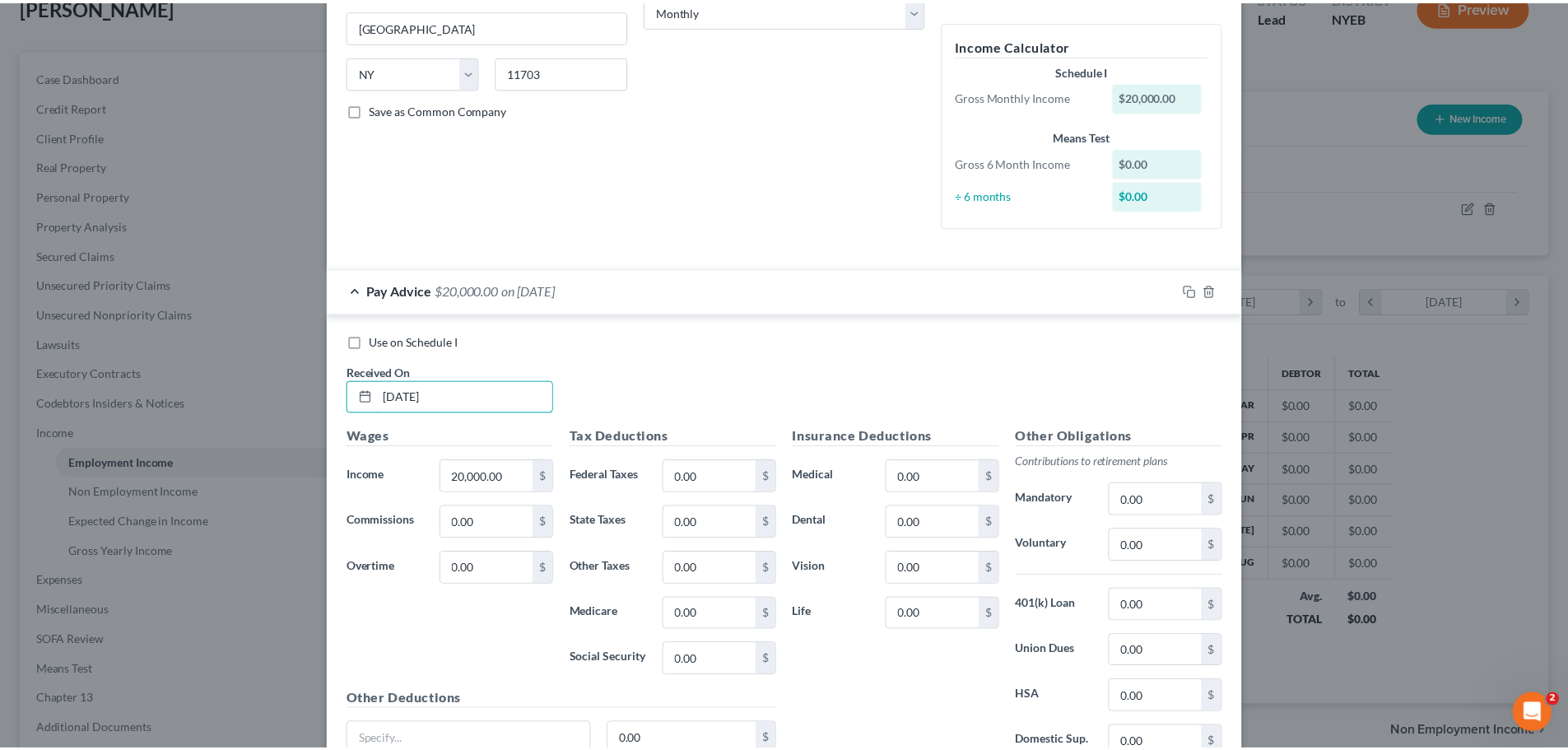
scroll to position [434, 0]
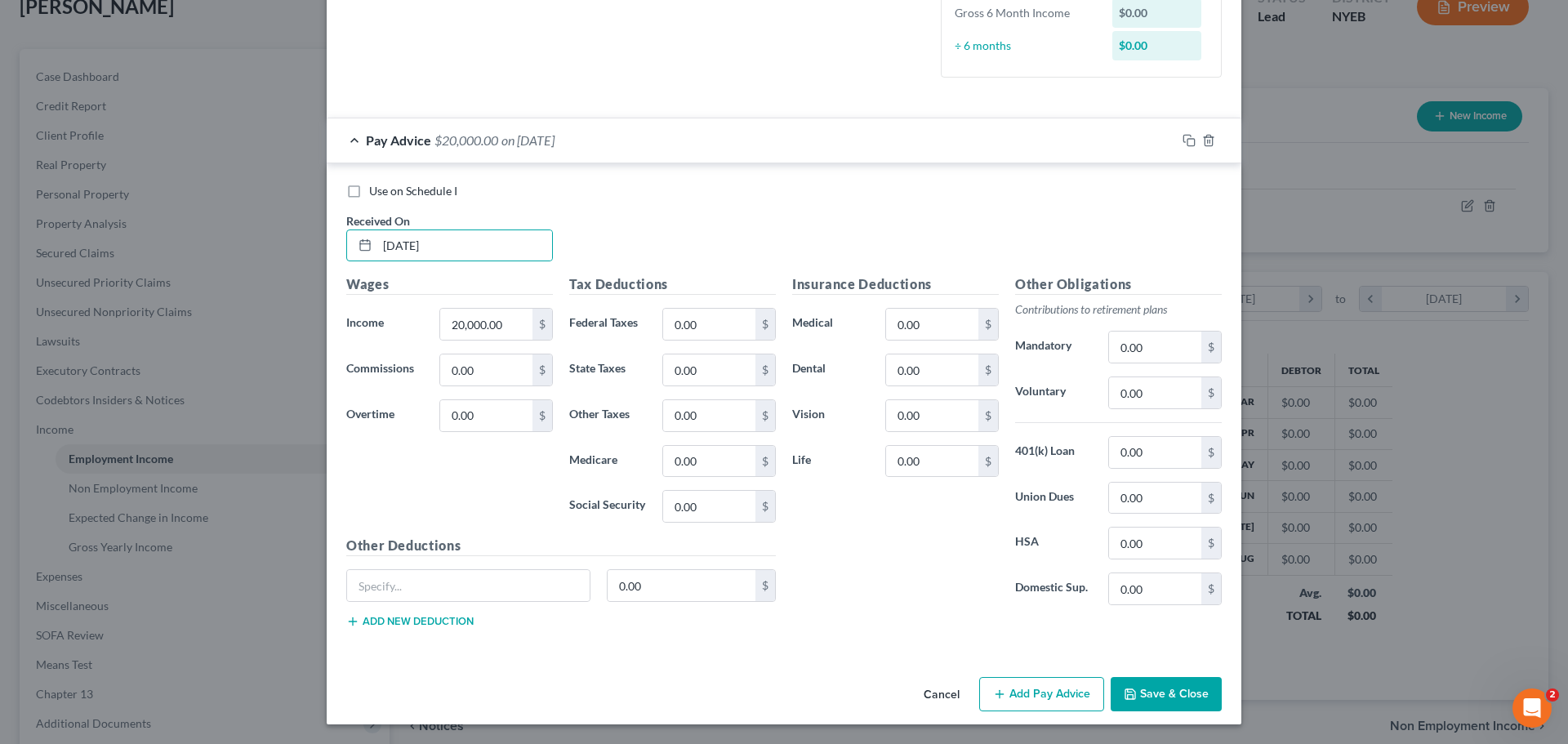
click at [1139, 685] on button "Save & Close" at bounding box center [1166, 694] width 111 height 34
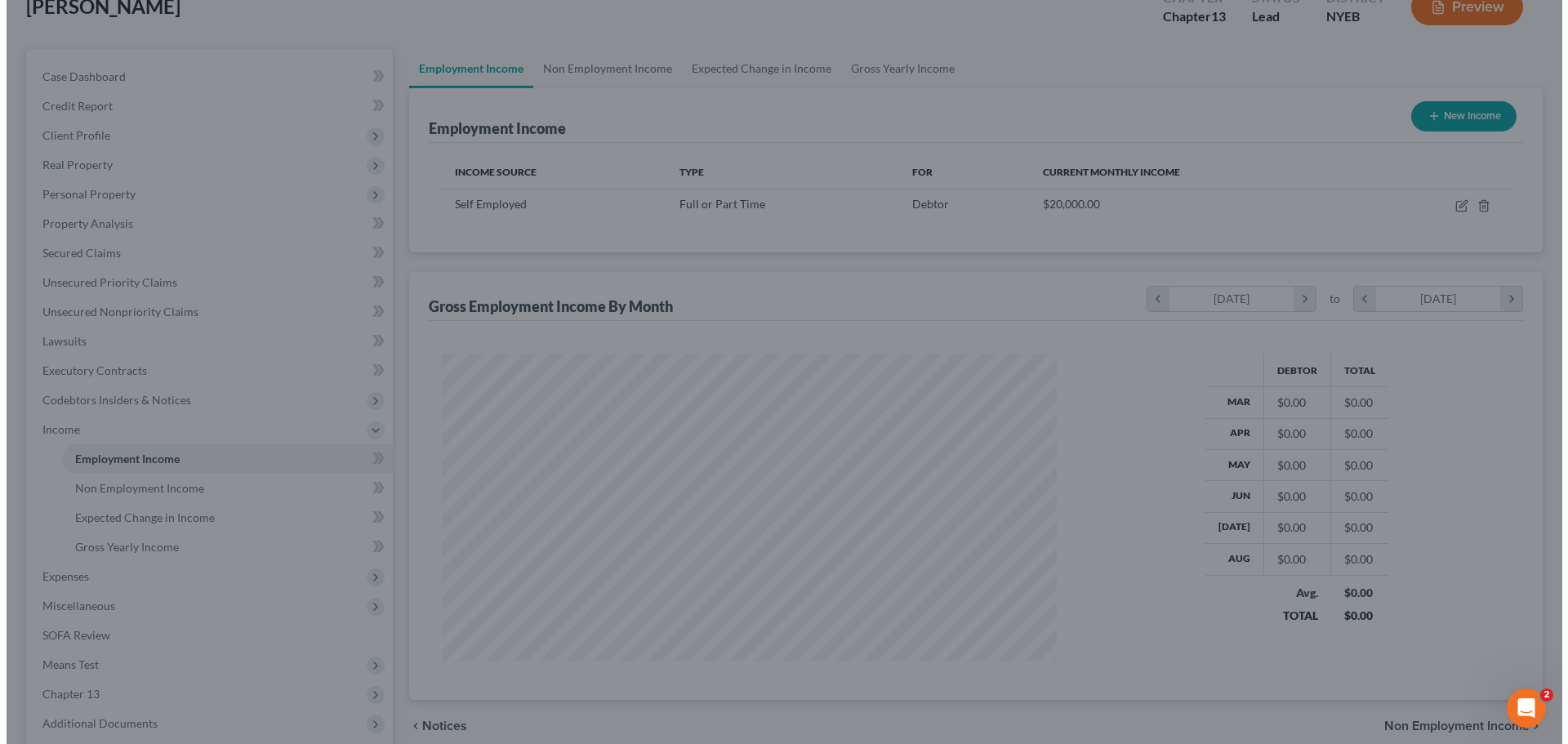
scroll to position [816816, 815993]
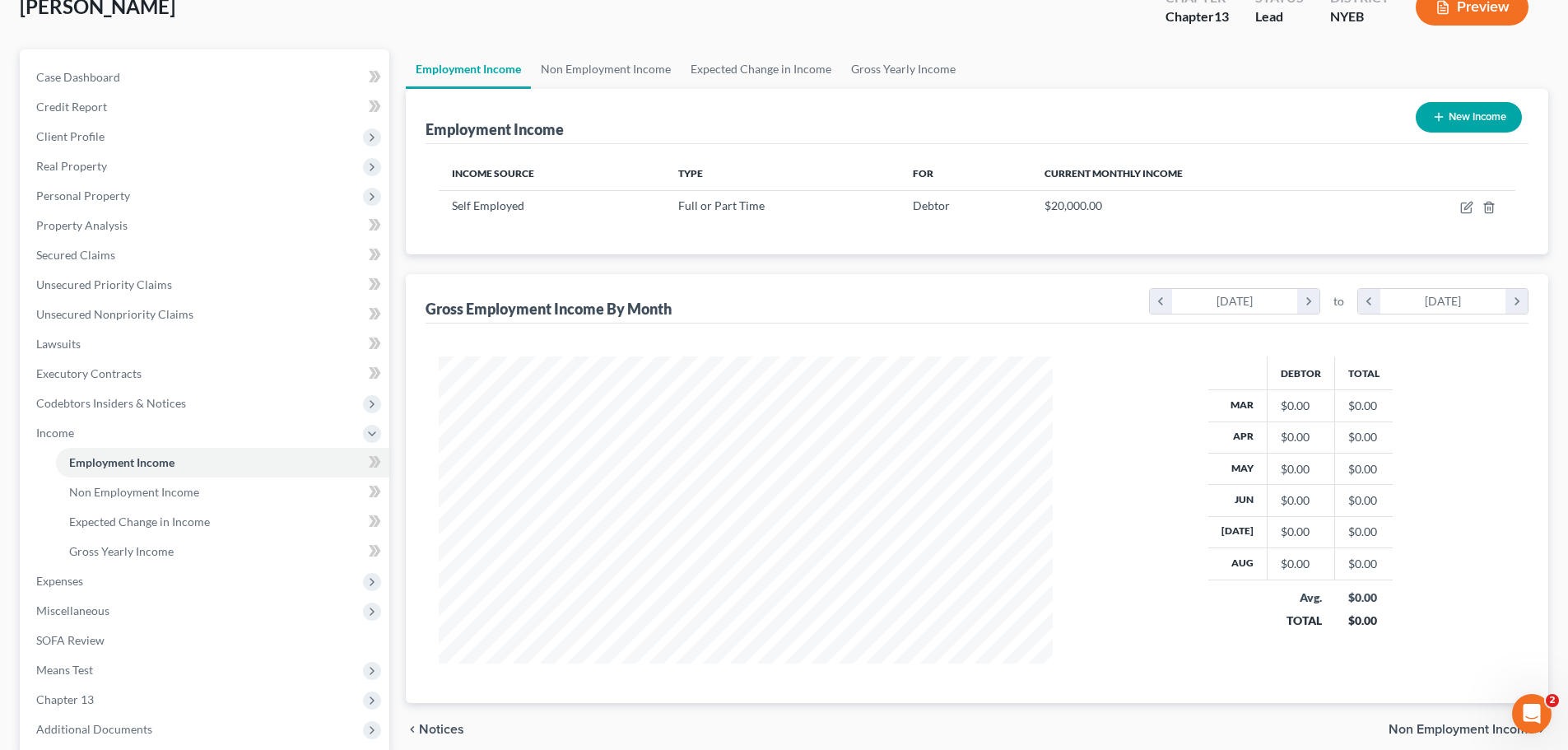
click at [1486, 114] on button "New Income" at bounding box center [1469, 117] width 106 height 30
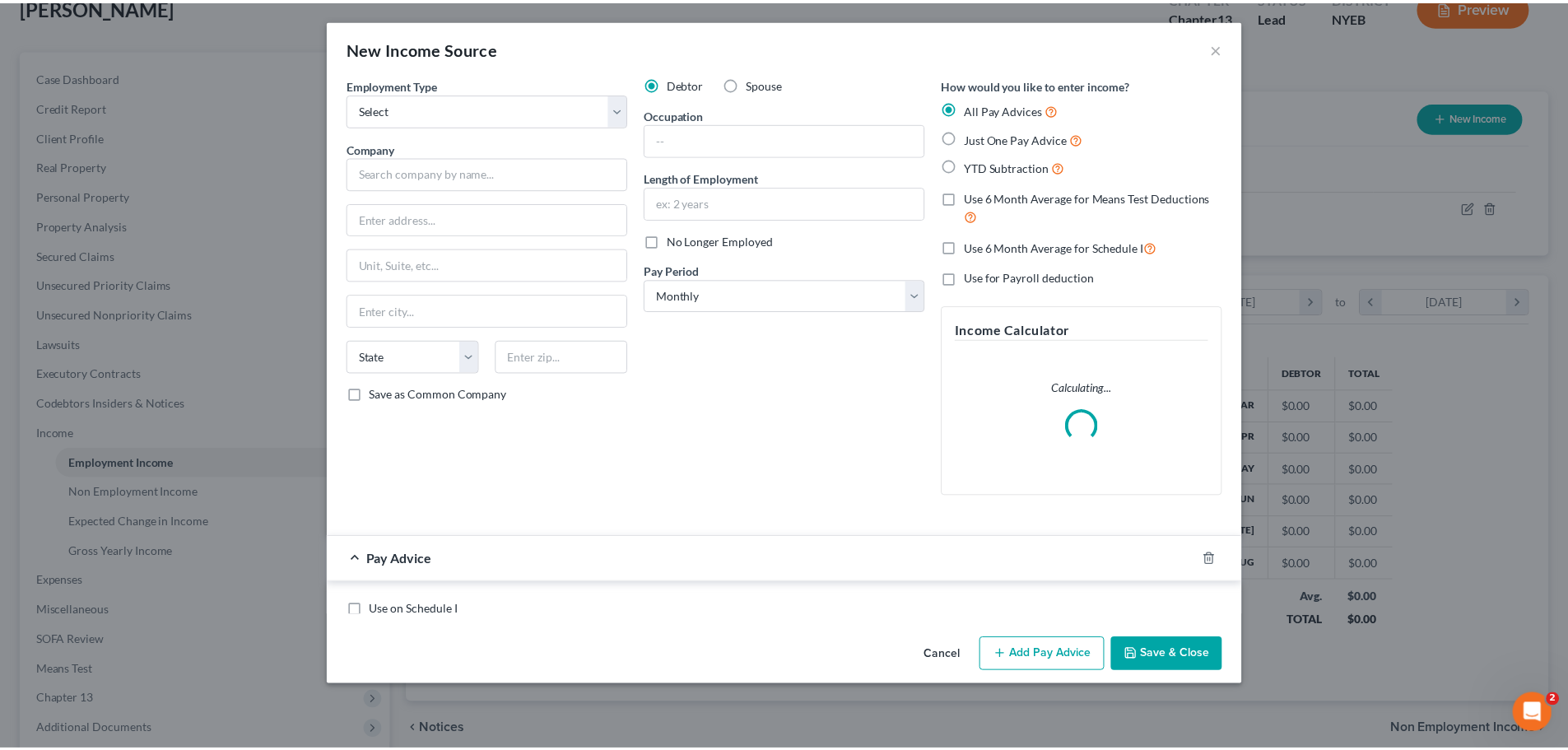
scroll to position [310, 653]
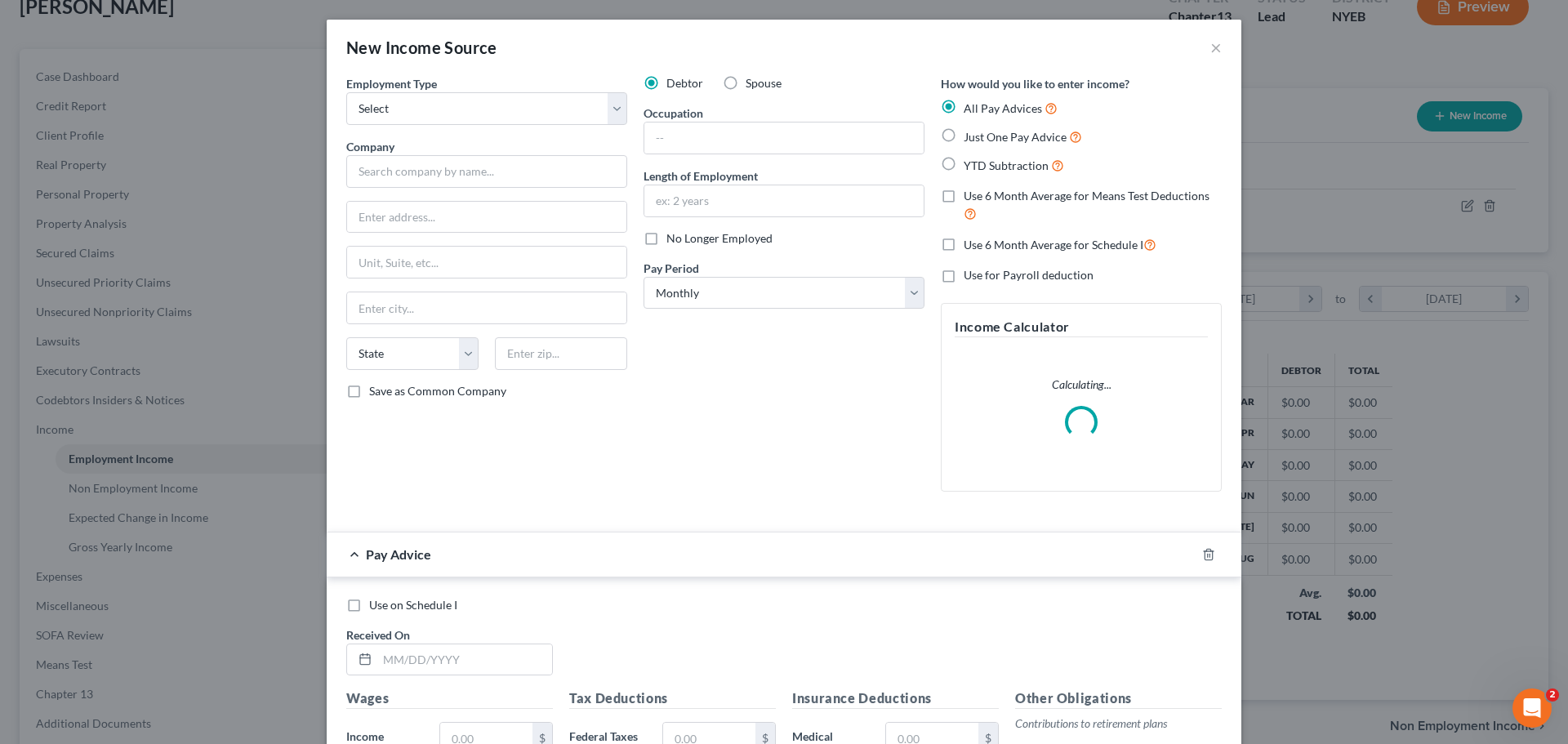
click at [1203, 48] on div "New Income Source ×" at bounding box center [784, 47] width 915 height 56
click at [1210, 45] on button "×" at bounding box center [1216, 48] width 12 height 20
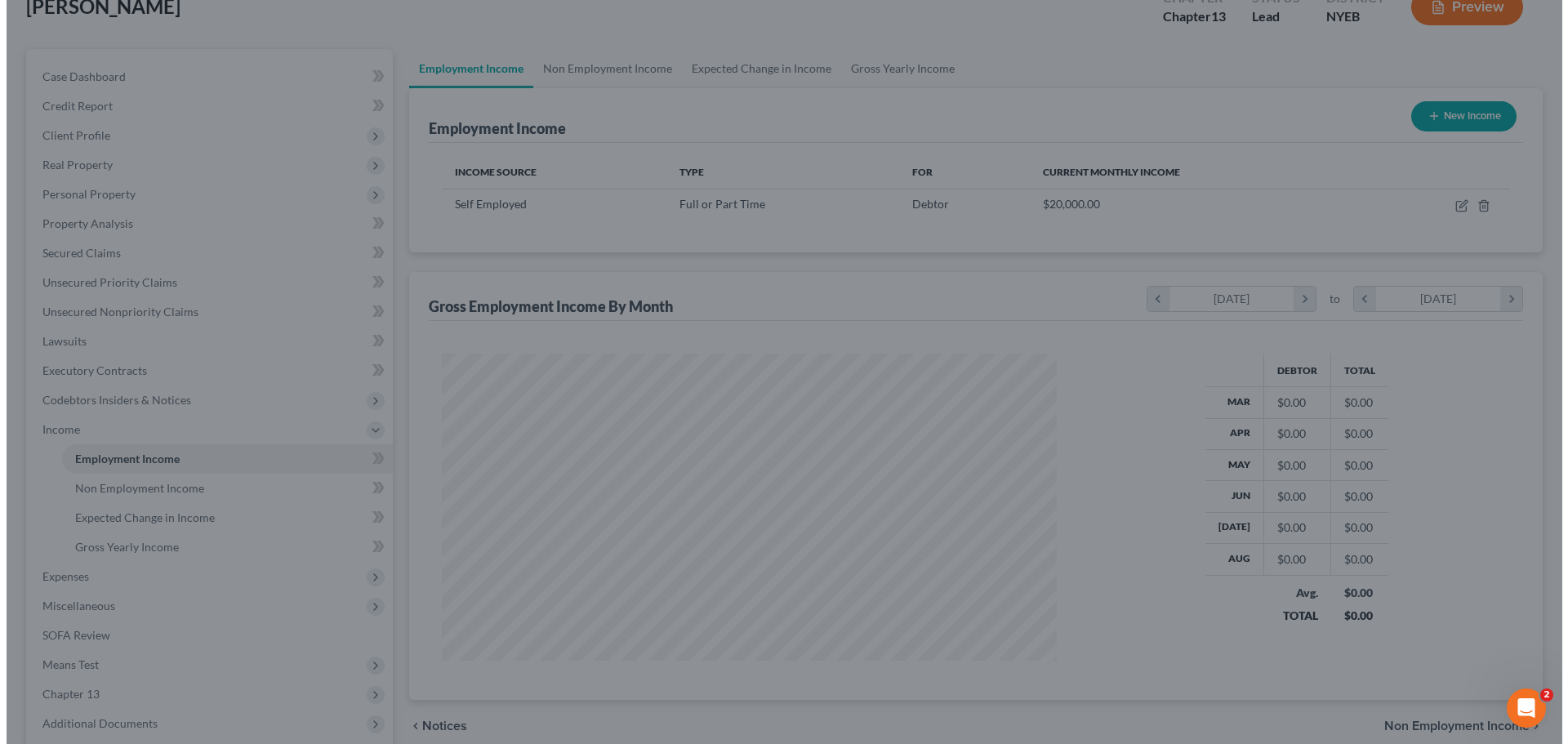
scroll to position [816816, 815993]
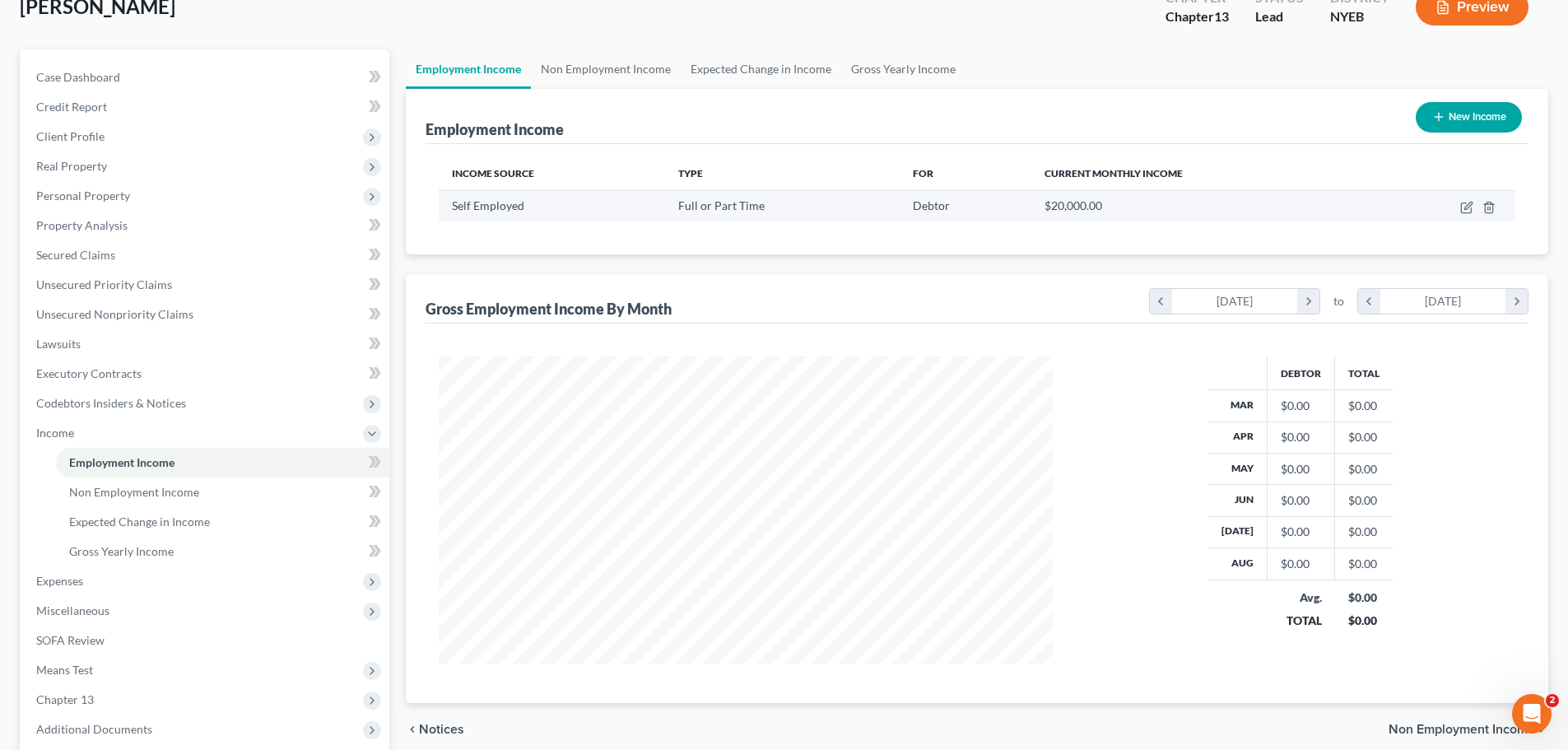
click at [1456, 209] on td at bounding box center [1444, 206] width 142 height 31
click at [1462, 206] on icon "button" at bounding box center [1466, 208] width 10 height 10
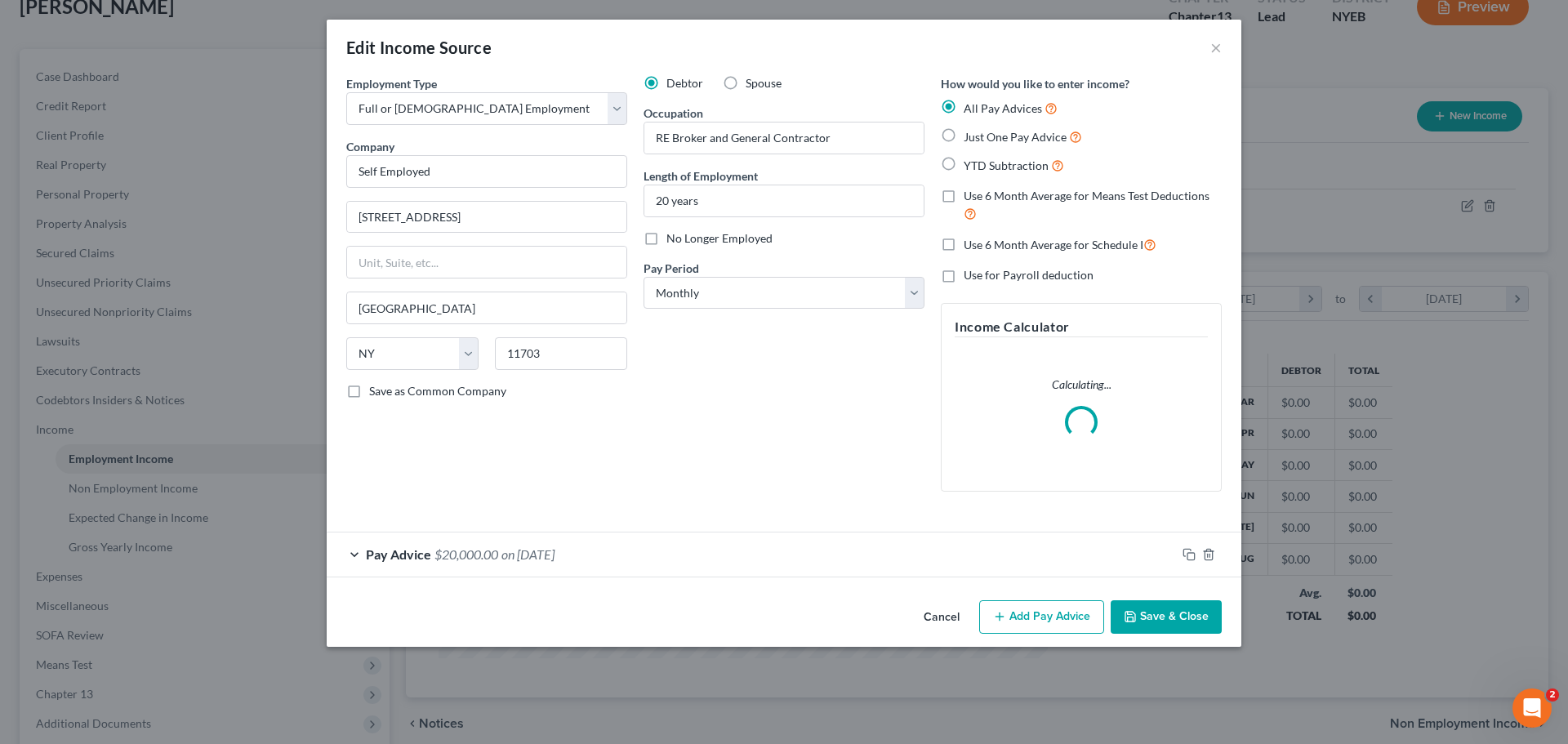
scroll to position [307, 648]
click at [555, 572] on div "Pay Advice $20,000.00 on [DATE]" at bounding box center [751, 554] width 850 height 43
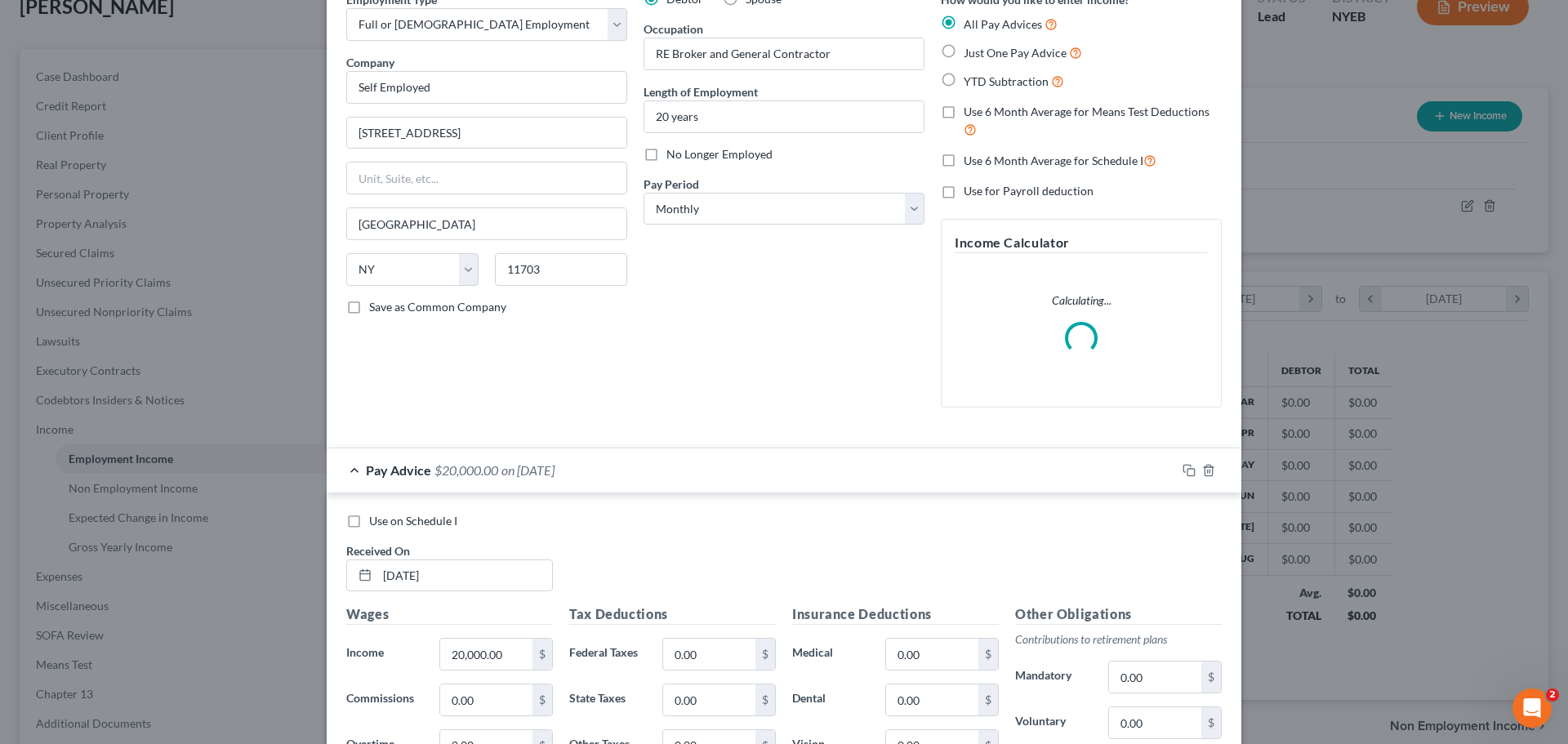
scroll to position [164, 0]
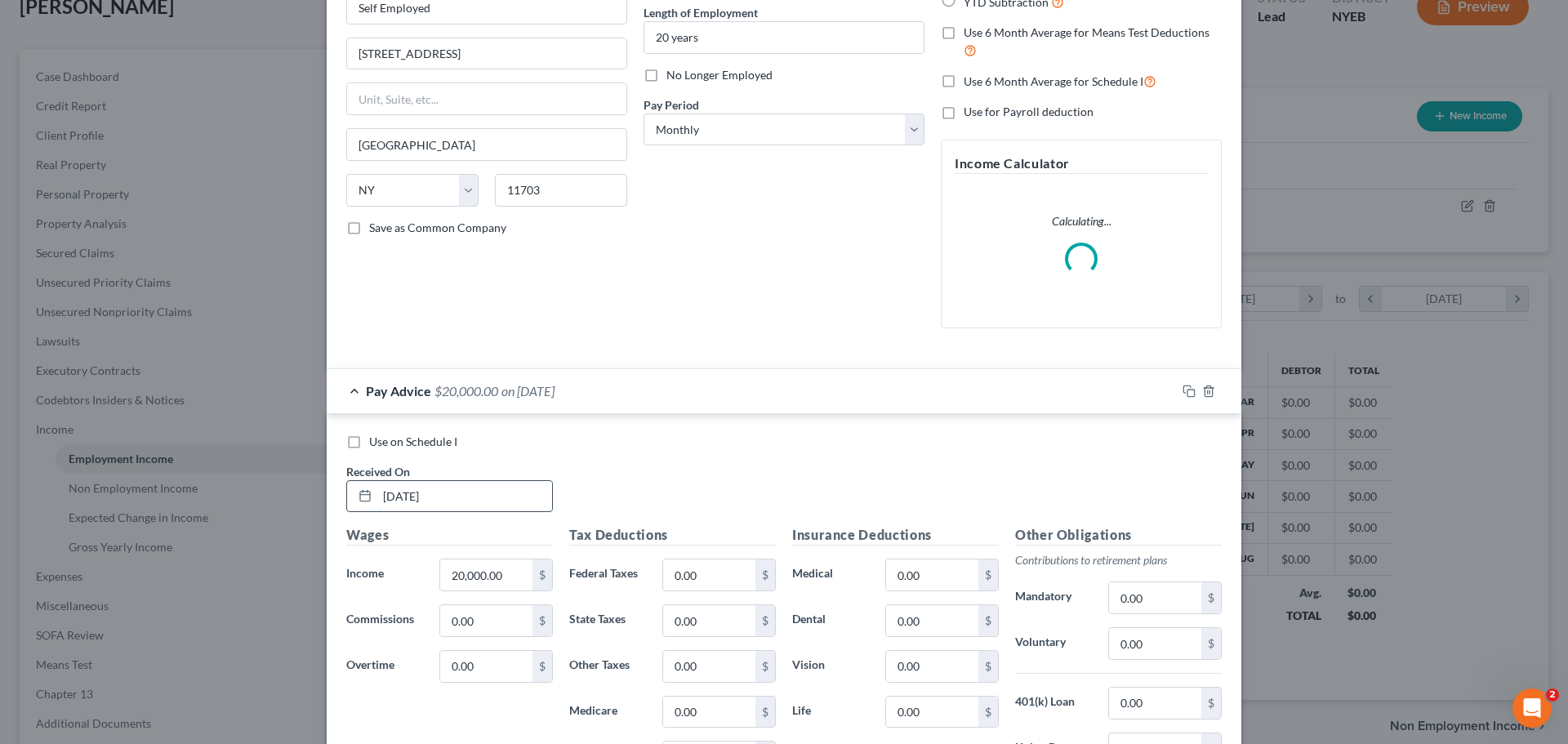
click at [432, 498] on input "[DATE]" at bounding box center [464, 497] width 174 height 31
click at [478, 506] on input "[DATE]" at bounding box center [464, 497] width 174 height 31
click at [396, 496] on input "[DATE]" at bounding box center [464, 497] width 174 height 31
click at [413, 499] on input "[DATE]" at bounding box center [464, 497] width 174 height 31
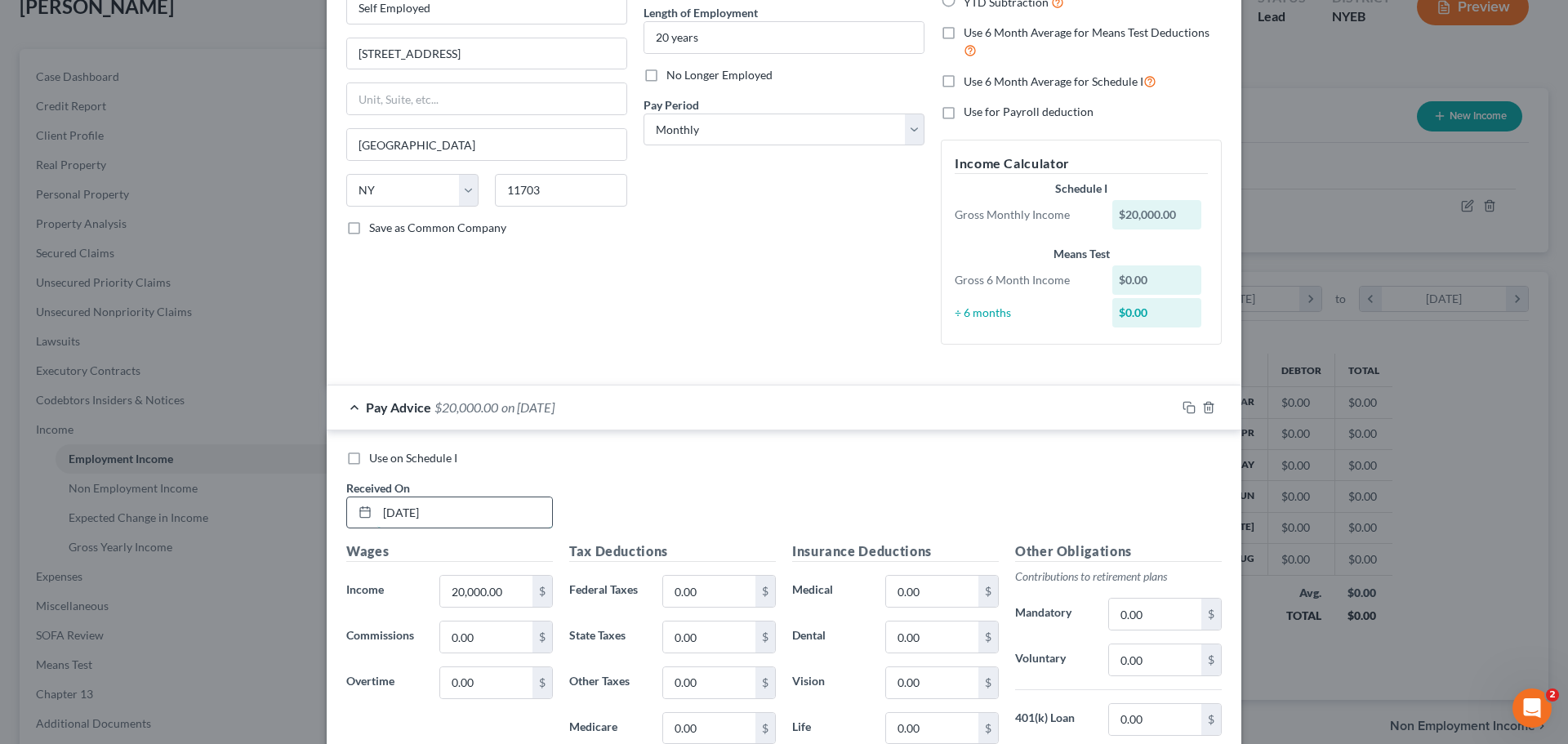
drag, startPoint x: 437, startPoint y: 512, endPoint x: 379, endPoint y: 505, distance: 58.4
click at [379, 505] on input "[DATE]" at bounding box center [464, 513] width 174 height 31
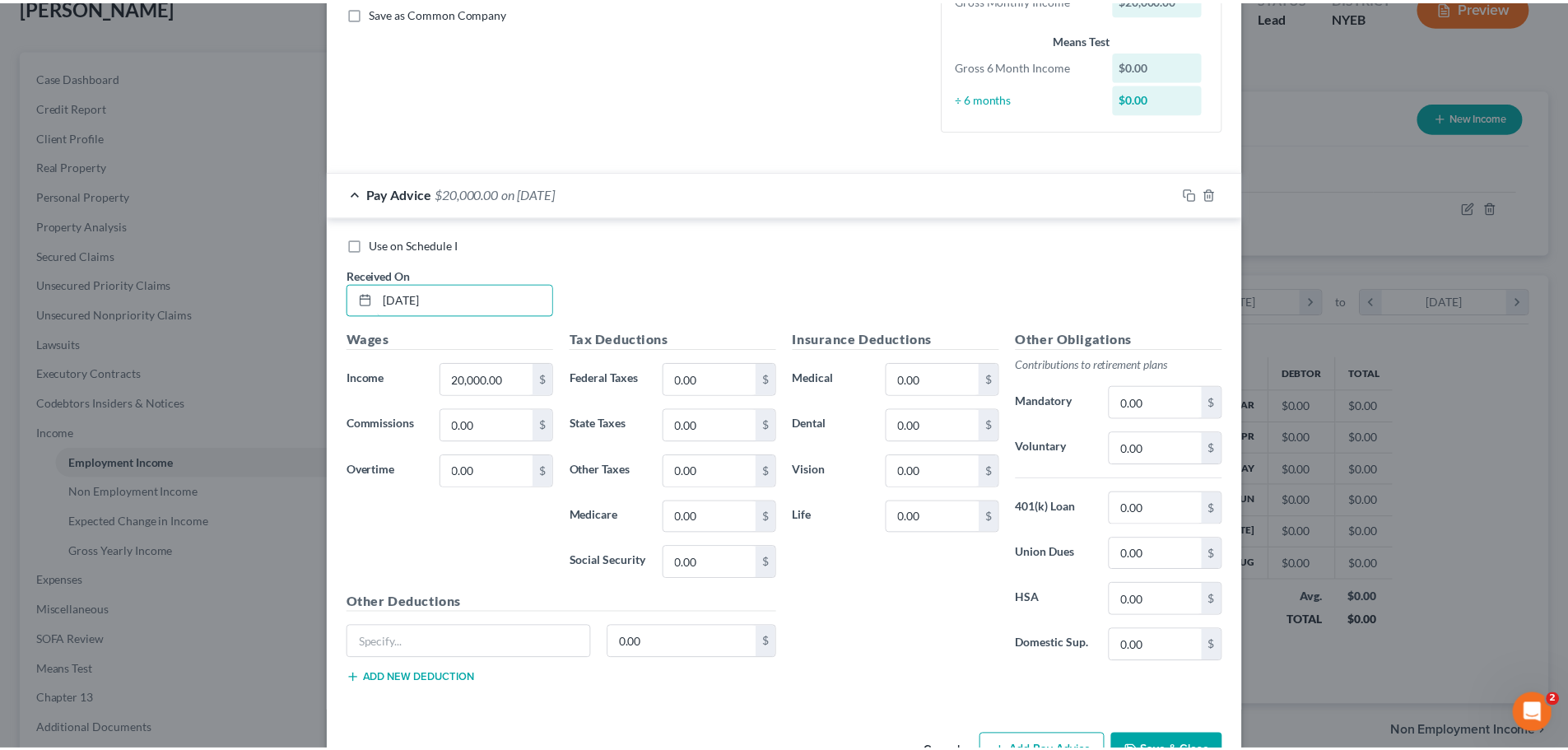
scroll to position [434, 0]
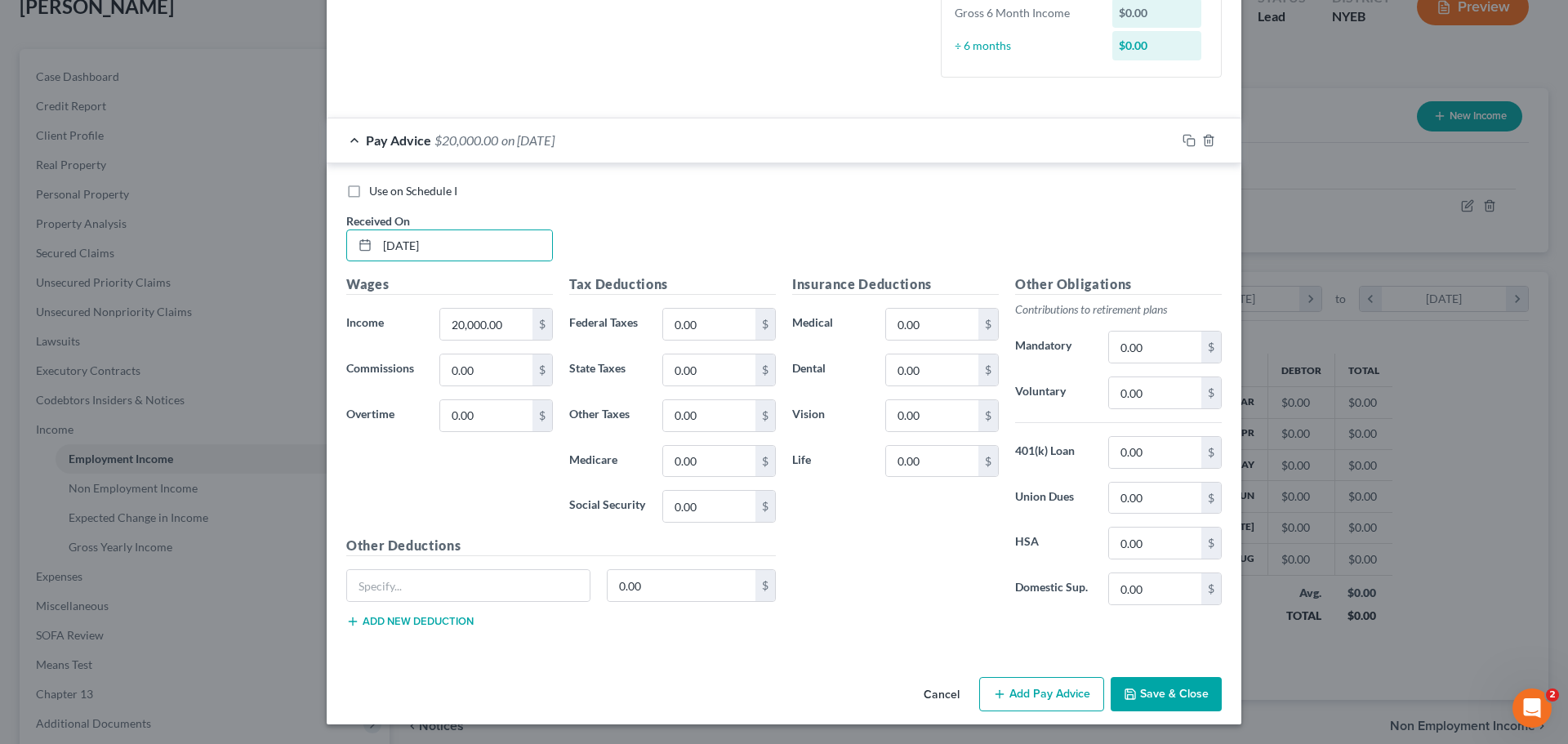
click at [1147, 685] on button "Save & Close" at bounding box center [1166, 694] width 111 height 34
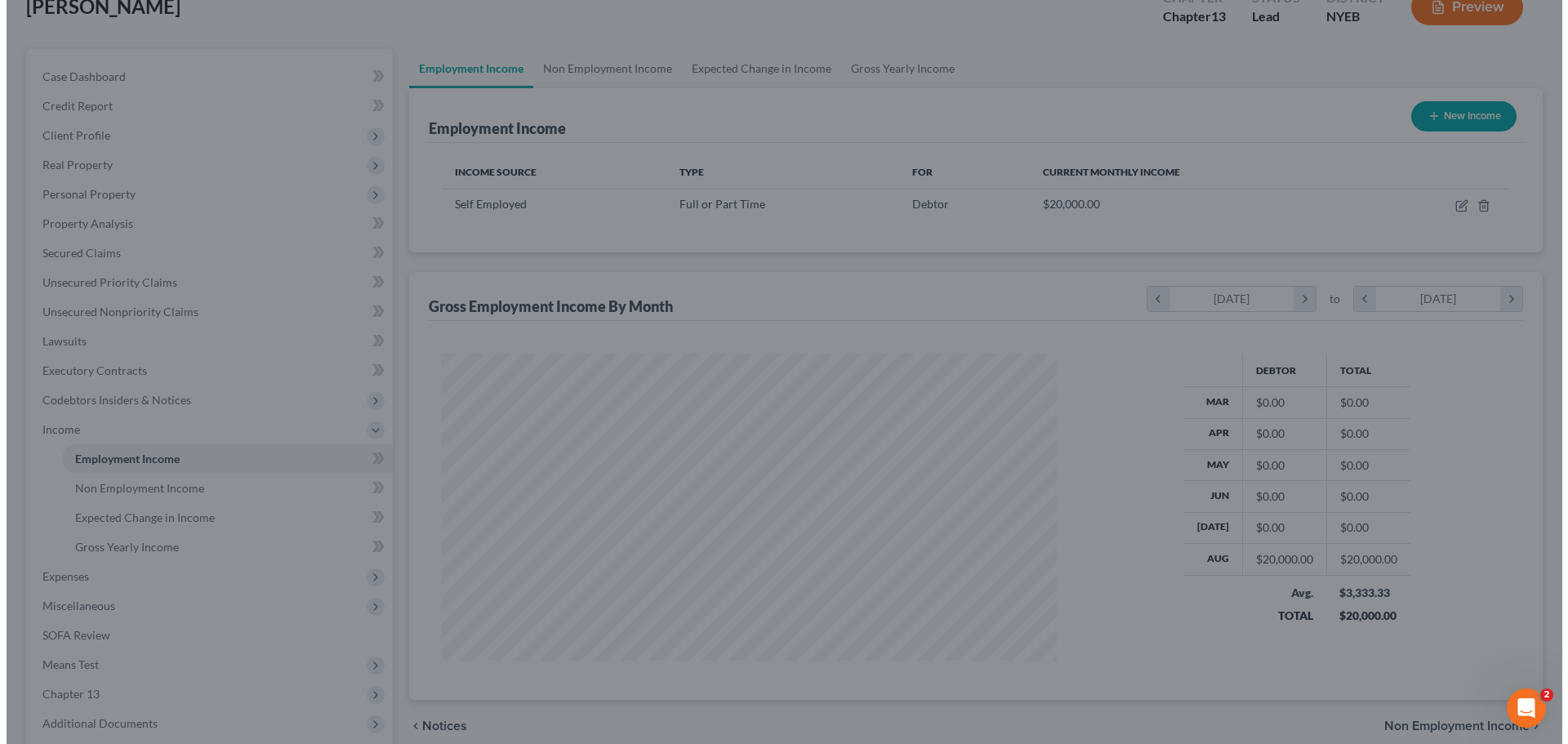
scroll to position [0, 0]
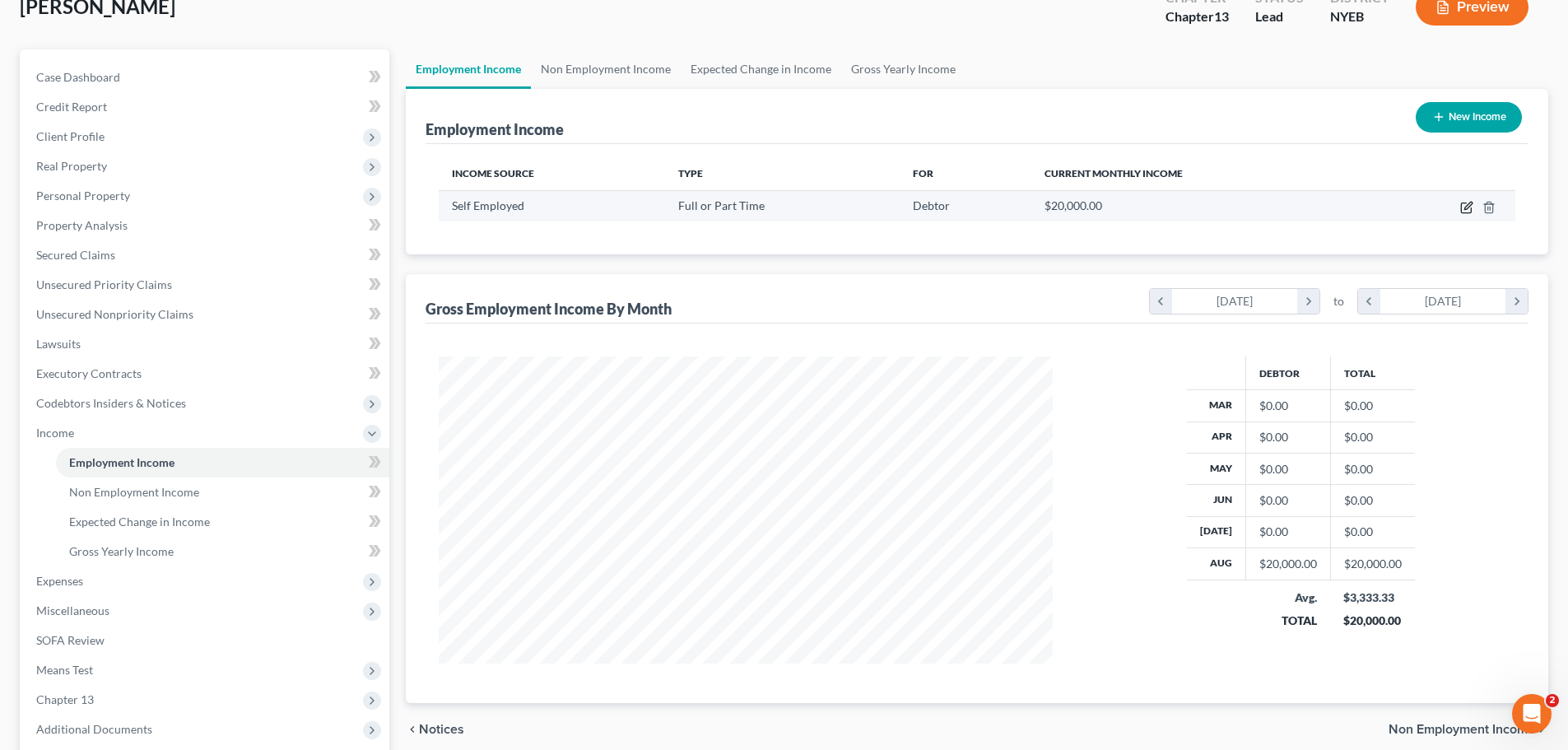
click at [1468, 208] on icon "button" at bounding box center [1469, 205] width 8 height 8
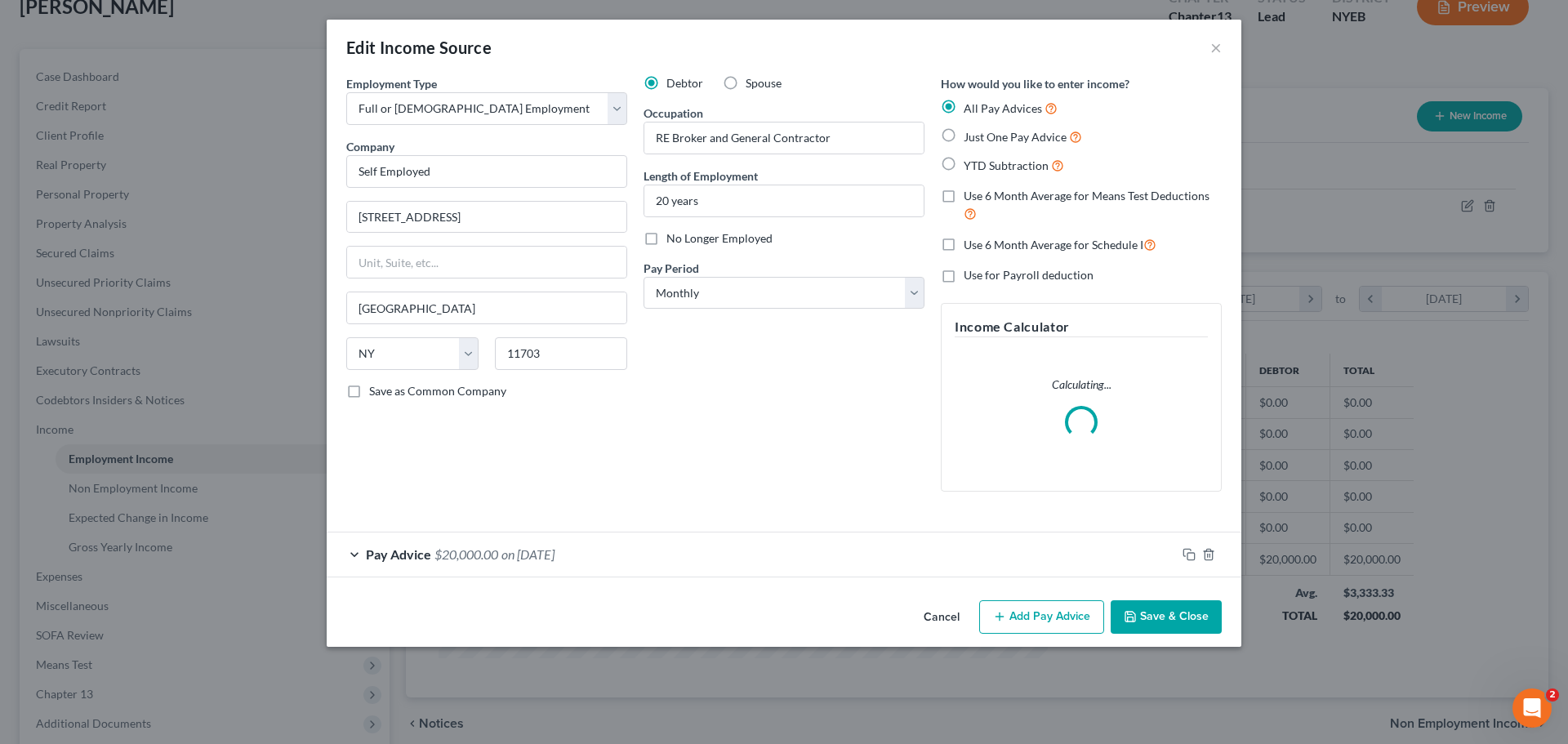
scroll to position [307, 648]
click at [537, 567] on div "Pay Advice $20,000.00 on [DATE]" at bounding box center [751, 554] width 850 height 43
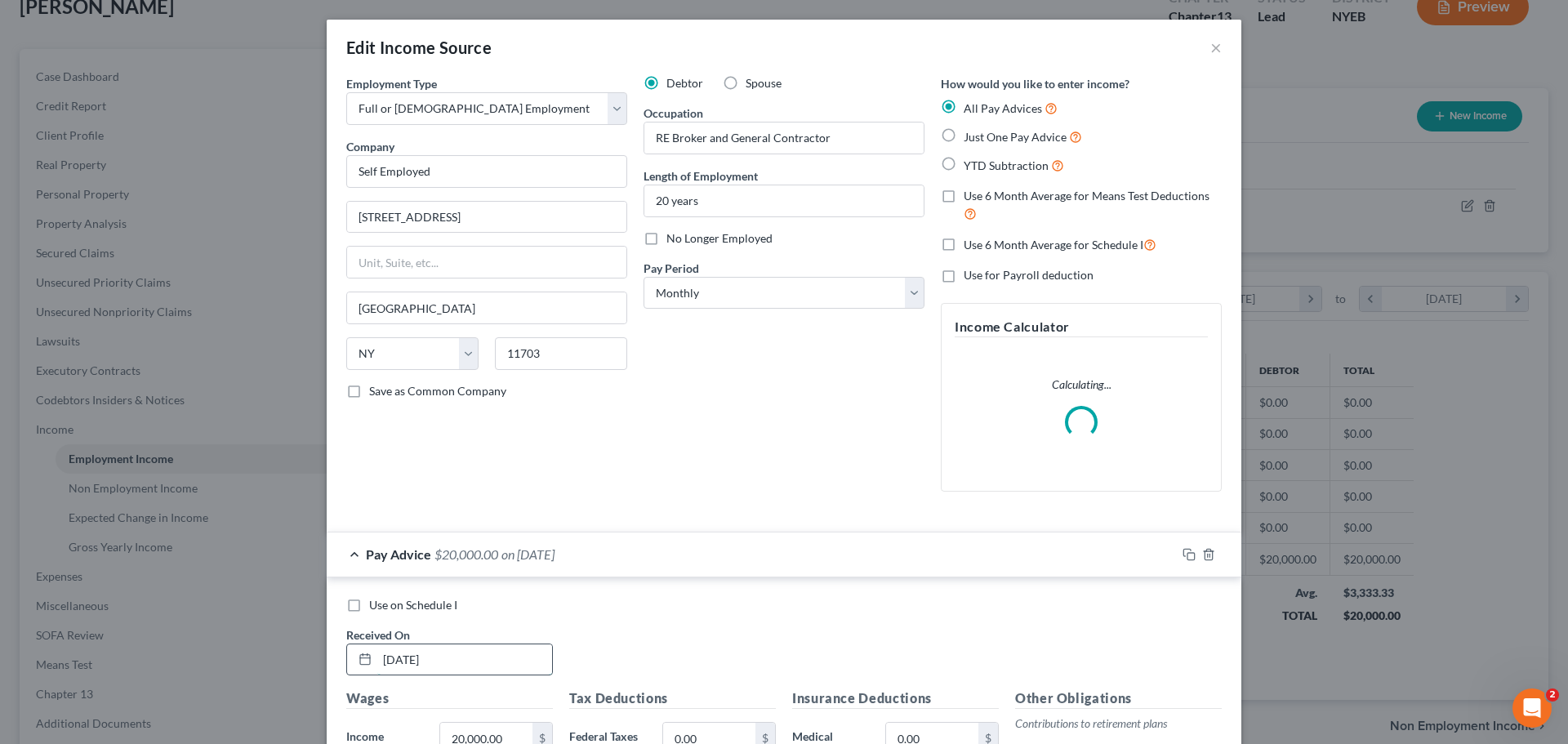
click at [402, 656] on input "[DATE]" at bounding box center [464, 660] width 174 height 31
click at [392, 662] on input "[DATE]" at bounding box center [464, 660] width 174 height 31
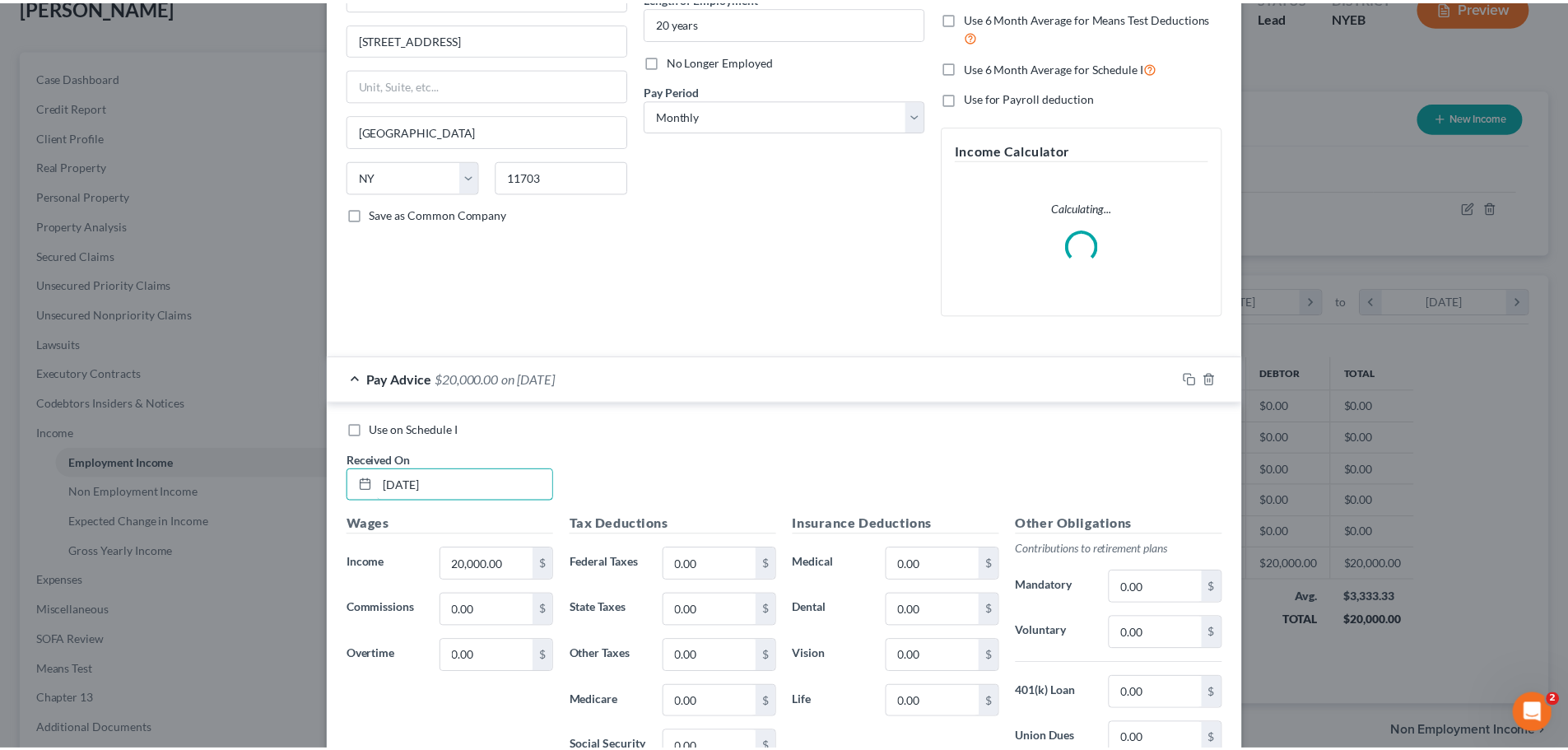
scroll to position [412, 0]
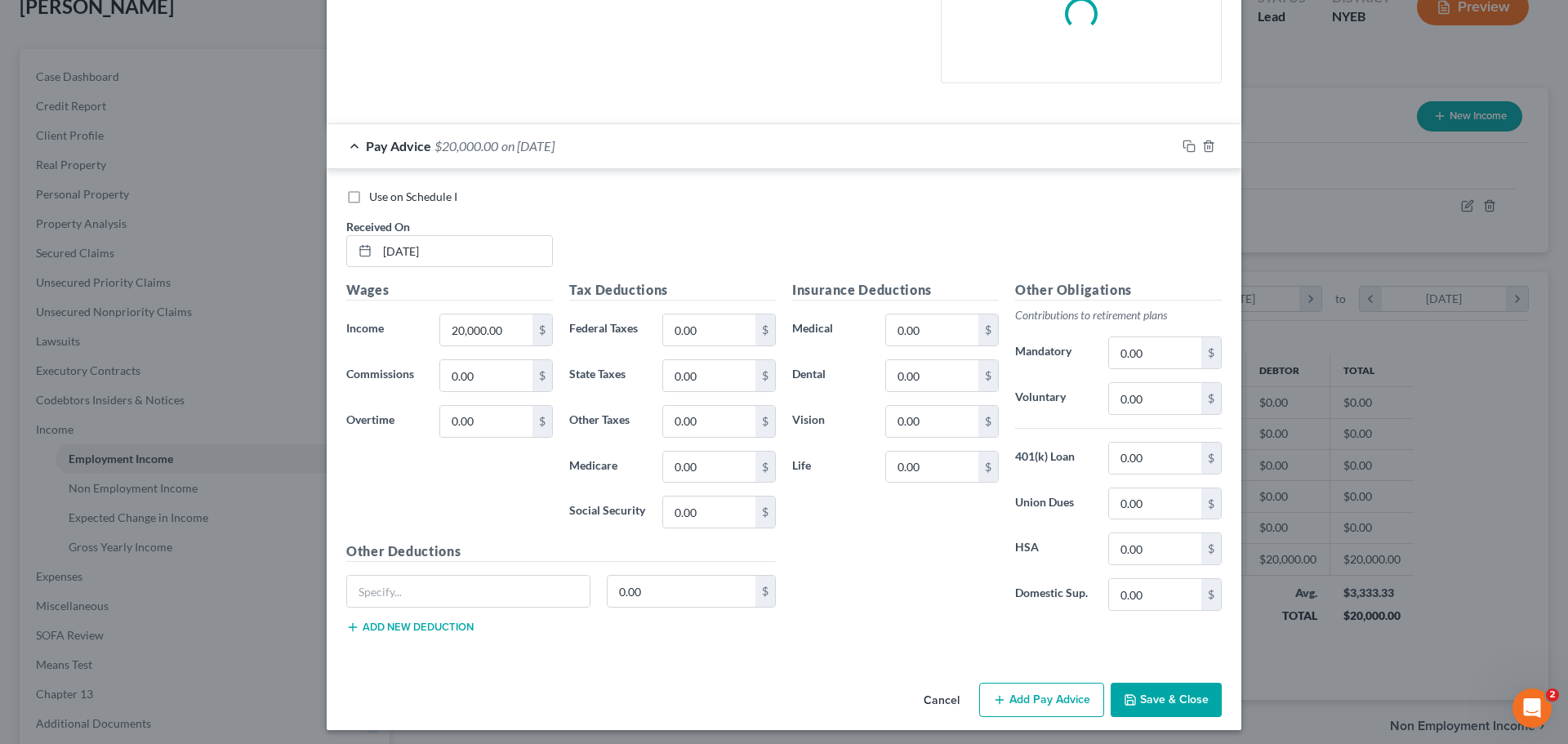
click at [1160, 721] on div "Cancel Add Pay Advice Save & Close" at bounding box center [784, 703] width 915 height 54
click at [1160, 707] on button "Save & Close" at bounding box center [1166, 700] width 111 height 34
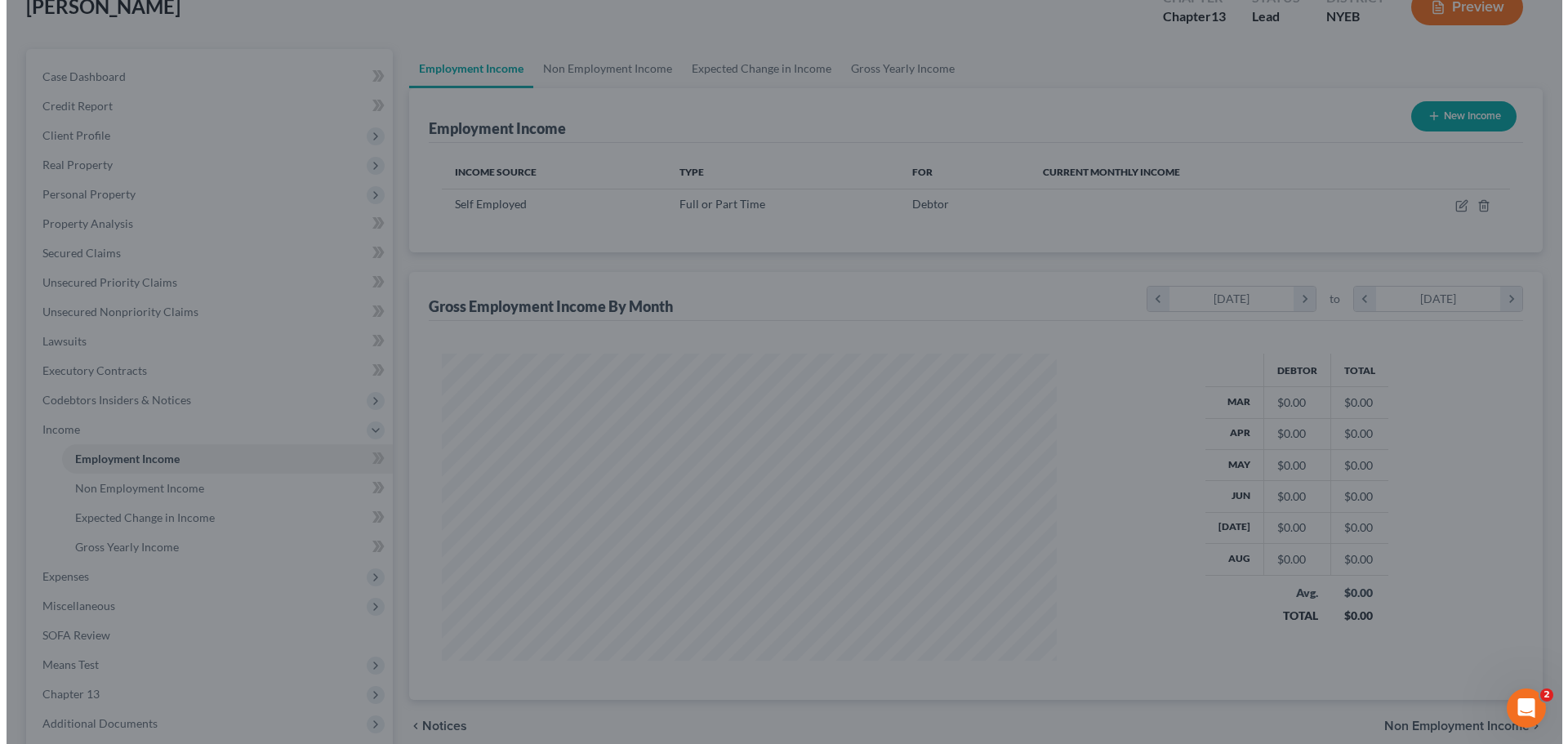
scroll to position [816816, 815993]
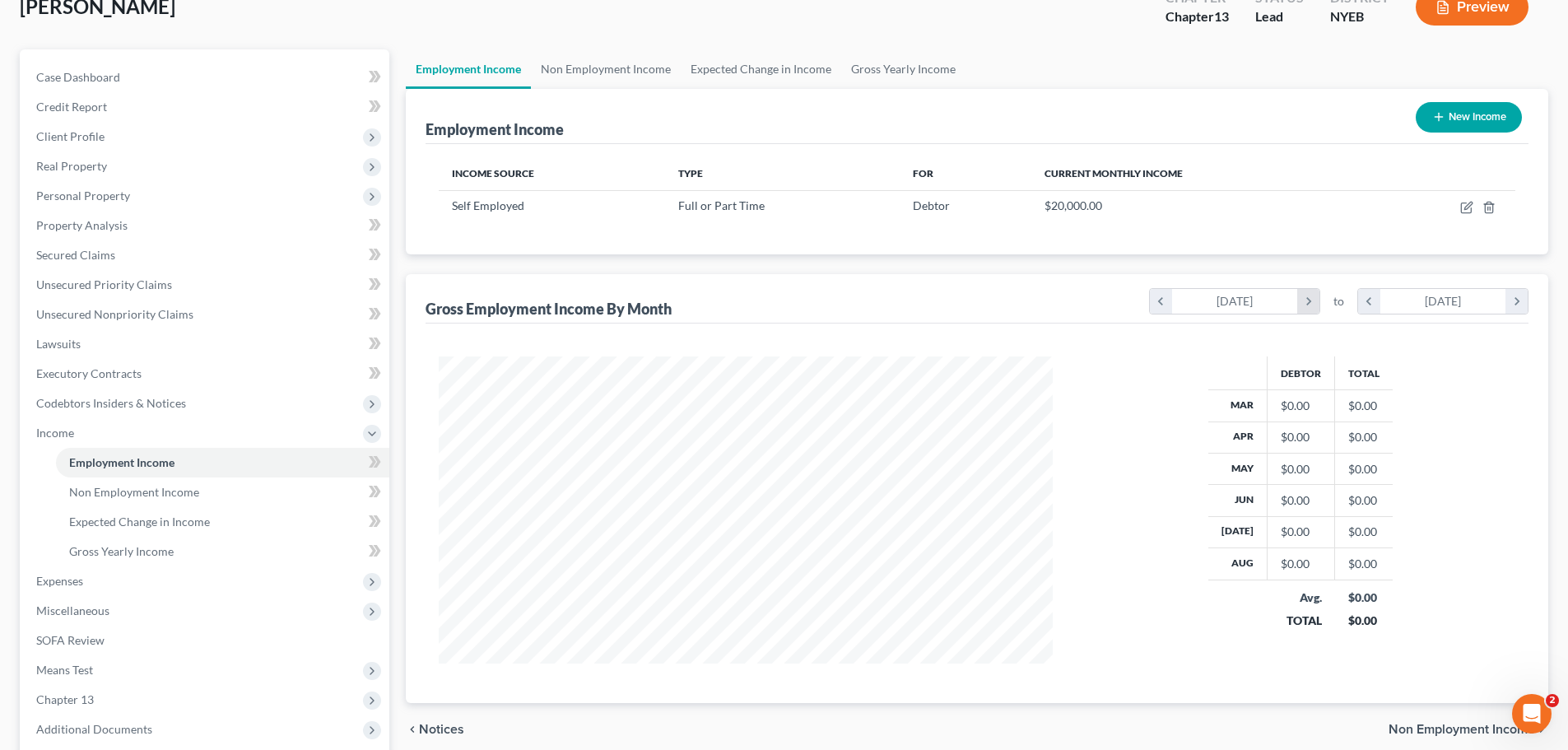
click at [1308, 303] on icon "chevron_right" at bounding box center [1309, 301] width 23 height 25
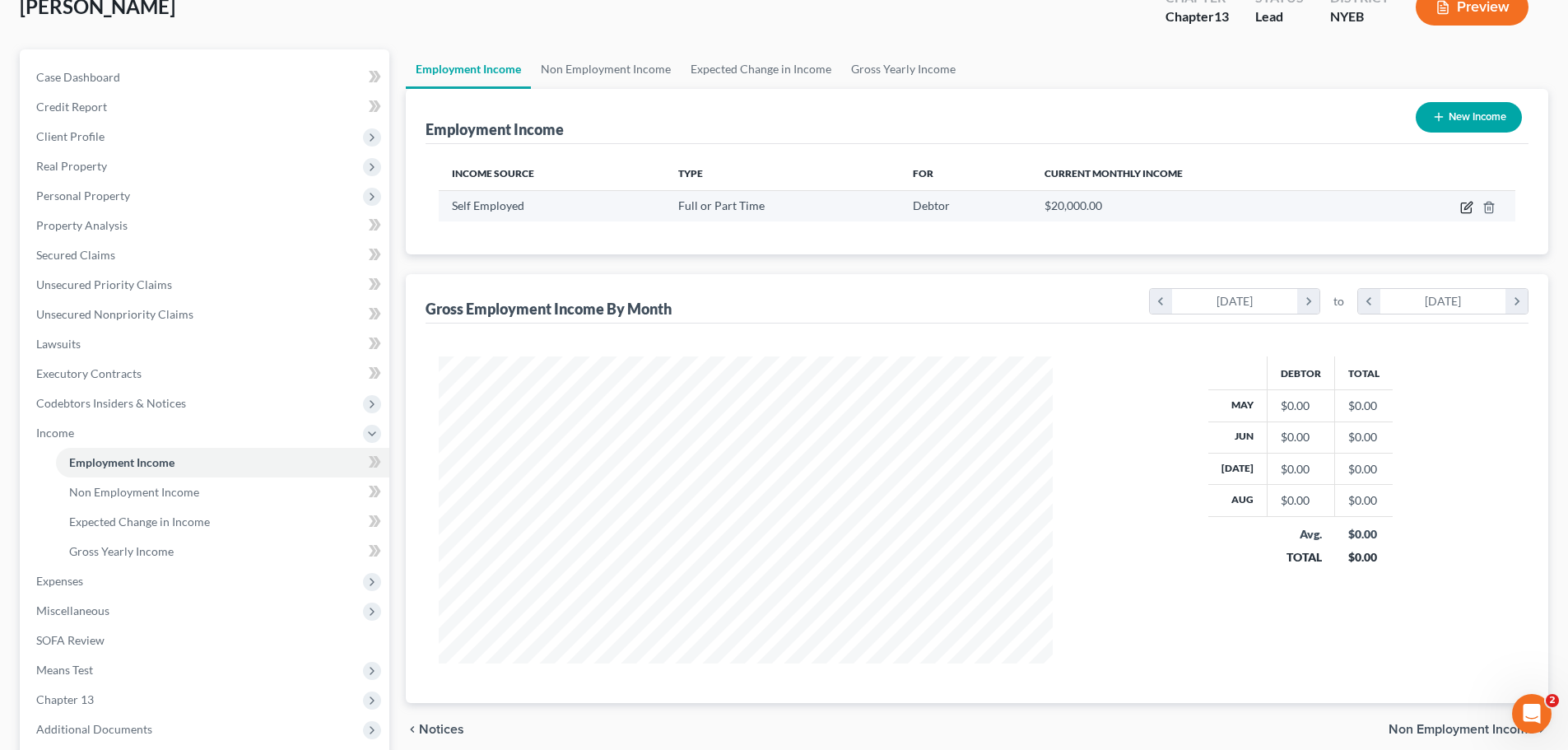
click at [1461, 213] on icon "button" at bounding box center [1467, 206] width 13 height 13
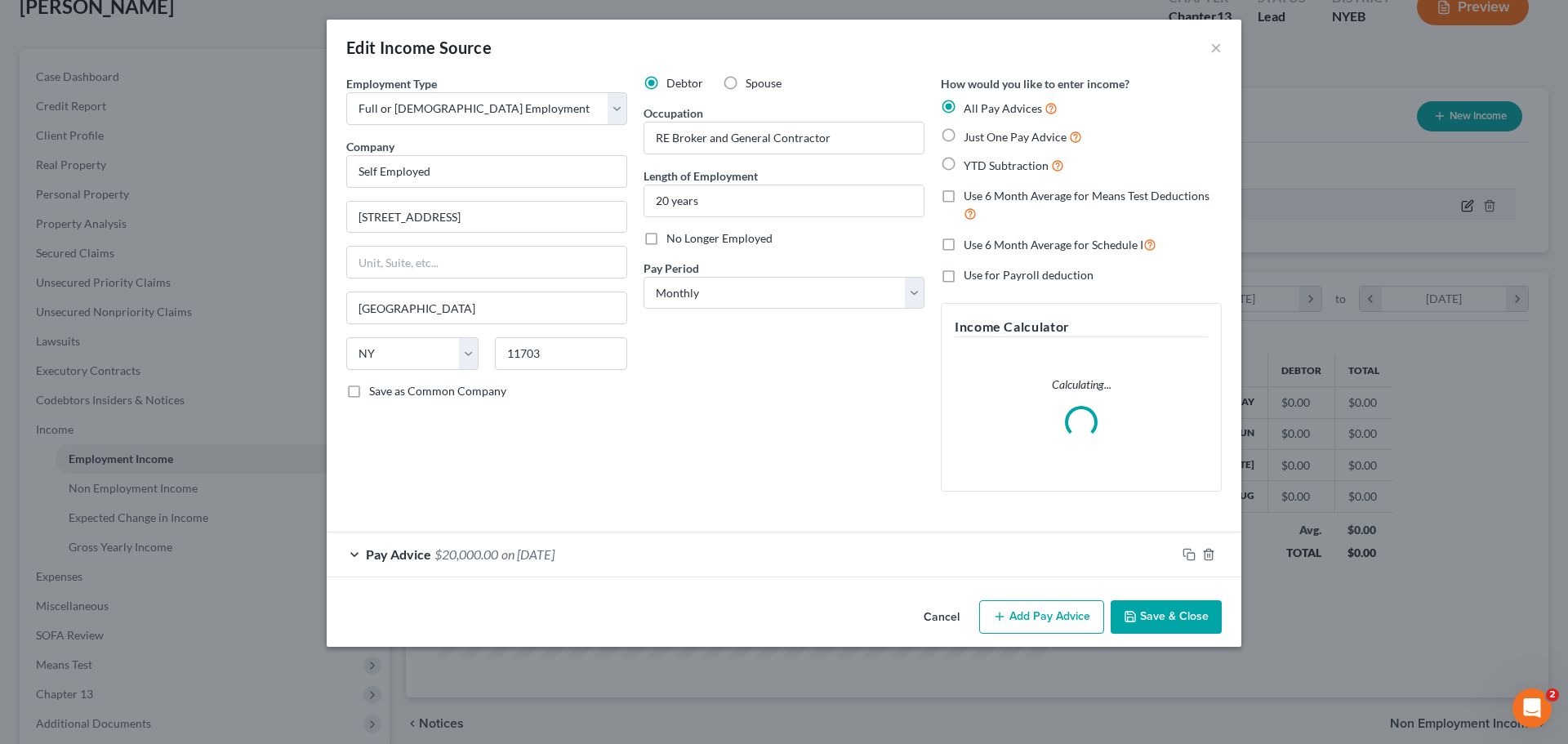
scroll to position [307, 648]
click at [1179, 551] on div at bounding box center [1208, 555] width 65 height 26
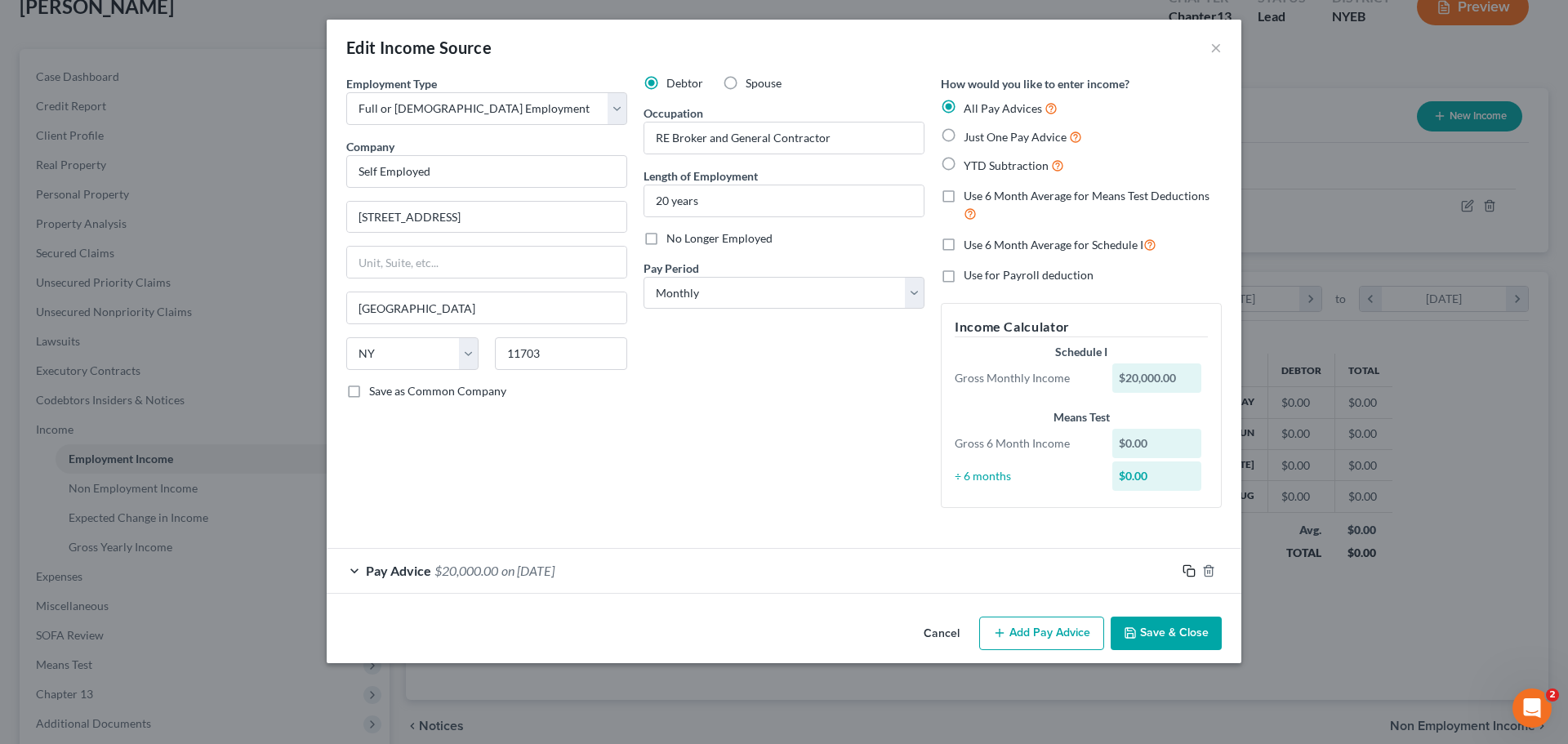
click at [1193, 571] on icon "button" at bounding box center [1188, 570] width 13 height 13
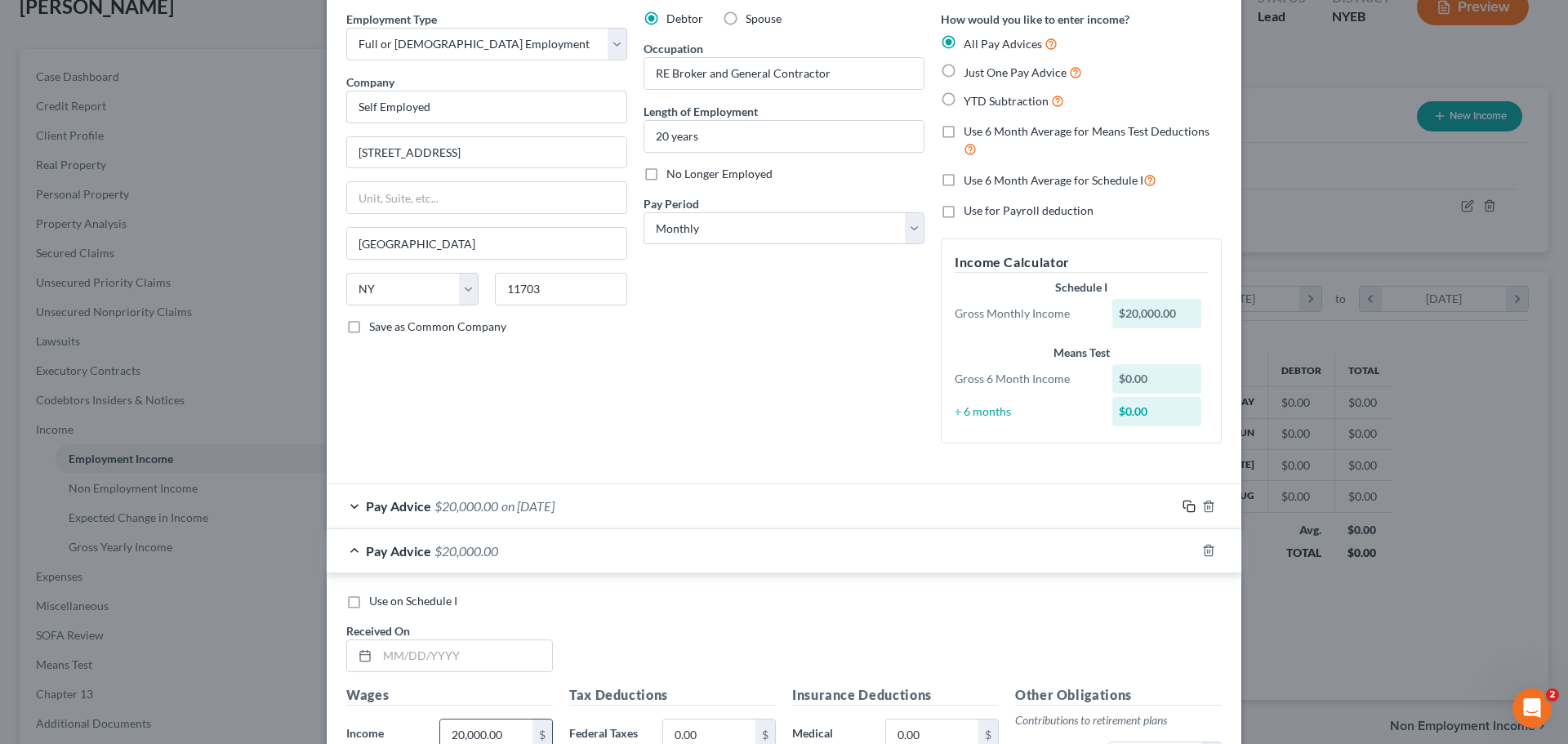
scroll to position [164, 0]
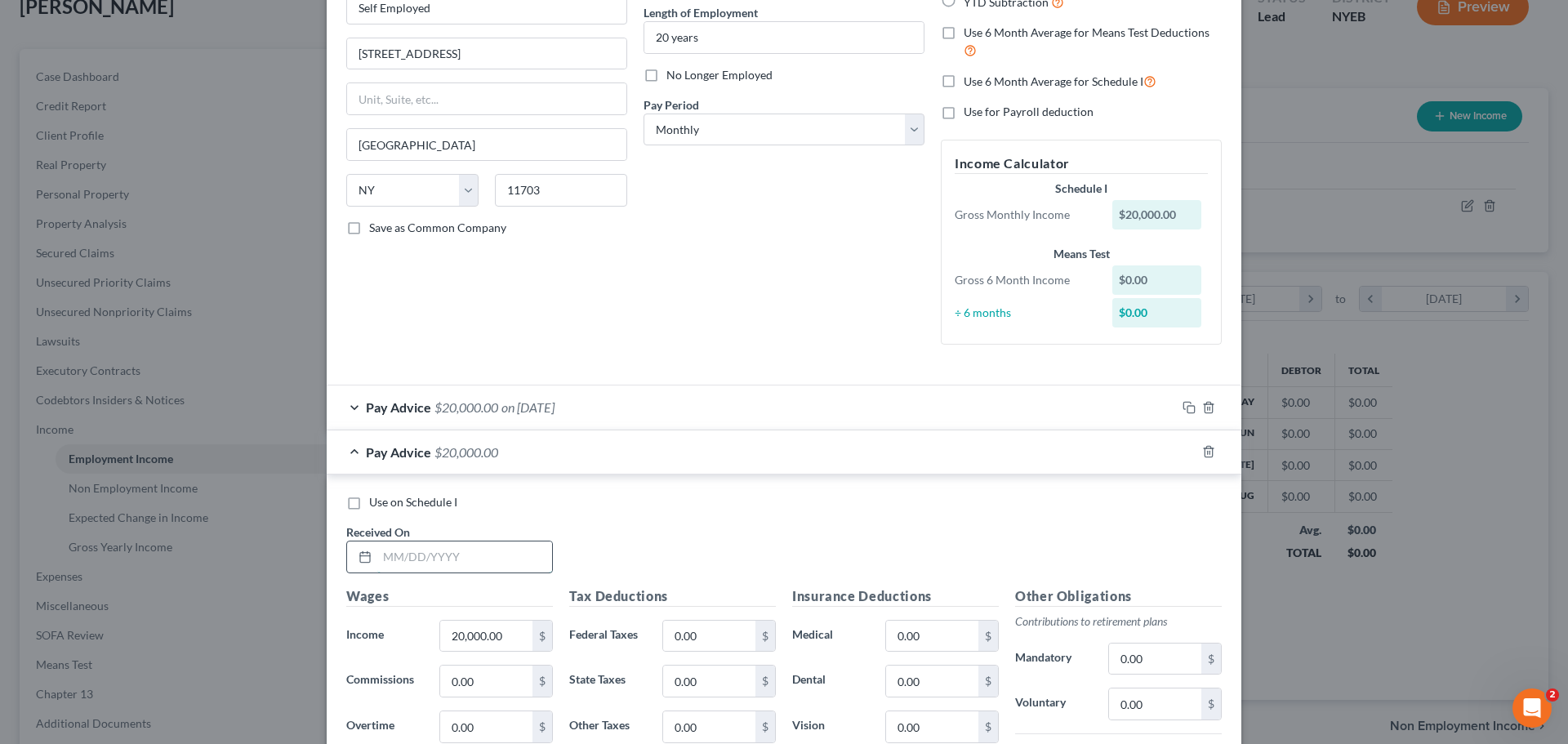
click at [411, 548] on input "text" at bounding box center [464, 558] width 174 height 31
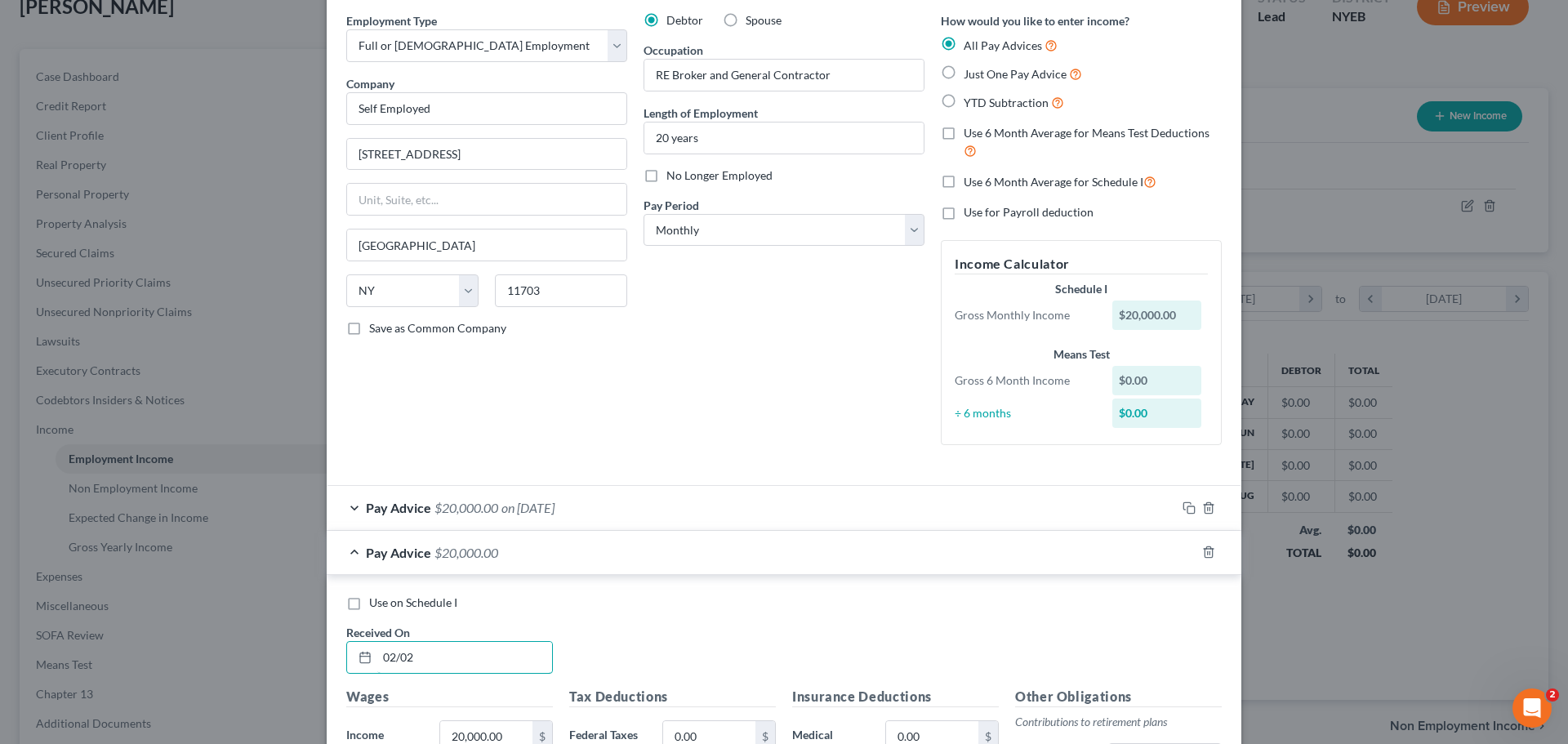
scroll to position [0, 0]
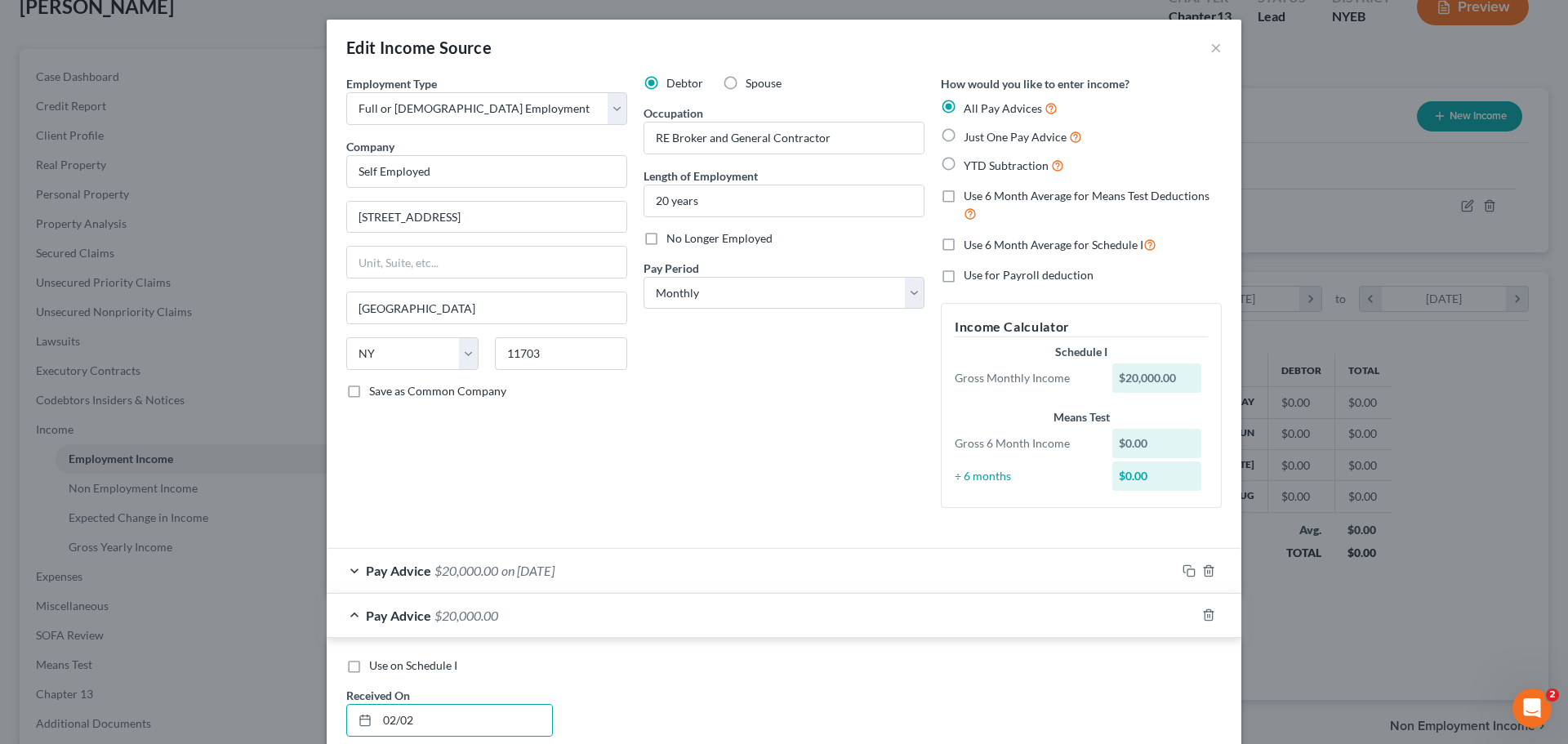
click at [965, 132] on span "Just One Pay Advice" at bounding box center [1015, 137] width 103 height 14
click at [971, 132] on input "Just One Pay Advice" at bounding box center [975, 133] width 11 height 11
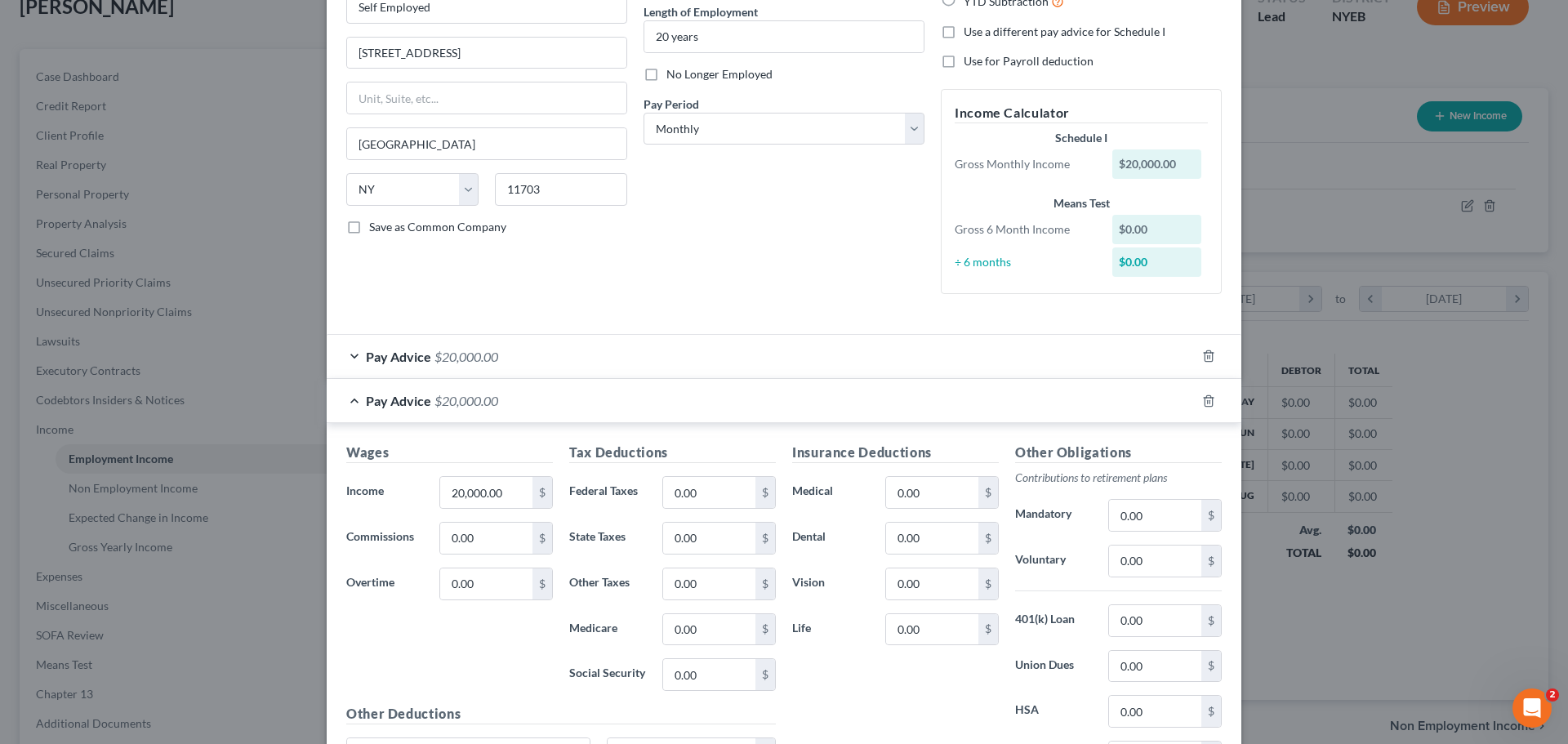
scroll to position [245, 0]
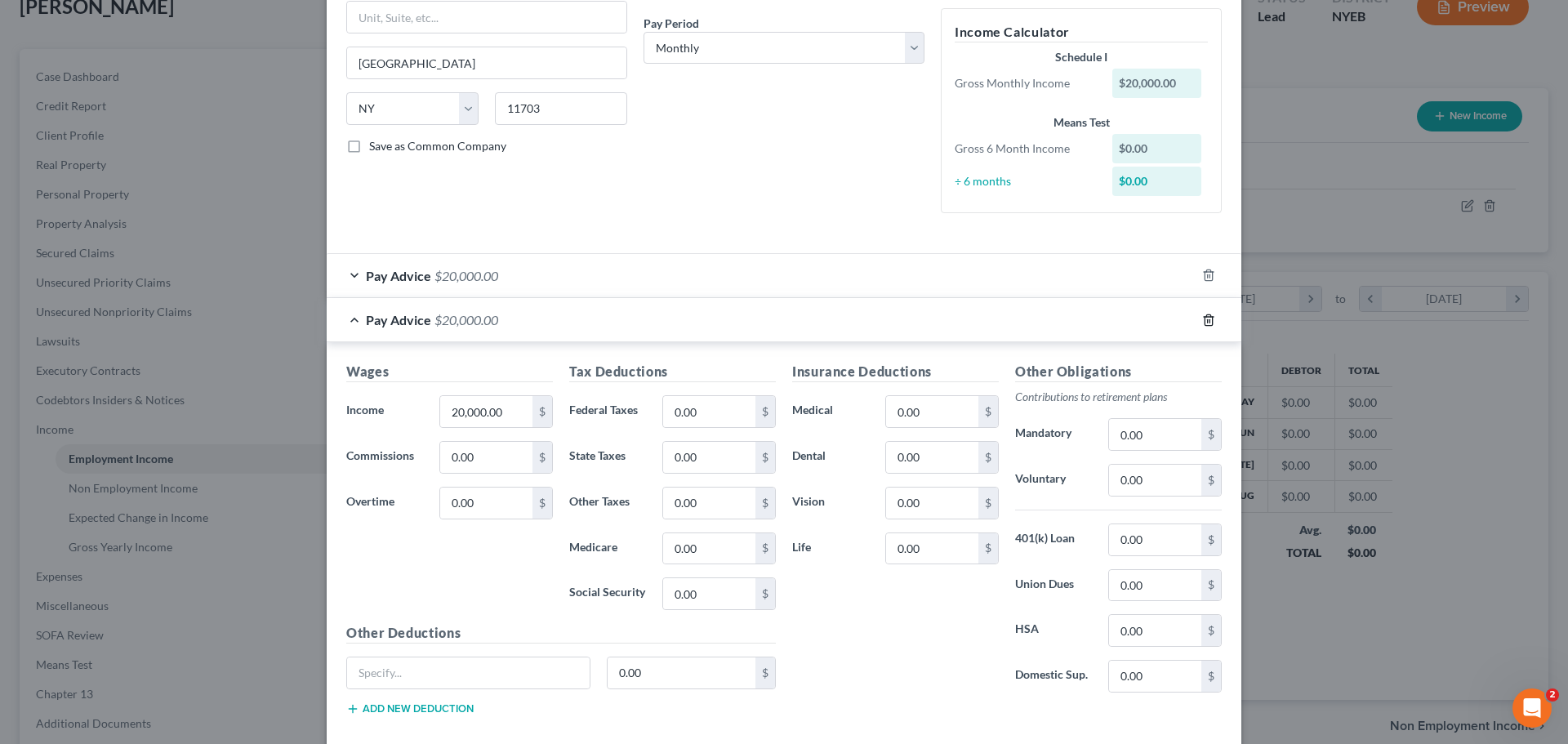
click at [1205, 317] on icon "button" at bounding box center [1208, 320] width 8 height 11
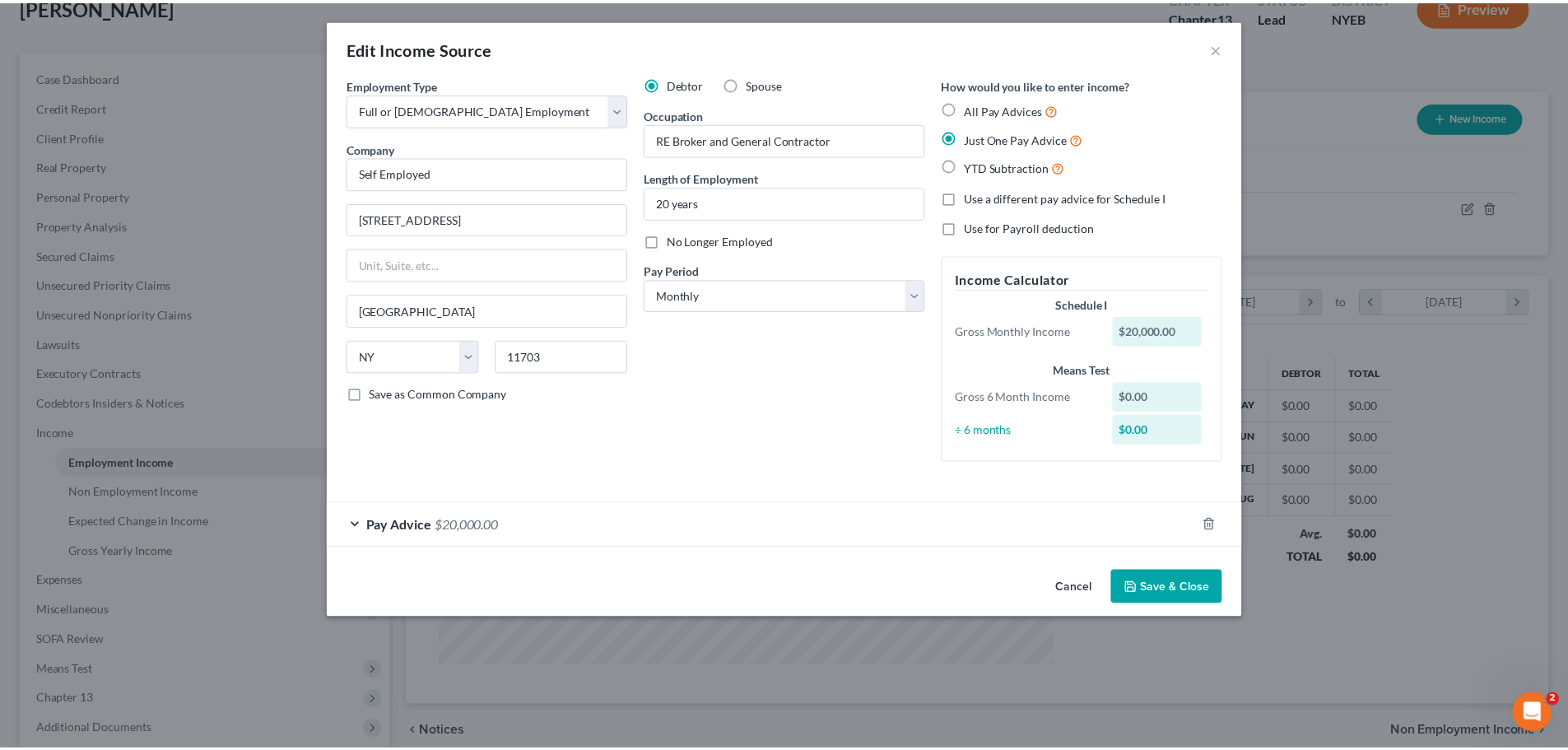
scroll to position [0, 0]
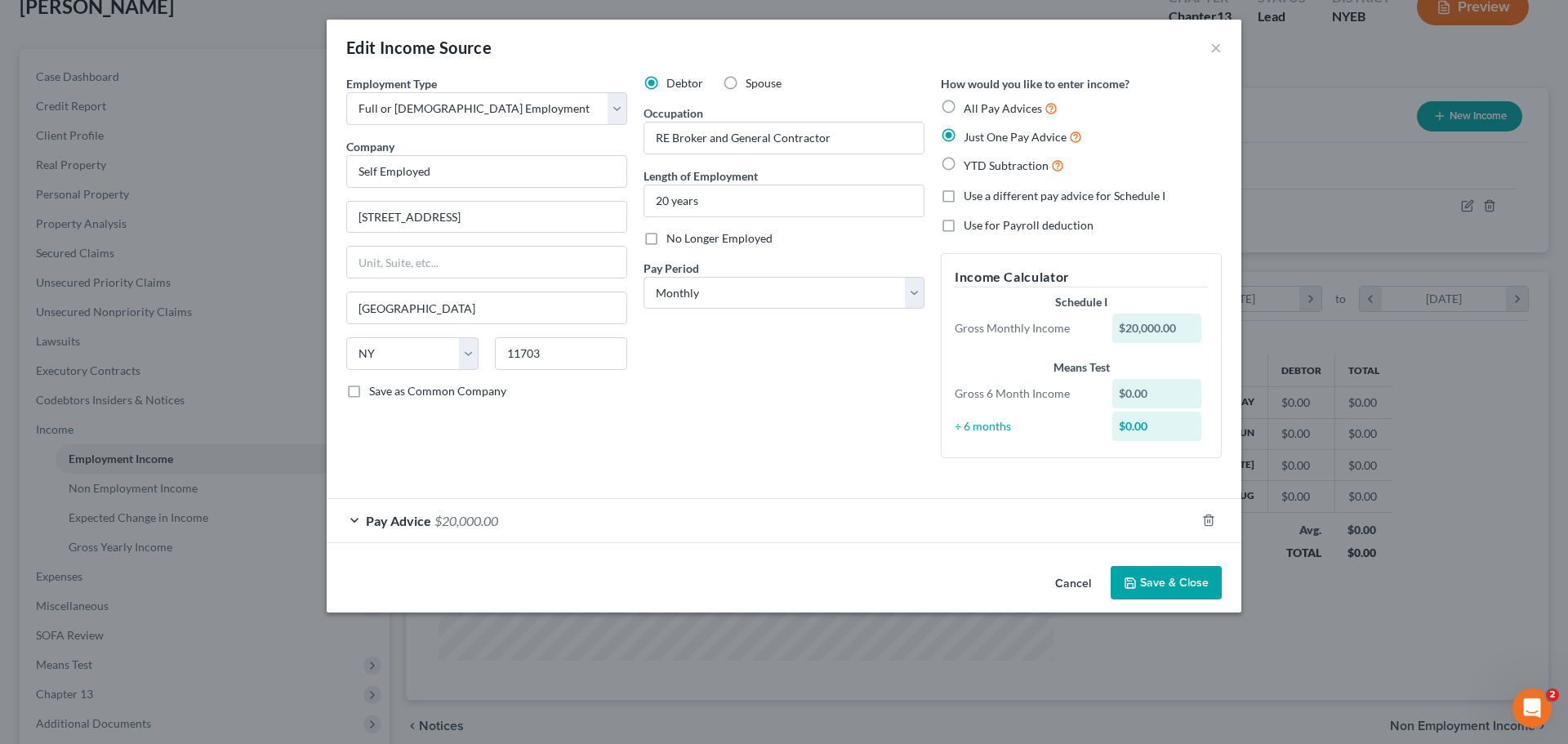
click at [1161, 585] on button "Save & Close" at bounding box center [1166, 583] width 111 height 34
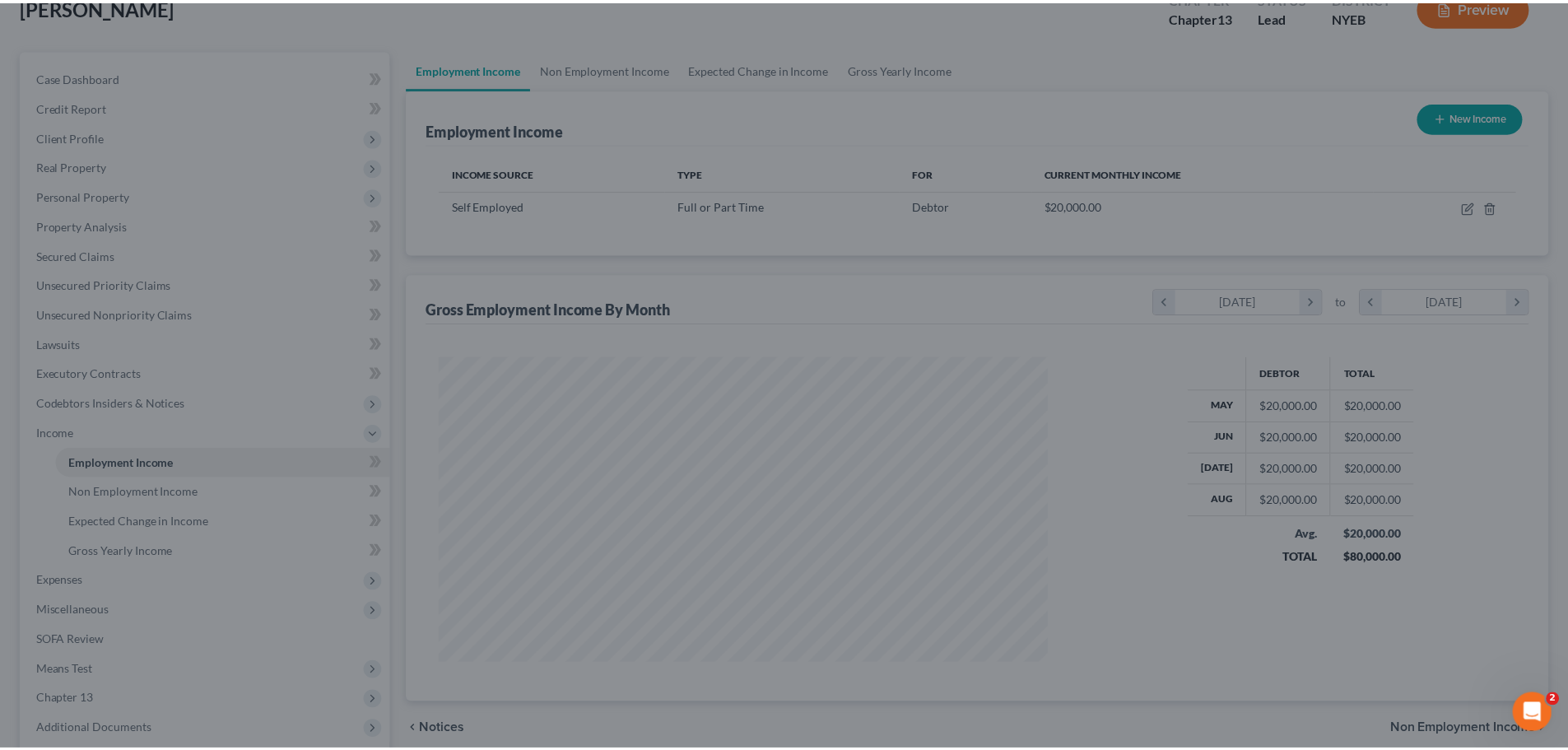
scroll to position [823404, 822640]
